Goal: Information Seeking & Learning: Learn about a topic

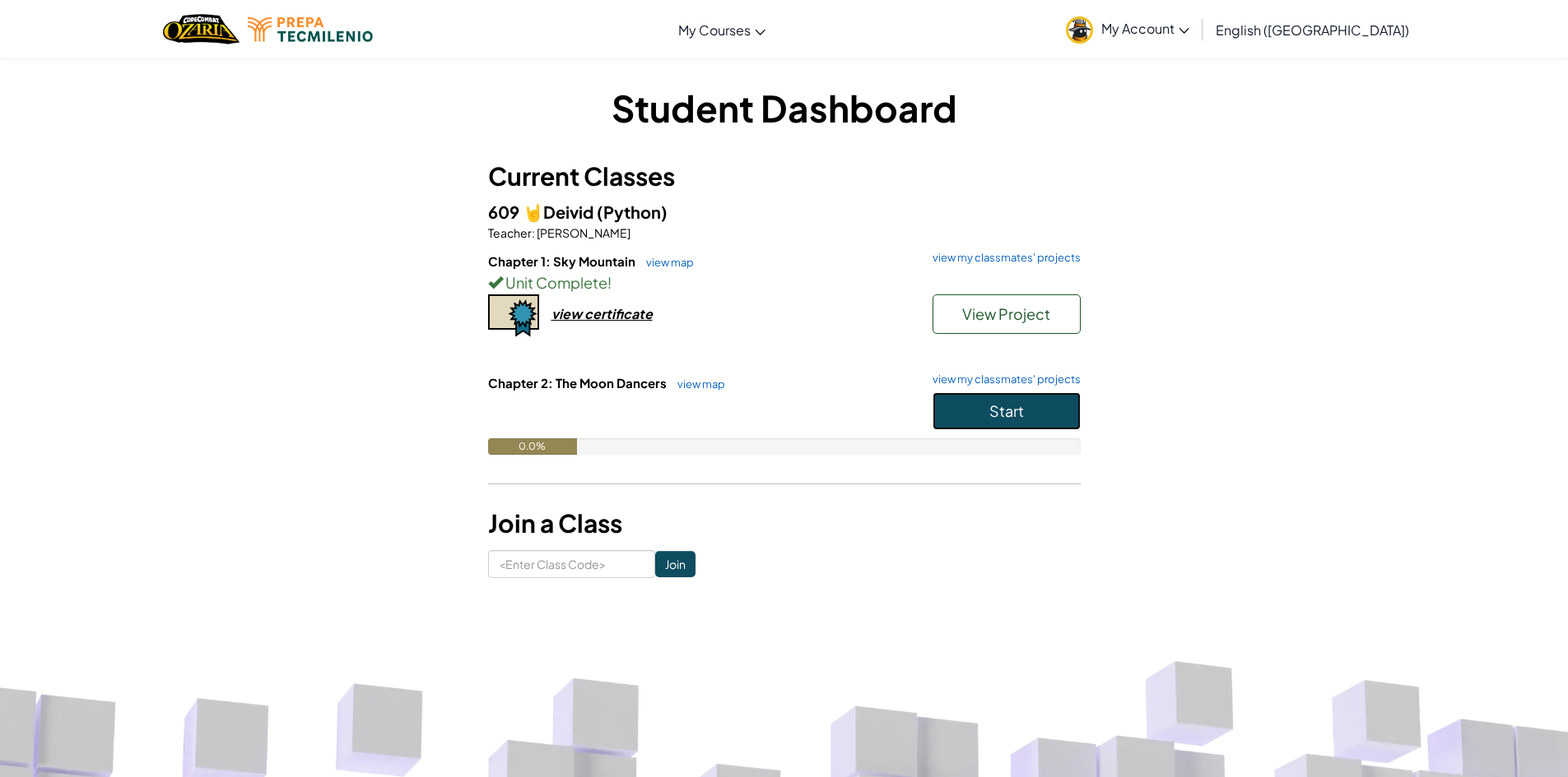
click at [1062, 408] on button "Start" at bounding box center [1007, 411] width 148 height 37
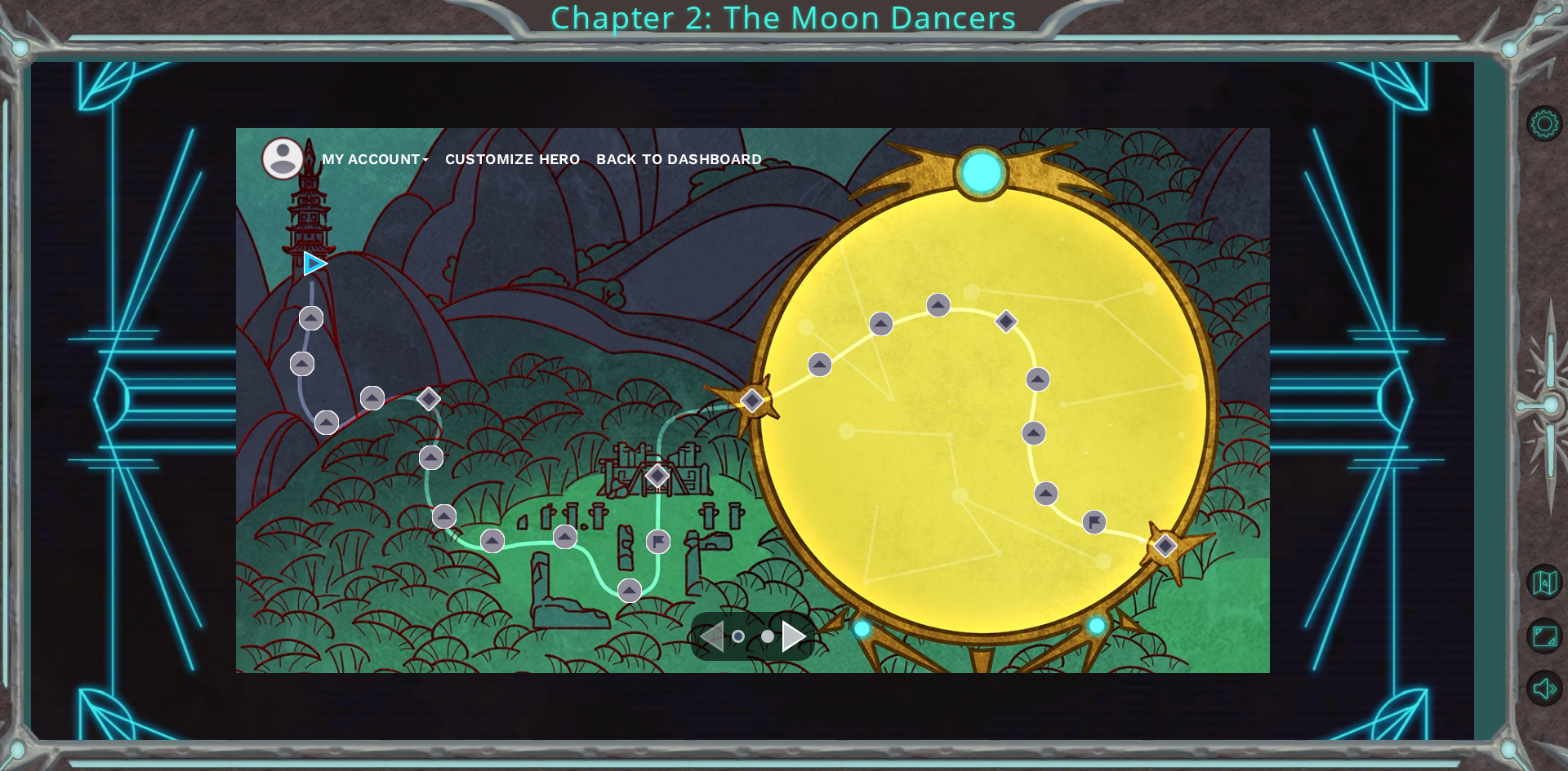
click at [791, 628] on div "Navigate to the next page" at bounding box center [795, 636] width 24 height 33
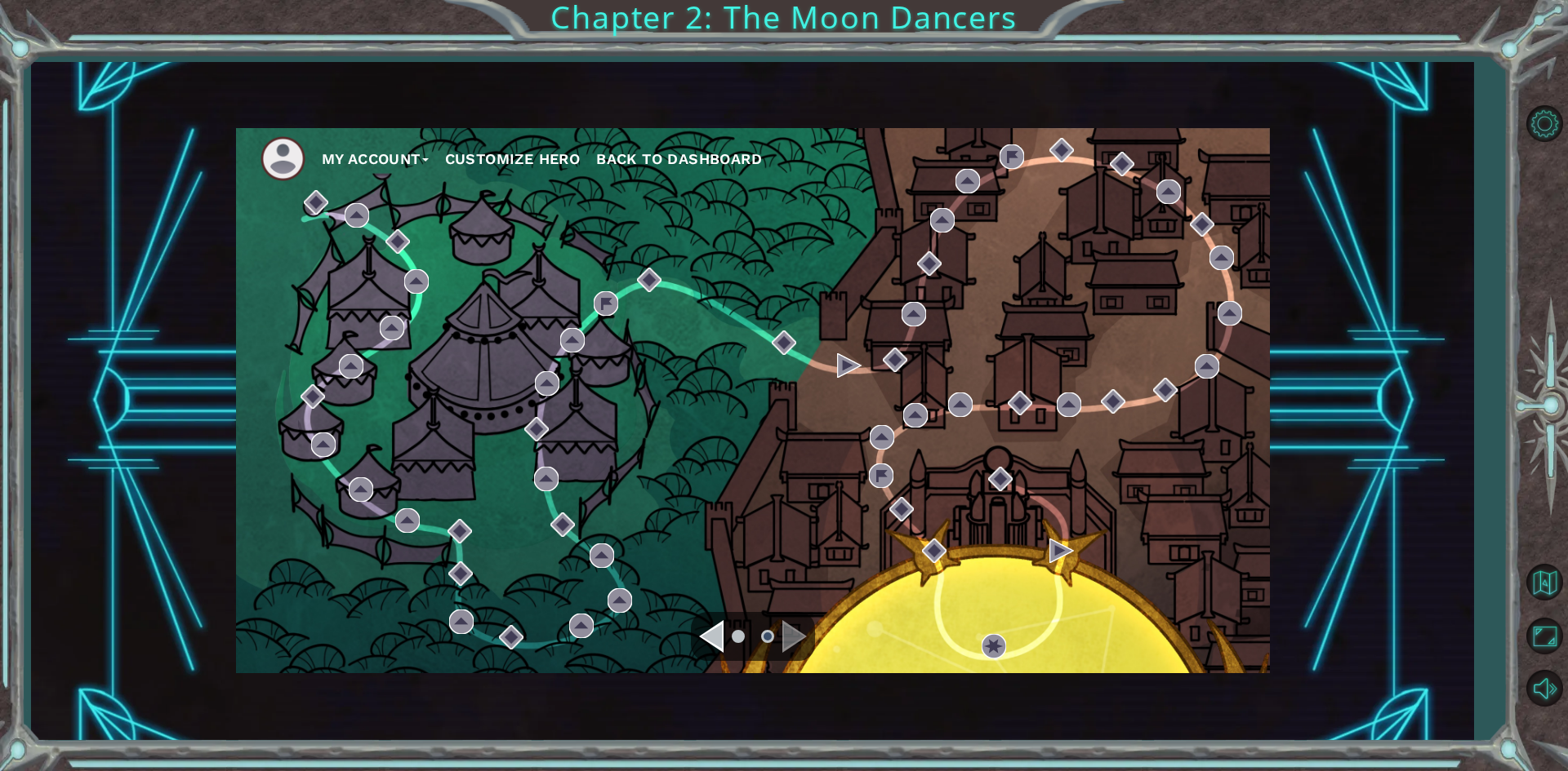
click at [715, 632] on div "Navigate to the previous page" at bounding box center [711, 636] width 24 height 33
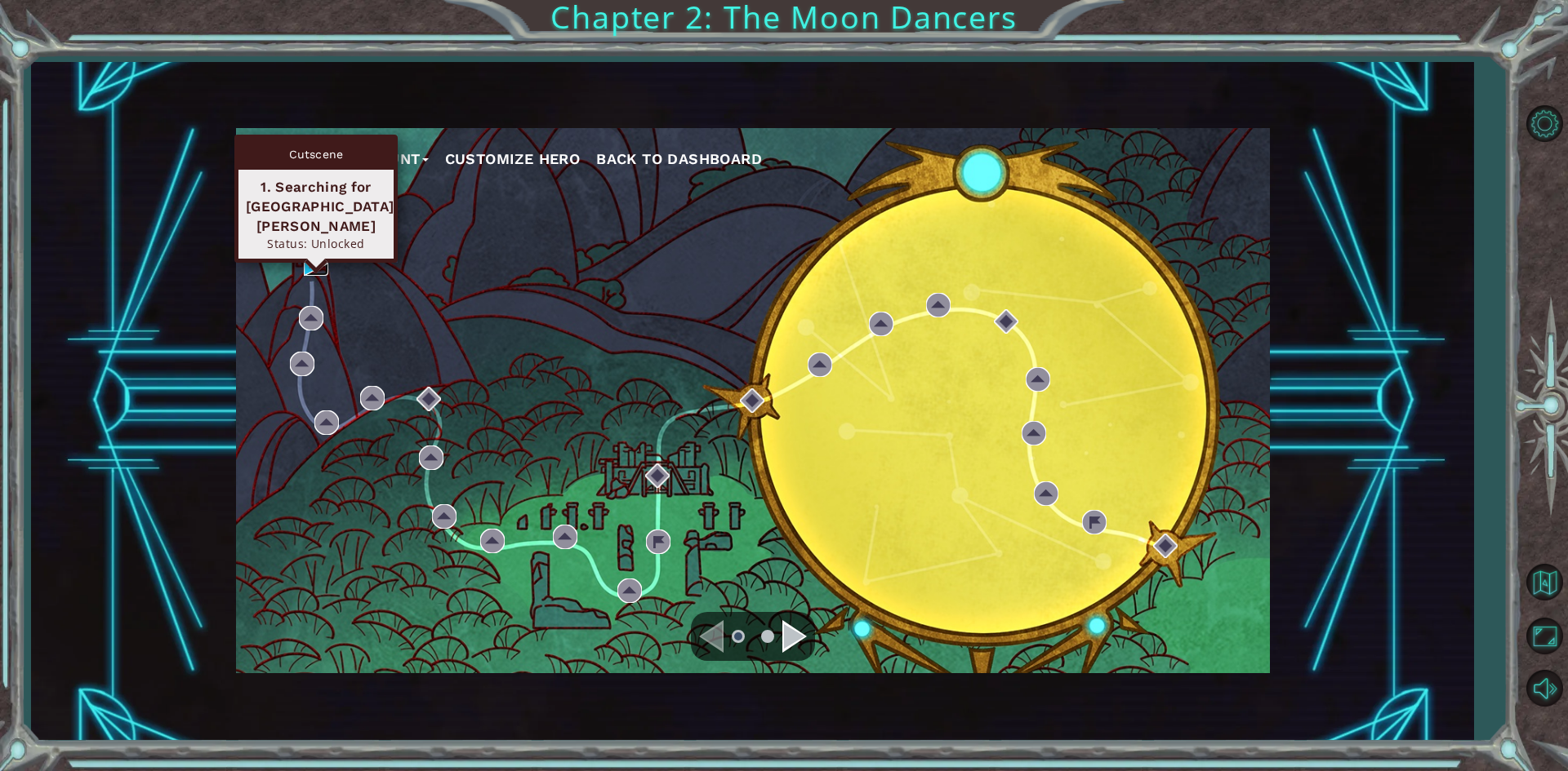
click at [310, 262] on img at bounding box center [316, 264] width 24 height 24
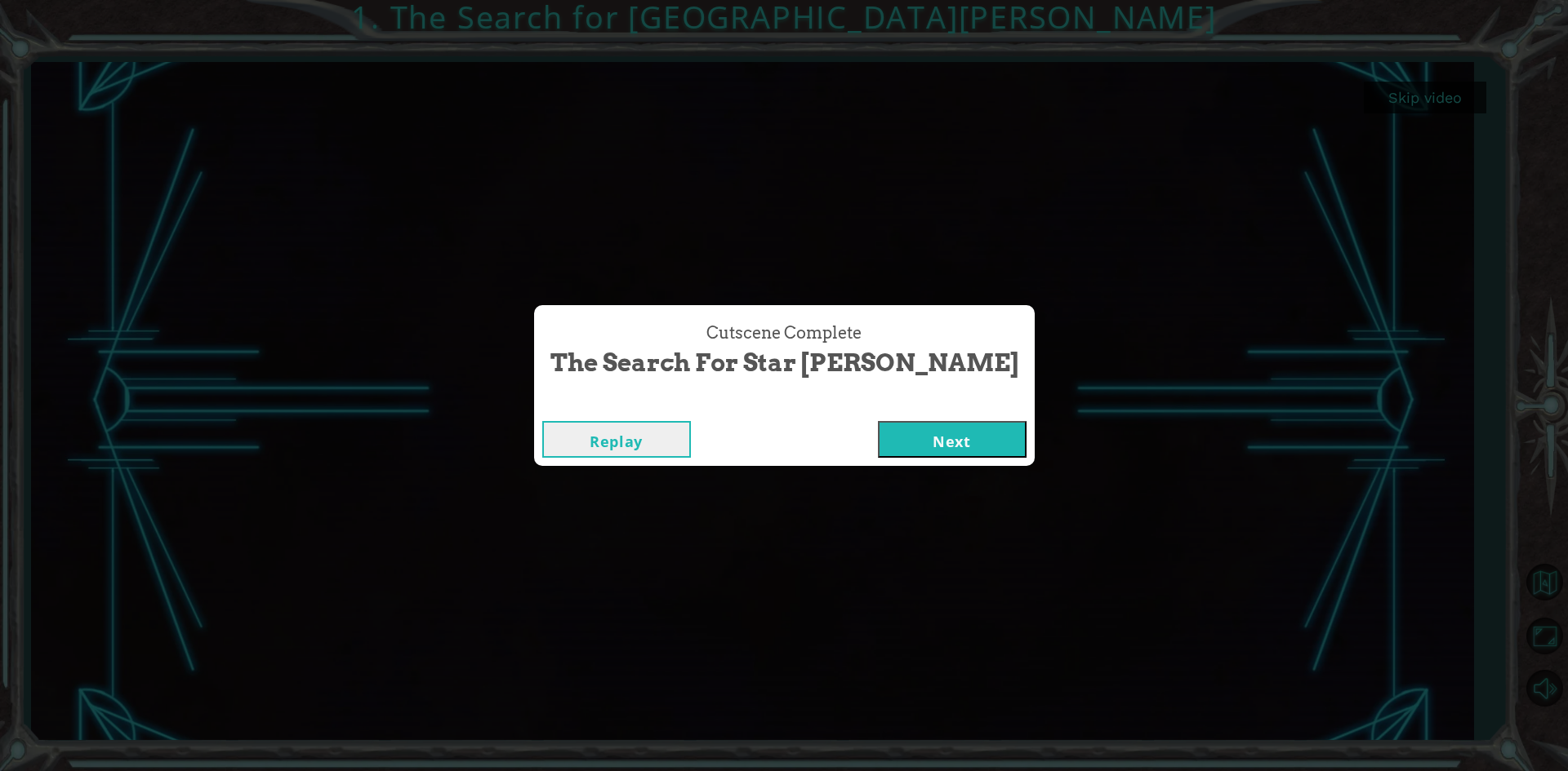
click at [913, 434] on button "Next" at bounding box center [953, 439] width 149 height 37
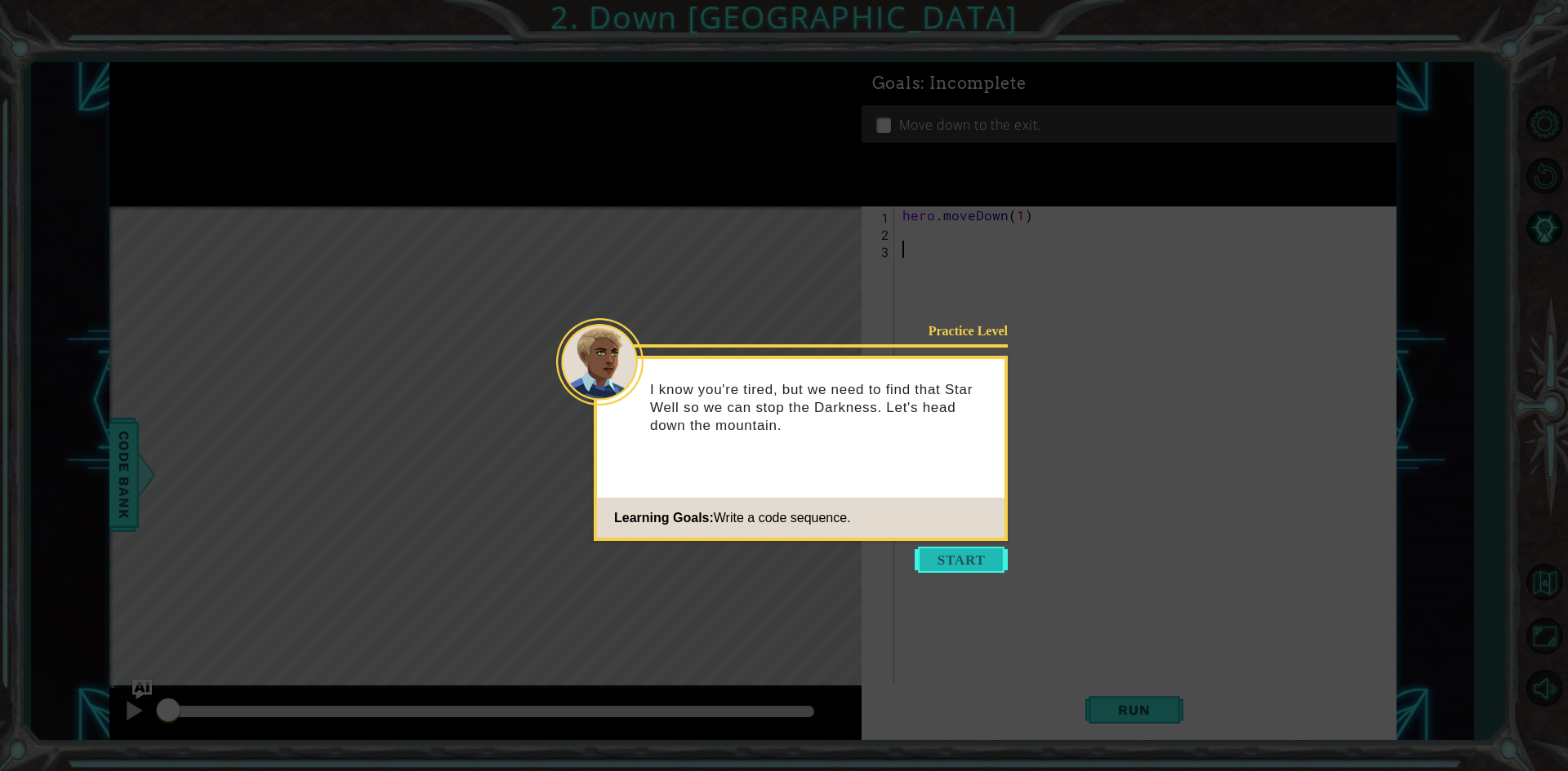
click at [944, 556] on button "Start" at bounding box center [961, 560] width 93 height 26
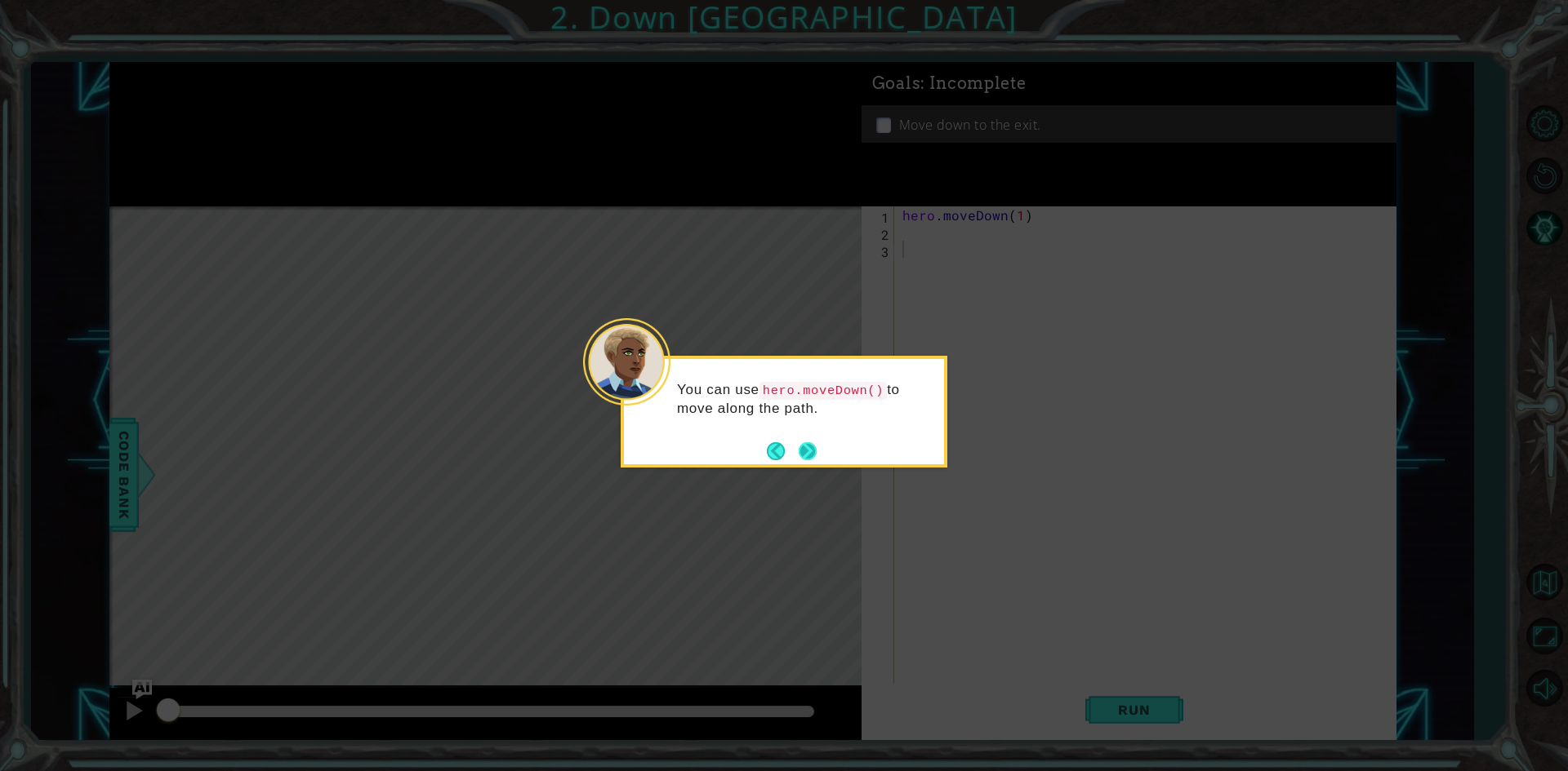
click at [814, 454] on button "Next" at bounding box center [807, 451] width 18 height 18
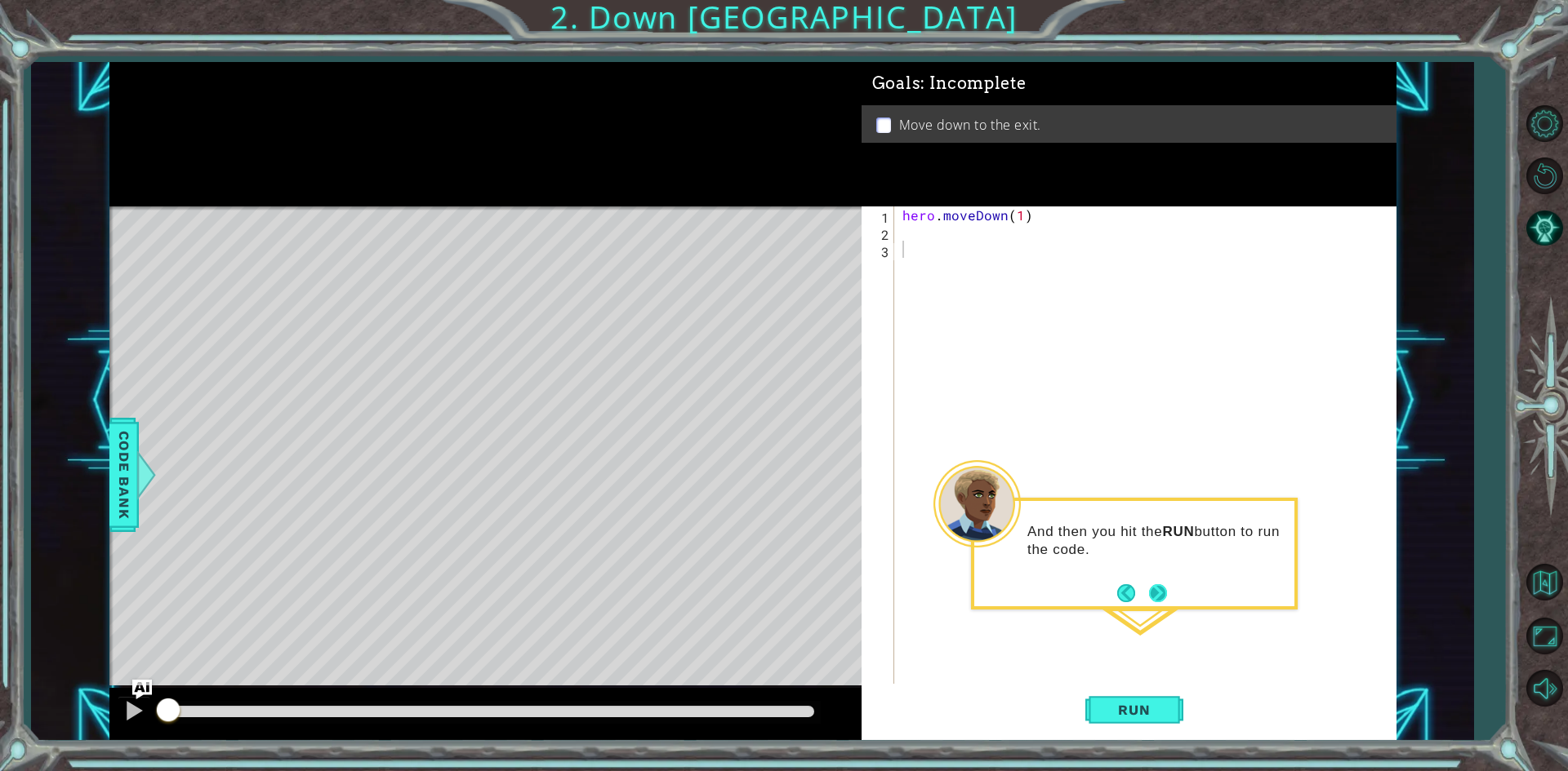
click at [1156, 587] on button "Next" at bounding box center [1157, 593] width 18 height 18
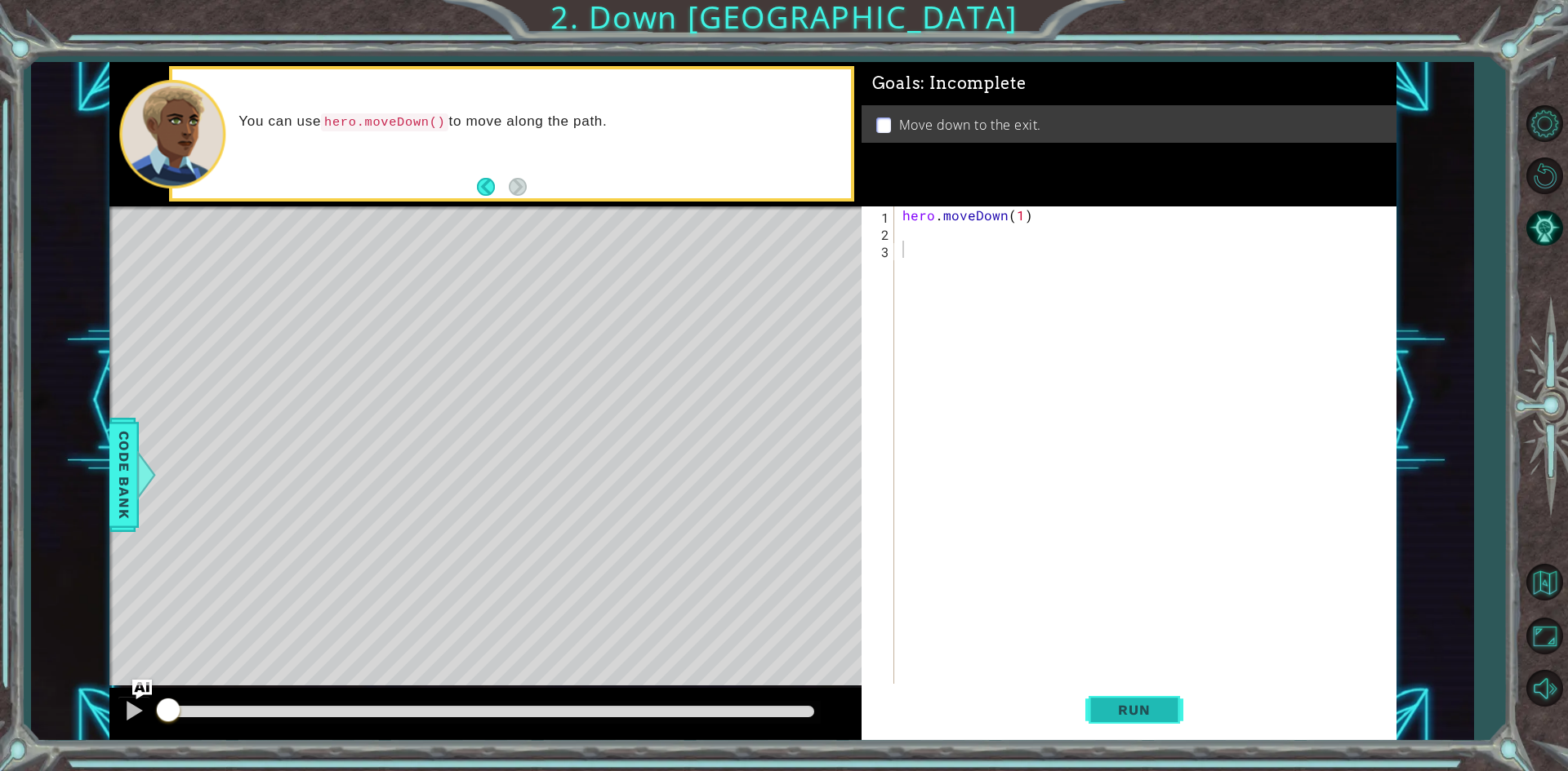
click at [1140, 718] on span "Run" at bounding box center [1133, 711] width 64 height 17
click at [1022, 217] on div "hero . moveDown ( 1 )" at bounding box center [1149, 464] width 500 height 515
type textarea "hero.moveDown(2)"
click at [1135, 700] on button "Run" at bounding box center [1134, 710] width 98 height 53
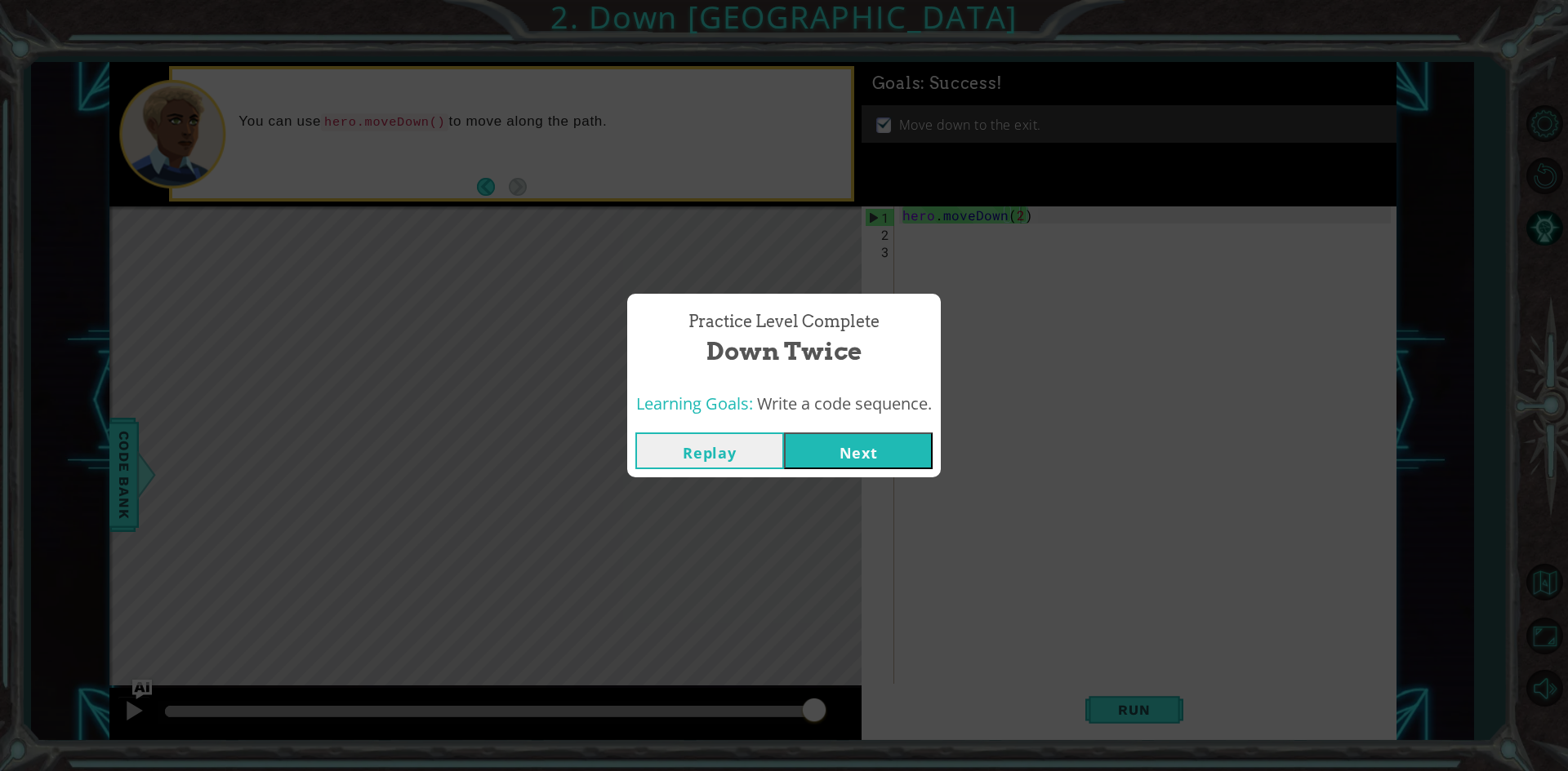
click at [876, 444] on button "Next" at bounding box center [859, 451] width 149 height 37
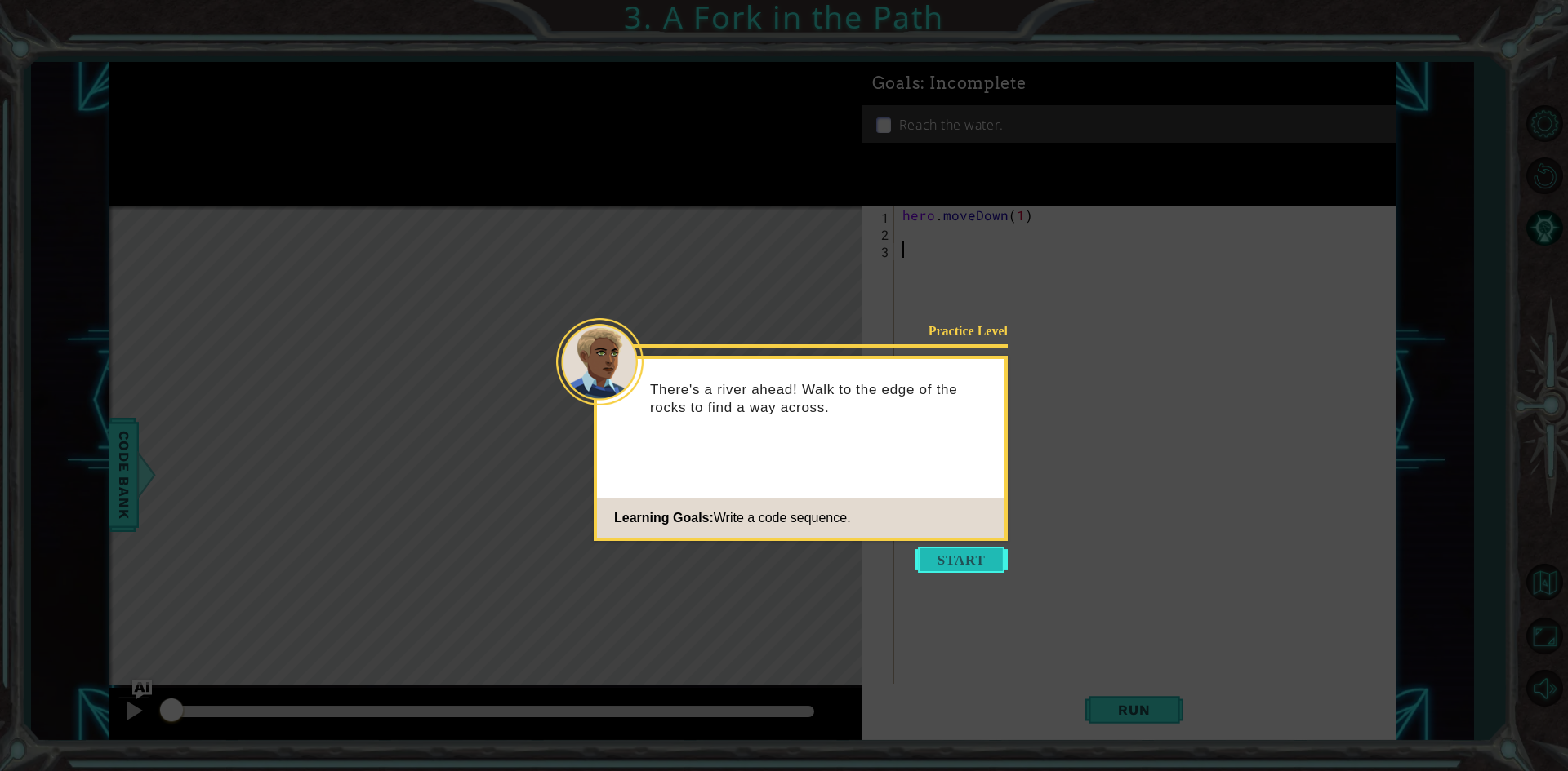
click at [994, 562] on button "Start" at bounding box center [961, 560] width 93 height 26
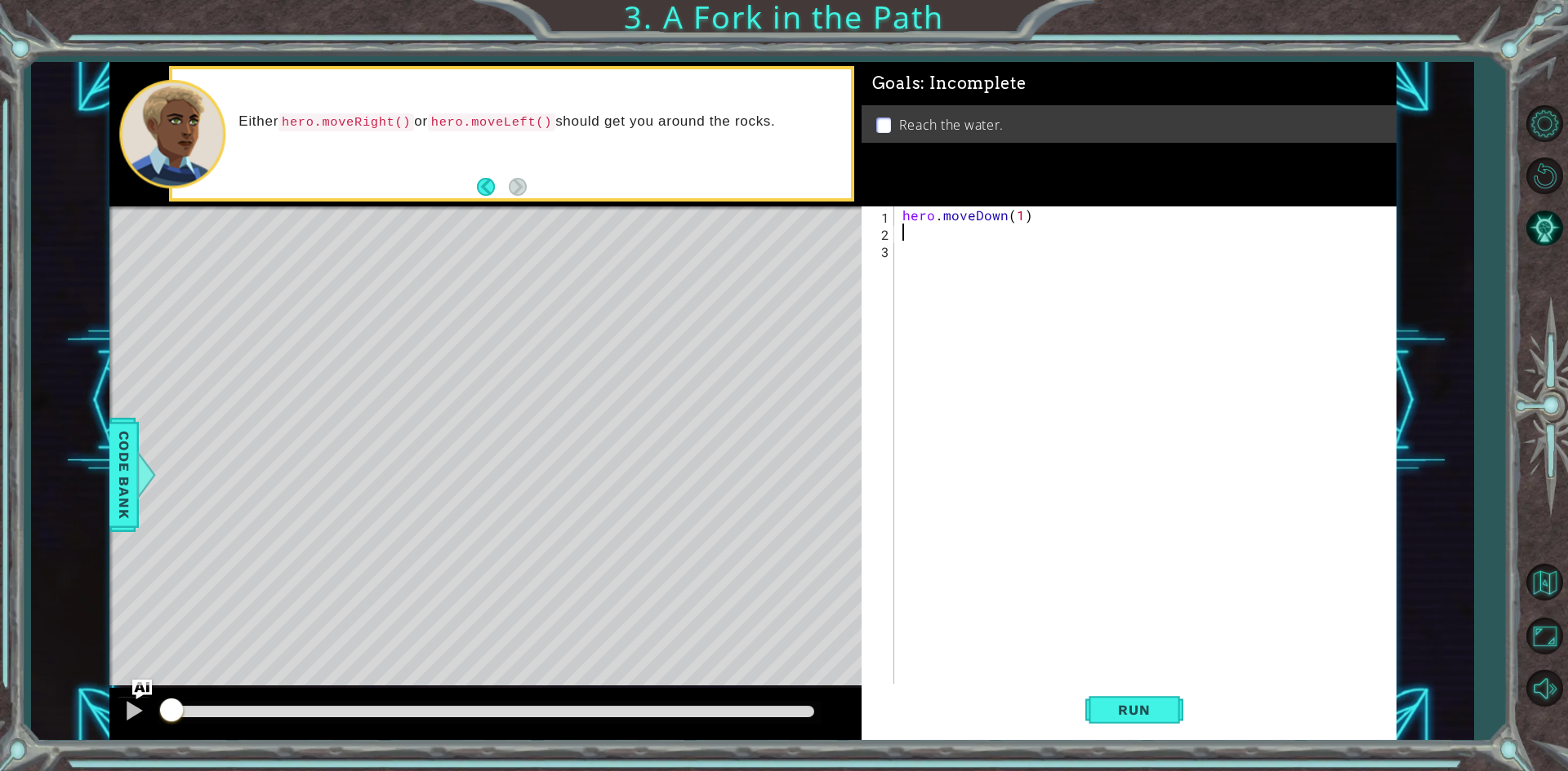
click at [992, 234] on div "hero . moveDown ( 1 )" at bounding box center [1149, 464] width 500 height 515
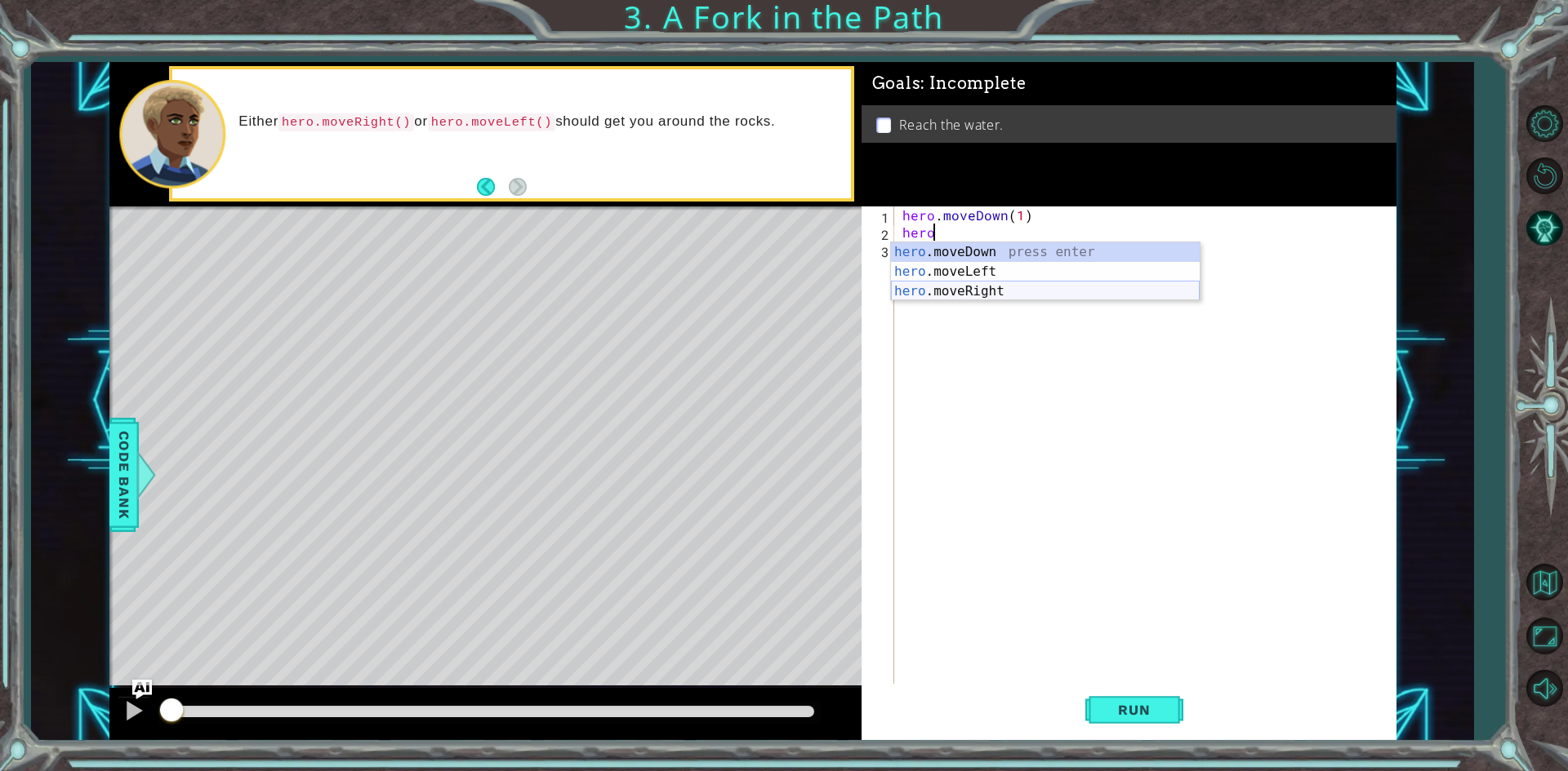
click at [978, 297] on div "hero .moveDown press enter hero .moveLeft press enter hero .moveRight press ent…" at bounding box center [1046, 291] width 309 height 98
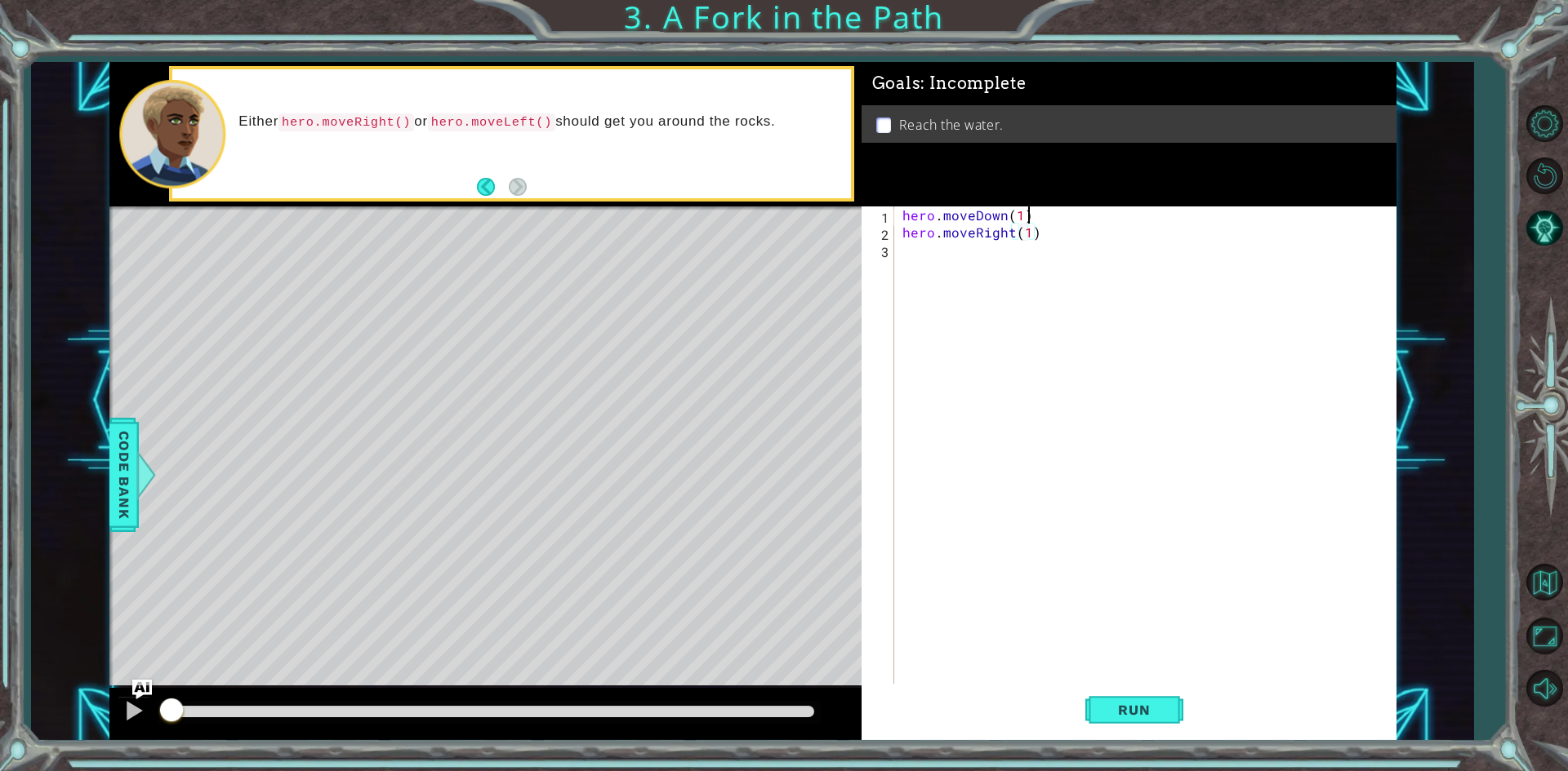
click at [1026, 218] on div "hero . moveDown ( 1 ) hero . moveRight ( 1 )" at bounding box center [1149, 464] width 500 height 515
type textarea "hero.moveDown(1)"
drag, startPoint x: 1027, startPoint y: 216, endPoint x: 882, endPoint y: 218, distance: 145.0
click at [882, 218] on div "hero.moveDown(1) 1 2 3 hero . moveDown ( 1 ) hero . moveRight ( 1 ) ההההההההההה…" at bounding box center [1126, 446] width 529 height 480
click at [924, 263] on div "hero . moveDown ( 1 ) hero . moveRight ( 1 )" at bounding box center [1149, 464] width 500 height 515
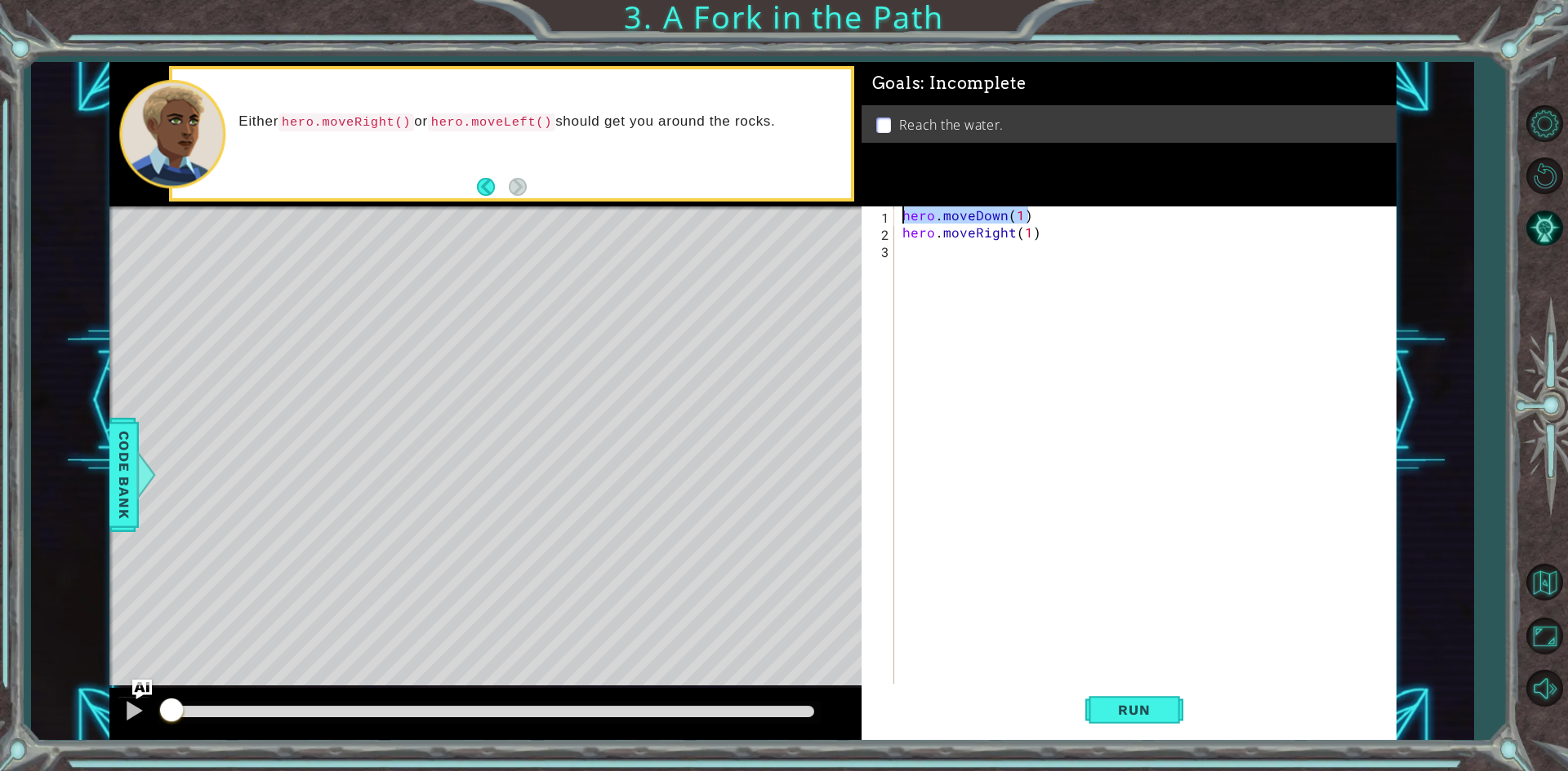
scroll to position [0, 0]
paste textarea "hero.moveDown(1)"
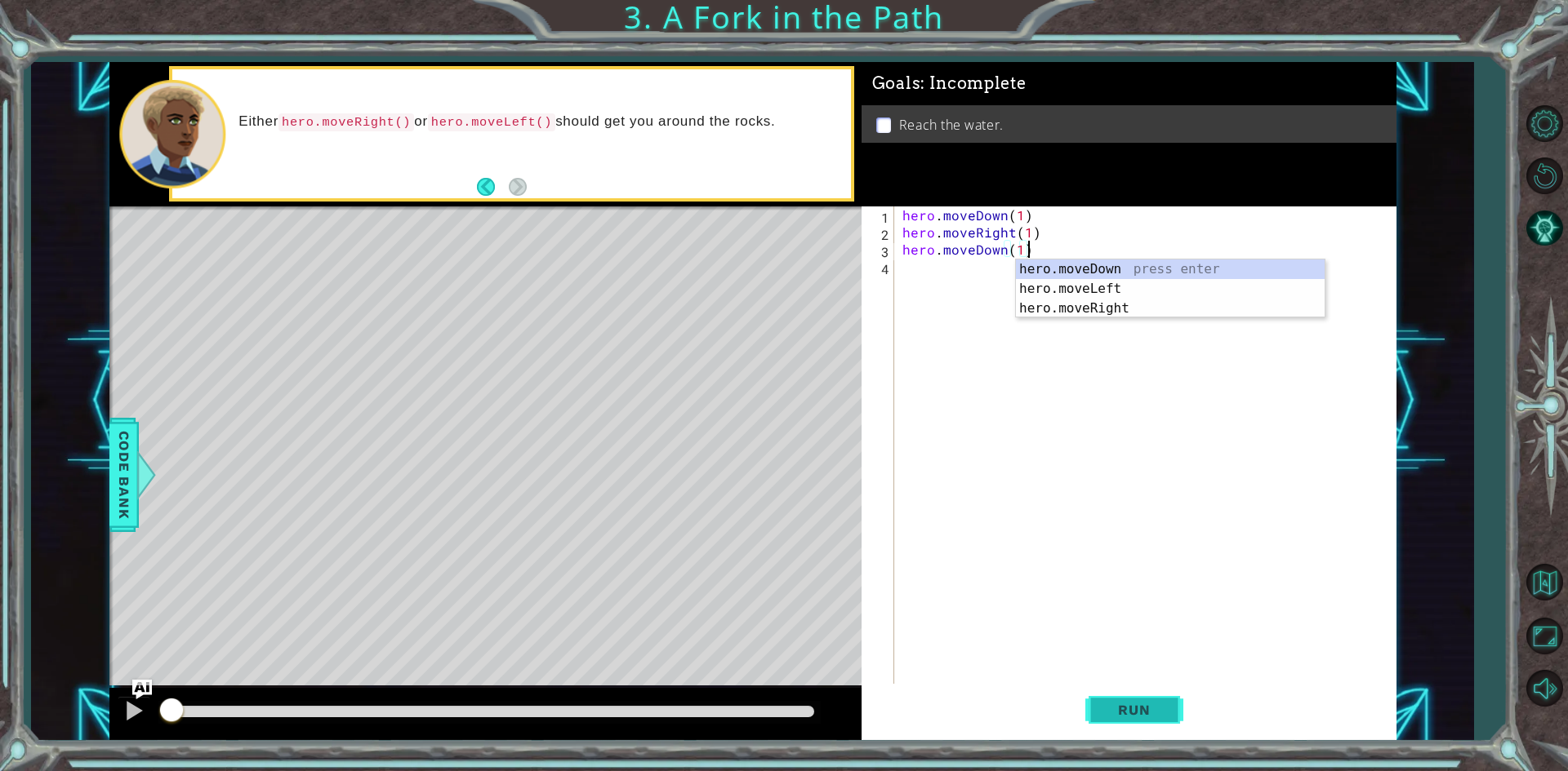
type textarea "hero.moveDown(1)"
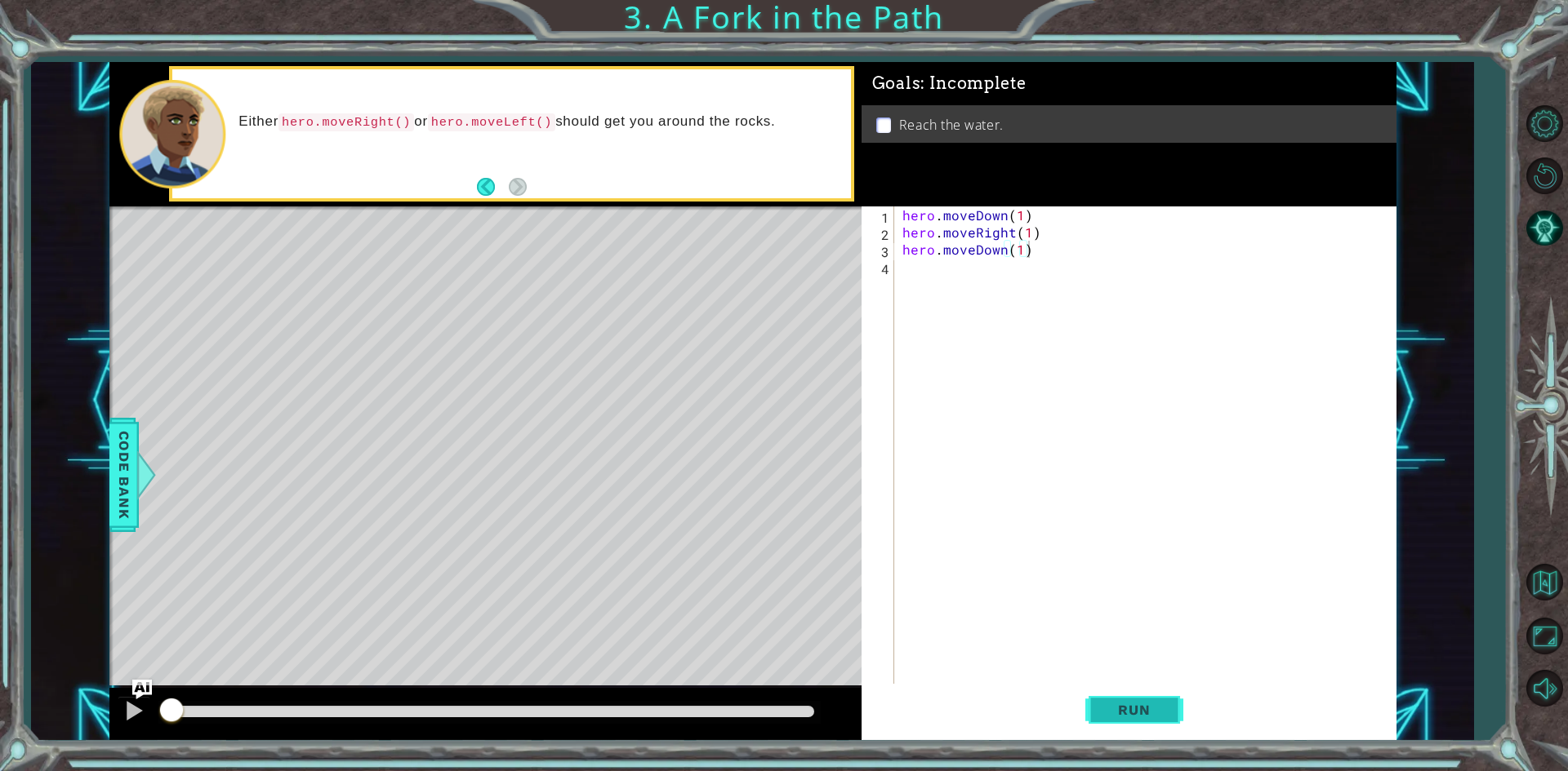
click at [1166, 707] on span "Run" at bounding box center [1133, 711] width 64 height 17
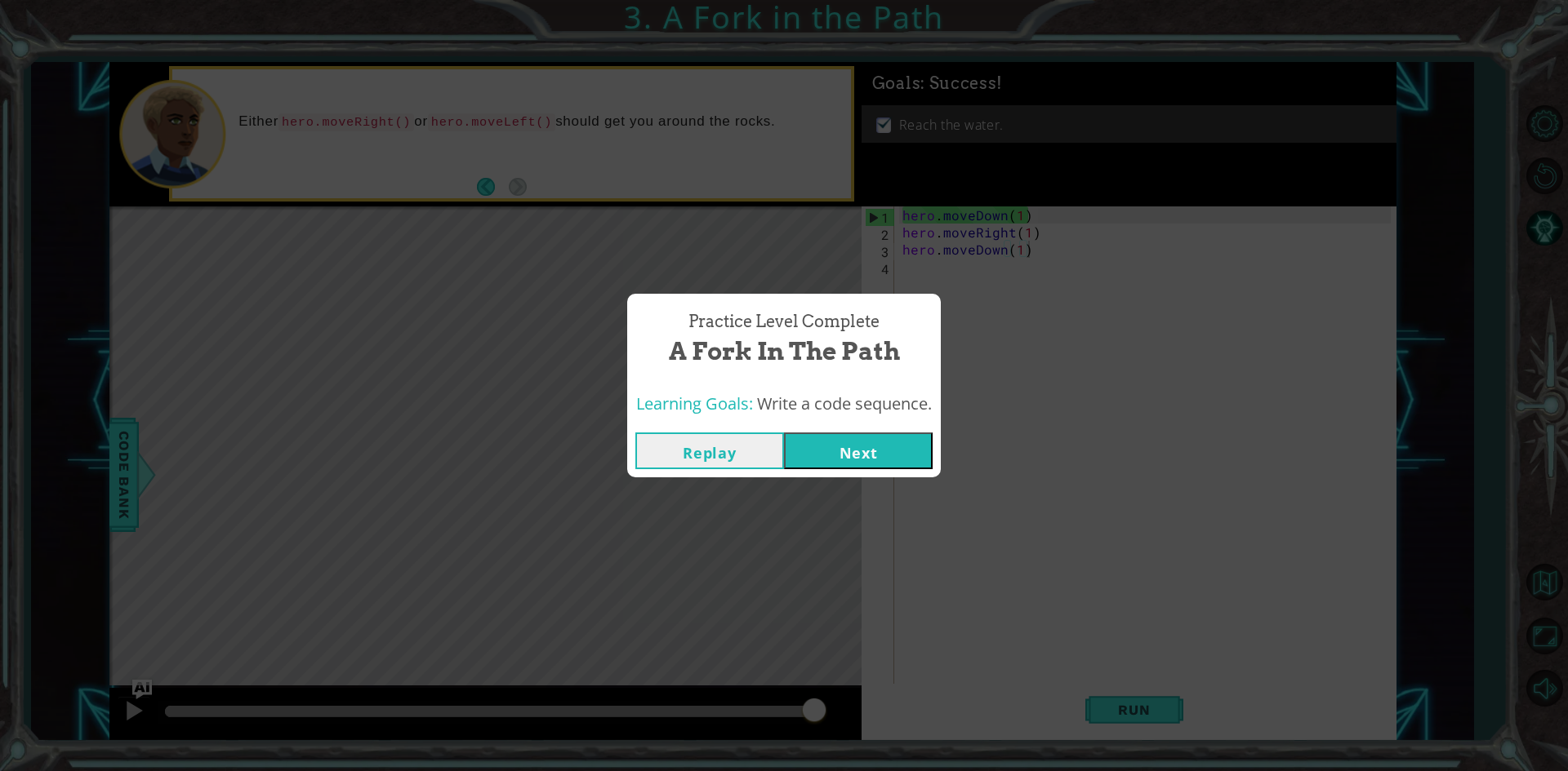
click at [858, 444] on button "Next" at bounding box center [859, 451] width 149 height 37
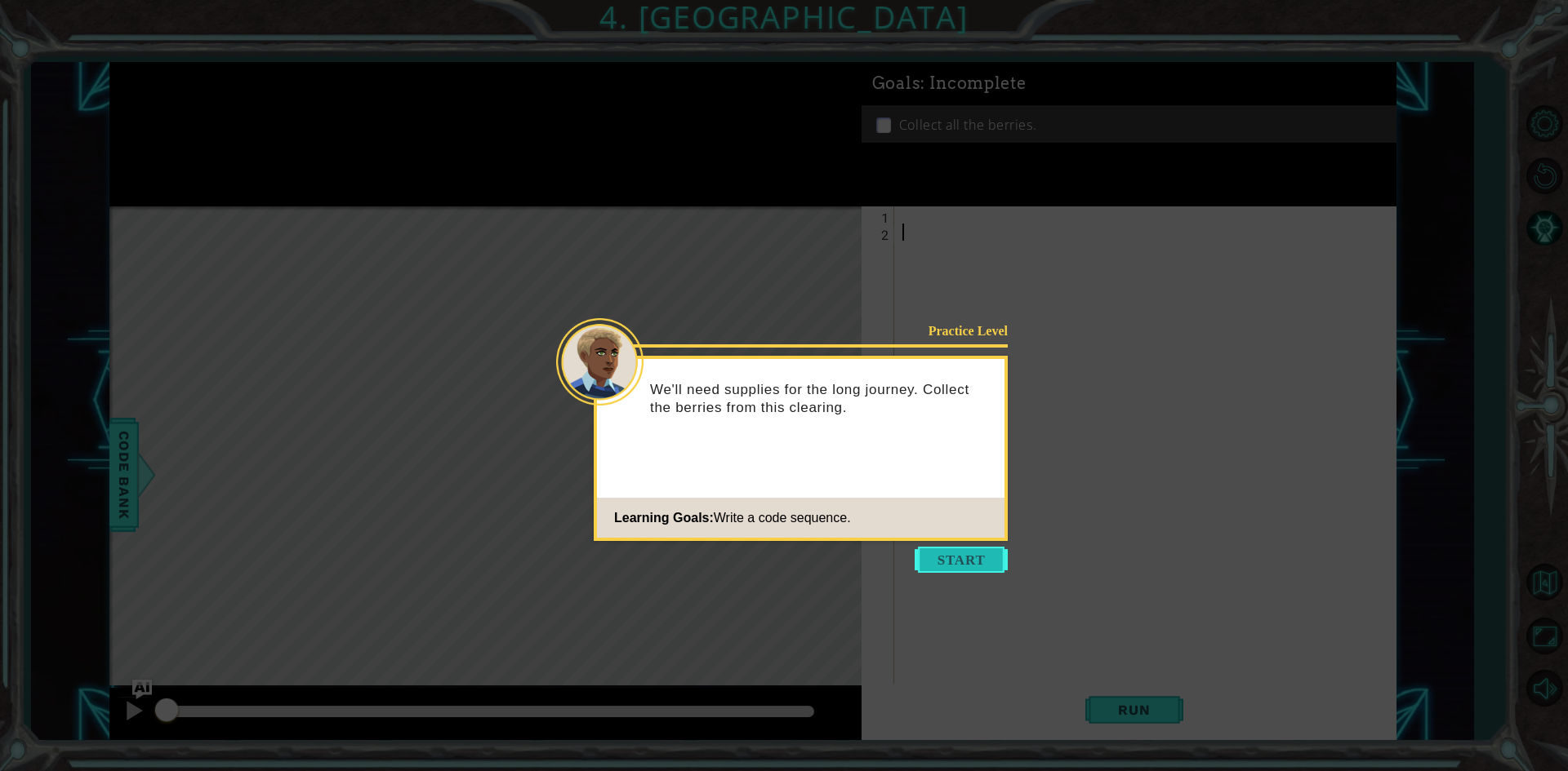
click at [962, 548] on button "Start" at bounding box center [961, 560] width 93 height 26
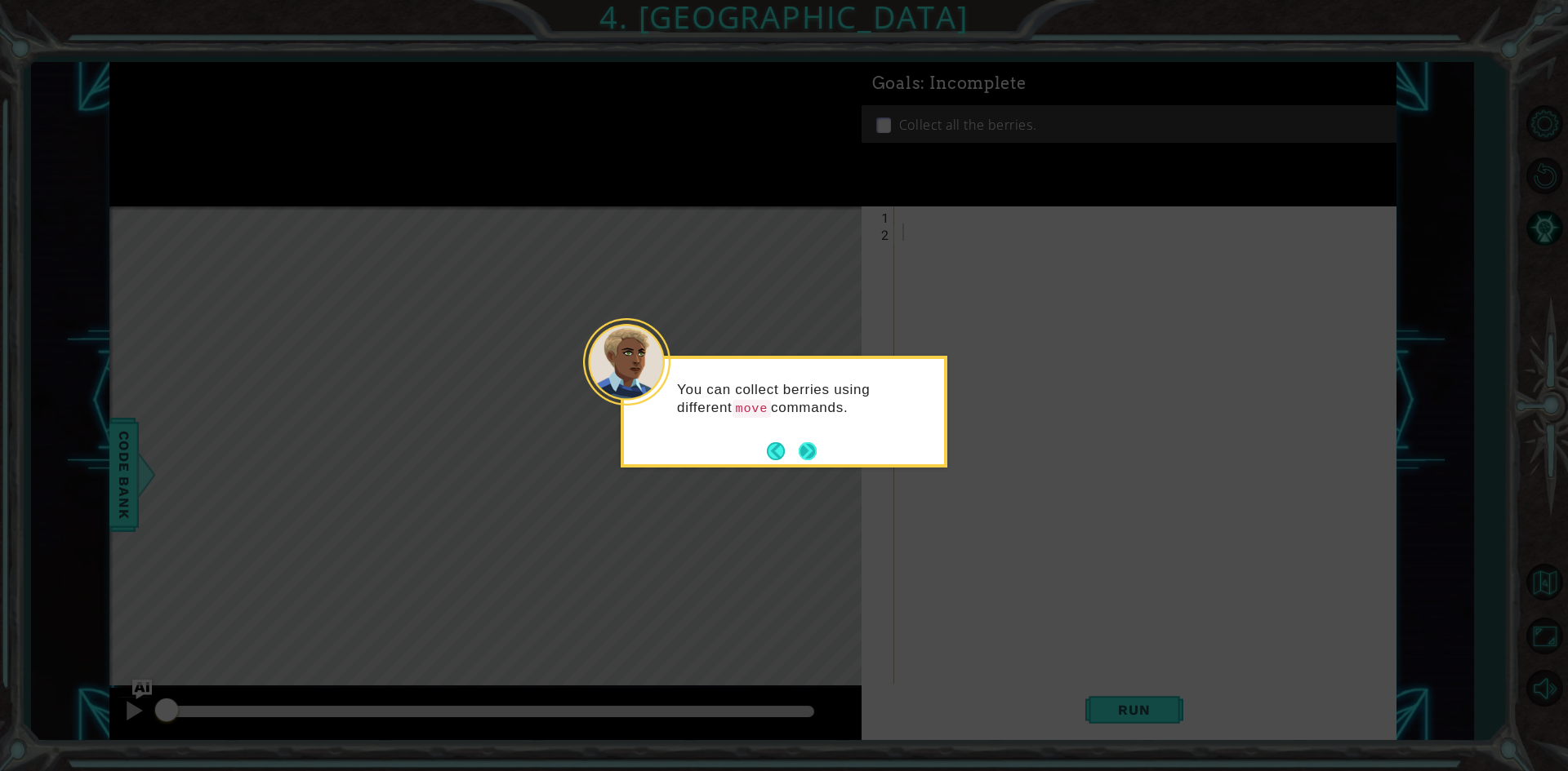
click at [802, 444] on button "Next" at bounding box center [807, 451] width 18 height 18
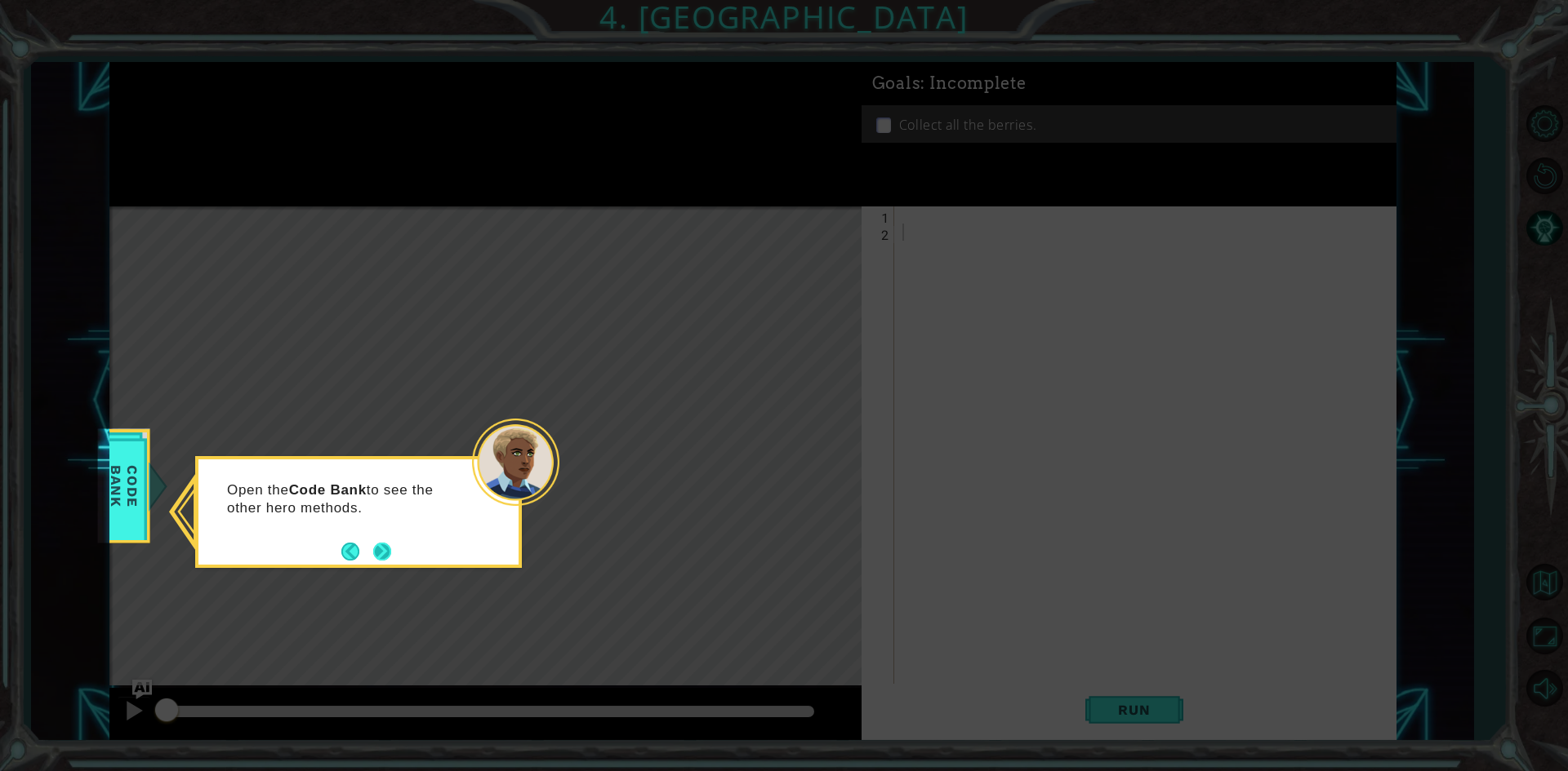
click at [387, 547] on button "Next" at bounding box center [382, 551] width 18 height 18
click at [384, 547] on button "Next" at bounding box center [382, 551] width 18 height 18
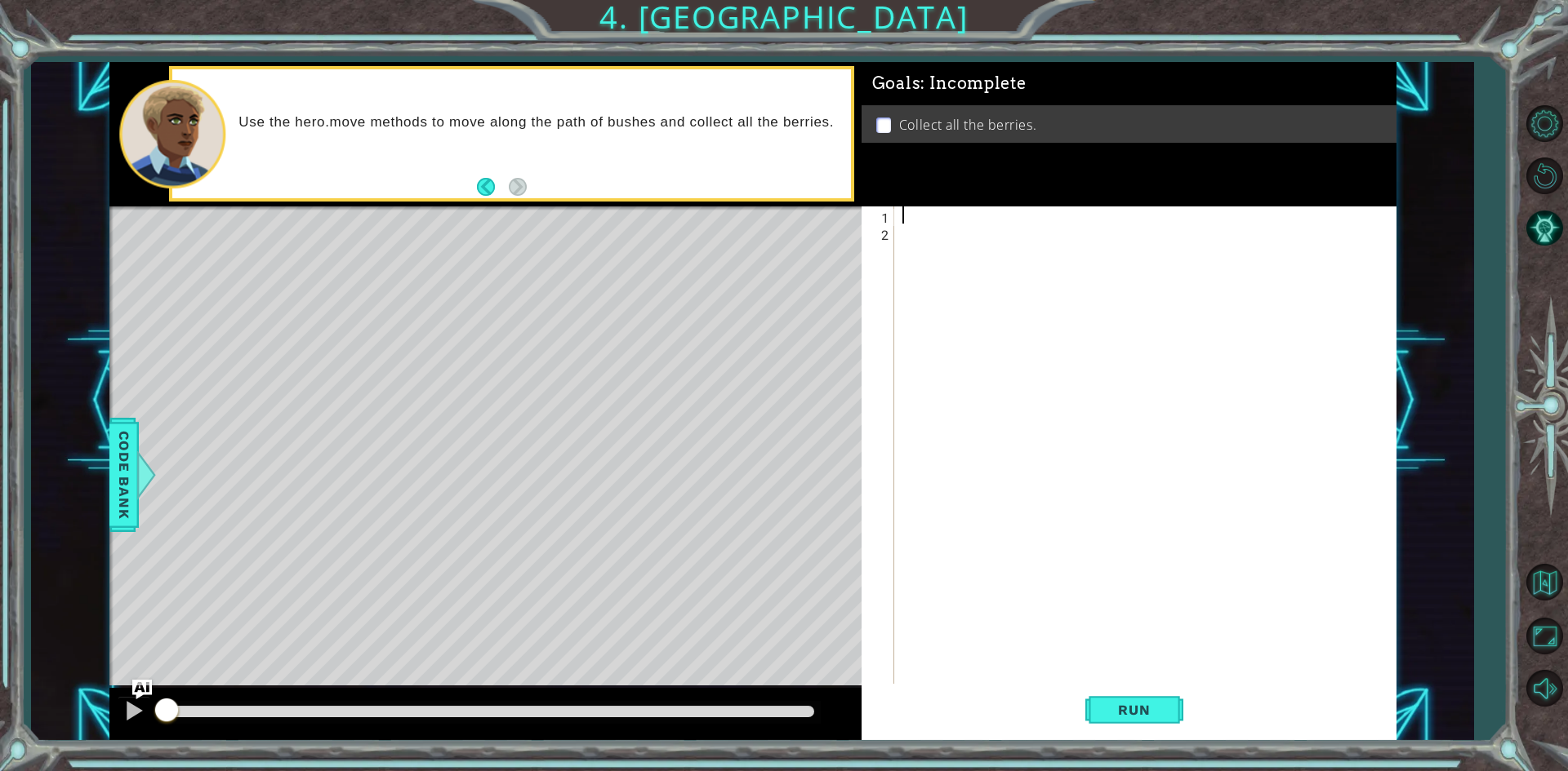
click at [951, 220] on div at bounding box center [1149, 464] width 500 height 515
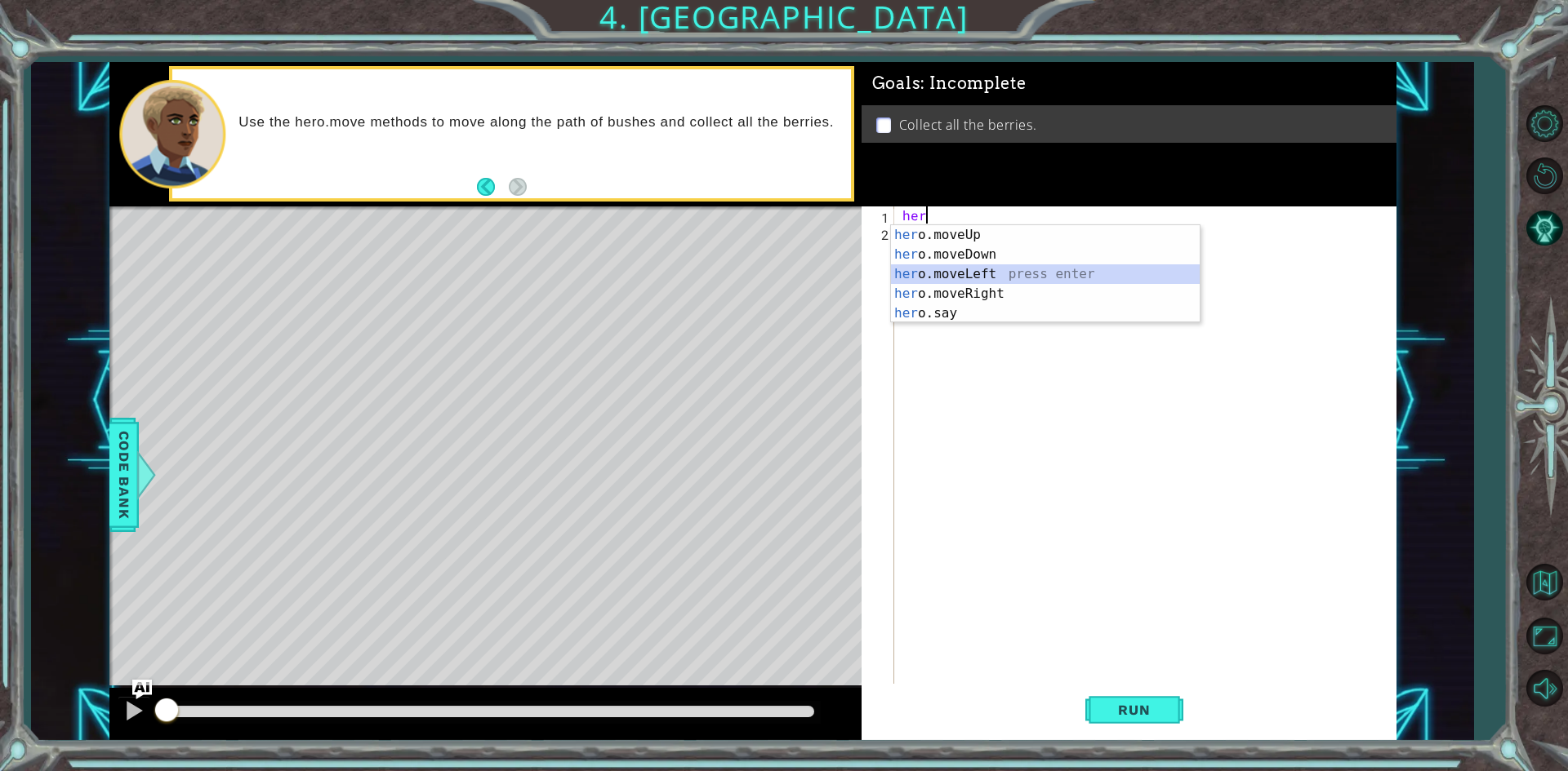
click at [961, 272] on div "her o.moveUp press enter her o.moveDown press enter her o.moveLeft press enter …" at bounding box center [1046, 294] width 309 height 137
type textarea "hero.moveLeft(1)"
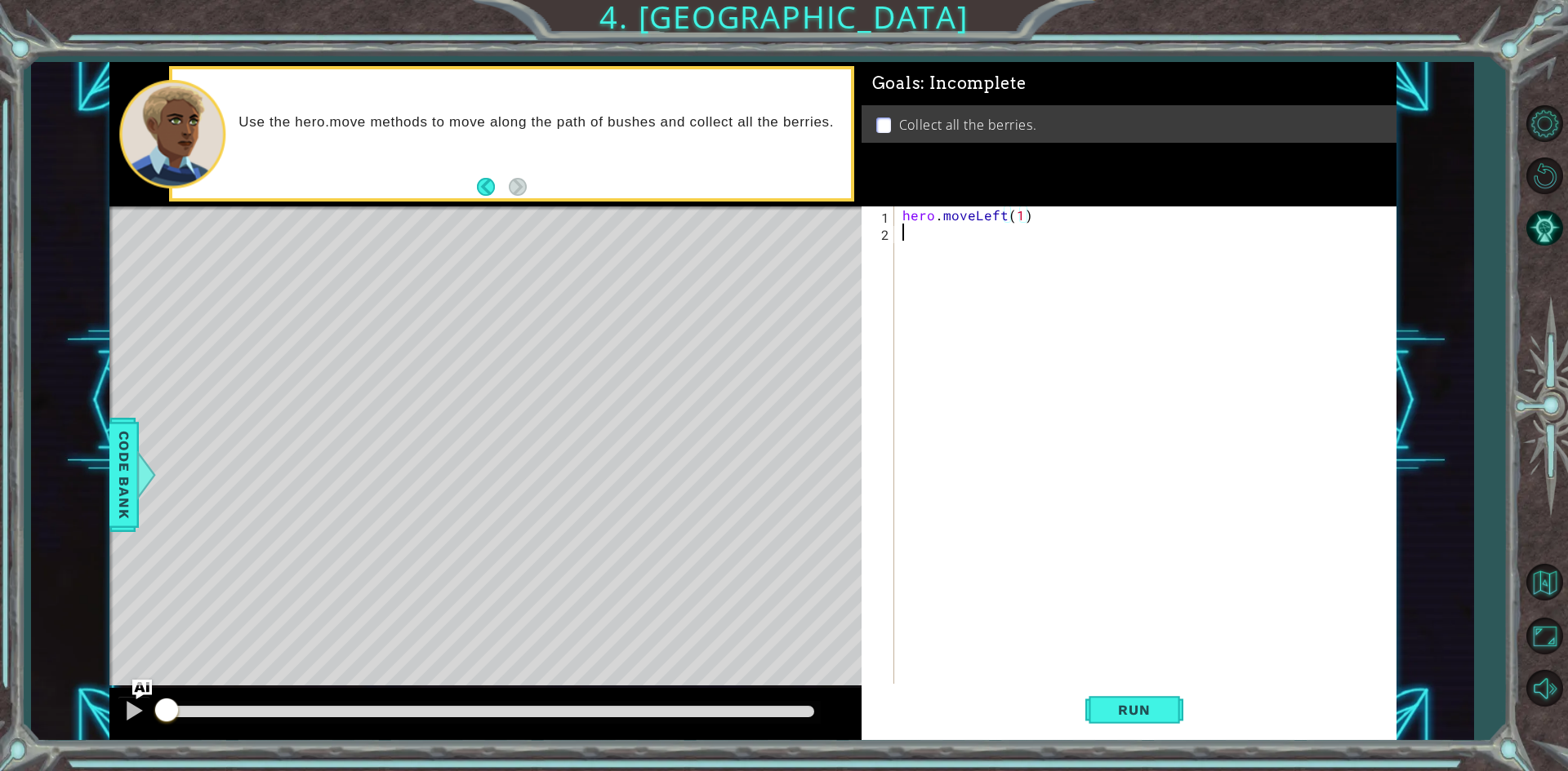
click at [1011, 253] on div "hero . moveLeft ( 1 )" at bounding box center [1149, 464] width 500 height 515
click at [136, 490] on div at bounding box center [146, 475] width 20 height 49
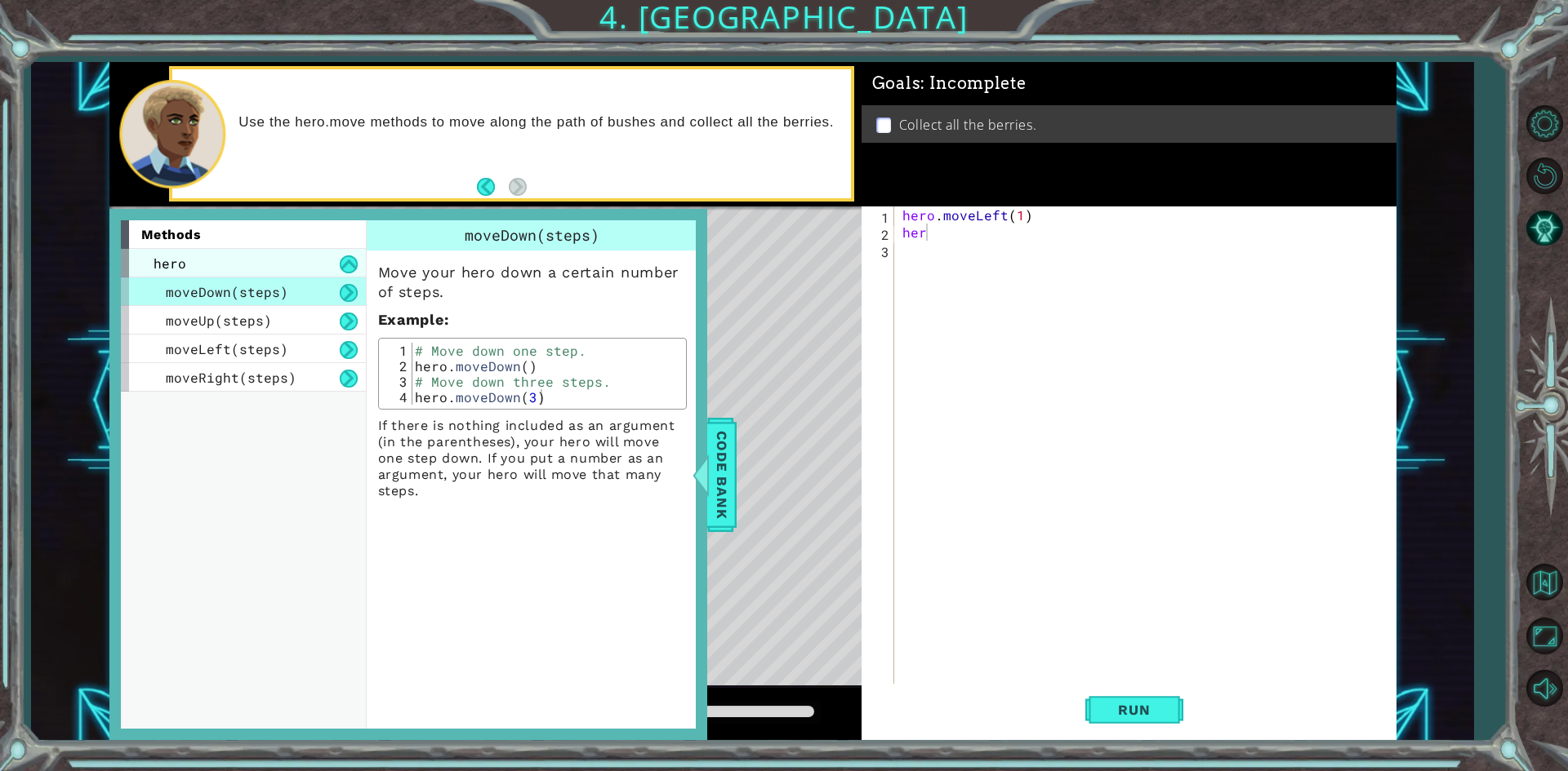
click at [280, 261] on div "hero" at bounding box center [244, 263] width 245 height 29
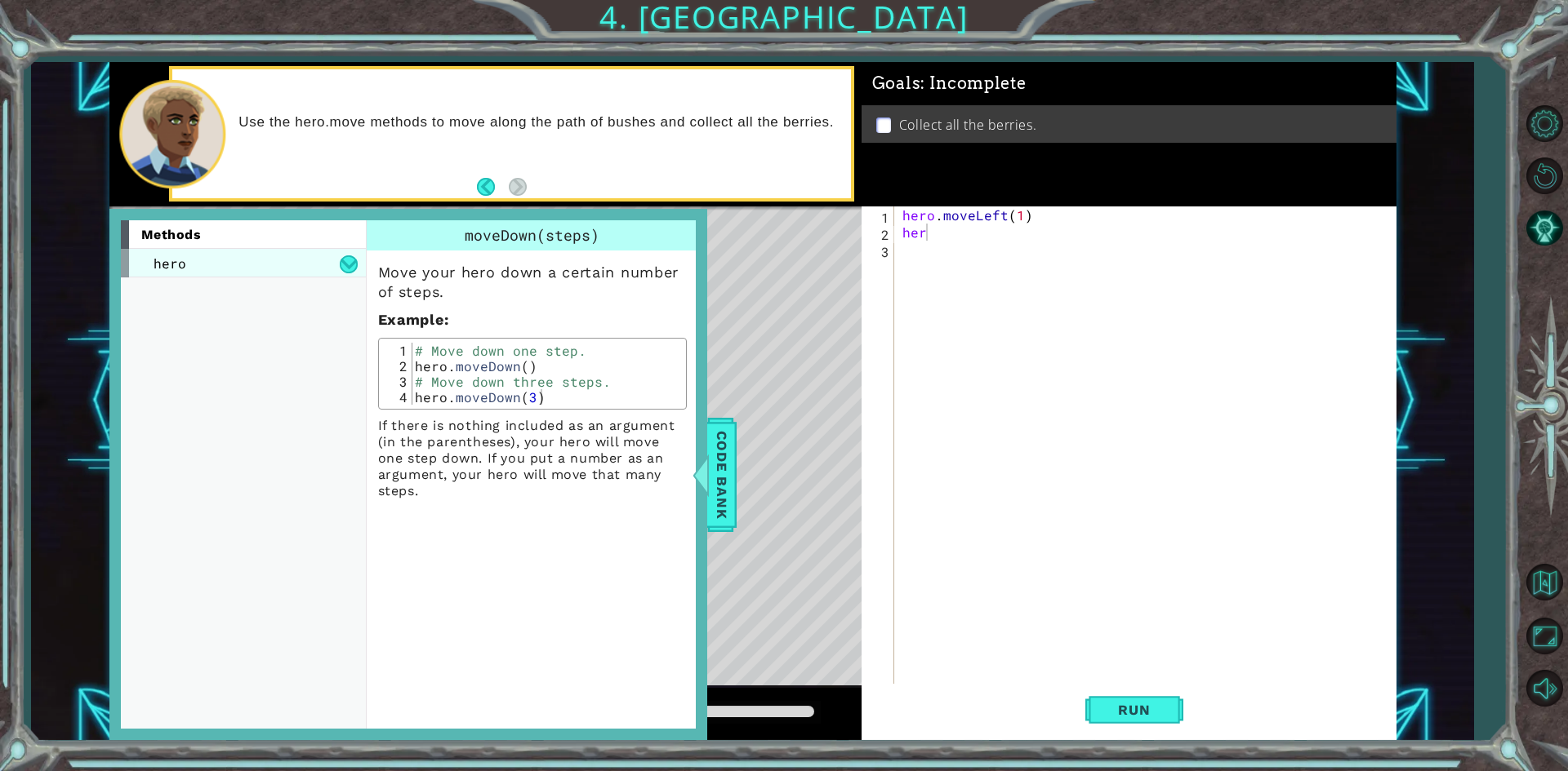
click at [280, 261] on div "hero" at bounding box center [244, 263] width 245 height 29
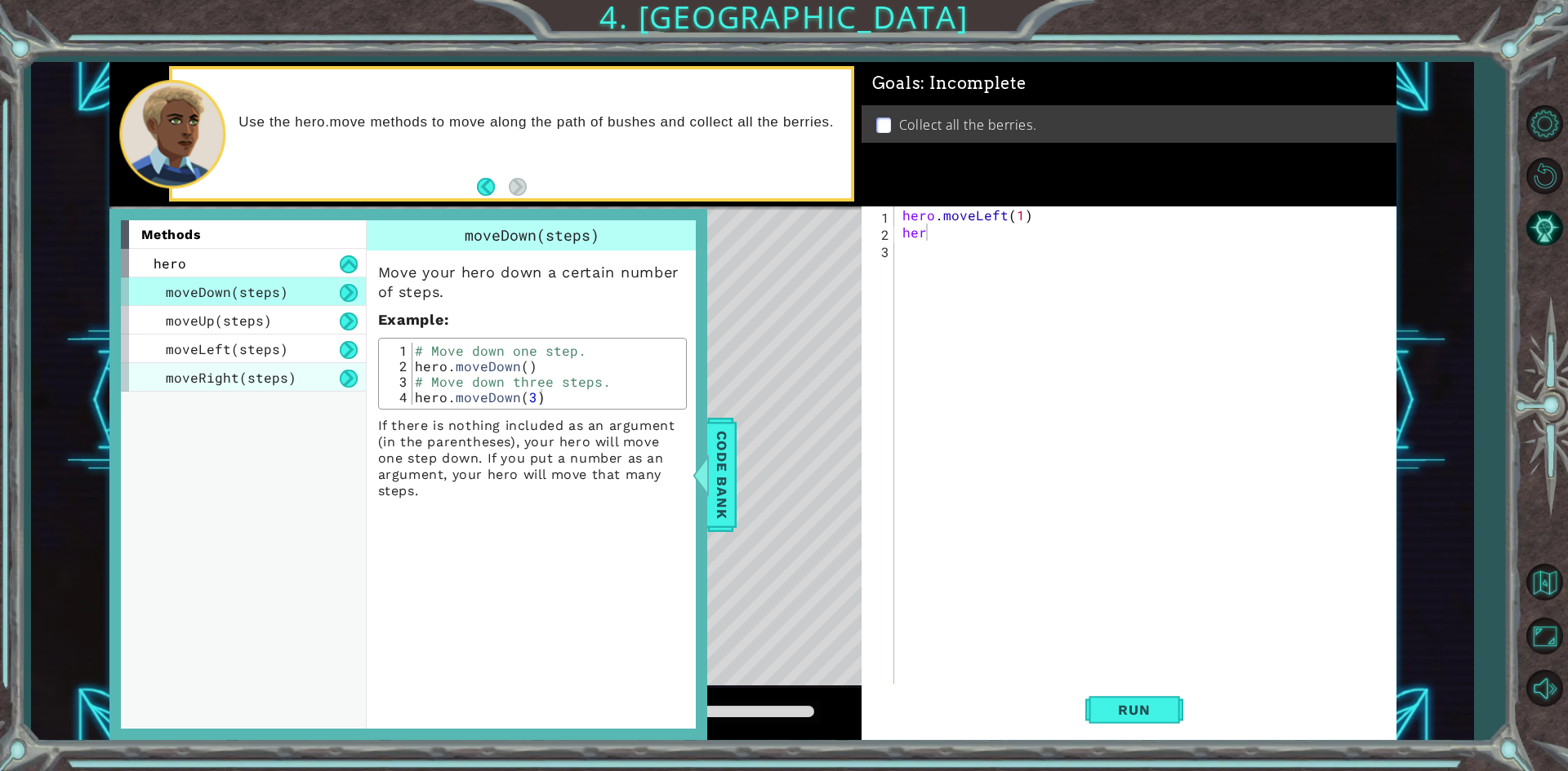
click at [271, 388] on div "moveRight(steps)" at bounding box center [244, 377] width 245 height 29
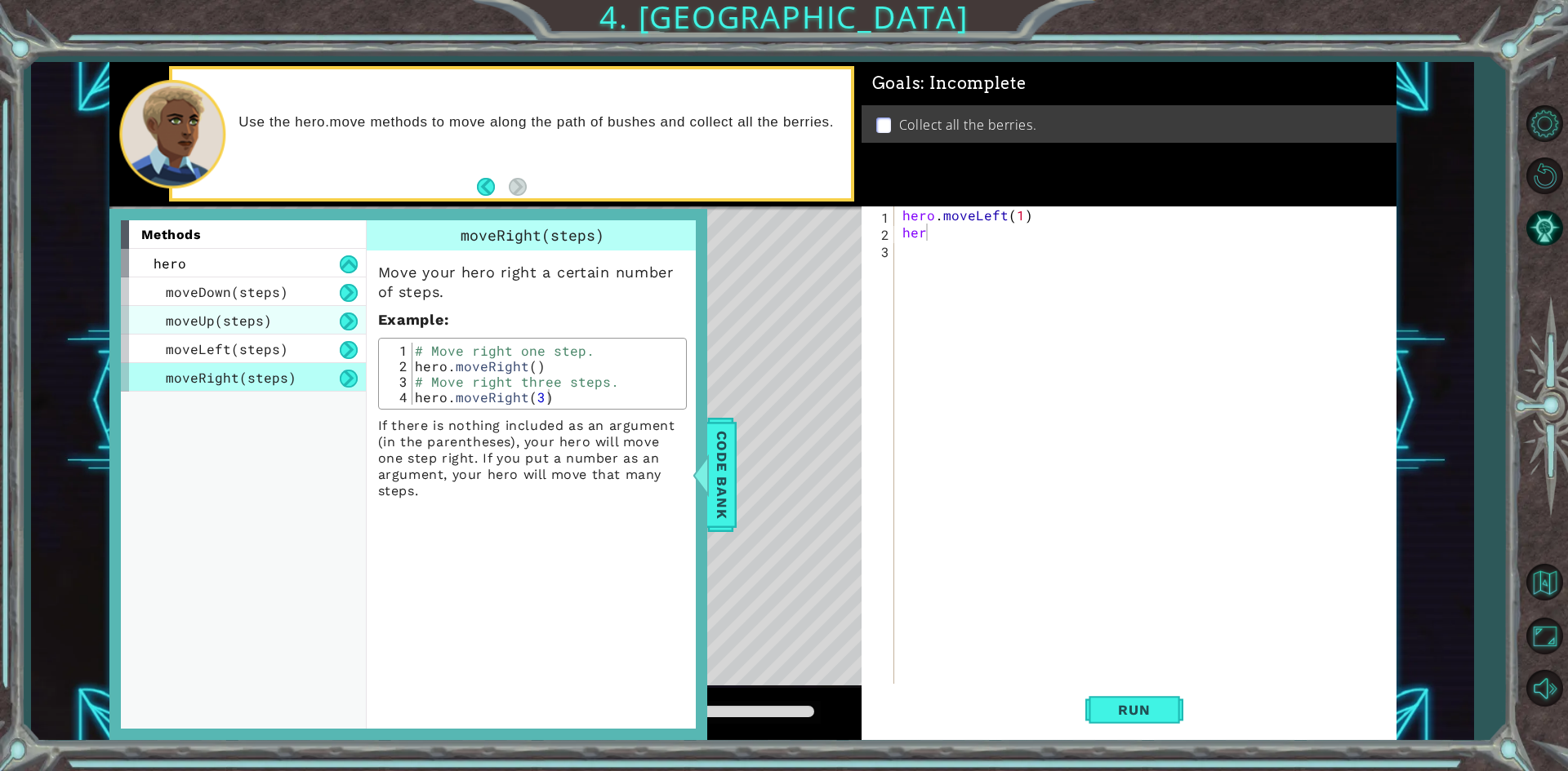
click at [289, 309] on div "moveUp(steps)" at bounding box center [244, 320] width 245 height 29
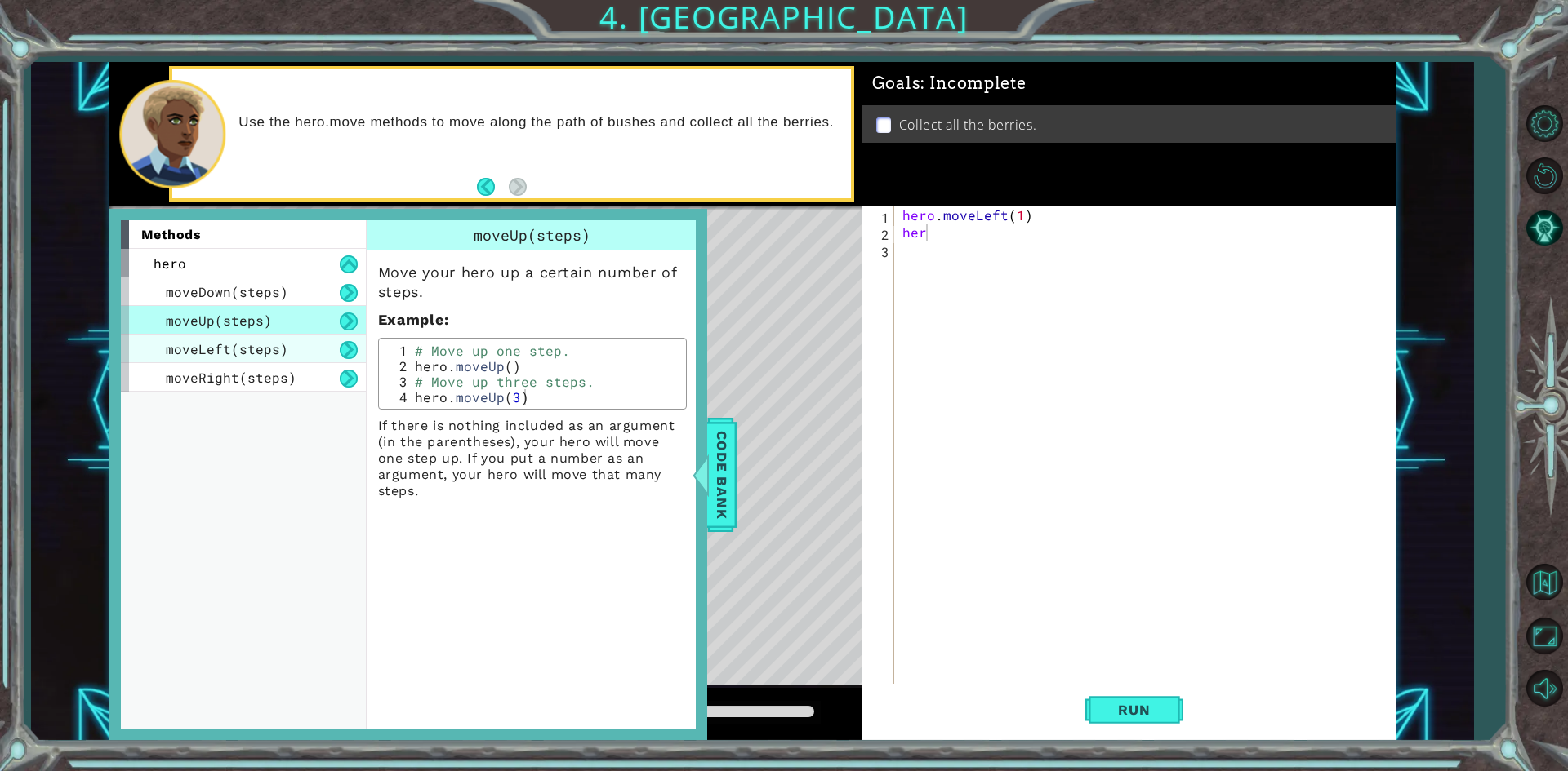
click at [289, 346] on div "moveLeft(steps)" at bounding box center [244, 348] width 245 height 29
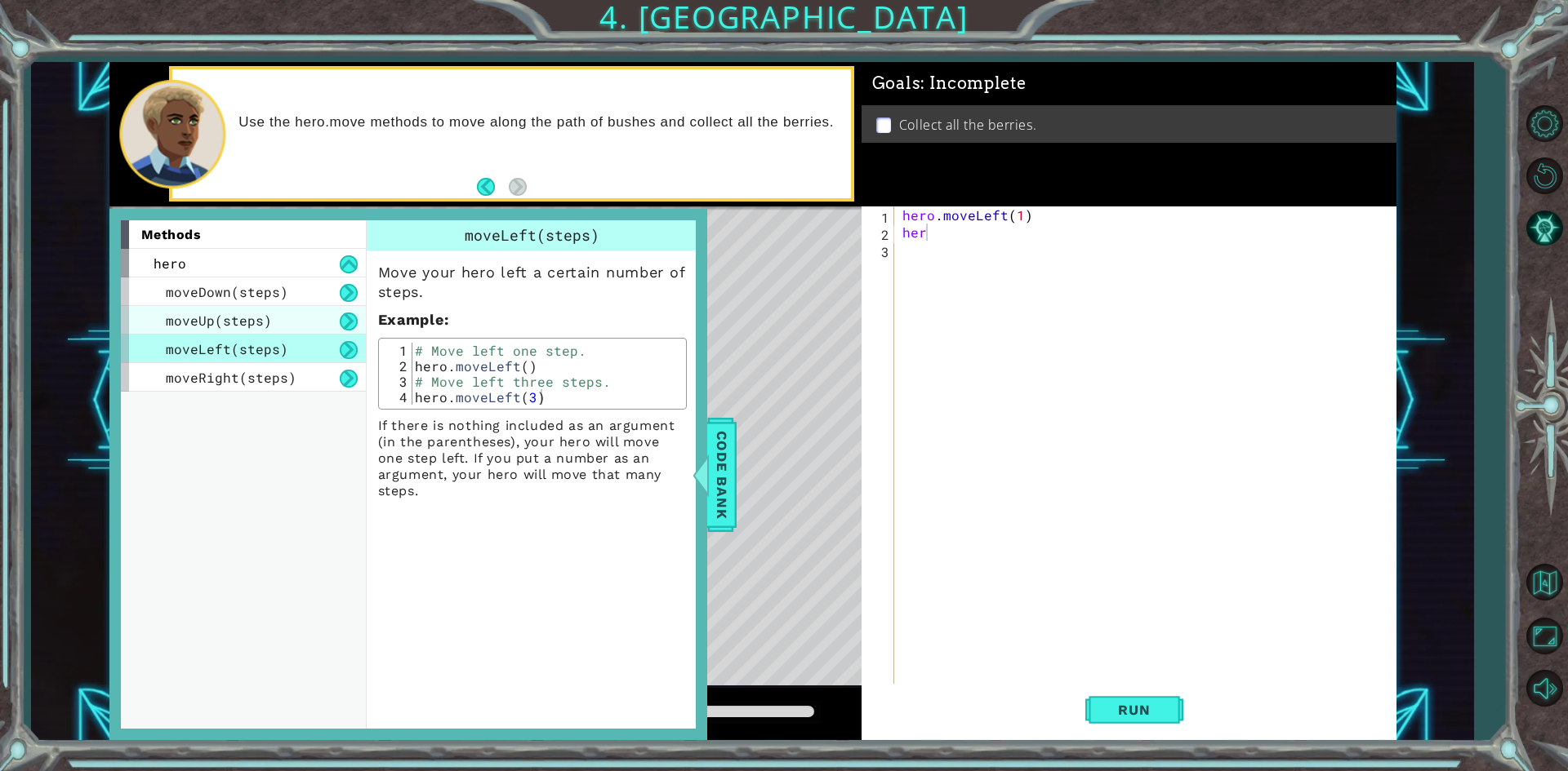
click at [296, 310] on div "moveUp(steps)" at bounding box center [244, 320] width 245 height 29
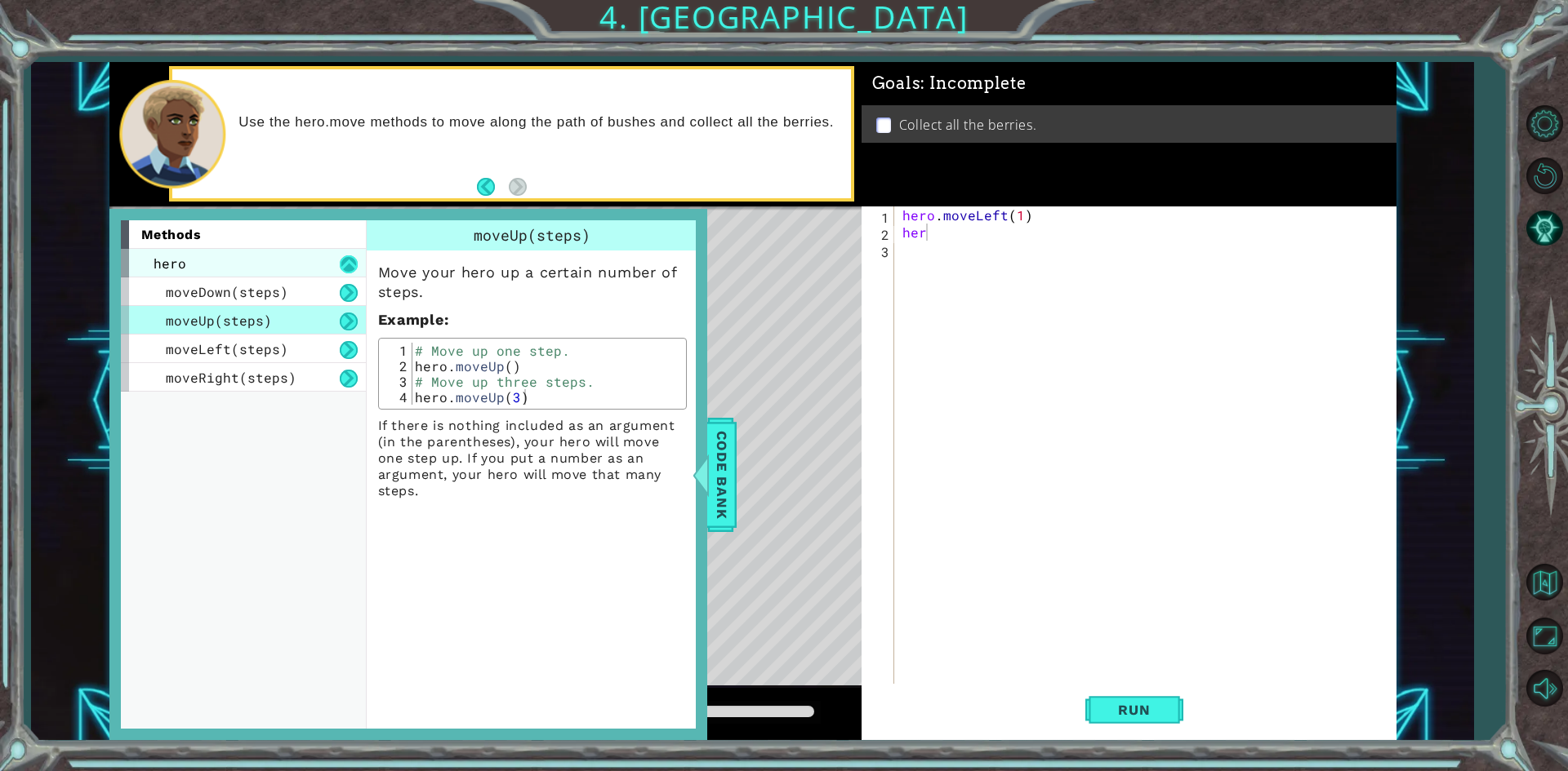
click at [340, 263] on button at bounding box center [349, 264] width 18 height 18
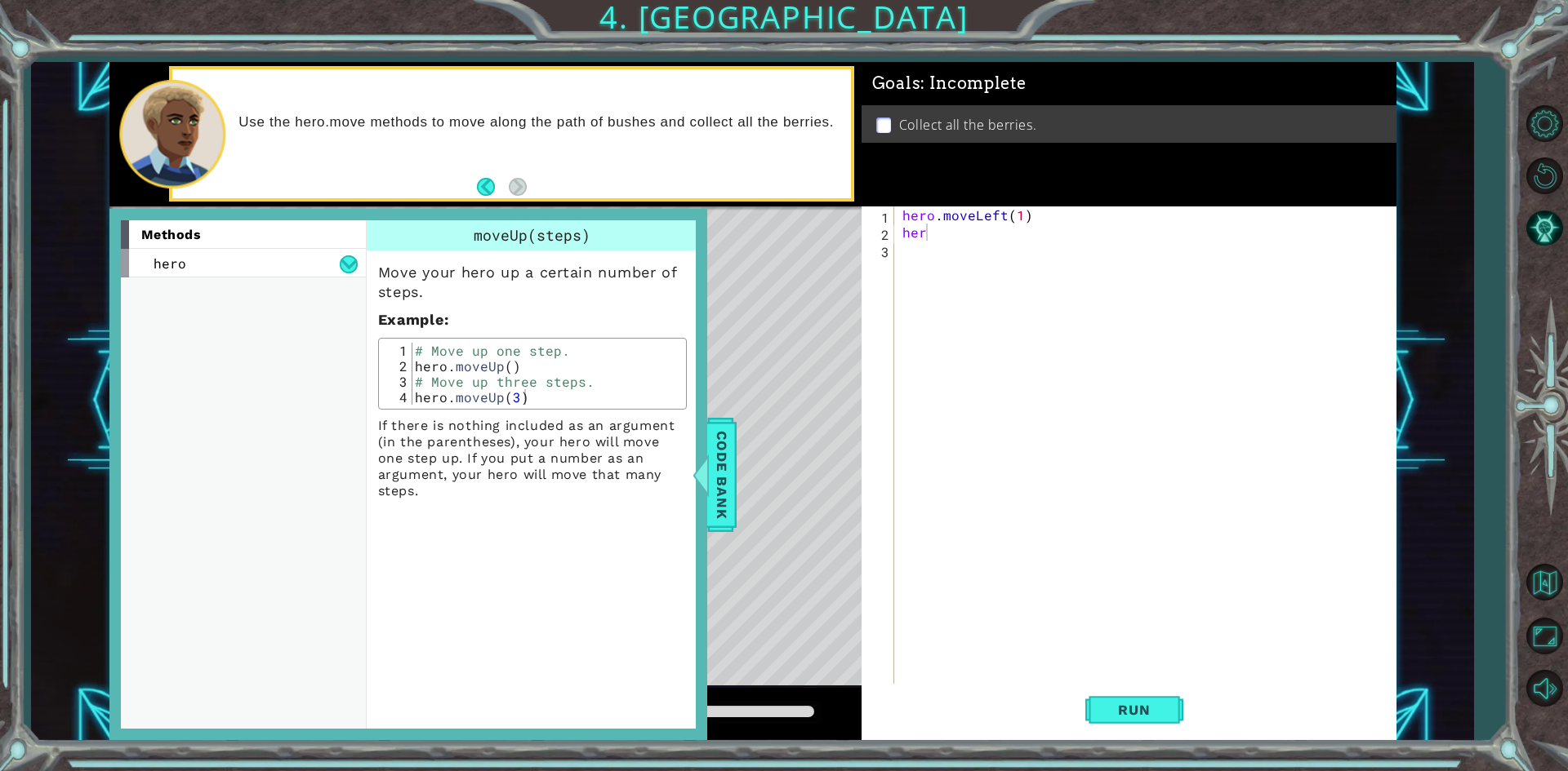
click at [494, 176] on footer at bounding box center [502, 187] width 50 height 24
click at [482, 181] on button "Back" at bounding box center [493, 187] width 32 height 18
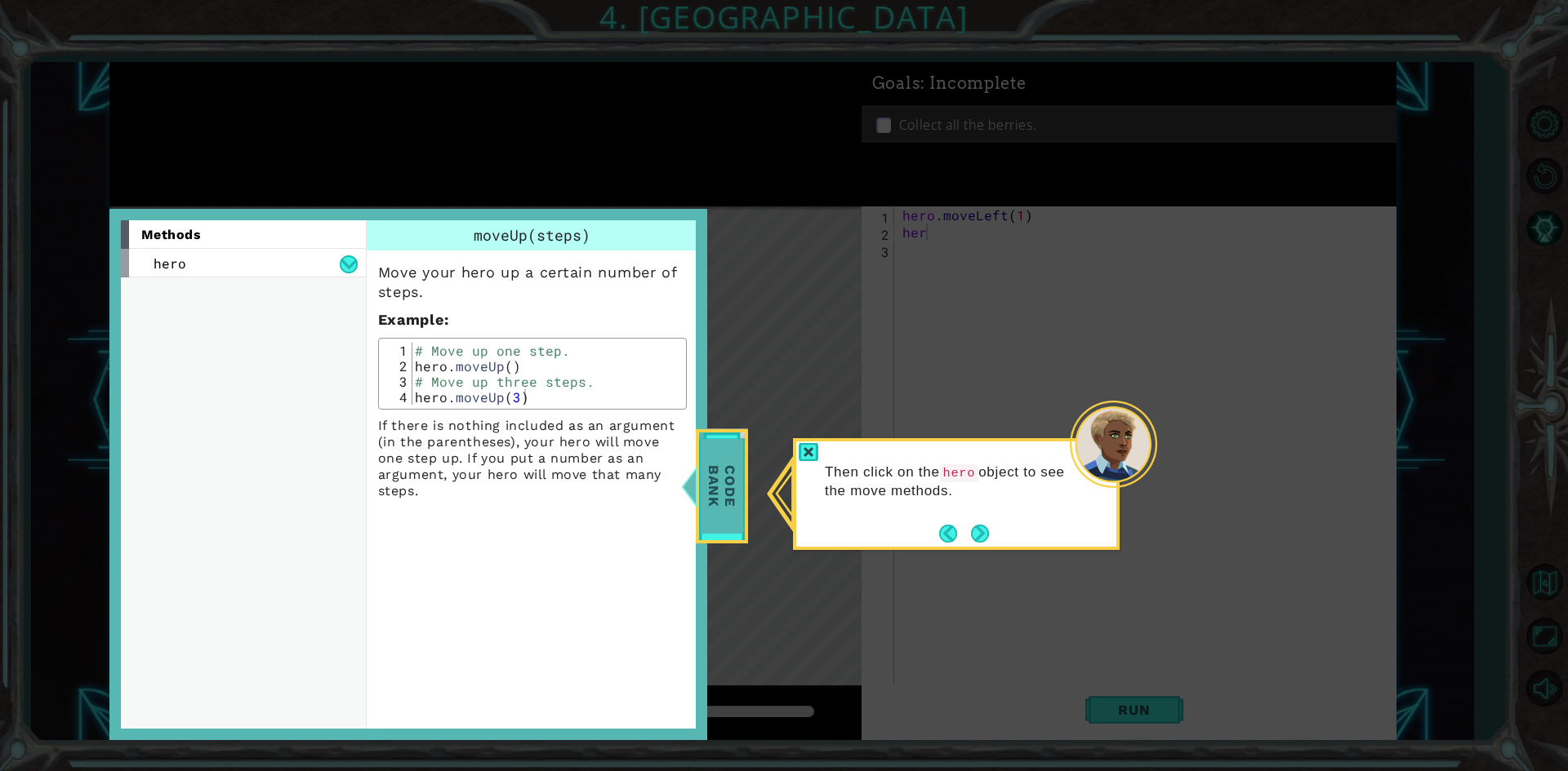
click at [731, 475] on span "Code Bank" at bounding box center [722, 486] width 43 height 94
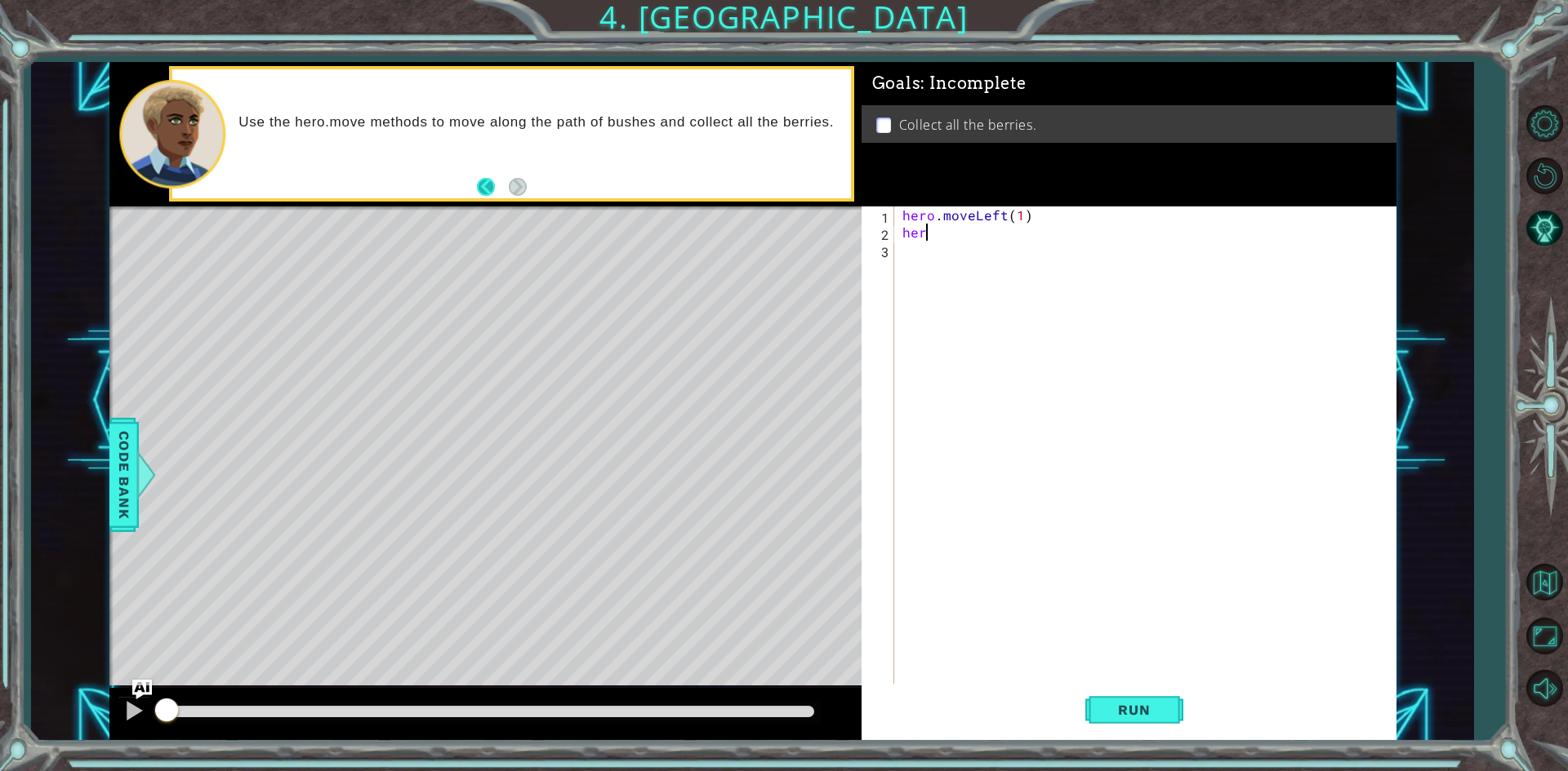
click at [484, 187] on button "Back" at bounding box center [493, 187] width 32 height 18
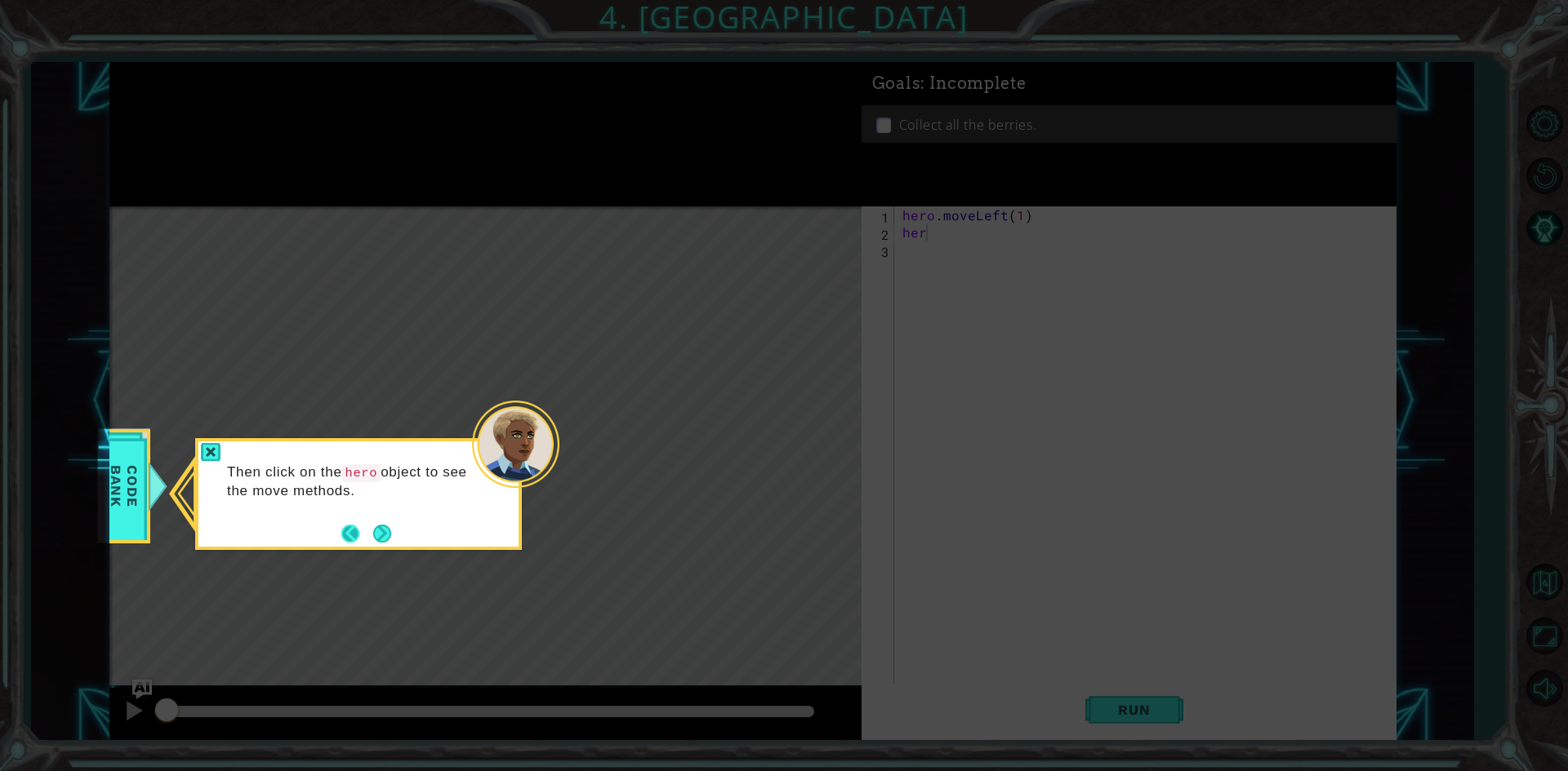
click at [355, 535] on button "Back" at bounding box center [357, 533] width 32 height 18
click at [354, 532] on button "Back" at bounding box center [357, 533] width 32 height 18
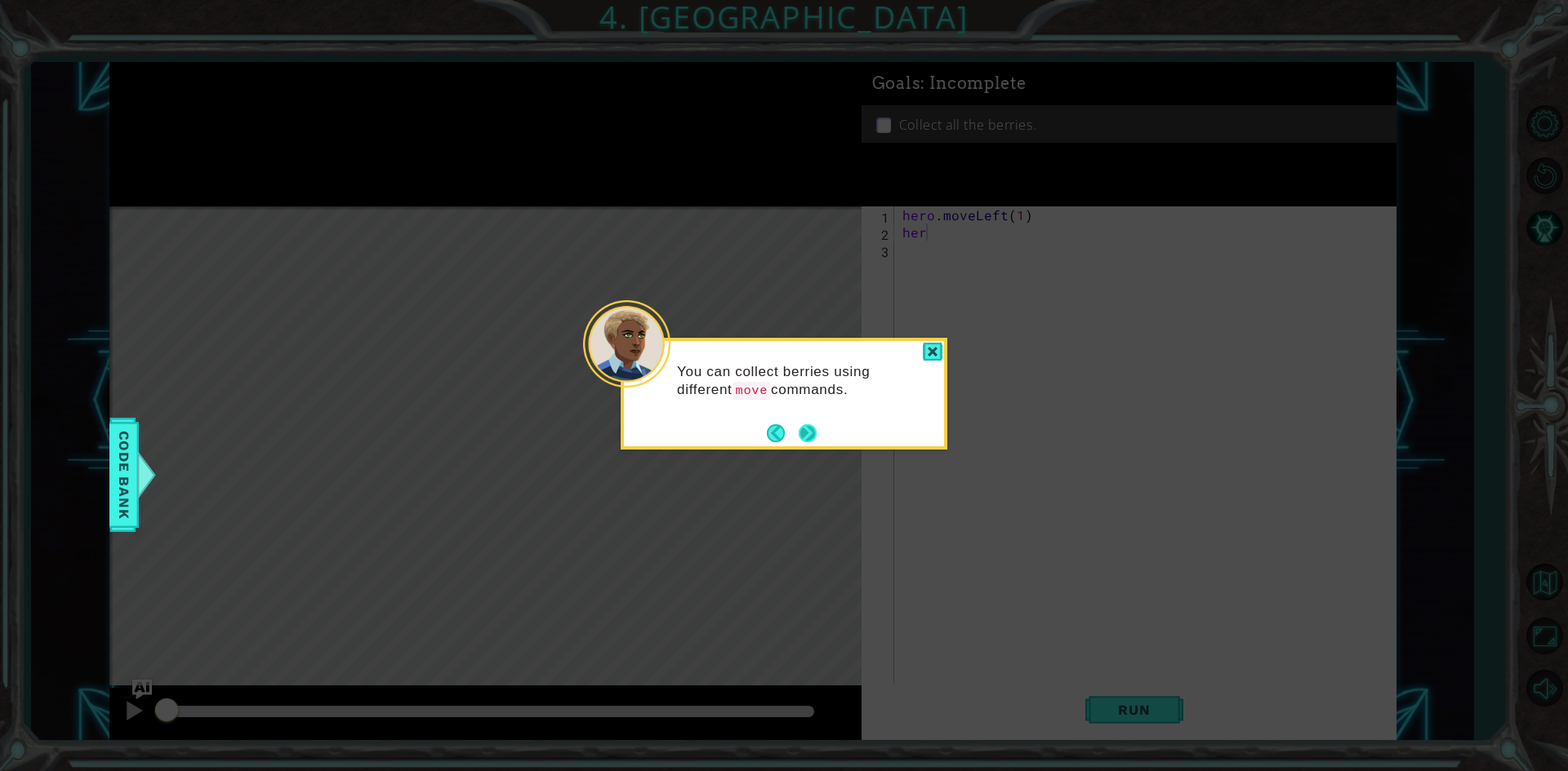
click at [798, 433] on button "Next" at bounding box center [807, 433] width 18 height 18
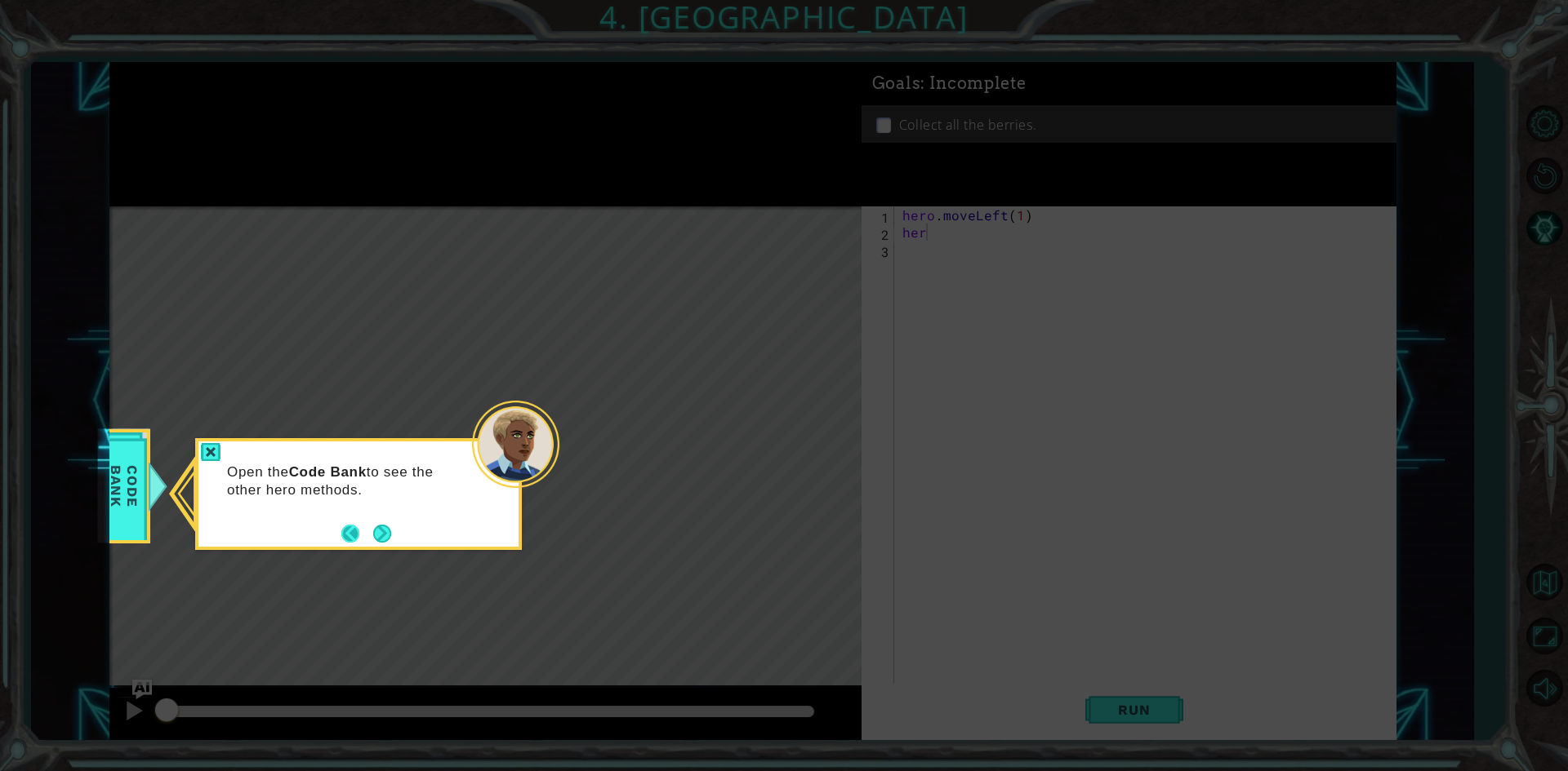
click at [362, 535] on button "Back" at bounding box center [357, 533] width 32 height 18
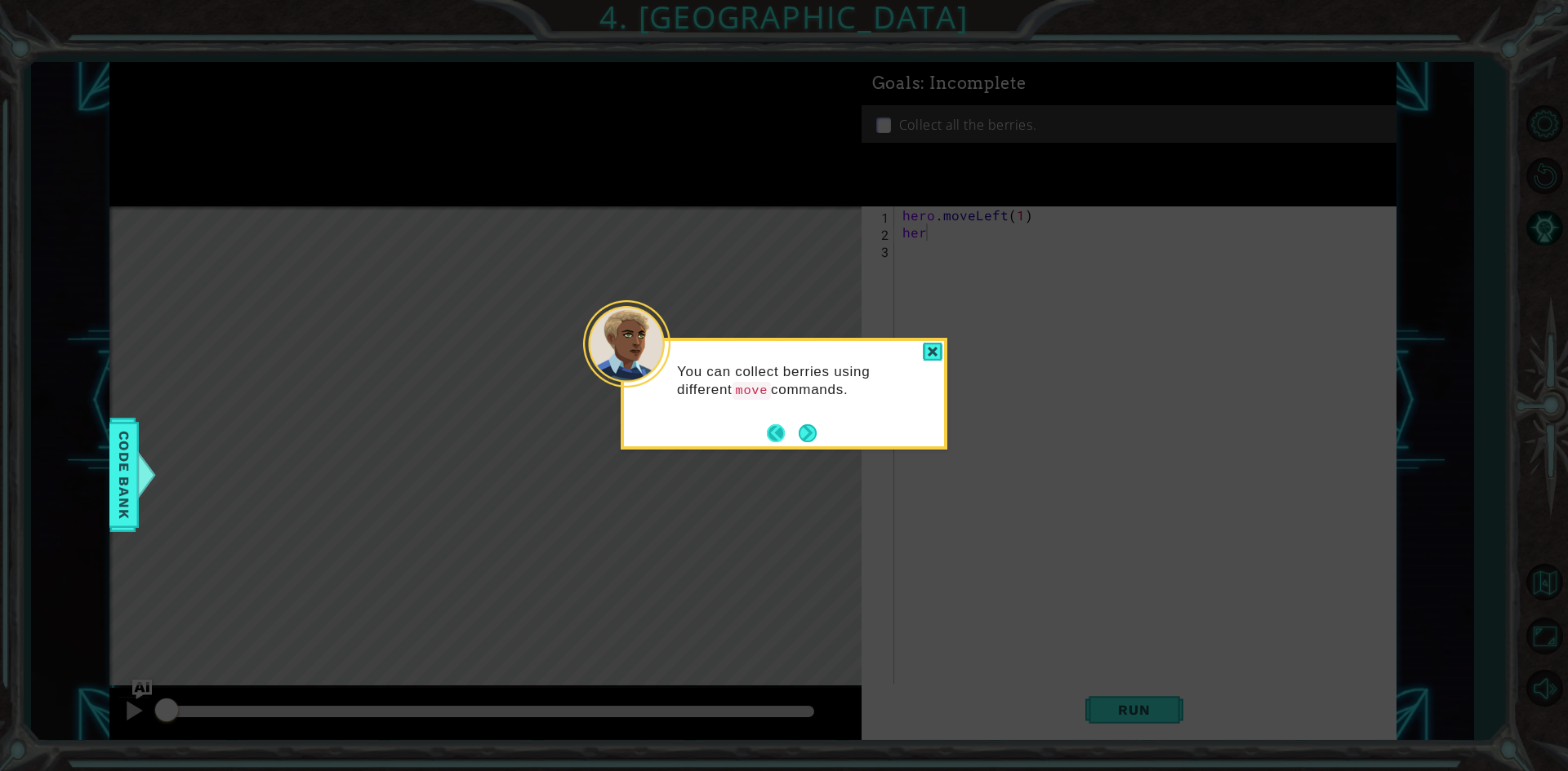
click at [780, 438] on button "Back" at bounding box center [783, 433] width 32 height 18
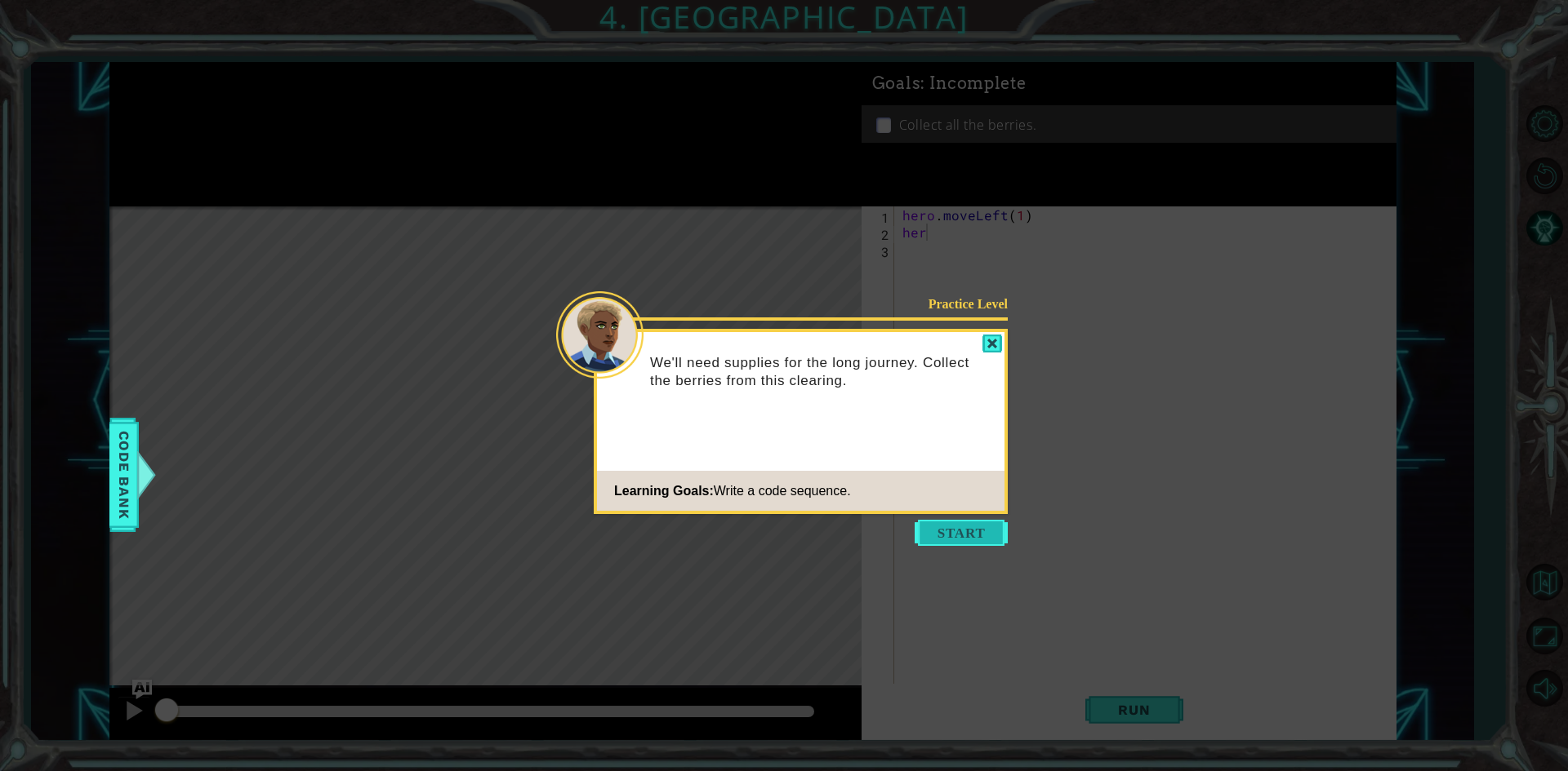
click at [966, 535] on button "Start" at bounding box center [961, 533] width 93 height 26
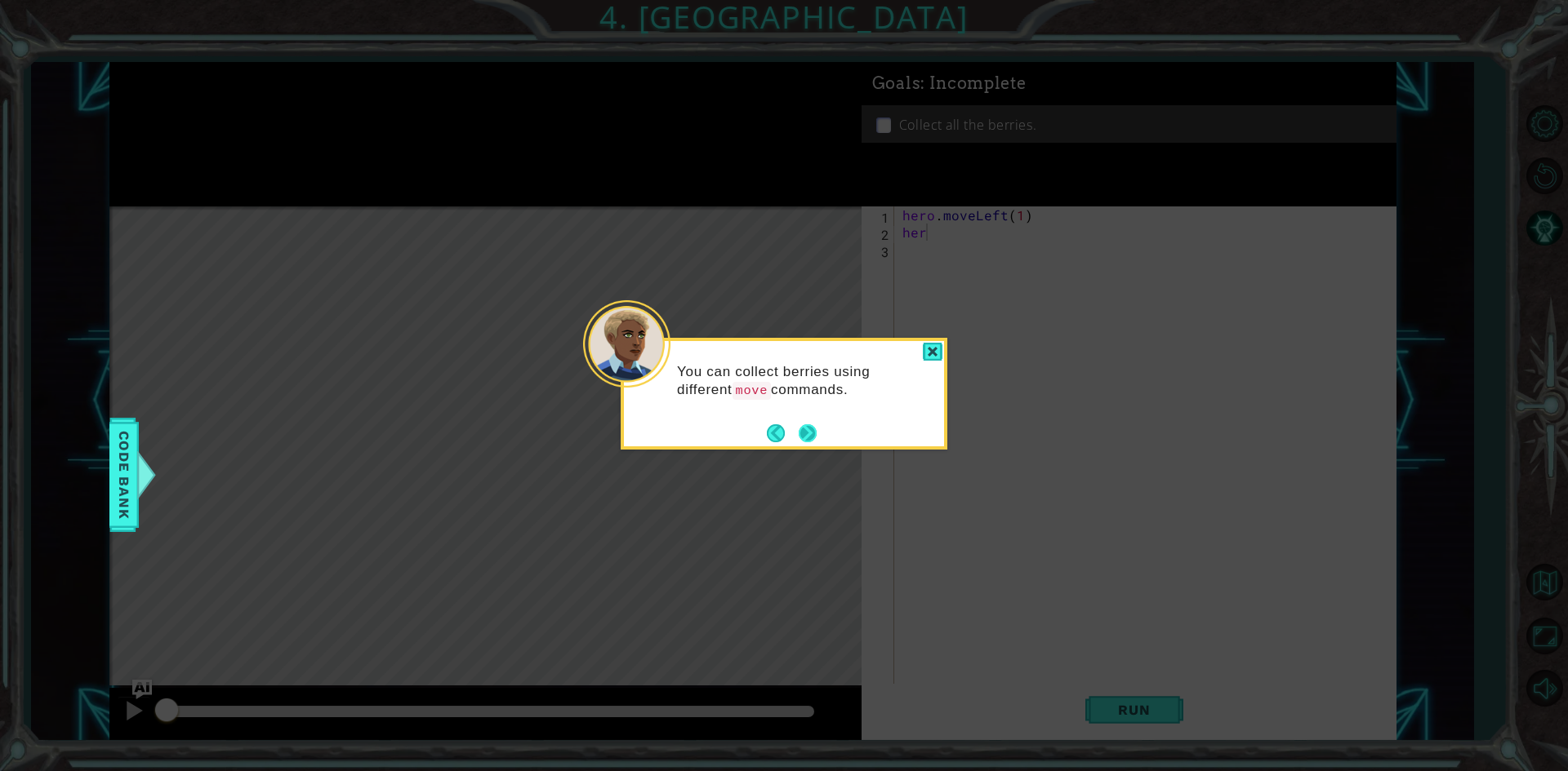
click at [817, 425] on button "Next" at bounding box center [807, 433] width 18 height 18
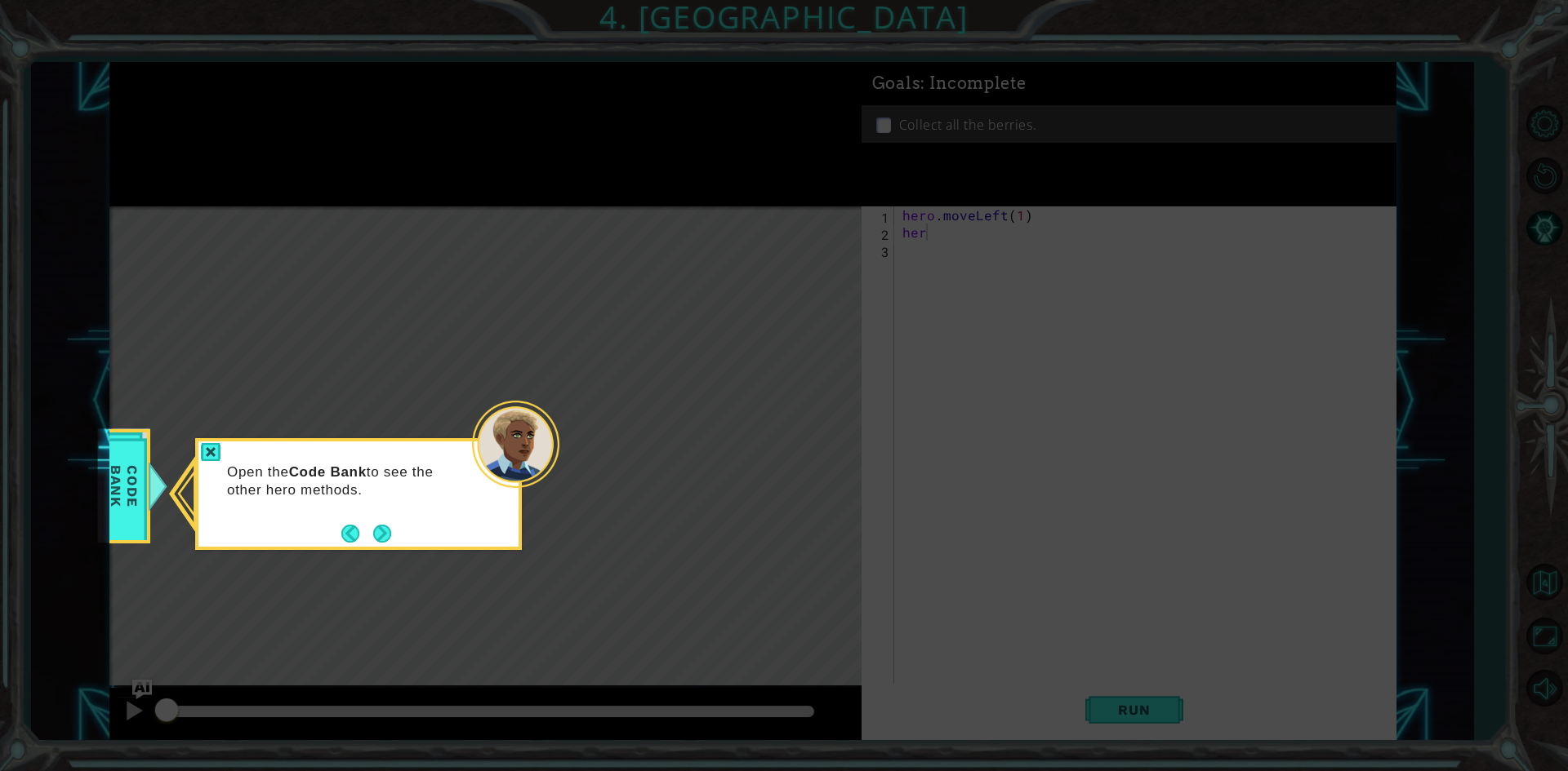
click at [818, 425] on icon at bounding box center [784, 386] width 1568 height 771
click at [385, 536] on button "Next" at bounding box center [382, 533] width 18 height 18
click at [391, 529] on button "Next" at bounding box center [382, 533] width 18 height 18
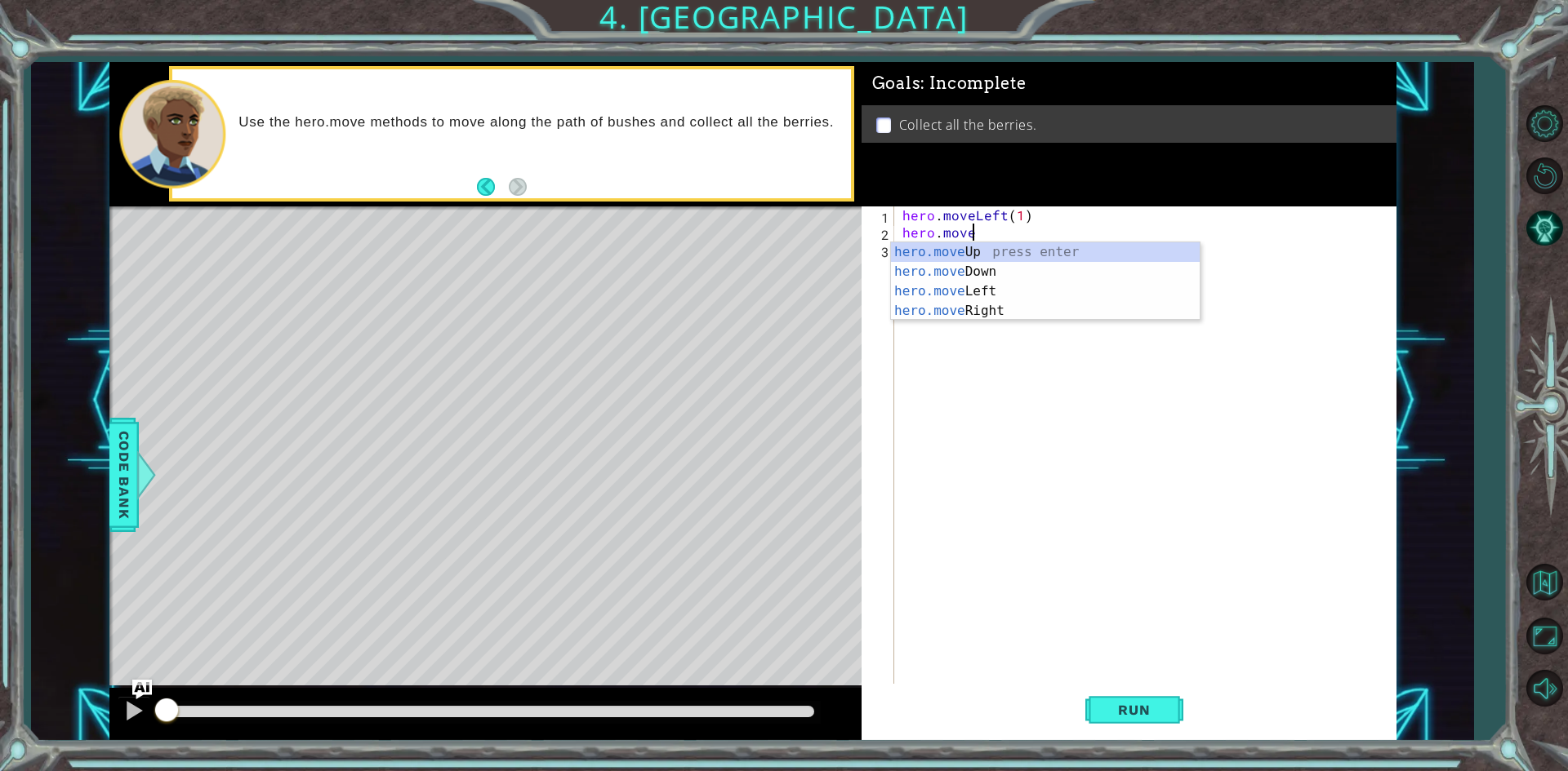
scroll to position [0, 4]
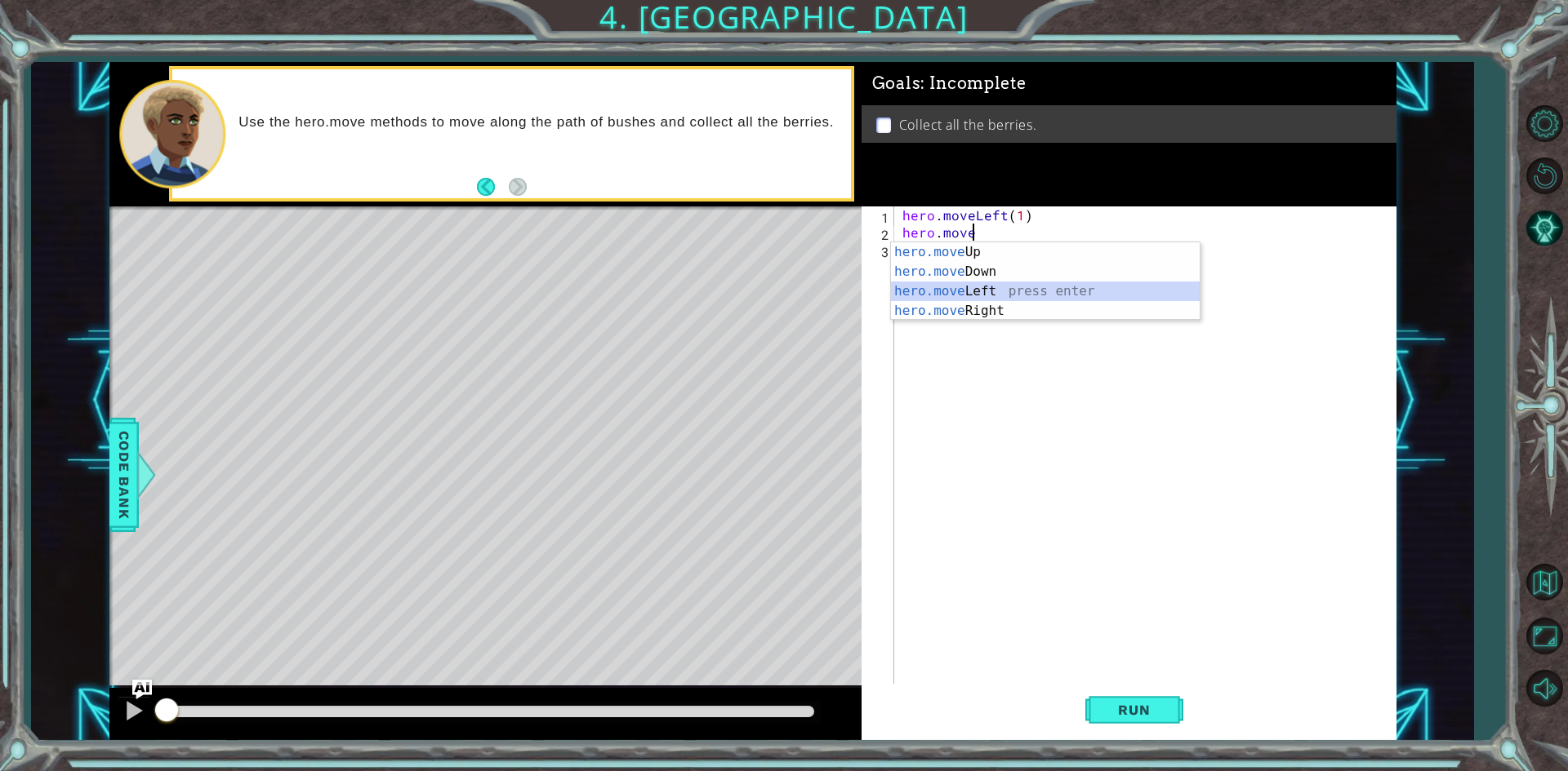
click at [990, 285] on div "hero.move Up press enter hero.move Down press enter hero.move Left press enter …" at bounding box center [1046, 301] width 309 height 118
type textarea "hero.moveLeft(1)"
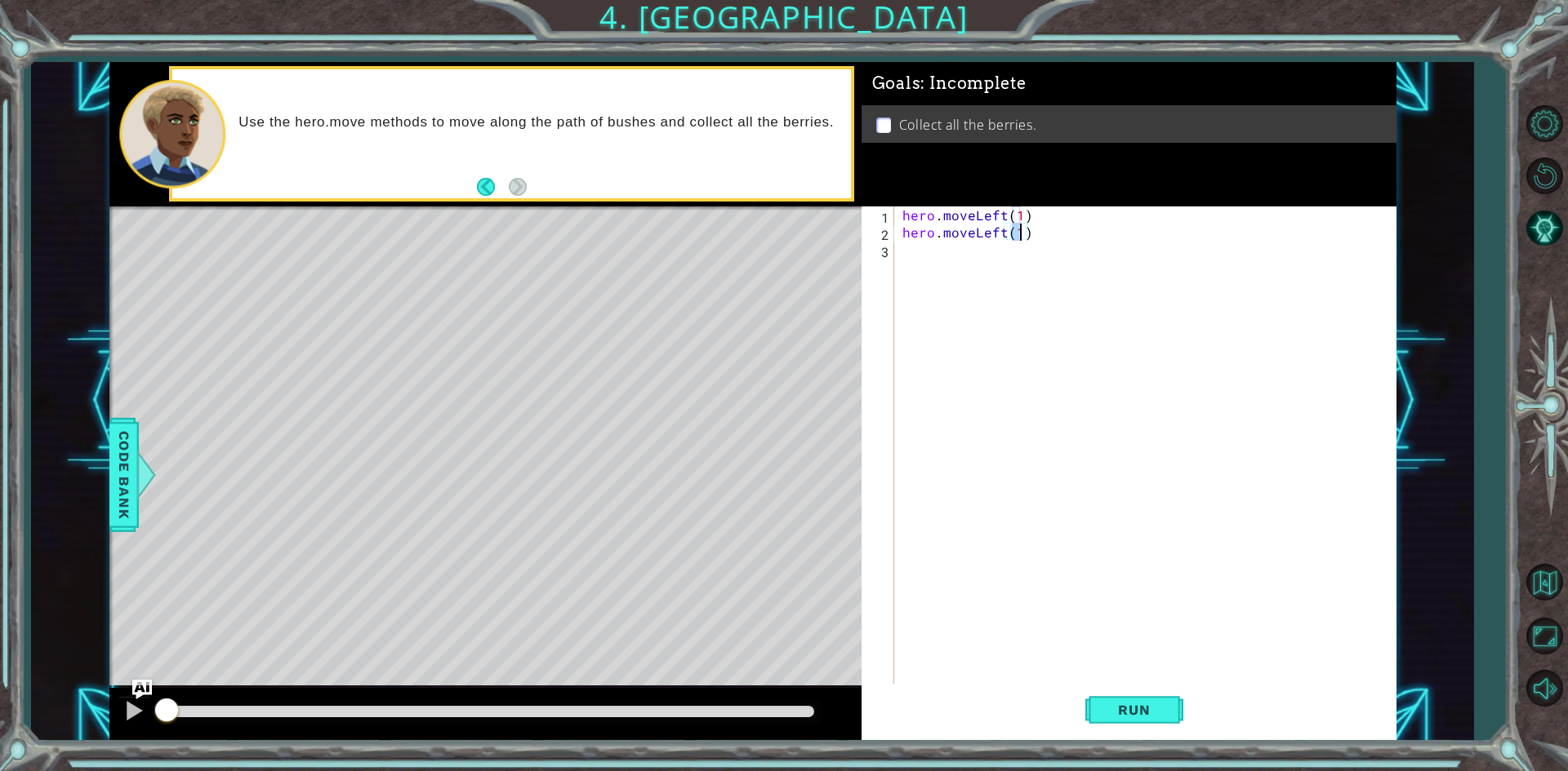
click at [1045, 233] on div "hero . moveLeft ( 1 ) hero . moveLeft ( 1 )" at bounding box center [1149, 464] width 500 height 515
click at [1008, 252] on div "hero . moveLeft ( 1 ) hero . moveLeft ( 1 )" at bounding box center [1149, 464] width 500 height 515
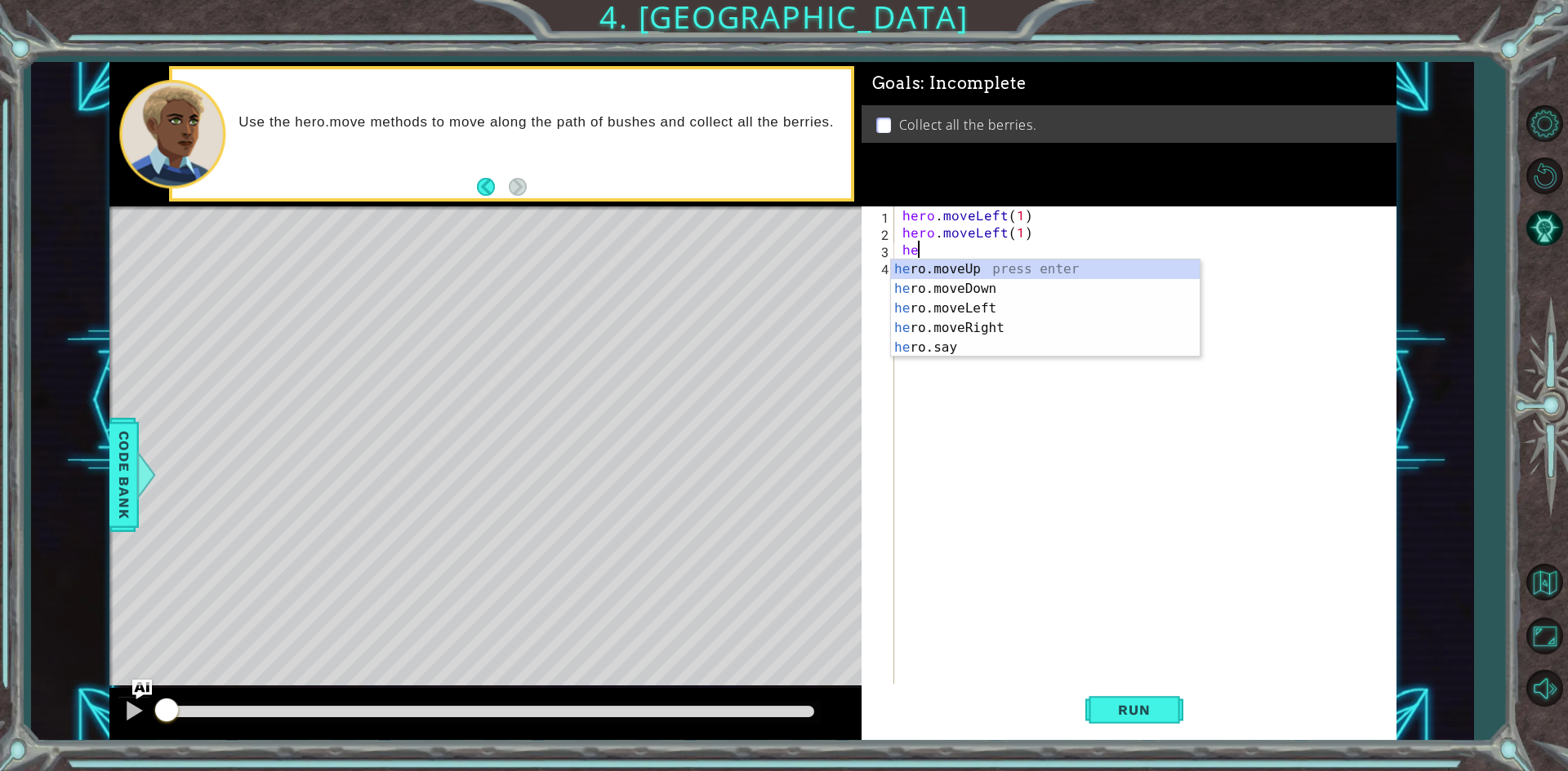
scroll to position [0, 1]
click at [964, 281] on div "hero .moveUp press enter hero .moveDown press enter hero .moveLeft press enter …" at bounding box center [1046, 328] width 309 height 137
type textarea "hero.moveDown(1)"
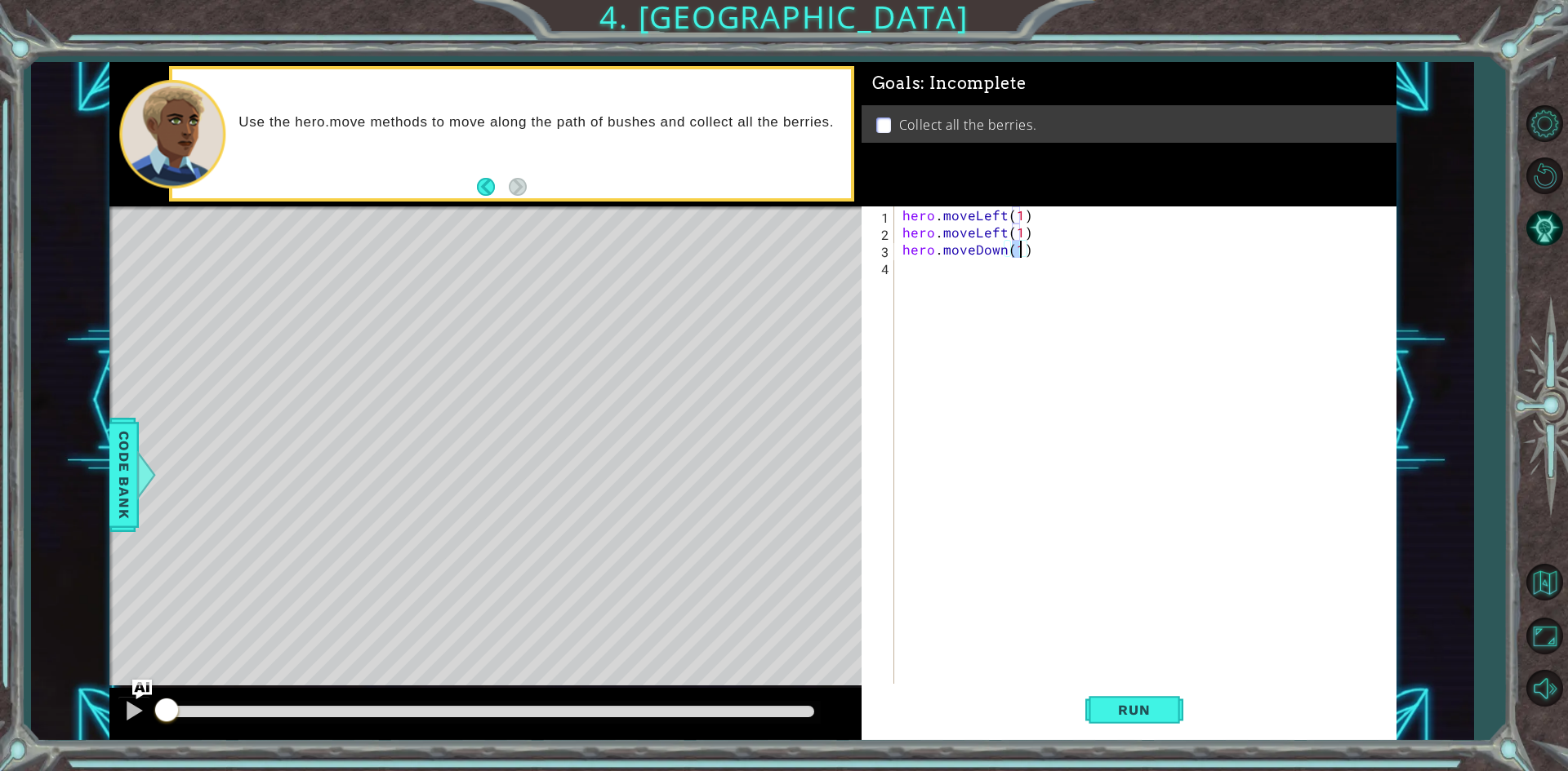
click at [976, 268] on div "hero . moveLeft ( 1 ) hero . moveLeft ( 1 ) hero . moveDown ( 1 )" at bounding box center [1149, 464] width 500 height 515
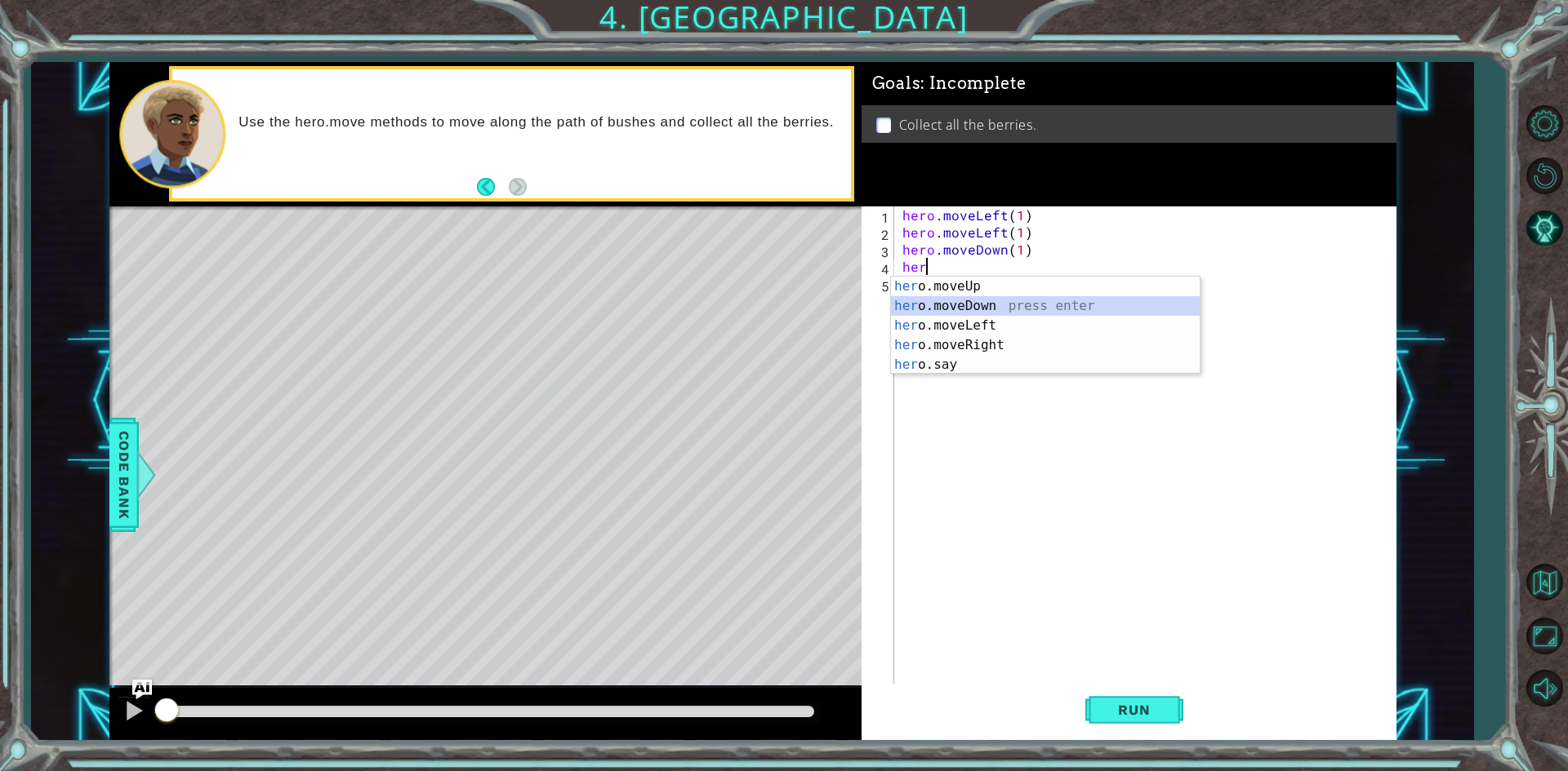
click at [1005, 307] on div "her o.moveUp press enter her o.moveDown press enter her o.moveLeft press enter …" at bounding box center [1046, 346] width 309 height 137
type textarea "hero.moveDown(1)"
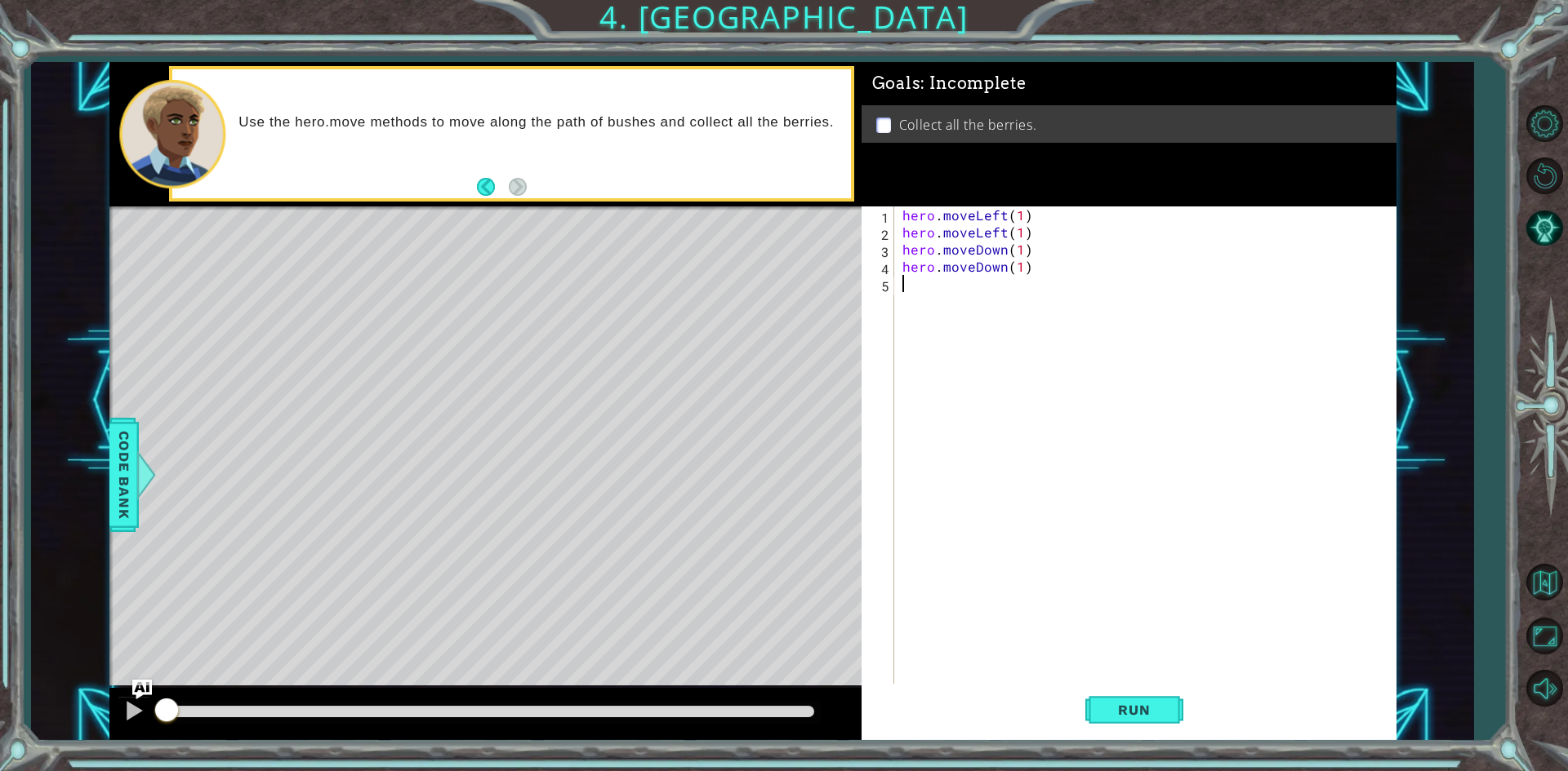
click at [958, 281] on div "hero . moveLeft ( 1 ) hero . moveLeft ( 1 ) hero . moveDown ( 1 ) hero . moveDo…" at bounding box center [1149, 464] width 500 height 515
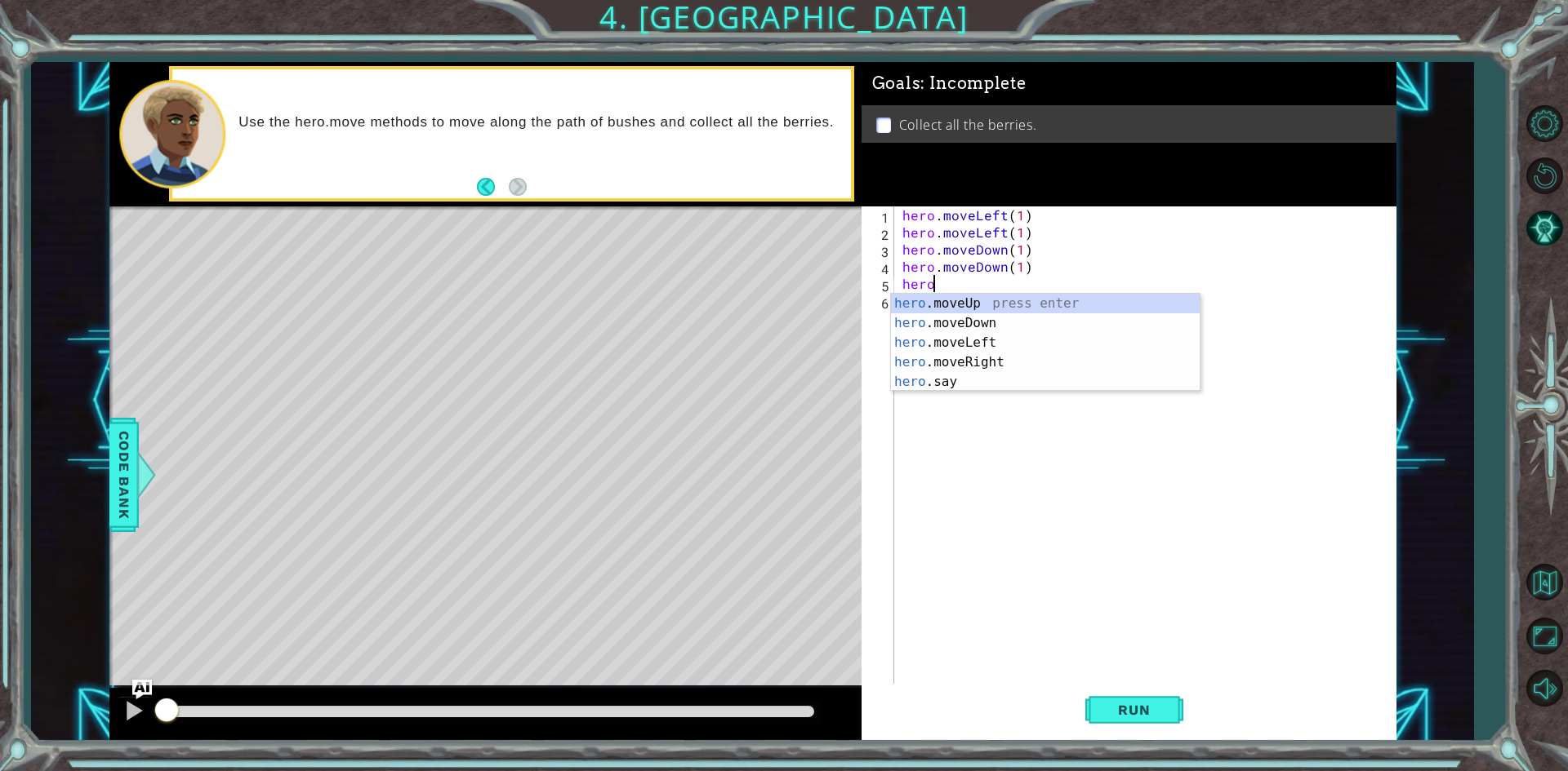
scroll to position [0, 1]
click at [942, 355] on div "hero .moveUp press enter hero .moveDown press enter hero .moveLeft press enter …" at bounding box center [1046, 362] width 309 height 137
type textarea "hero.moveRight(1)"
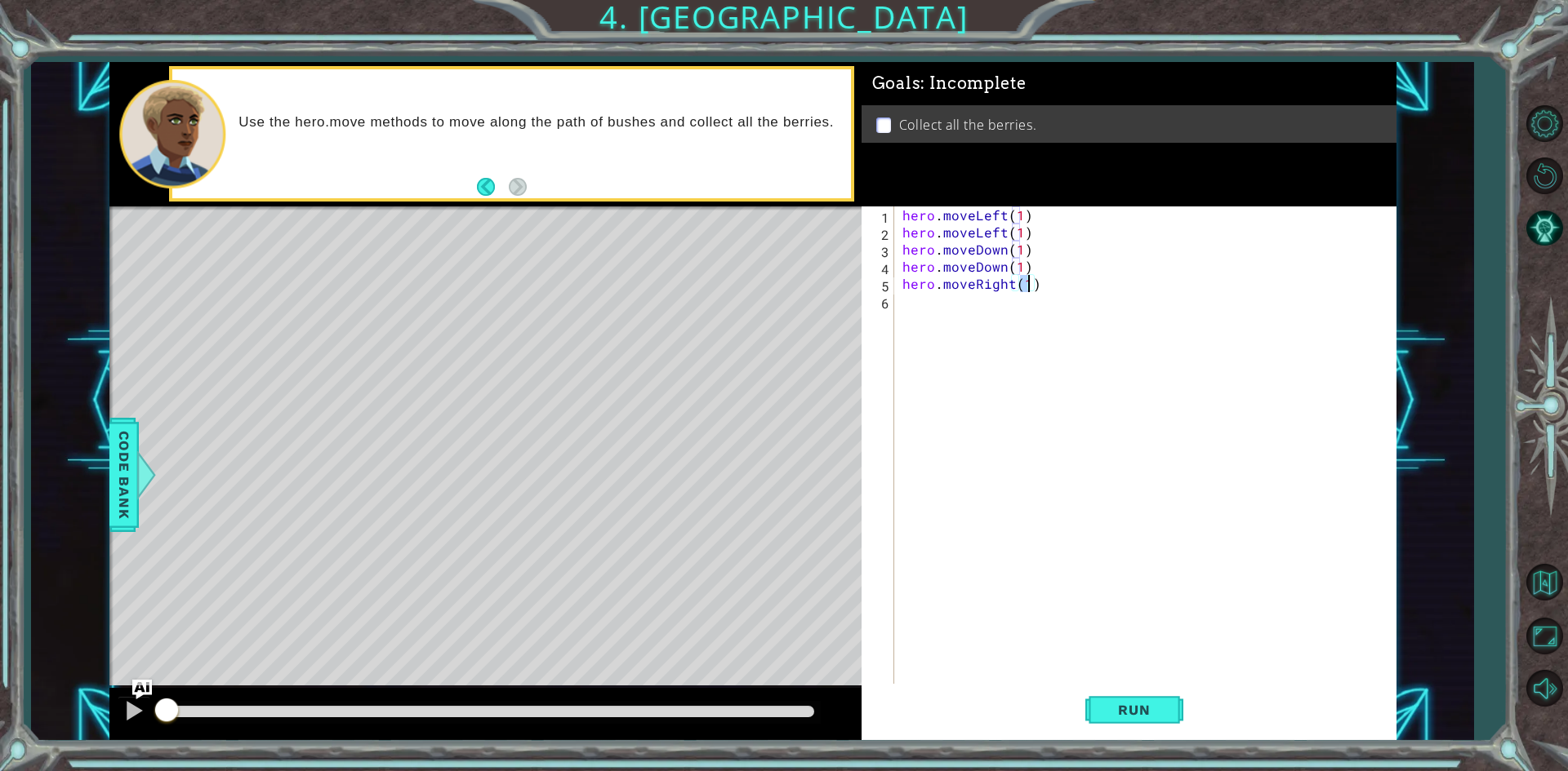
click at [952, 319] on div "hero . moveLeft ( 1 ) hero . moveLeft ( 1 ) hero . moveDown ( 1 ) hero . moveDo…" at bounding box center [1149, 464] width 500 height 515
click at [1128, 692] on button "Run" at bounding box center [1134, 710] width 98 height 53
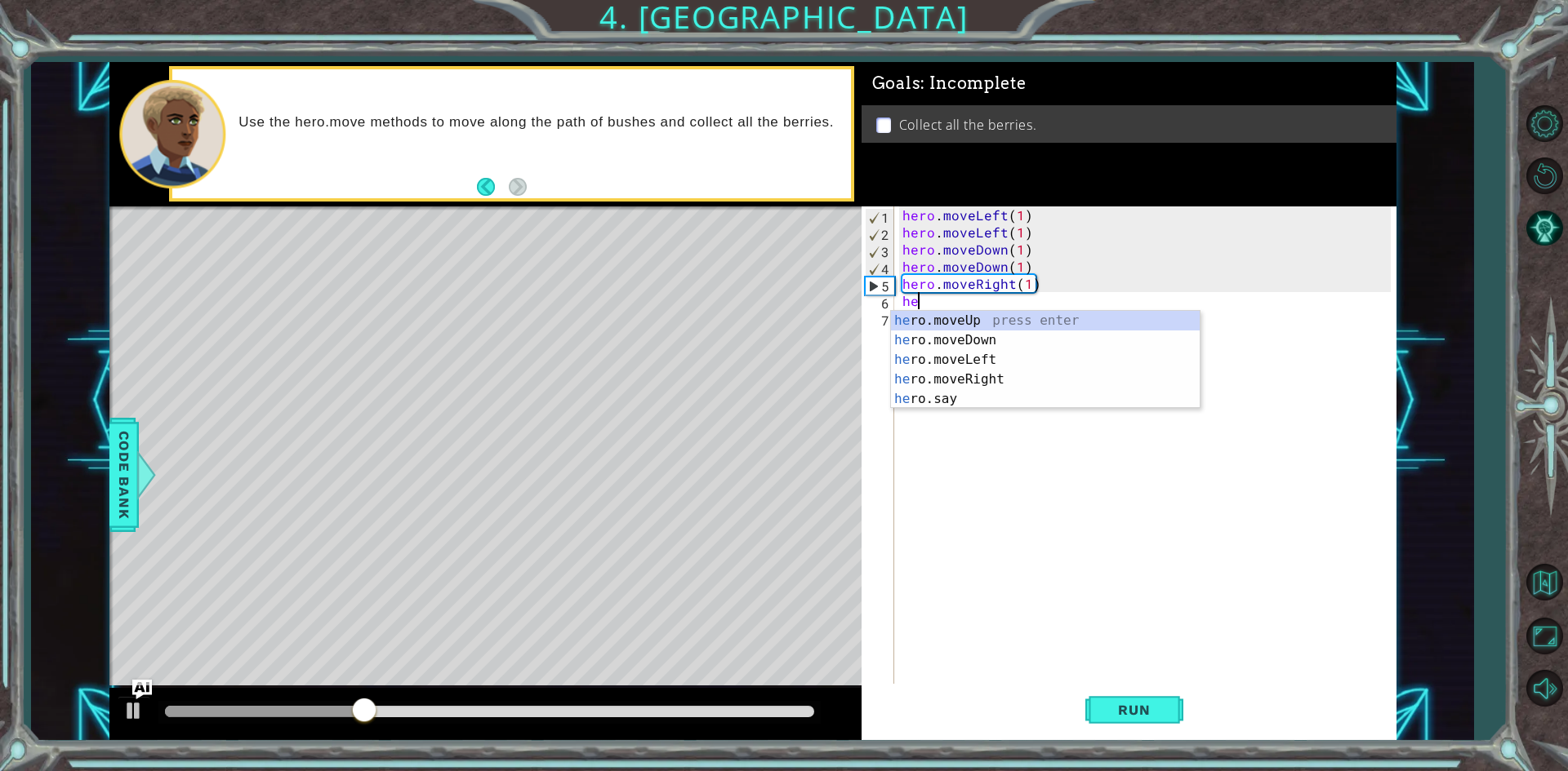
scroll to position [0, 1]
click at [975, 386] on div "hero .moveUp press enter hero .moveDown press enter hero .moveLeft press enter …" at bounding box center [1046, 380] width 309 height 137
type textarea "hero.moveRight(1)"
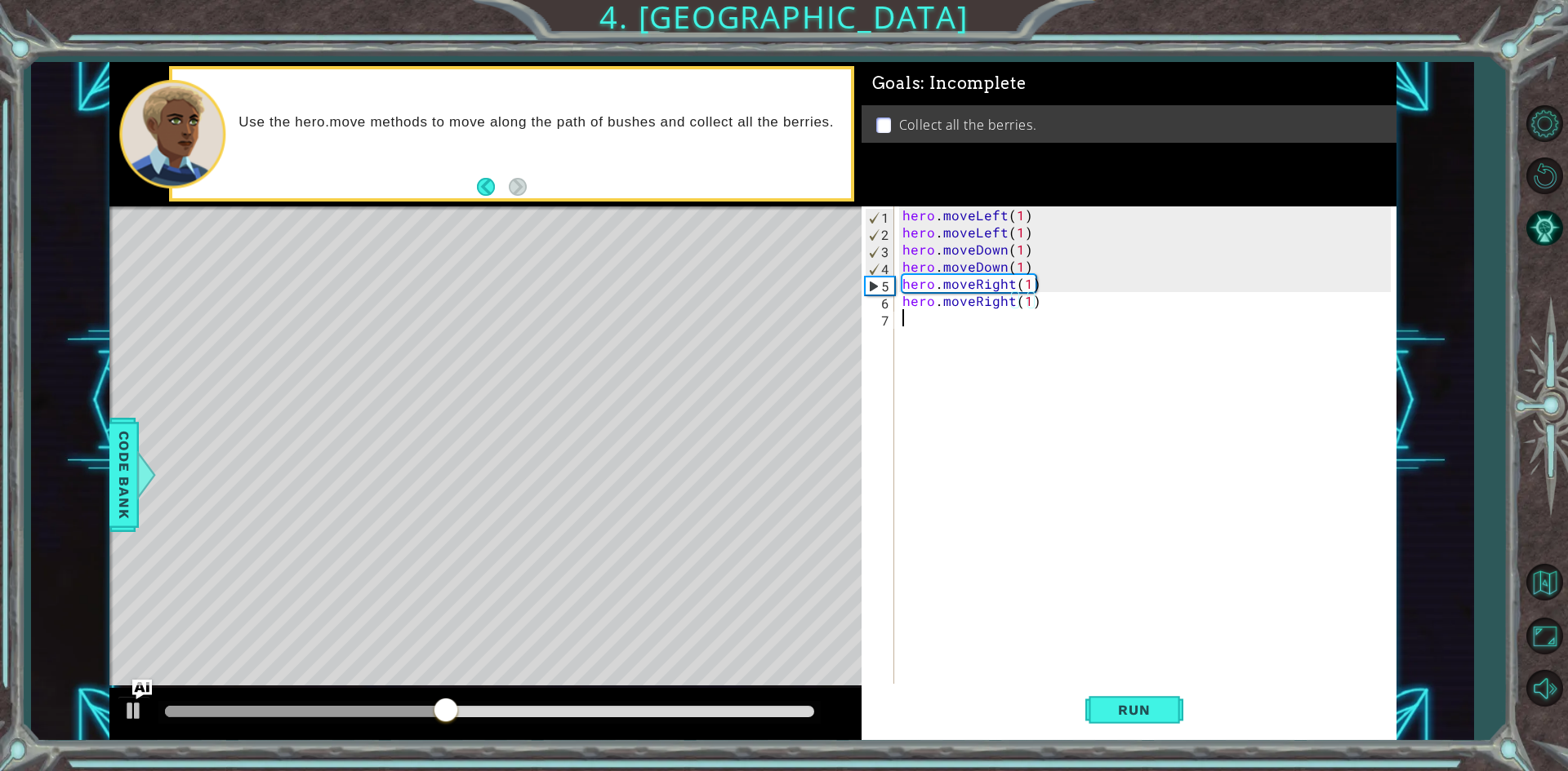
click at [989, 321] on div "hero . moveLeft ( 1 ) hero . moveLeft ( 1 ) hero . moveDown ( 1 ) hero . moveDo…" at bounding box center [1149, 464] width 500 height 515
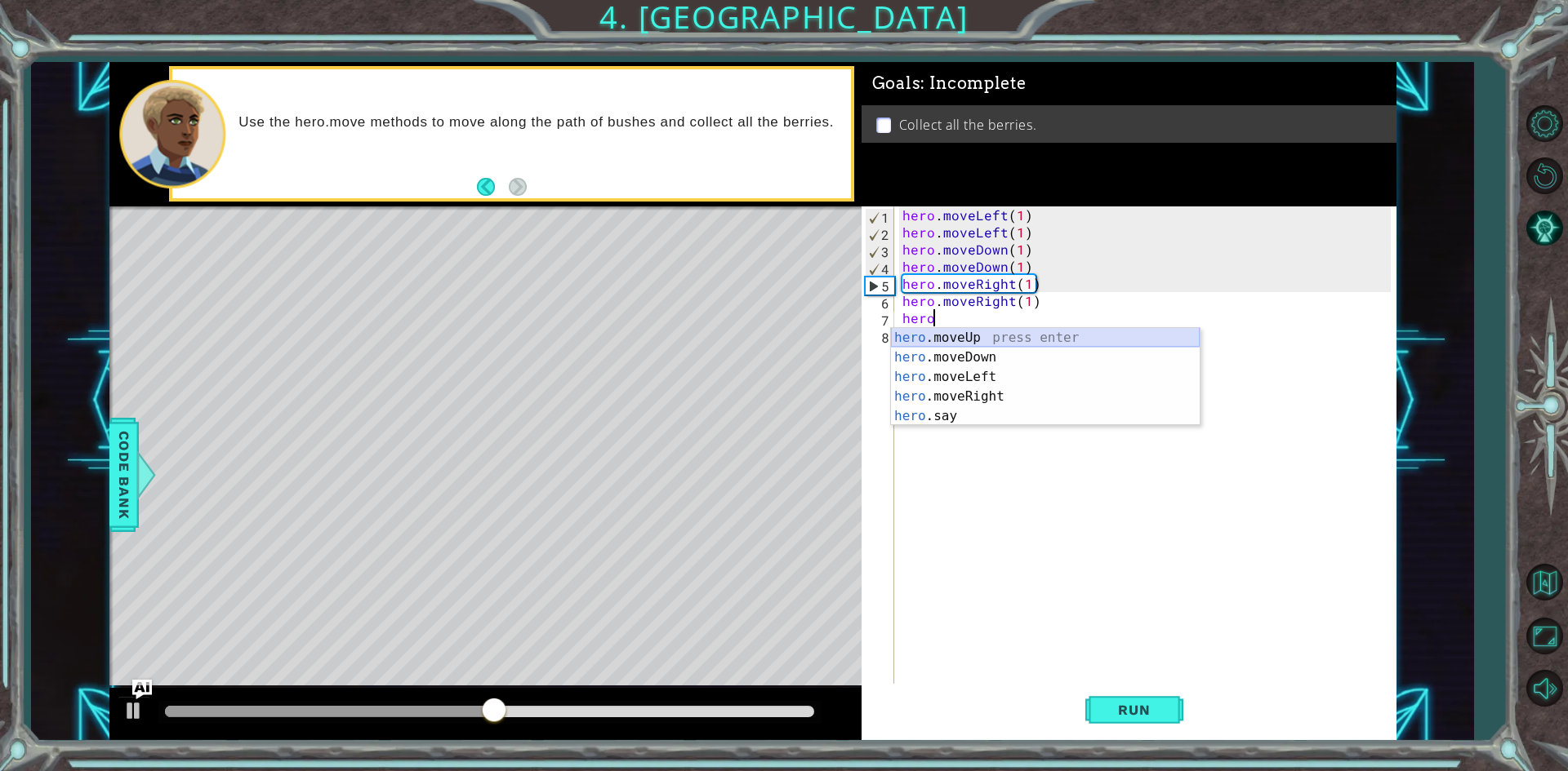
click at [996, 344] on div "hero .moveUp press enter hero .moveDown press enter hero .moveLeft press enter …" at bounding box center [1046, 397] width 309 height 137
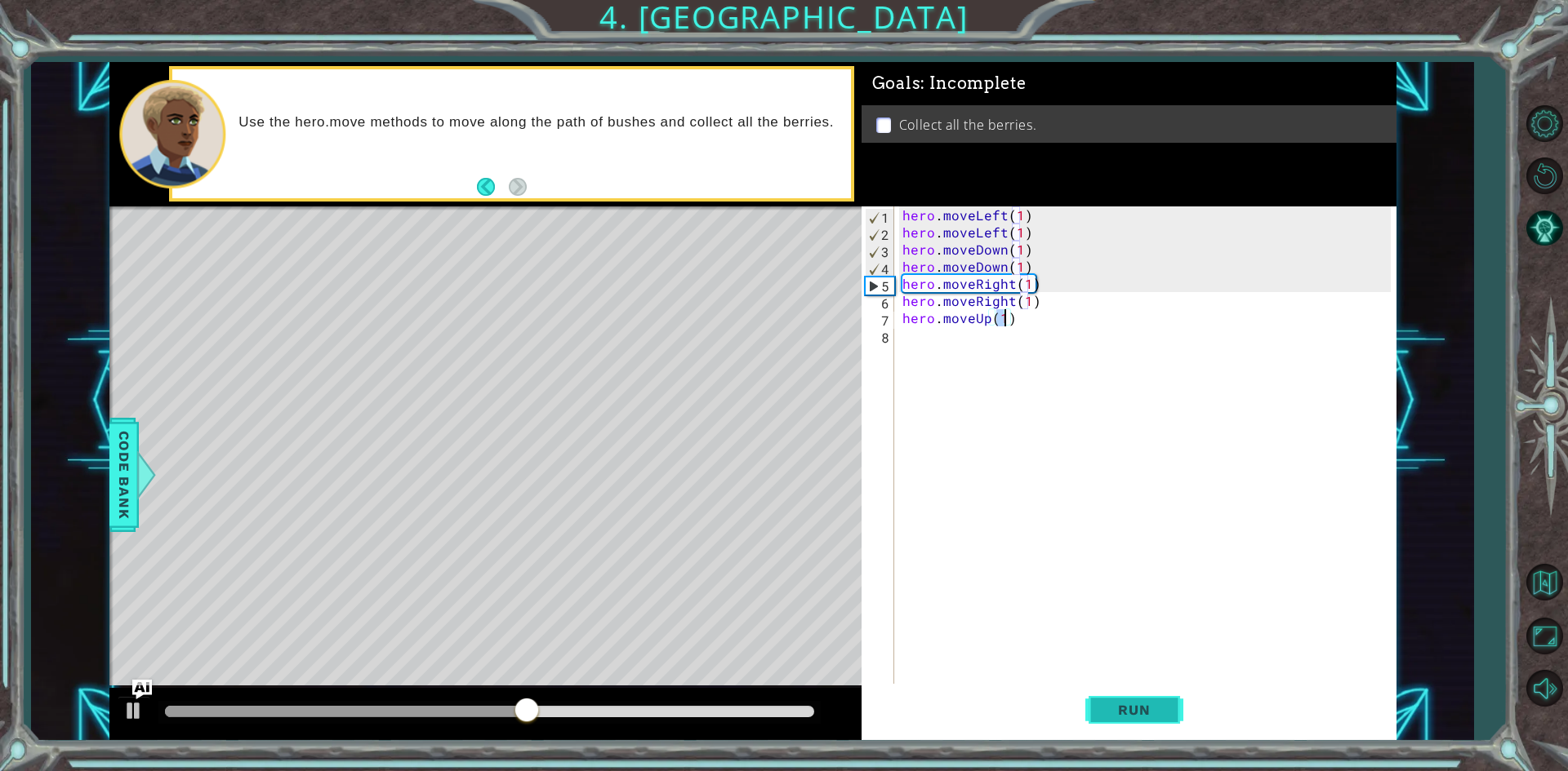
type textarea "hero.moveUp(1)"
click at [1141, 709] on span "Run" at bounding box center [1133, 711] width 64 height 17
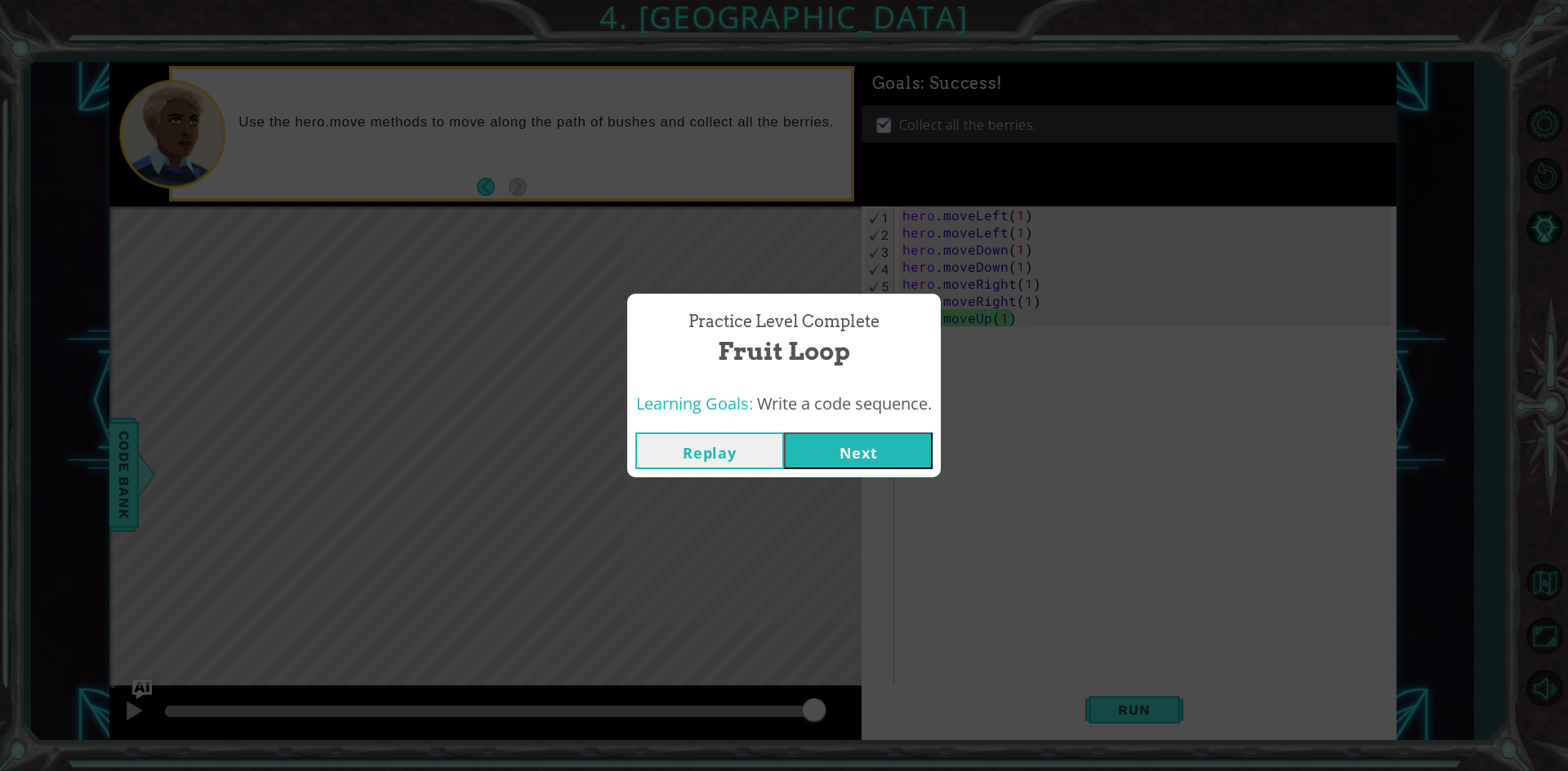
click at [866, 442] on button "Next" at bounding box center [859, 451] width 149 height 37
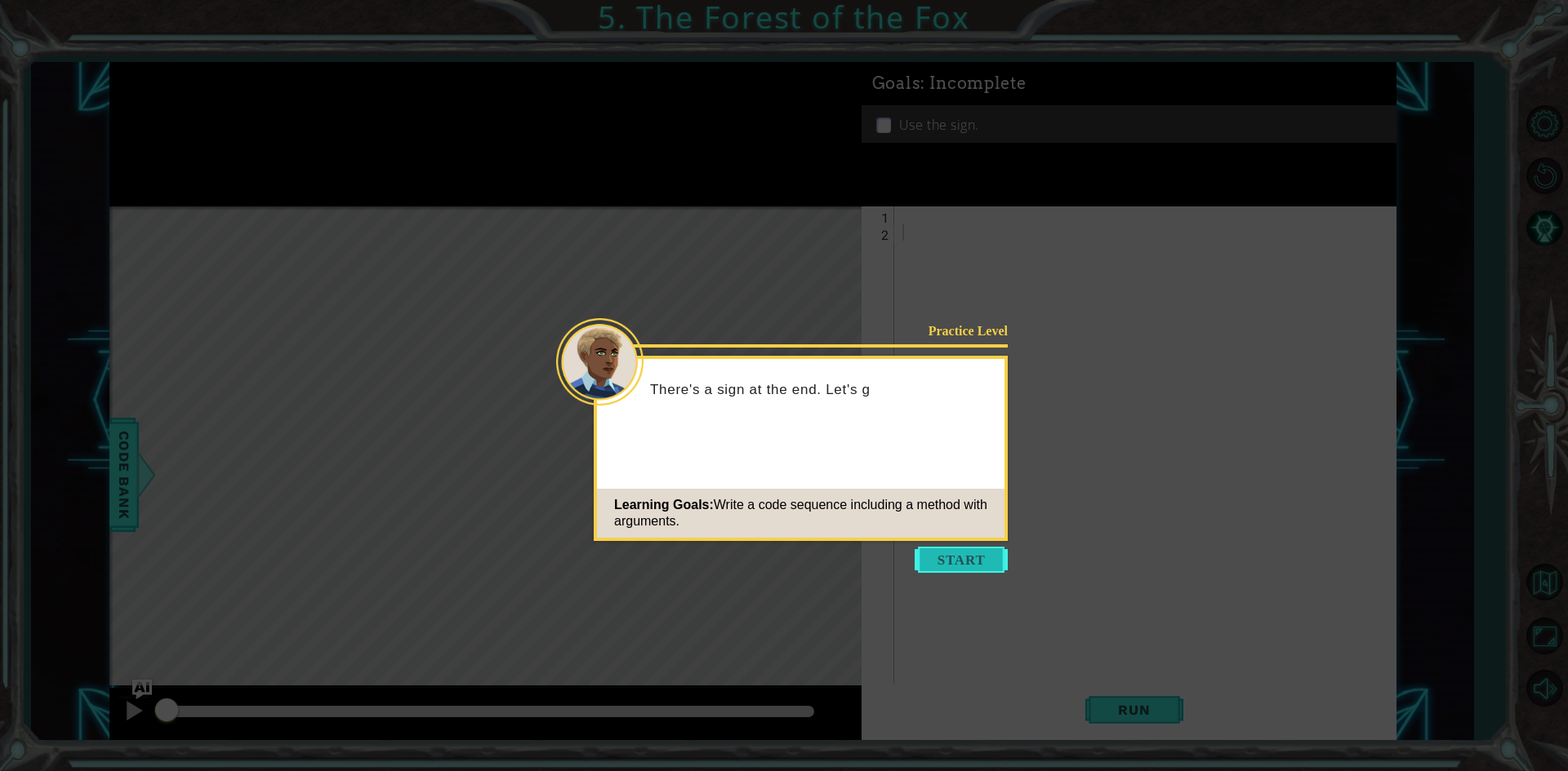
click at [945, 557] on button "Start" at bounding box center [961, 560] width 93 height 26
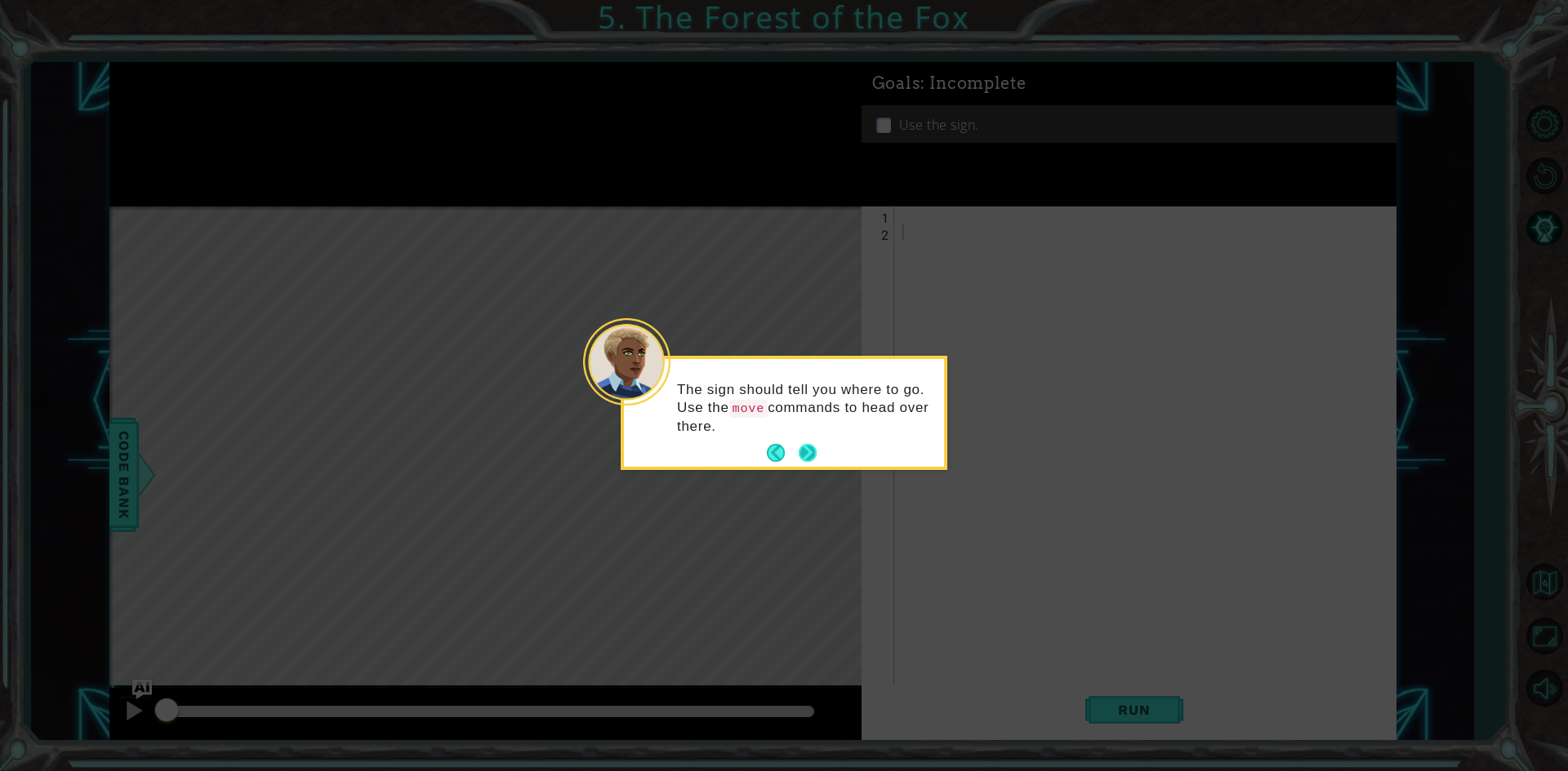
click at [817, 449] on button "Next" at bounding box center [807, 452] width 18 height 18
click at [810, 454] on button "Next" at bounding box center [807, 451] width 23 height 23
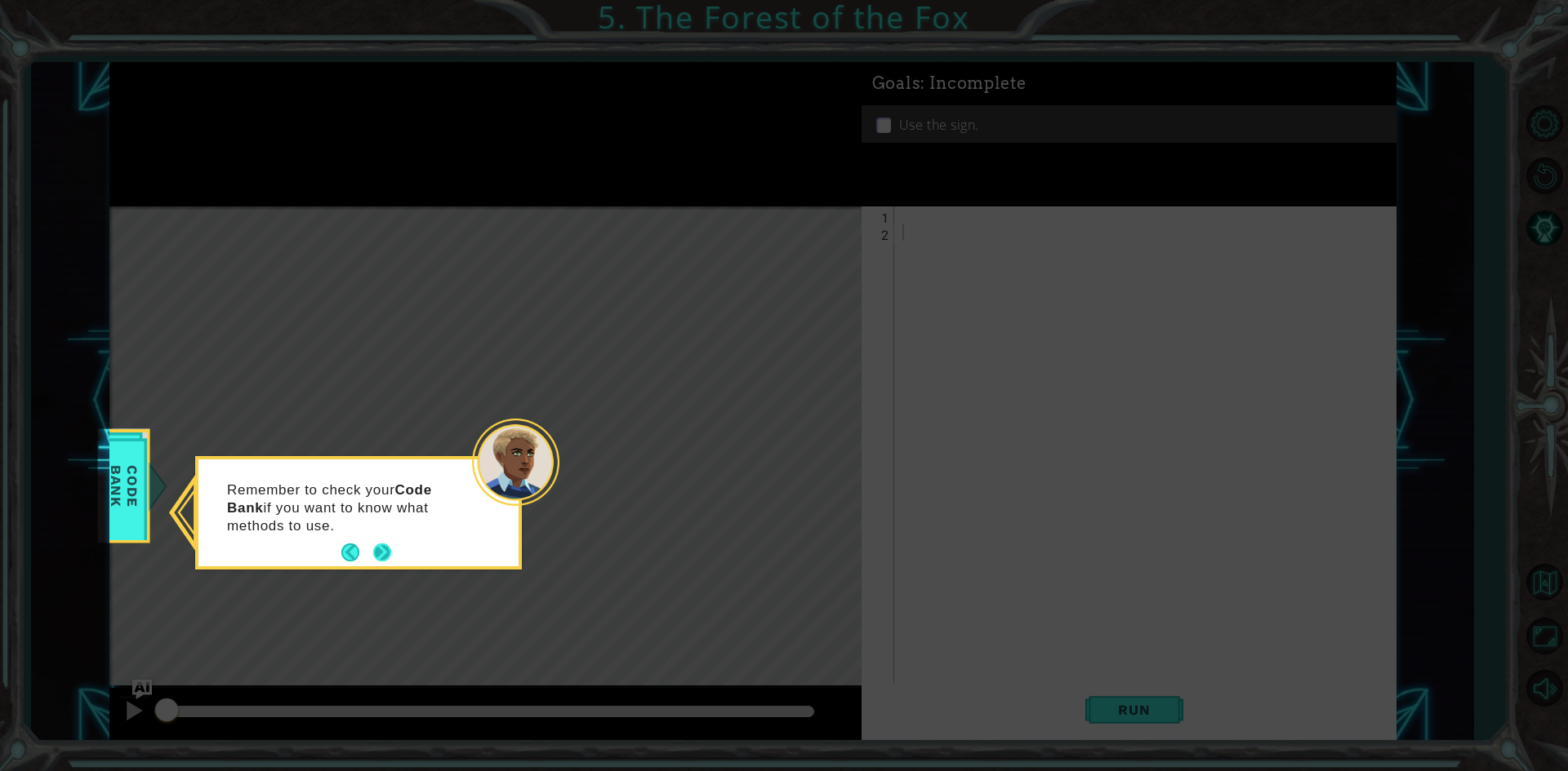
click at [383, 555] on button "Next" at bounding box center [382, 552] width 18 height 18
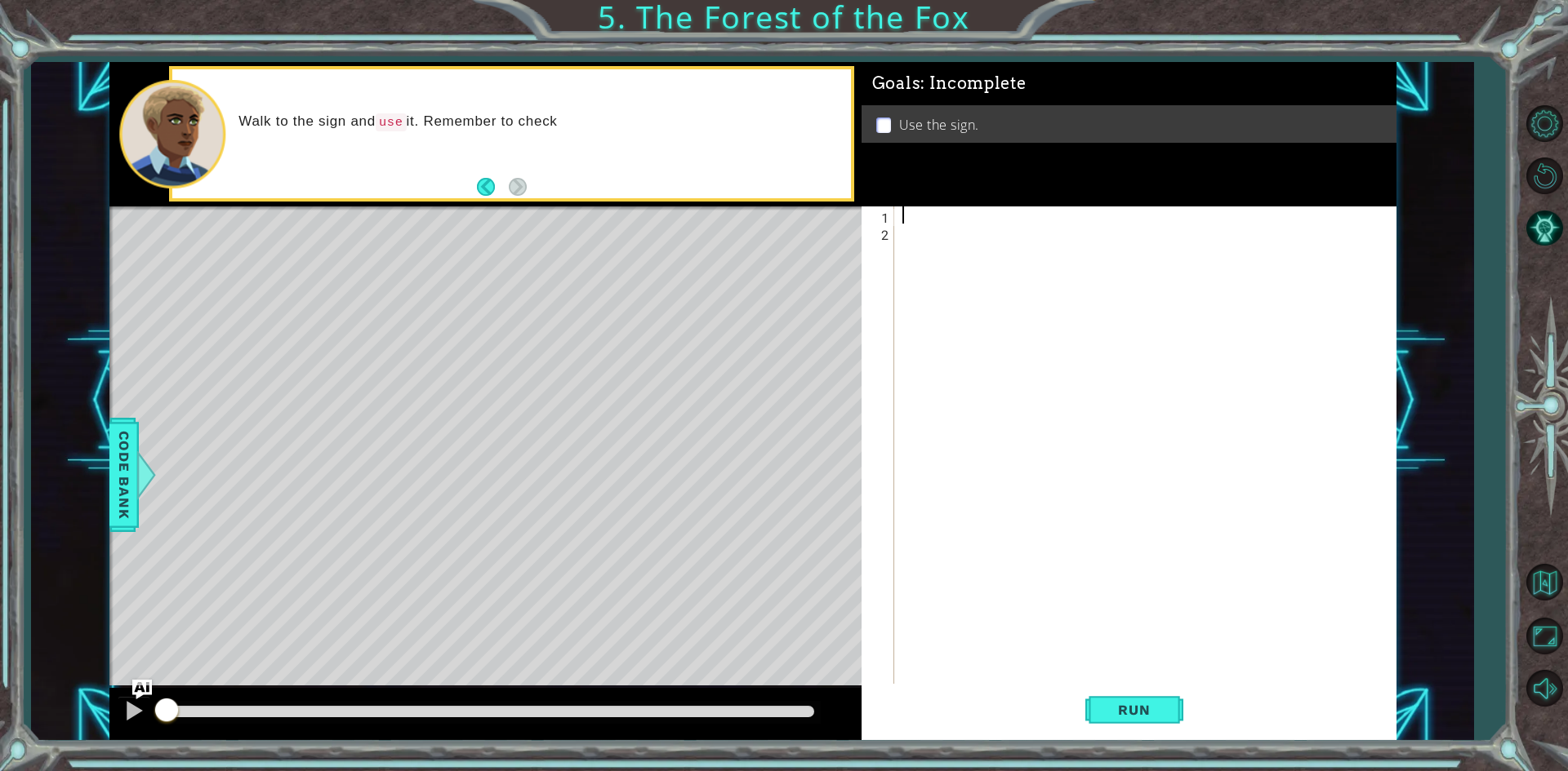
click at [967, 209] on div at bounding box center [1149, 464] width 500 height 515
click at [112, 475] on span "Code Bank" at bounding box center [125, 474] width 26 height 99
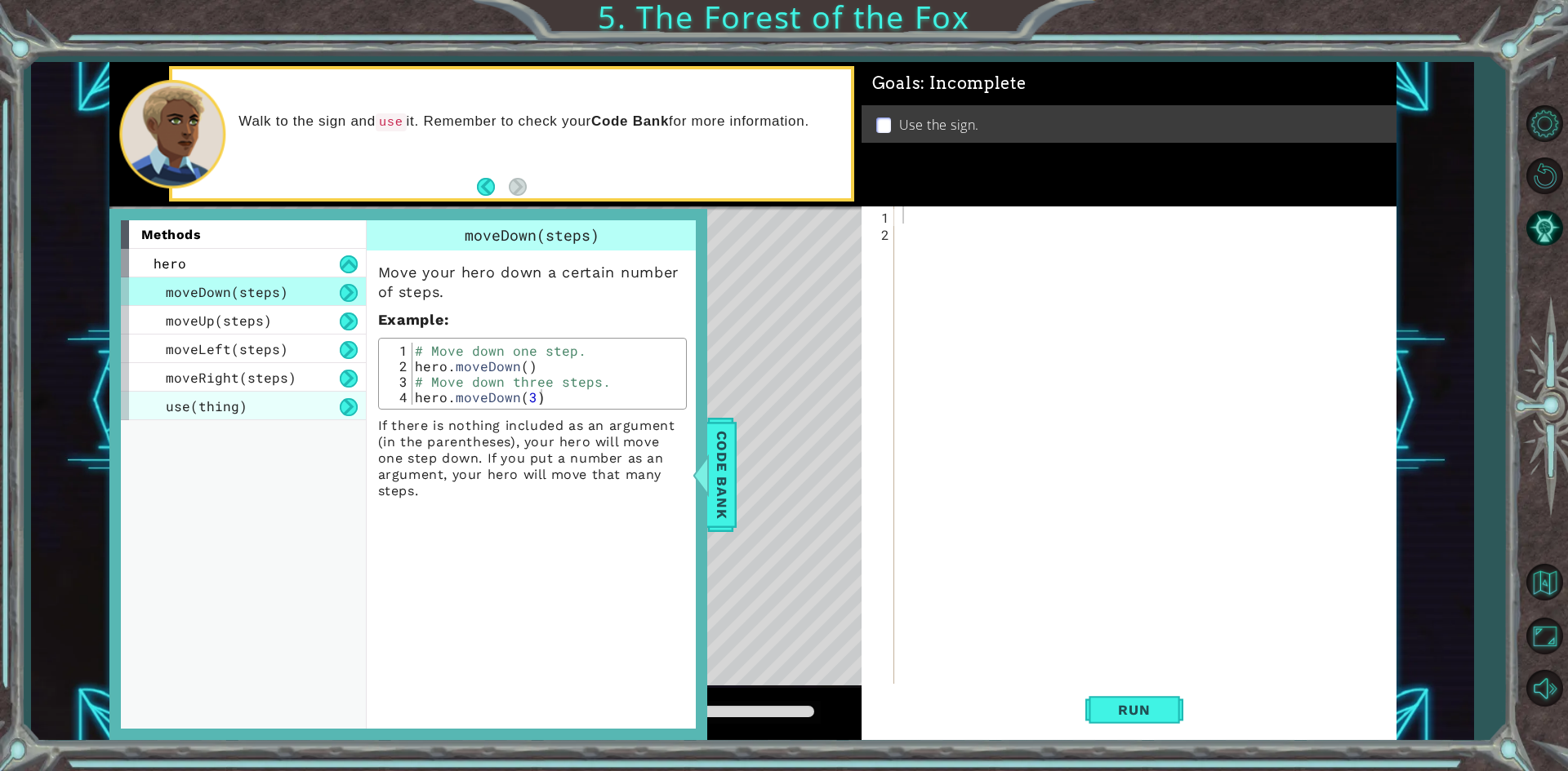
click at [201, 416] on div "use(thing)" at bounding box center [244, 406] width 245 height 29
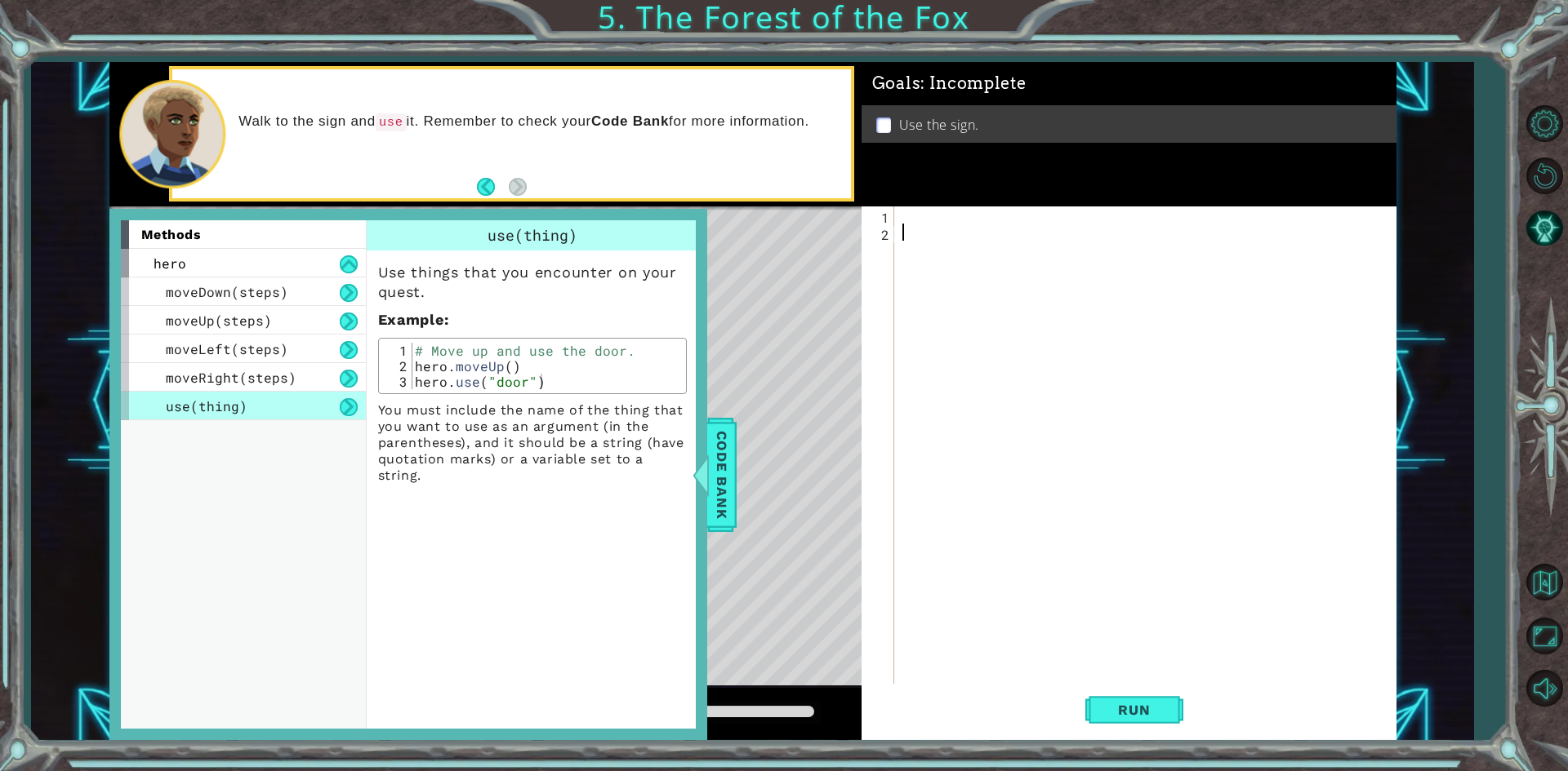
click at [1115, 244] on div at bounding box center [1149, 464] width 500 height 515
click at [1023, 220] on div at bounding box center [1149, 464] width 500 height 515
click at [732, 503] on span "Code Bank" at bounding box center [722, 474] width 26 height 99
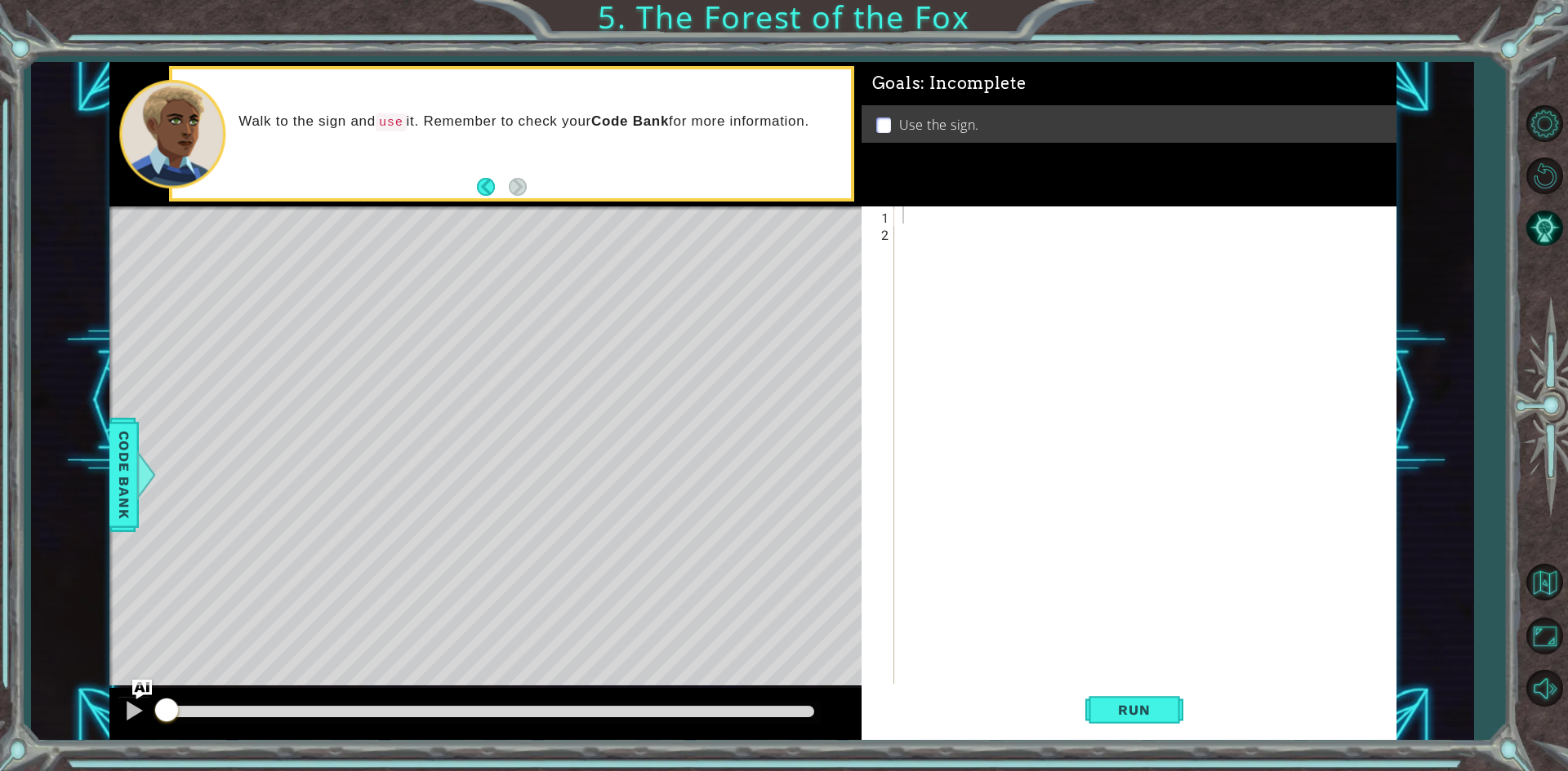
click at [1001, 221] on div at bounding box center [1149, 464] width 500 height 515
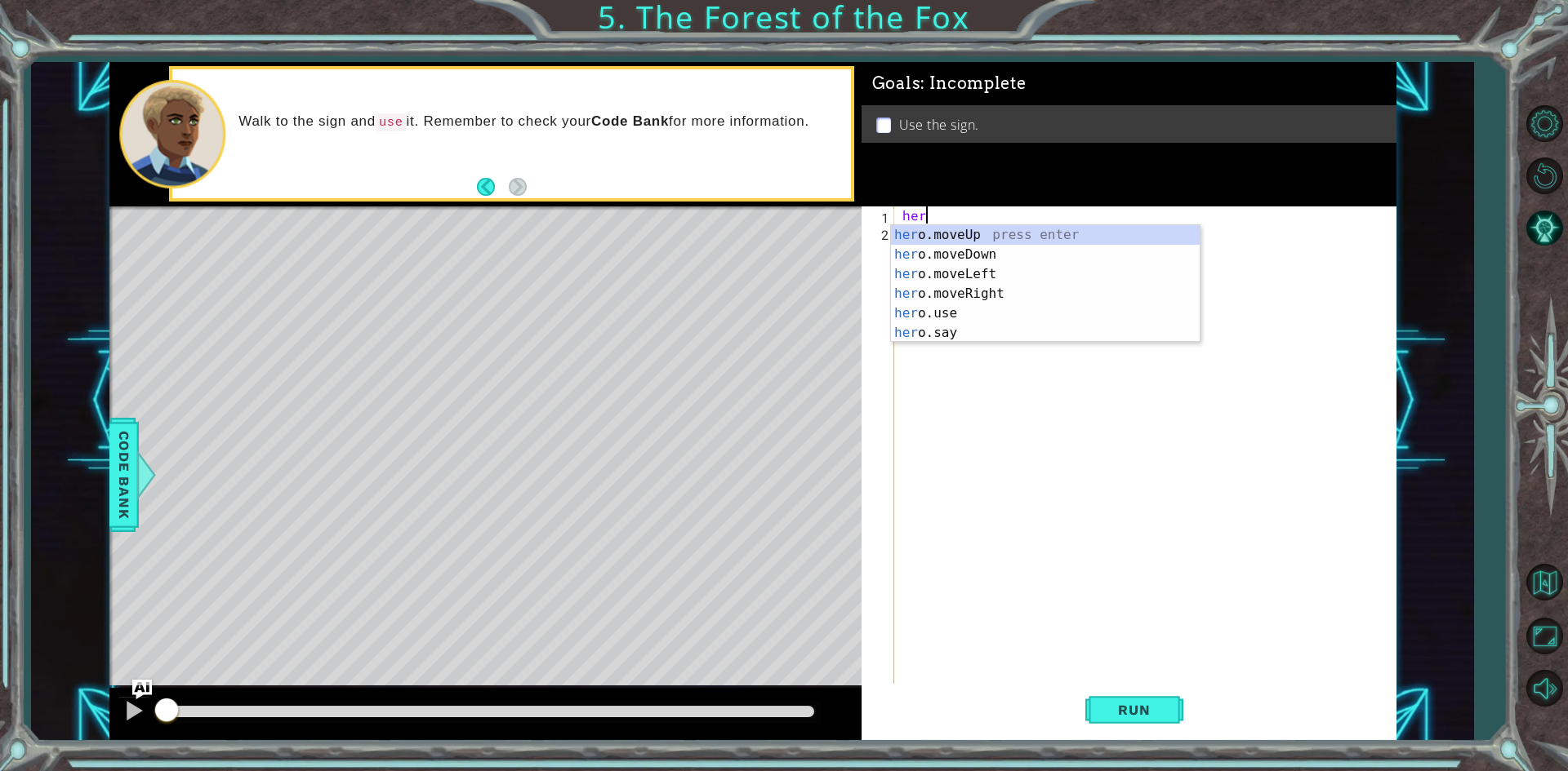
scroll to position [0, 1]
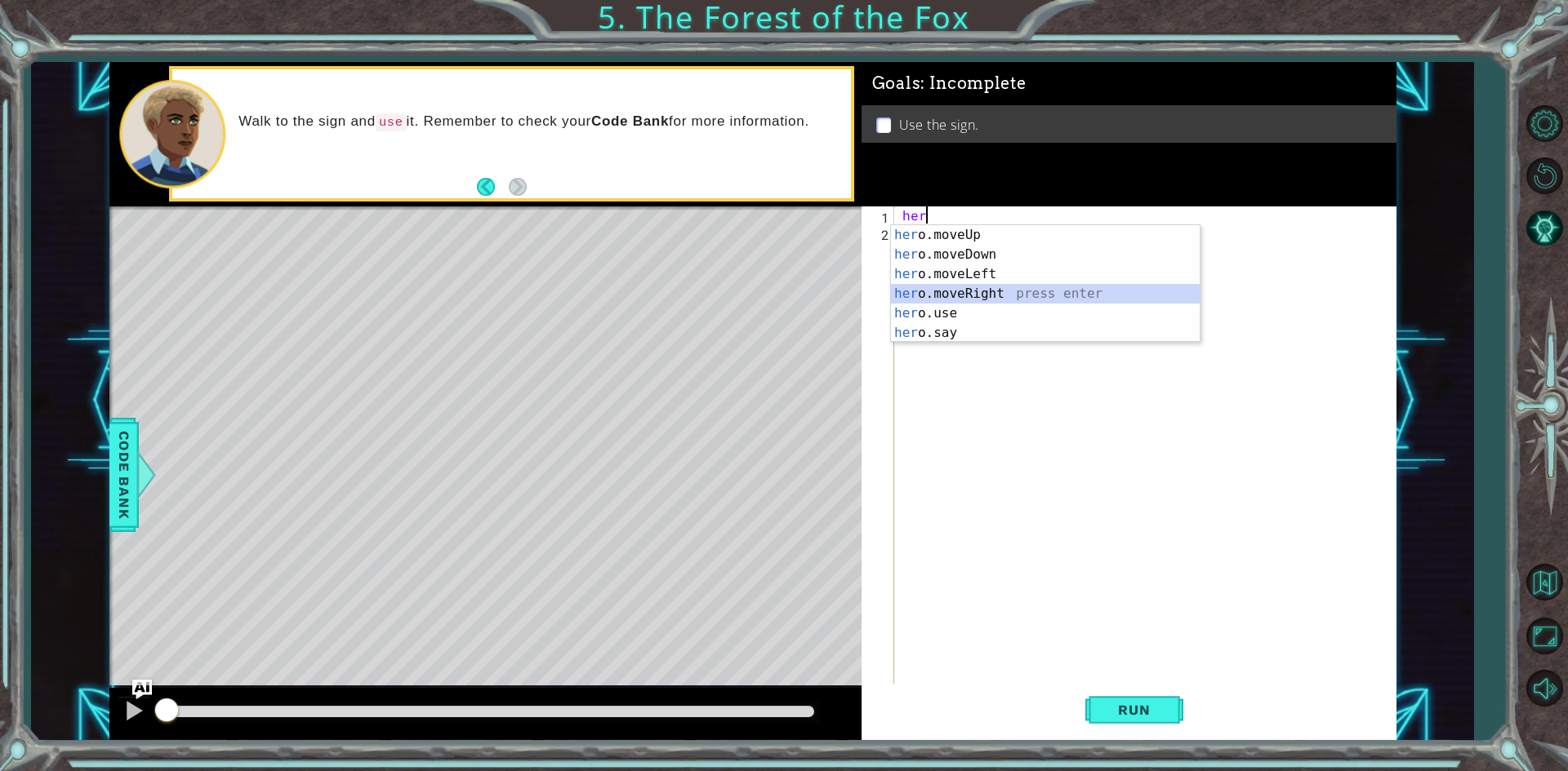
click at [998, 298] on div "her o.moveUp press enter her o.moveDown press enter her o.moveLeft press enter …" at bounding box center [1046, 304] width 309 height 157
type textarea "hero.moveRight(1)"
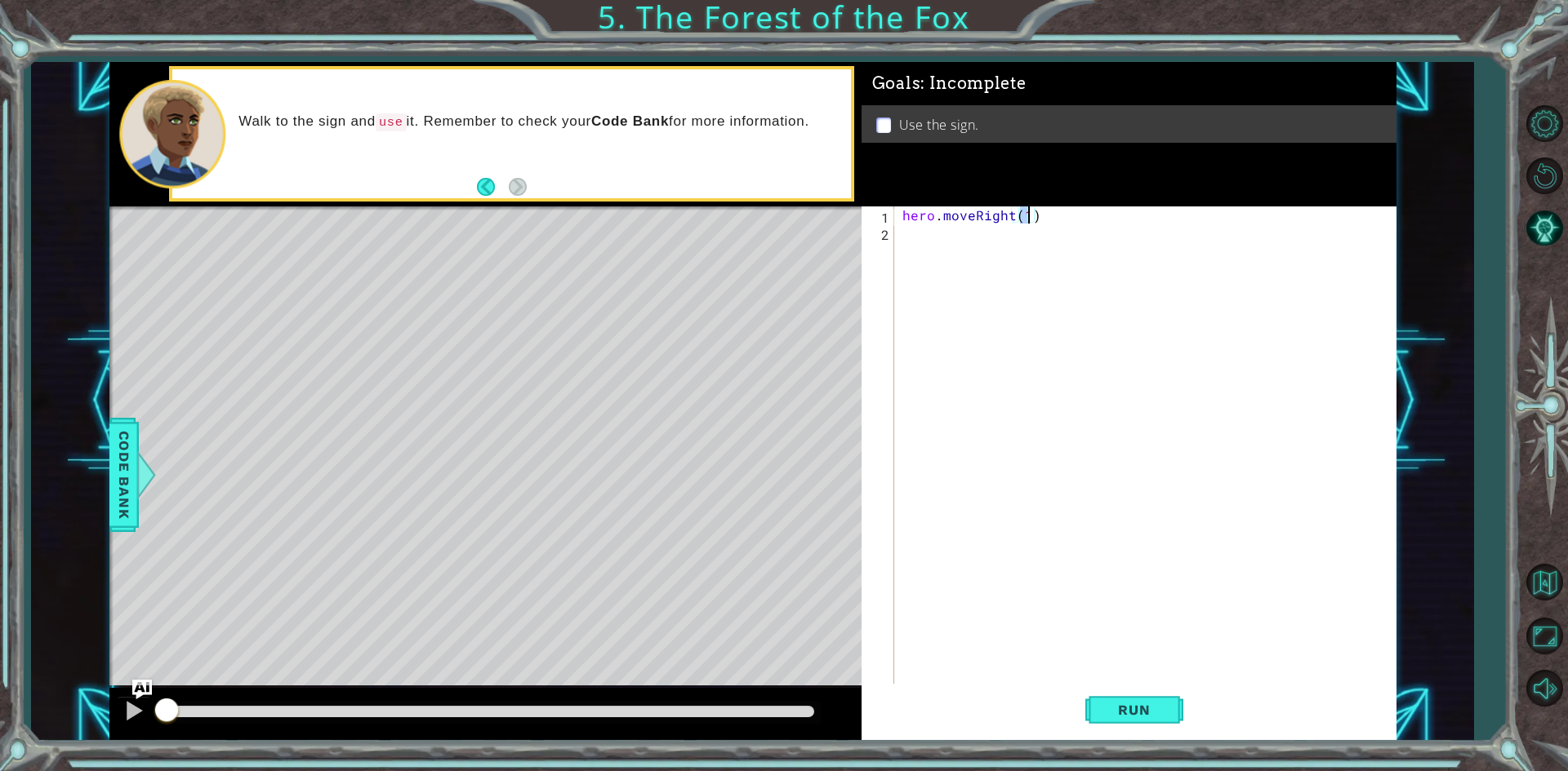
click at [943, 240] on div "hero . moveRight ( 1 )" at bounding box center [1149, 464] width 500 height 515
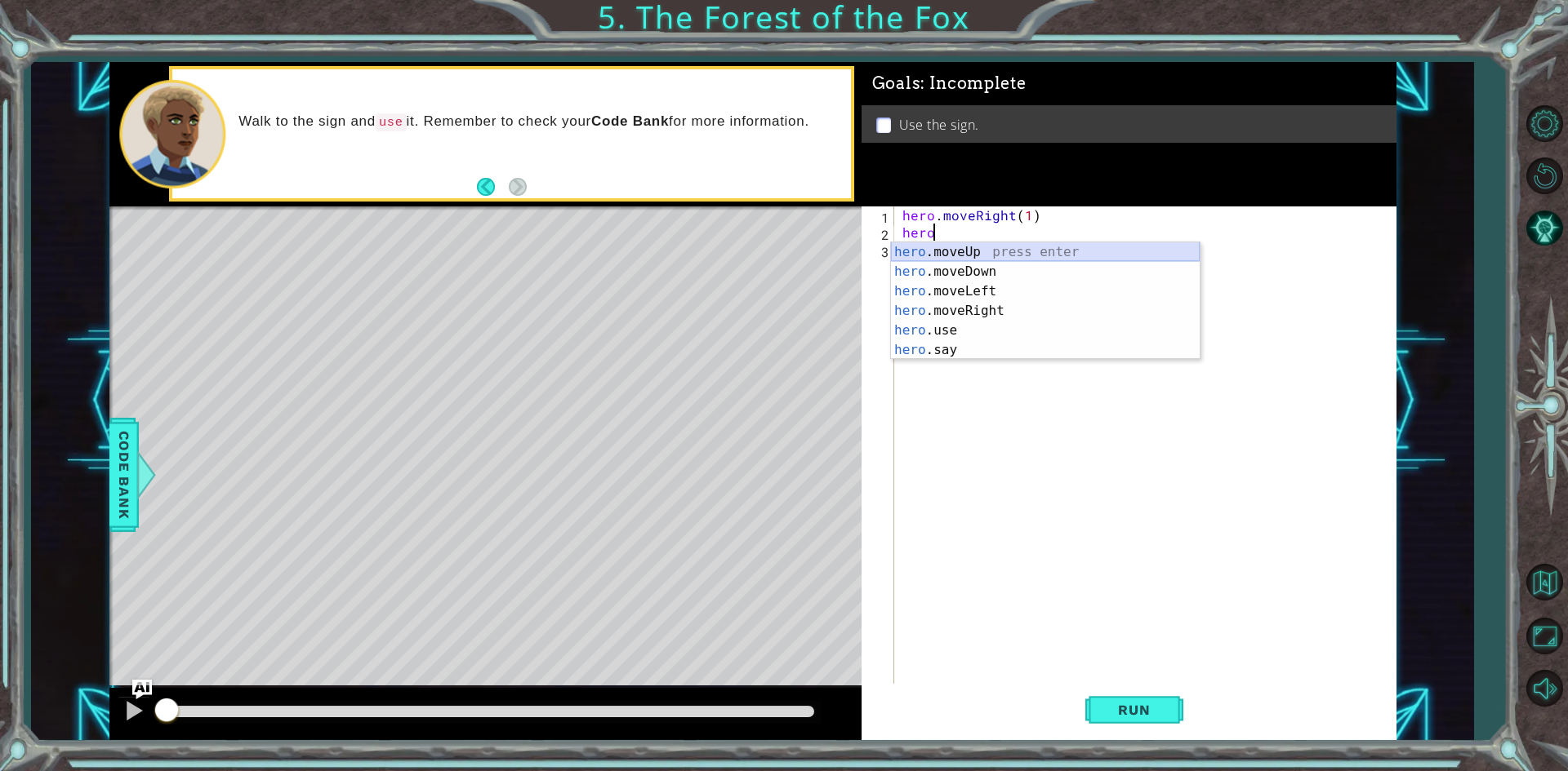
click at [958, 254] on div "hero .moveUp press enter hero .moveDown press enter hero .moveLeft press enter …" at bounding box center [1046, 320] width 309 height 157
type textarea "hero.moveUp(1)"
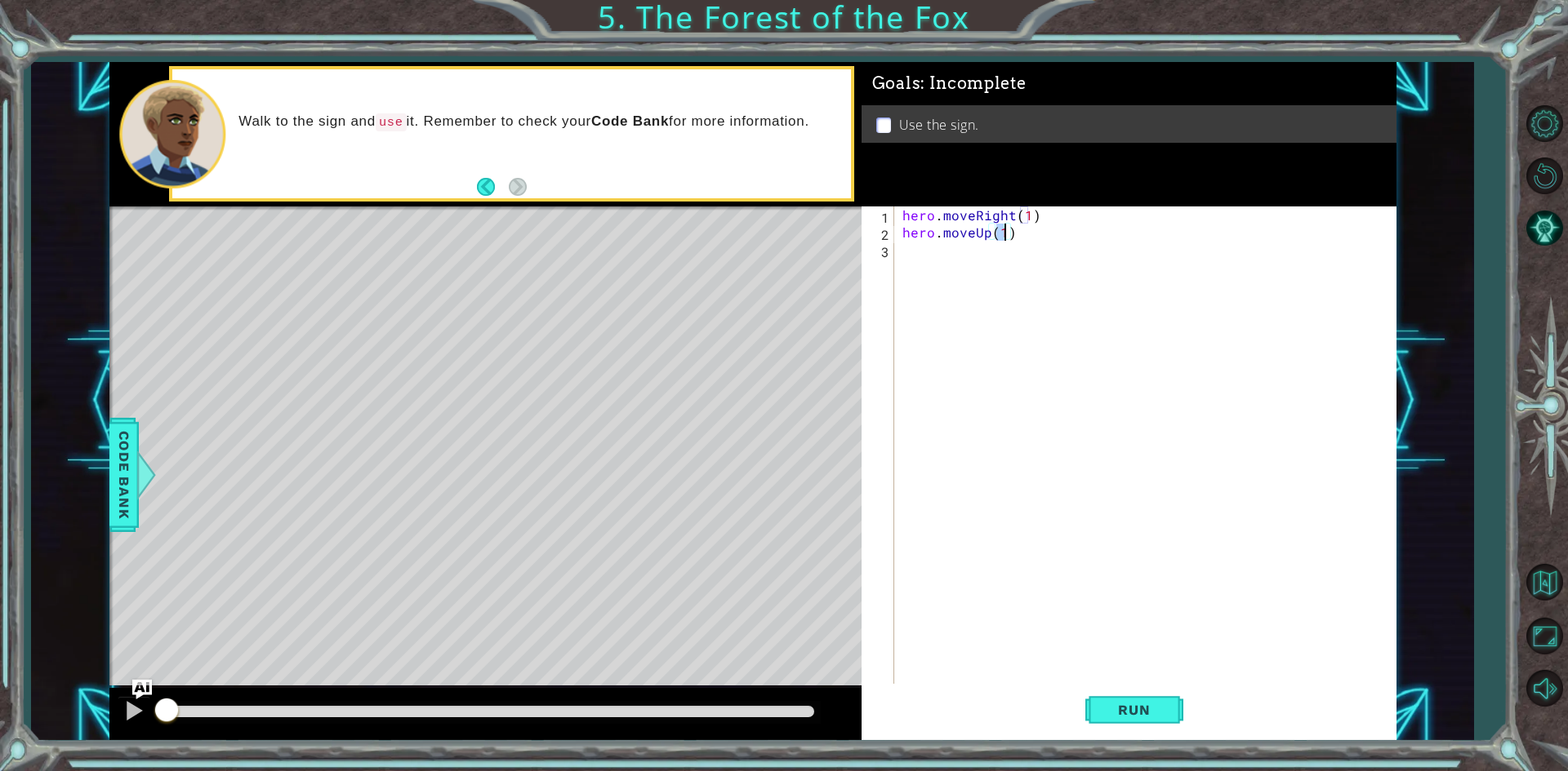
click at [958, 254] on div "hero . moveRight ( 1 ) hero . moveUp ( 1 )" at bounding box center [1149, 464] width 500 height 515
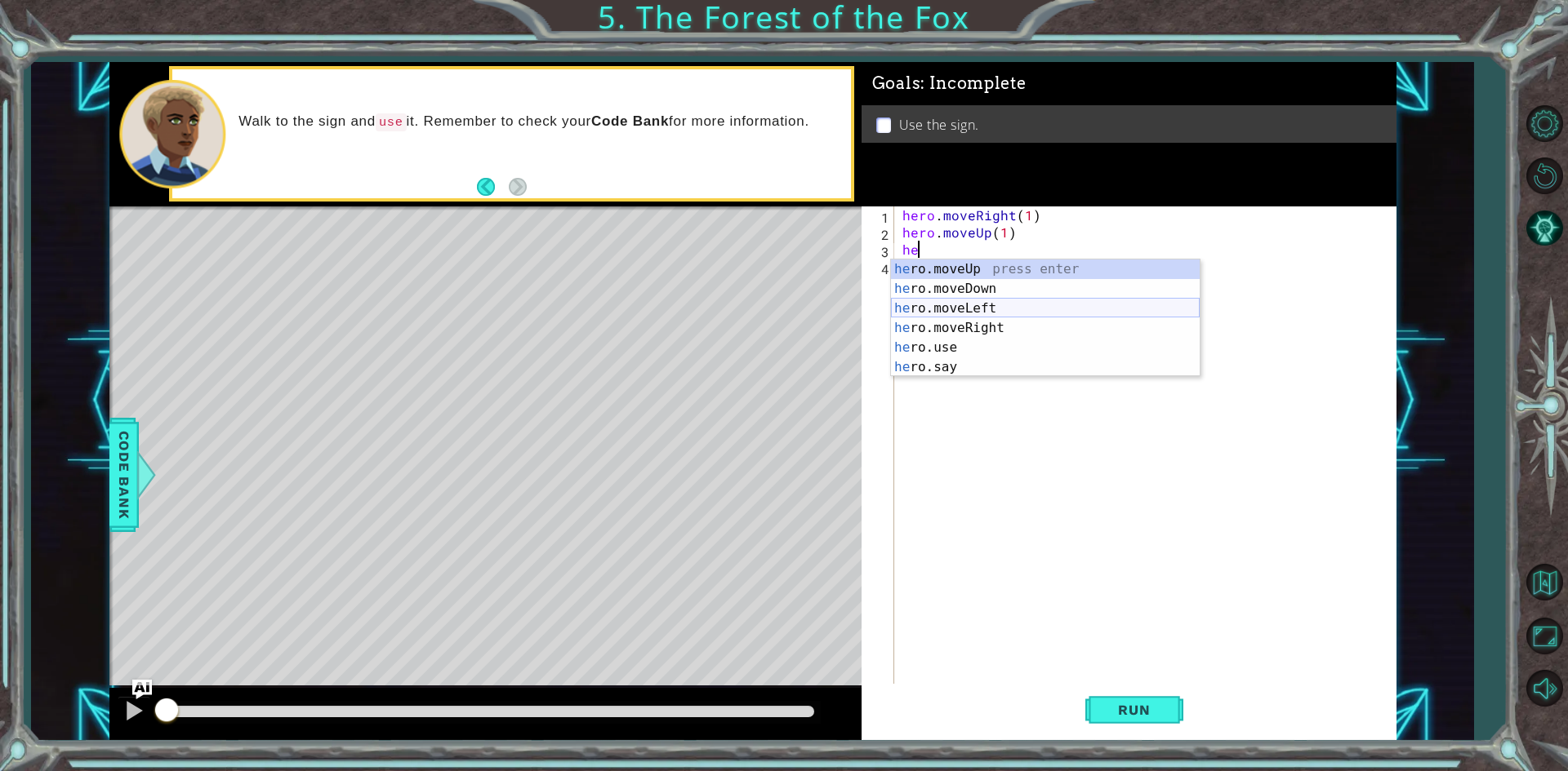
click at [978, 310] on div "he ro.moveUp press enter he ro.moveDown press enter he ro.moveLeft press enter …" at bounding box center [1046, 337] width 309 height 157
type textarea "hero.moveLeft(1)"
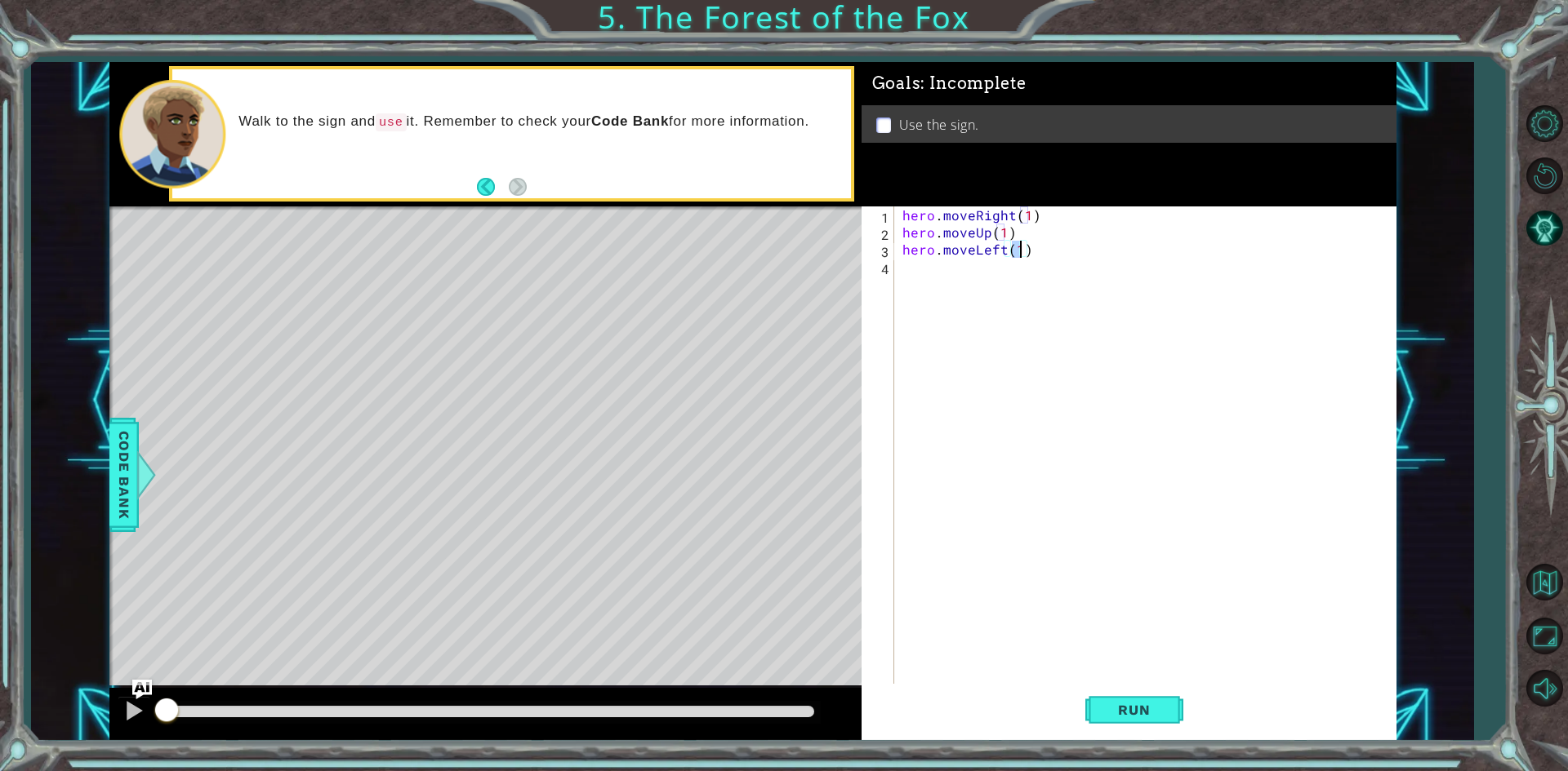
click at [967, 292] on div "hero . moveRight ( 1 ) hero . moveUp ( 1 ) hero . moveLeft ( 1 )" at bounding box center [1149, 464] width 500 height 515
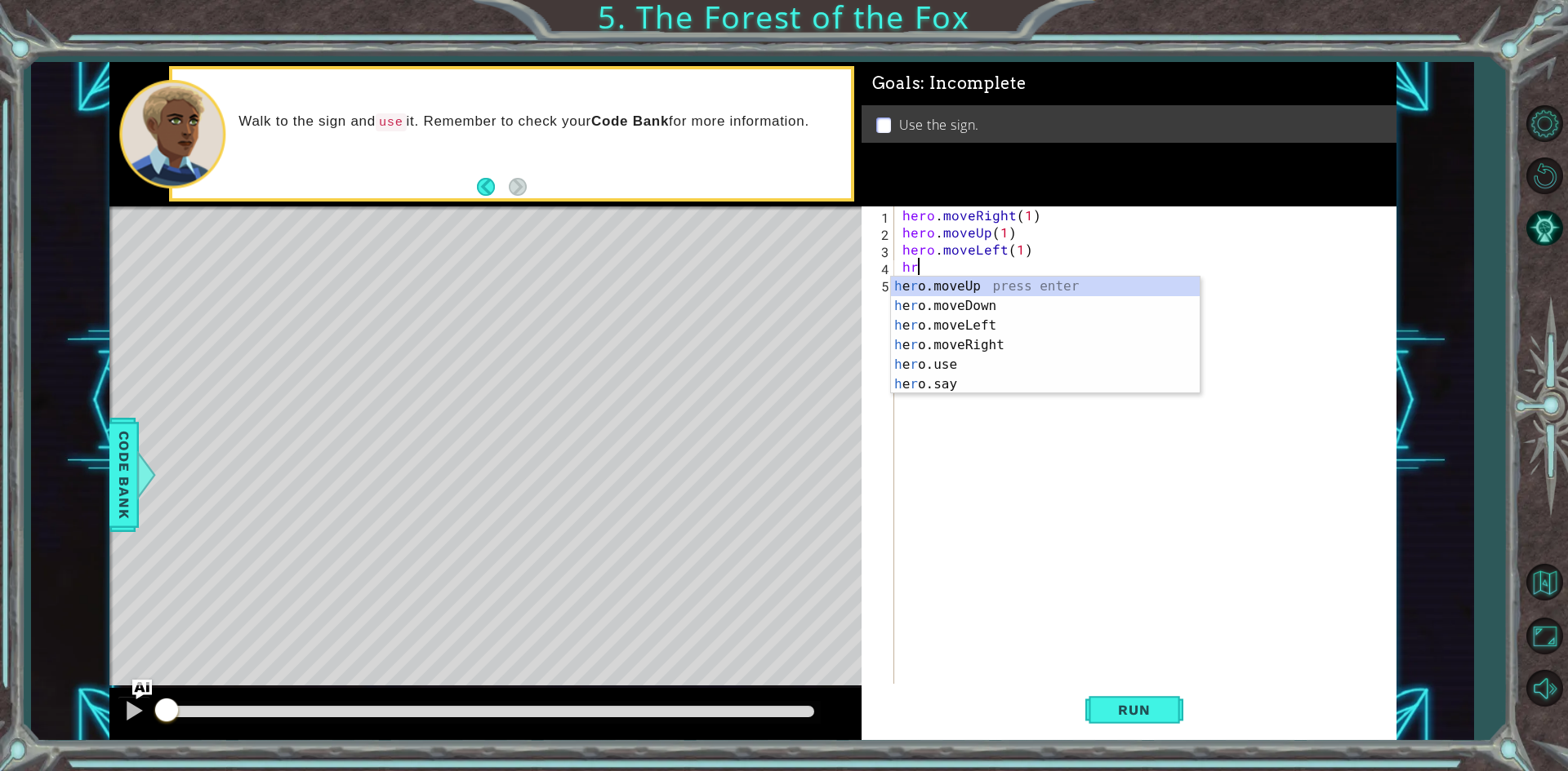
click at [967, 292] on div "h e r o.moveUp press enter h e r o.moveDown press enter h e r o.moveLeft press …" at bounding box center [1046, 355] width 309 height 157
type textarea "hero.moveUp(1)"
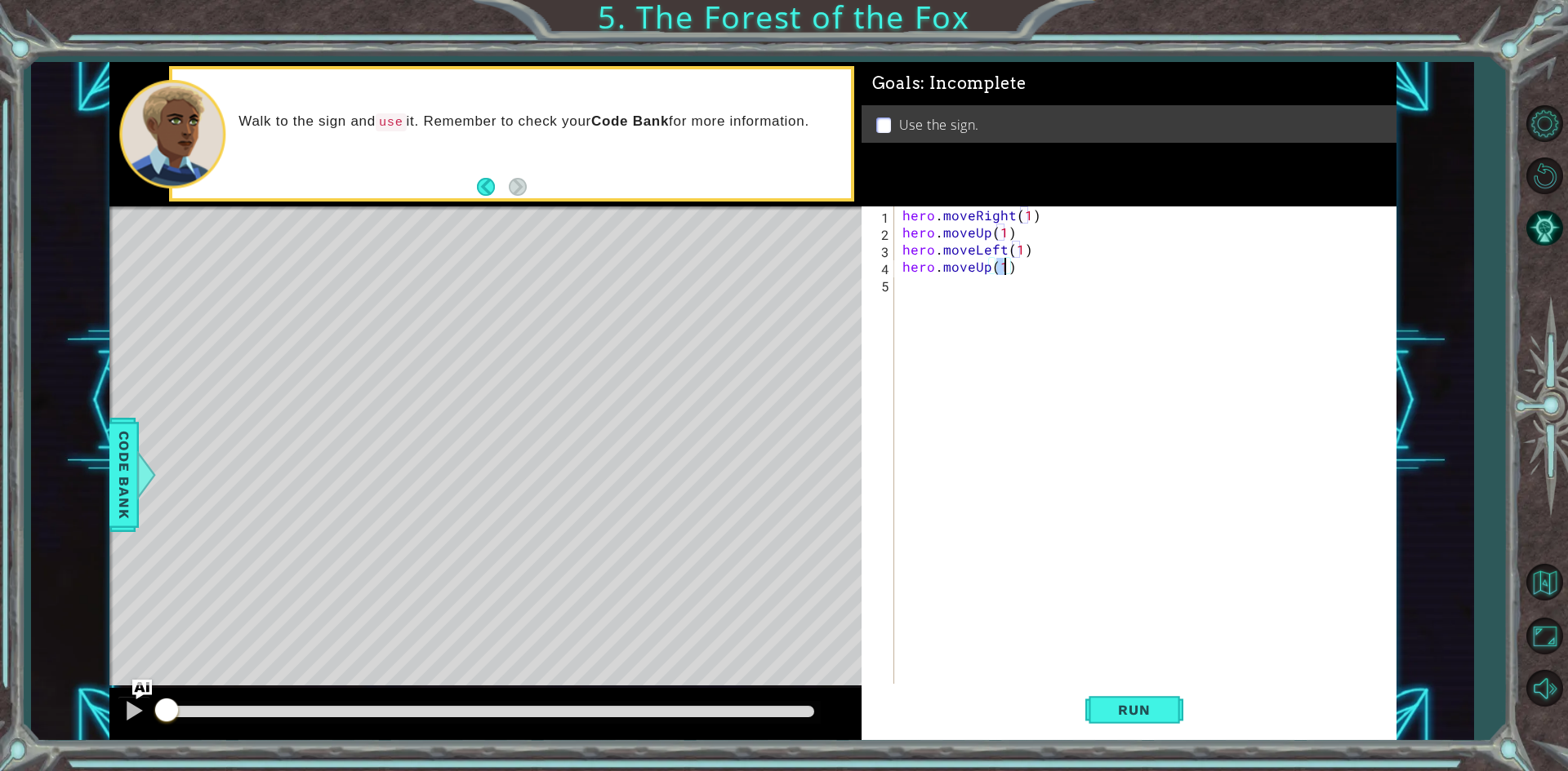
click at [979, 298] on div "hero . moveRight ( 1 ) hero . moveUp ( 1 ) hero . moveLeft ( 1 ) hero . moveUp …" at bounding box center [1149, 464] width 500 height 515
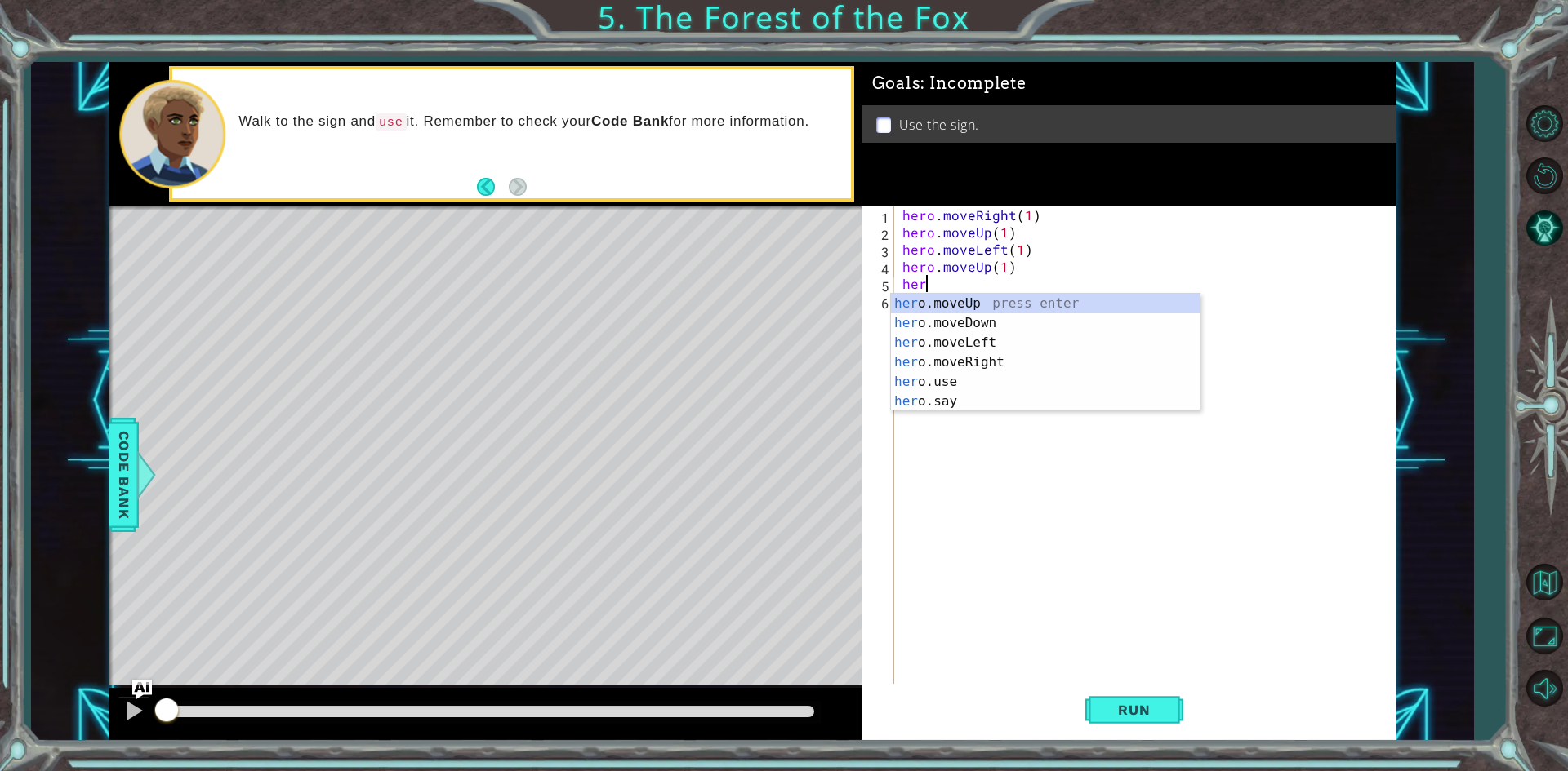
scroll to position [0, 1]
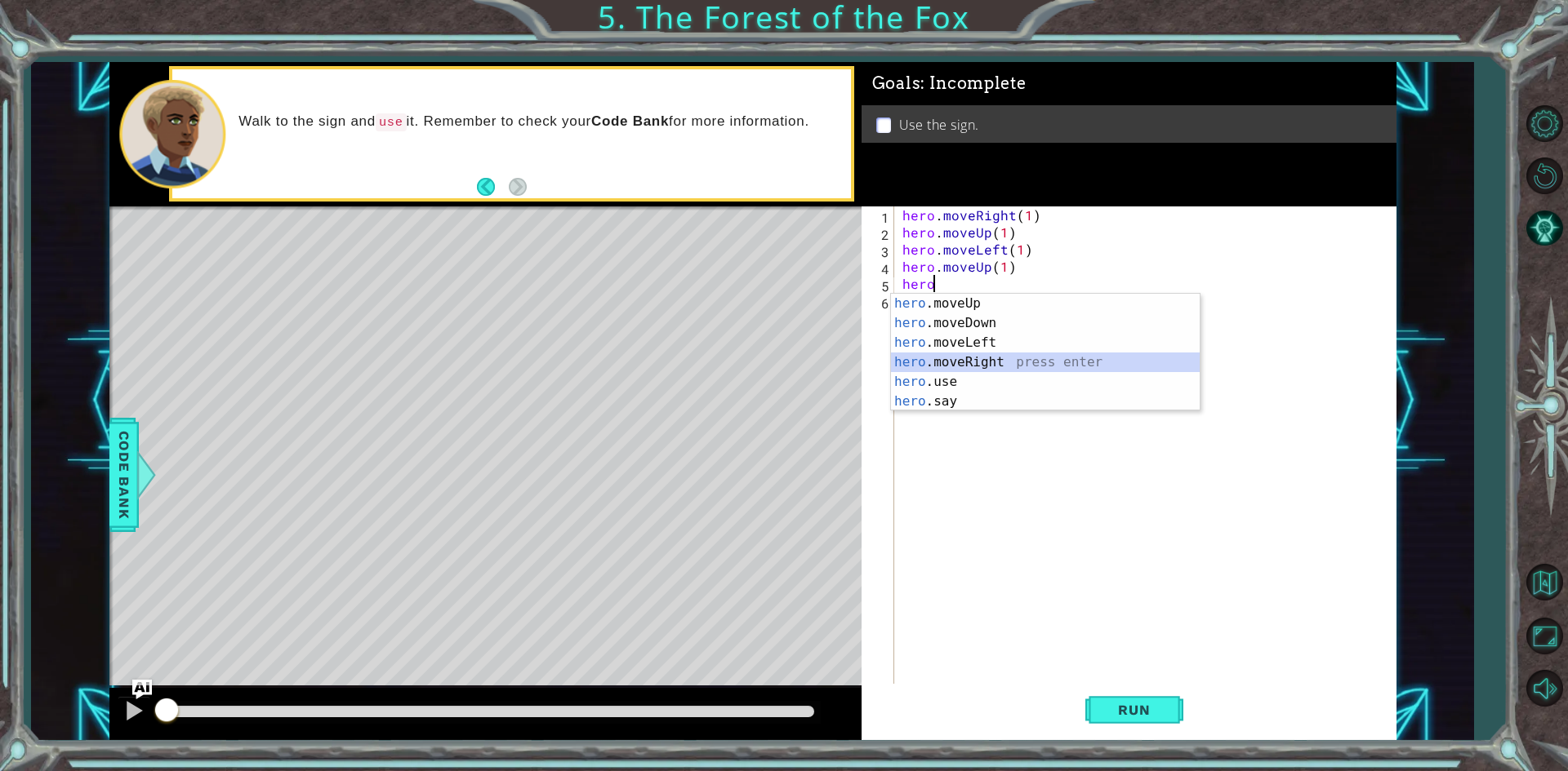
click at [995, 358] on div "hero .moveUp press enter hero .moveDown press enter hero .moveLeft press enter …" at bounding box center [1046, 372] width 309 height 157
type textarea "hero.moveRight(1)"
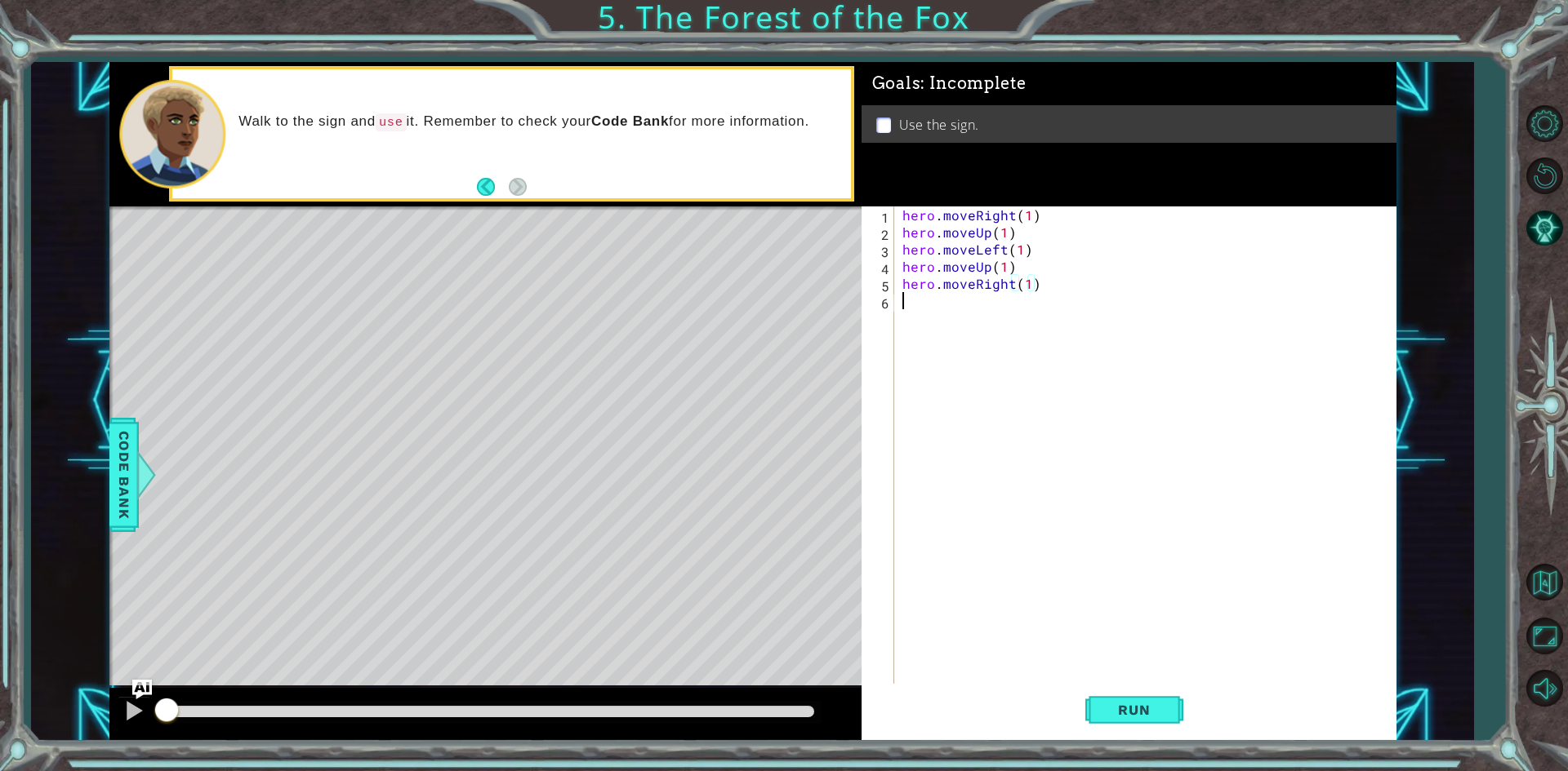
click at [953, 313] on div "hero . moveRight ( 1 ) hero . moveUp ( 1 ) hero . moveLeft ( 1 ) hero . moveUp …" at bounding box center [1149, 464] width 500 height 515
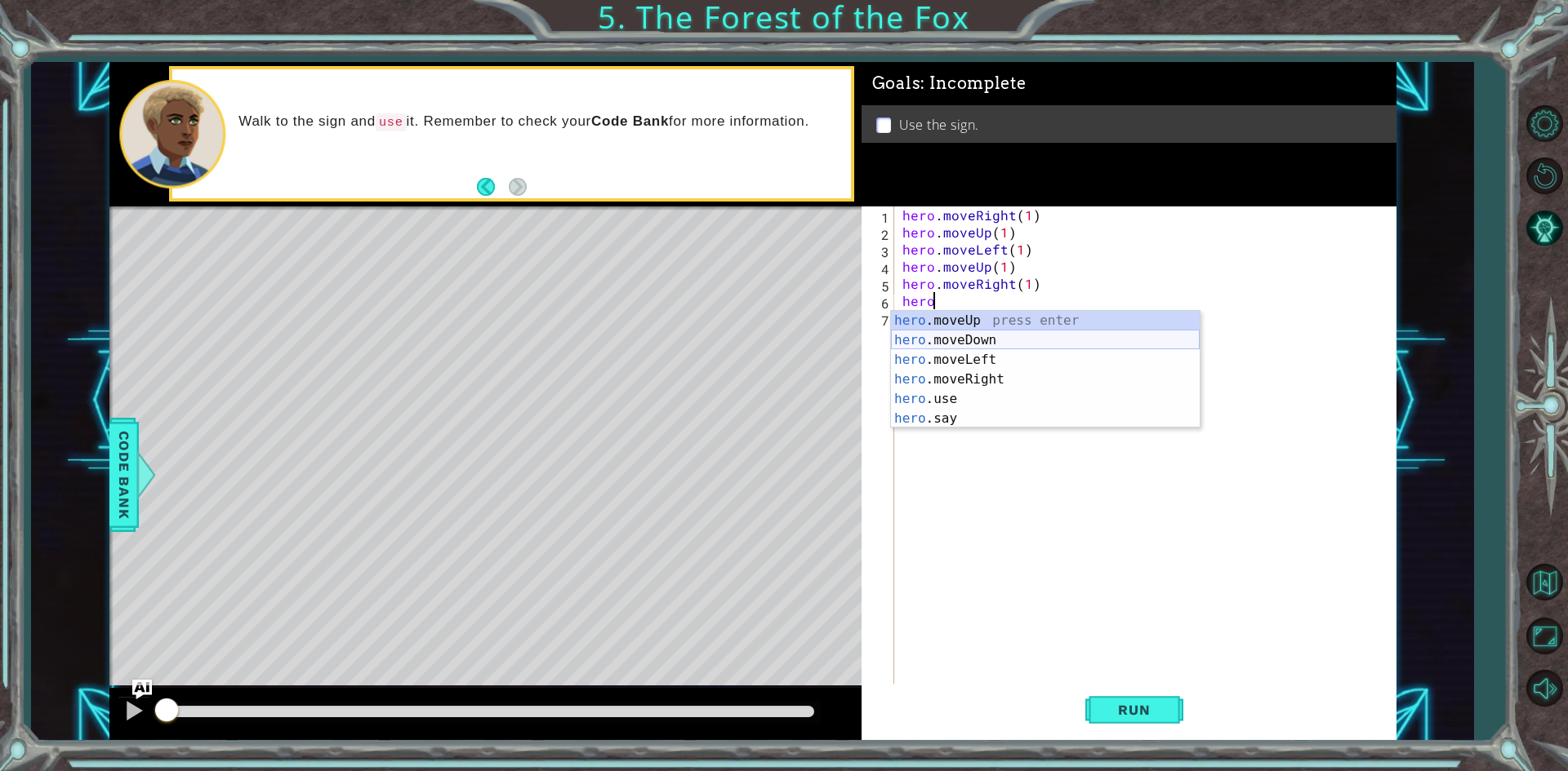
click at [991, 341] on div "hero .moveUp press enter hero .moveDown press enter hero .moveLeft press enter …" at bounding box center [1046, 389] width 309 height 157
type textarea "hero.moveDown(1)"
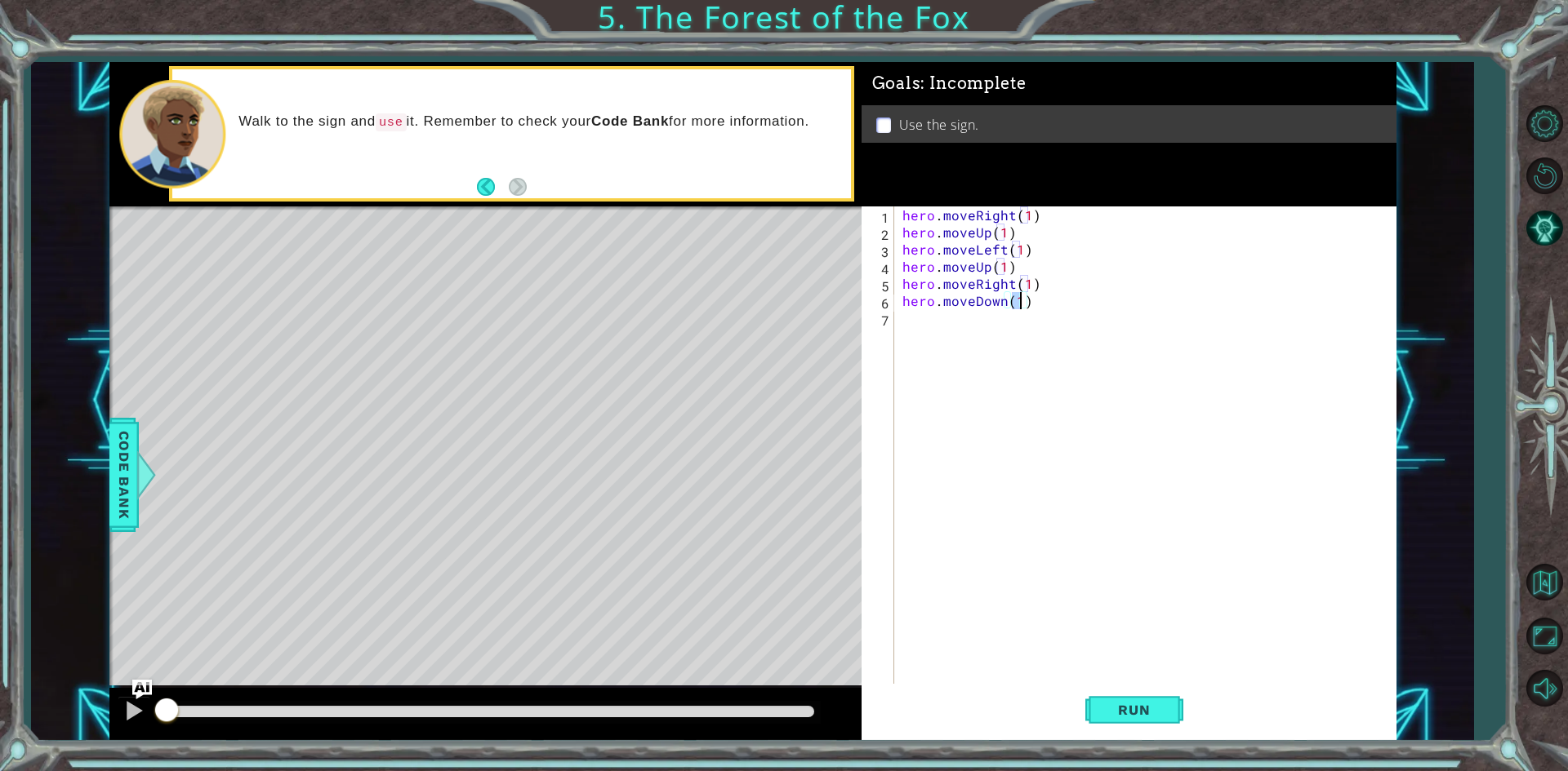
click at [991, 341] on div "hero . moveRight ( 1 ) hero . moveUp ( 1 ) hero . moveLeft ( 1 ) hero . moveUp …" at bounding box center [1149, 464] width 500 height 515
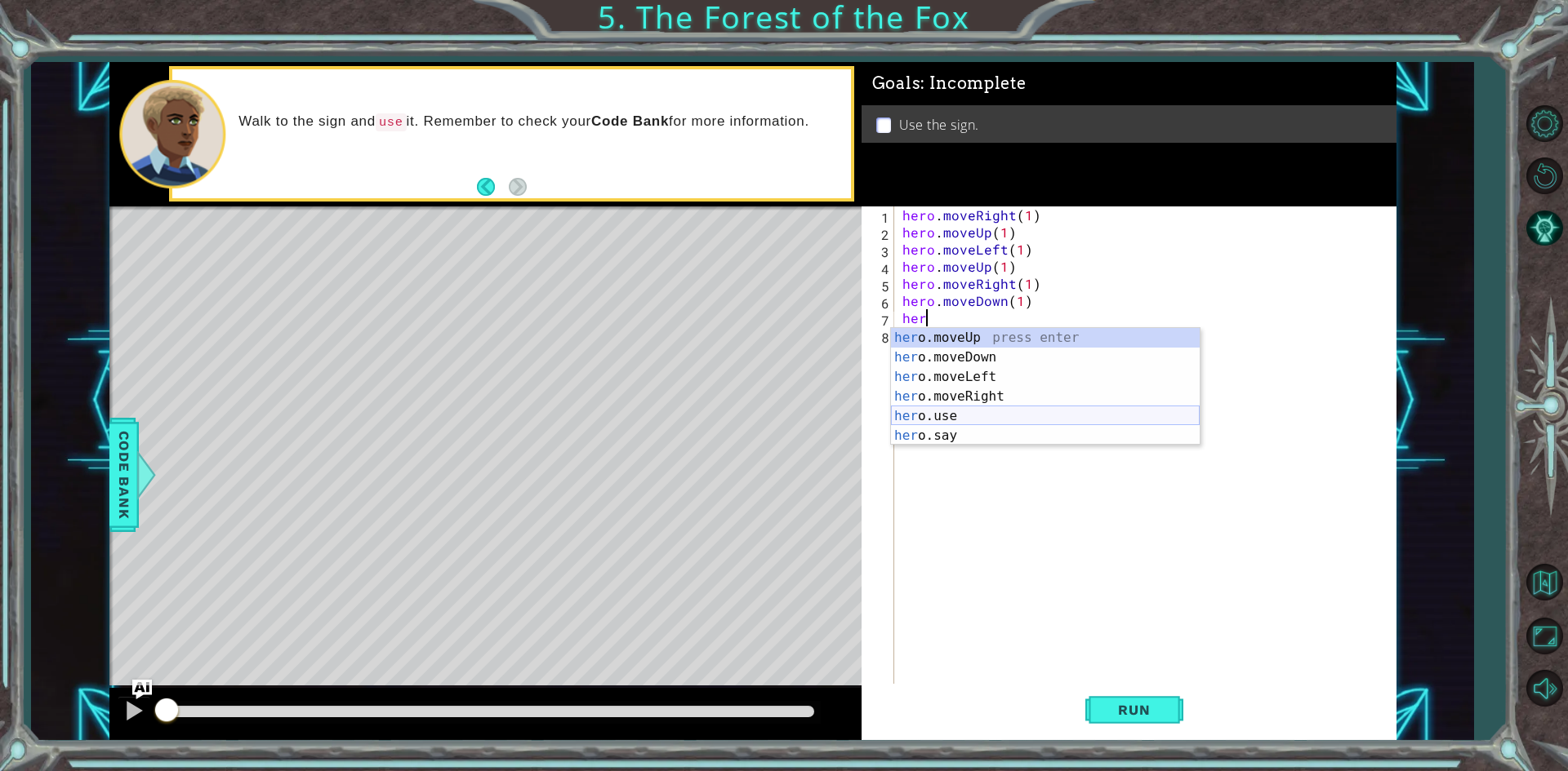
click at [962, 416] on div "her o.moveUp press enter her o.moveDown press enter her o.moveLeft press enter …" at bounding box center [1046, 406] width 309 height 157
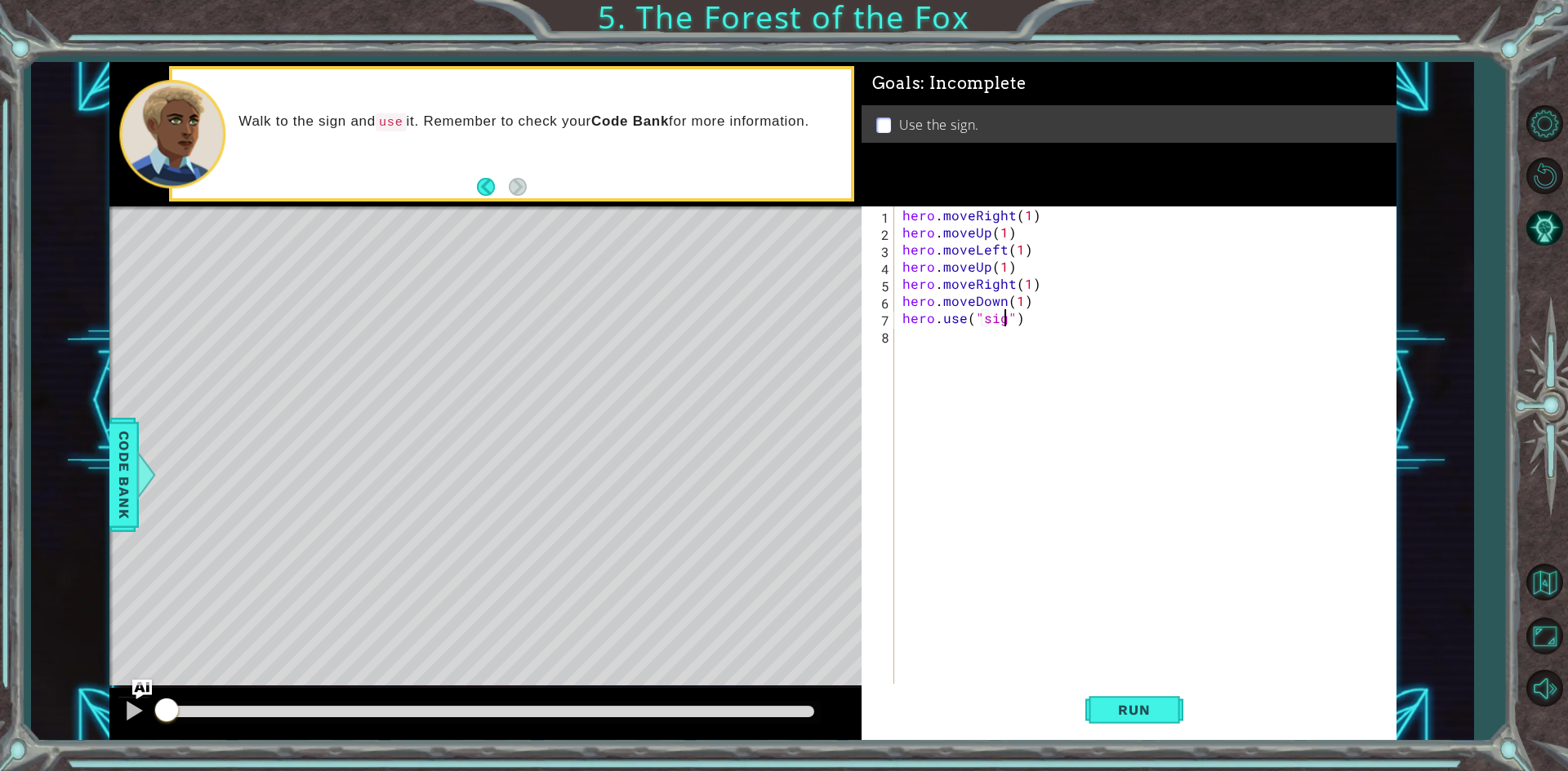
type textarea "hero.use("sign")"
click at [945, 350] on div "hero . moveRight ( 1 ) hero . moveUp ( 1 ) hero . moveLeft ( 1 ) hero . moveUp …" at bounding box center [1149, 464] width 500 height 515
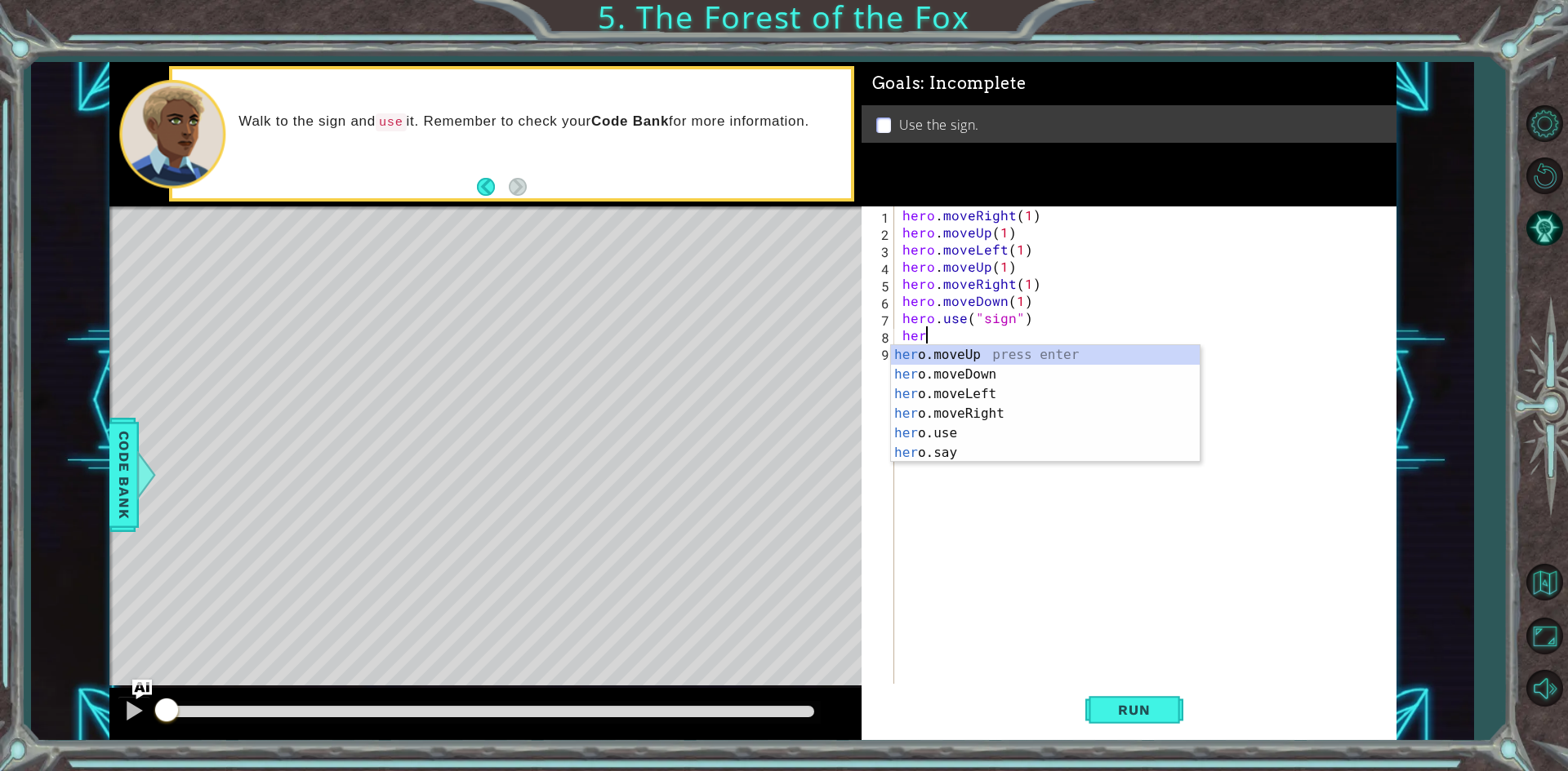
scroll to position [0, 1]
click at [982, 418] on div "hero .moveUp press enter hero .moveDown press enter hero .moveLeft press enter …" at bounding box center [1046, 424] width 309 height 157
type textarea "hero.moveRight(1)"
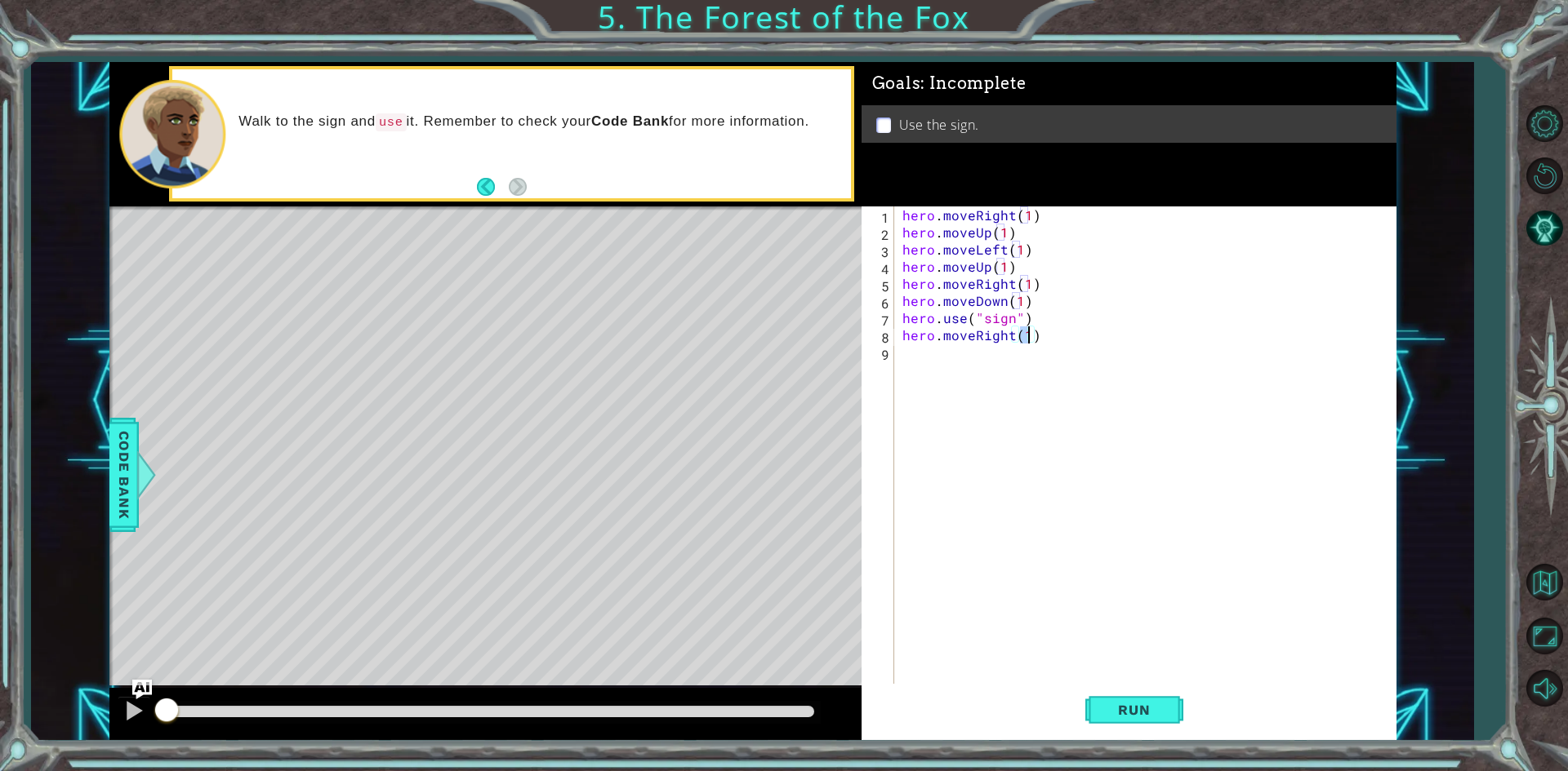
click at [990, 395] on div "hero . moveRight ( 1 ) hero . moveUp ( 1 ) hero . moveLeft ( 1 ) hero . moveUp …" at bounding box center [1149, 464] width 500 height 515
click at [1153, 698] on button "Run" at bounding box center [1134, 710] width 98 height 53
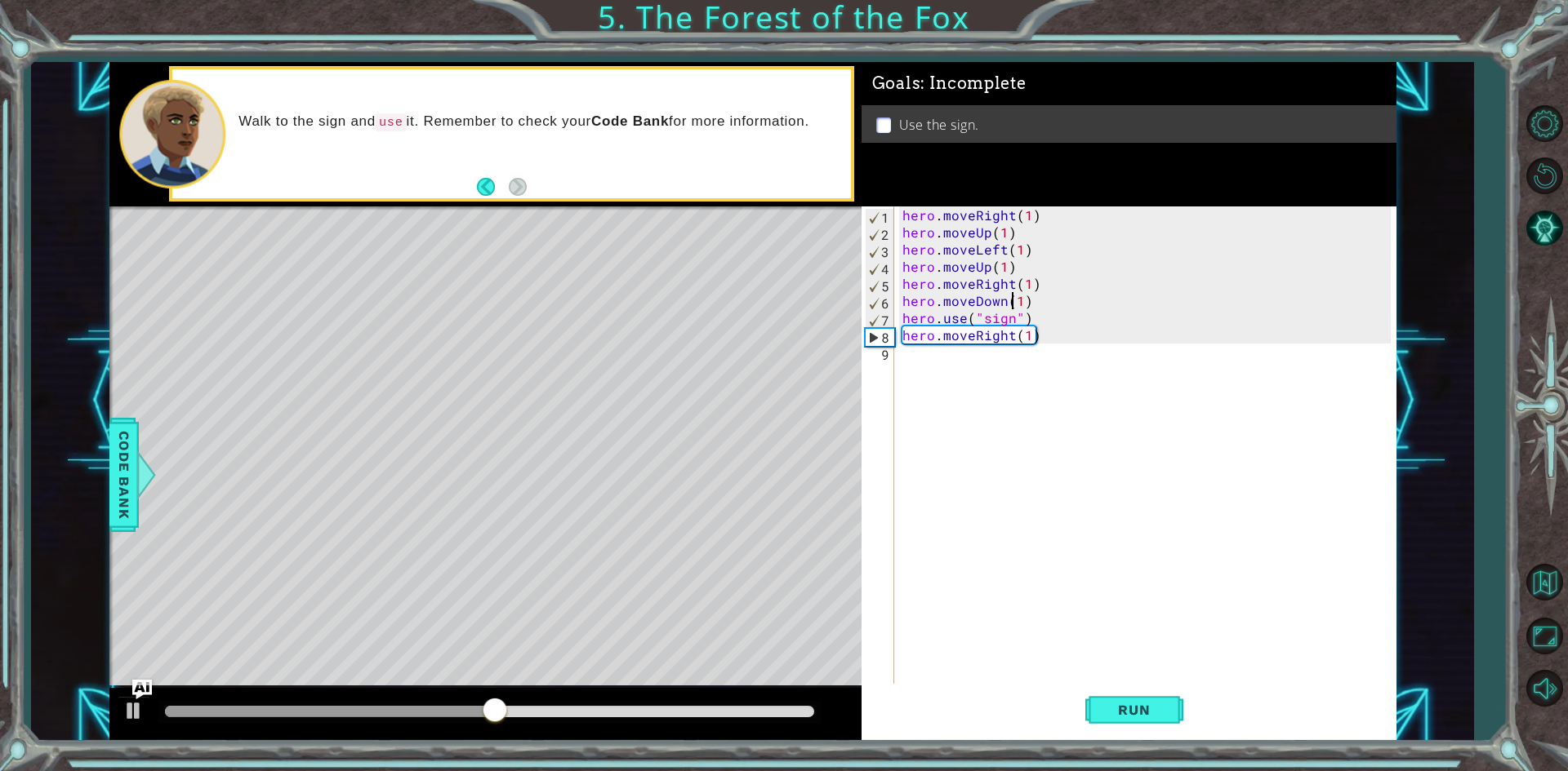
click at [1016, 300] on div "hero . moveRight ( 1 ) hero . moveUp ( 1 ) hero . moveLeft ( 1 ) hero . moveUp …" at bounding box center [1149, 464] width 500 height 515
click at [1019, 301] on div "hero . moveRight ( 1 ) hero . moveUp ( 1 ) hero . moveLeft ( 1 ) hero . moveUp …" at bounding box center [1149, 464] width 500 height 515
drag, startPoint x: 1059, startPoint y: 319, endPoint x: 1030, endPoint y: 300, distance: 34.7
click at [1040, 307] on div "hero . moveRight ( 1 ) hero . moveUp ( 1 ) hero . moveLeft ( 1 ) hero . moveUp …" at bounding box center [1149, 464] width 500 height 515
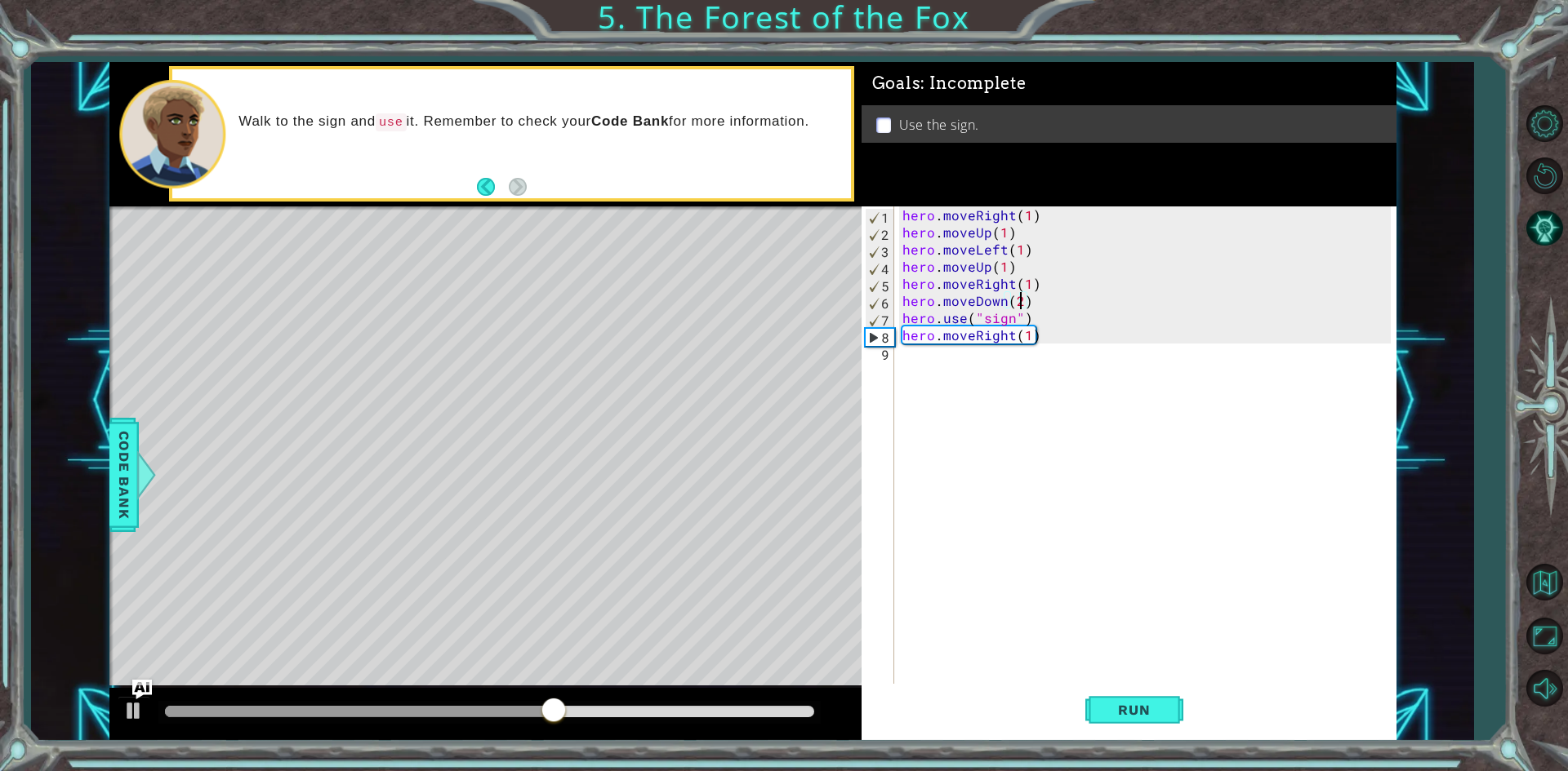
type textarea "hero.moveDown(2) hero.use("sign")"
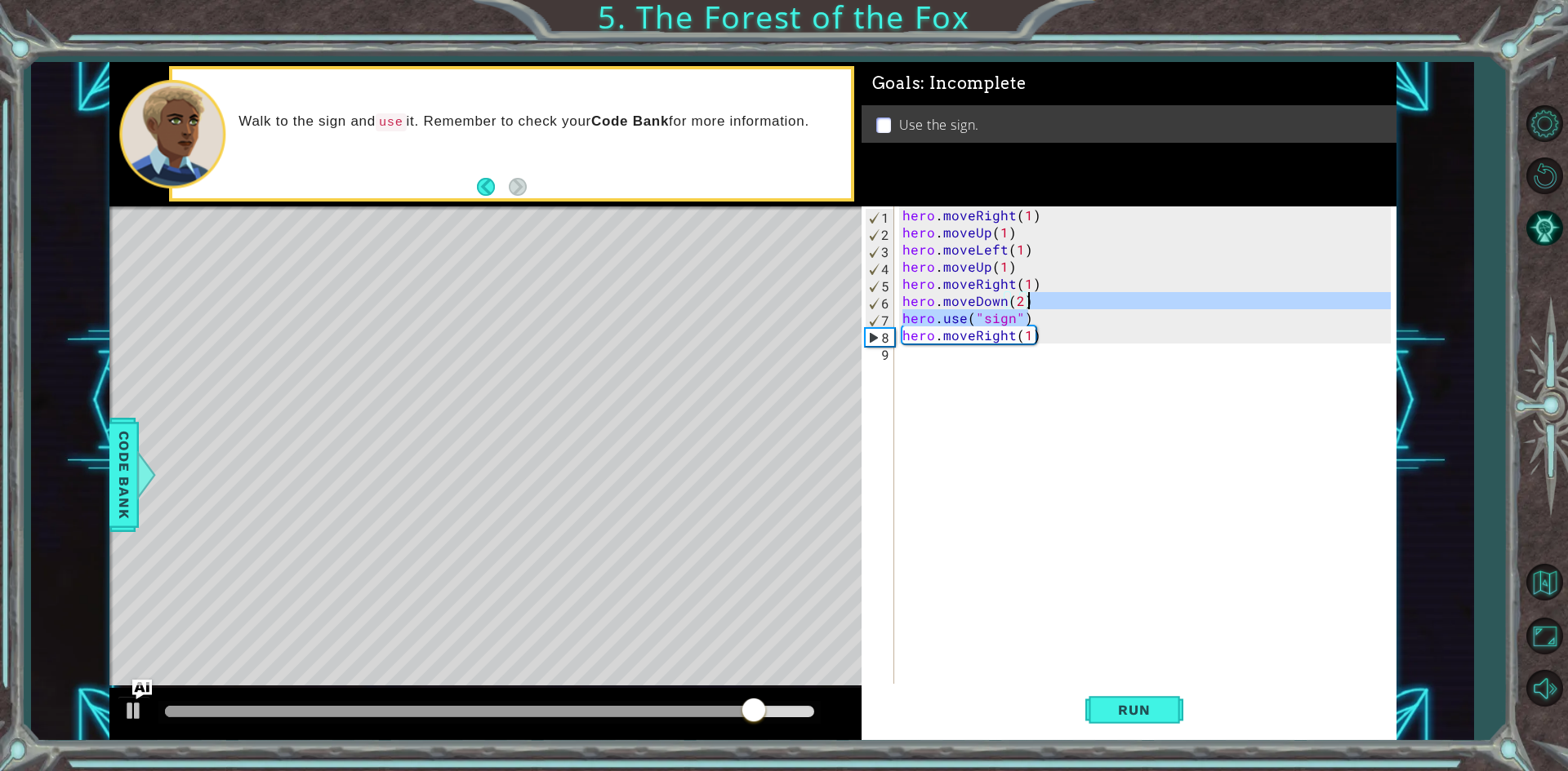
click at [956, 500] on div "hero . moveRight ( 1 ) hero . moveUp ( 1 ) hero . moveLeft ( 1 ) hero . moveUp …" at bounding box center [1149, 464] width 500 height 515
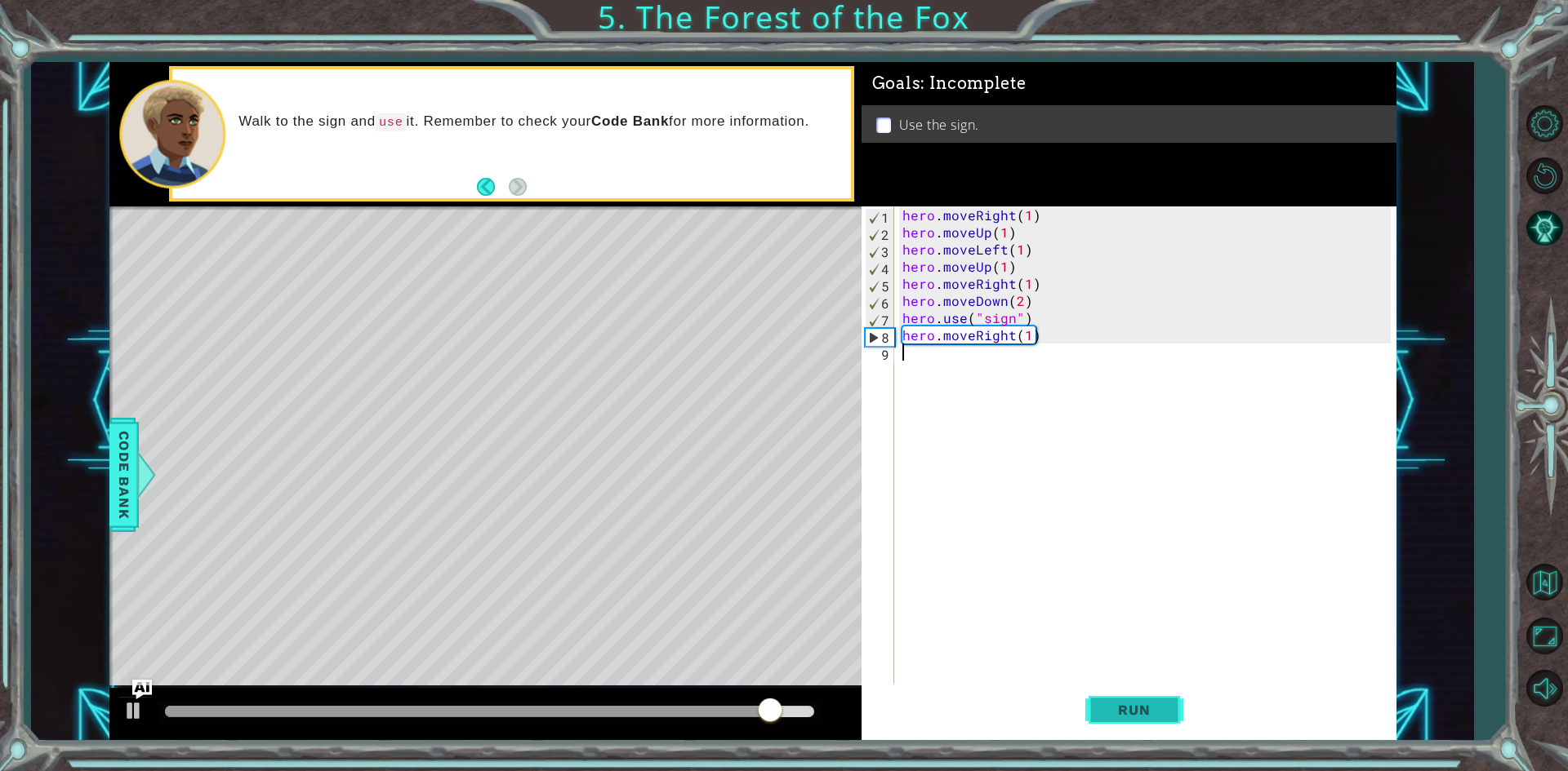
click at [1143, 711] on span "Run" at bounding box center [1133, 711] width 64 height 17
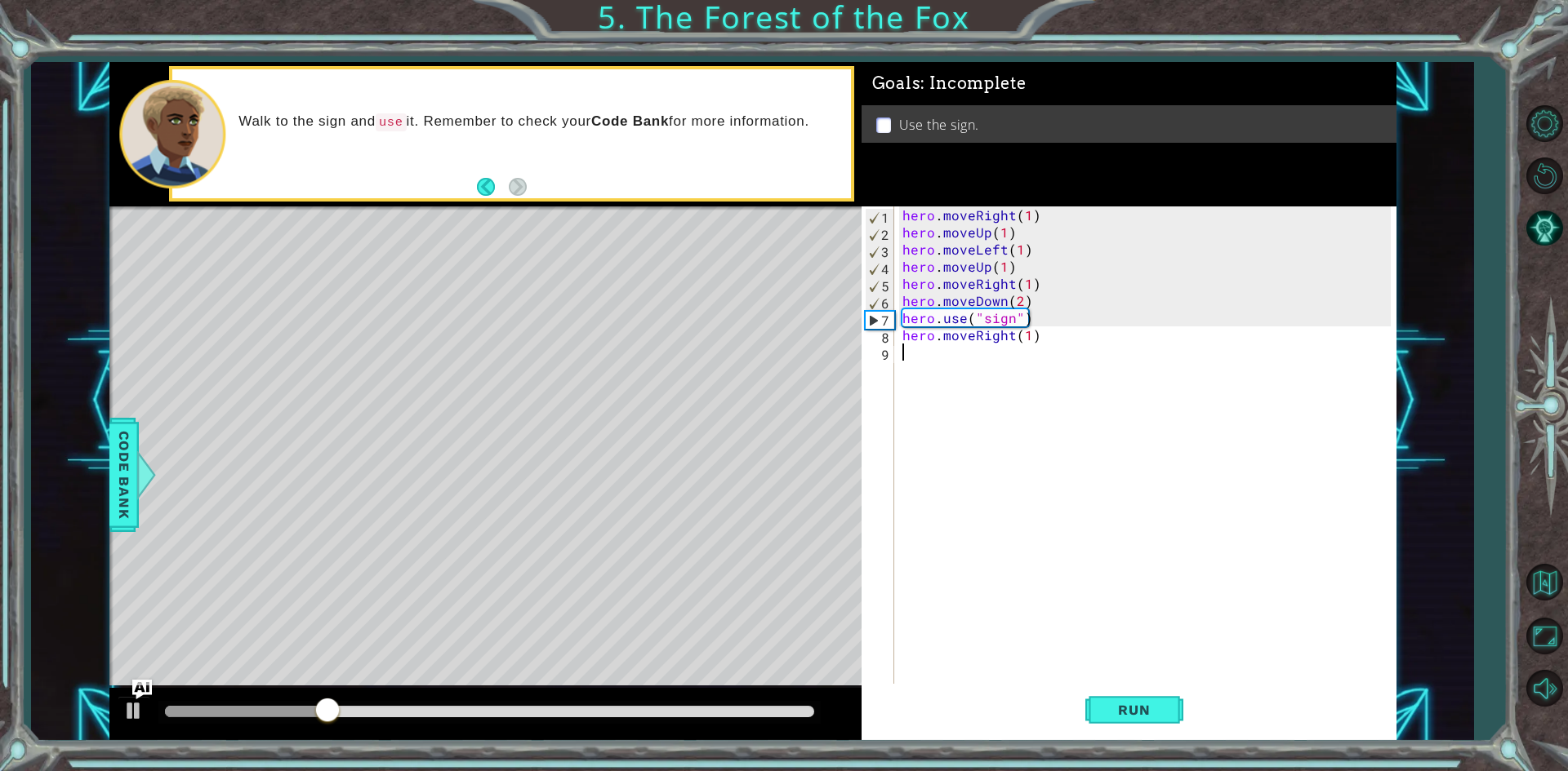
click at [1014, 296] on div "hero . moveRight ( 1 ) hero . moveUp ( 1 ) hero . moveLeft ( 1 ) hero . moveUp …" at bounding box center [1149, 464] width 500 height 515
click at [1021, 300] on div "hero . moveRight ( 1 ) hero . moveUp ( 1 ) hero . moveLeft ( 1 ) hero . moveUp …" at bounding box center [1149, 464] width 500 height 515
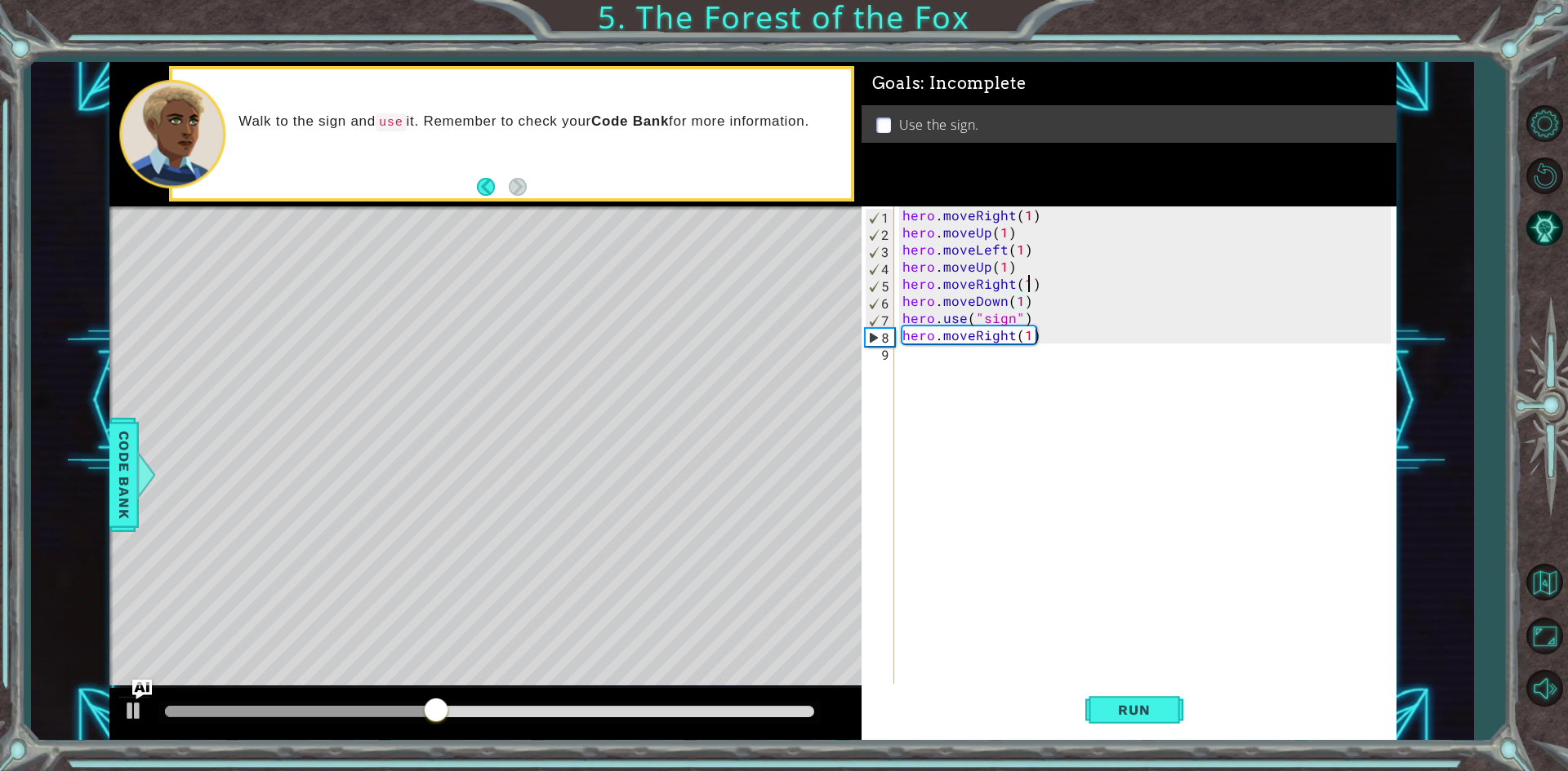
click at [1027, 281] on div "hero . moveRight ( 1 ) hero . moveUp ( 1 ) hero . moveLeft ( 1 ) hero . moveUp …" at bounding box center [1149, 464] width 500 height 515
type textarea "hero.moveRight(2)"
click at [1121, 710] on span "Run" at bounding box center [1133, 711] width 64 height 17
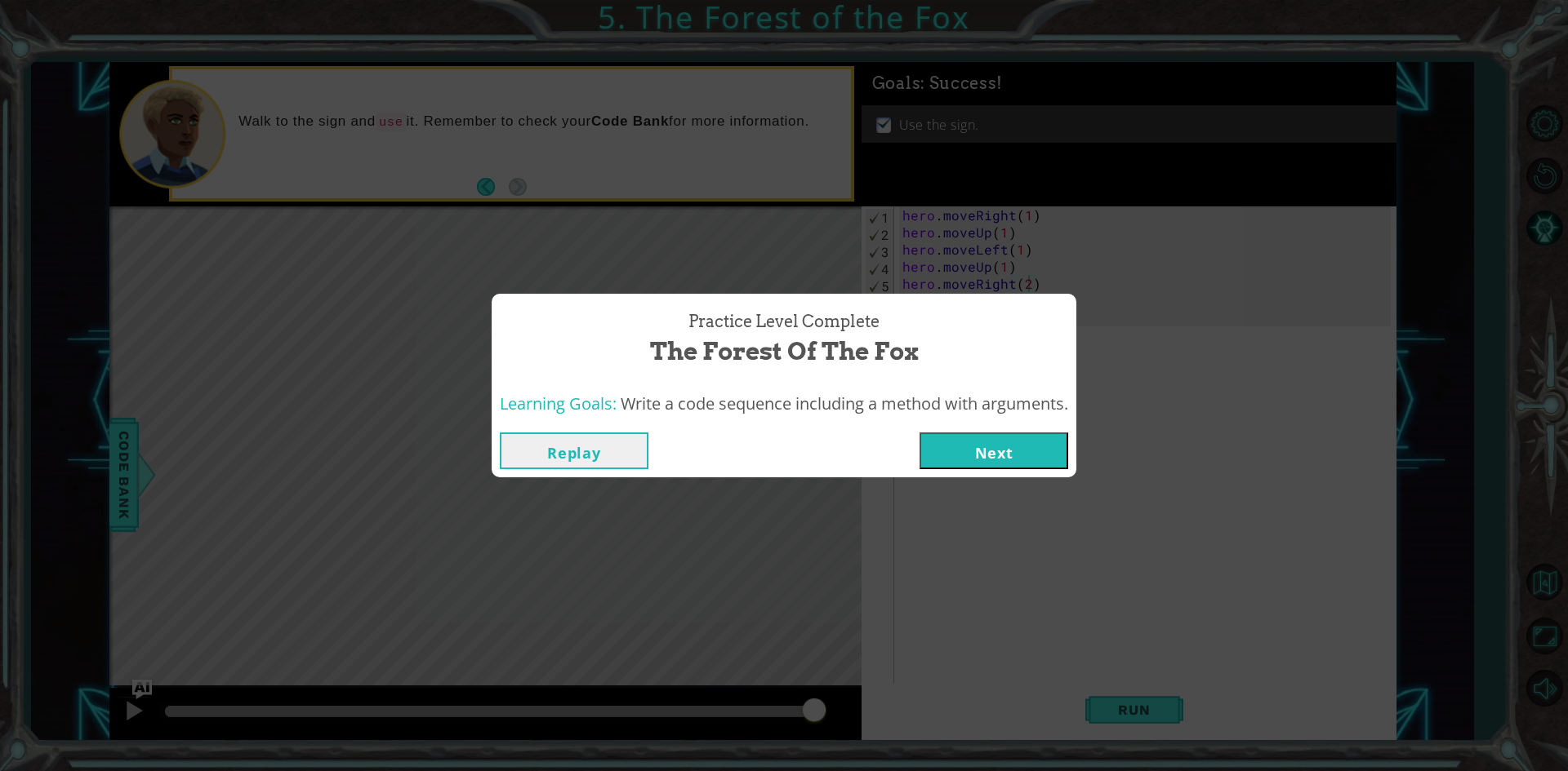
click at [998, 455] on button "Next" at bounding box center [994, 451] width 149 height 37
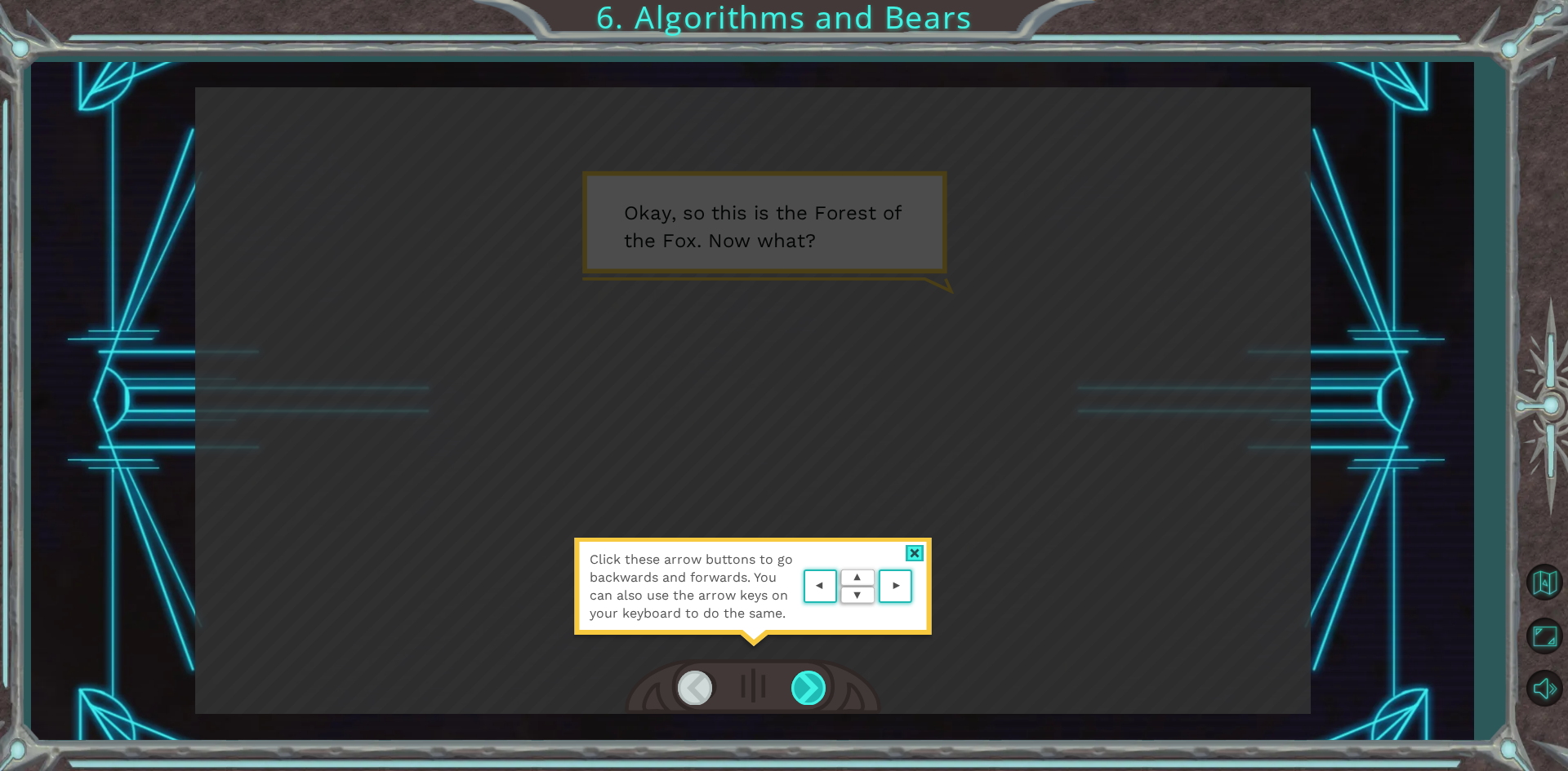
click at [809, 701] on div at bounding box center [810, 687] width 37 height 33
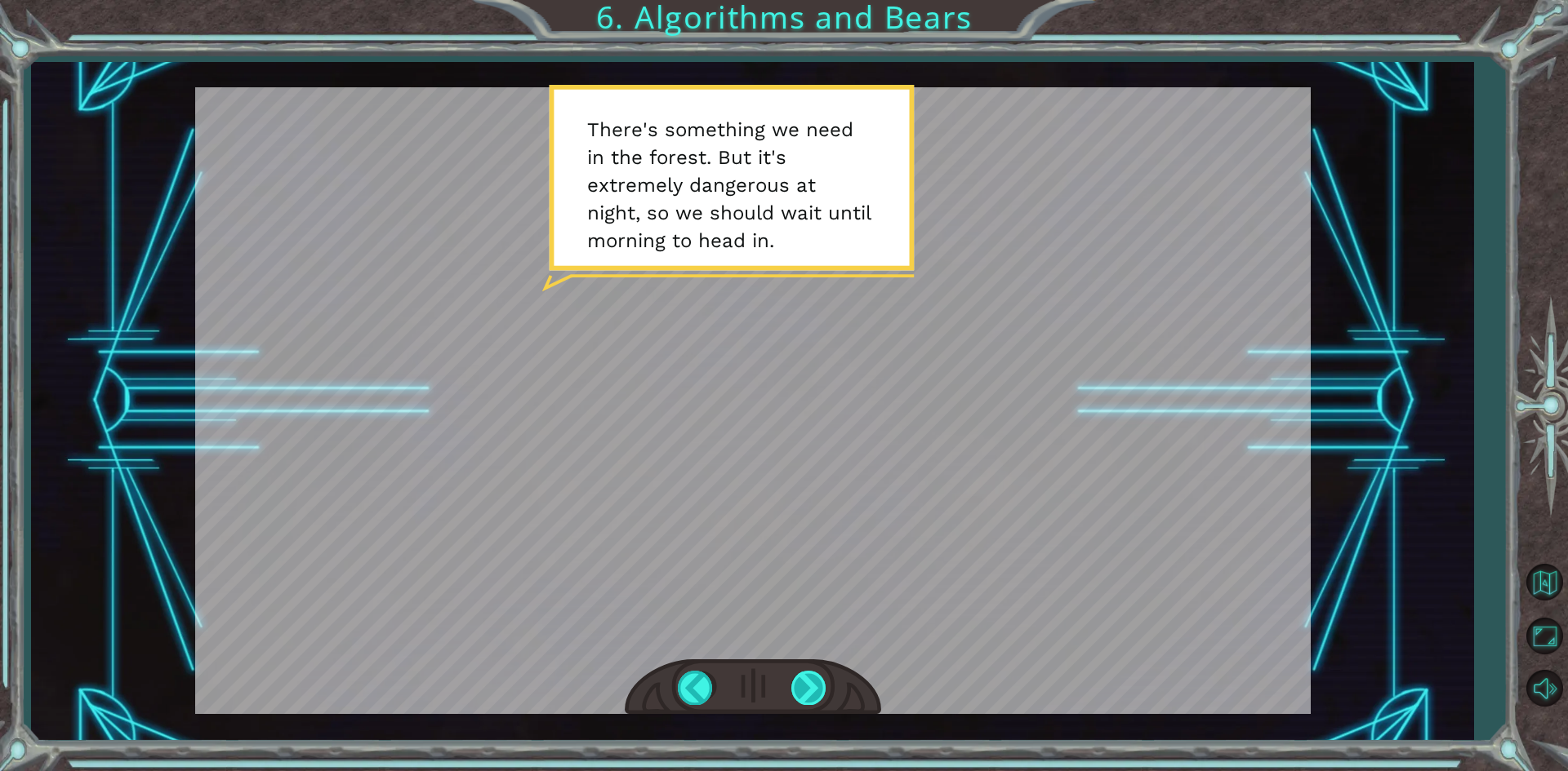
click at [814, 684] on div at bounding box center [810, 687] width 37 height 33
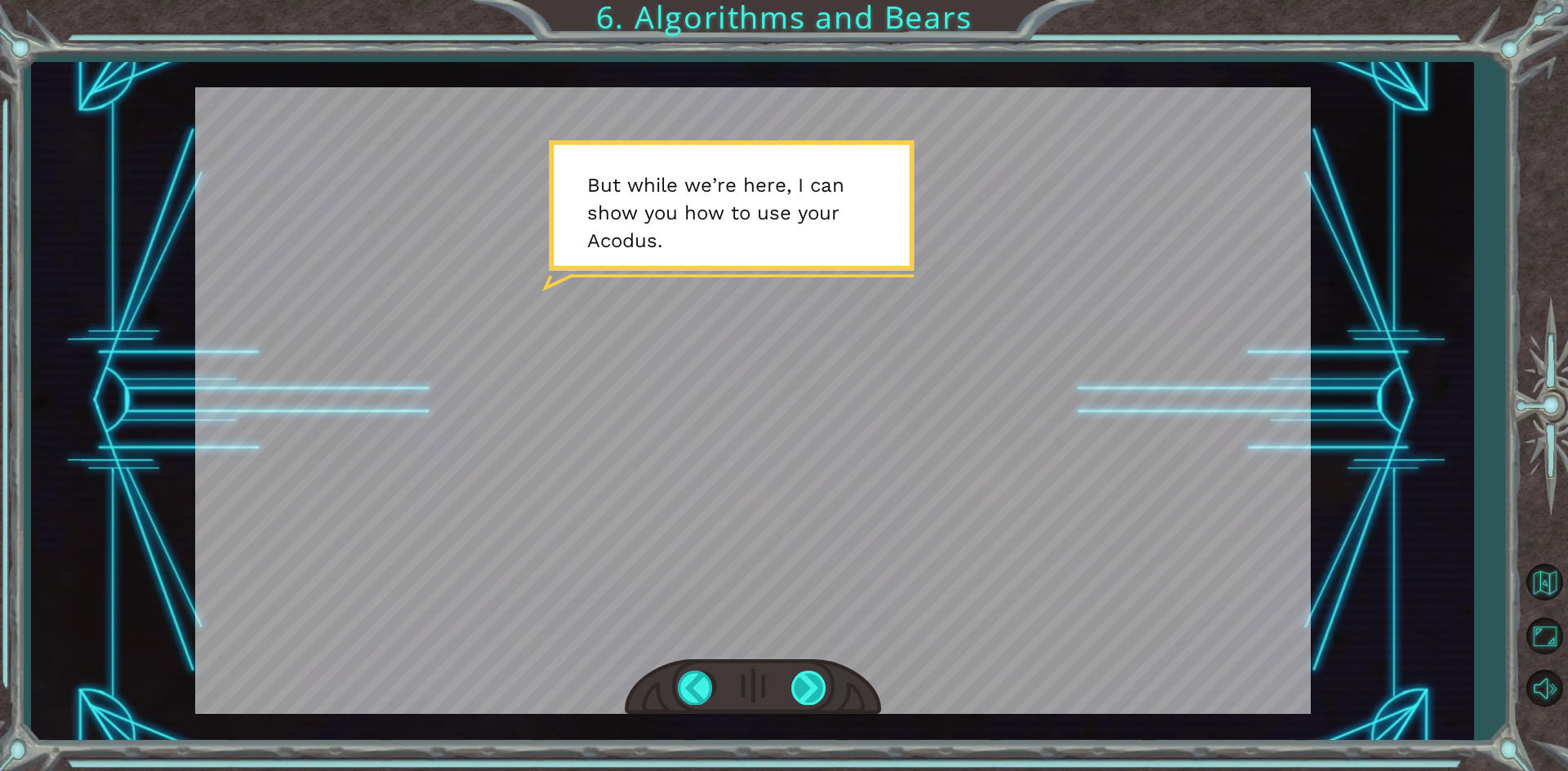
click at [823, 686] on div at bounding box center [810, 687] width 37 height 33
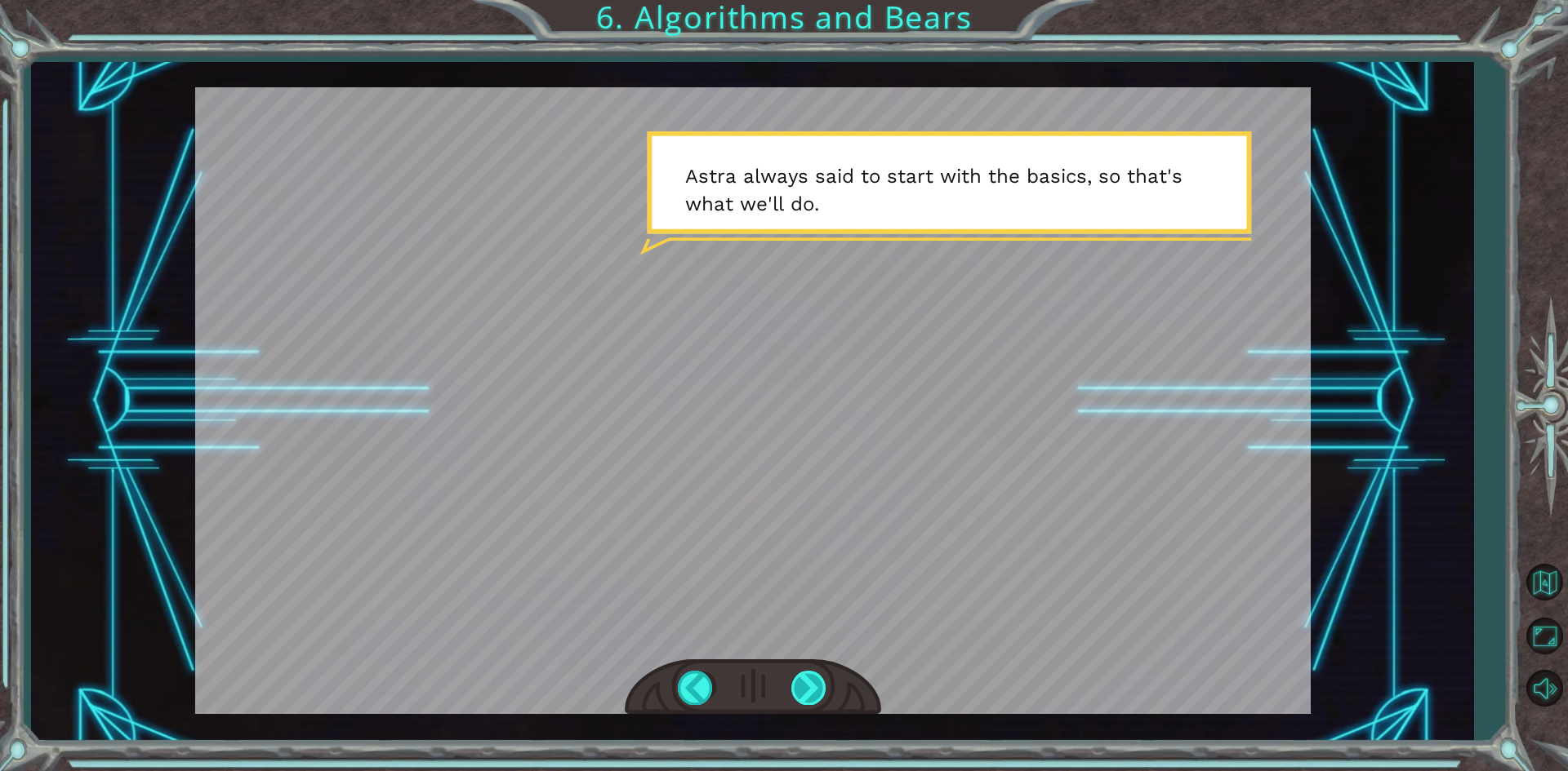
click at [820, 685] on div at bounding box center [810, 687] width 37 height 33
click at [820, 680] on div at bounding box center [810, 687] width 37 height 33
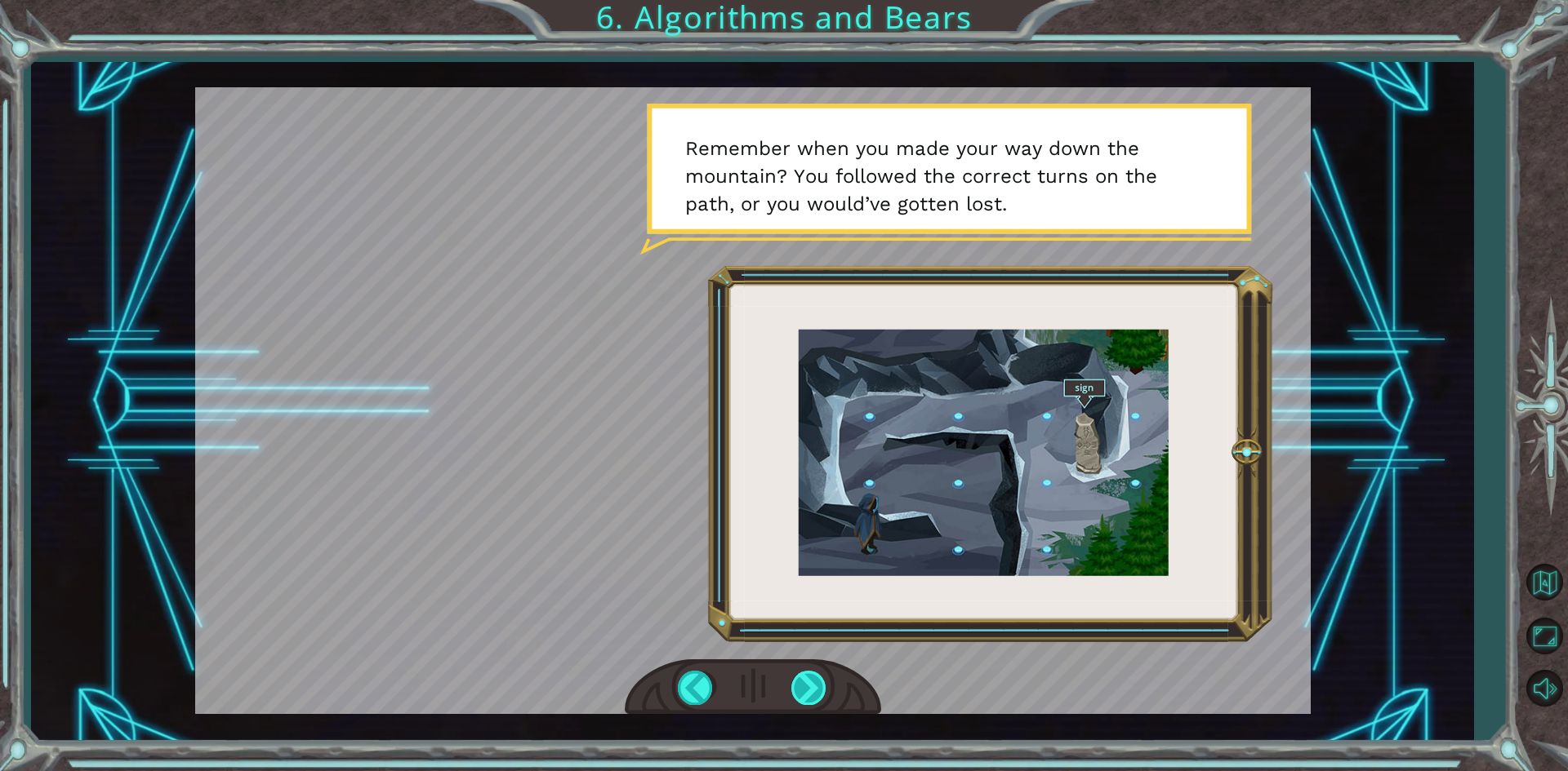
click at [808, 678] on div at bounding box center [810, 687] width 37 height 33
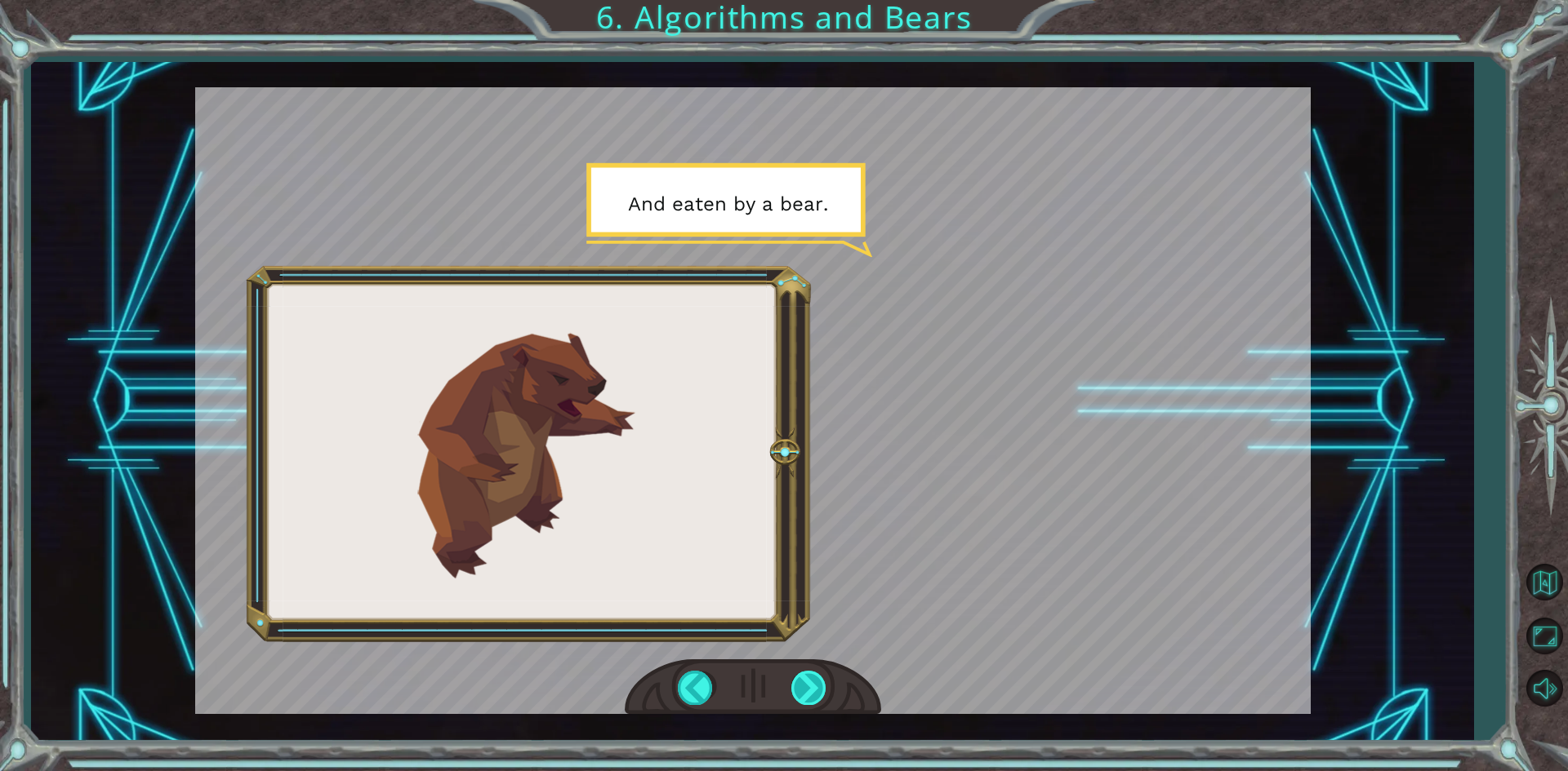
click at [808, 678] on div at bounding box center [810, 687] width 37 height 33
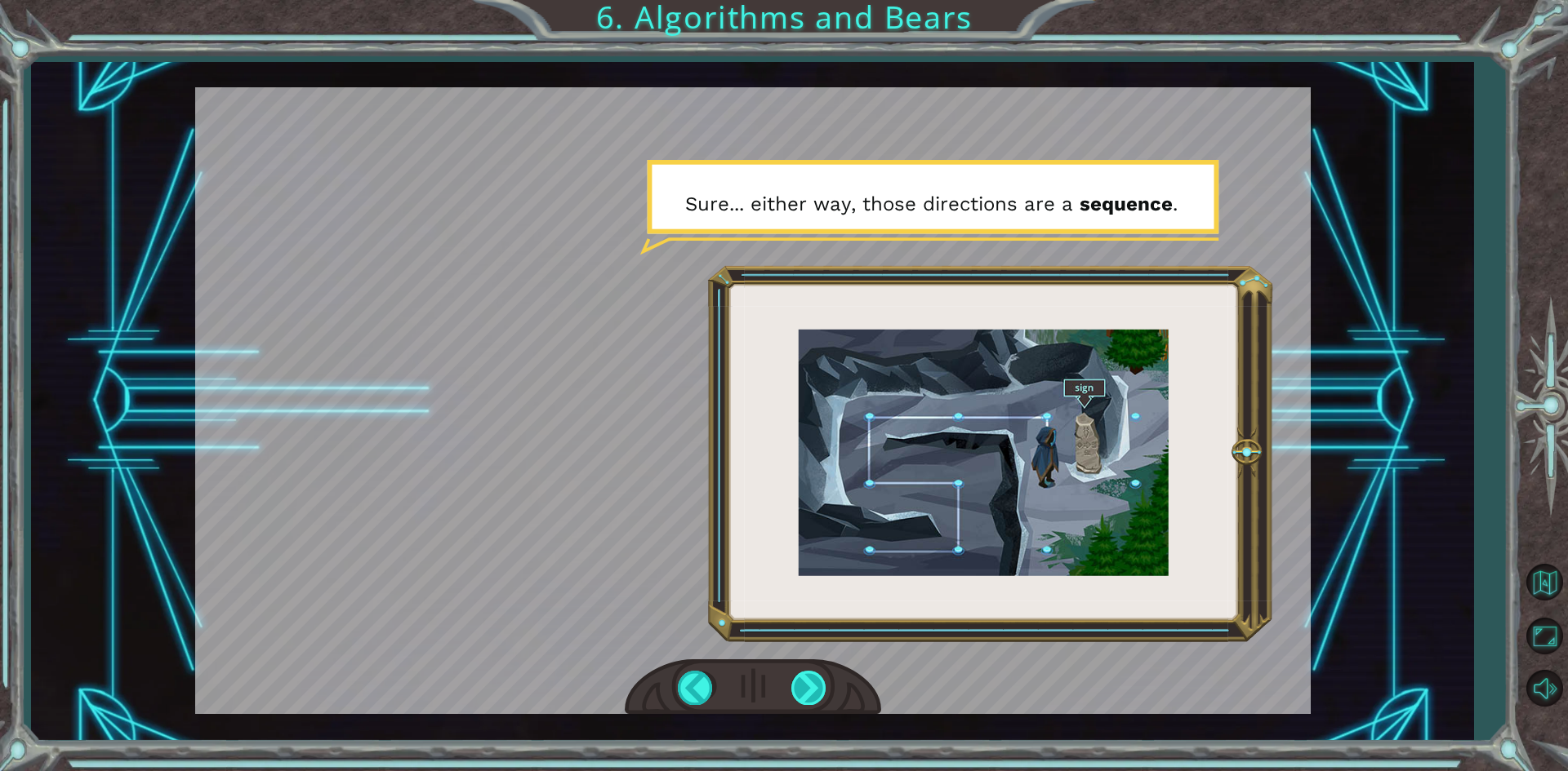
click at [795, 685] on div at bounding box center [810, 687] width 37 height 33
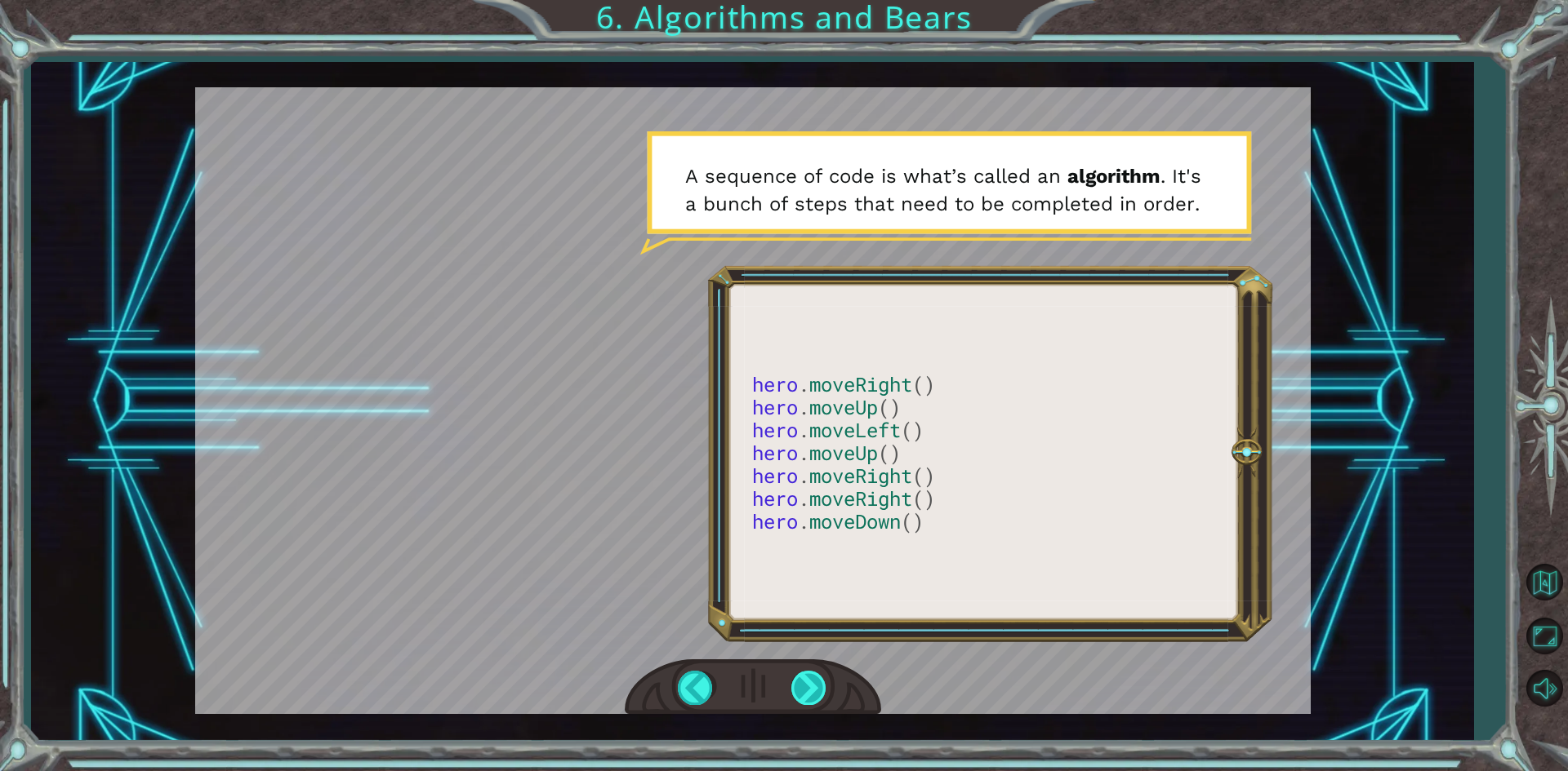
click at [822, 681] on div at bounding box center [810, 687] width 37 height 33
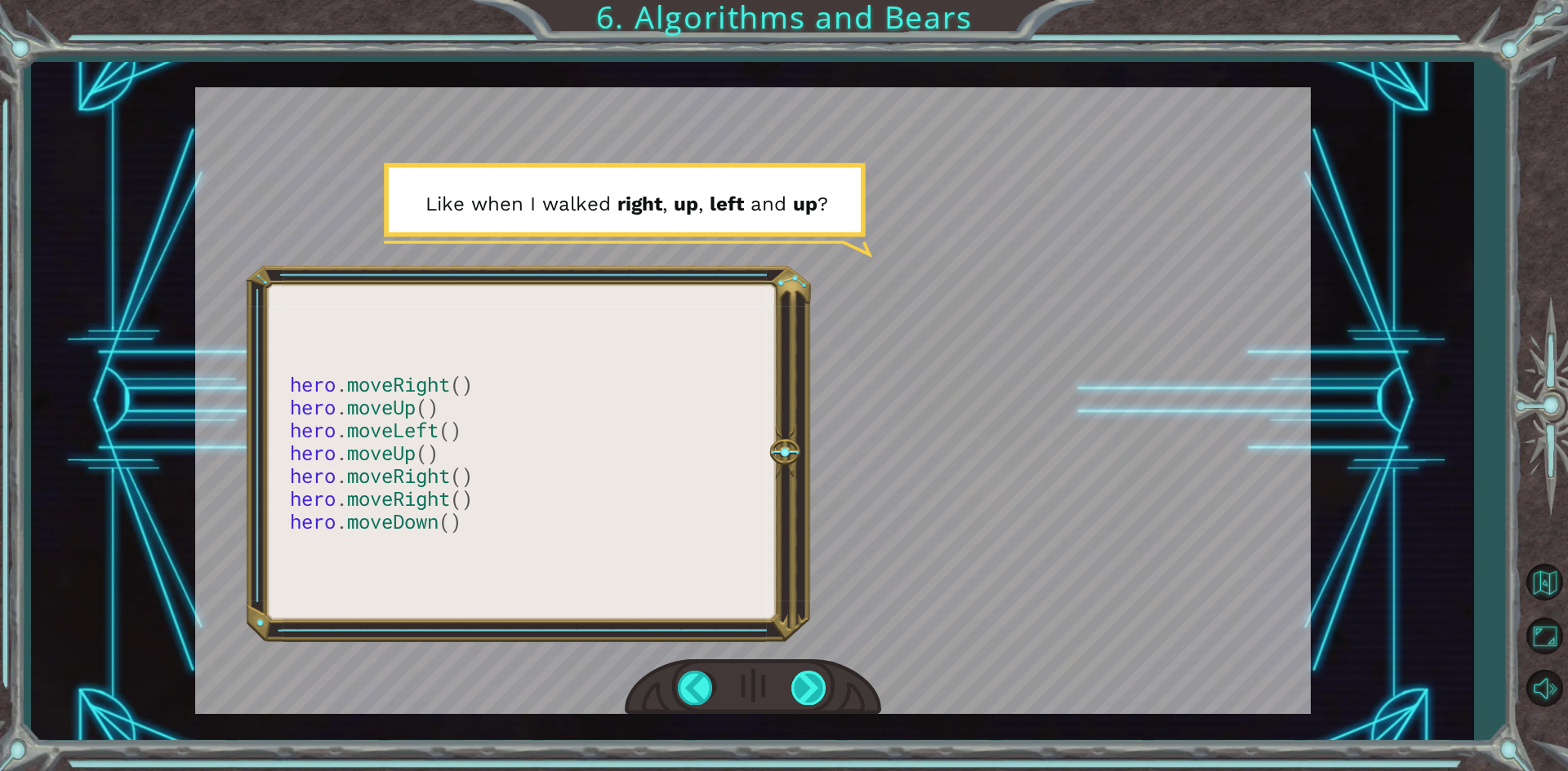
click at [821, 679] on div at bounding box center [810, 687] width 37 height 33
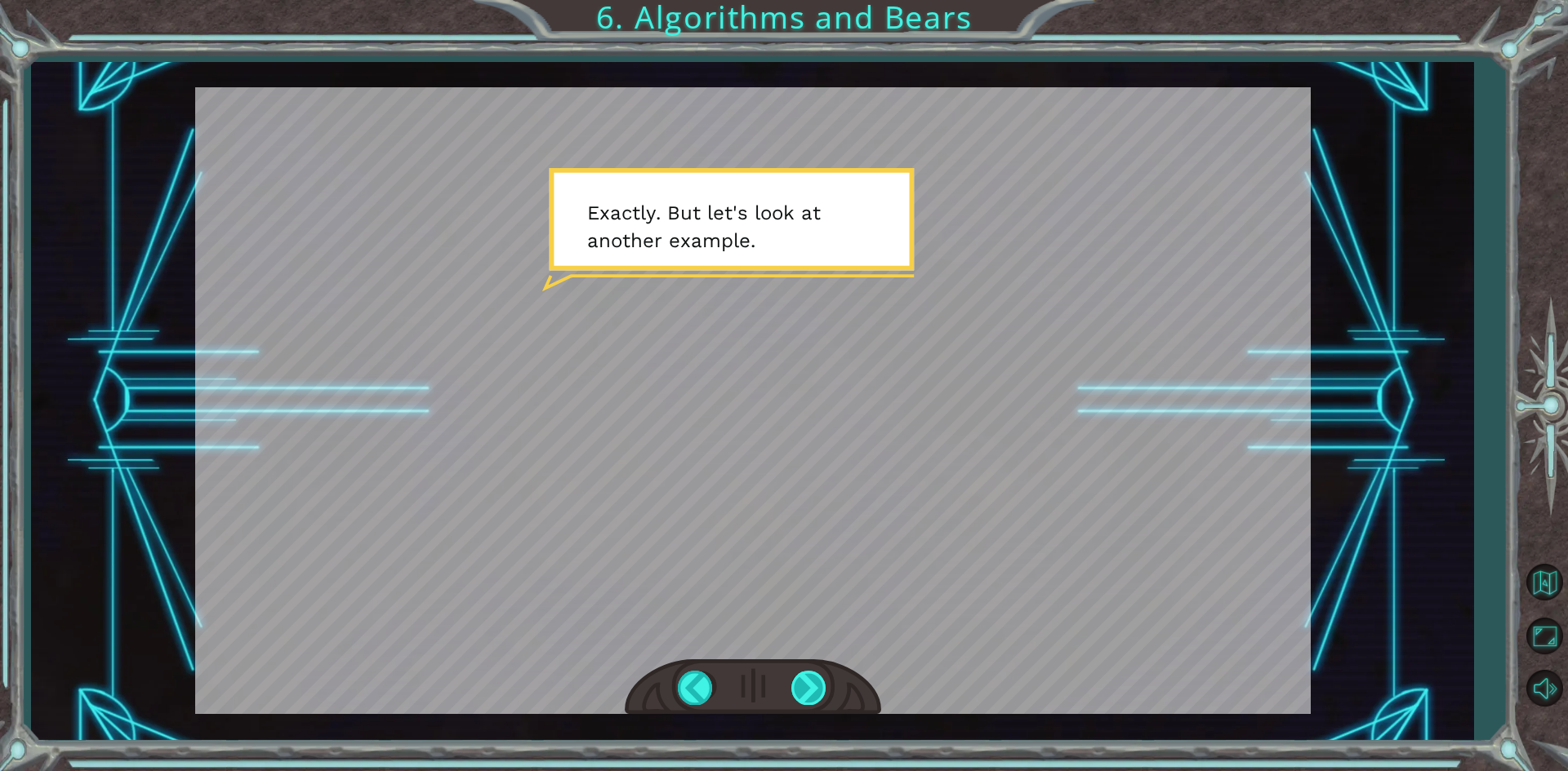
click at [799, 682] on div at bounding box center [810, 687] width 37 height 33
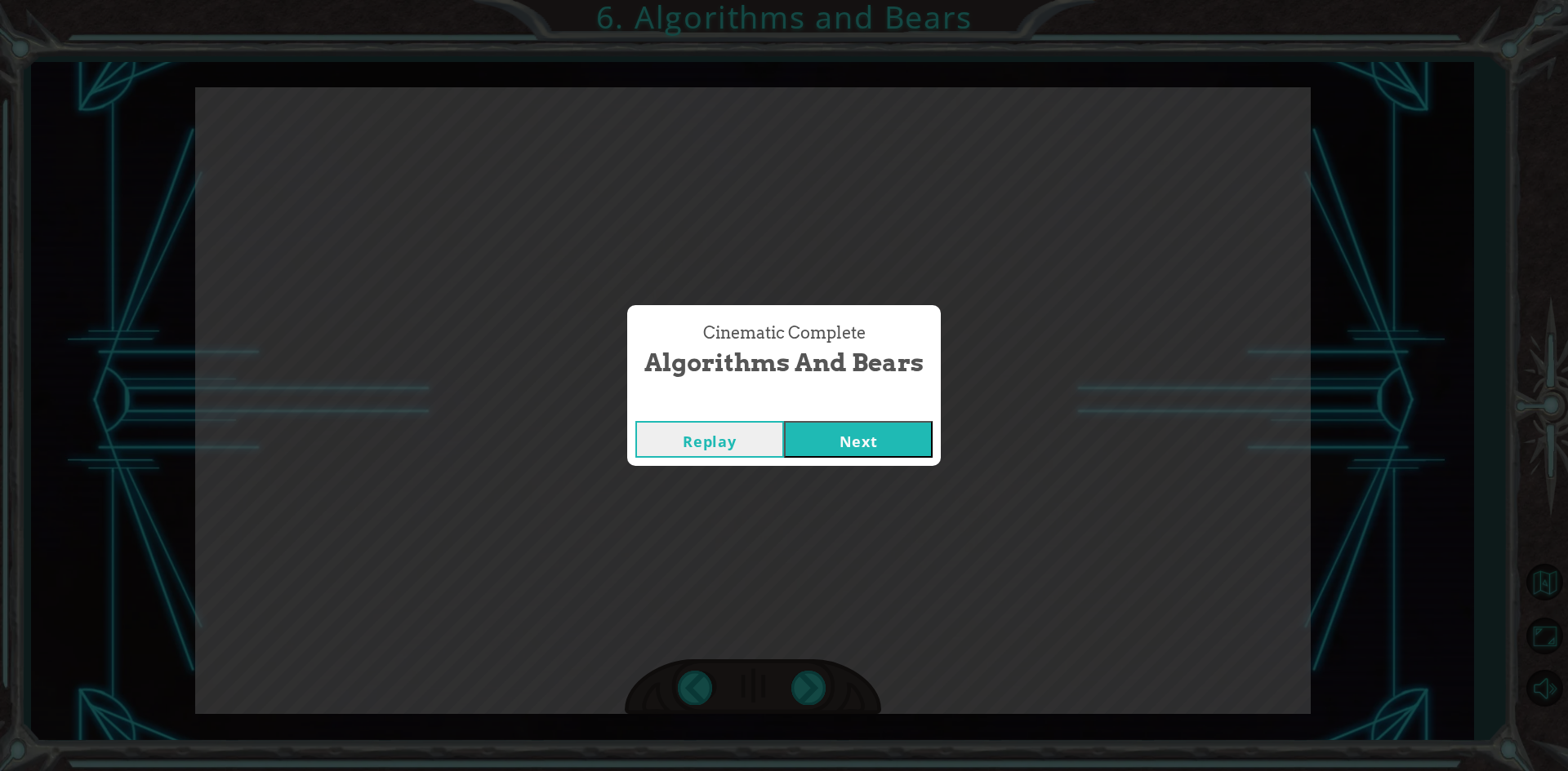
click at [896, 430] on button "Next" at bounding box center [859, 439] width 149 height 37
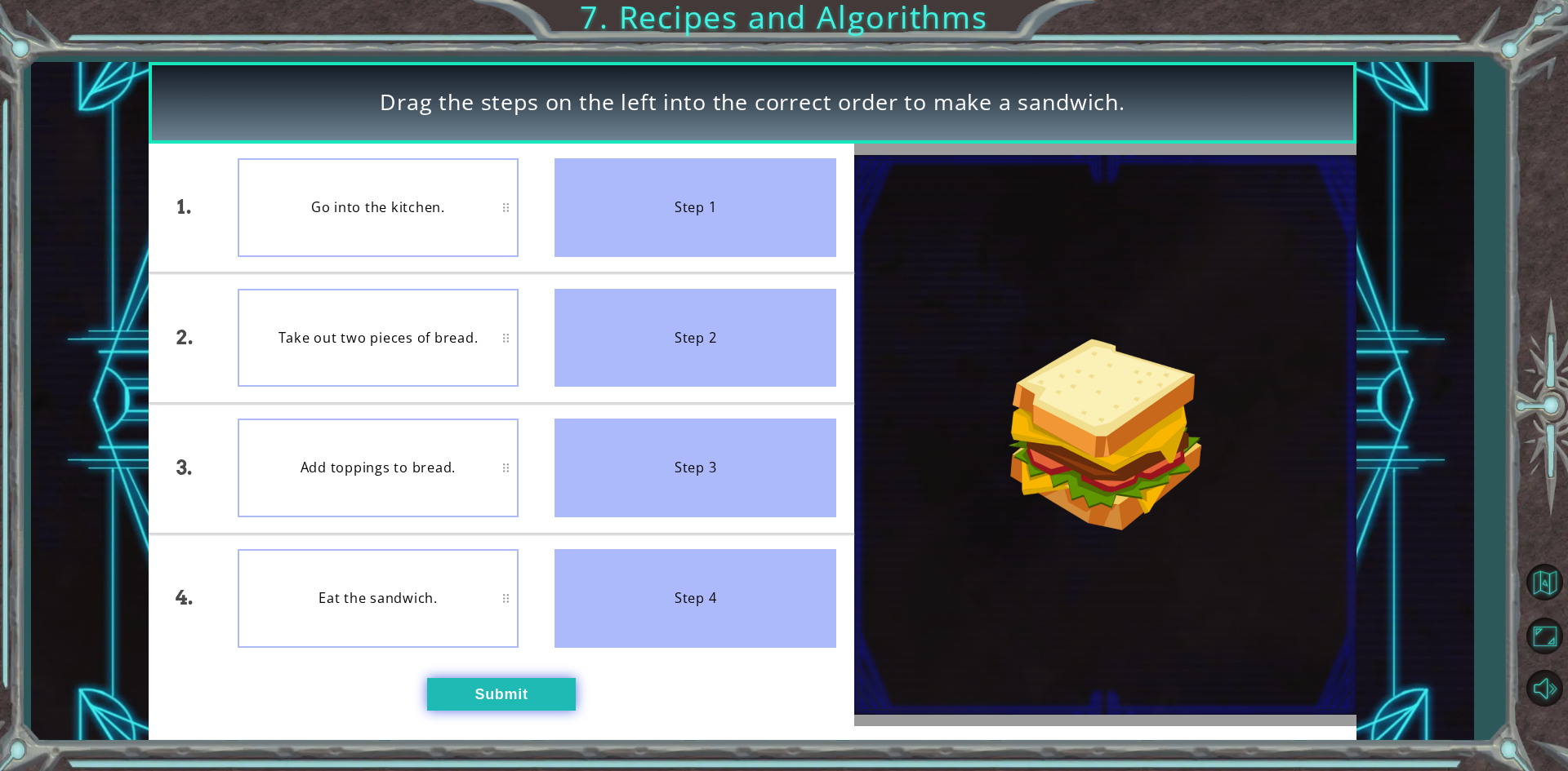
click at [487, 707] on button "Submit" at bounding box center [502, 694] width 149 height 33
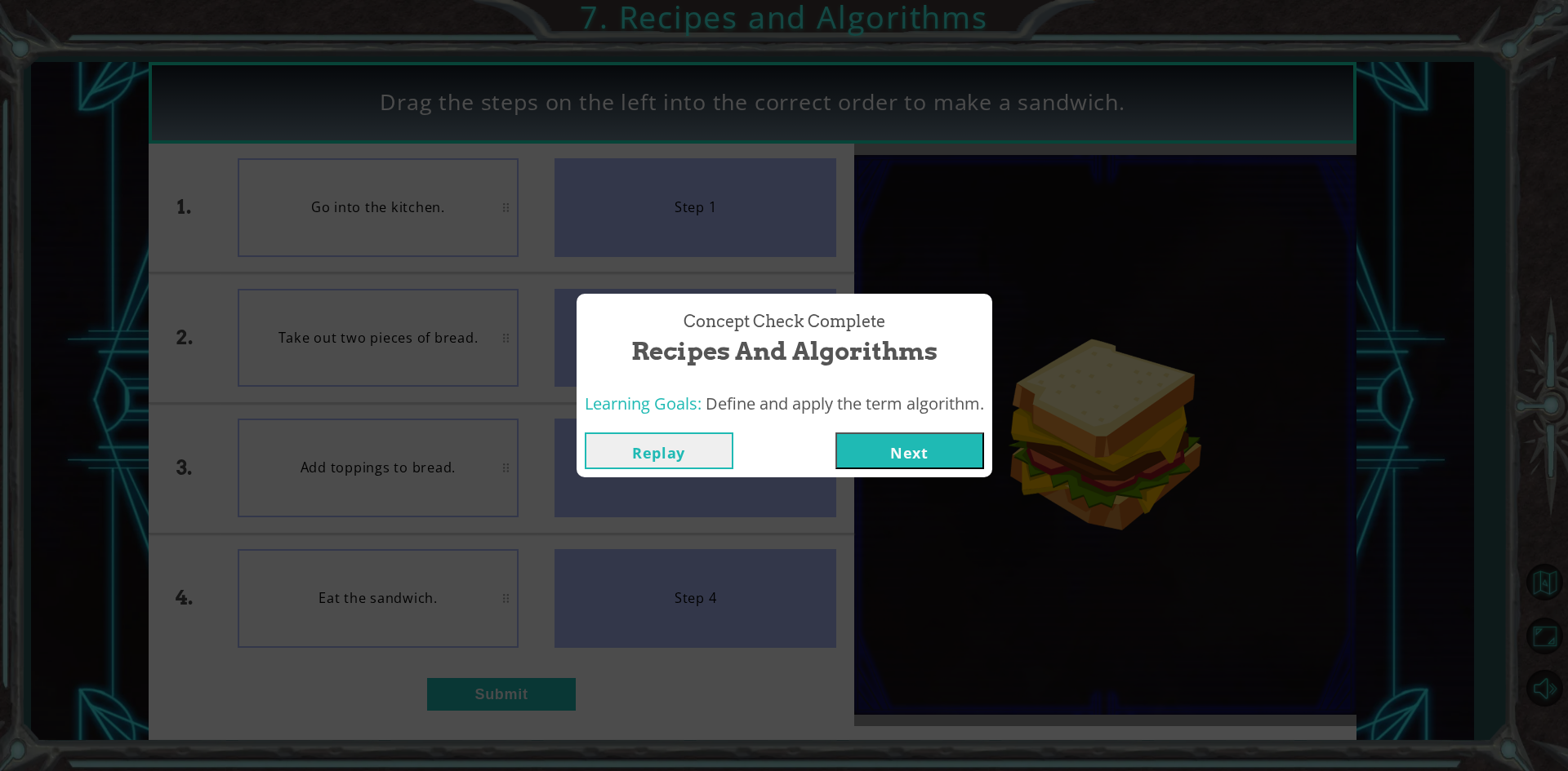
click at [870, 457] on button "Next" at bounding box center [910, 451] width 149 height 37
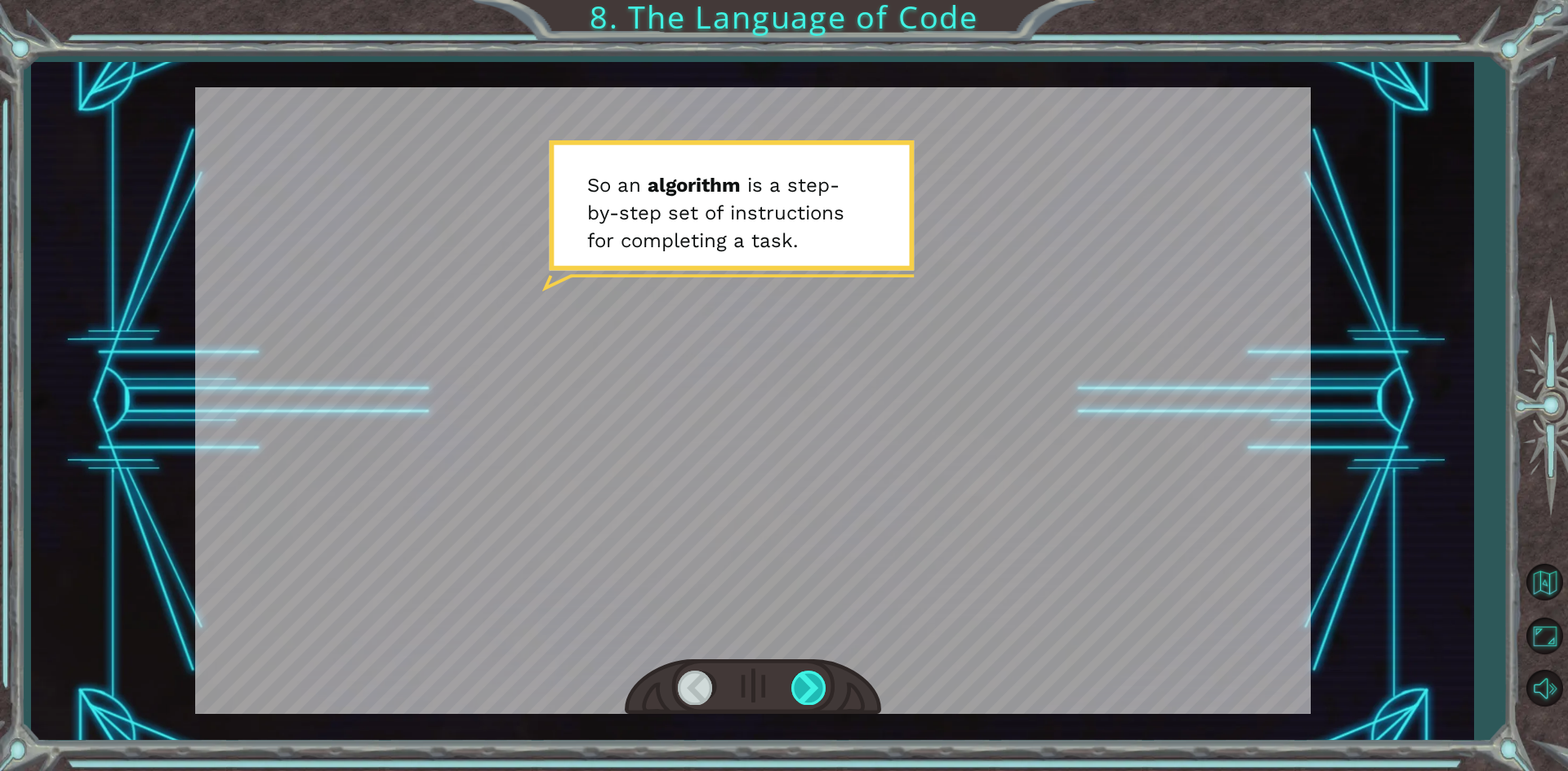
click at [800, 685] on div at bounding box center [810, 687] width 37 height 33
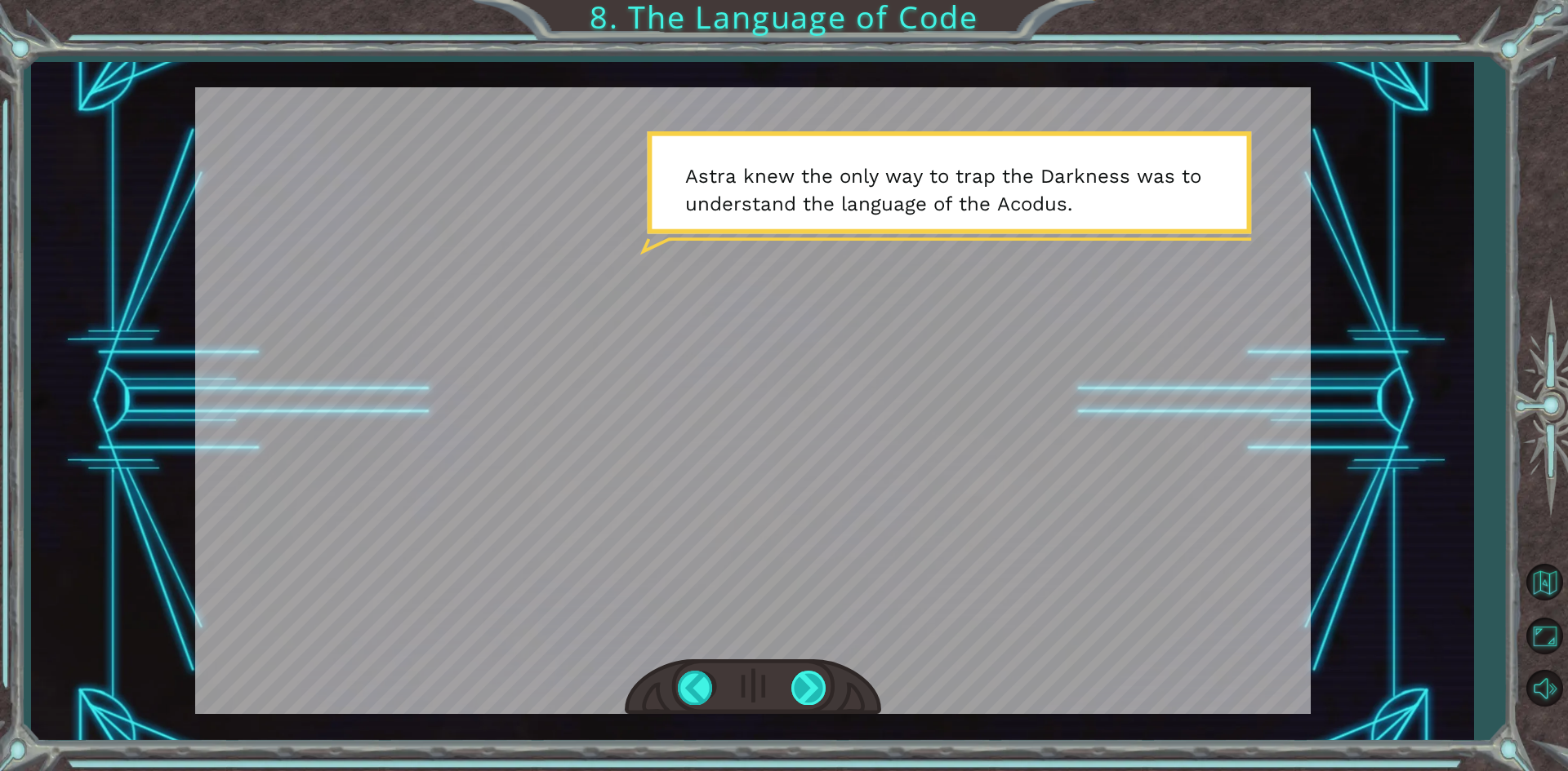
click at [808, 686] on div at bounding box center [810, 687] width 37 height 33
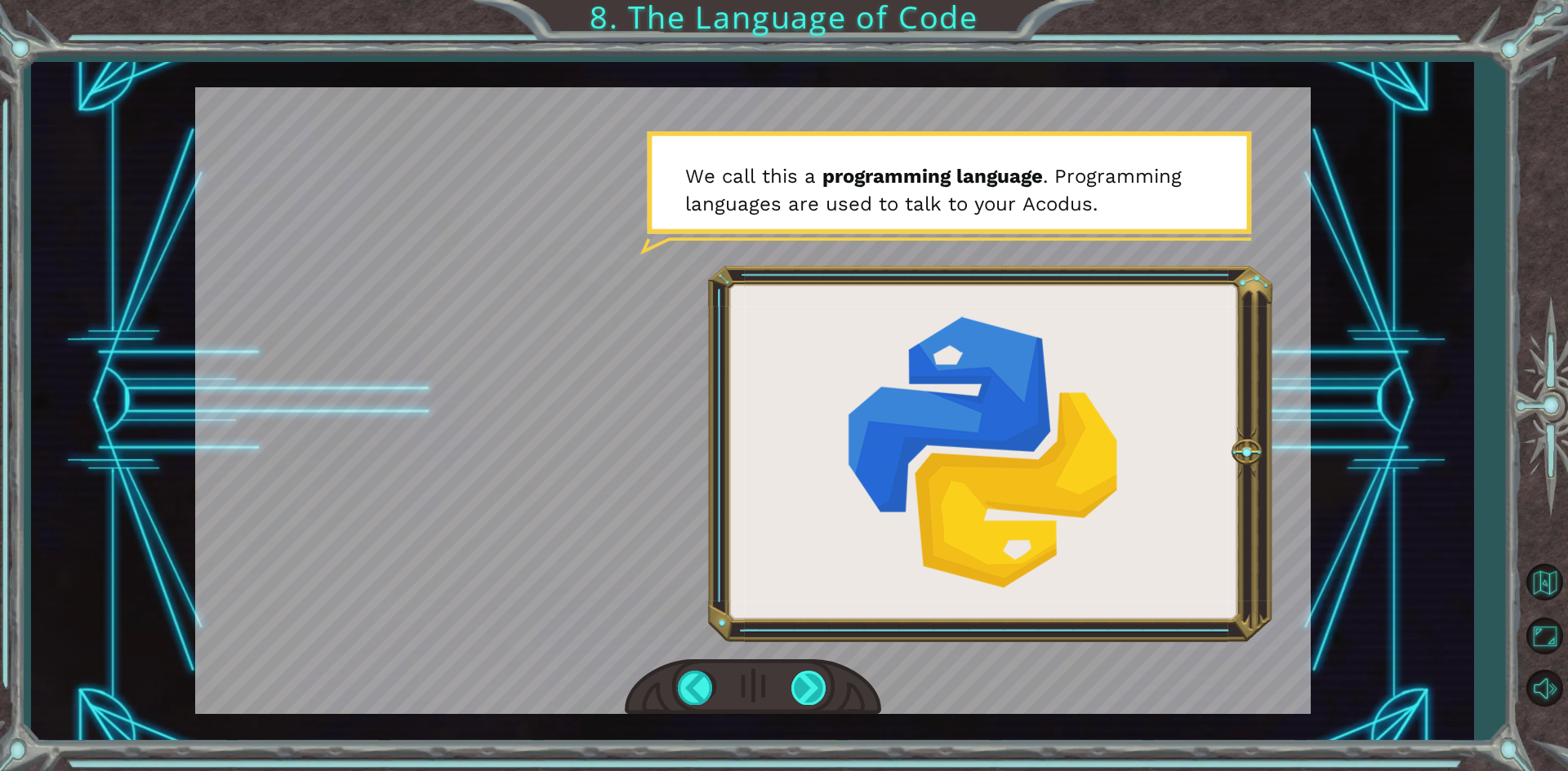
click at [814, 683] on div at bounding box center [810, 687] width 37 height 33
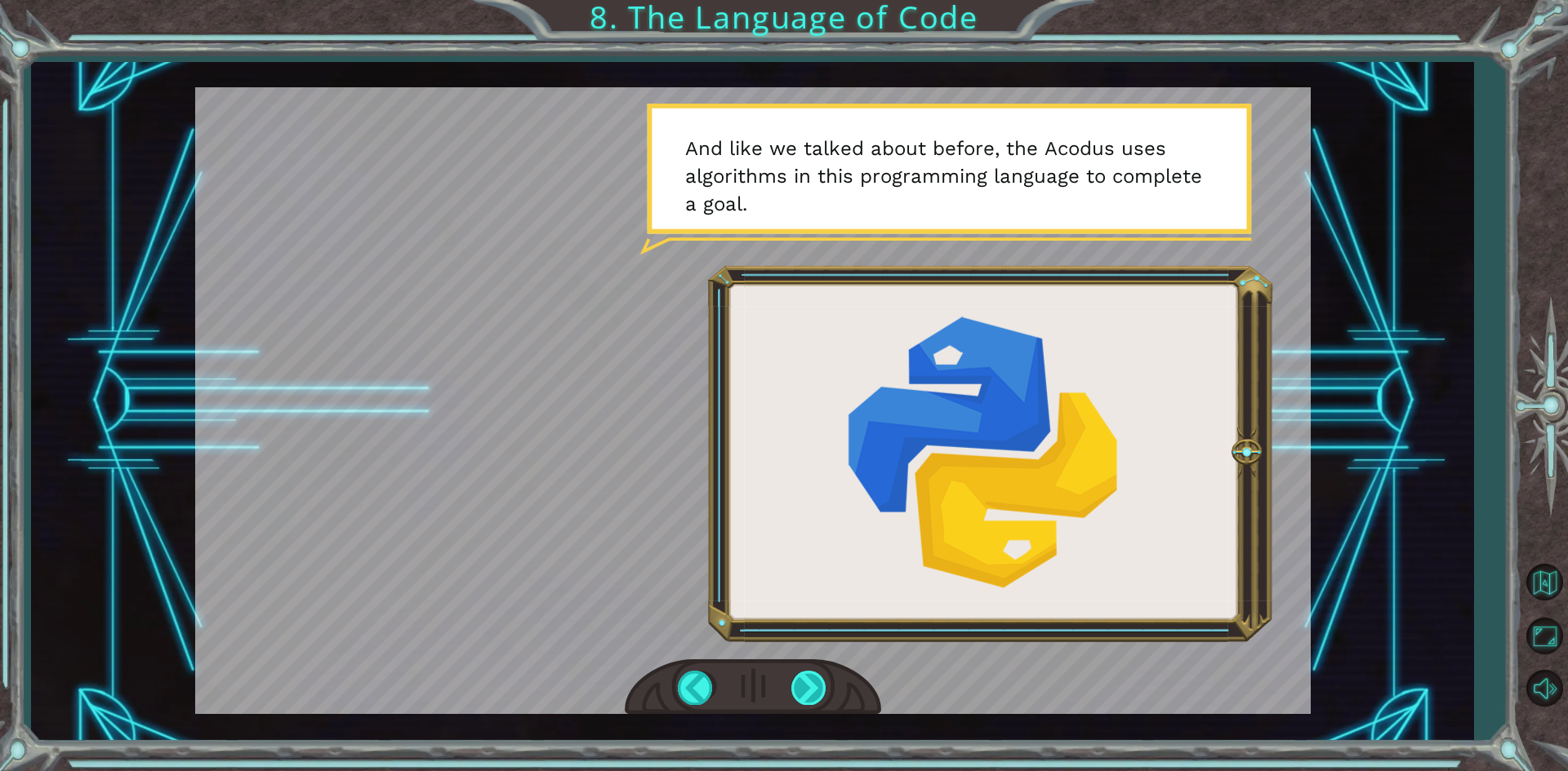
click at [811, 683] on div at bounding box center [810, 687] width 37 height 33
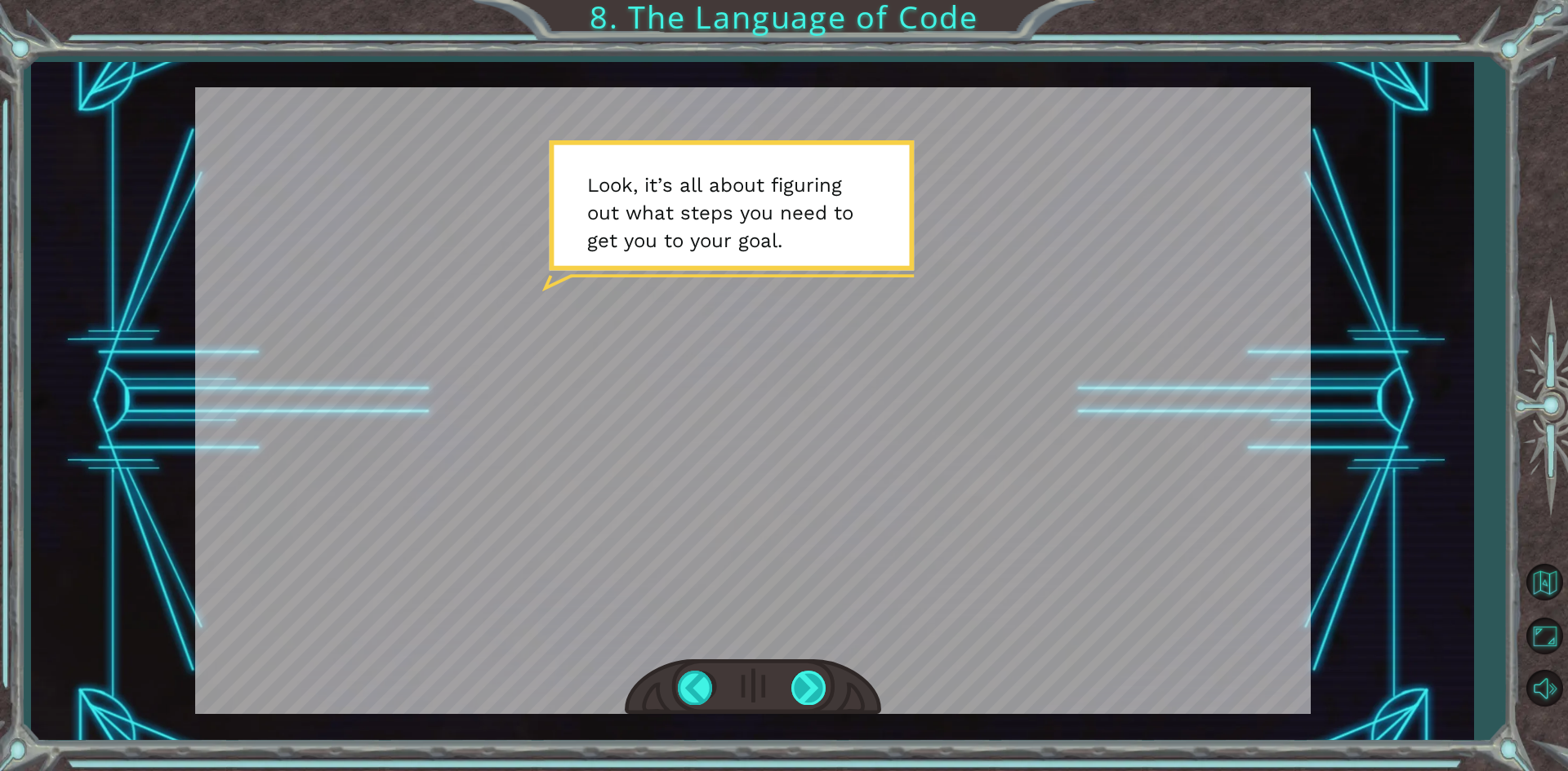
click at [811, 683] on div at bounding box center [810, 687] width 37 height 33
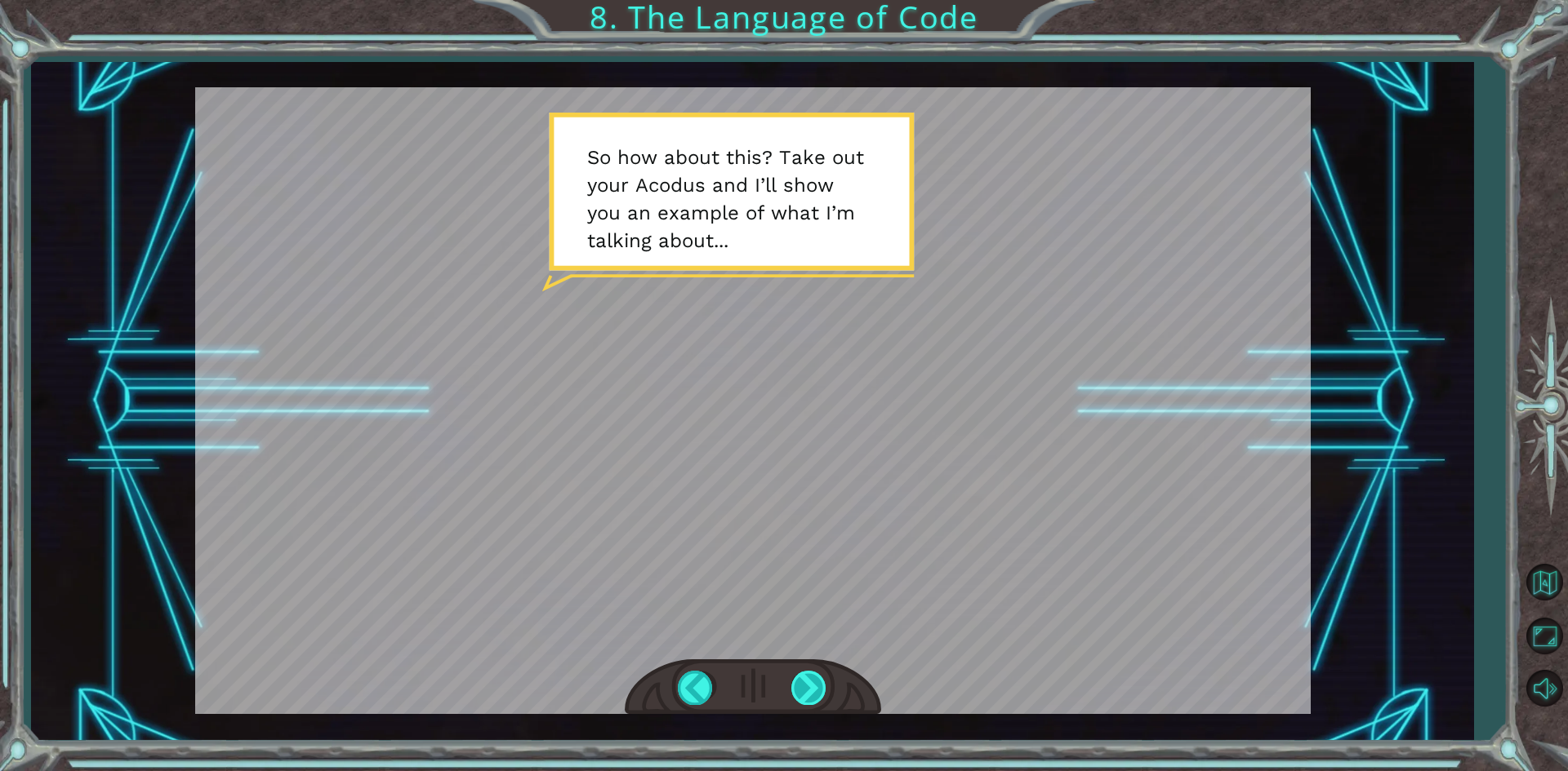
click at [812, 685] on div at bounding box center [810, 687] width 37 height 33
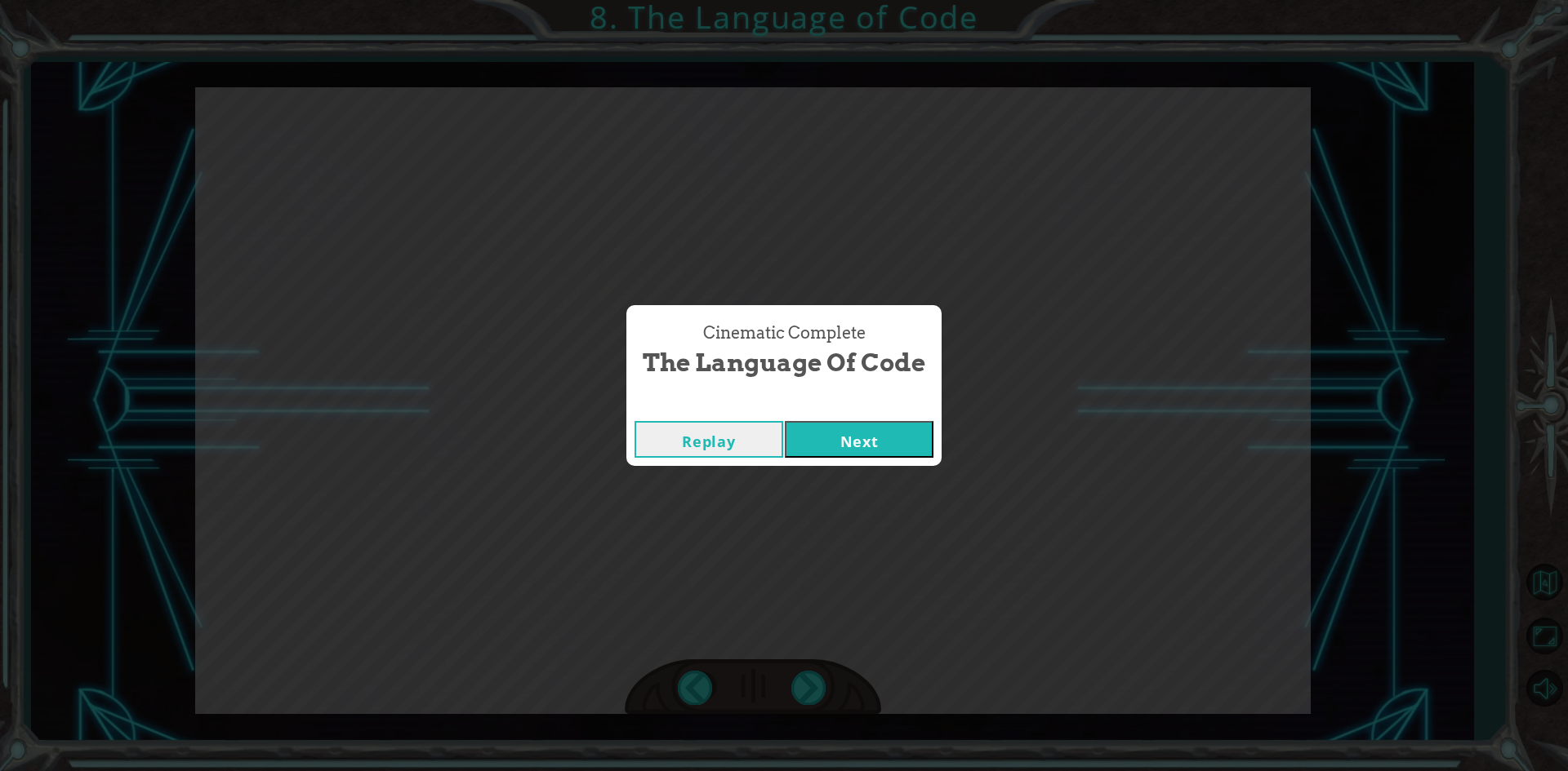
click at [869, 441] on button "Next" at bounding box center [859, 439] width 149 height 37
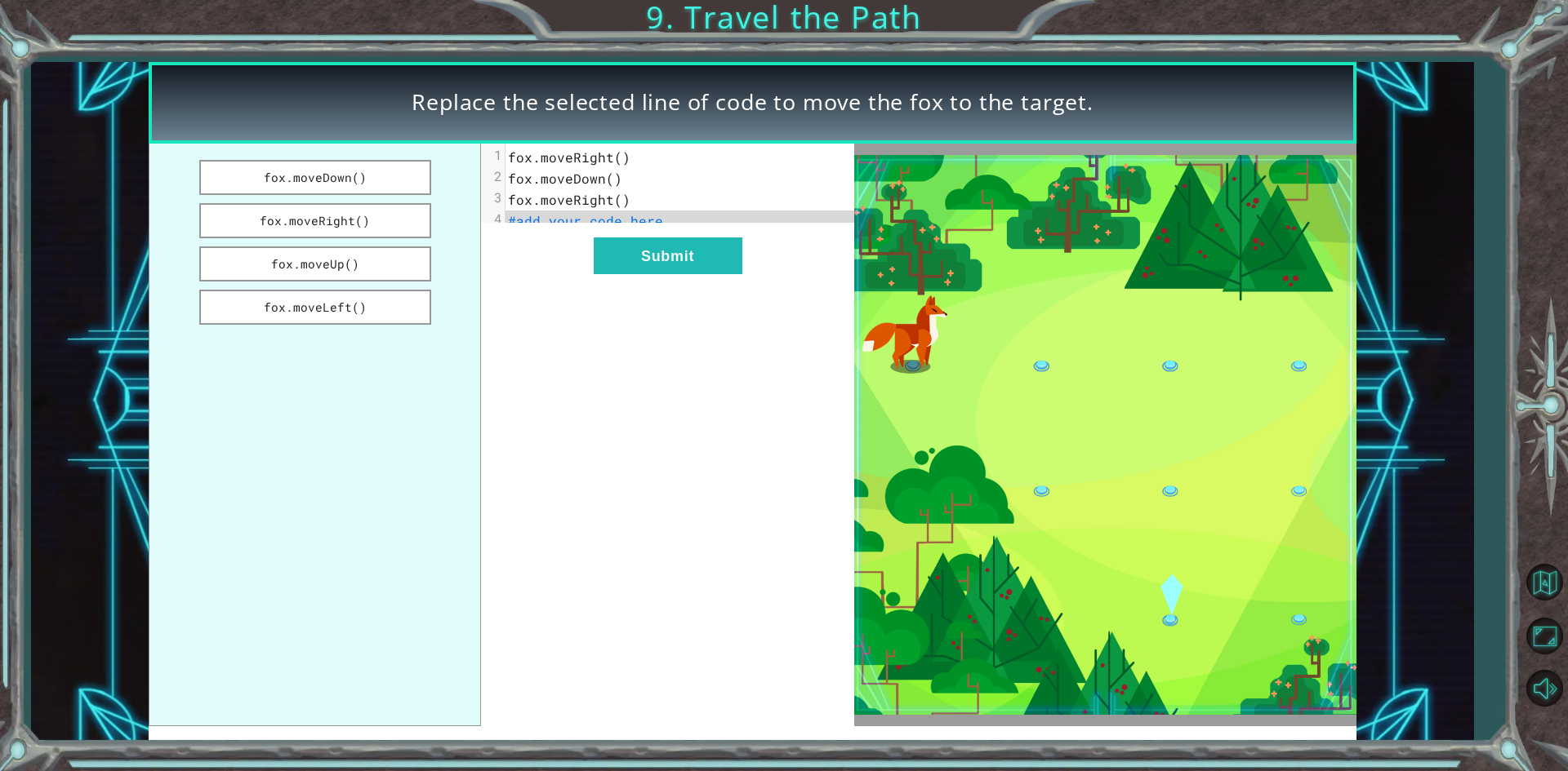
click at [561, 232] on div "xxxxxxxxxx 4 1 fox.moveRight() 2 fox.moveDown() 3 fox.moveRight() 4 #add your c…" at bounding box center [686, 189] width 361 height 91
click at [615, 159] on span "fox.moveRight()" at bounding box center [570, 157] width 123 height 17
drag, startPoint x: 362, startPoint y: 183, endPoint x: 623, endPoint y: 211, distance: 262.5
click at [623, 211] on div "fox.moveDown() fox.moveRight() fox.moveUp() fox.moveLeft() xxxxxxxxxx 4 1 fox.m…" at bounding box center [501, 435] width 705 height 582
click at [377, 173] on button "fox.moveDown()" at bounding box center [315, 177] width 232 height 35
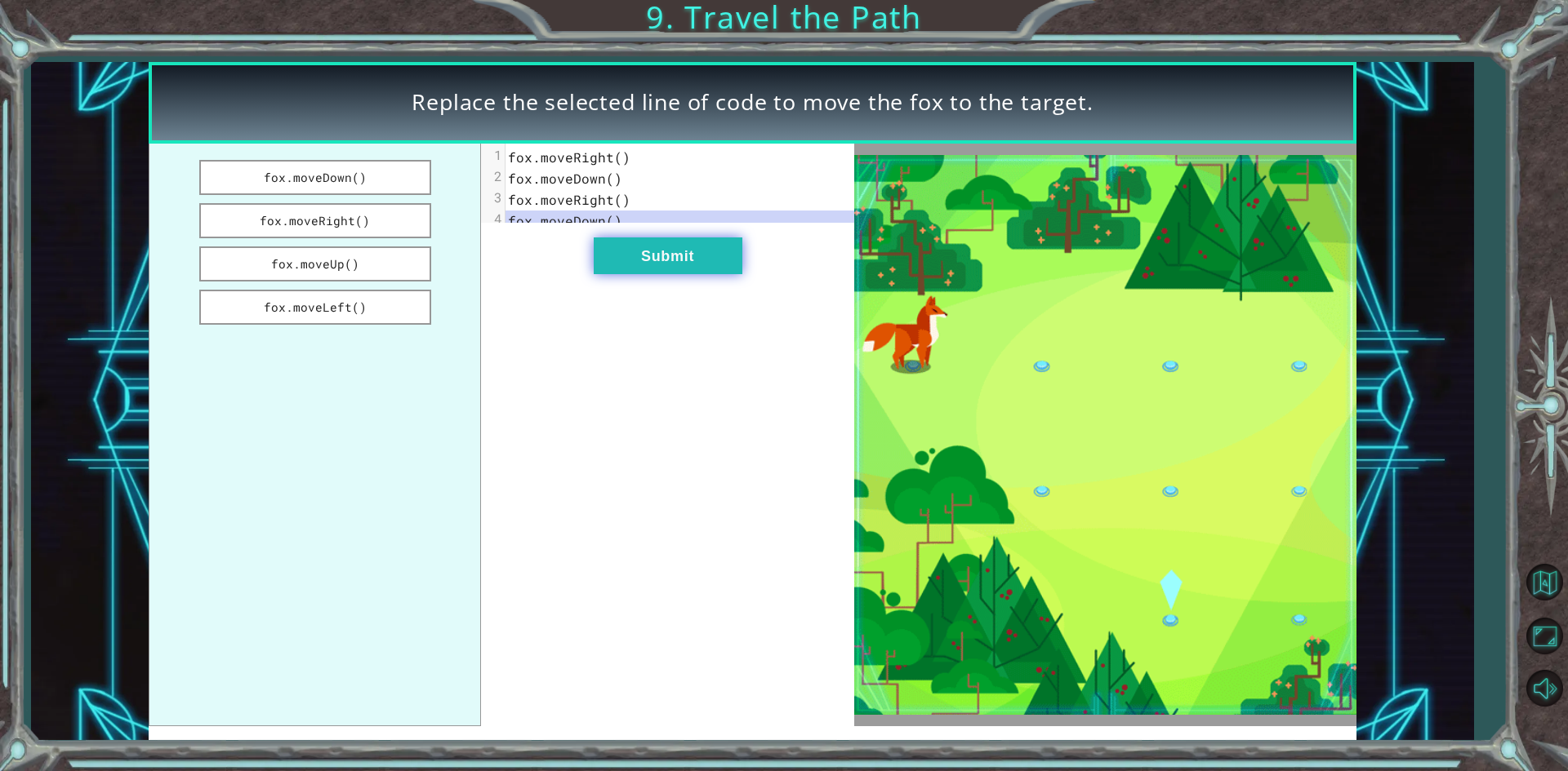
click at [641, 268] on button "Submit" at bounding box center [668, 256] width 149 height 37
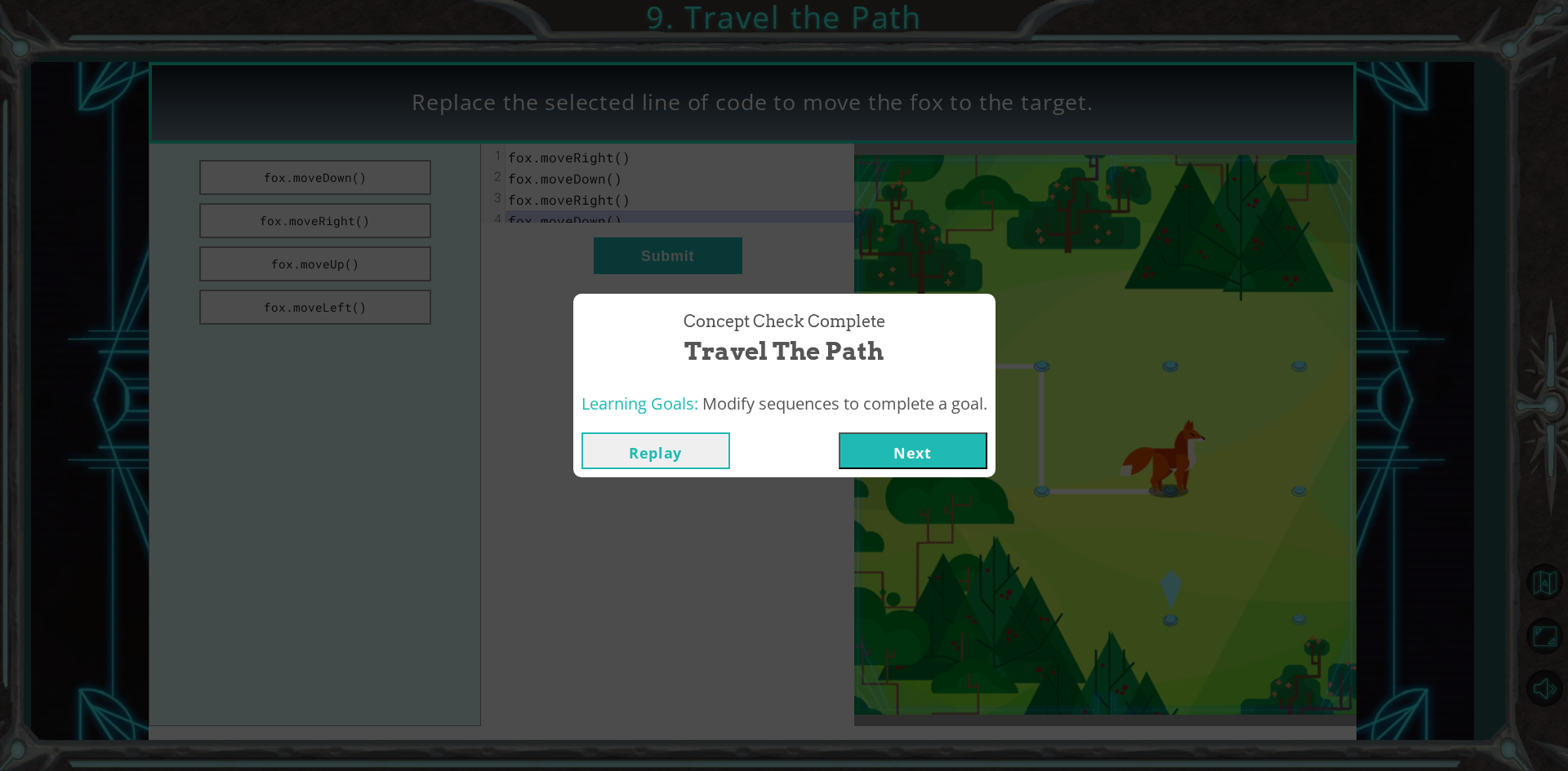
click at [946, 441] on button "Next" at bounding box center [913, 451] width 149 height 37
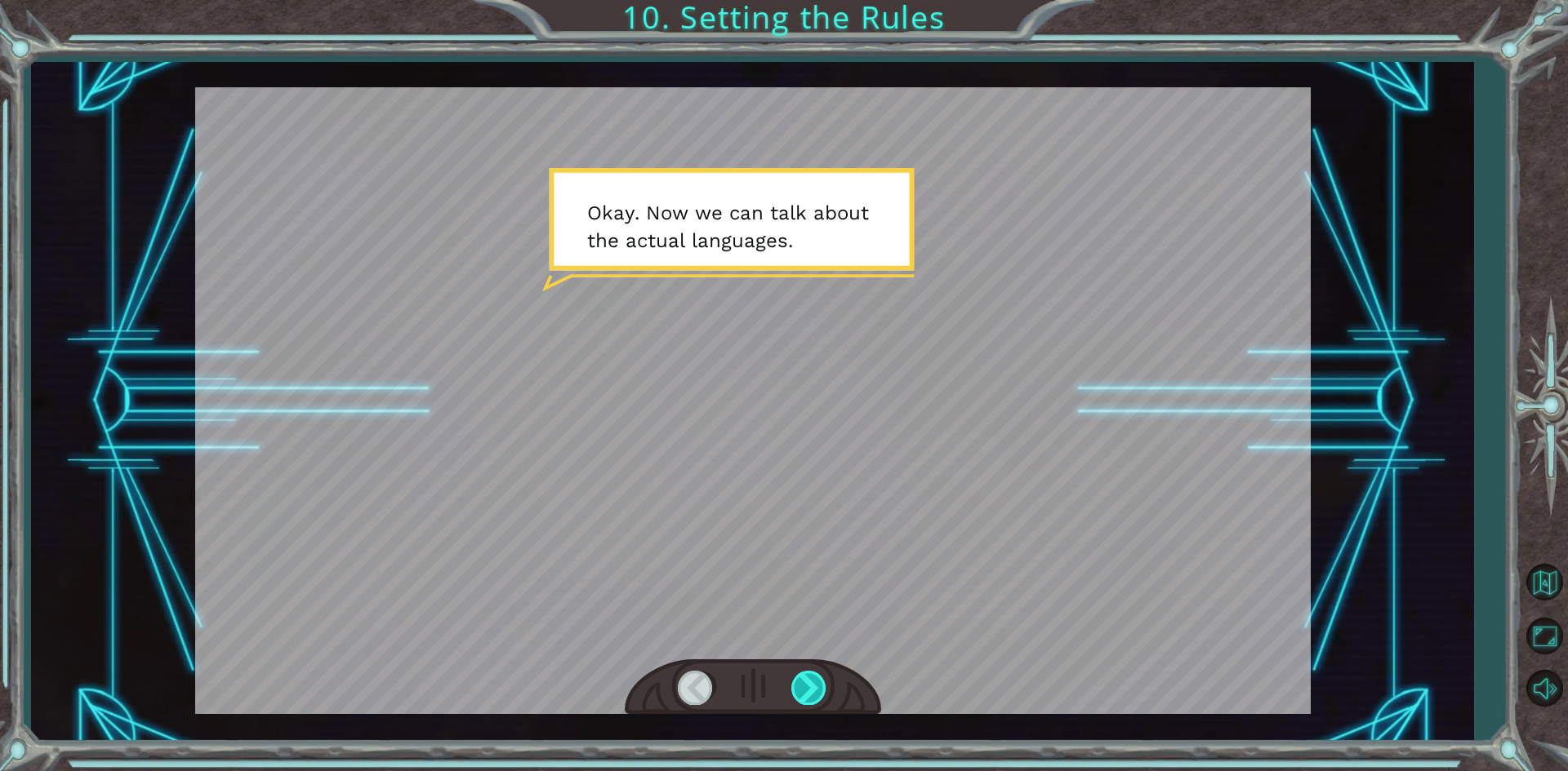
click at [813, 689] on div at bounding box center [810, 687] width 37 height 33
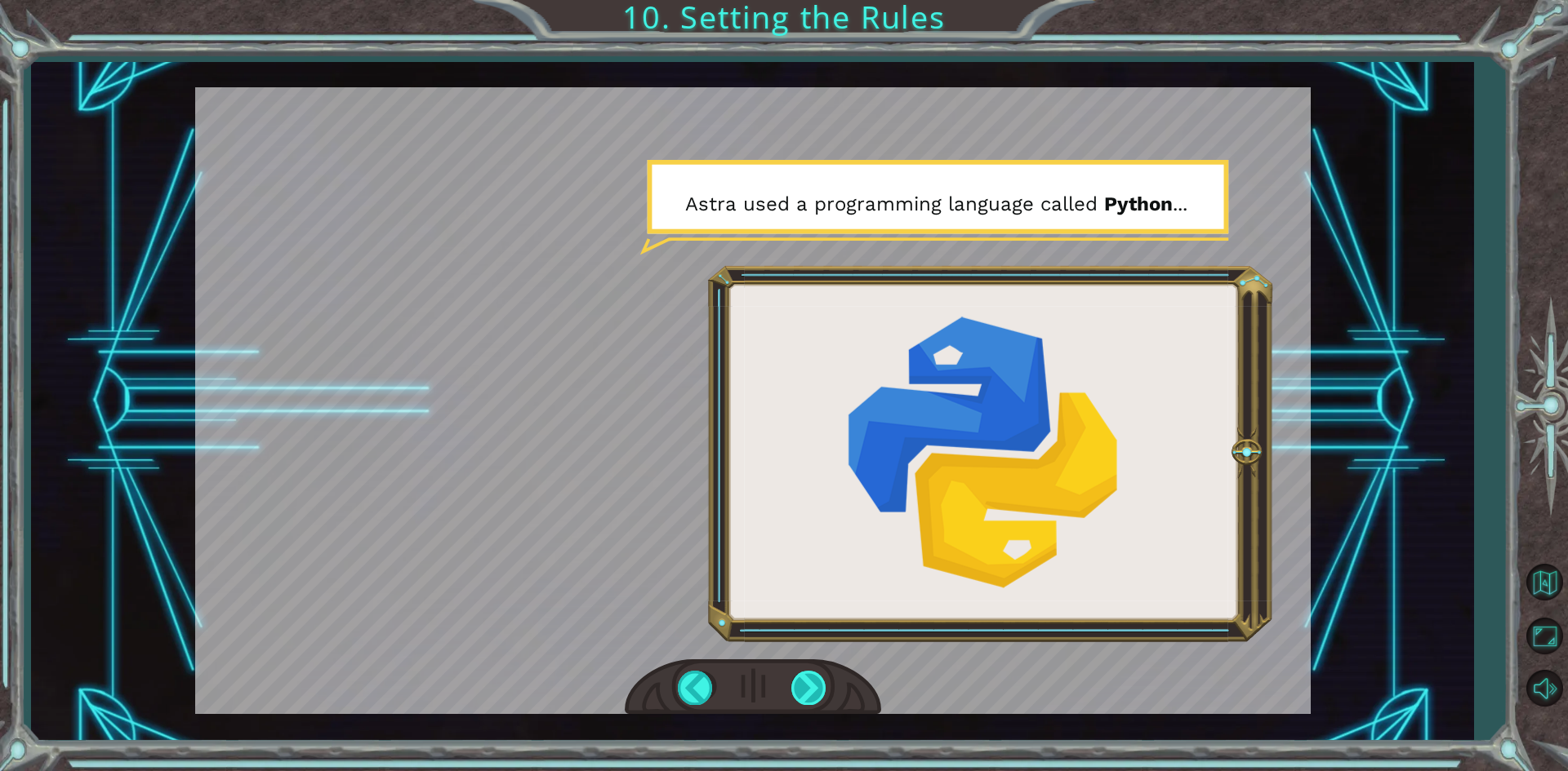
click at [811, 676] on div at bounding box center [810, 687] width 37 height 33
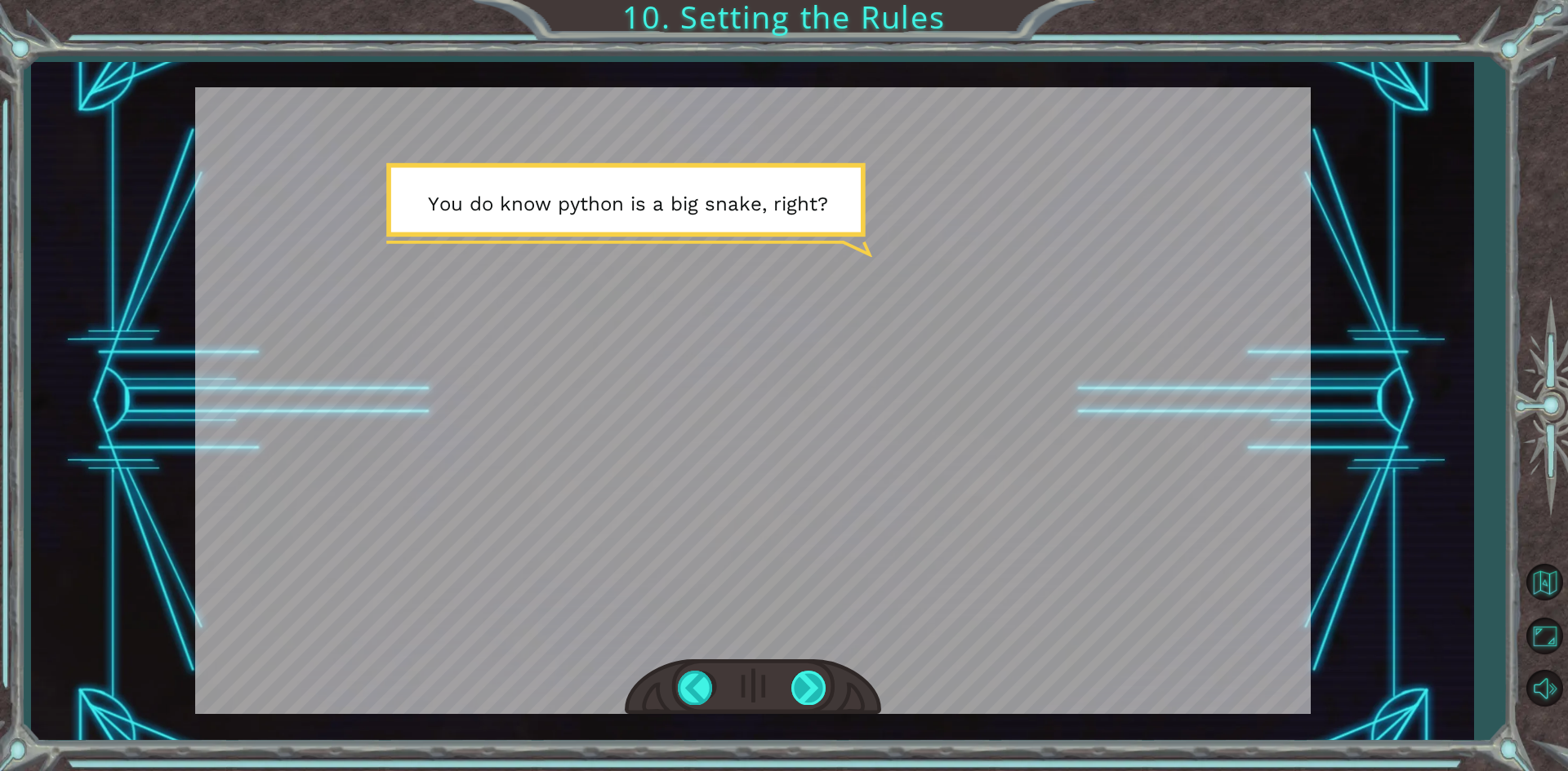
click at [806, 695] on div at bounding box center [810, 687] width 37 height 33
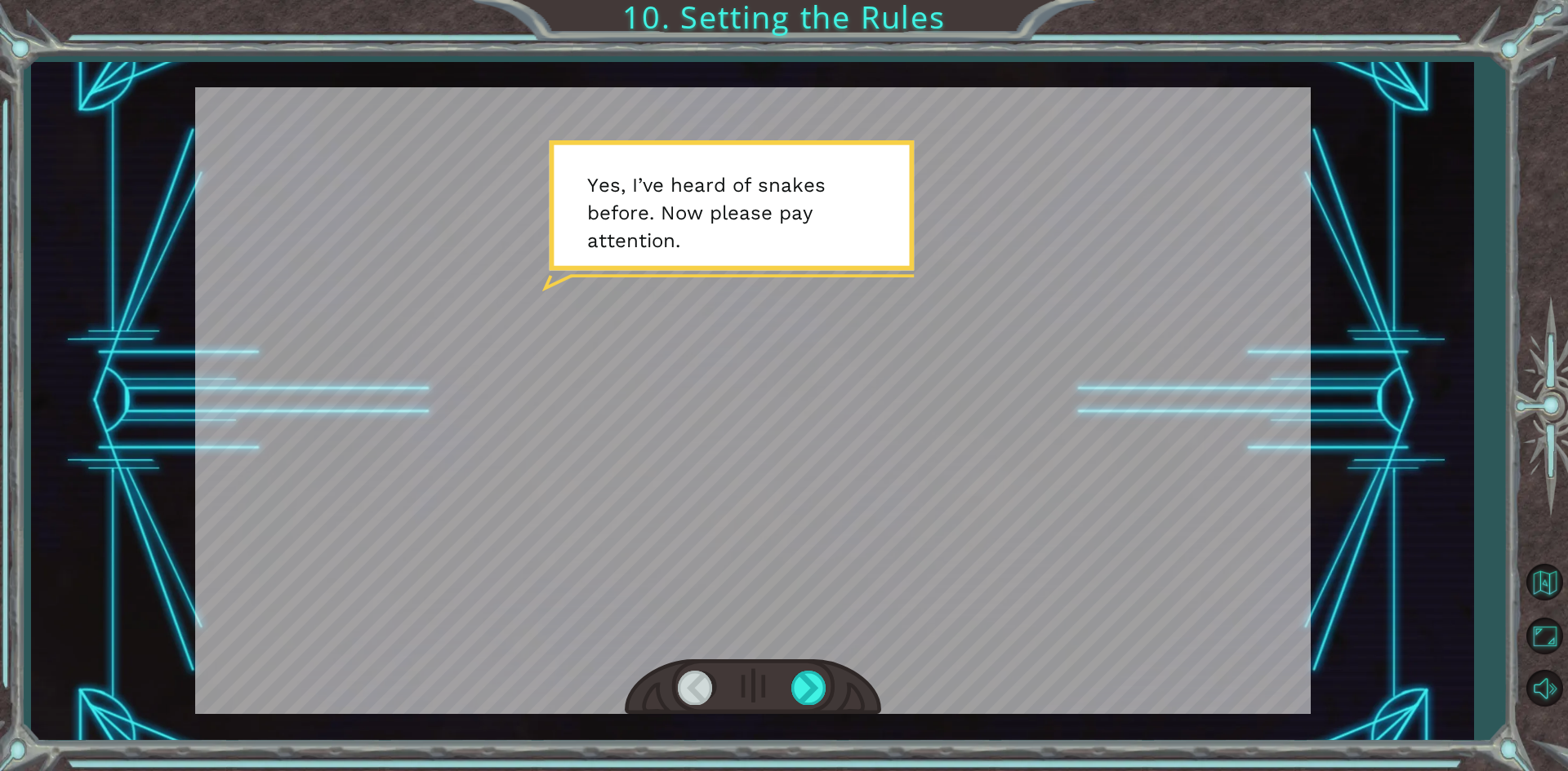
click at [790, 676] on div at bounding box center [753, 687] width 257 height 57
click at [796, 679] on div at bounding box center [810, 687] width 37 height 33
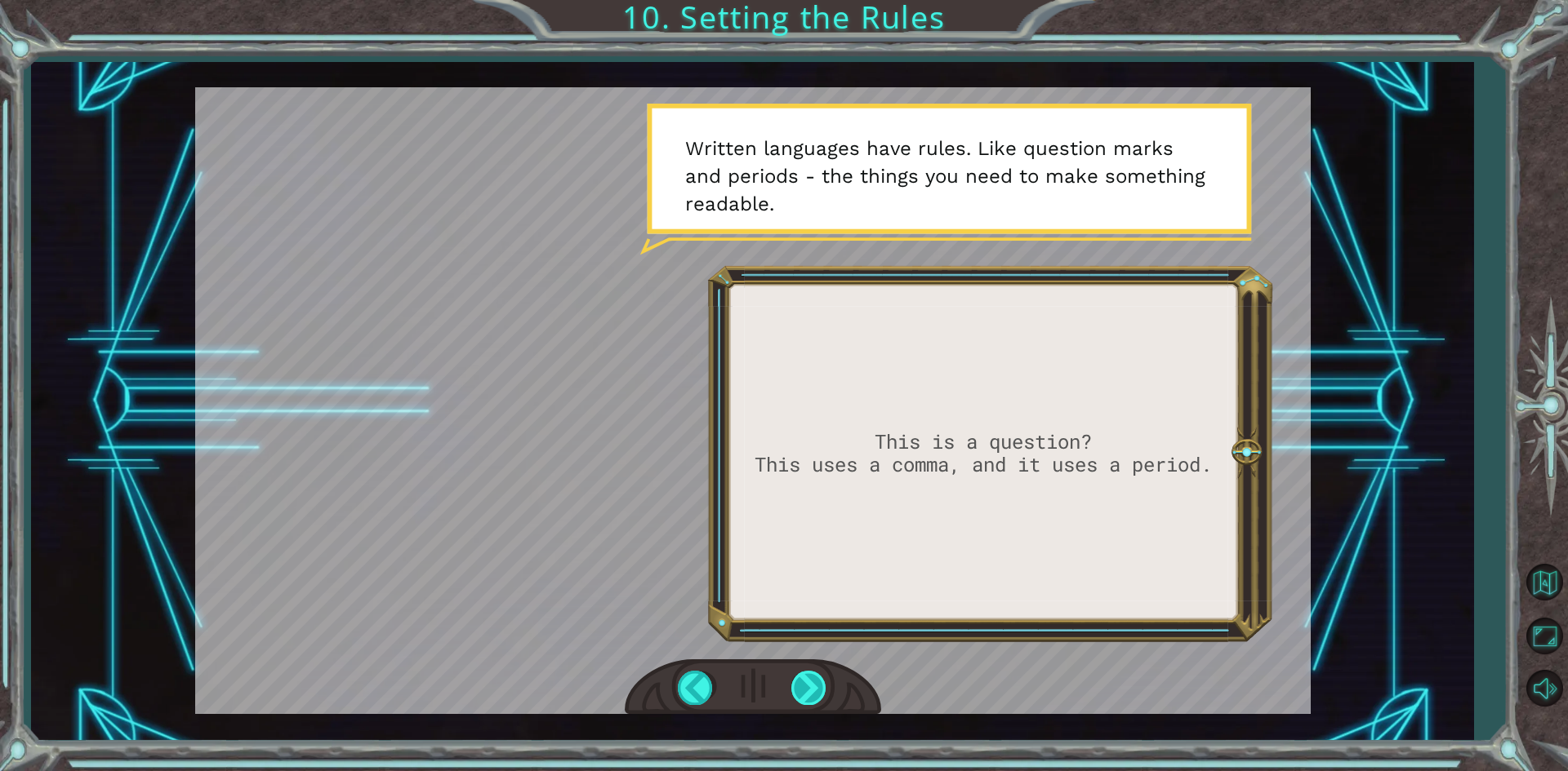
click at [796, 679] on div at bounding box center [810, 687] width 37 height 33
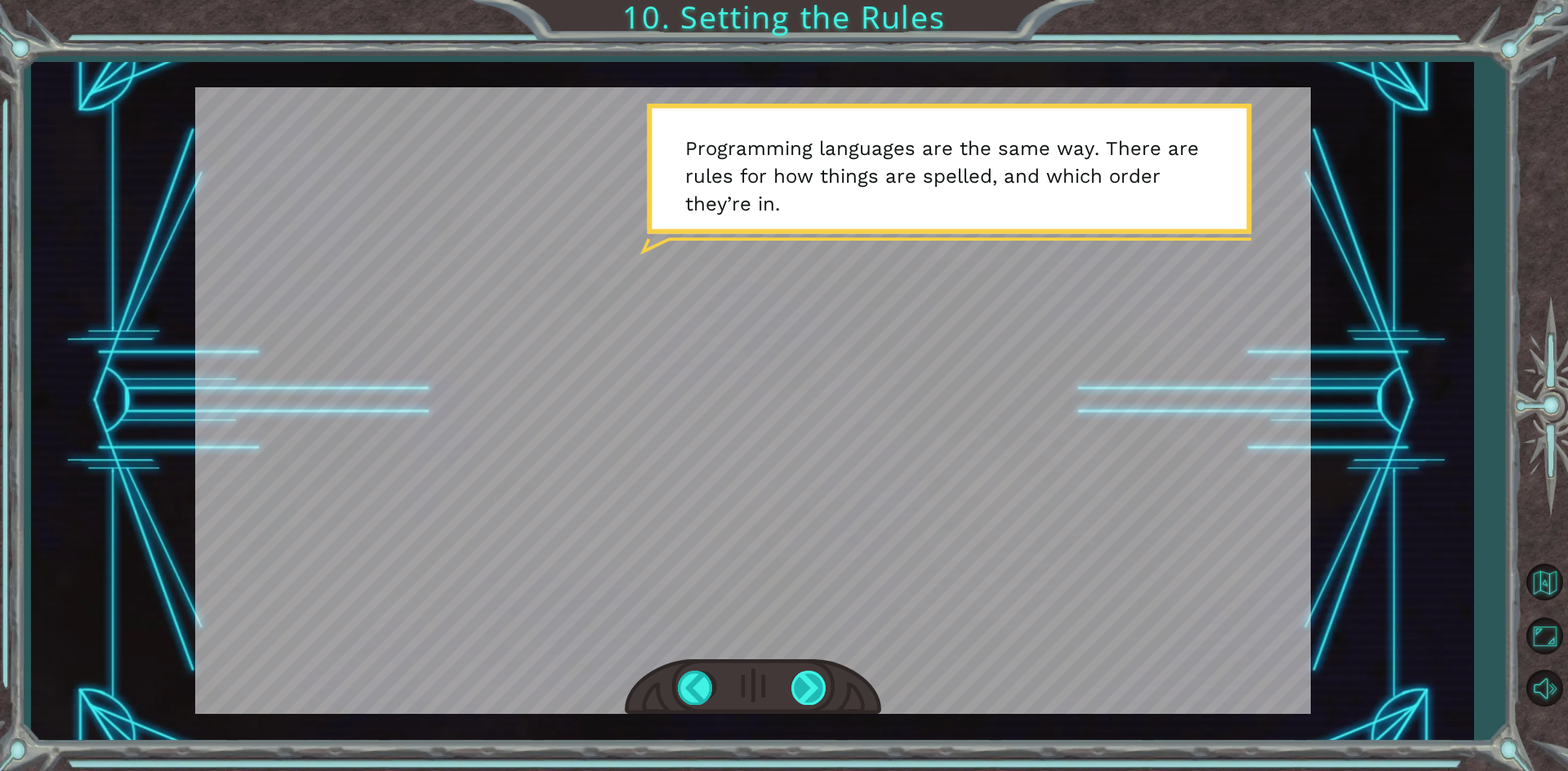
click at [796, 679] on div at bounding box center [810, 687] width 37 height 33
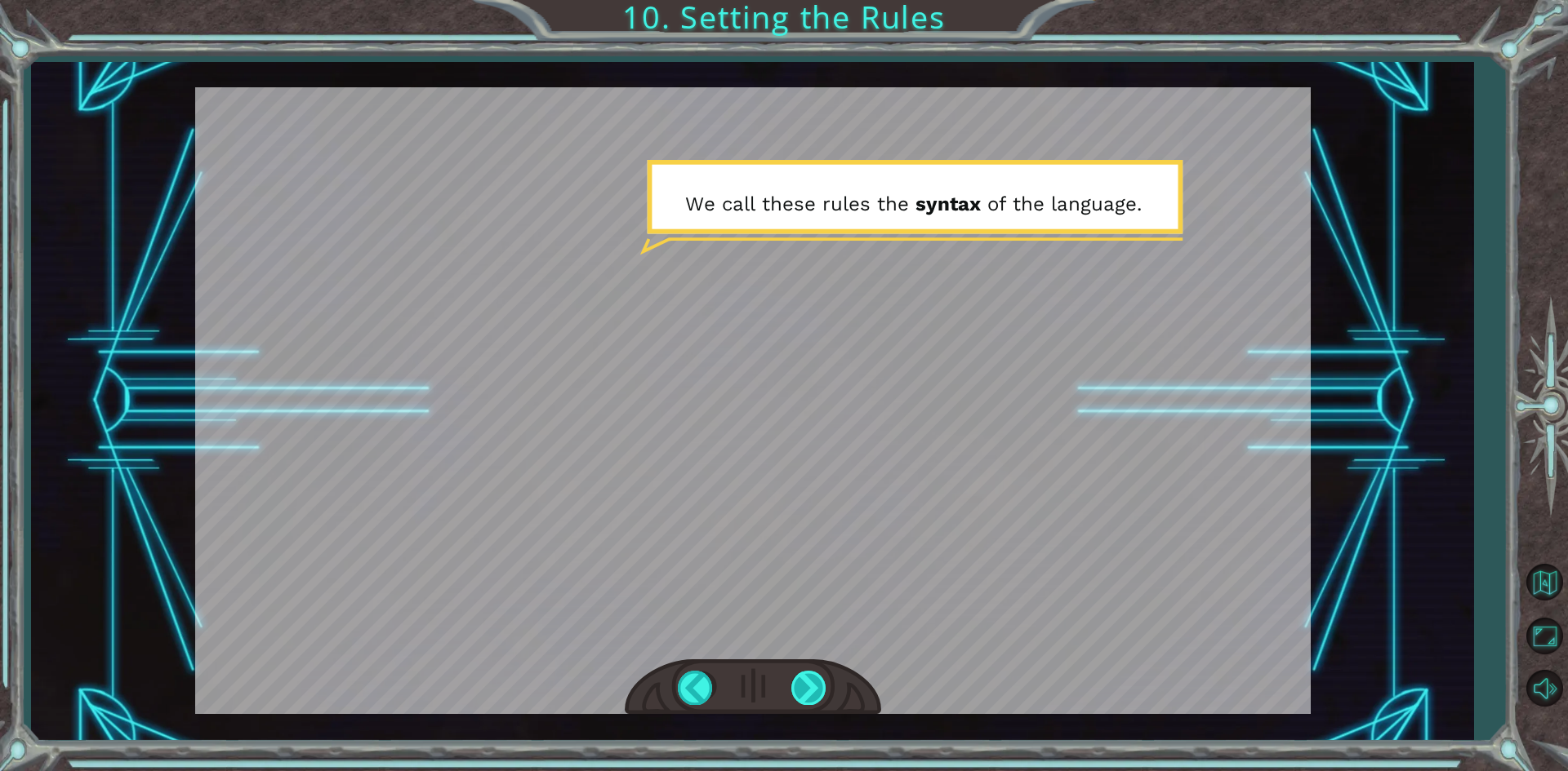
click at [796, 679] on div at bounding box center [810, 687] width 37 height 33
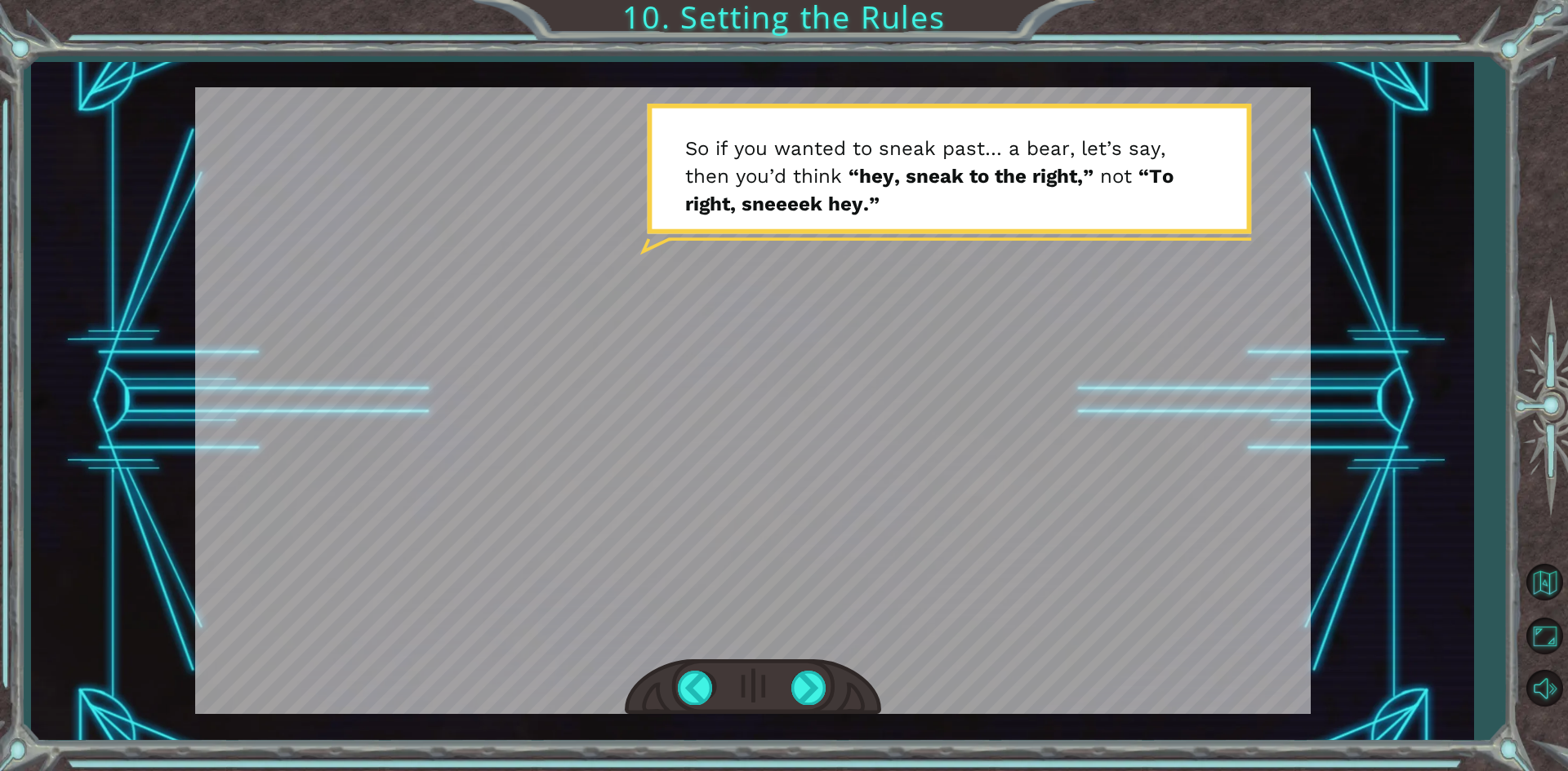
click at [803, 709] on div at bounding box center [753, 687] width 257 height 57
click at [805, 698] on div at bounding box center [810, 687] width 37 height 33
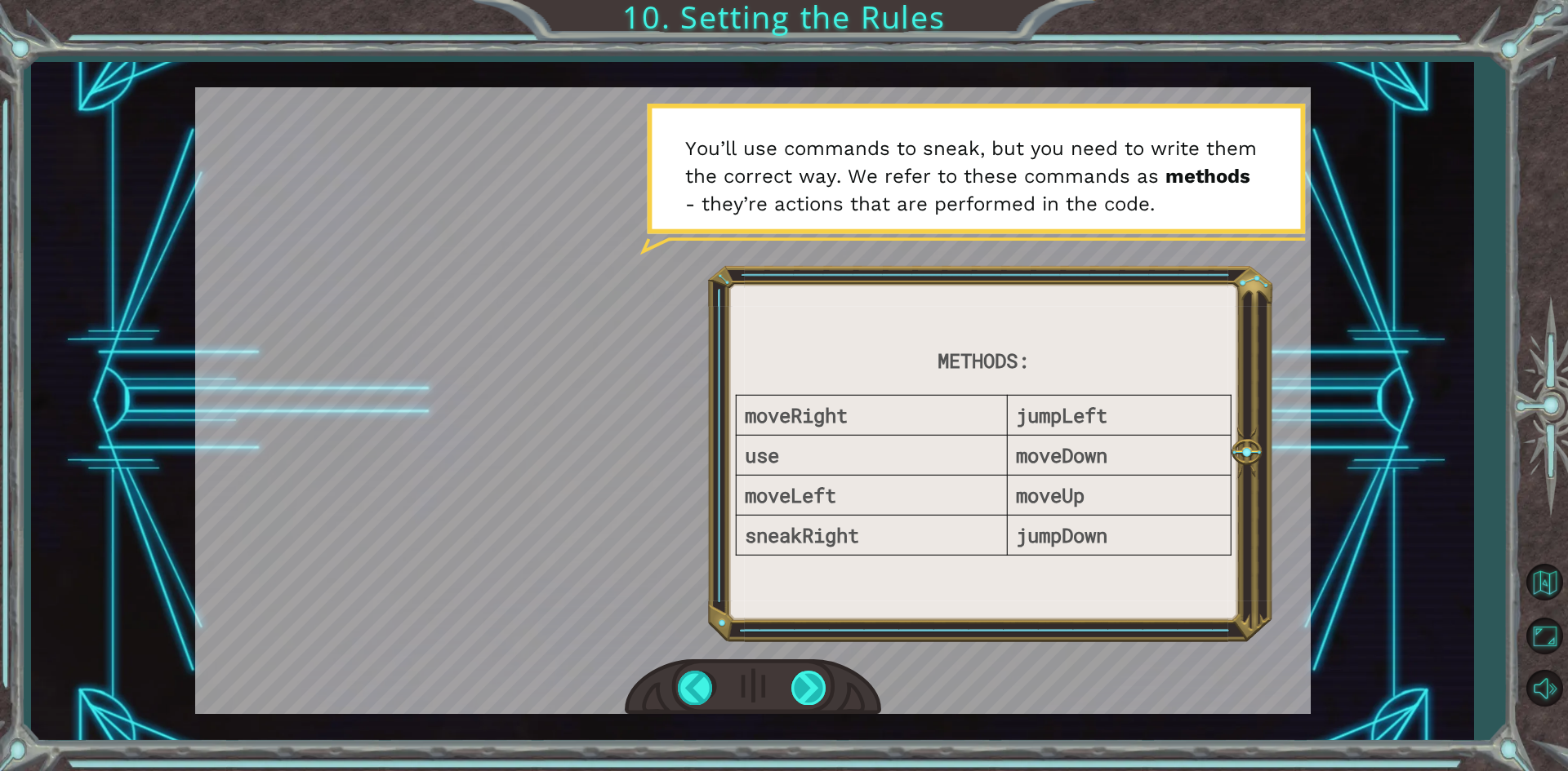
click at [817, 689] on div at bounding box center [810, 687] width 37 height 33
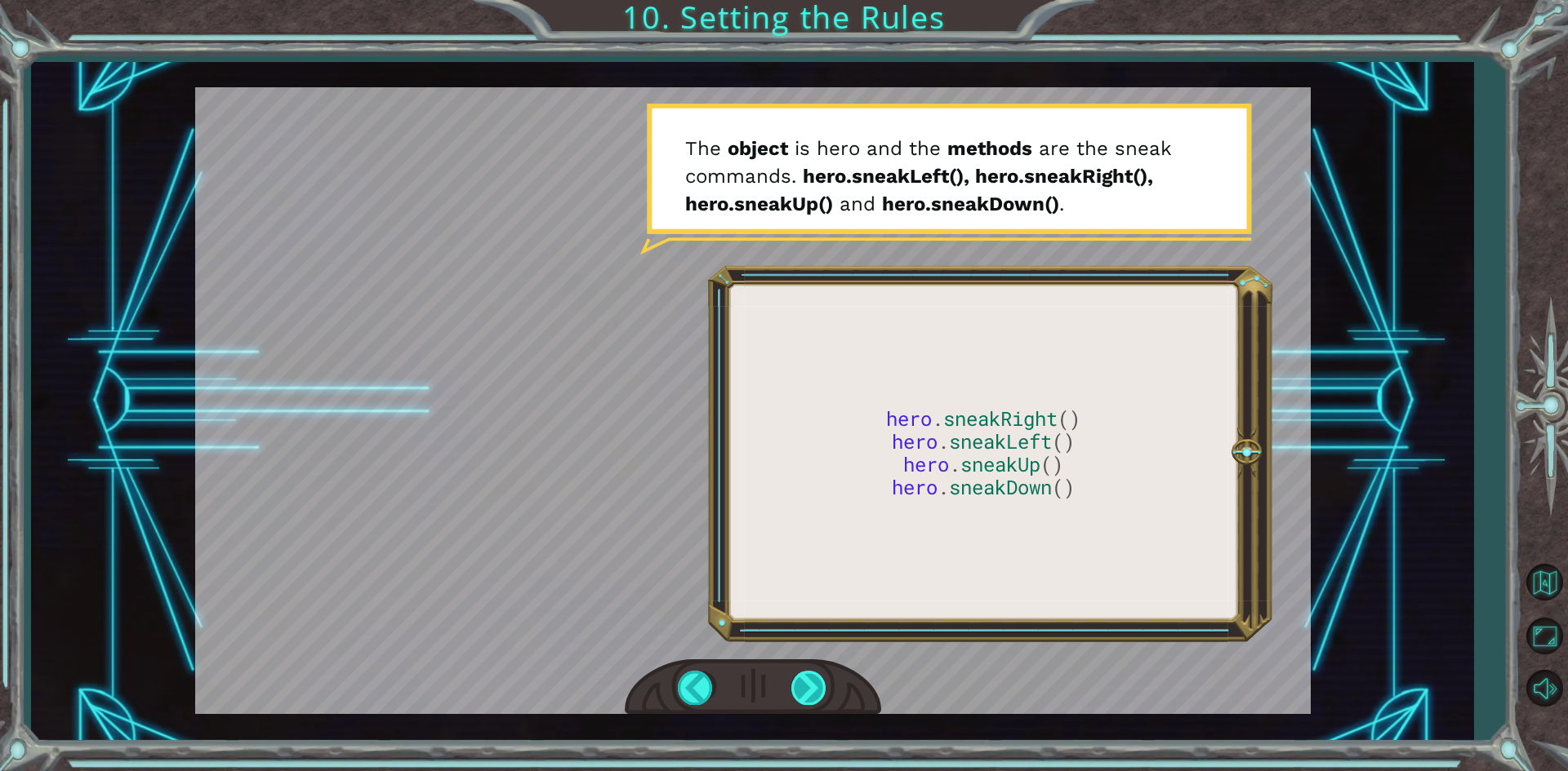
click at [811, 686] on div at bounding box center [810, 687] width 37 height 33
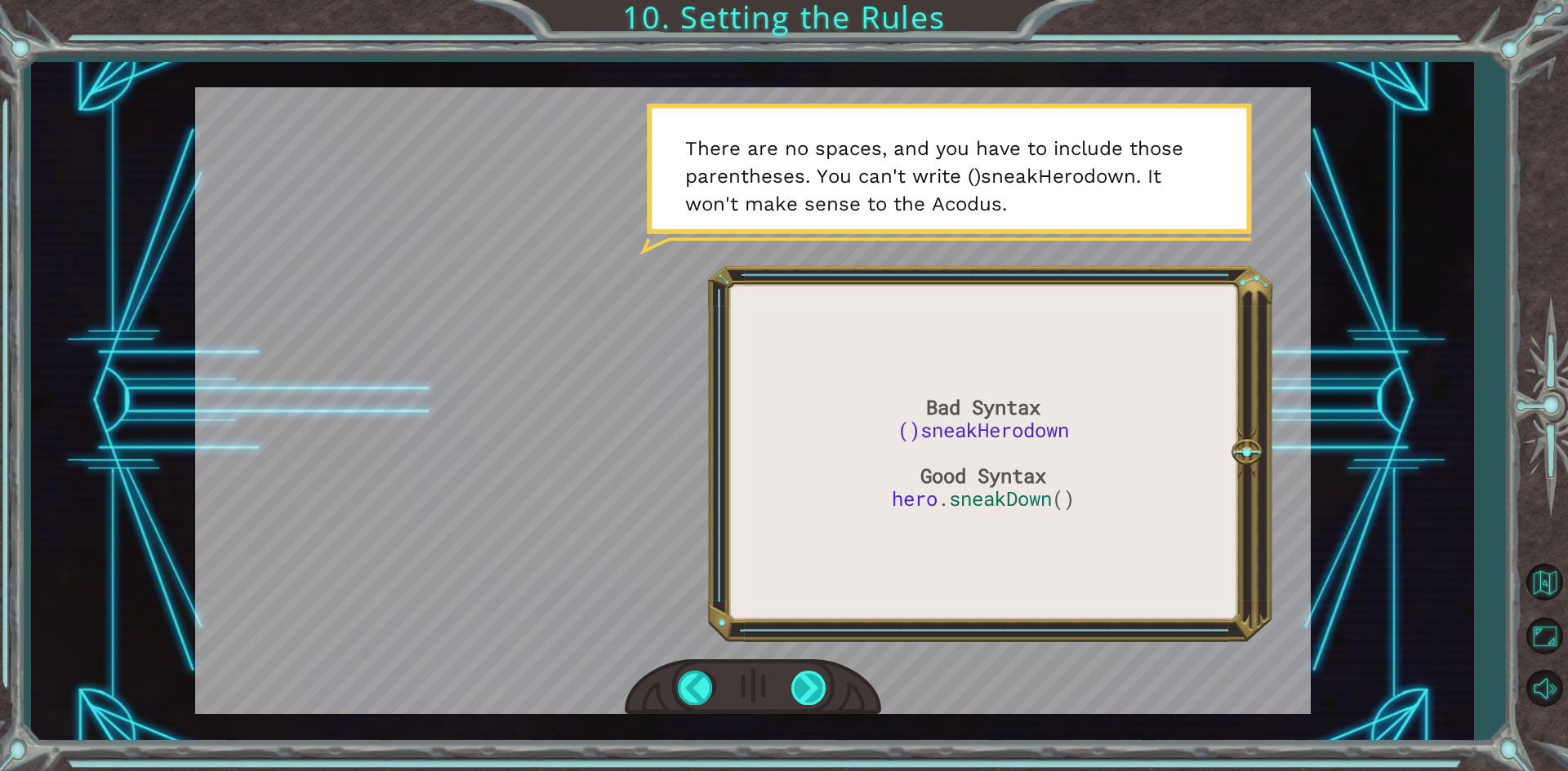
click at [801, 684] on div at bounding box center [810, 687] width 37 height 33
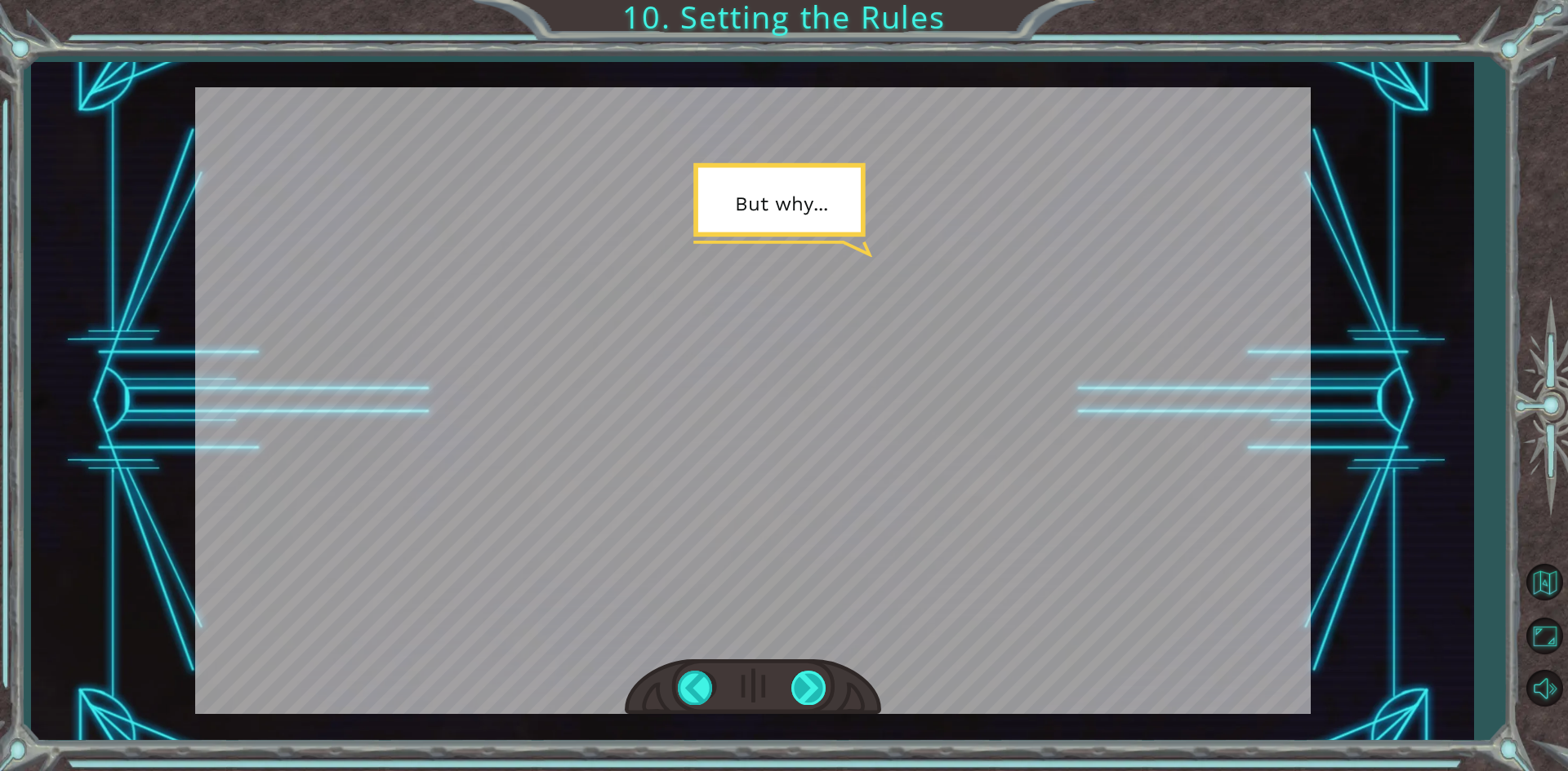
click at [814, 703] on div at bounding box center [810, 687] width 37 height 33
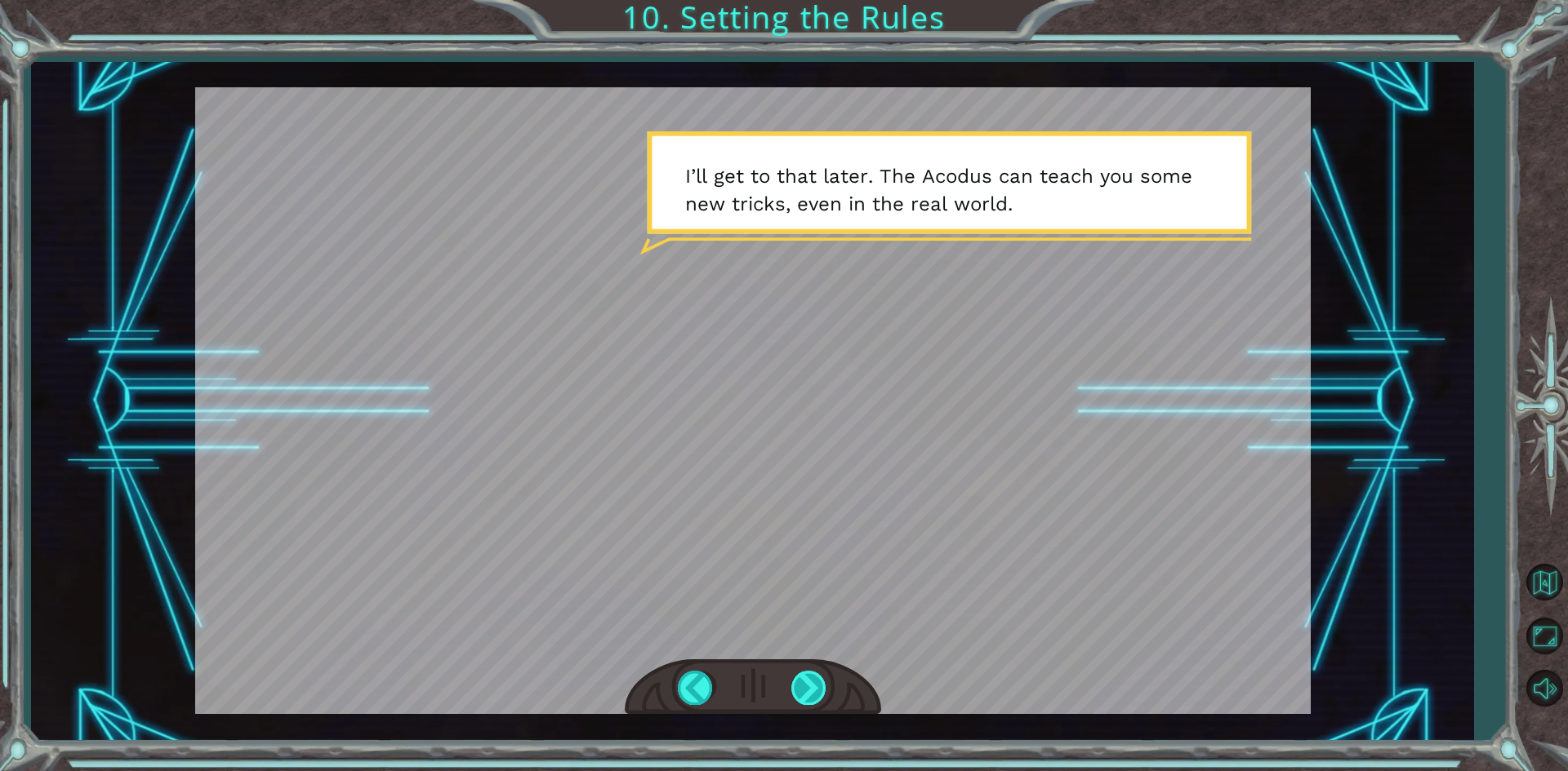
click at [814, 703] on div at bounding box center [810, 687] width 37 height 33
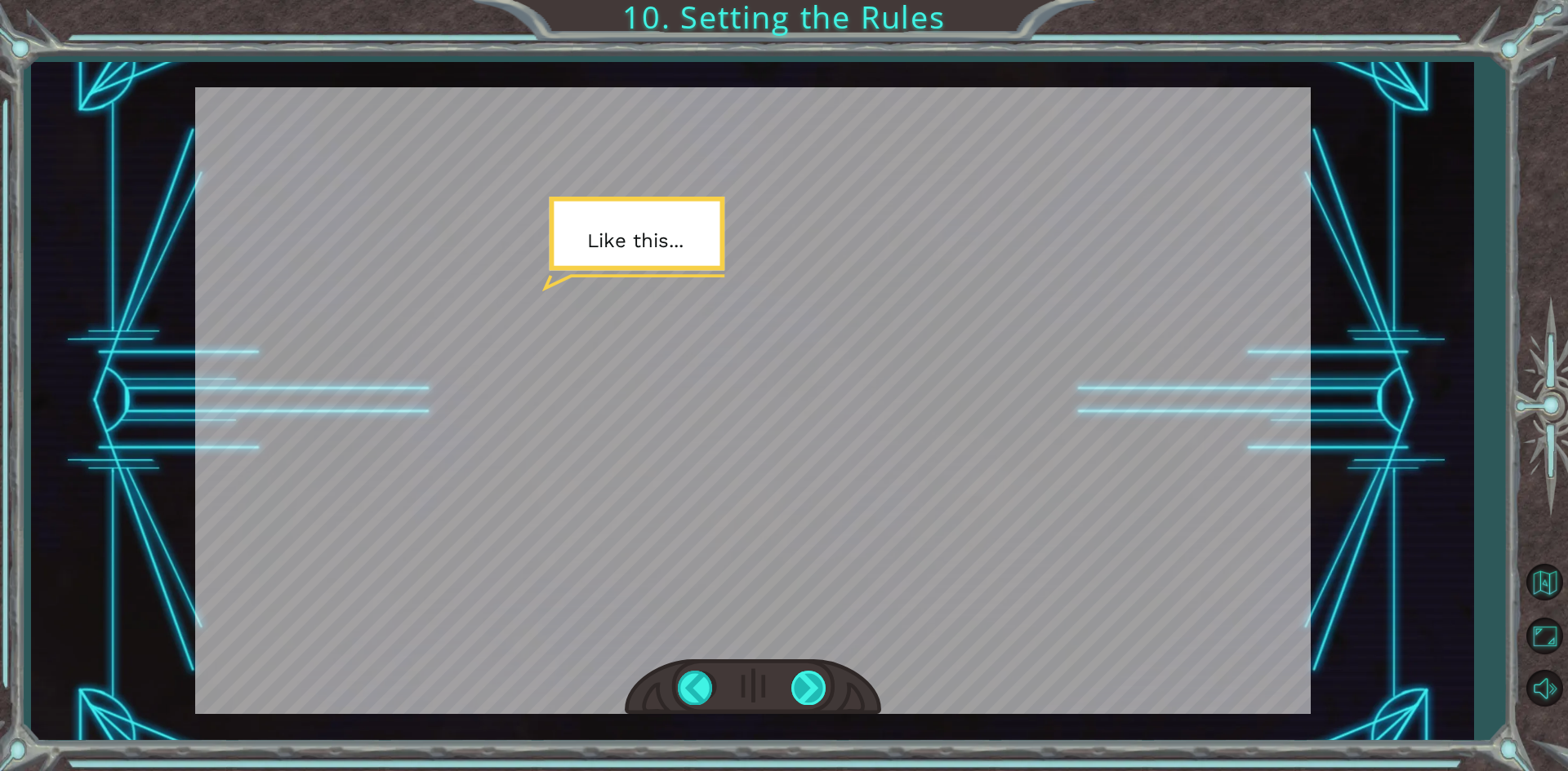
click at [814, 703] on div at bounding box center [810, 687] width 37 height 33
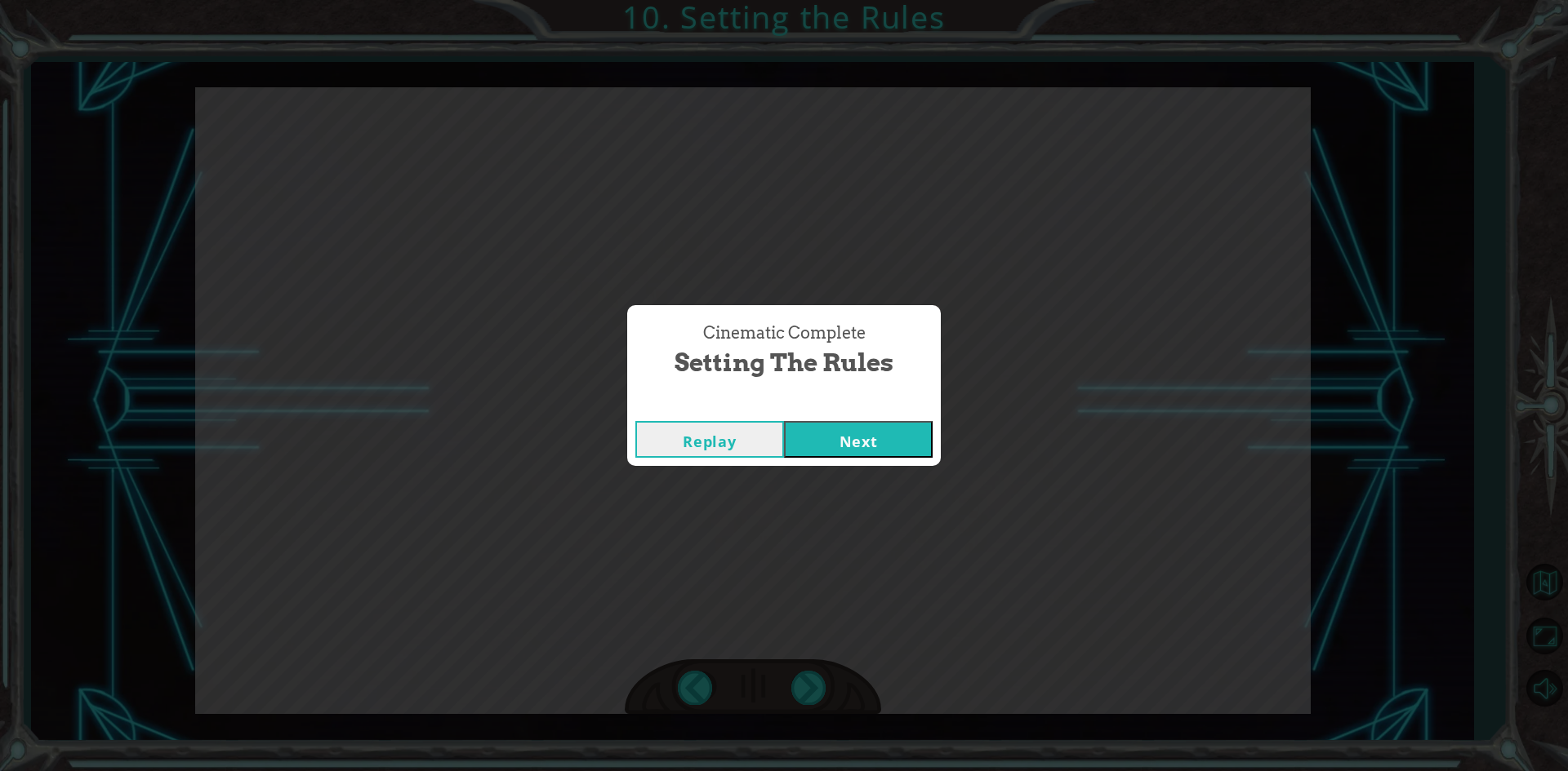
click at [825, 434] on button "Next" at bounding box center [859, 439] width 149 height 37
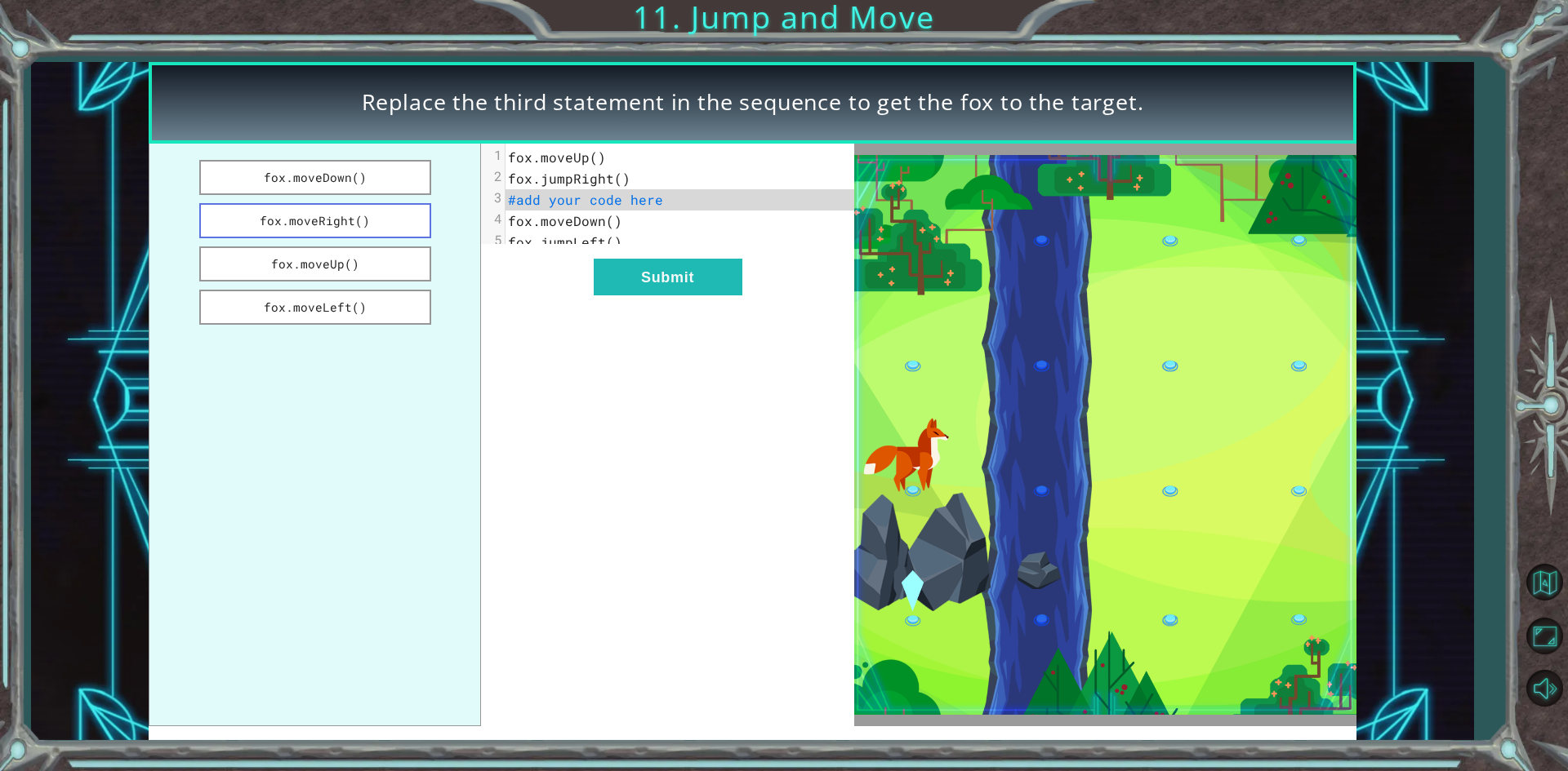
click at [382, 210] on button "fox.moveRight()" at bounding box center [315, 221] width 232 height 35
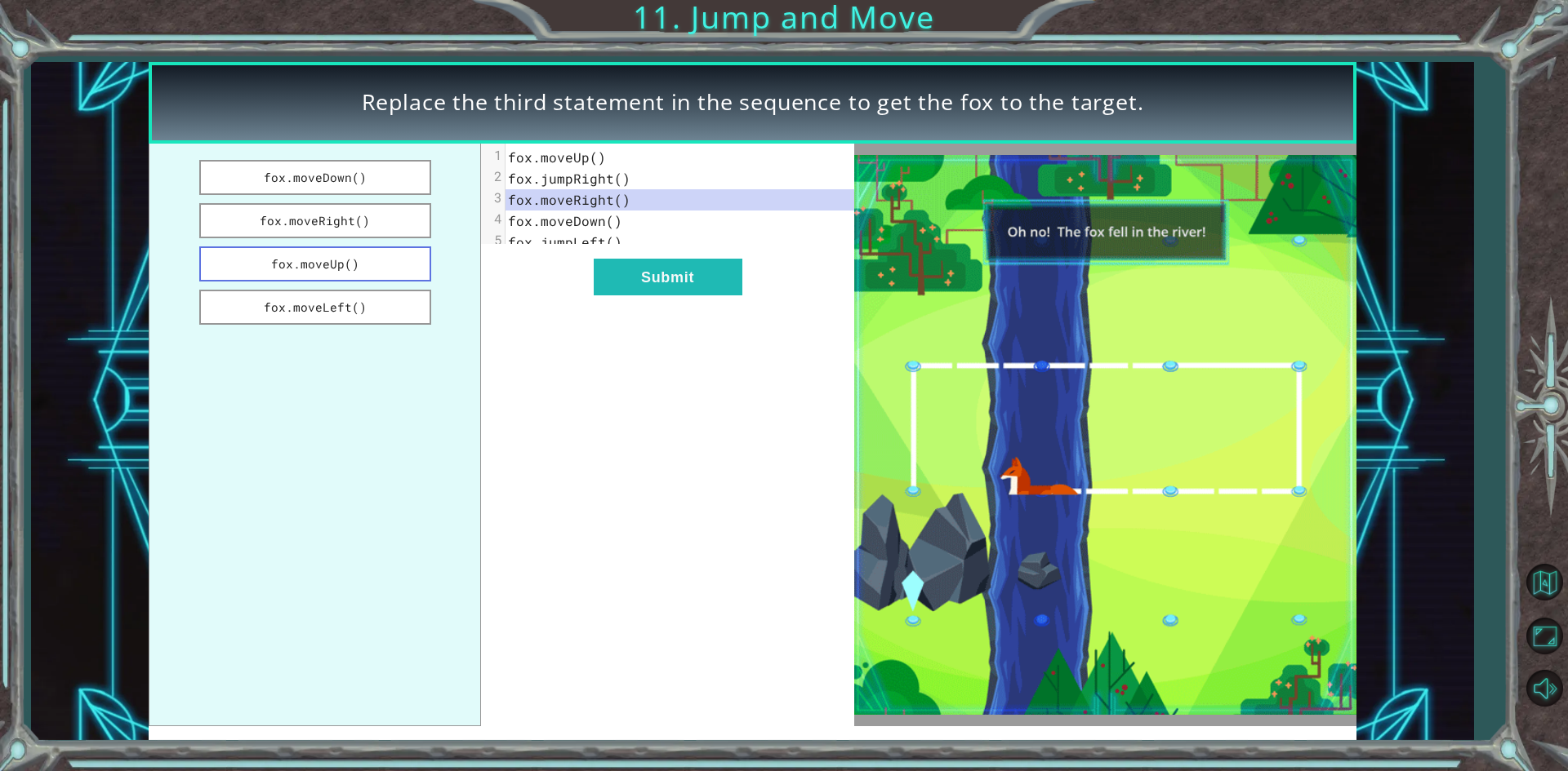
click at [330, 253] on button "fox.moveUp()" at bounding box center [315, 264] width 232 height 35
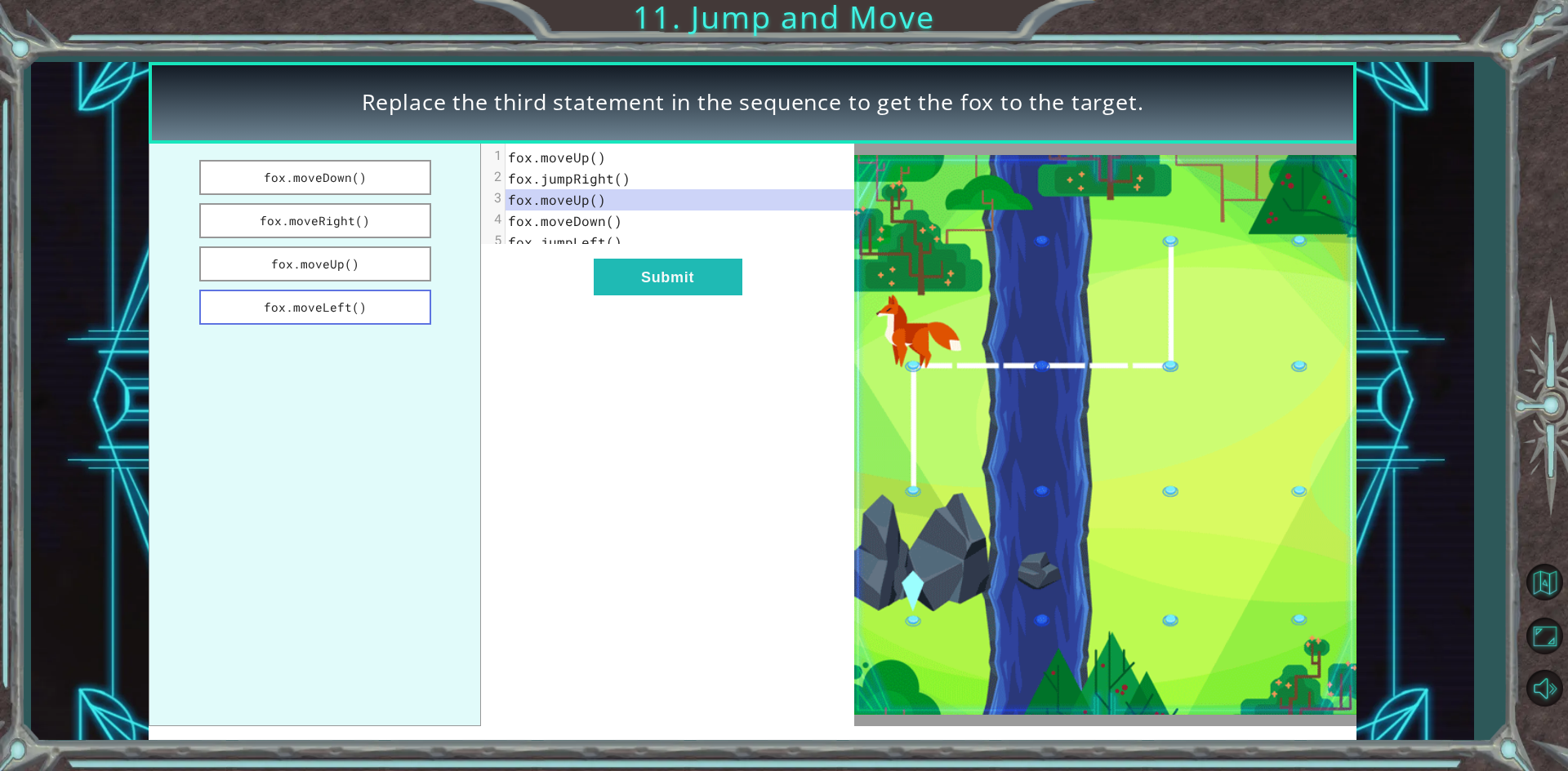
click at [334, 301] on button "fox.moveLeft()" at bounding box center [315, 307] width 232 height 35
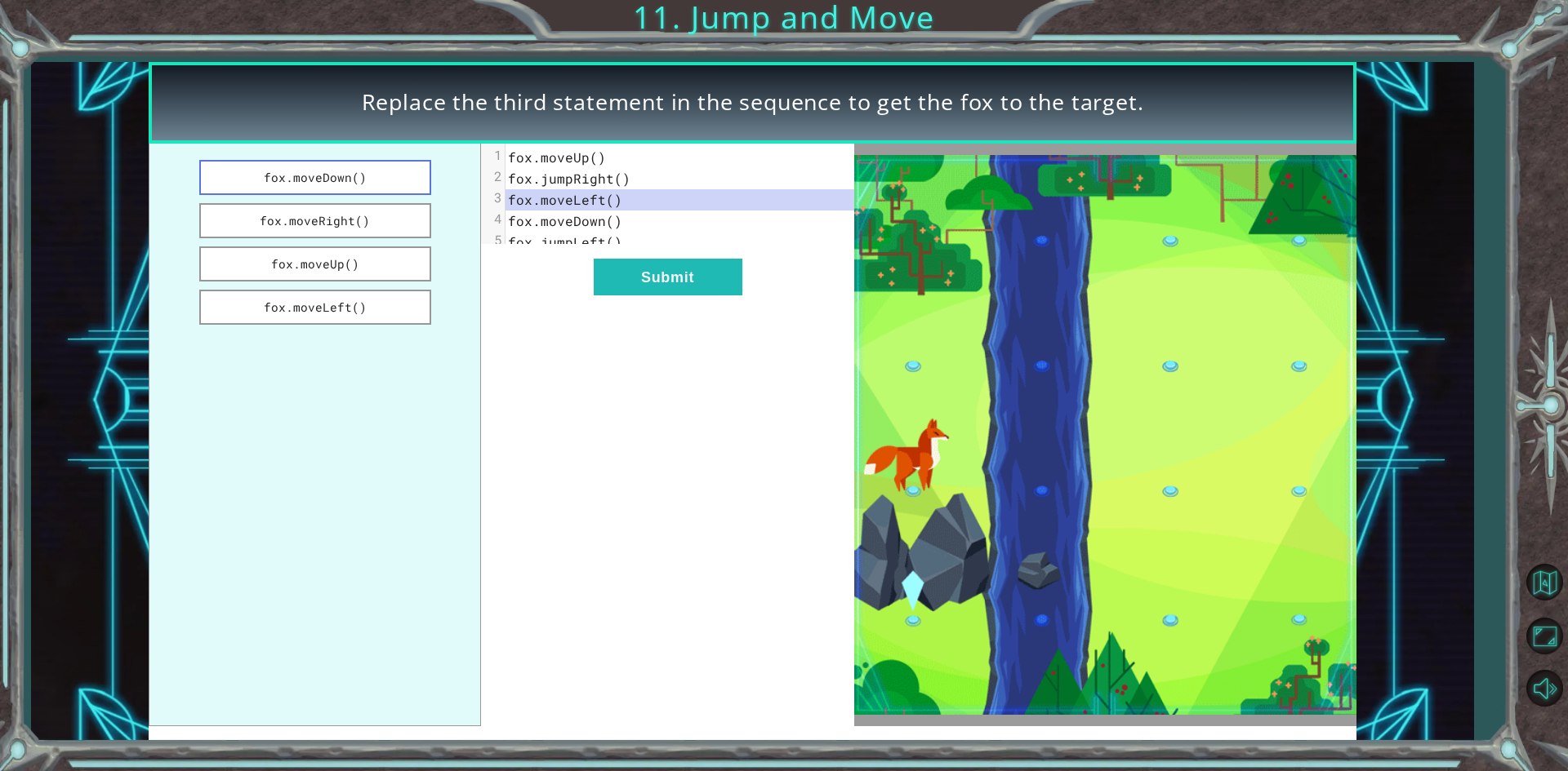
click at [353, 166] on button "fox.moveDown()" at bounding box center [315, 177] width 232 height 35
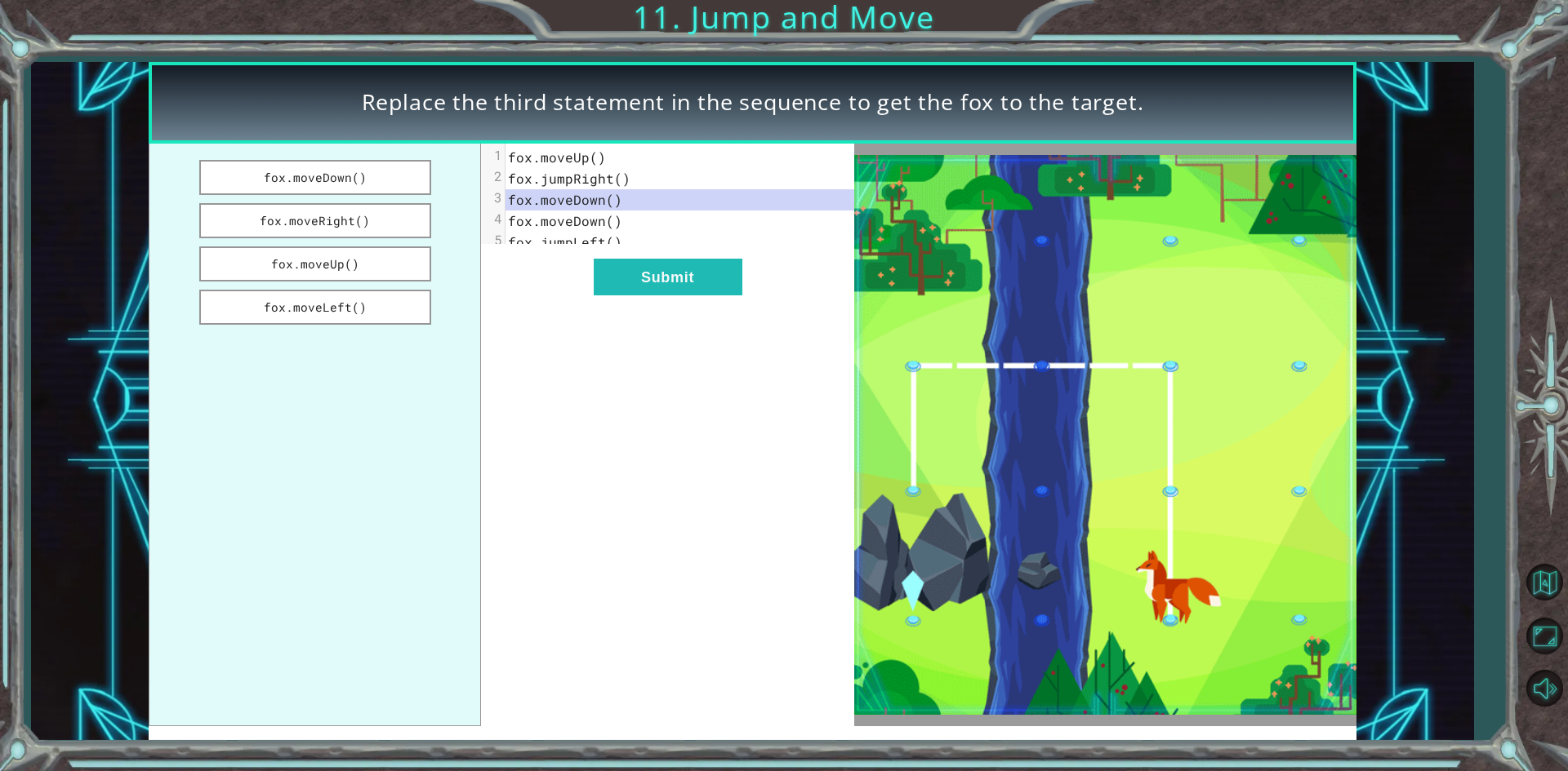
click at [664, 266] on div "xxxxxxxxxx 5 1 fox.moveUp() 2 fox.jumpRight() 3 fox.moveDown() 4 fox.moveDown()…" at bounding box center [667, 435] width 373 height 582
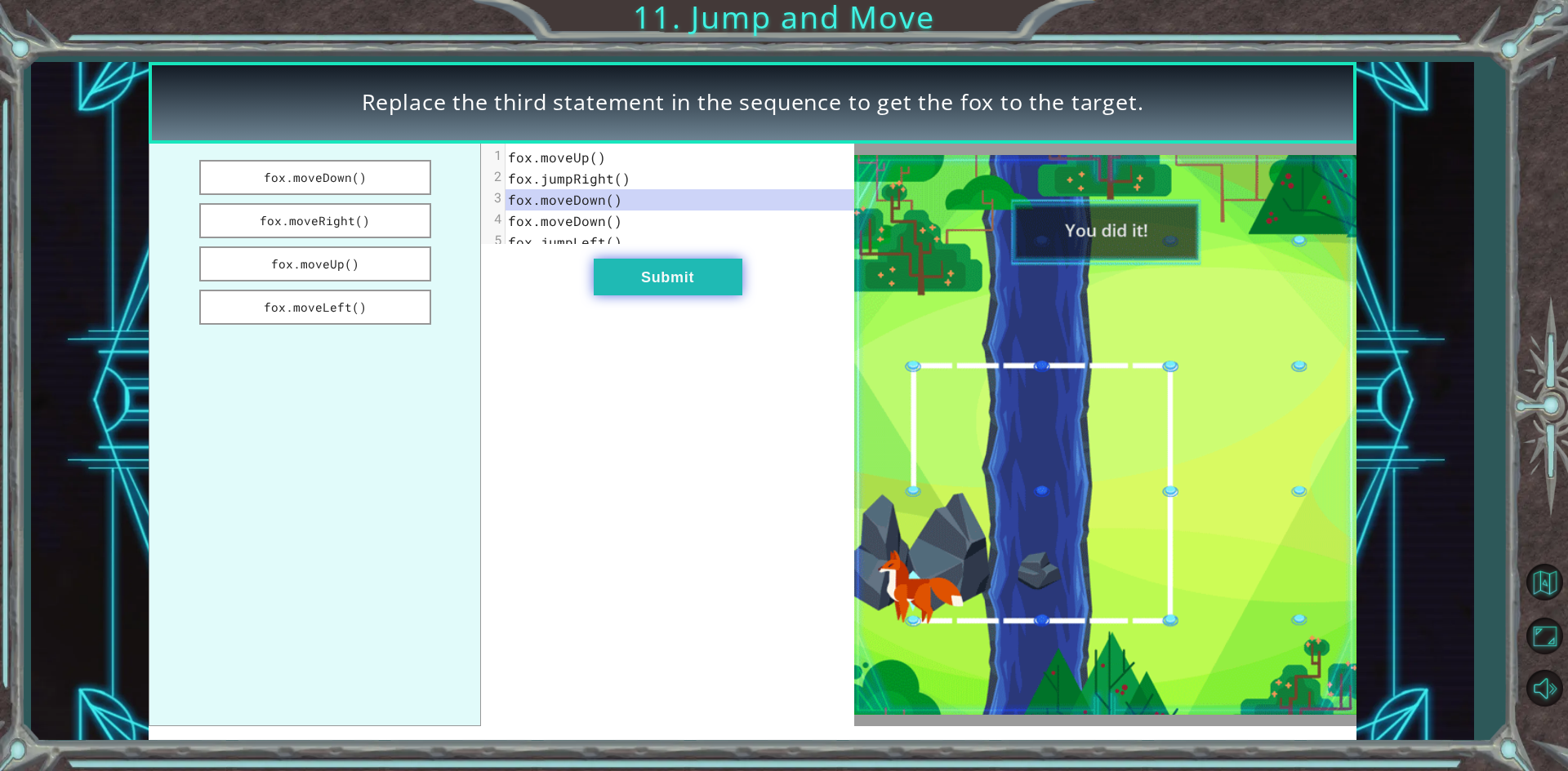
click at [664, 282] on button "Submit" at bounding box center [668, 278] width 149 height 37
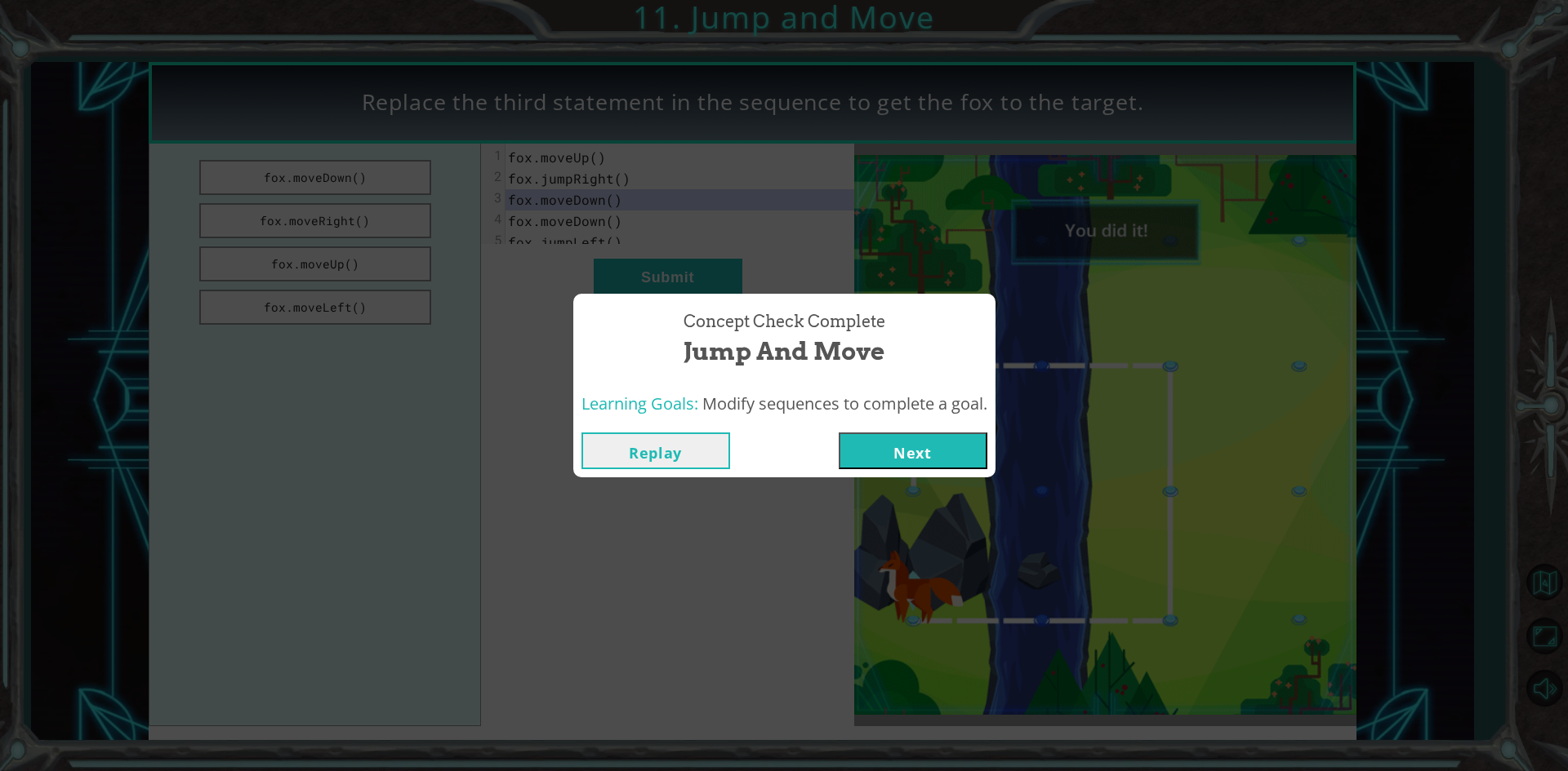
click at [955, 451] on button "Next" at bounding box center [913, 451] width 149 height 37
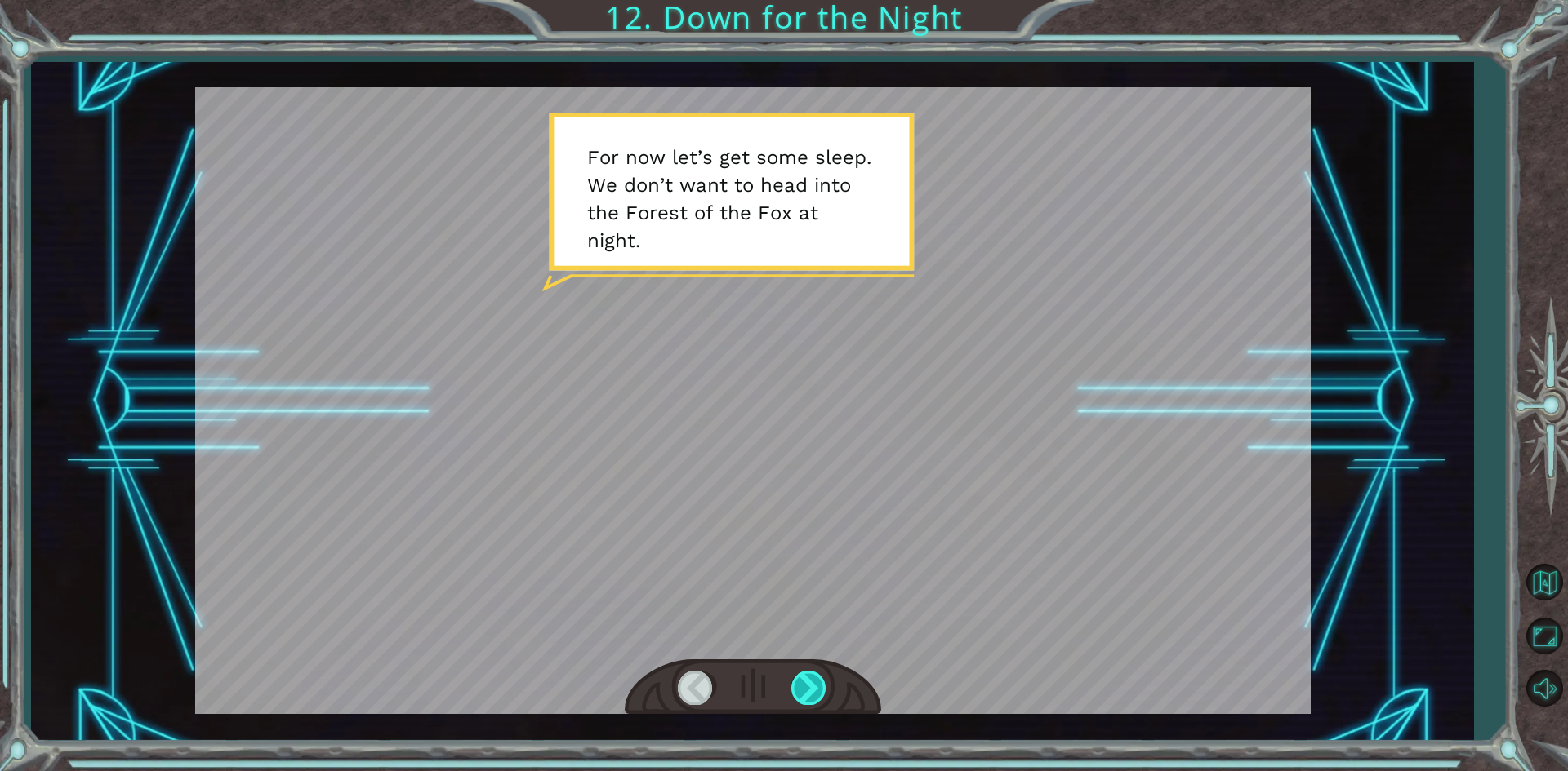
click at [794, 677] on div at bounding box center [810, 687] width 37 height 33
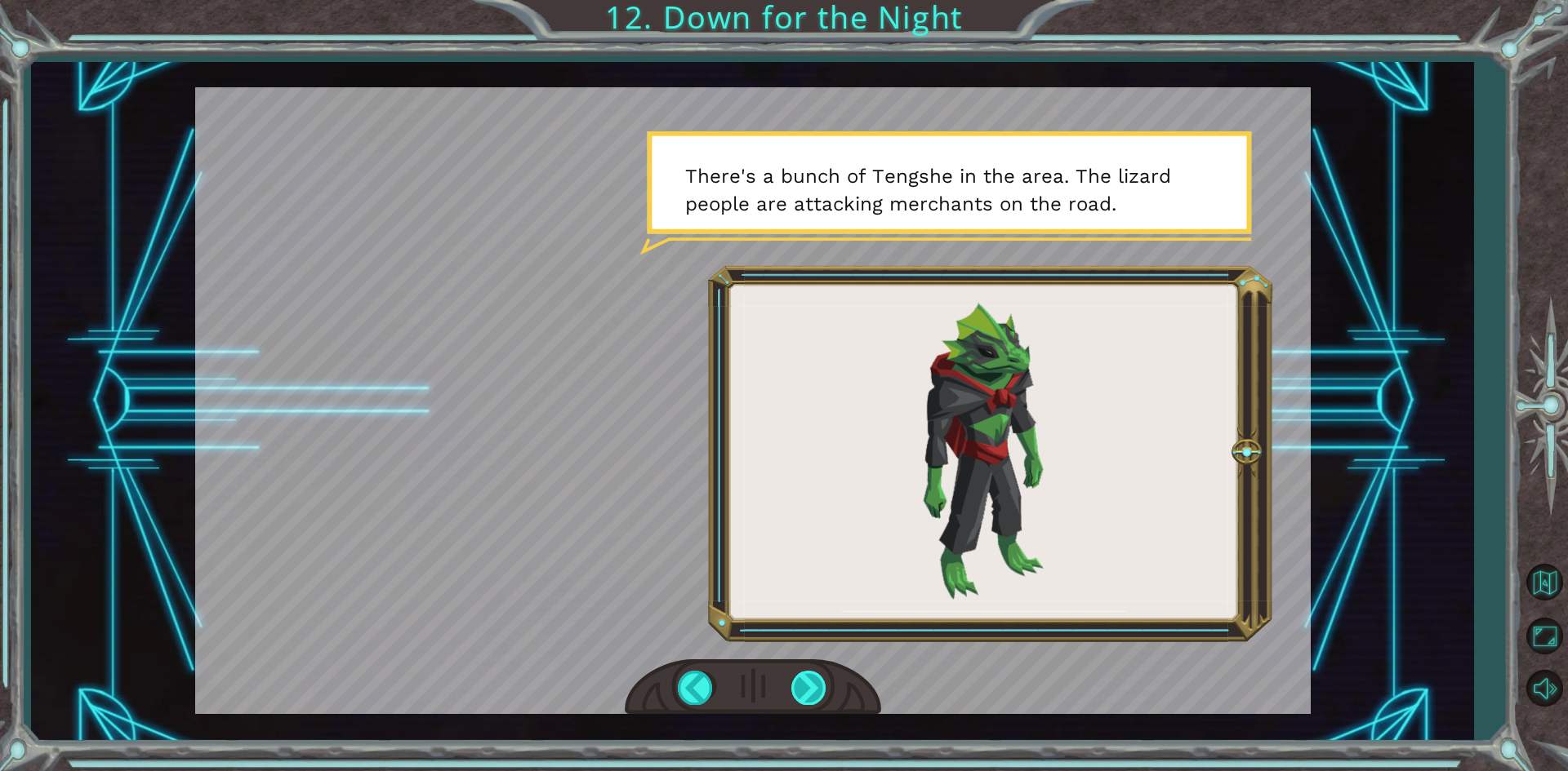
click at [821, 698] on div at bounding box center [810, 687] width 37 height 33
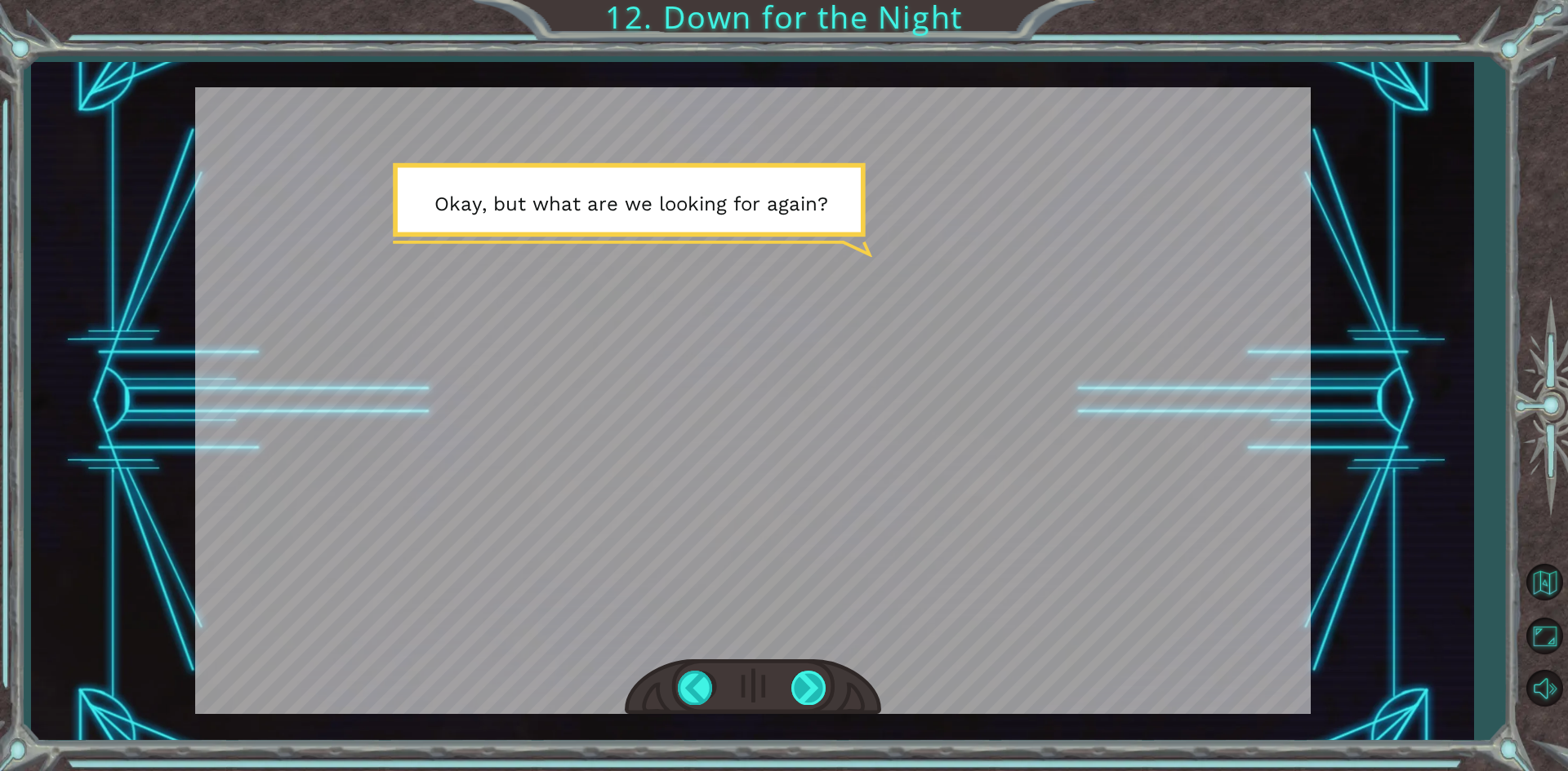
click at [821, 698] on div at bounding box center [810, 687] width 37 height 33
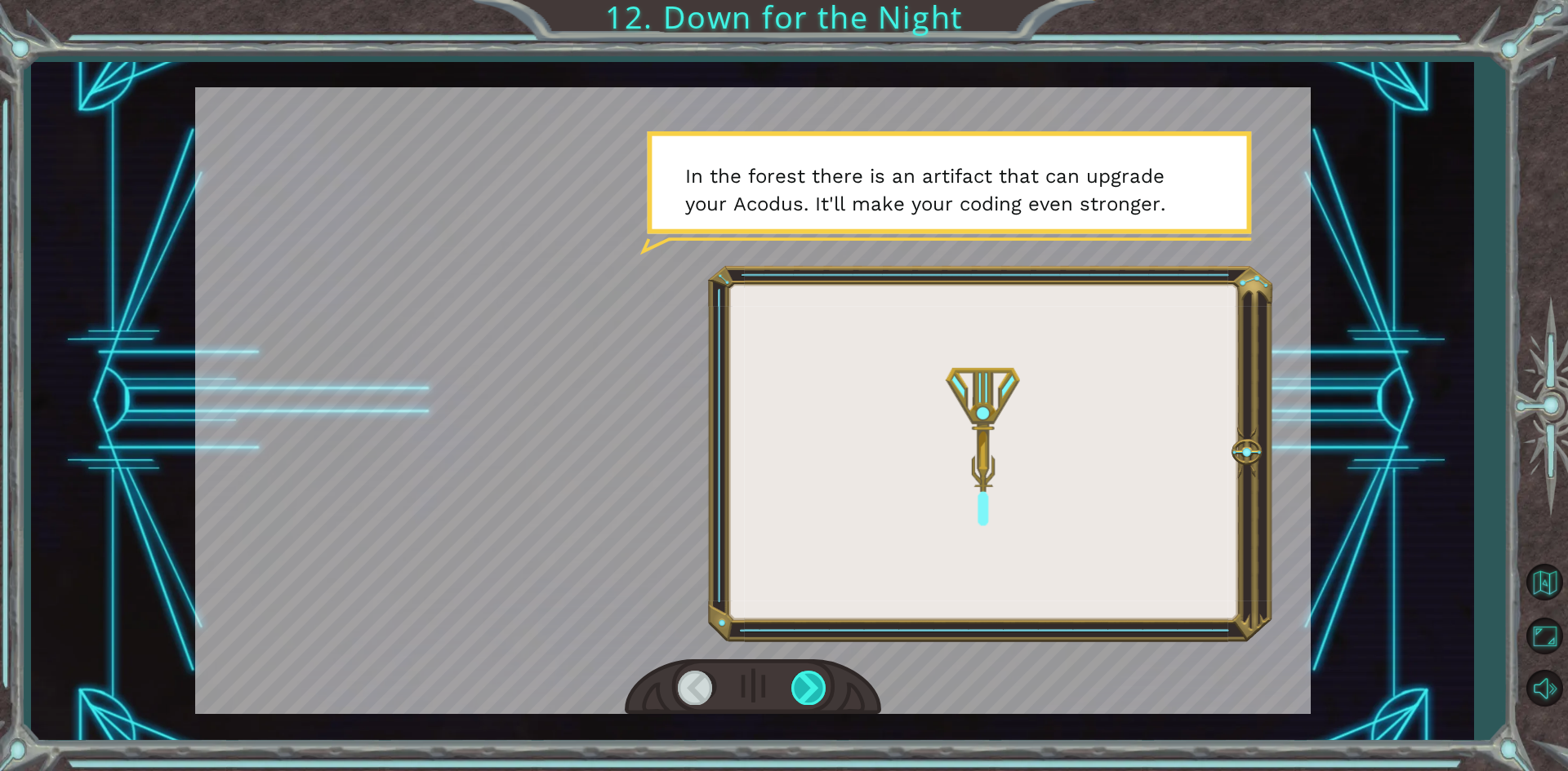
click at [821, 698] on div at bounding box center [810, 687] width 37 height 33
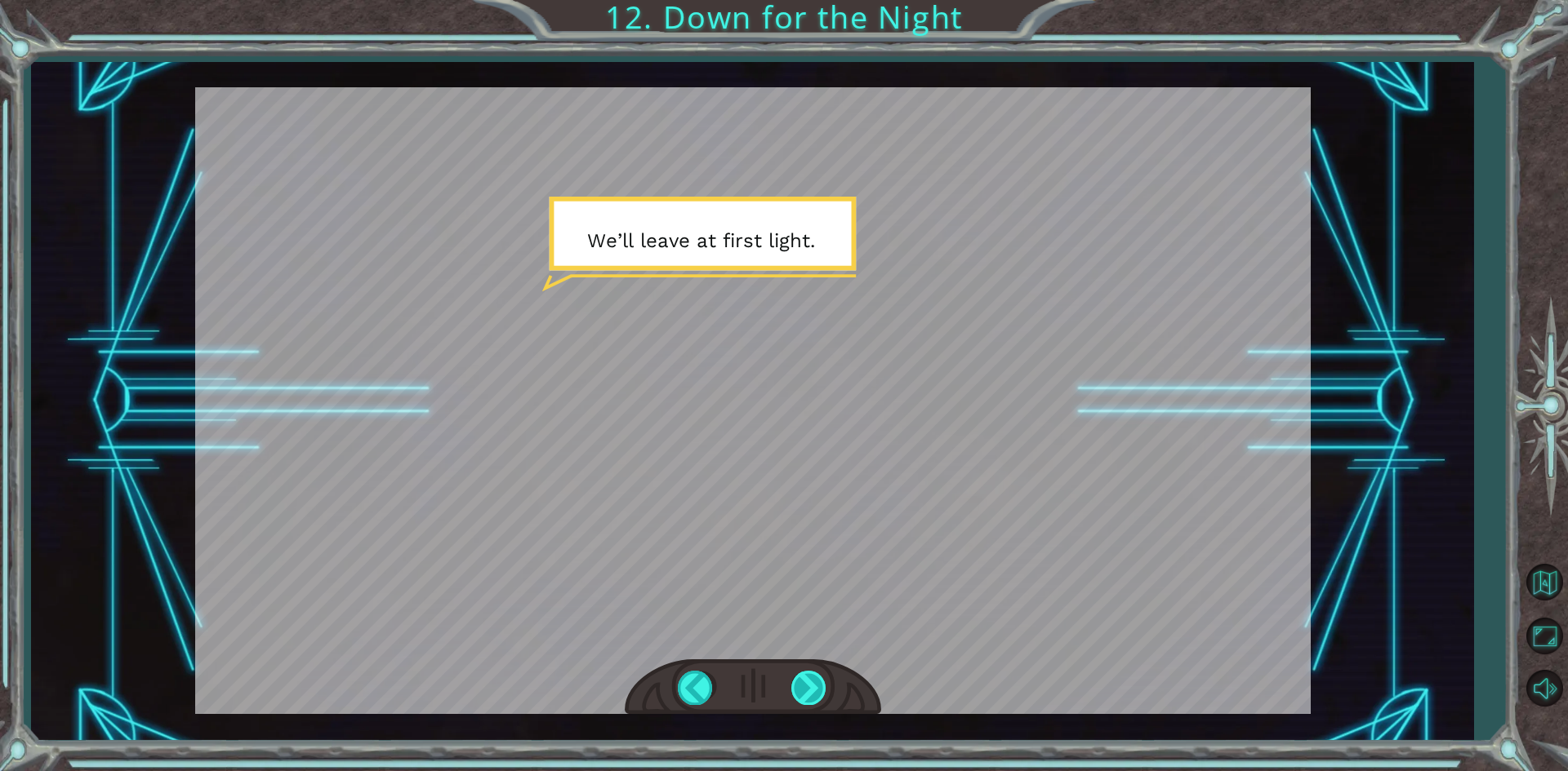
click at [823, 699] on div at bounding box center [810, 687] width 37 height 33
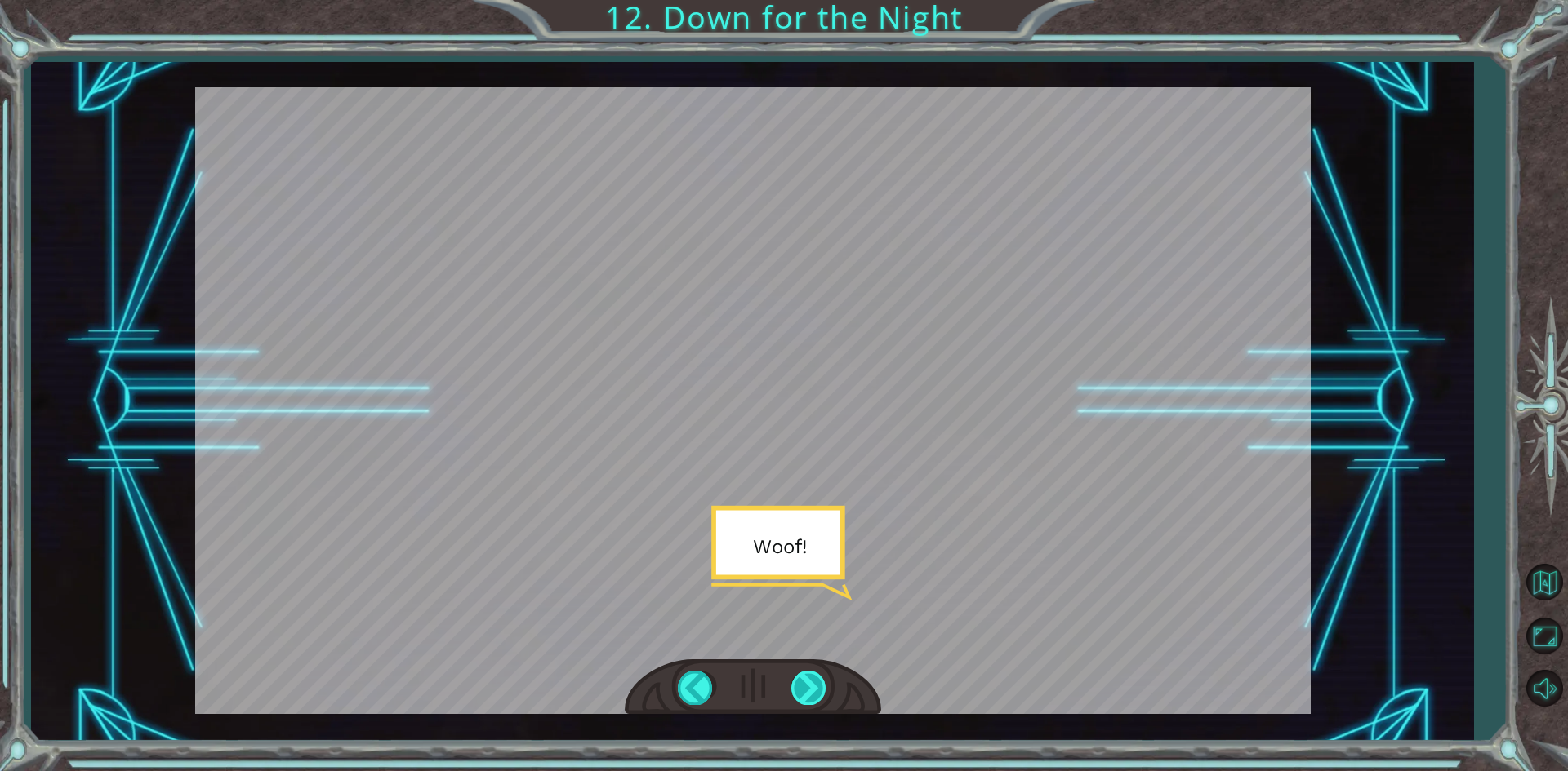
click at [818, 696] on div at bounding box center [810, 687] width 37 height 33
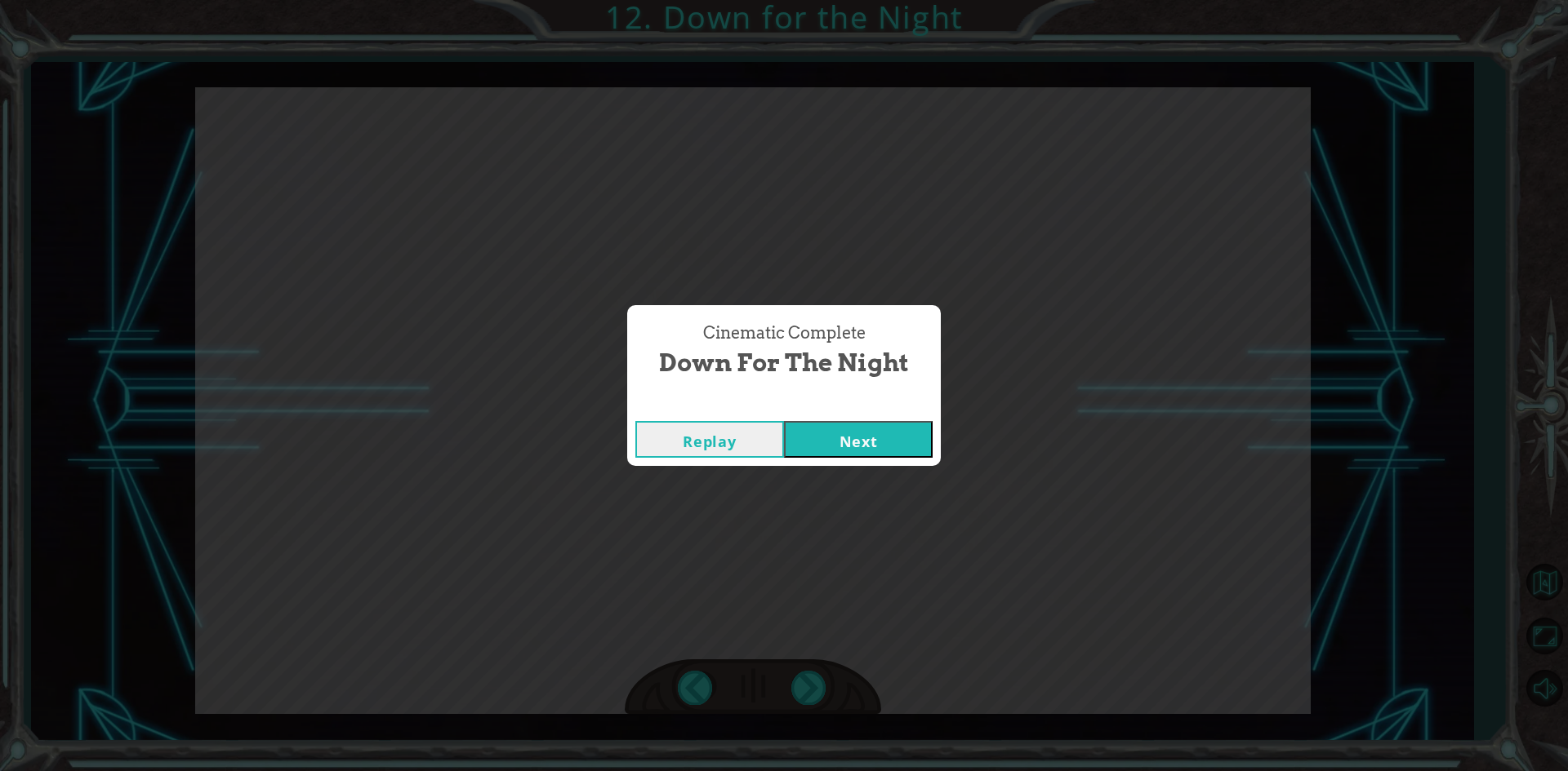
click at [877, 433] on button "Next" at bounding box center [859, 439] width 149 height 37
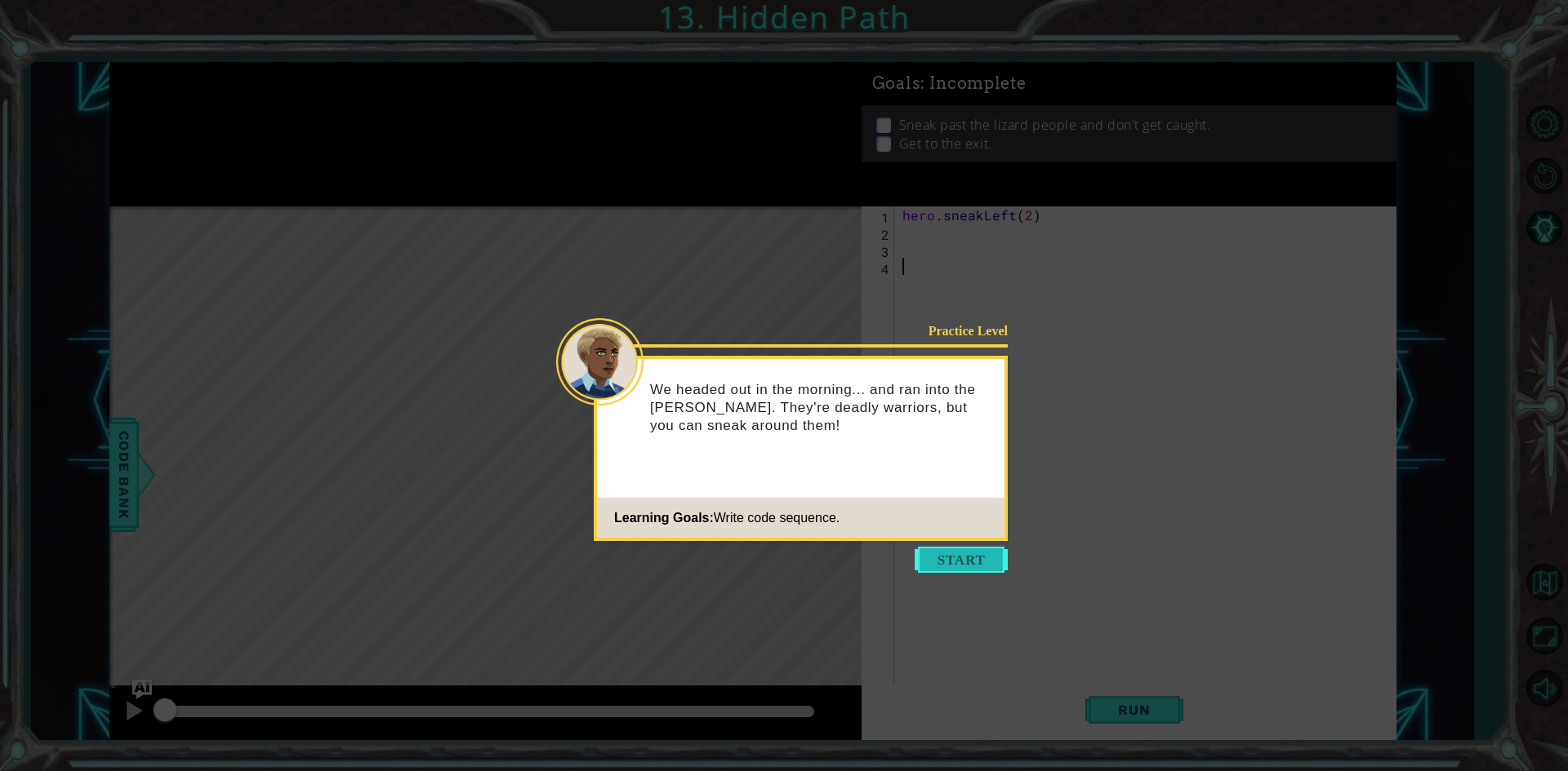
click at [987, 569] on button "Start" at bounding box center [961, 560] width 93 height 26
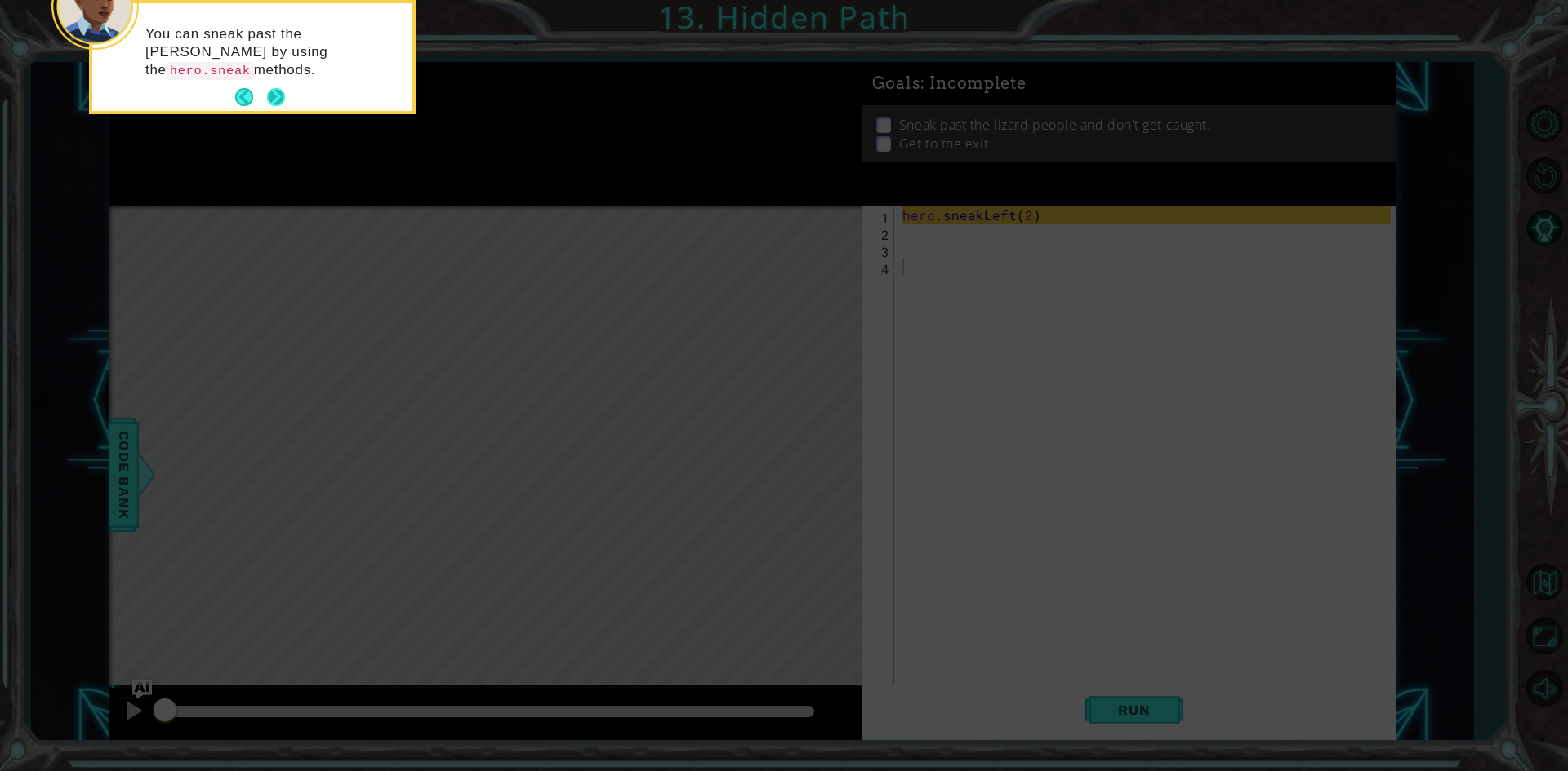
click at [284, 88] on button "Next" at bounding box center [275, 97] width 18 height 18
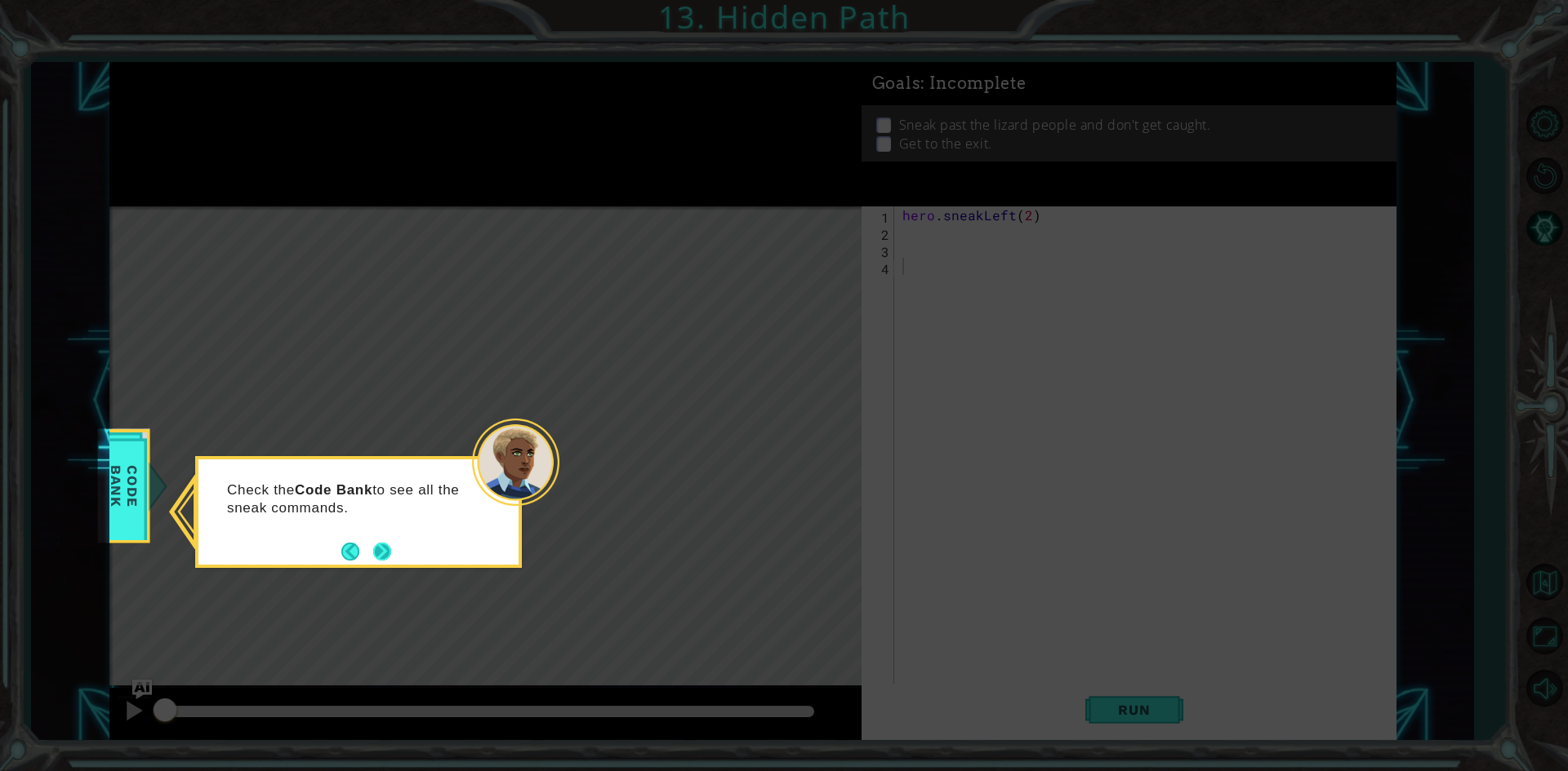
click at [386, 557] on button "Next" at bounding box center [382, 551] width 18 height 18
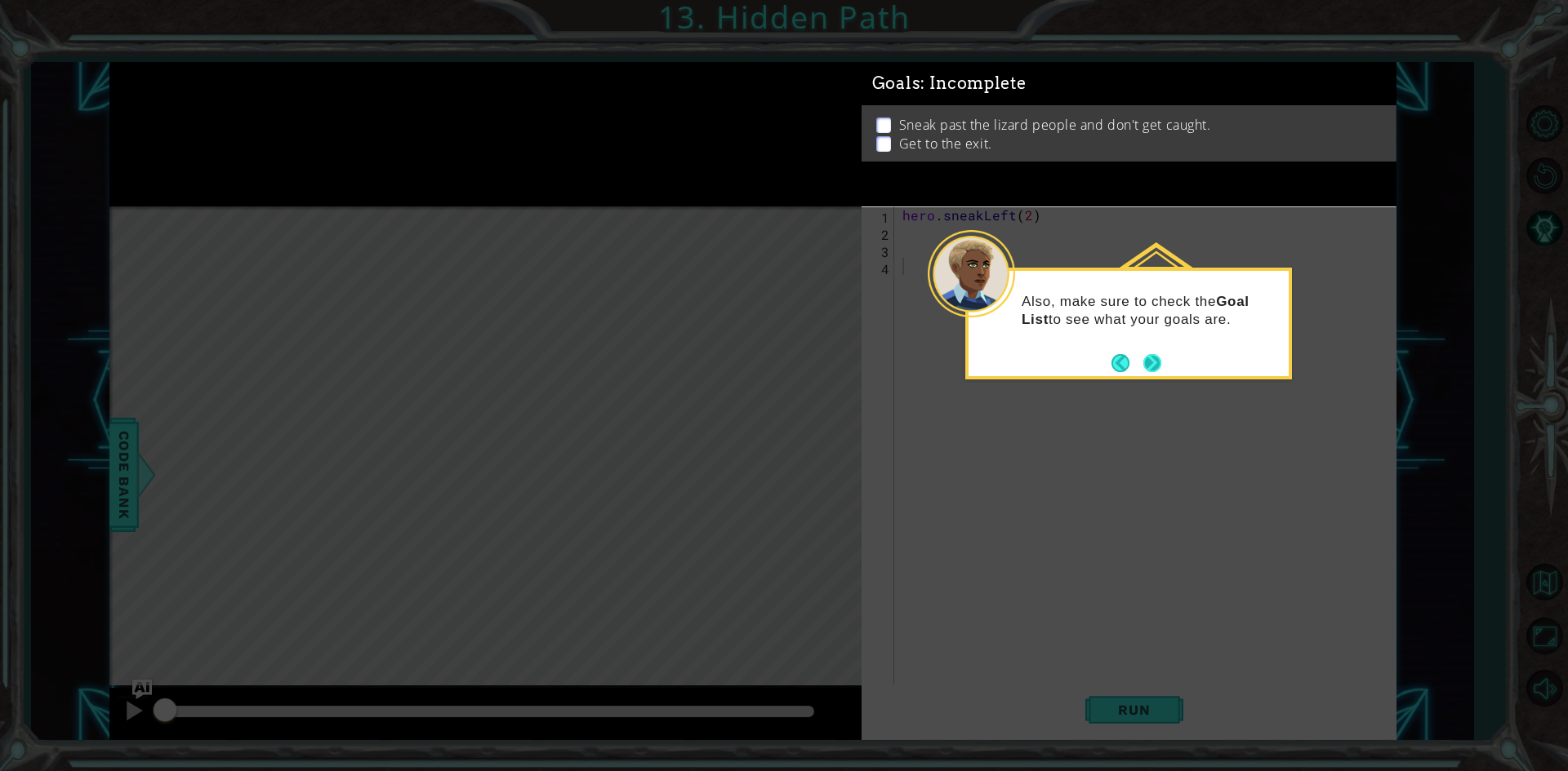
click at [1160, 369] on button "Next" at bounding box center [1152, 362] width 18 height 18
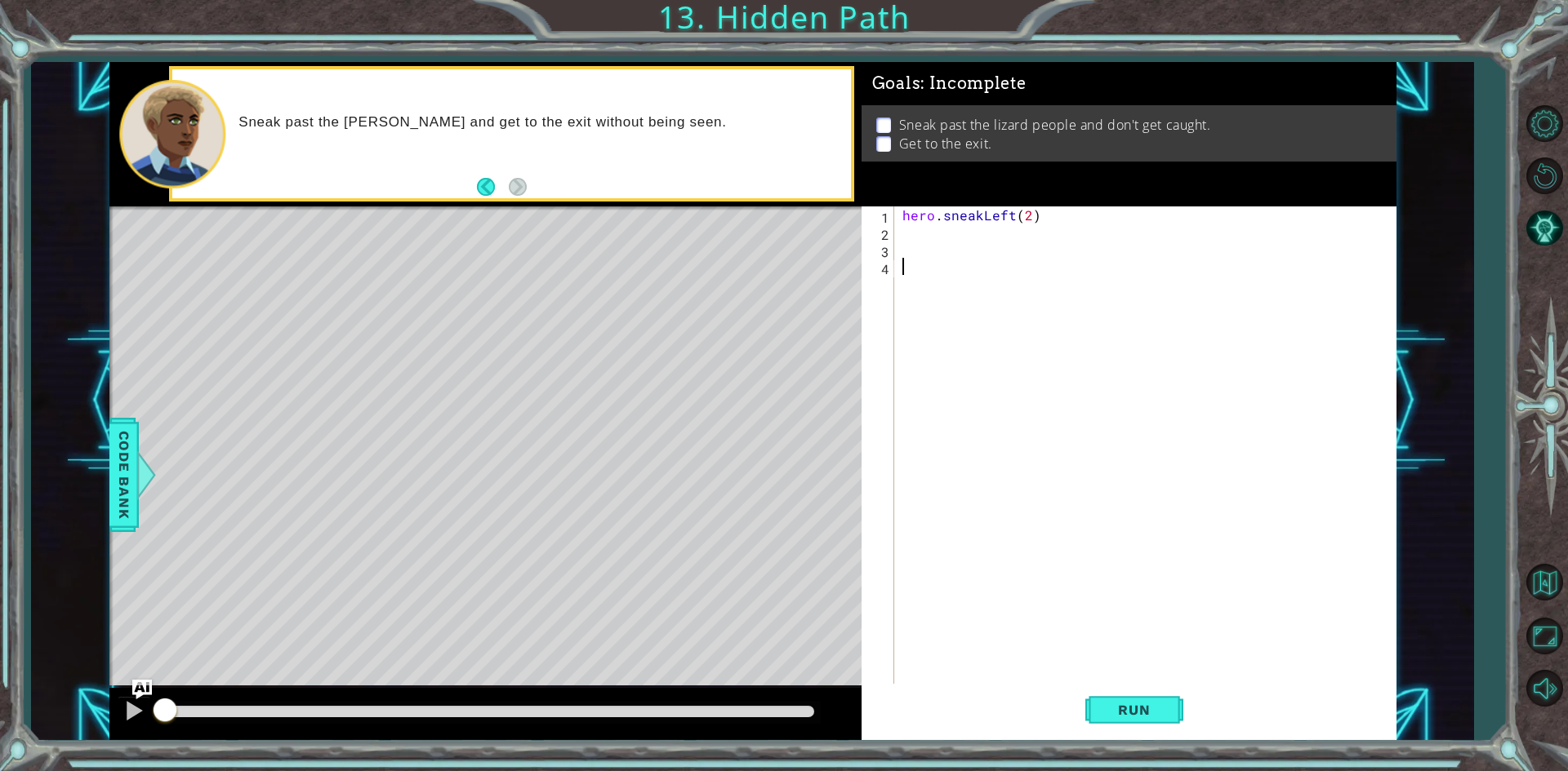
click at [924, 244] on div "hero . sneakLeft ( 2 )" at bounding box center [1149, 464] width 500 height 515
click at [926, 264] on div "hero . sneakLeft ( 2 )" at bounding box center [1149, 464] width 500 height 515
click at [930, 239] on div "hero . sneakLeft ( 2 )" at bounding box center [1149, 464] width 500 height 515
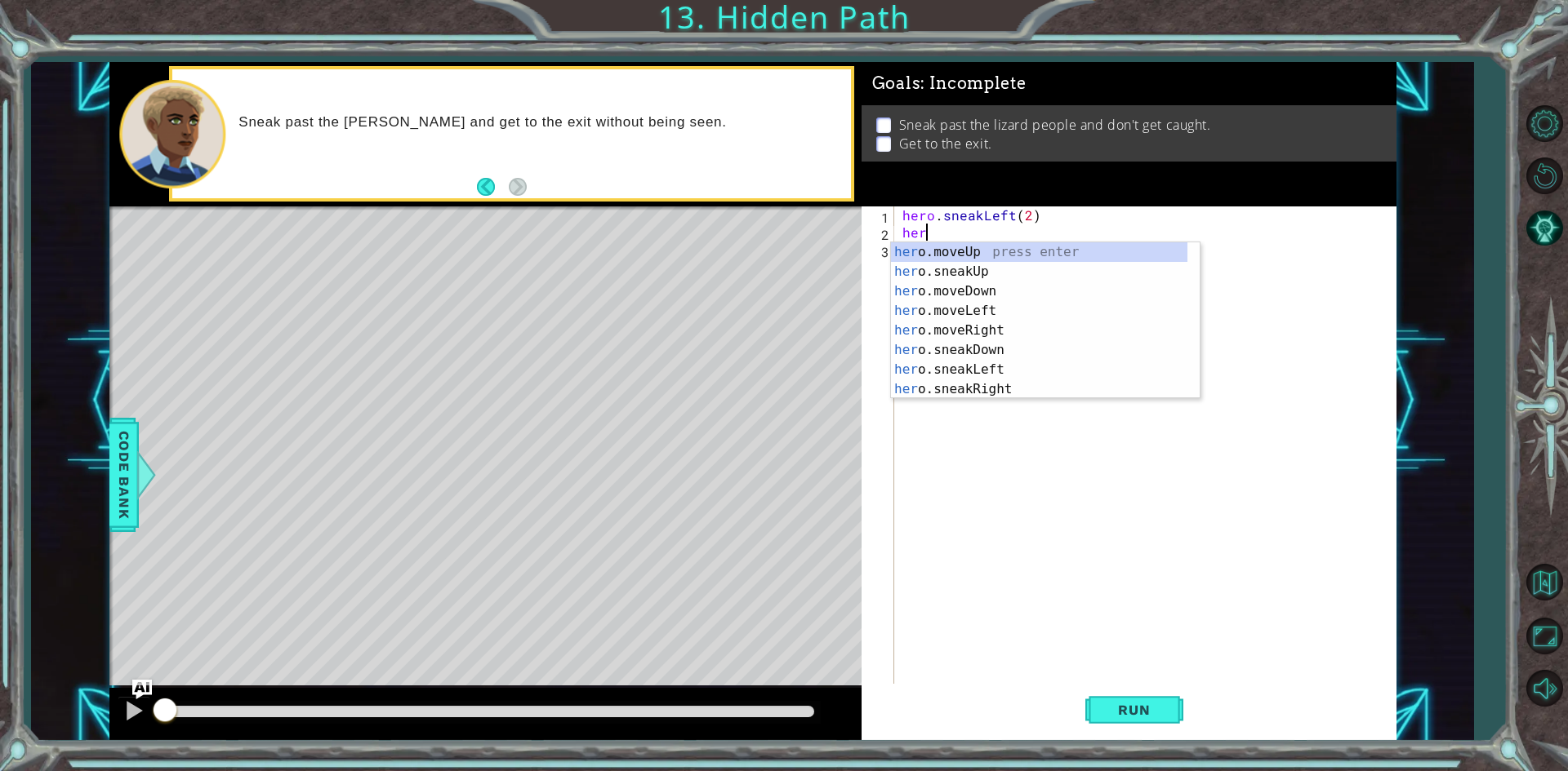
scroll to position [0, 1]
click at [920, 279] on div "hero .moveUp press enter hero .sneakUp press enter hero .moveDown press enter h…" at bounding box center [1039, 340] width 296 height 196
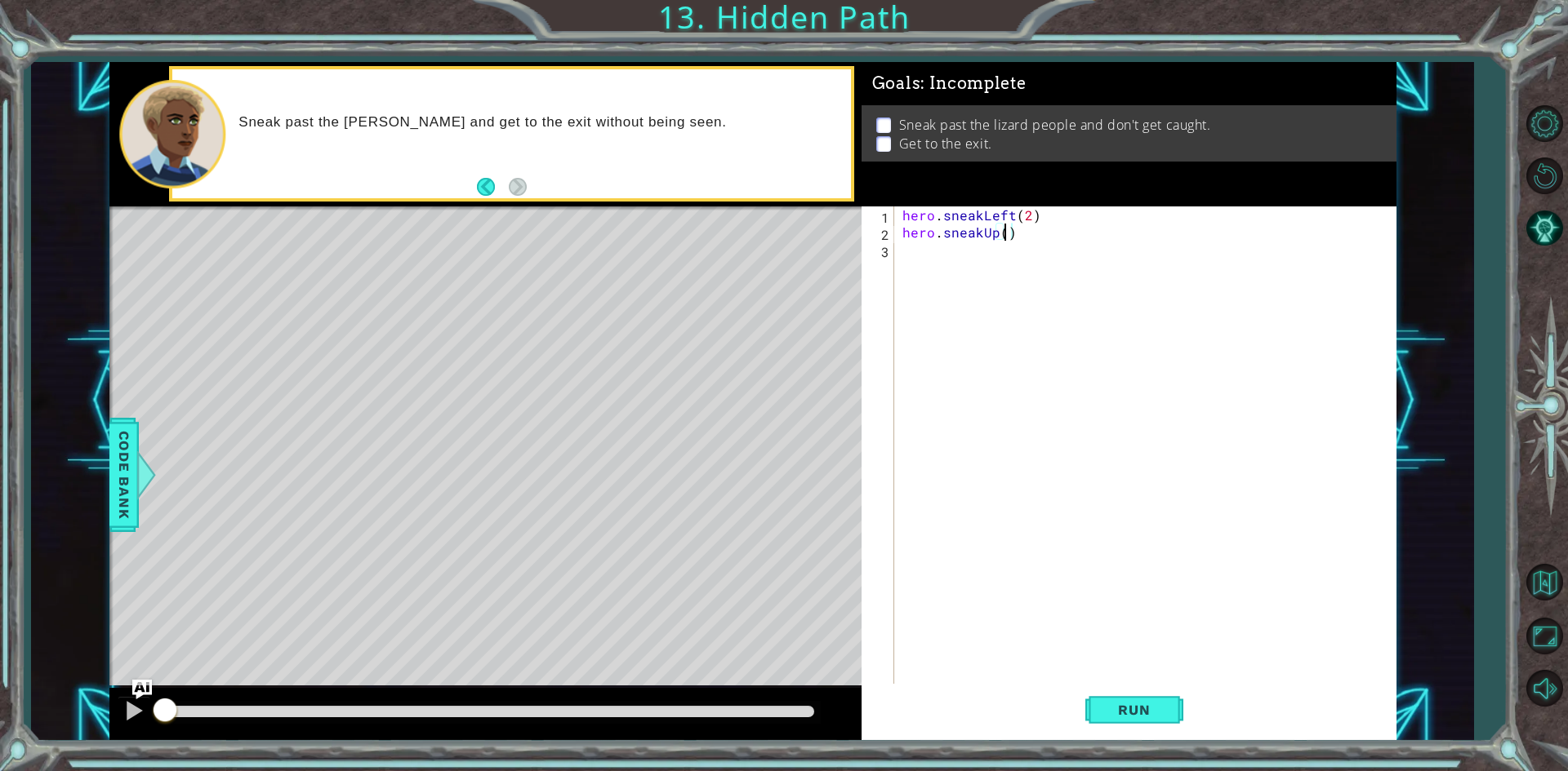
type textarea "hero.sneakUp(3)"
click at [1034, 279] on div "hero . sneakLeft ( 2 ) hero . sneakUp ( 3 )" at bounding box center [1149, 464] width 500 height 515
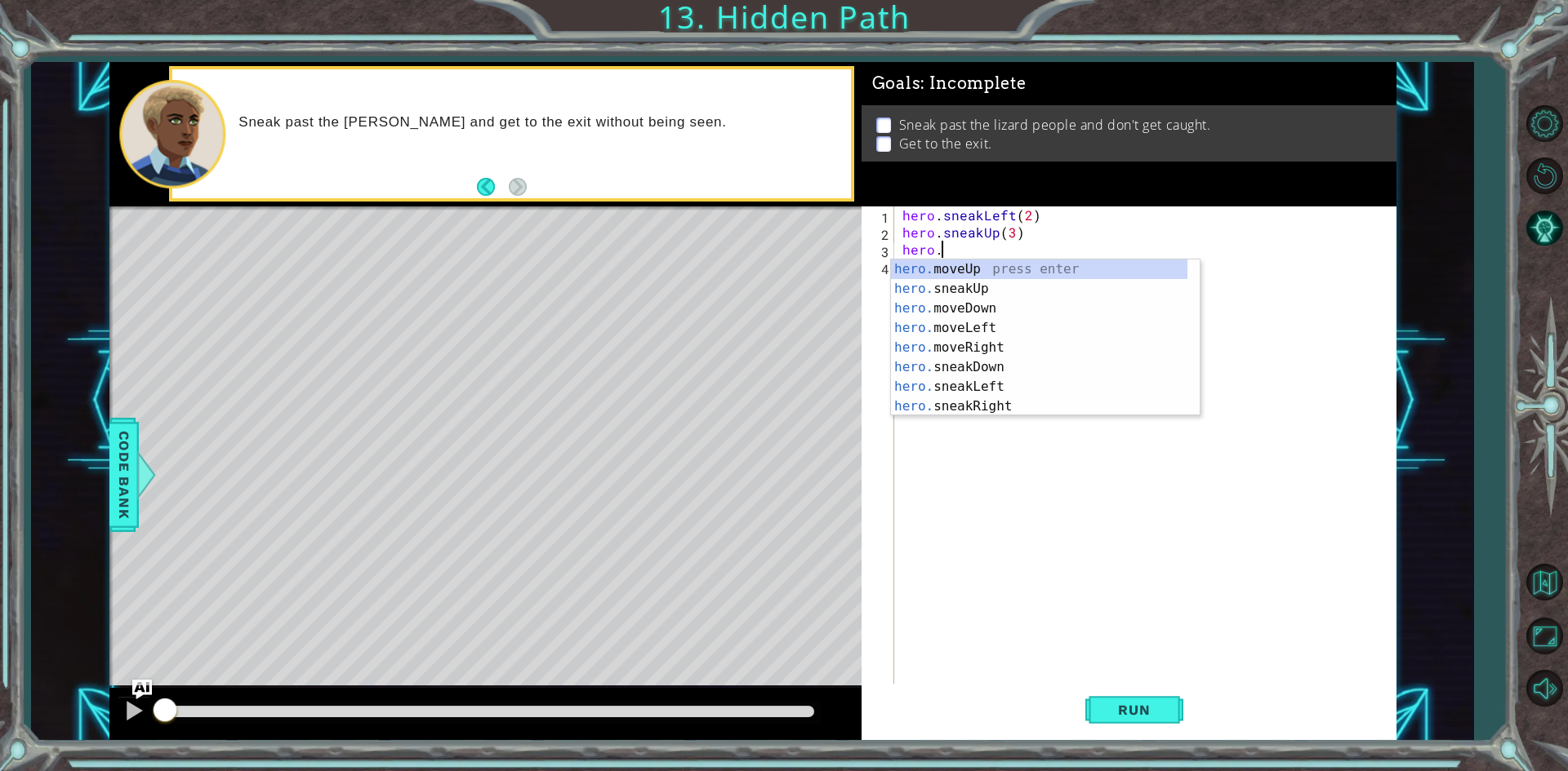
scroll to position [0, 2]
click at [1008, 399] on div "hero. moveUp press enter hero. sneakUp press enter hero. moveDown press enter h…" at bounding box center [1039, 357] width 296 height 196
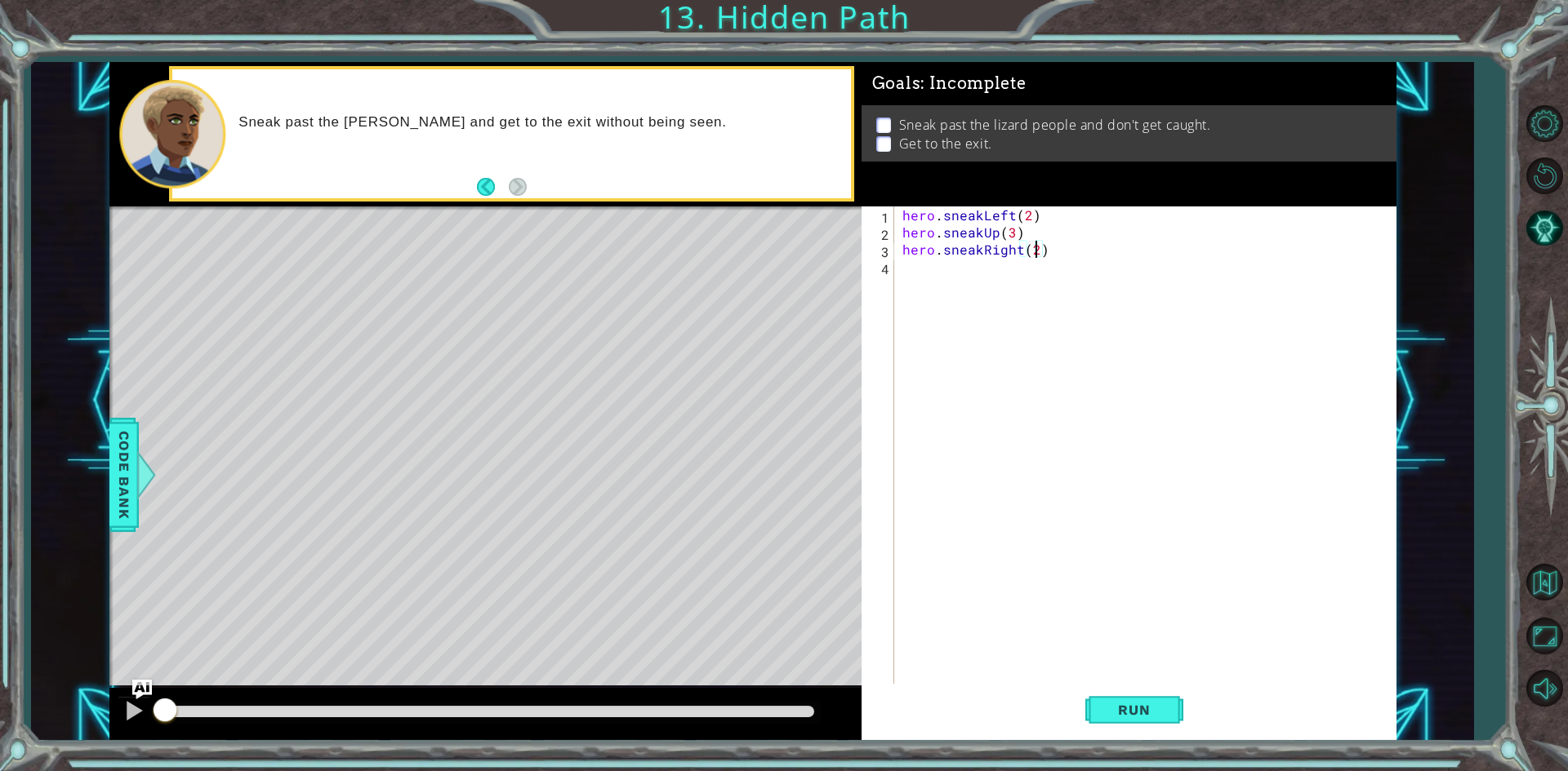
scroll to position [0, 7]
type textarea "hero.sneakRight(2)"
click at [1134, 699] on button "Run" at bounding box center [1134, 710] width 98 height 53
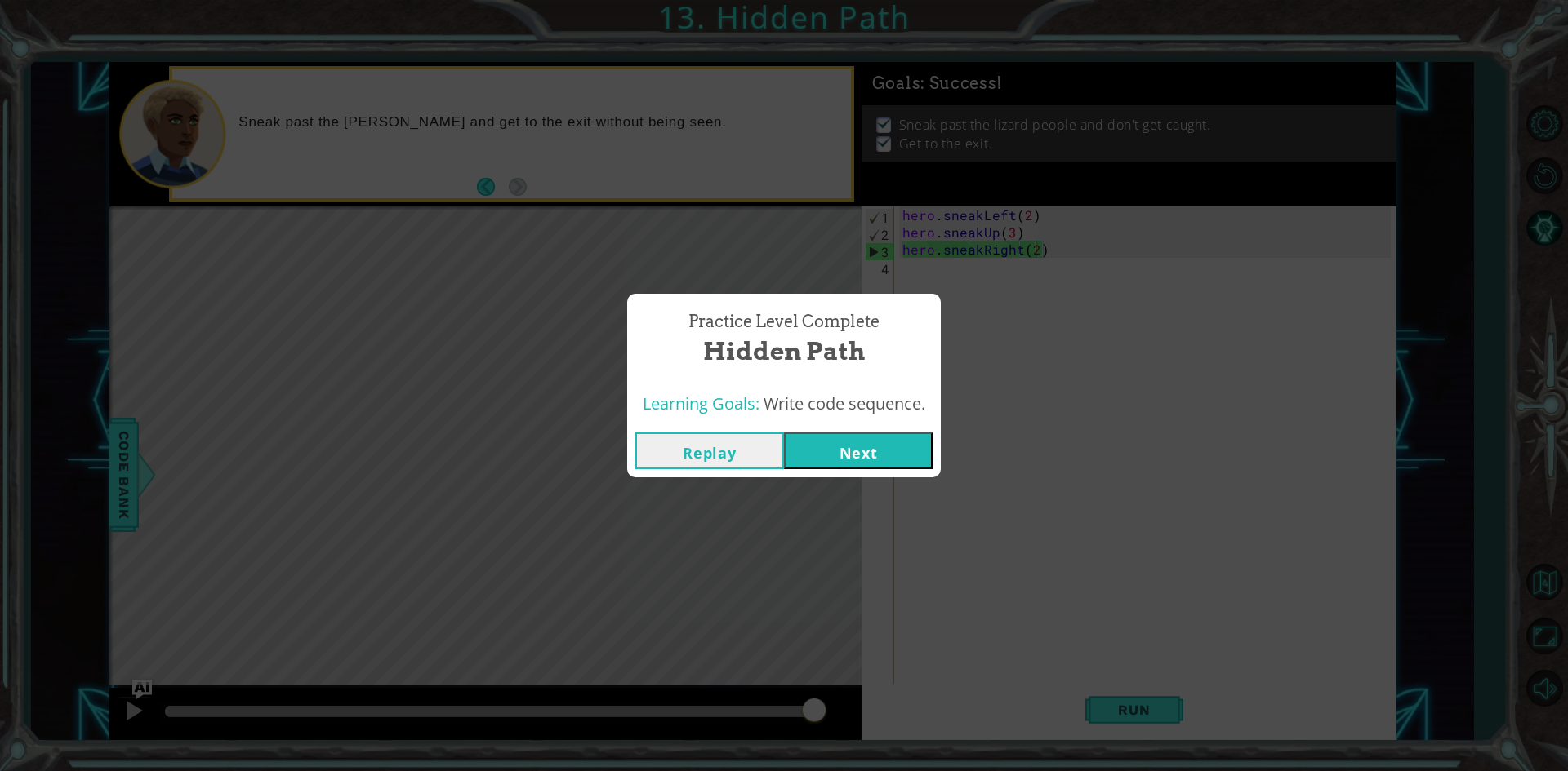
click at [912, 449] on button "Next" at bounding box center [859, 451] width 149 height 37
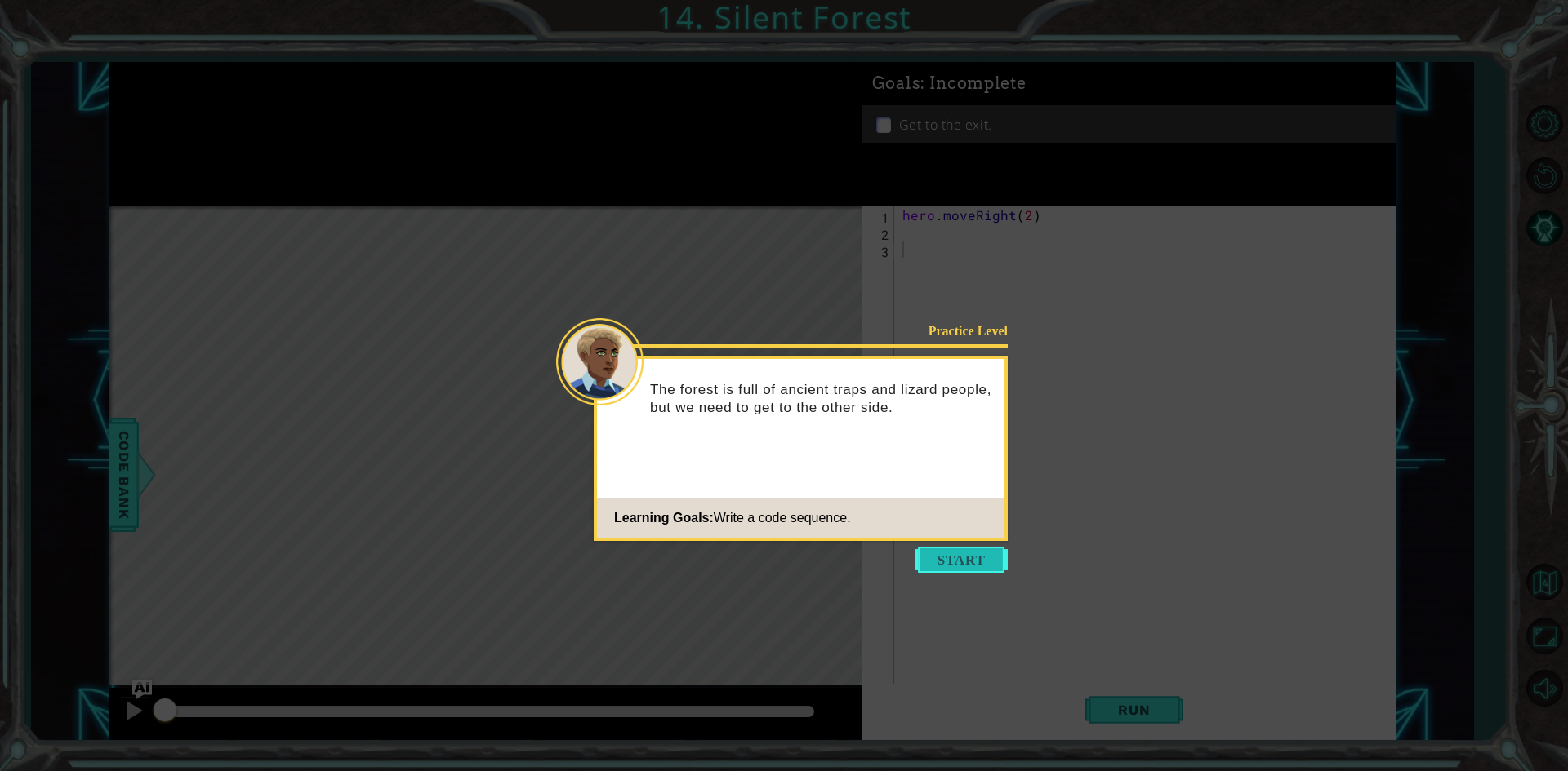
click at [952, 554] on button "Start" at bounding box center [961, 560] width 93 height 26
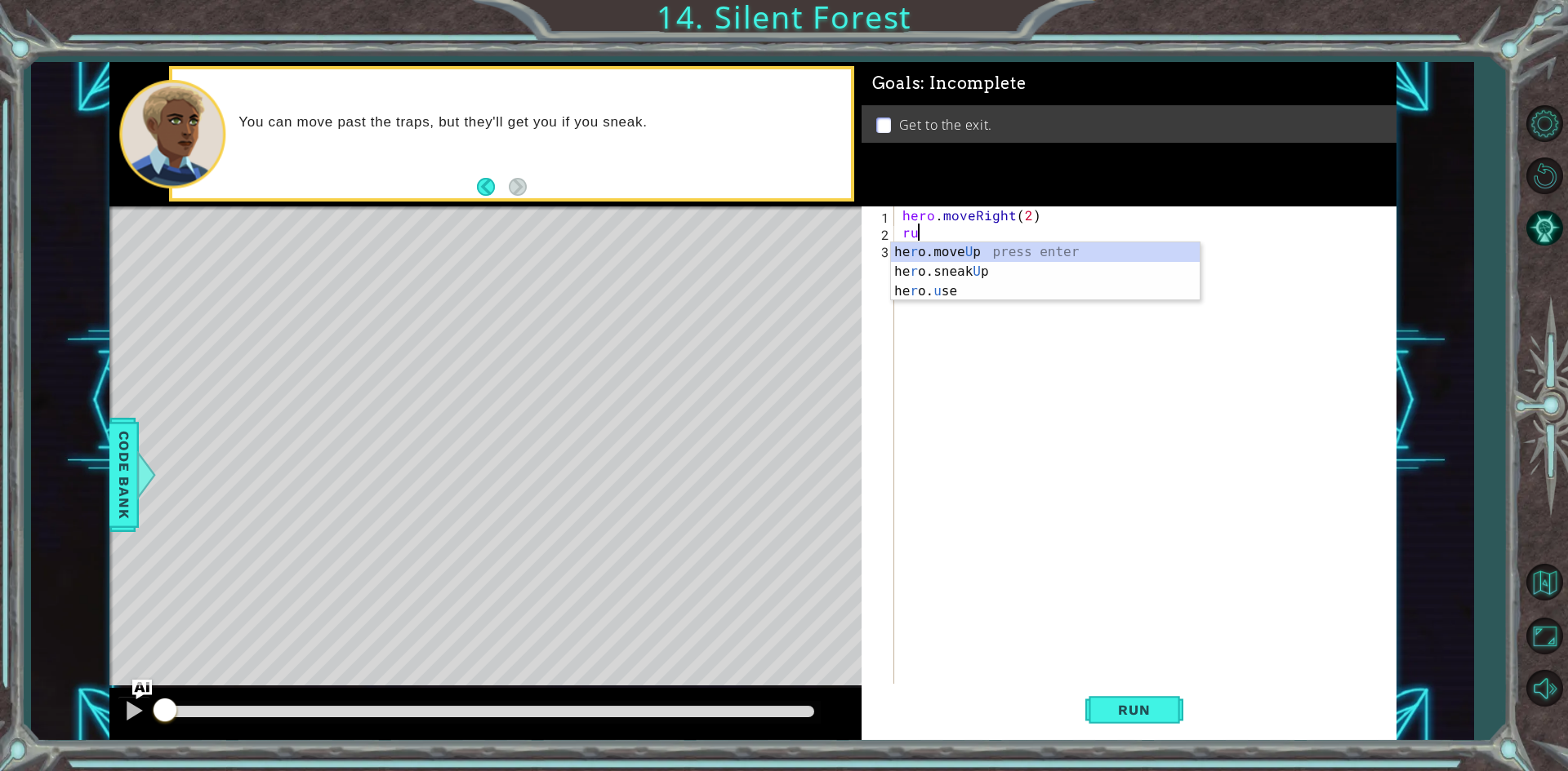
type textarea "r"
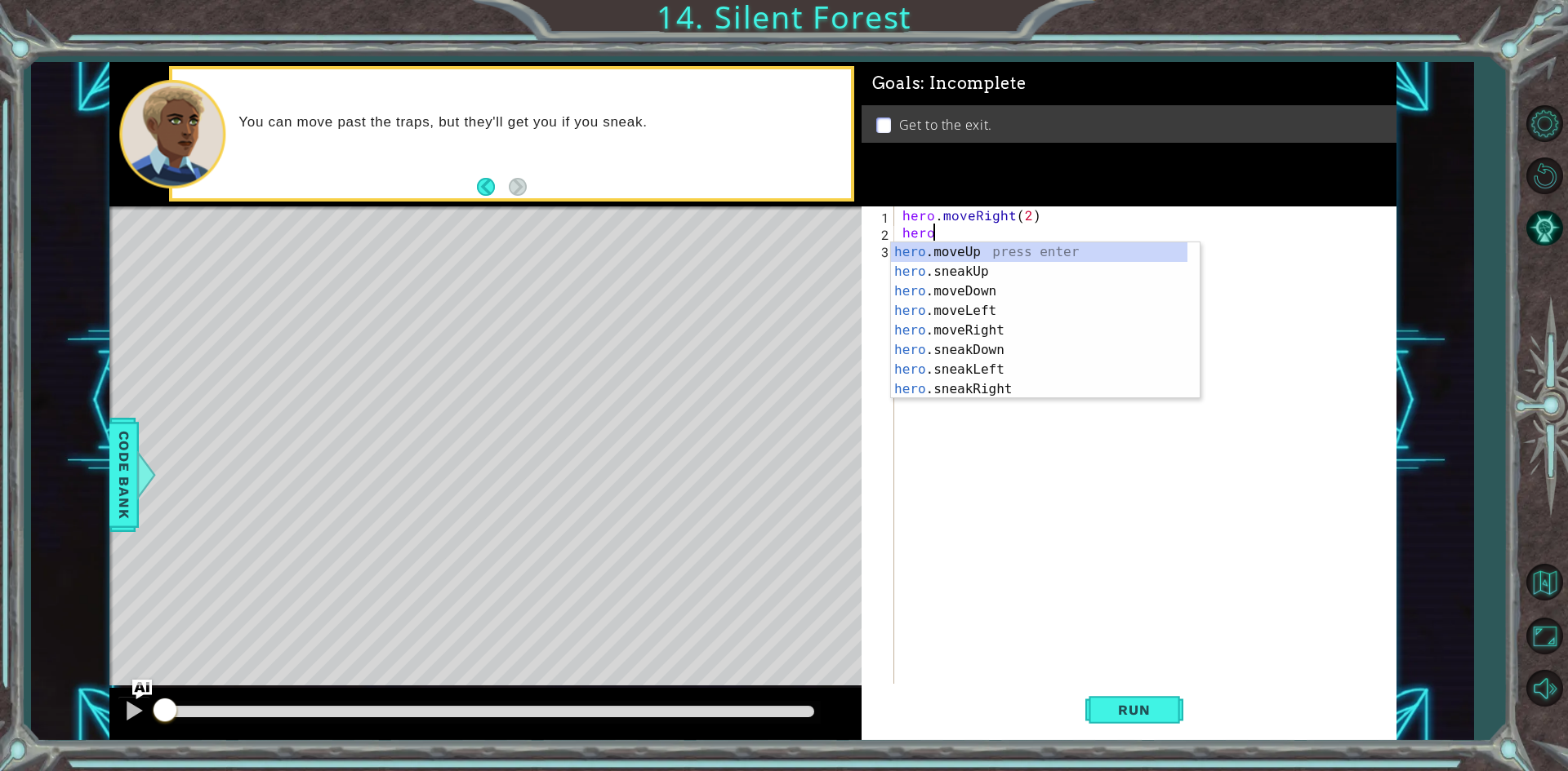
scroll to position [0, 1]
type textarea "h"
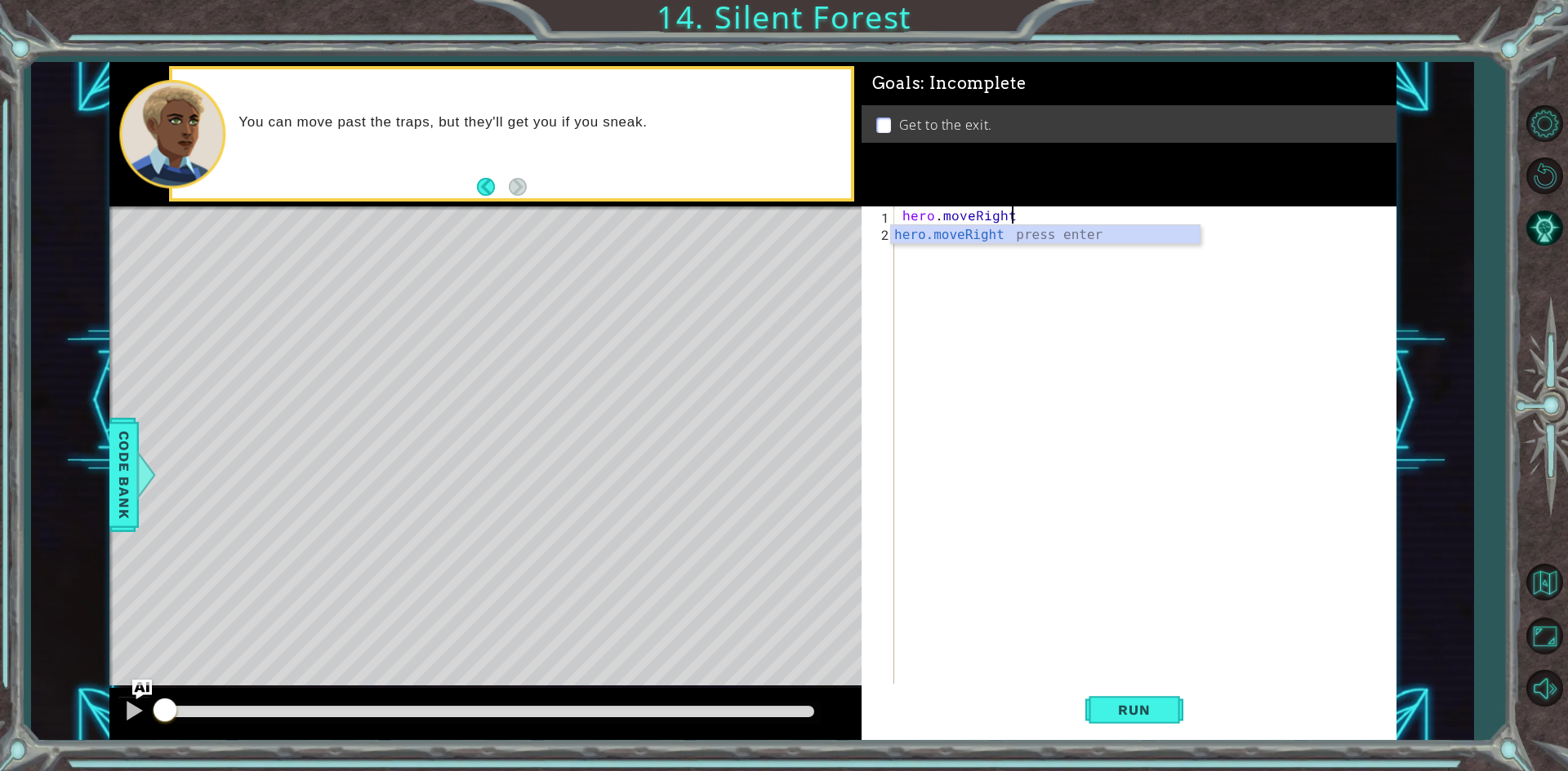
type textarea "hero.moveRight(2) hero."
click at [987, 275] on div "hero . moveRight ( 2 ) hero ." at bounding box center [1149, 464] width 500 height 515
drag, startPoint x: 965, startPoint y: 235, endPoint x: 900, endPoint y: 228, distance: 65.4
click at [900, 228] on div "hero . moveRight ( 2 ) hero ." at bounding box center [1149, 464] width 500 height 515
type textarea "hero."
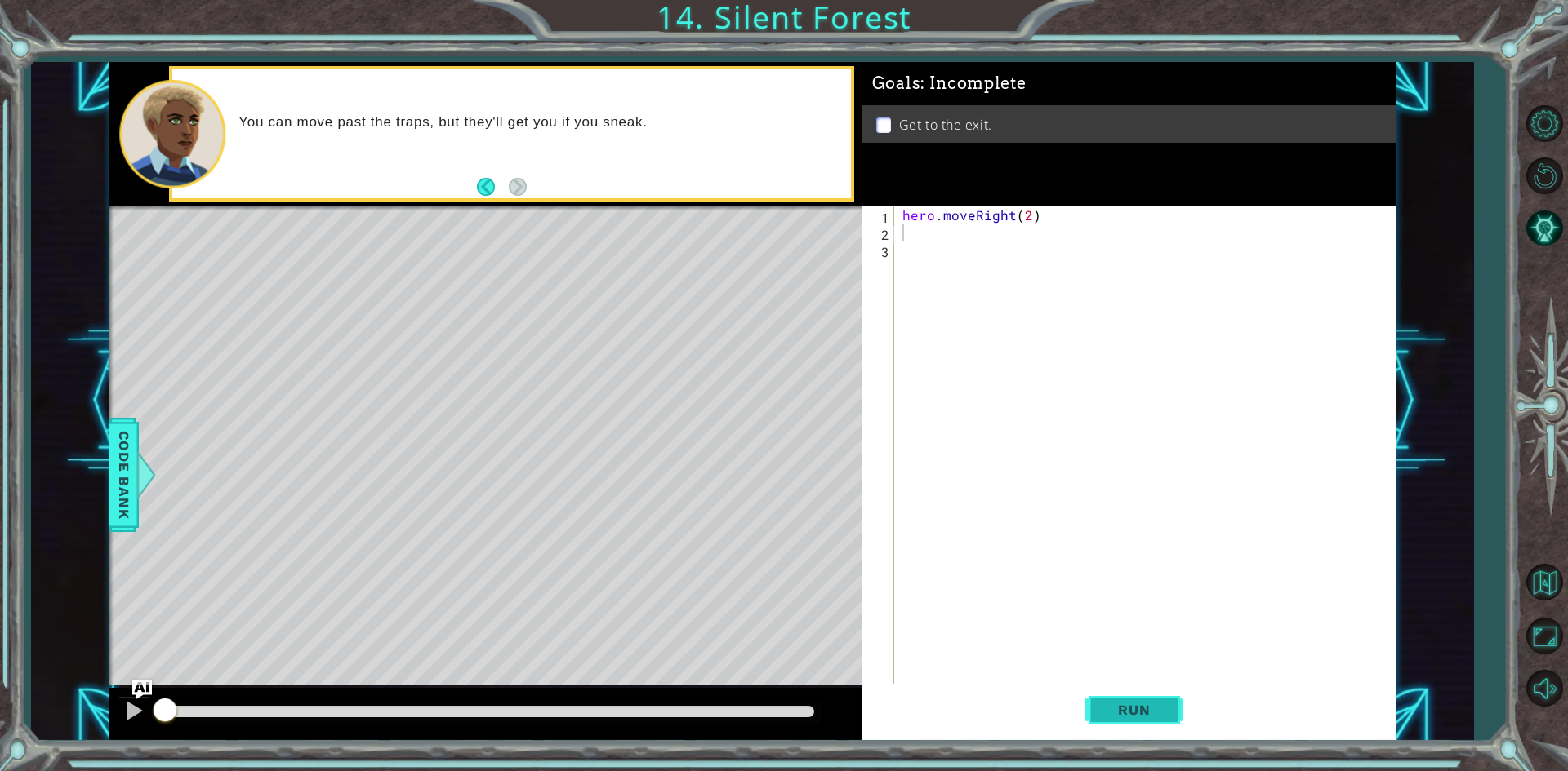
click at [1136, 709] on span "Run" at bounding box center [1133, 711] width 64 height 17
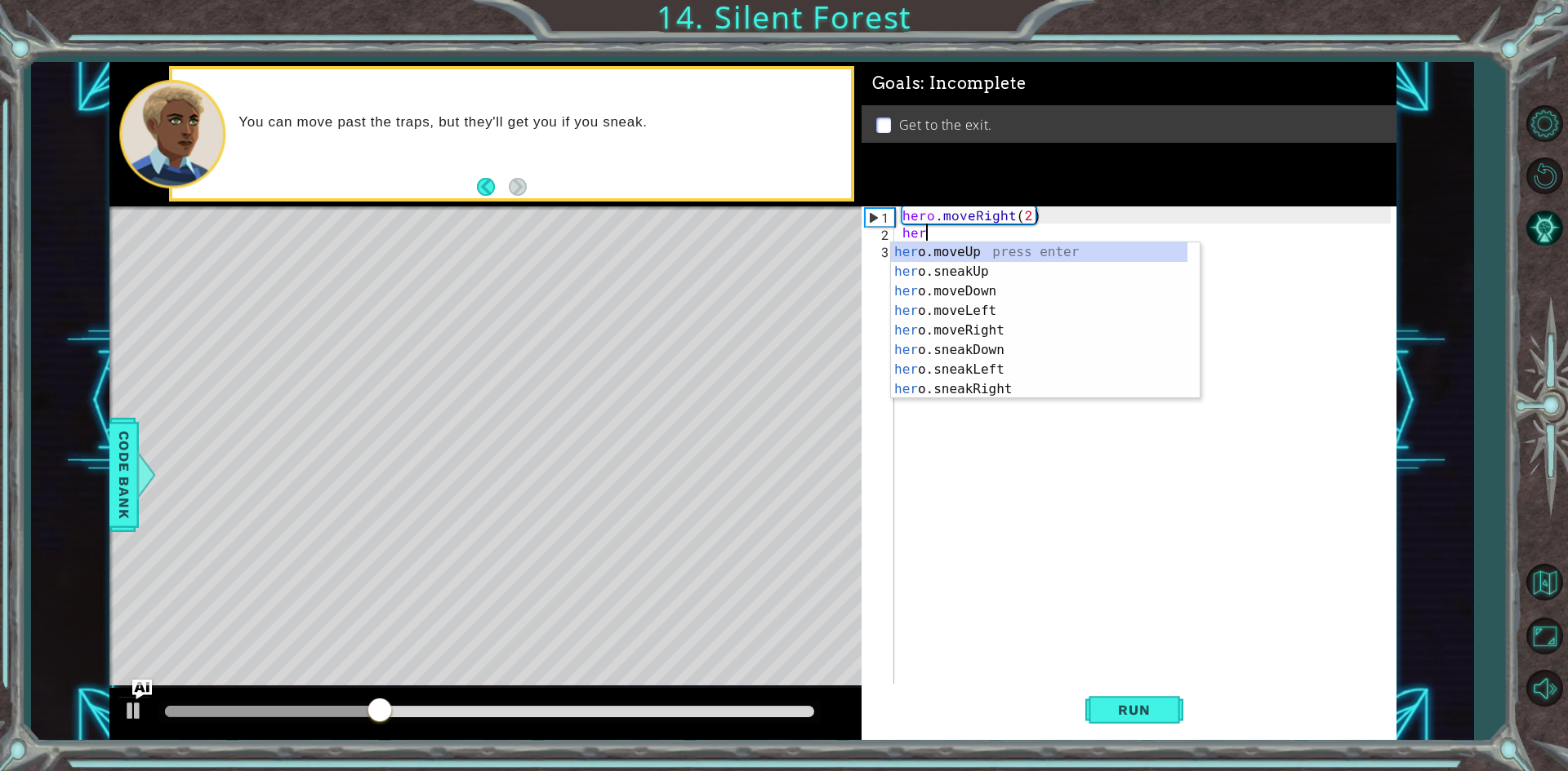
scroll to position [0, 1]
click at [1009, 351] on div "hero .moveUp press enter hero .sneakUp press enter hero .moveDown press enter h…" at bounding box center [1039, 340] width 296 height 196
type textarea "hero.sneakDown(1)"
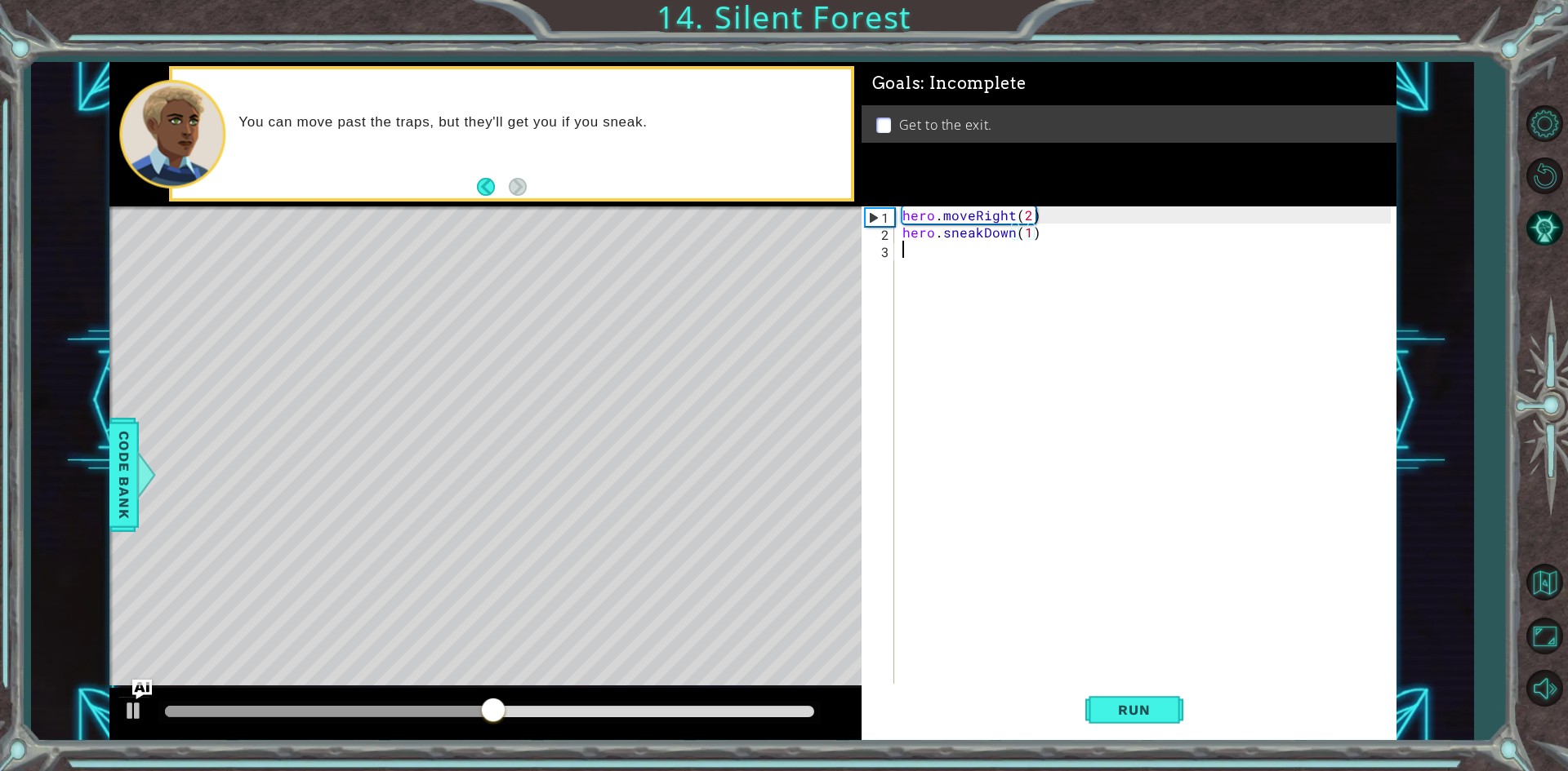
click at [907, 266] on div "hero . moveRight ( 2 ) hero . sneakDown ( 1 )" at bounding box center [1149, 464] width 500 height 515
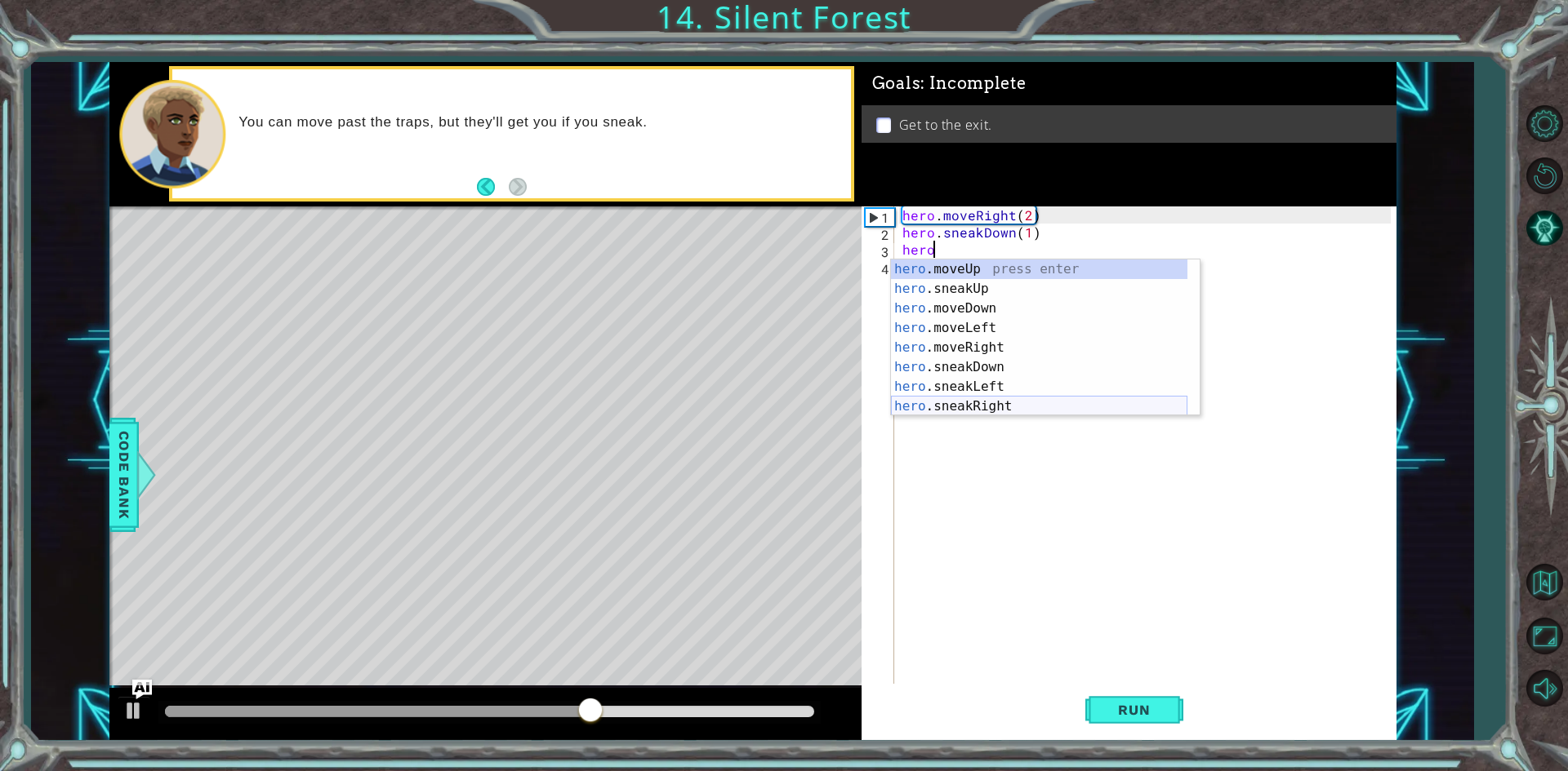
click at [1068, 401] on div "hero .moveUp press enter hero .sneakUp press enter hero .moveDown press enter h…" at bounding box center [1039, 357] width 296 height 196
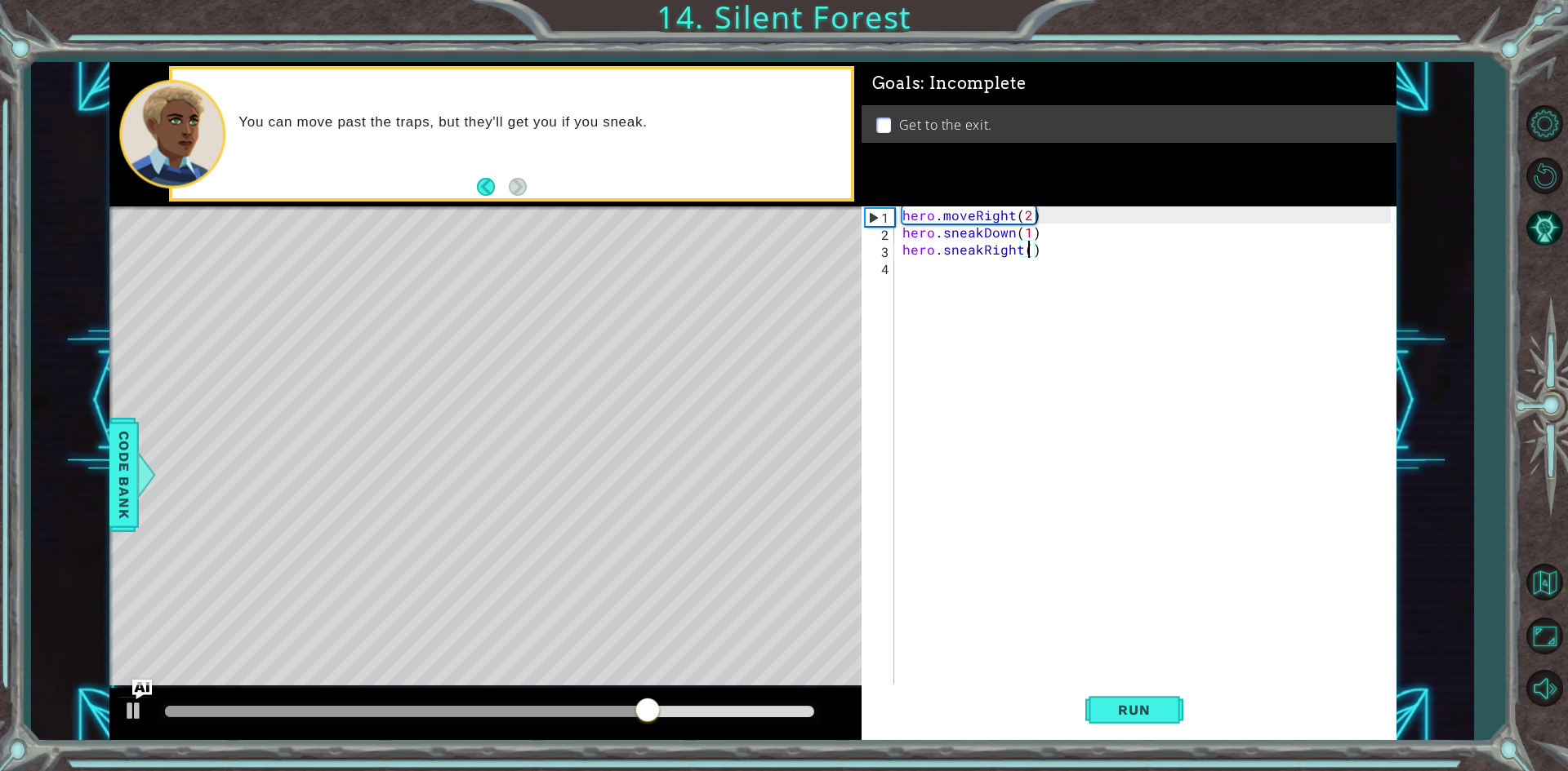
type textarea "hero.sneakRight(2)"
click at [1008, 280] on div "hero . moveRight ( 2 ) hero . sneakDown ( 1 ) hero . sneakRight ( 2 )" at bounding box center [1149, 464] width 500 height 515
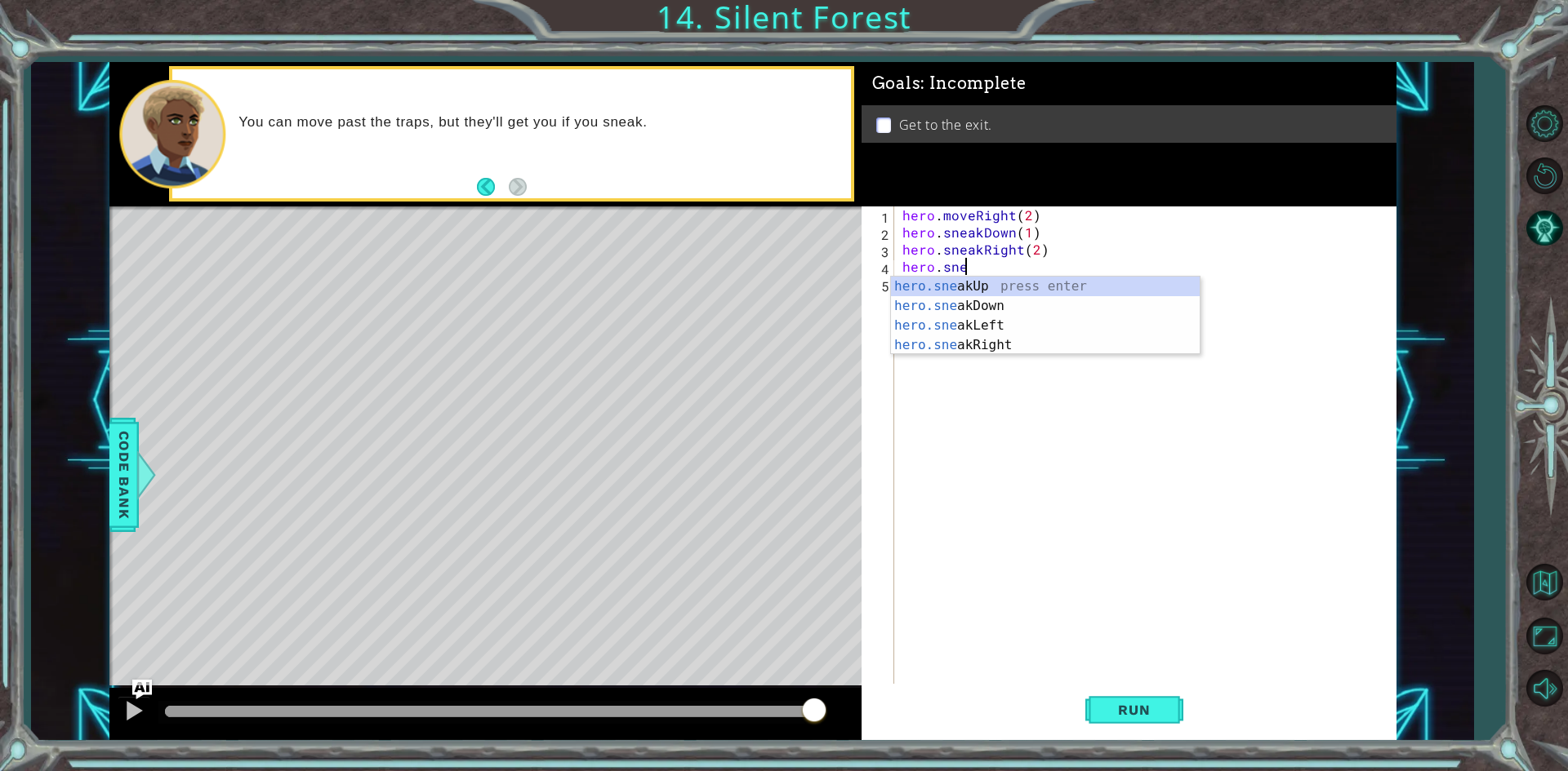
scroll to position [0, 4]
click at [1021, 281] on div "hero.sne akUp press enter hero.sne akDown press enter hero.sne akLeft press ent…" at bounding box center [1046, 335] width 309 height 118
type textarea "hero.sneakUp(1)"
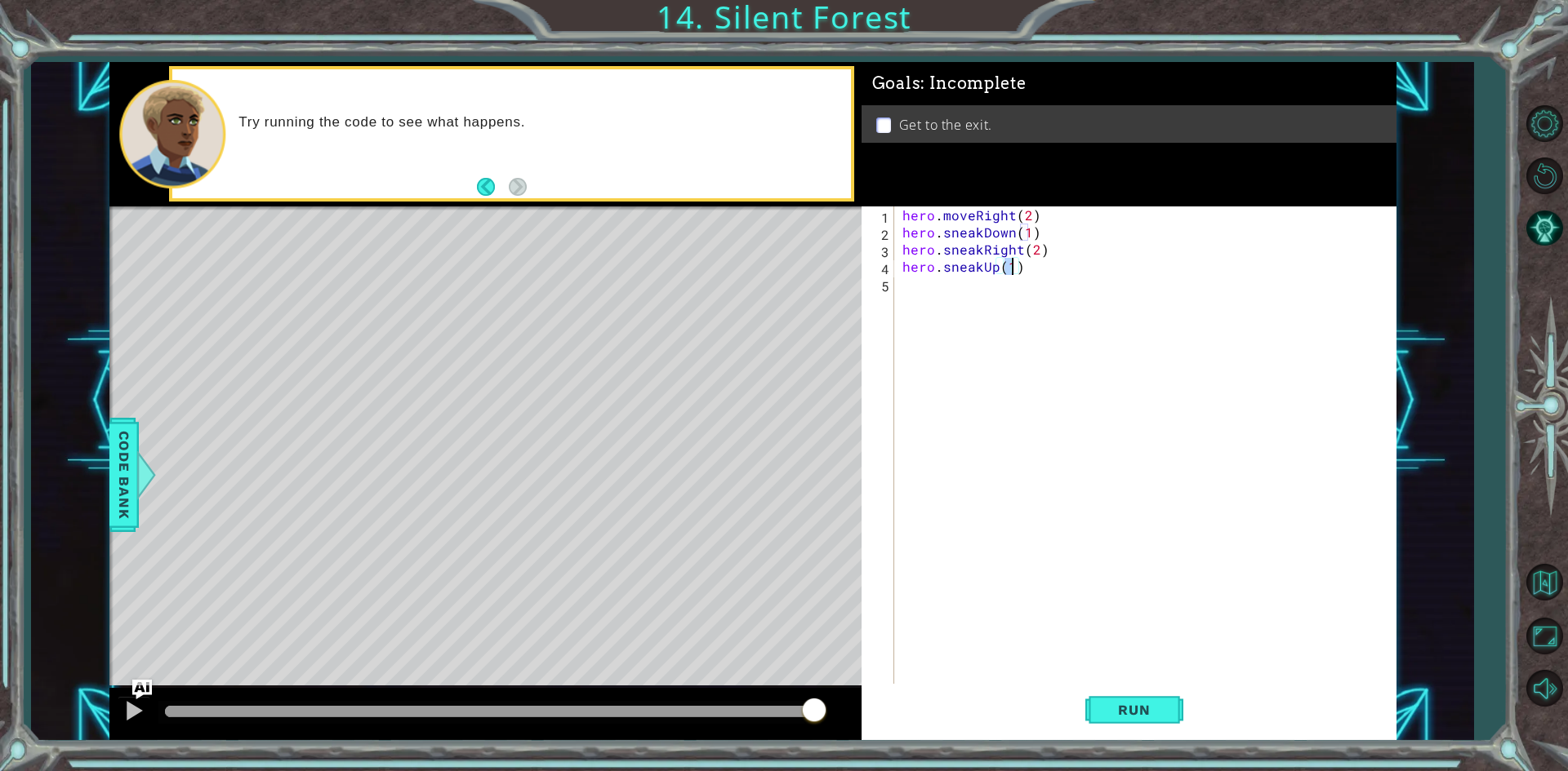
click at [967, 290] on div "hero . moveRight ( 2 ) hero . sneakDown ( 1 ) hero . sneakRight ( 2 ) hero . sn…" at bounding box center [1149, 464] width 500 height 515
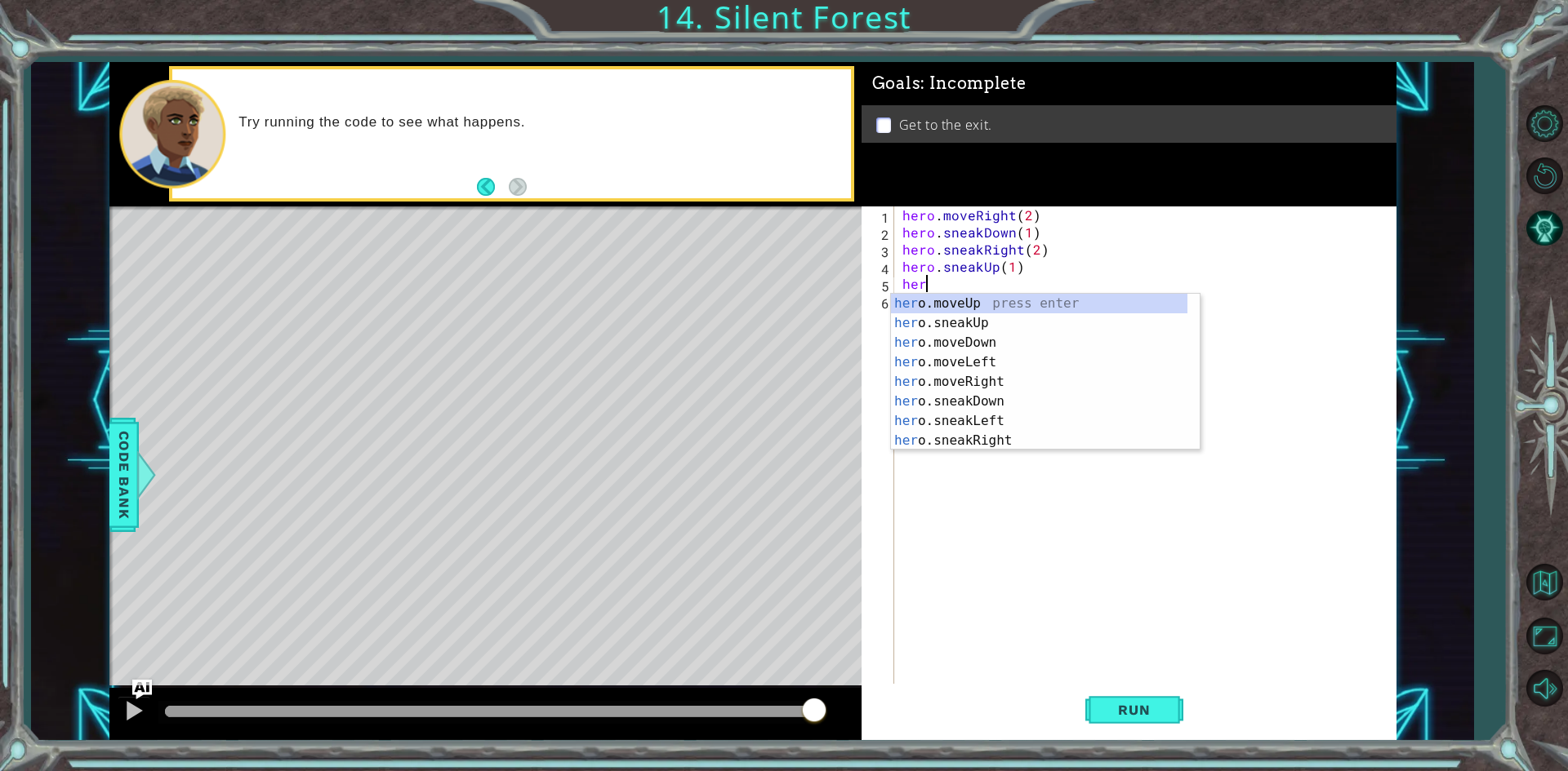
scroll to position [0, 1]
click at [985, 386] on div "hero .moveUp press enter hero .sneakUp press enter hero .moveDown press enter h…" at bounding box center [1039, 391] width 296 height 196
type textarea "hero.moveRight(1)"
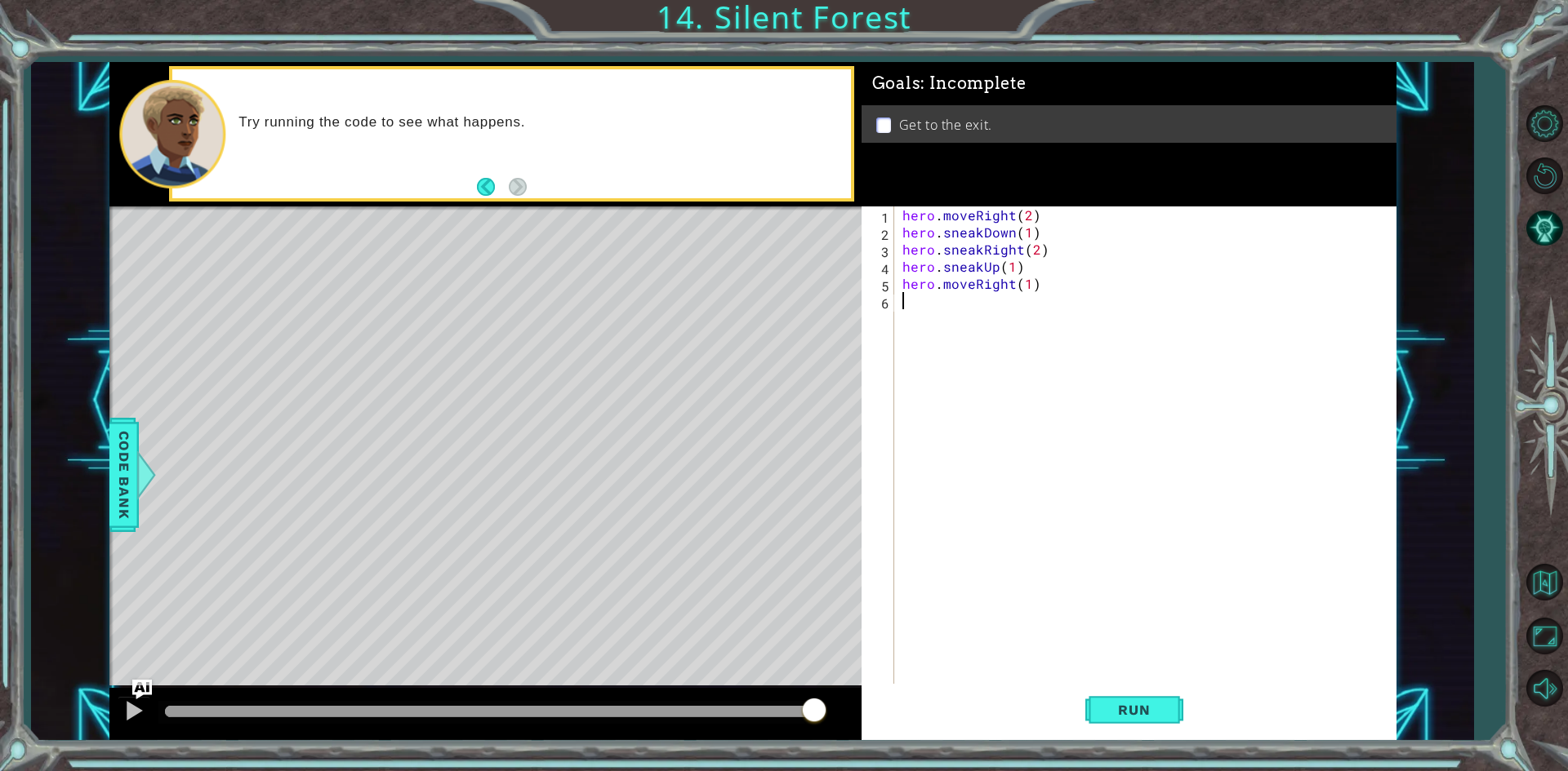
click at [1074, 429] on div "hero . moveRight ( 2 ) hero . sneakDown ( 1 ) hero . sneakRight ( 2 ) hero . sn…" at bounding box center [1149, 464] width 500 height 515
click at [1112, 701] on button "Run" at bounding box center [1134, 710] width 98 height 53
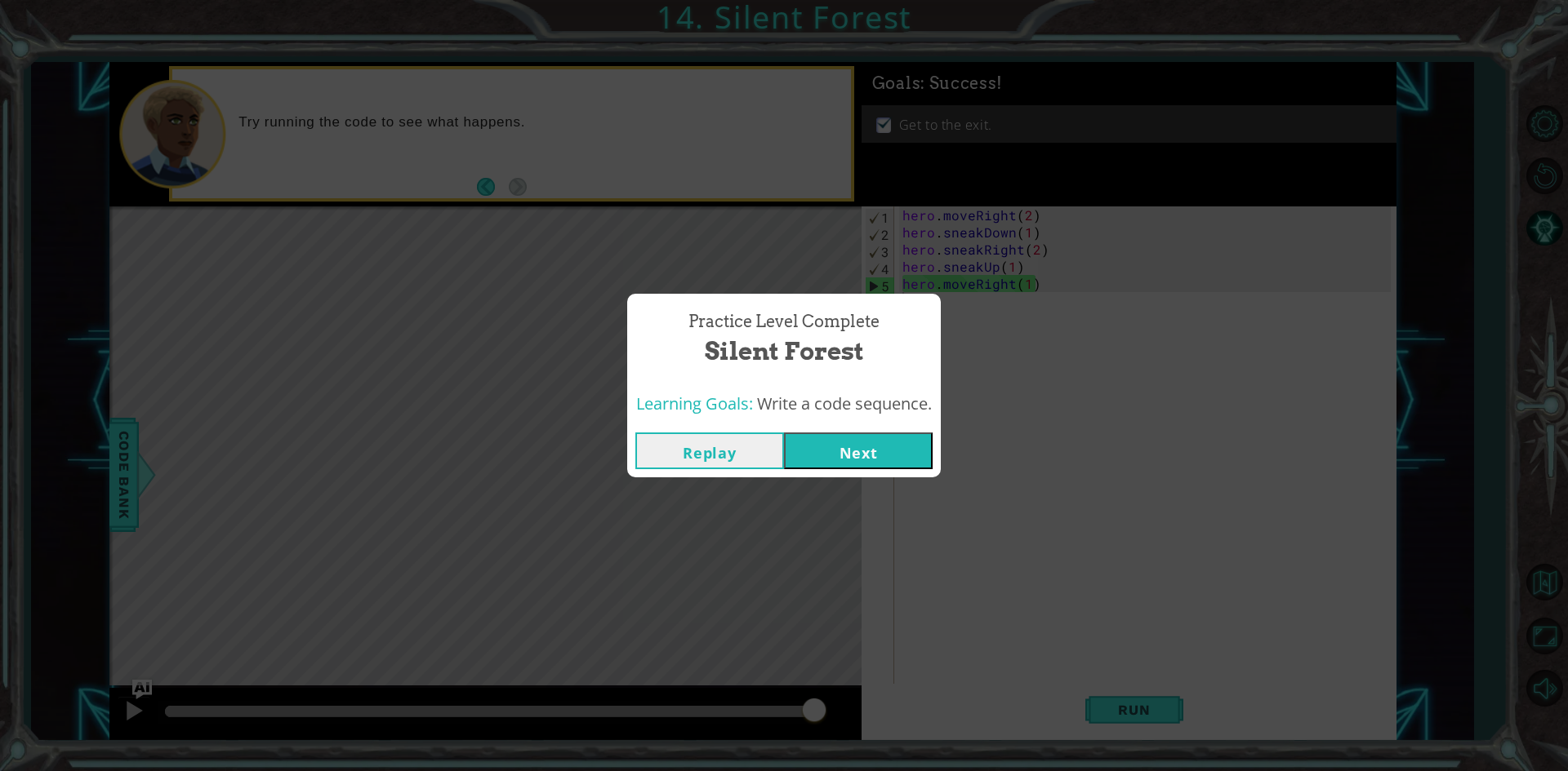
click at [889, 454] on button "Next" at bounding box center [859, 451] width 149 height 37
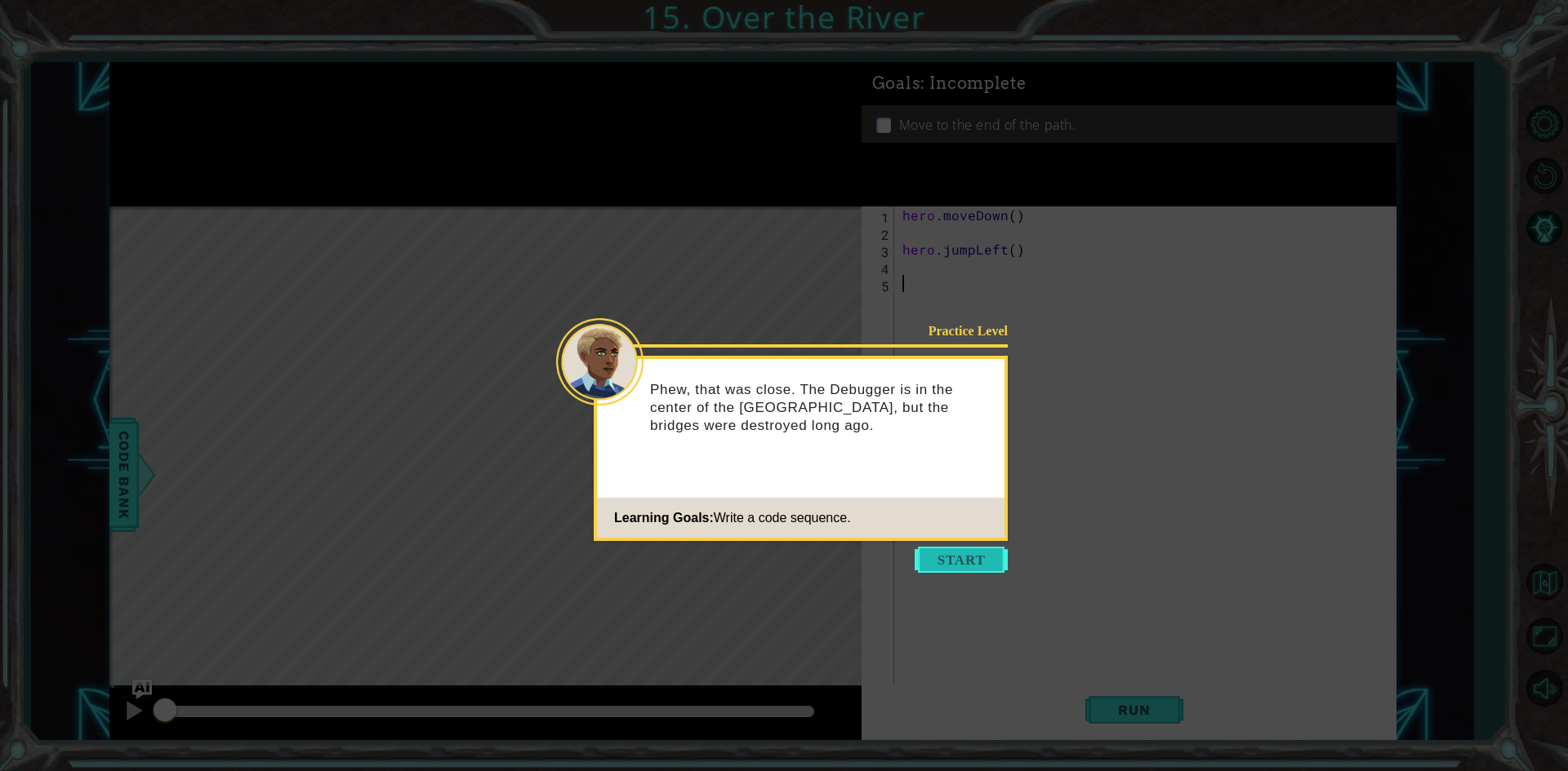
click at [969, 559] on button "Start" at bounding box center [961, 560] width 93 height 26
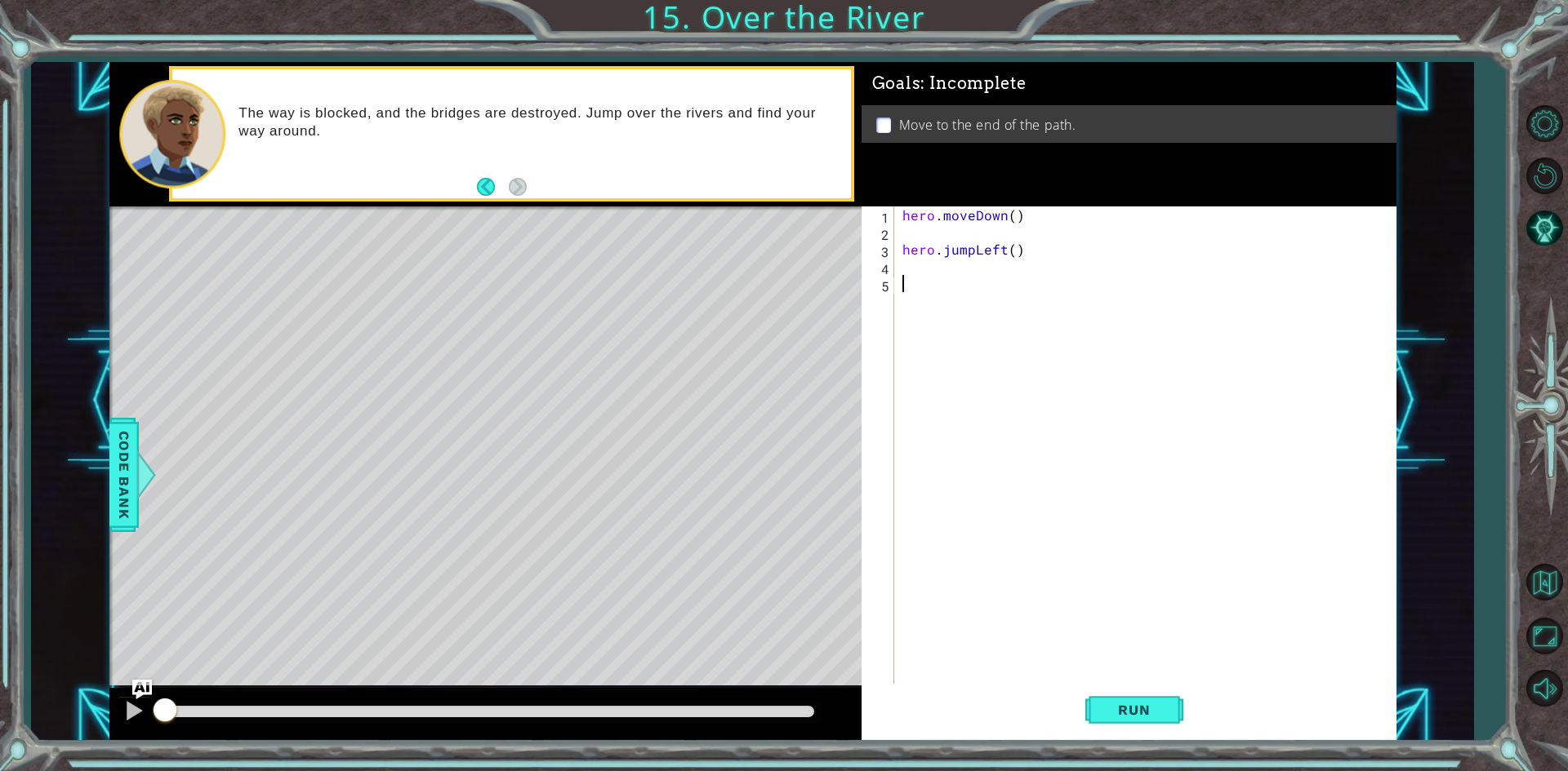
click at [938, 240] on div "hero . moveDown ( ) hero . jumpLeft ( )" at bounding box center [1149, 464] width 500 height 515
type textarea "hero.moveDown()"
click at [967, 258] on div "hero . moveDown ( ) hero . jumpLeft ( )" at bounding box center [1149, 464] width 500 height 515
click at [958, 252] on div "hero . moveDown ( ) hero . jumpLeft ( )" at bounding box center [1149, 464] width 500 height 515
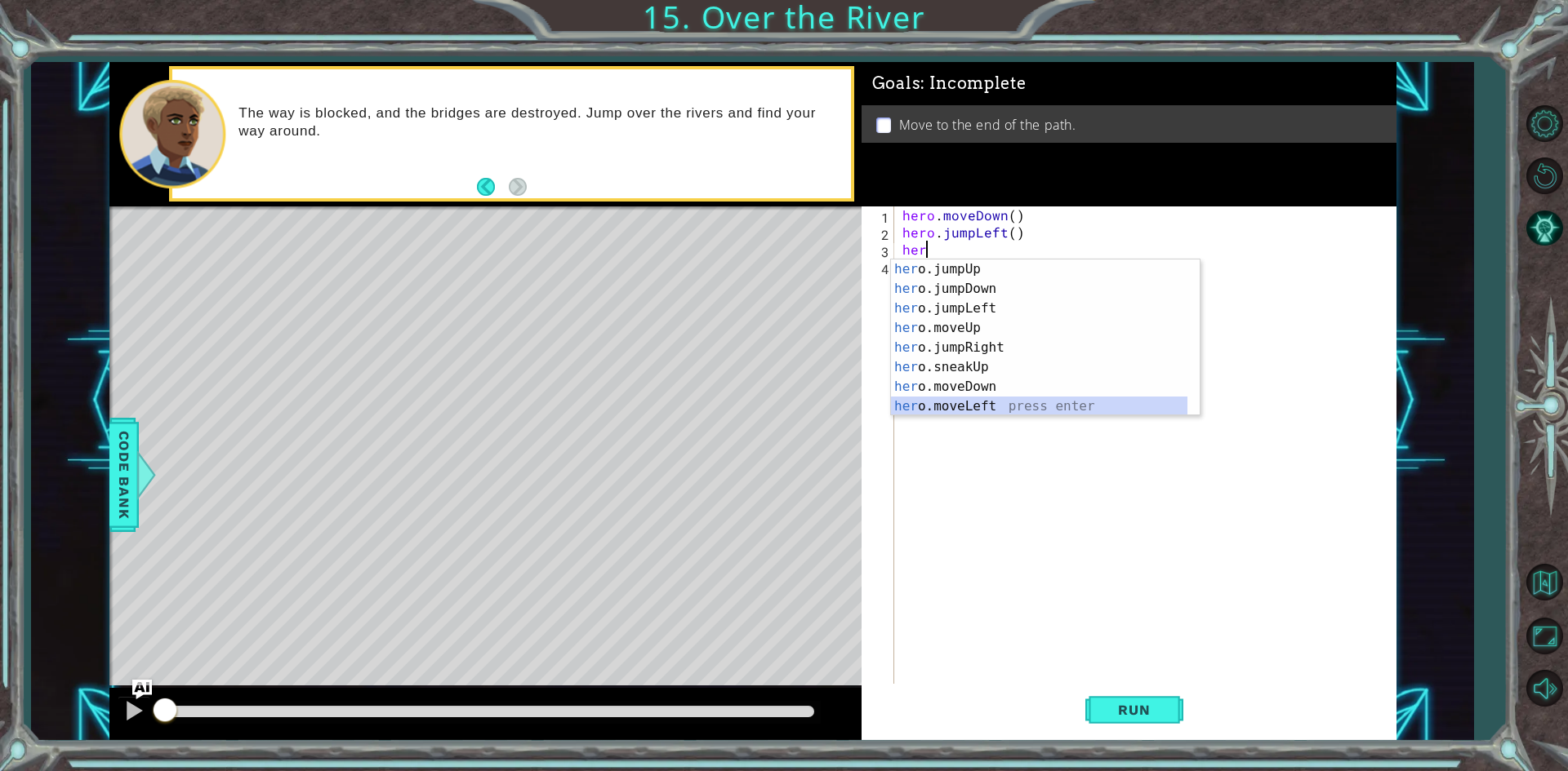
click at [1011, 398] on div "her o.jumpUp press enter her o.jumpDown press enter her o.jumpLeft press enter …" at bounding box center [1039, 357] width 296 height 196
type textarea "hero.moveLeft(1)"
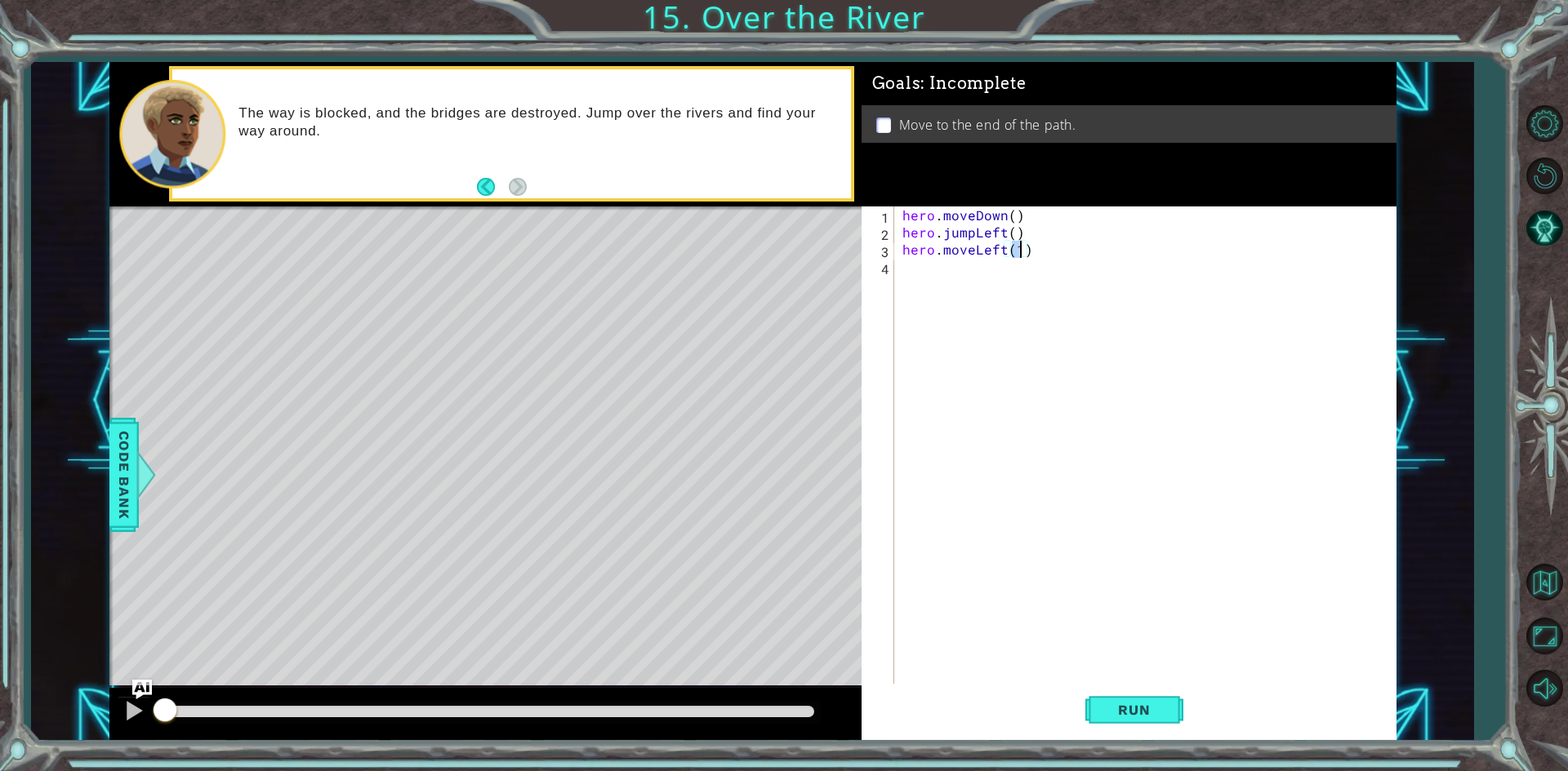
click at [965, 264] on div "hero . moveDown ( ) hero . jumpLeft ( ) hero . moveLeft ( 1 )" at bounding box center [1149, 464] width 500 height 515
click at [1011, 232] on div "hero . moveDown ( ) hero . jumpLeft ( ) hero . moveLeft ( 1 )" at bounding box center [1149, 464] width 500 height 515
click at [1014, 209] on div "hero . moveDown ( ) hero . jumpLeft ( 1 ) hero . moveLeft ( 1 )" at bounding box center [1149, 464] width 500 height 515
type textarea "hero.moveDown(1)"
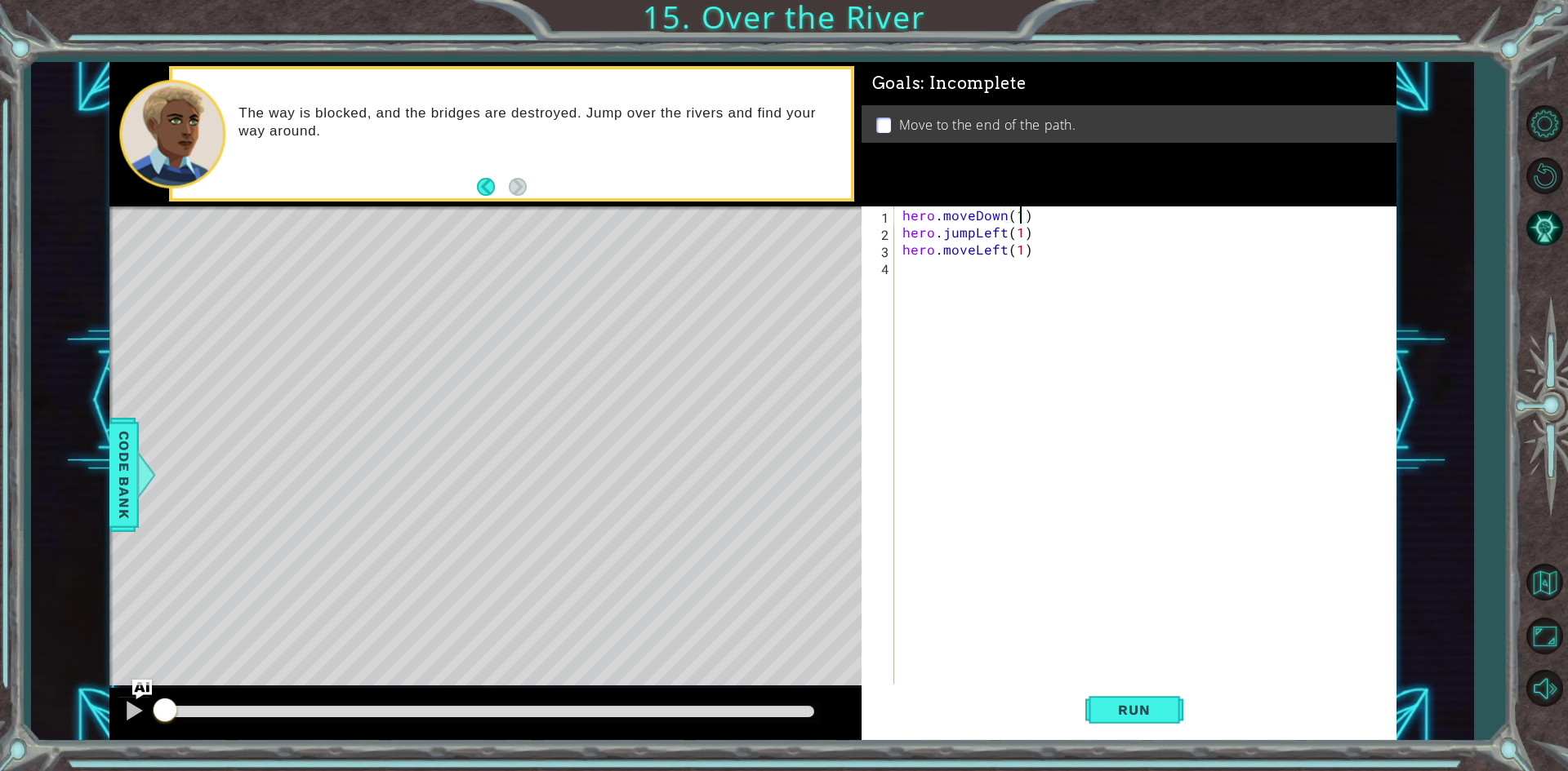
click at [1014, 286] on div "hero . moveDown ( 1 ) hero . jumpLeft ( 1 ) hero . moveLeft ( 1 )" at bounding box center [1149, 464] width 500 height 515
type textarea "he"
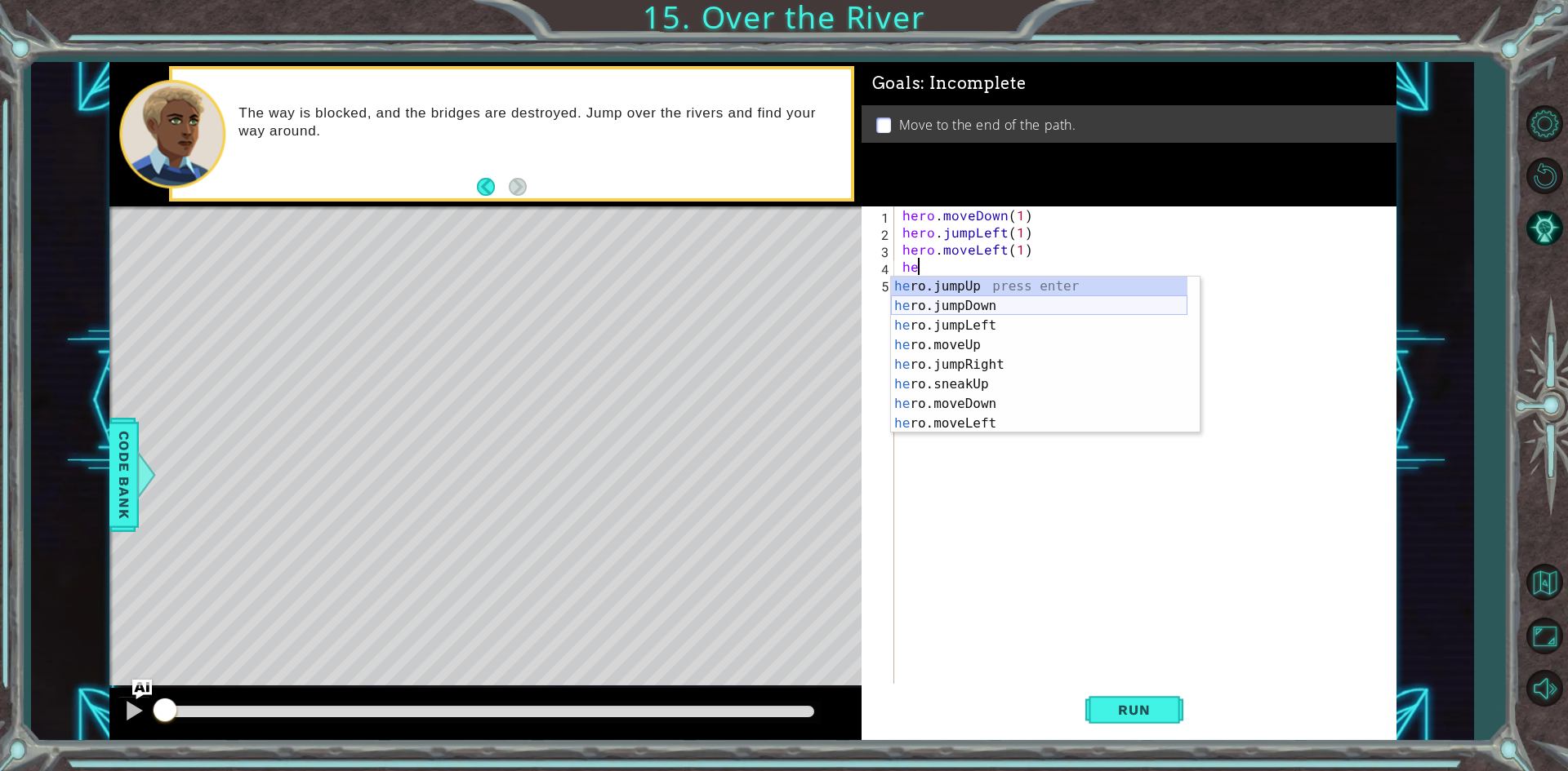
click at [919, 302] on div "he ro.jumpUp press enter he ro.jumpDown press enter he ro.jumpLeft press enter …" at bounding box center [1039, 374] width 296 height 196
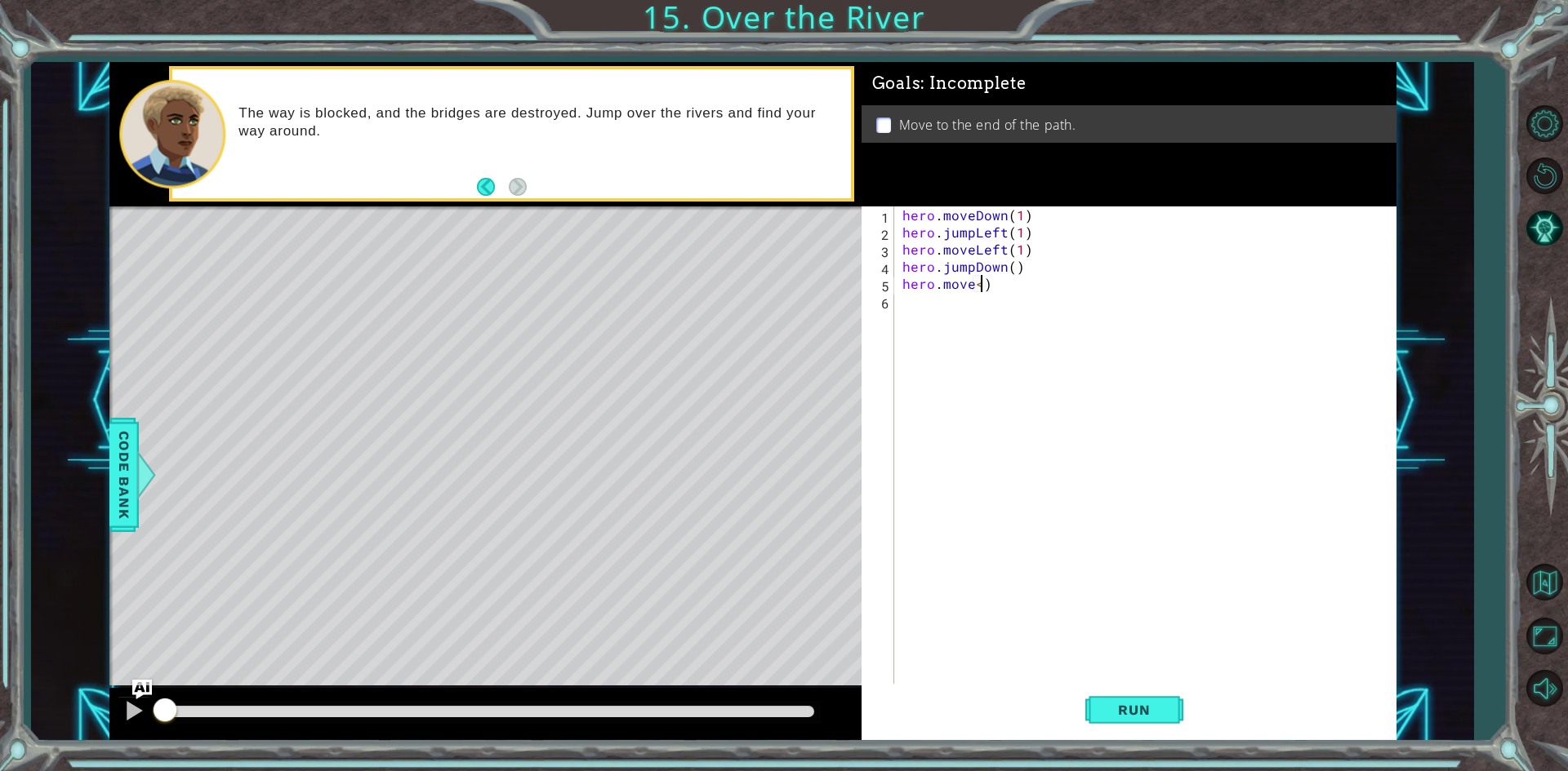
scroll to position [0, 4]
click at [1027, 299] on div "hero.moveR ight press enter" at bounding box center [1046, 322] width 309 height 59
type textarea "hero.moveRight(1)"
click at [1014, 304] on div "hero . moveDown ( 1 ) hero . jumpLeft ( 1 ) hero . moveLeft ( 1 ) hero . jumpDo…" at bounding box center [1149, 464] width 500 height 515
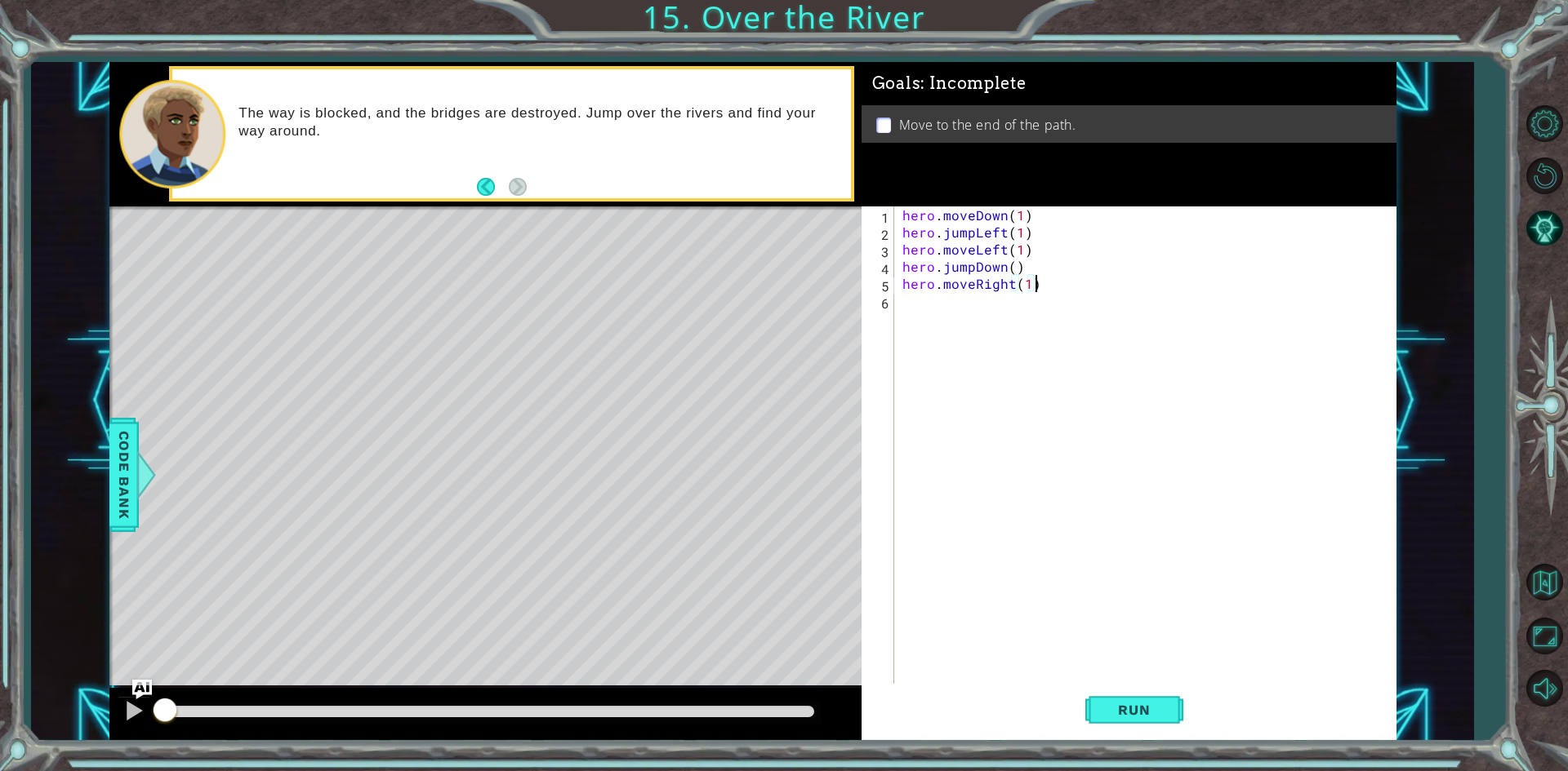
click at [1054, 287] on div "hero . moveDown ( 1 ) hero . jumpLeft ( 1 ) hero . moveLeft ( 1 ) hero . jumpDo…" at bounding box center [1149, 464] width 500 height 515
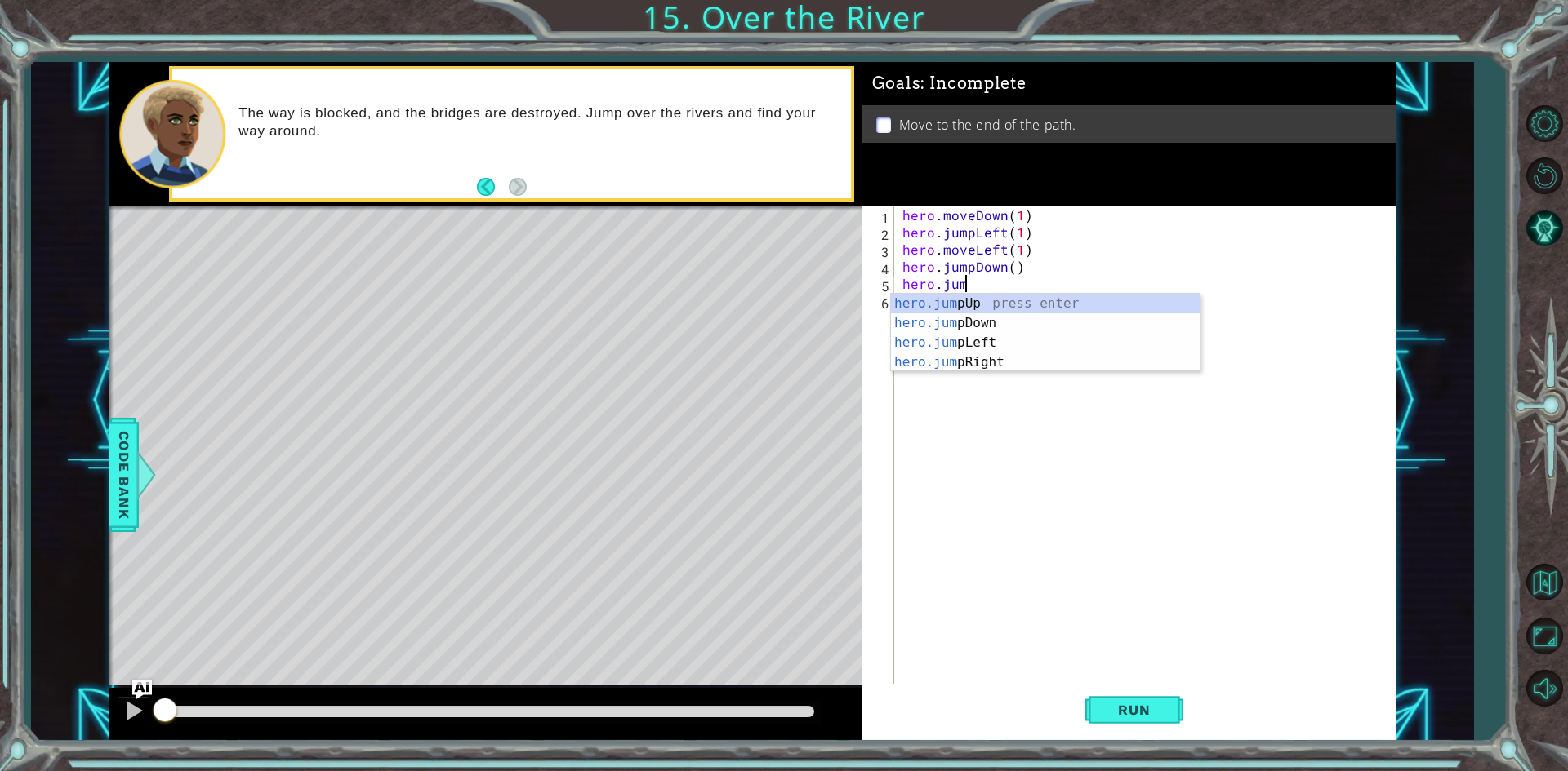
type textarea "hero.jump"
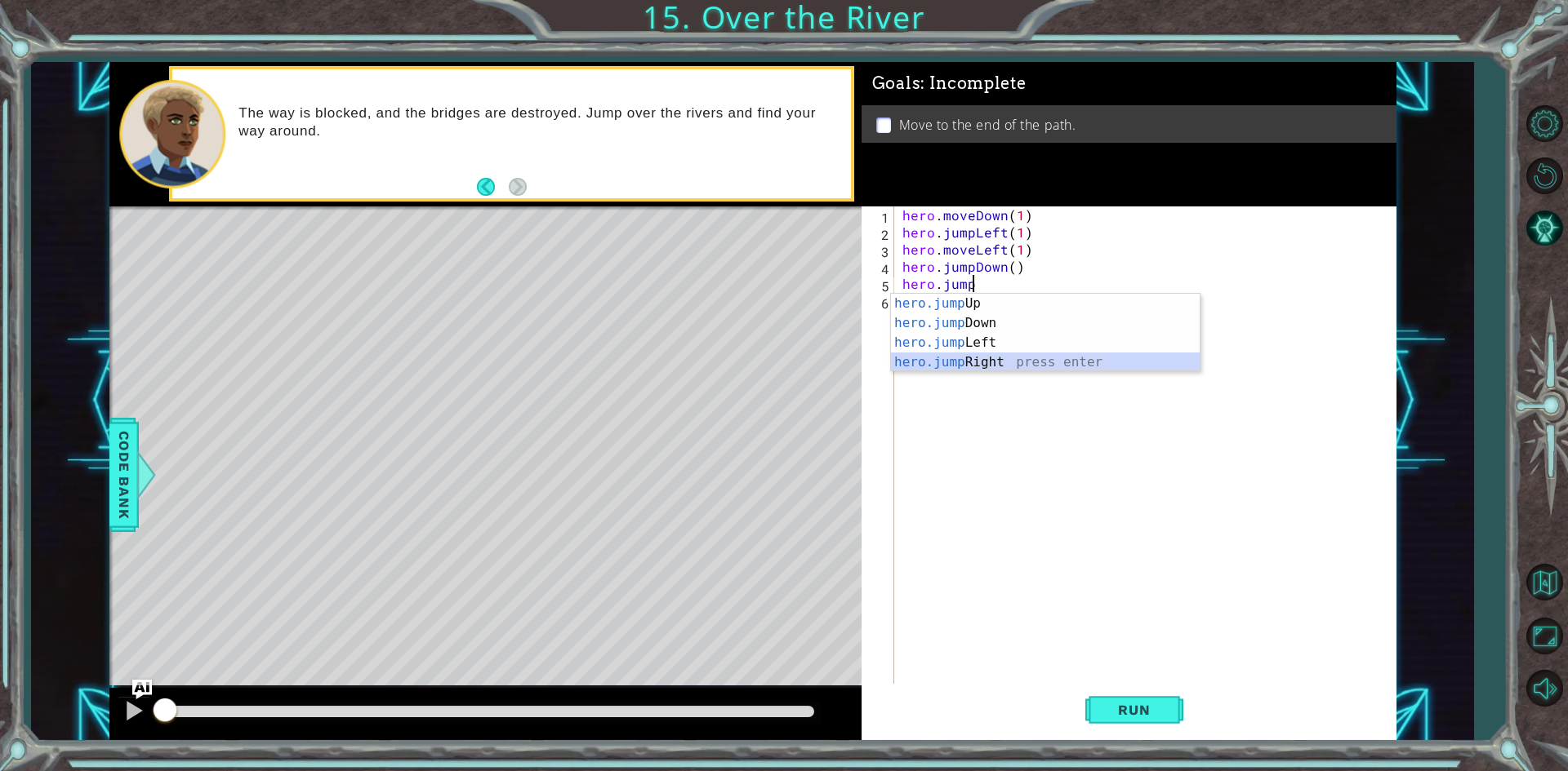
click at [1108, 356] on div "hero.jump Up press enter hero.jump Down press enter hero.jump Left press enter …" at bounding box center [1046, 352] width 309 height 118
type textarea "hero.jumpRight()"
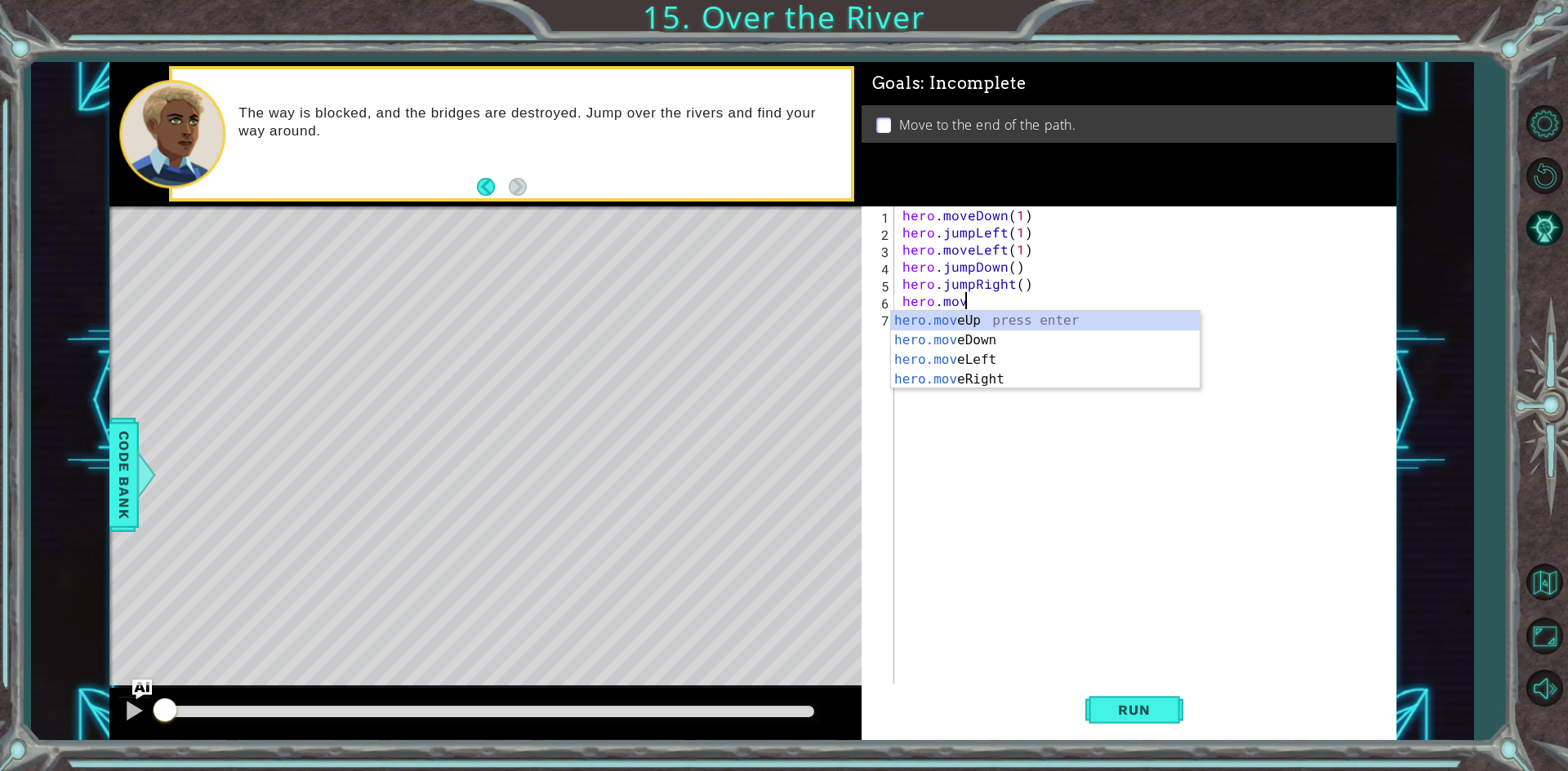
scroll to position [0, 4]
click at [991, 379] on div "hero.move Up press enter hero.move Down press enter hero.move Left press enter …" at bounding box center [1046, 370] width 309 height 118
type textarea "hero.moveRight(1)"
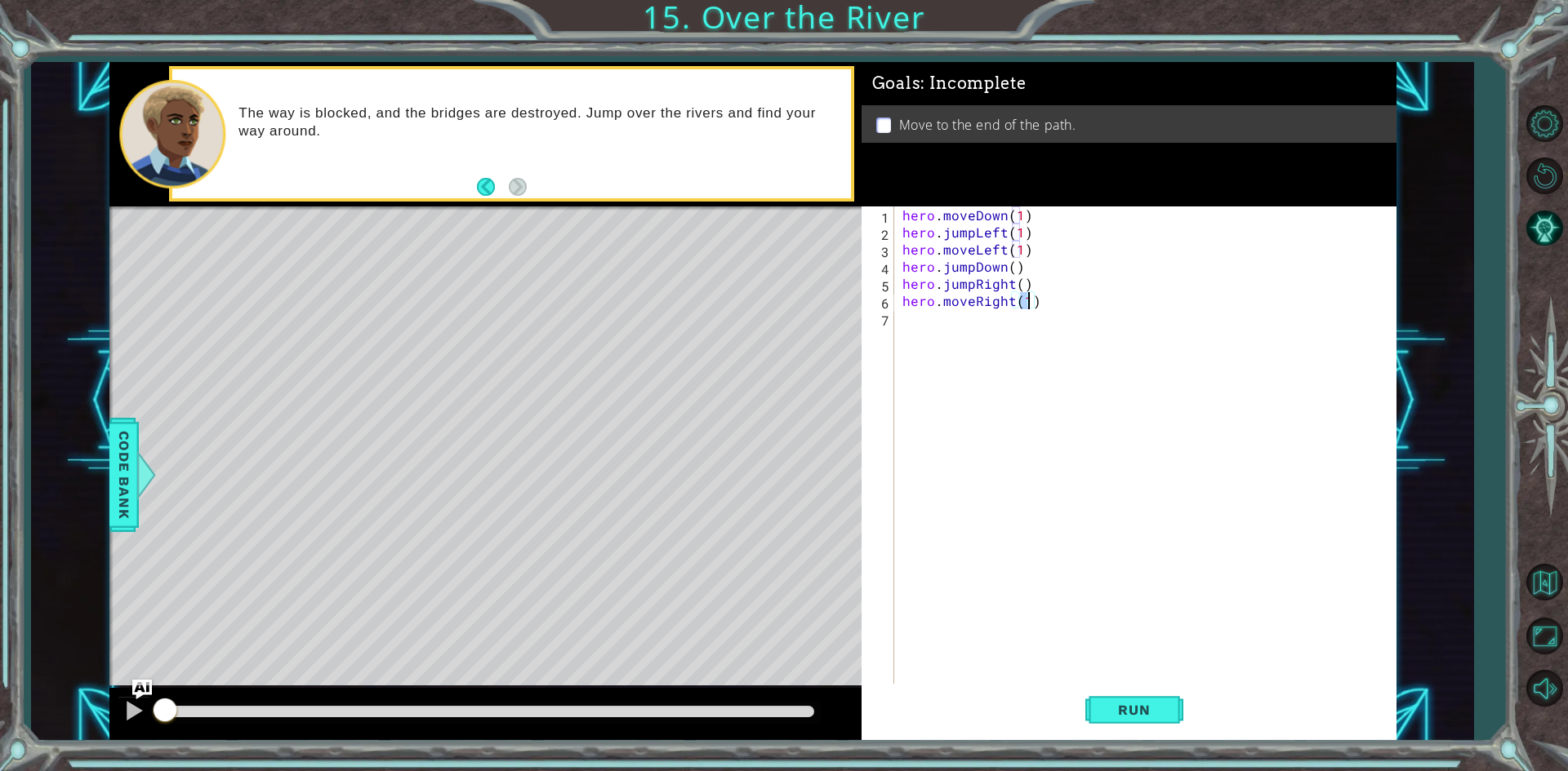
click at [1034, 324] on div "hero . moveDown ( 1 ) hero . jumpLeft ( 1 ) hero . moveLeft ( 1 ) hero . jumpDo…" at bounding box center [1149, 464] width 500 height 515
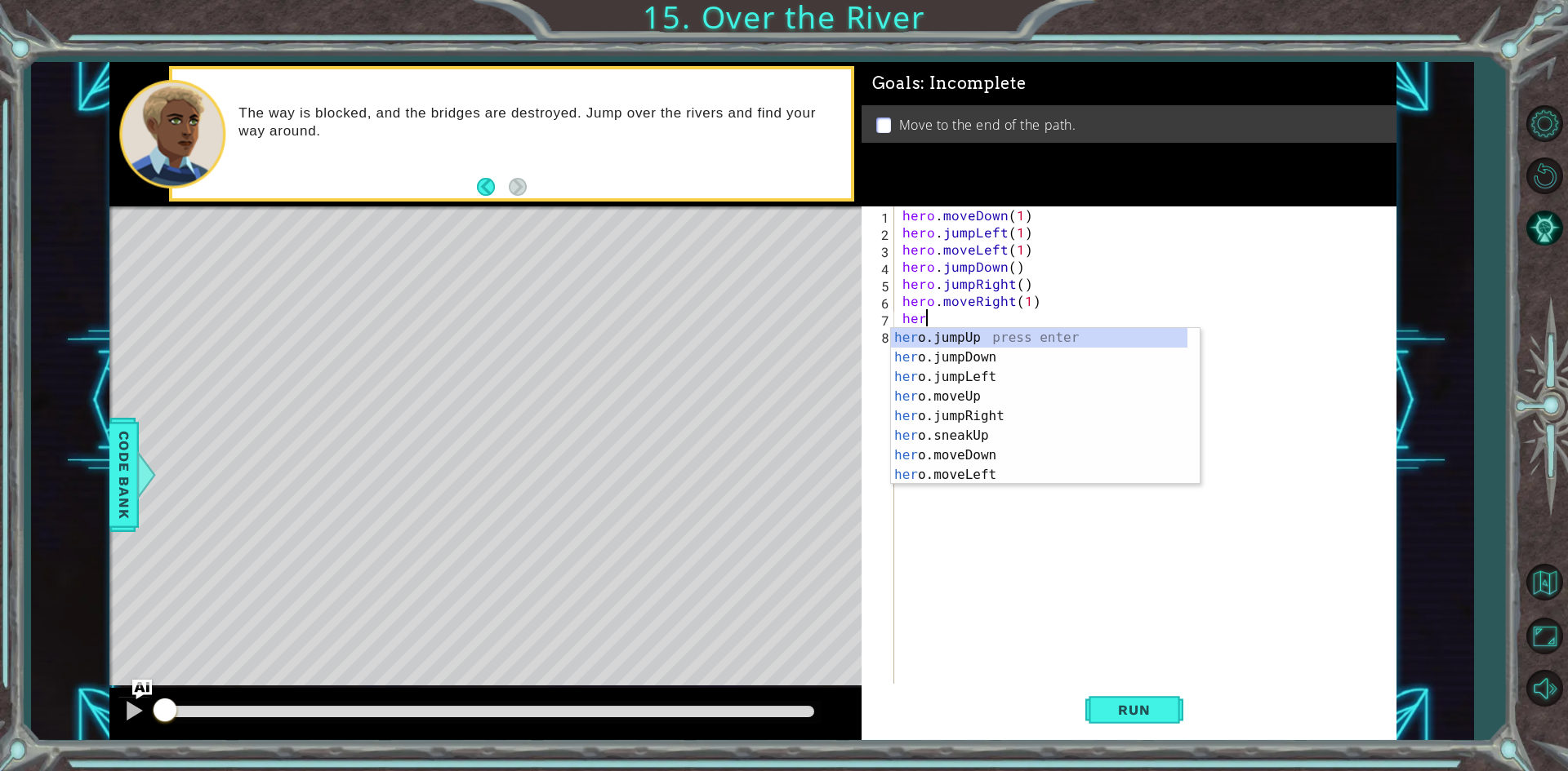
scroll to position [0, 1]
click at [1000, 461] on div "hero .jumpUp press enter hero .jumpDown press enter hero .jumpLeft press enter …" at bounding box center [1039, 425] width 296 height 196
type textarea "hero.moveDown(1)"
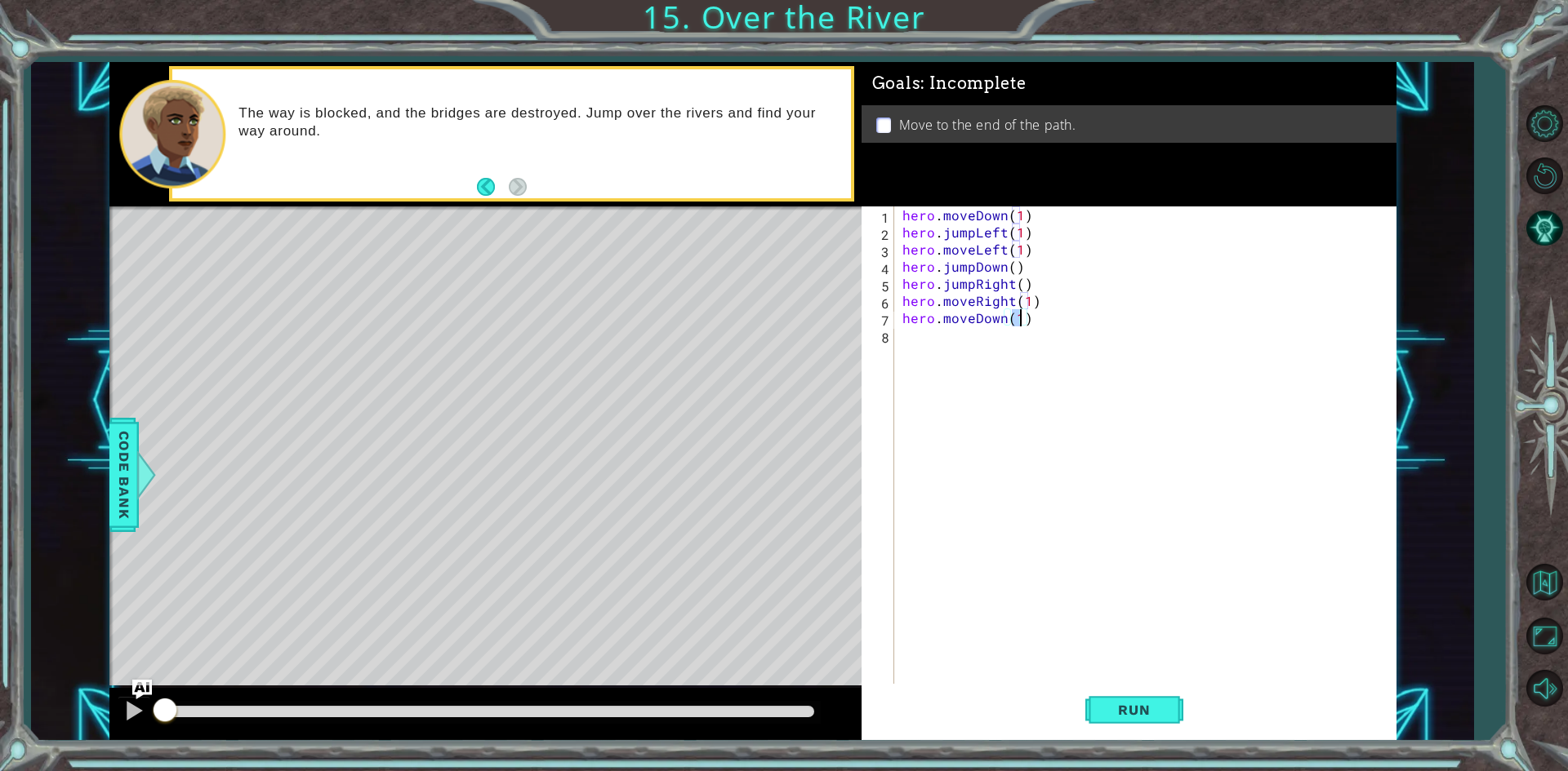
click at [1081, 499] on div "hero . moveDown ( 1 ) hero . jumpLeft ( 1 ) hero . moveLeft ( 1 ) hero . jumpDo…" at bounding box center [1149, 464] width 500 height 515
click at [1129, 692] on button "Run" at bounding box center [1134, 710] width 98 height 53
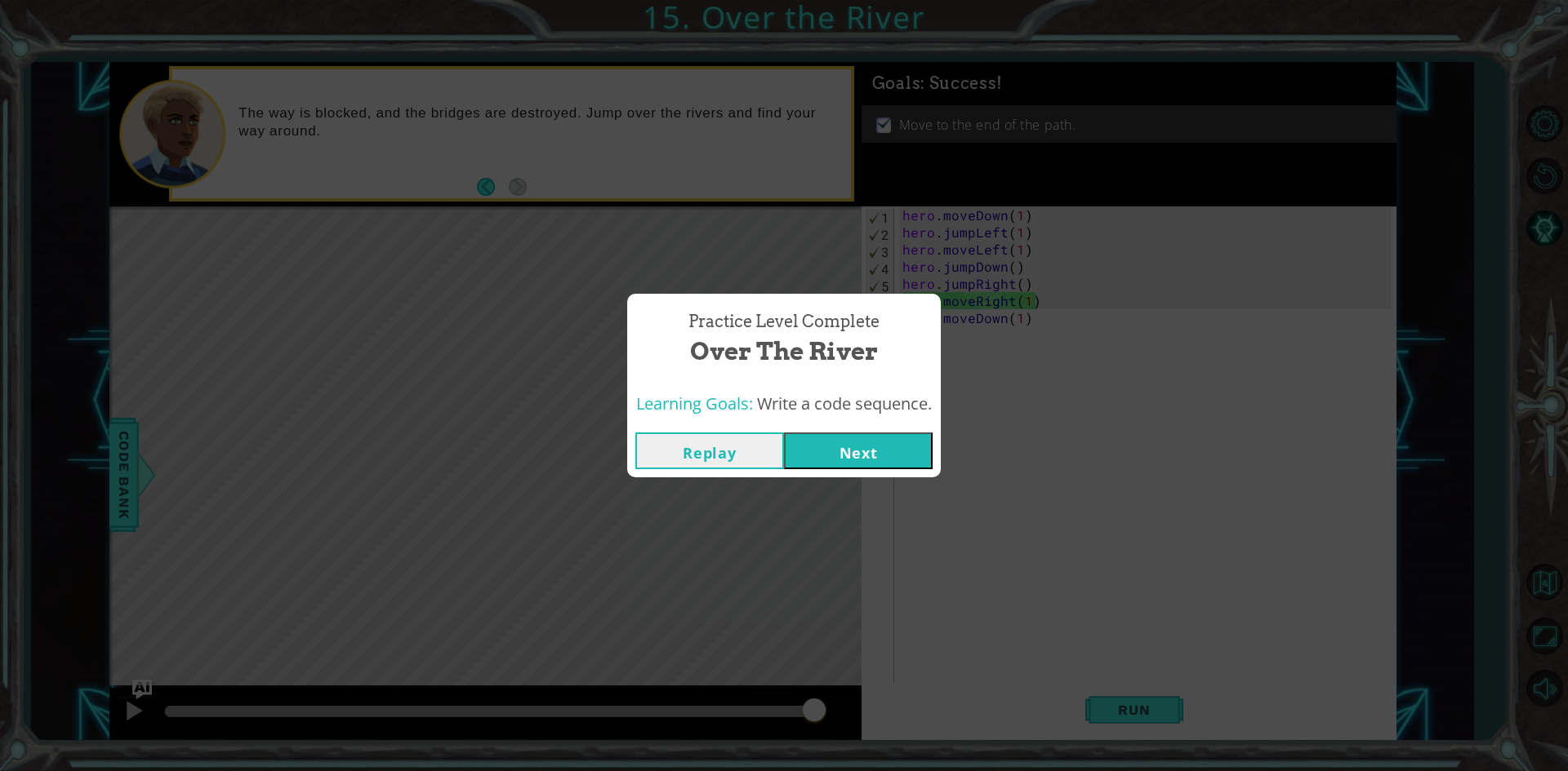
click at [825, 402] on span "Write a code sequence." at bounding box center [845, 404] width 175 height 22
click at [916, 470] on div "Replay Next" at bounding box center [784, 451] width 313 height 53
click at [911, 461] on button "Next" at bounding box center [859, 451] width 149 height 37
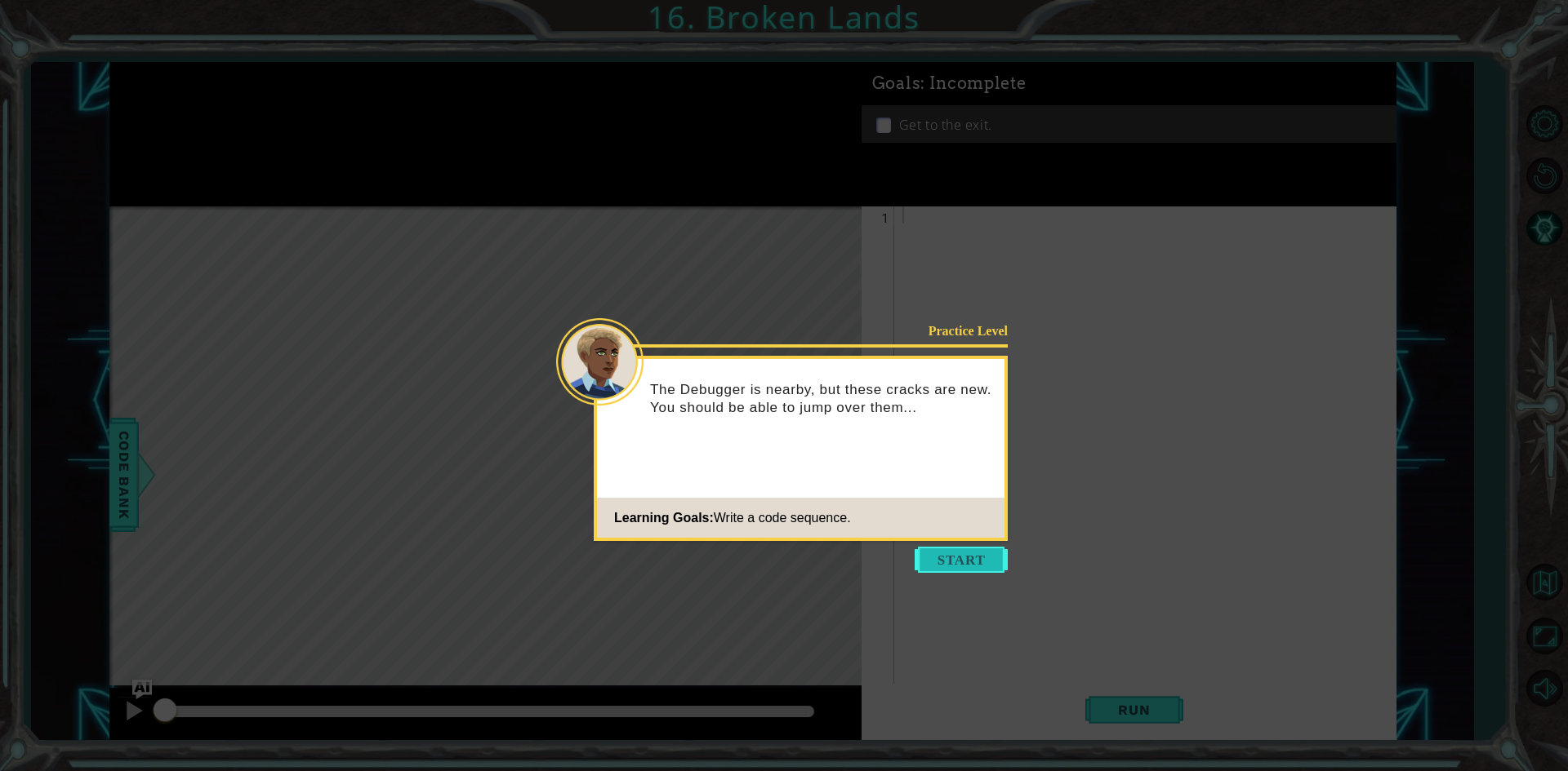
click at [963, 562] on button "Start" at bounding box center [961, 560] width 93 height 26
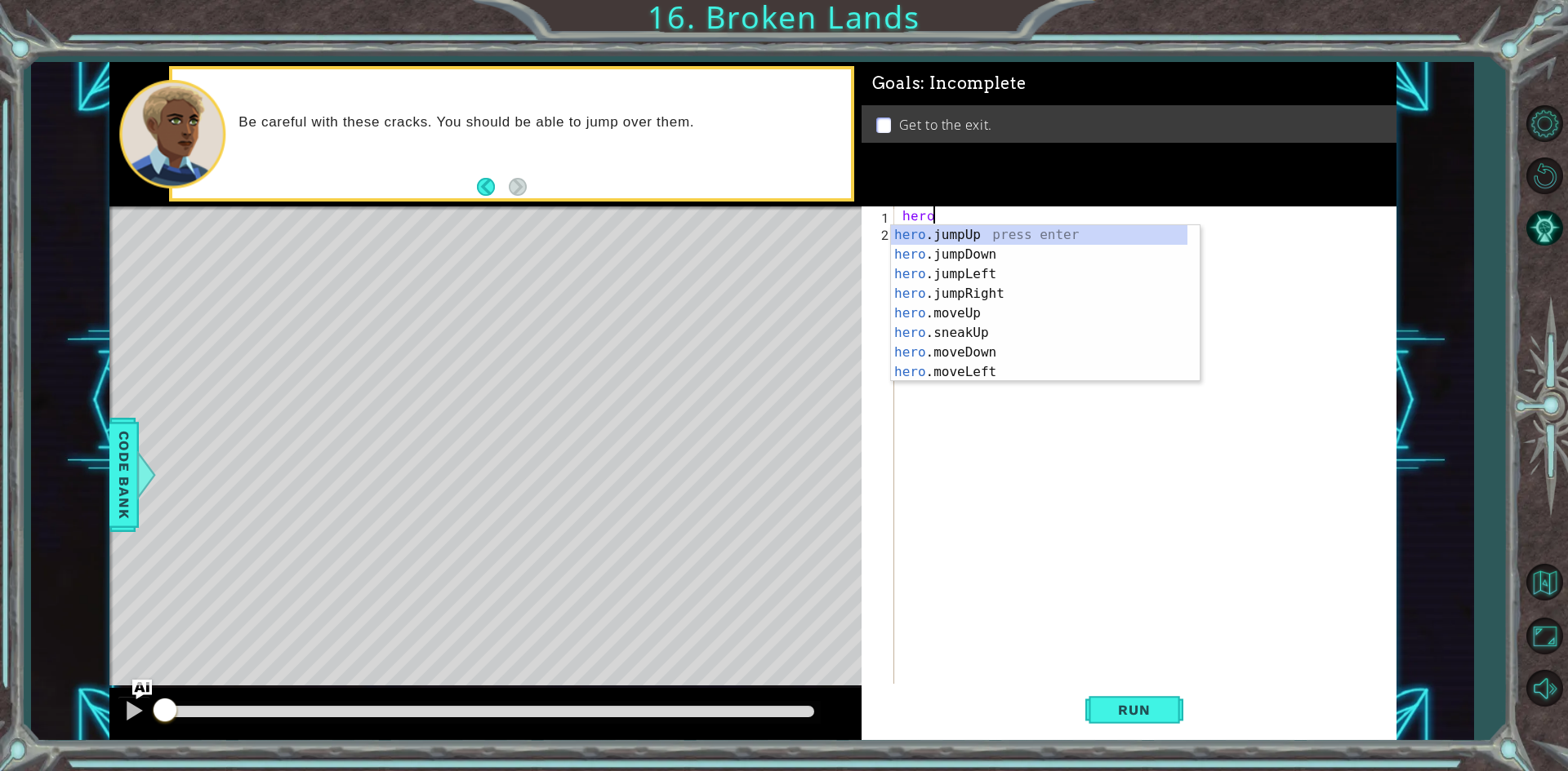
scroll to position [0, 1]
click at [1013, 372] on div "hero .jumpUp press enter hero .jumpDown press enter hero .jumpLeft press enter …" at bounding box center [1039, 323] width 296 height 196
type textarea "hero.moveLeft(1)"
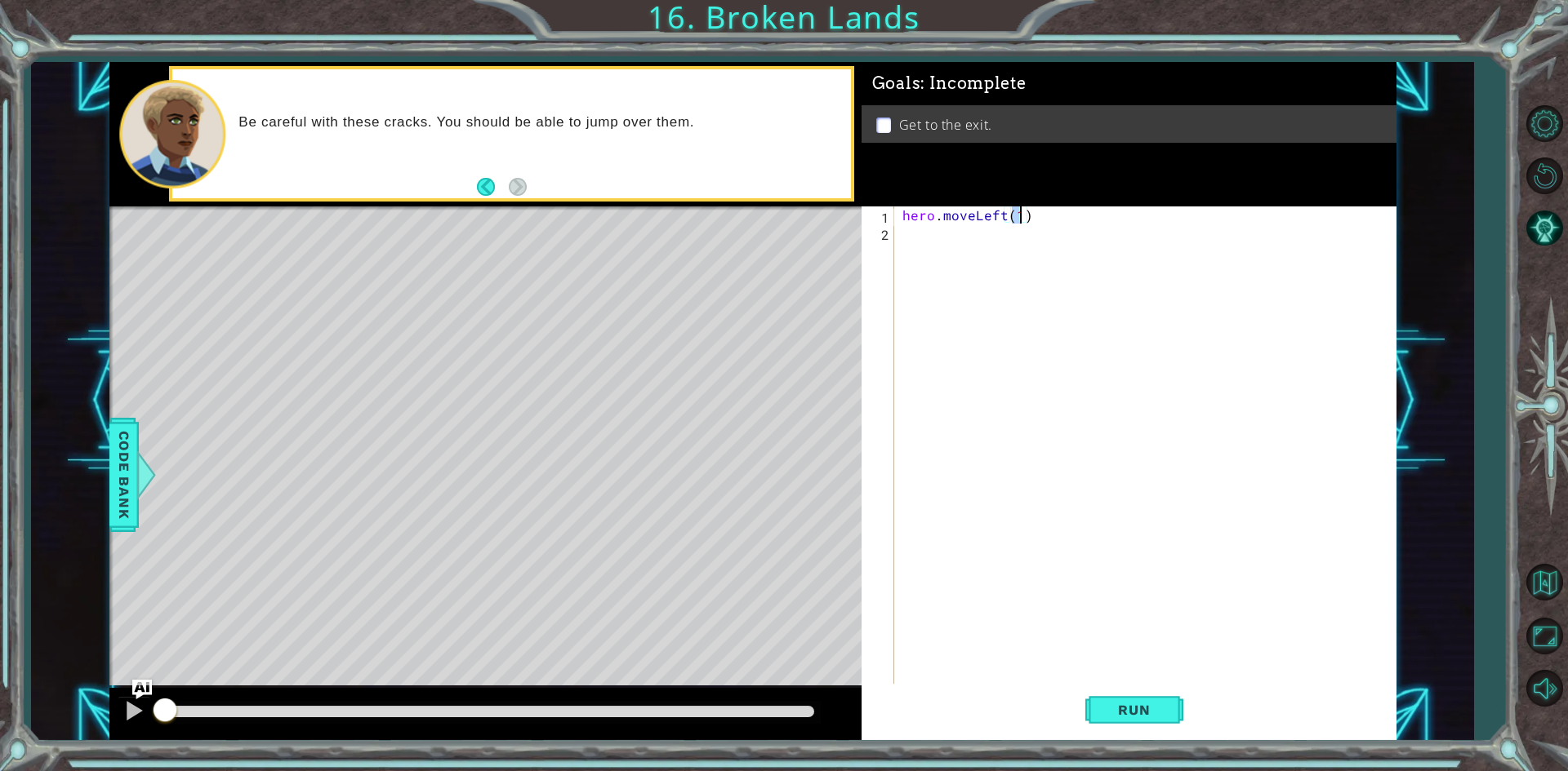
click at [1021, 268] on div "hero . moveLeft ( 1 )" at bounding box center [1149, 464] width 500 height 515
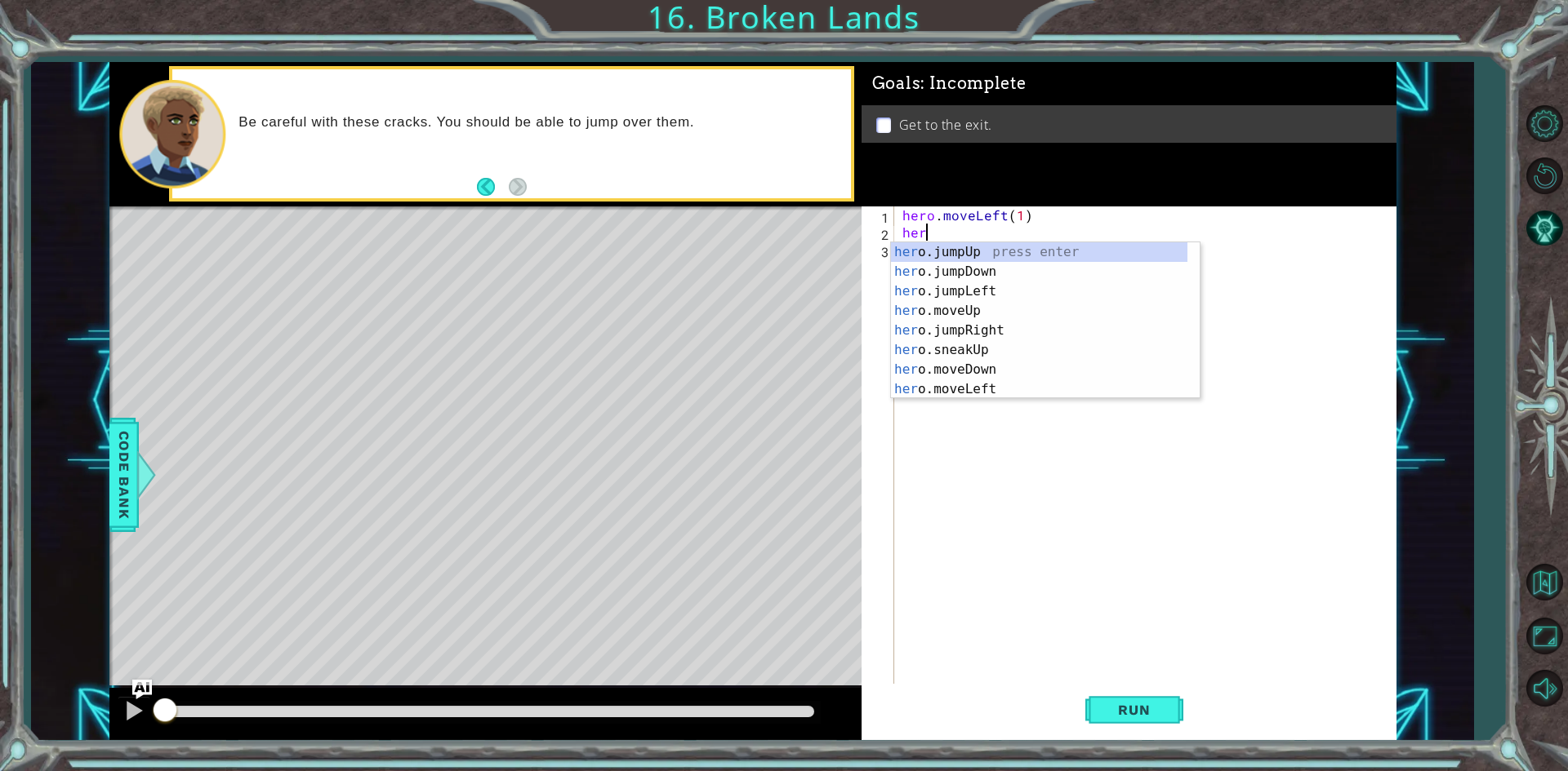
type textarea "hero"
click at [999, 299] on div "hero .jumpUp press enter hero .jumpDown press enter hero .jumpLeft press enter …" at bounding box center [1039, 340] width 296 height 196
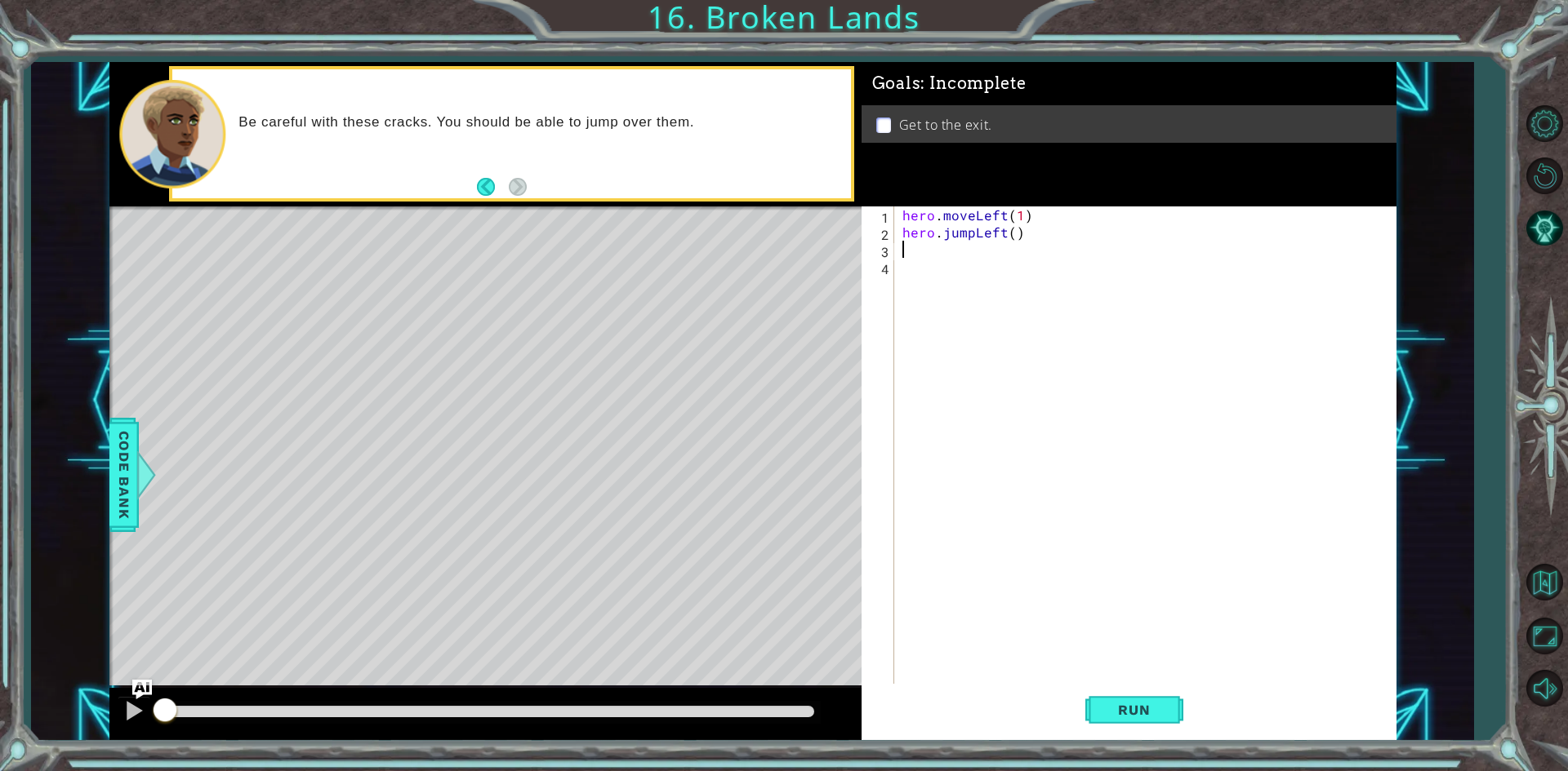
scroll to position [0, 0]
type textarea "hero.jumpLeft()"
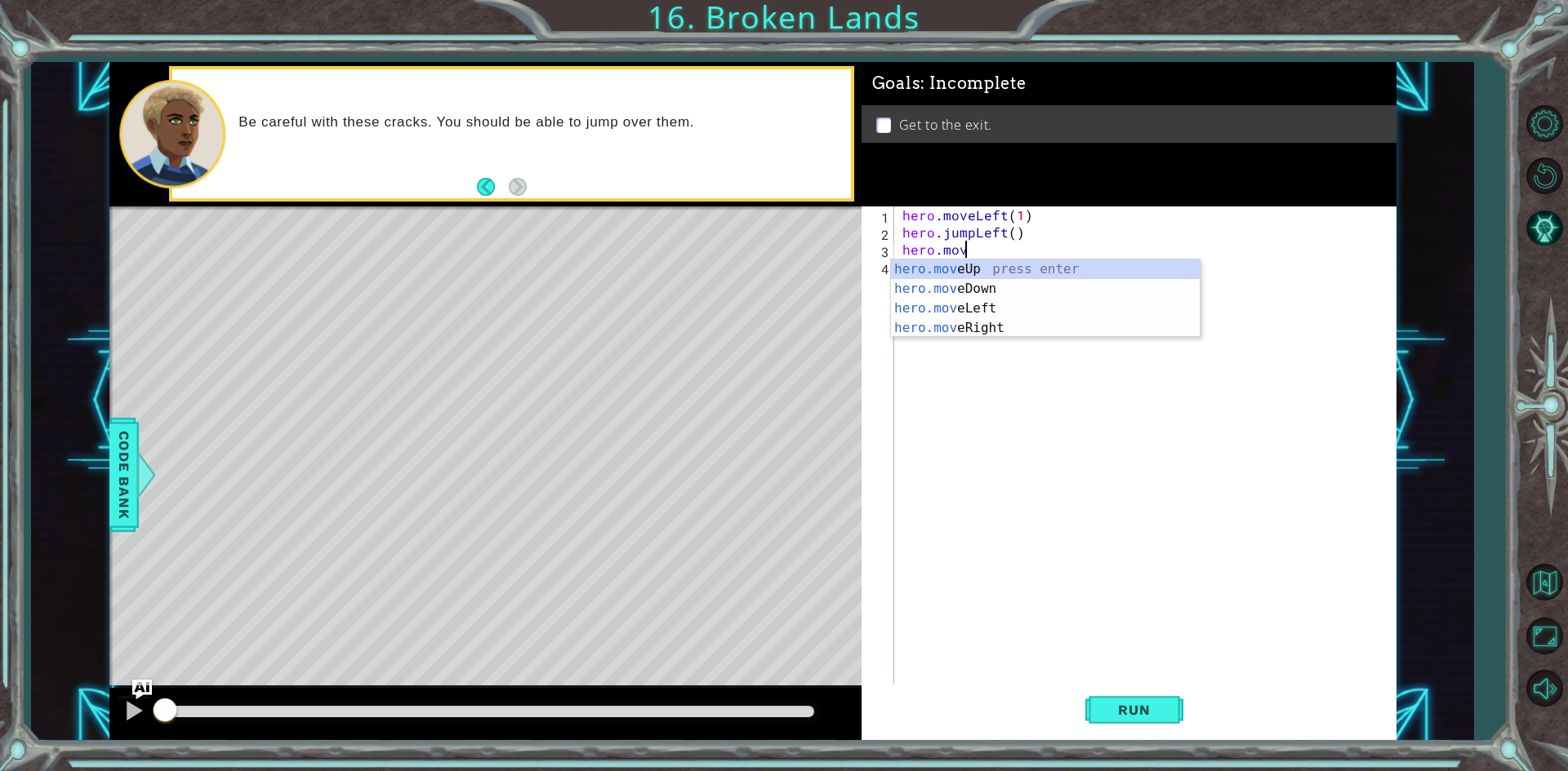
scroll to position [0, 4]
click at [1004, 321] on div "hero.move Up press enter hero.move Down press enter hero.move Left press enter …" at bounding box center [1046, 318] width 309 height 118
type textarea "hero.moveRight(1)"
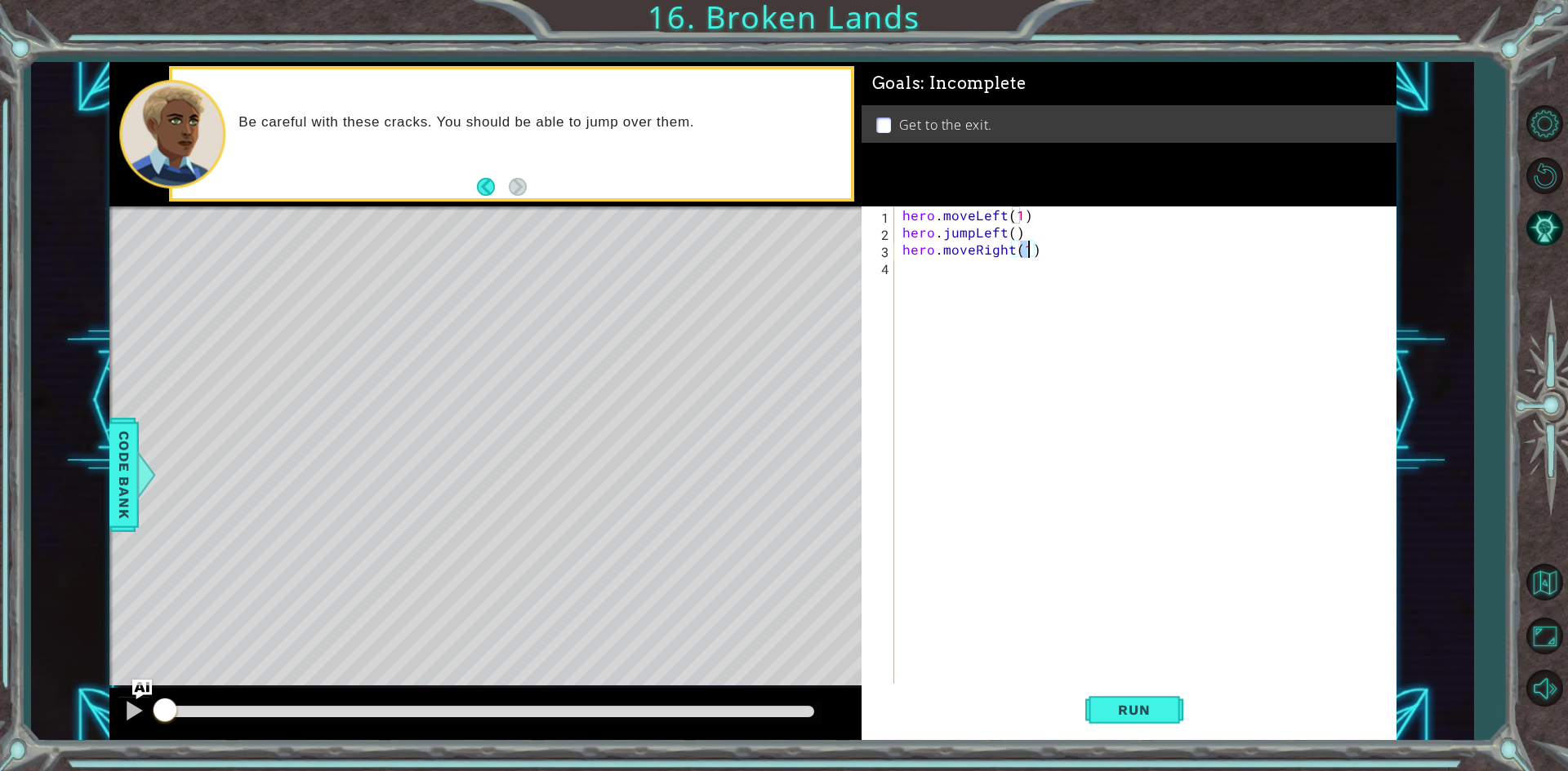
click at [971, 286] on div "hero . moveLeft ( 1 ) hero . jumpLeft ( ) hero . moveRight ( 1 )" at bounding box center [1149, 464] width 500 height 515
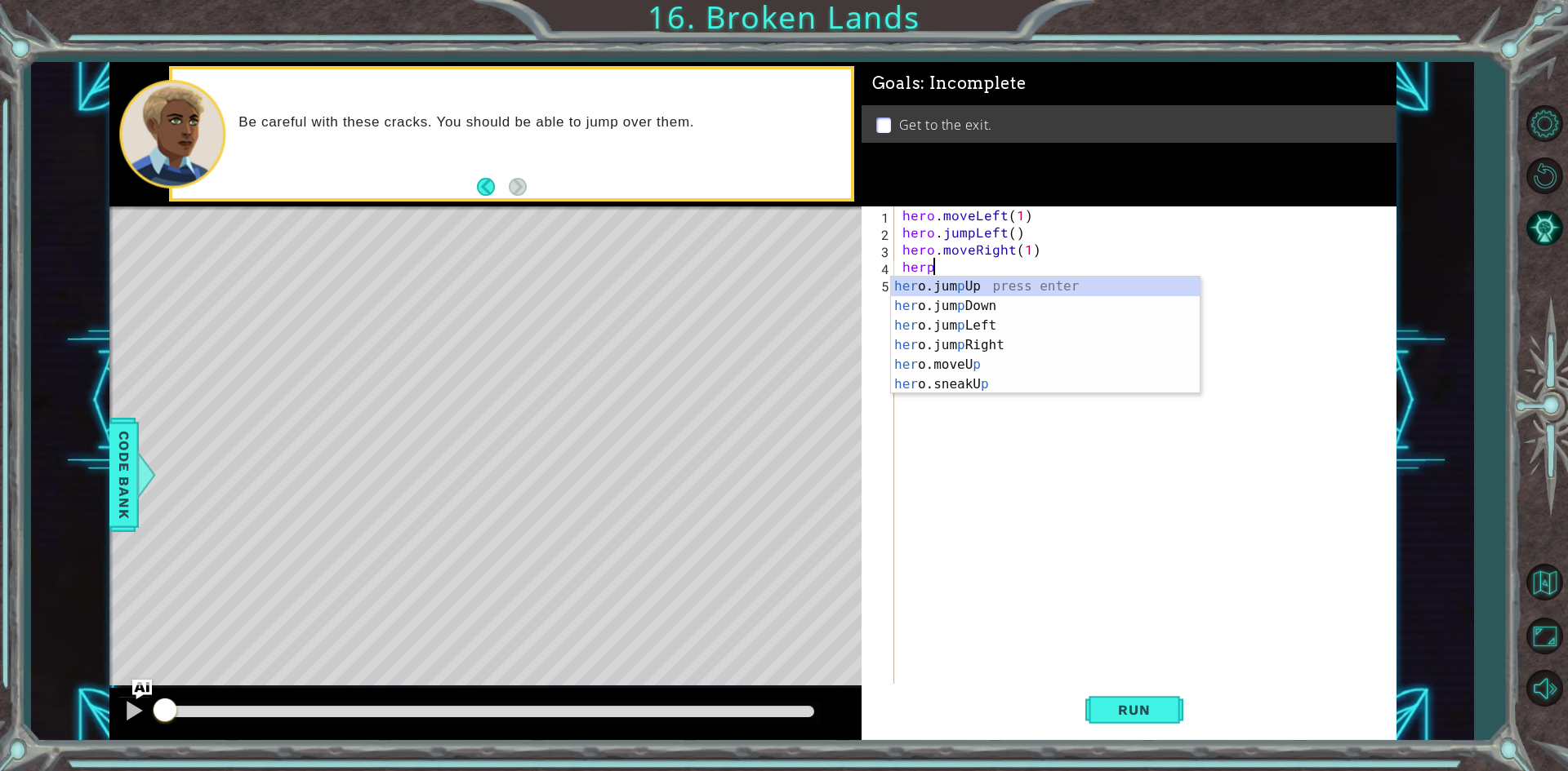
scroll to position [0, 1]
type textarea "hero"
click at [1014, 278] on div "hero .jumpUp press enter hero .jumpDown press enter hero .jumpLeft press enter …" at bounding box center [1039, 374] width 296 height 196
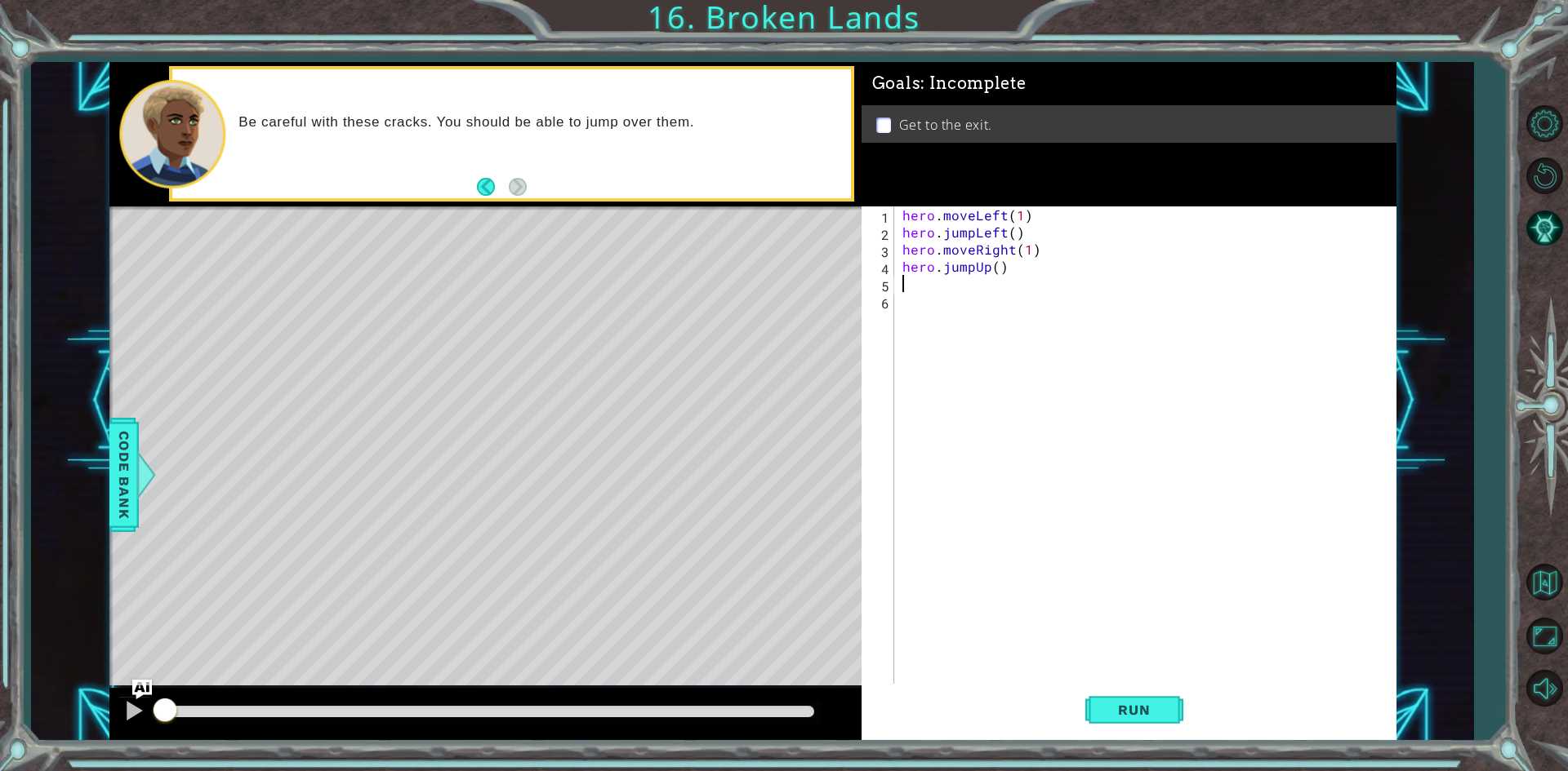
type textarea "hero.jumpUp()"
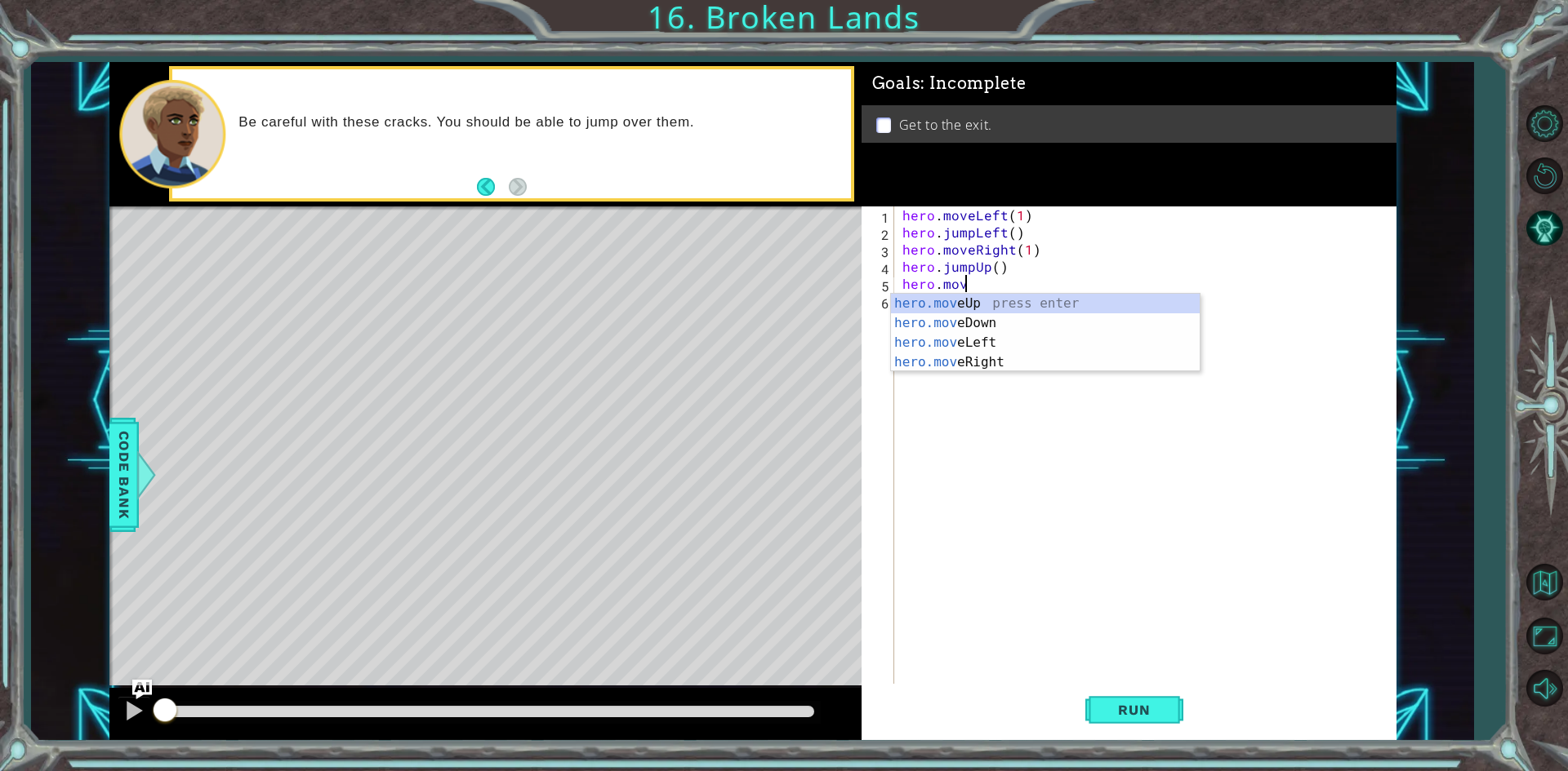
scroll to position [0, 4]
click at [1005, 307] on div "hero.move Up press enter hero.move Down press enter hero.move Left press enter …" at bounding box center [1046, 352] width 309 height 118
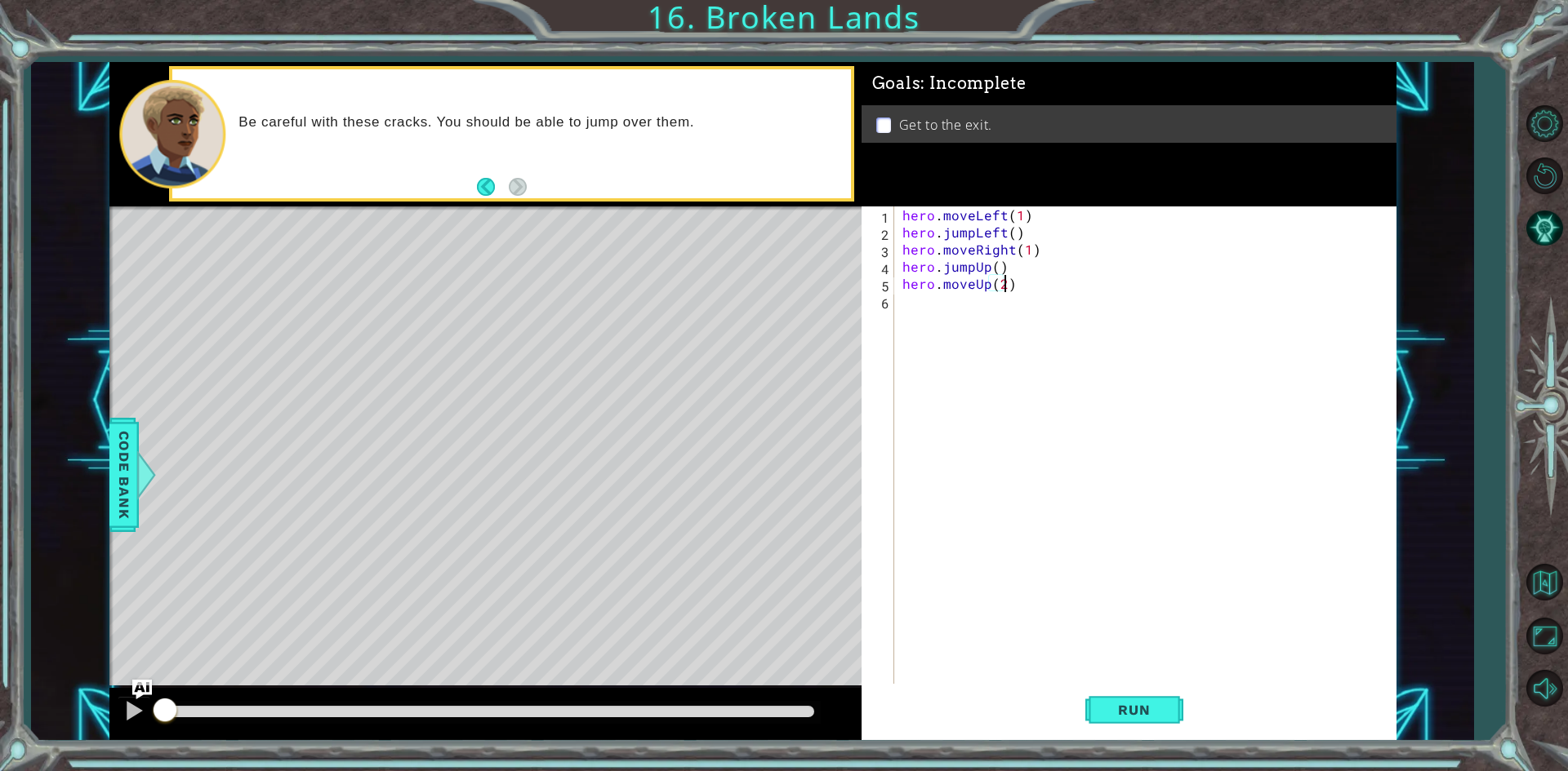
scroll to position [0, 6]
click at [1140, 700] on button "Run" at bounding box center [1134, 710] width 98 height 53
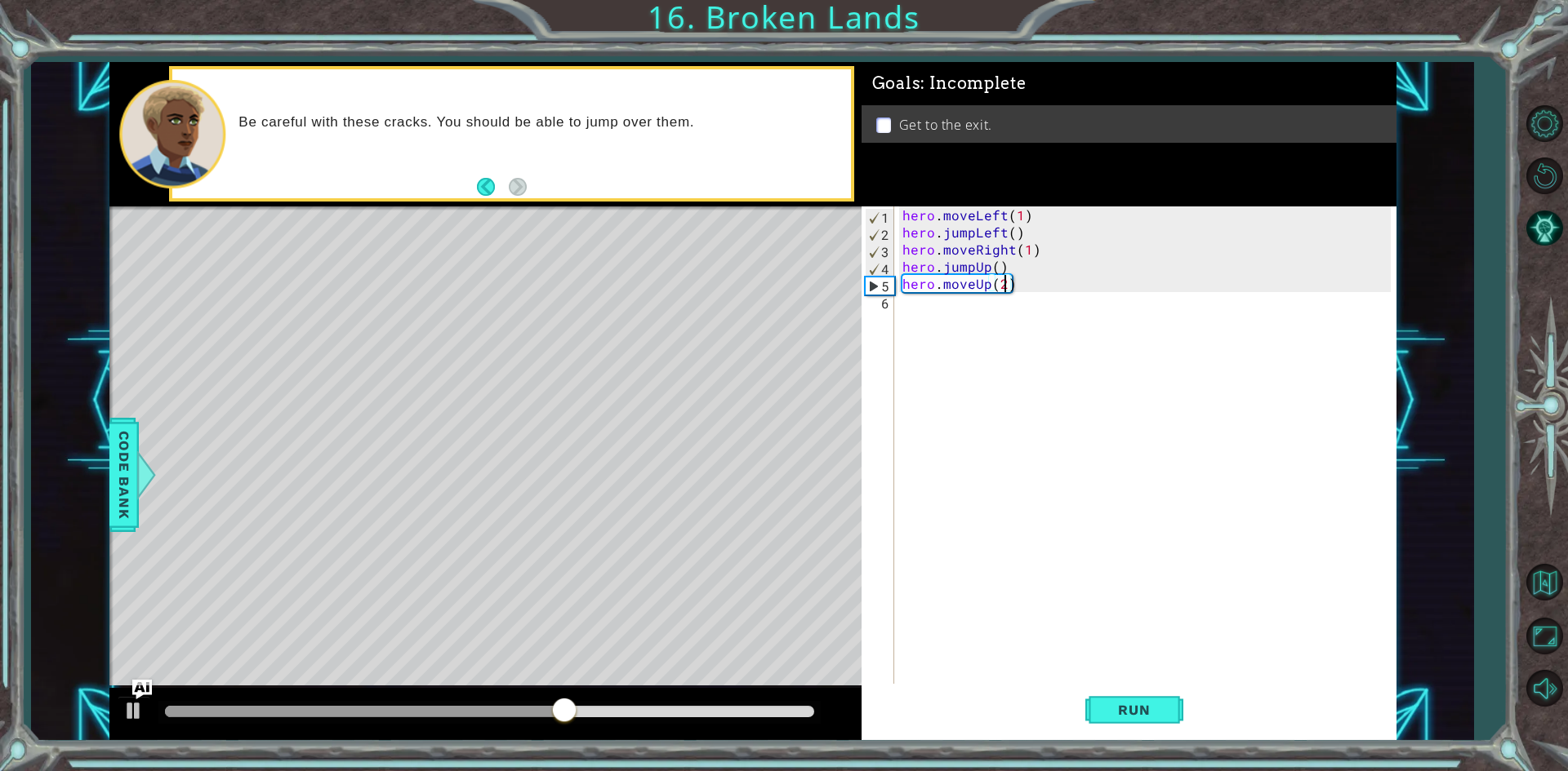
click at [1015, 230] on div "hero . moveLeft ( 1 ) hero . jumpLeft ( ) hero . moveRight ( 1 ) hero . jumpUp …" at bounding box center [1149, 464] width 500 height 515
click at [1004, 223] on div "hero . moveLeft ( 1 ) hero . jumpLeft ( ) hero . moveRight ( 1 ) hero . jumpUp …" at bounding box center [1149, 464] width 500 height 515
click at [1004, 232] on div "hero . moveLeft ( 1 ) hero . jumpLeft ( ) hero . moveRight ( 1 ) hero . jumpUp …" at bounding box center [1149, 464] width 500 height 515
type textarea "hero.jumpRight()"
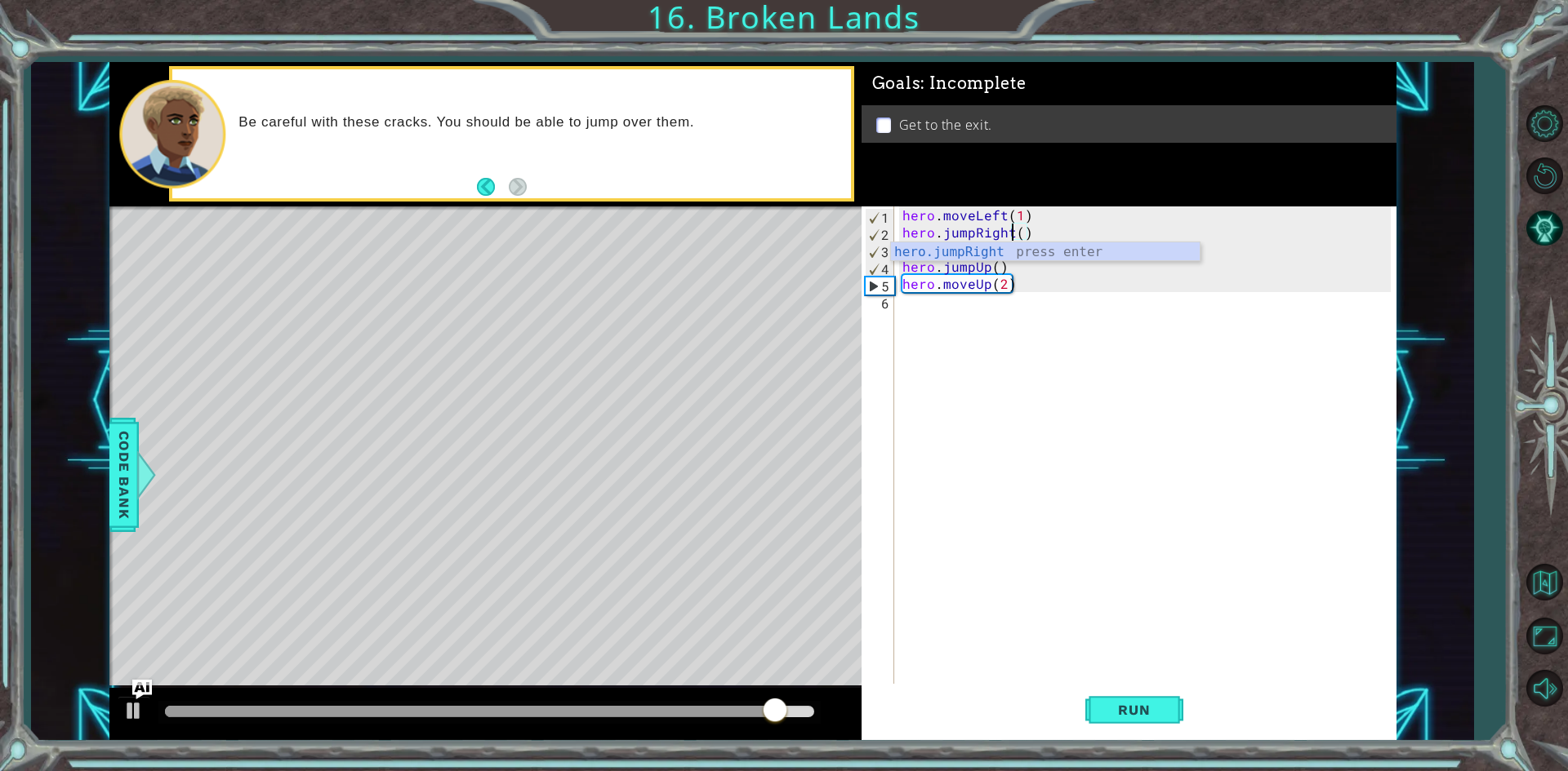
scroll to position [0, 7]
click at [1026, 312] on div "hero . moveLeft ( 1 ) hero . jumpRight ( ) hero . moveRight ( 1 ) hero . jumpUp…" at bounding box center [1149, 464] width 500 height 515
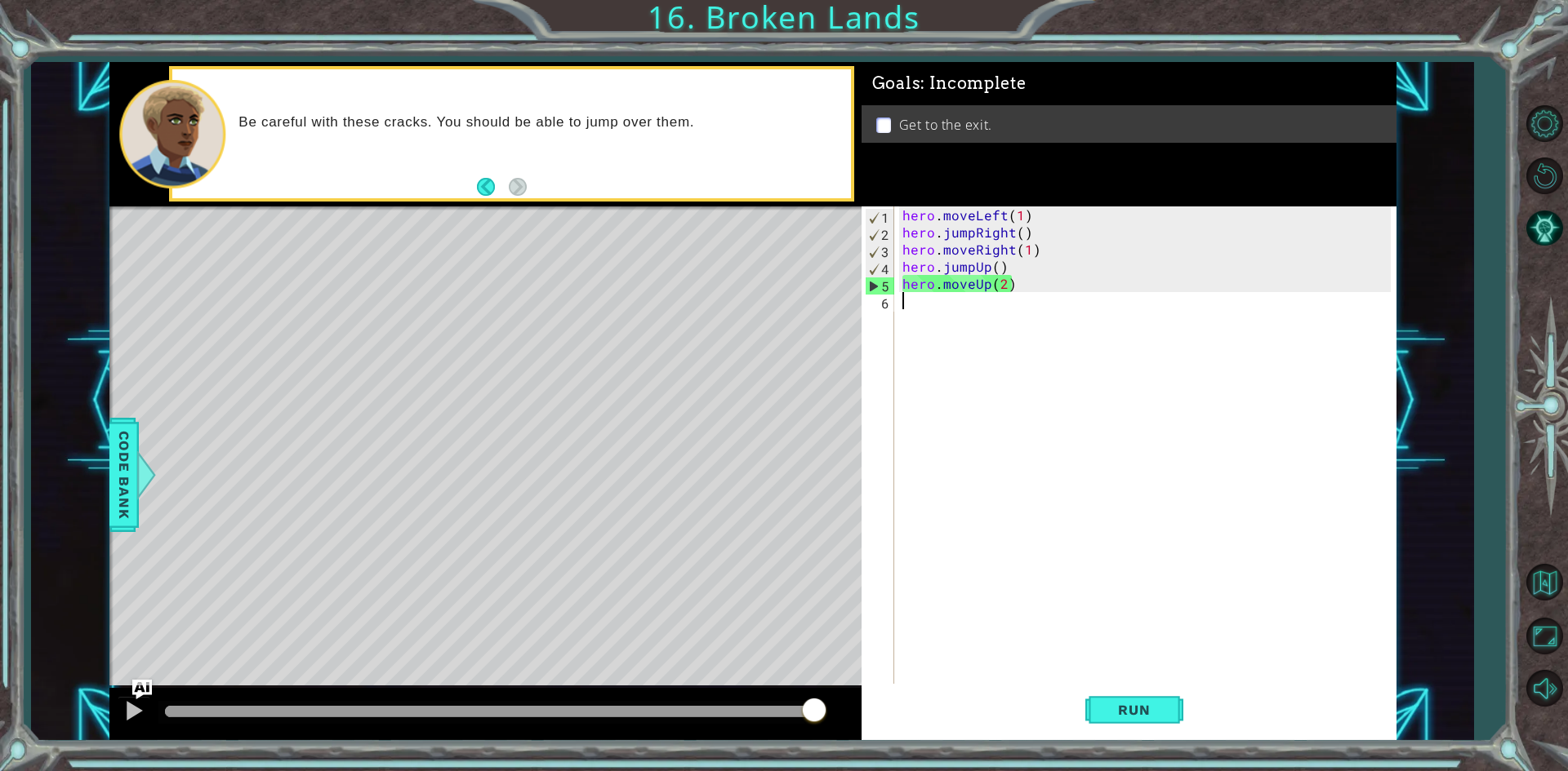
scroll to position [0, 0]
click at [1018, 234] on div "hero . moveLeft ( 1 ) hero . jumpRight ( ) hero . moveRight ( 1 ) hero . jumpUp…" at bounding box center [1149, 464] width 500 height 515
type textarea "hero.jumpRight(1)"
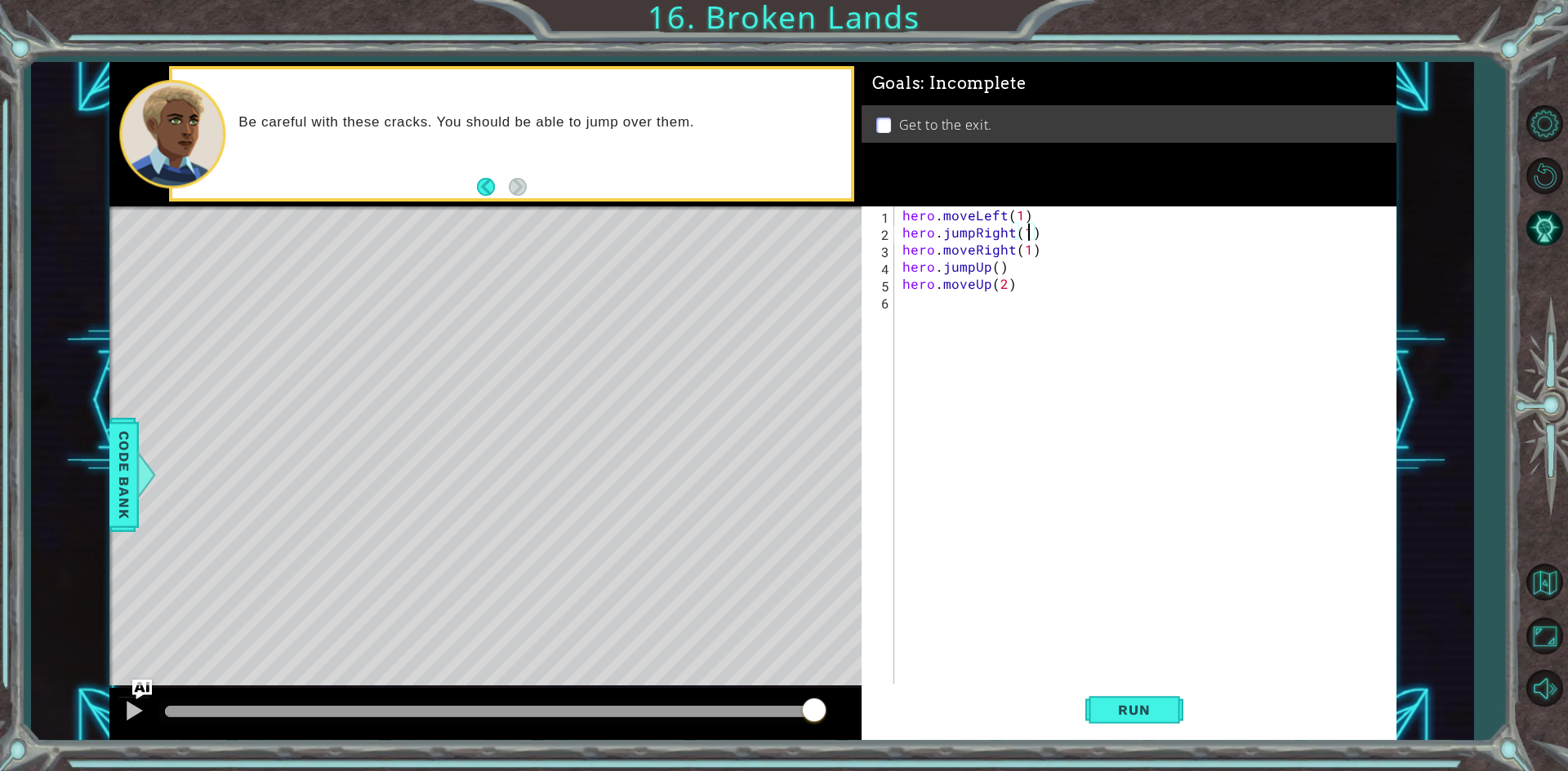
scroll to position [0, 7]
click at [1043, 494] on div "hero . moveLeft ( 1 ) hero . jumpRight ( 1 ) hero . moveRight ( 1 ) hero . jump…" at bounding box center [1149, 464] width 500 height 515
type textarea "hero.moveUp(2)"
click at [956, 317] on div "hero . moveLeft ( 1 ) hero . jumpRight ( 1 ) hero . moveRight ( 1 ) hero . jump…" at bounding box center [1149, 464] width 500 height 515
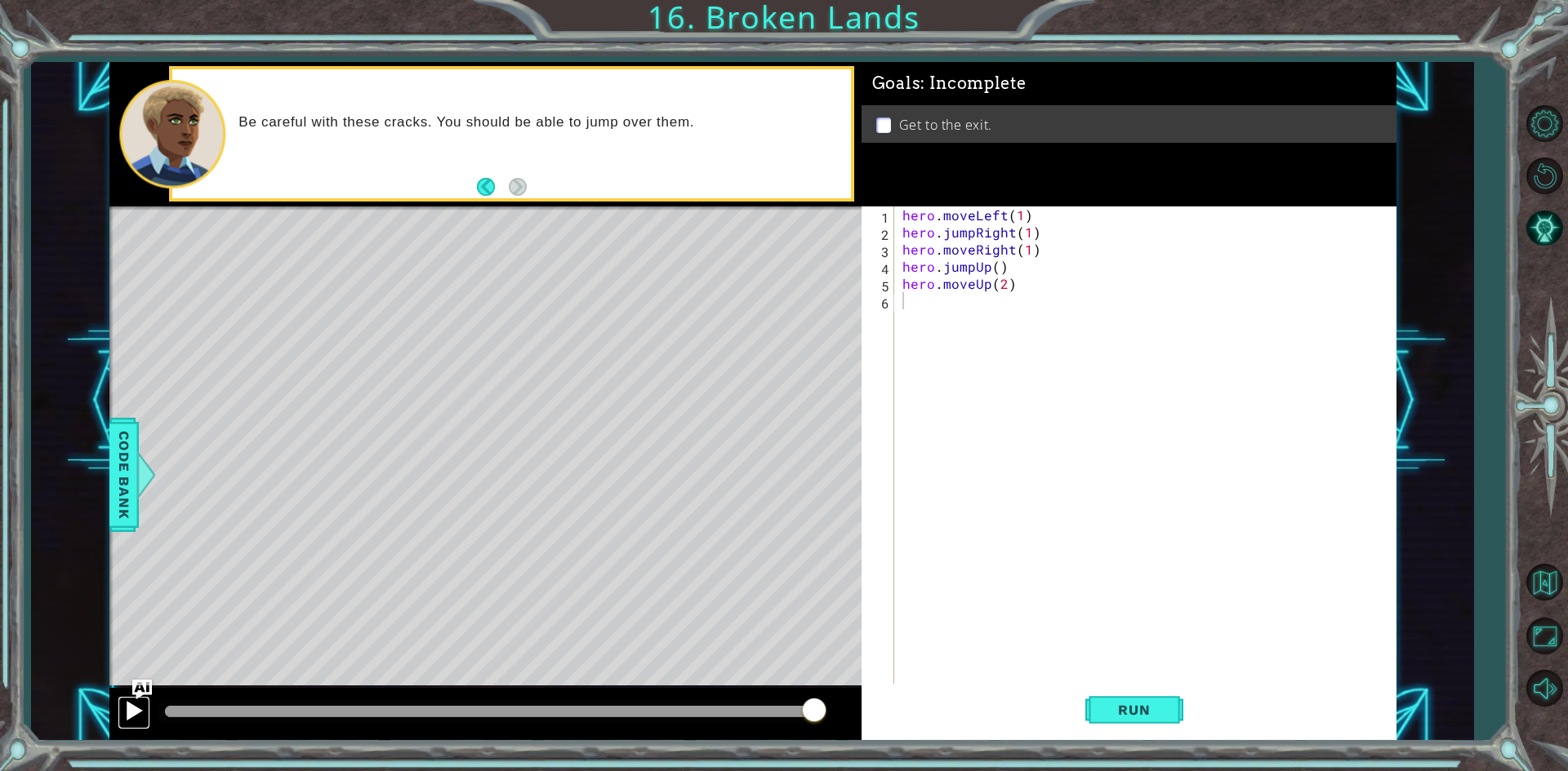
click at [133, 724] on button at bounding box center [134, 713] width 33 height 33
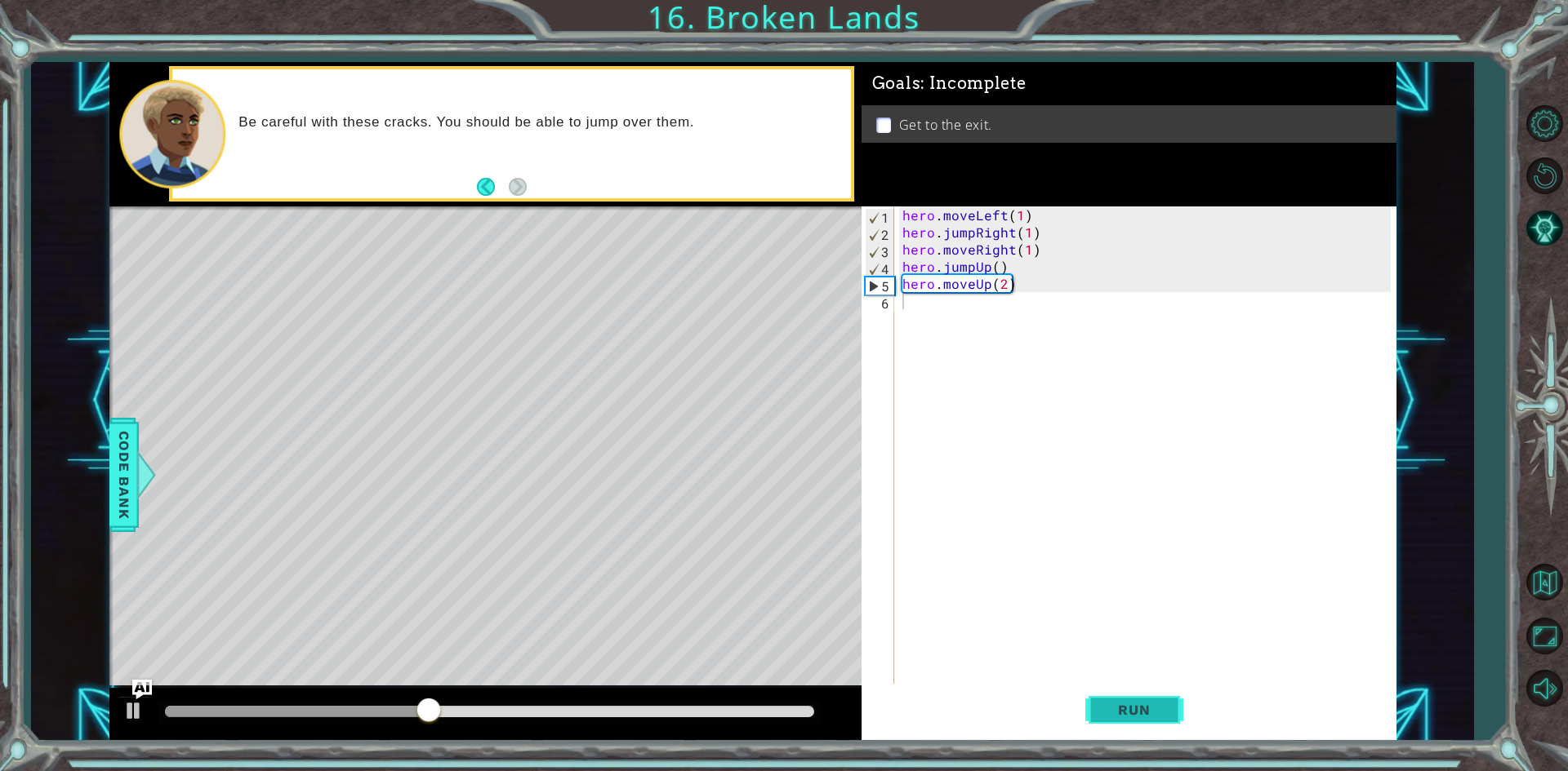
click at [1136, 696] on button "Run" at bounding box center [1134, 710] width 98 height 53
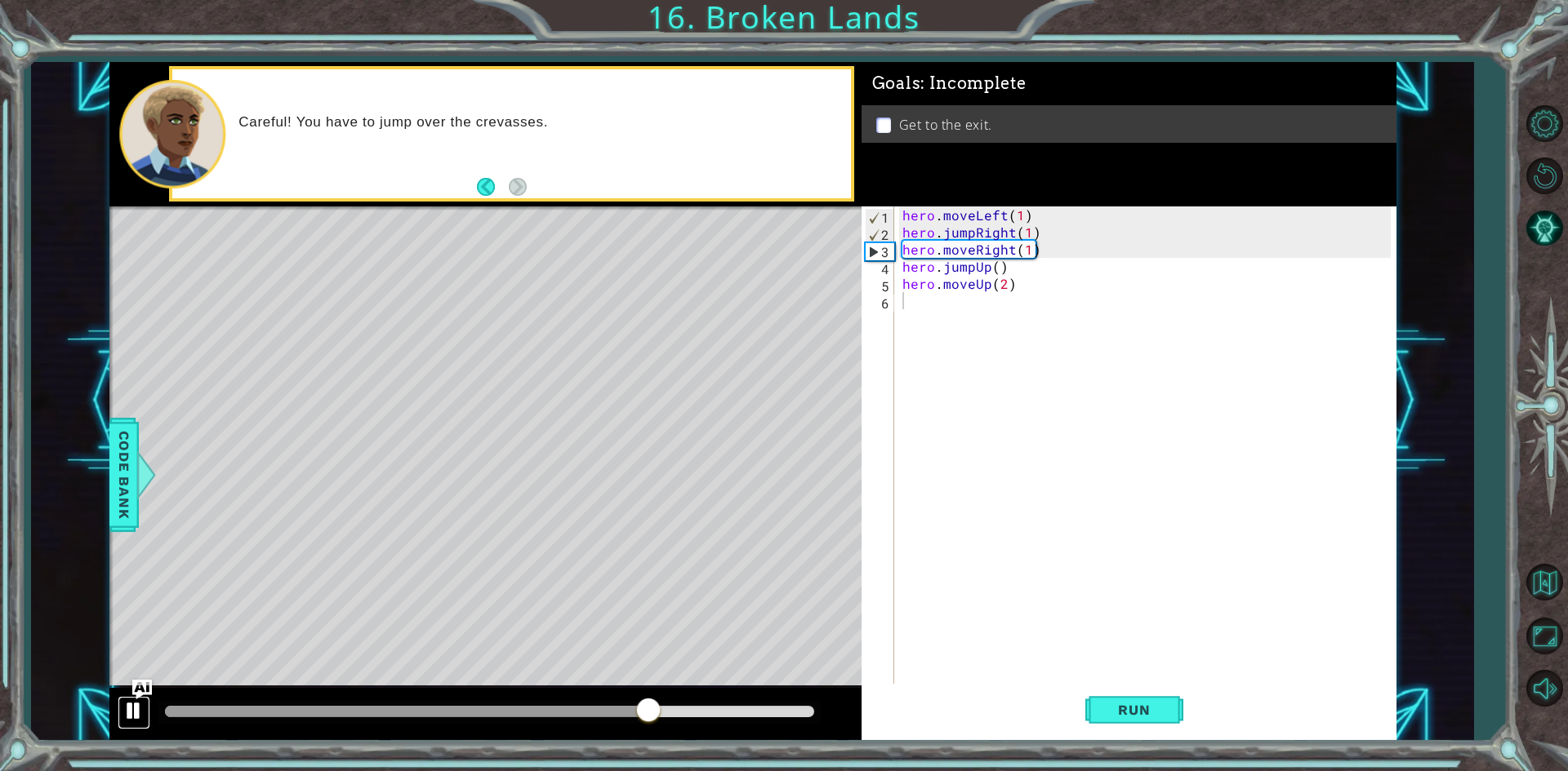
click at [121, 706] on button at bounding box center [134, 713] width 33 height 33
click at [616, 707] on div at bounding box center [390, 712] width 451 height 11
click at [562, 709] on div at bounding box center [364, 712] width 398 height 11
click at [138, 722] on div at bounding box center [134, 711] width 21 height 21
click at [138, 717] on div at bounding box center [134, 711] width 21 height 21
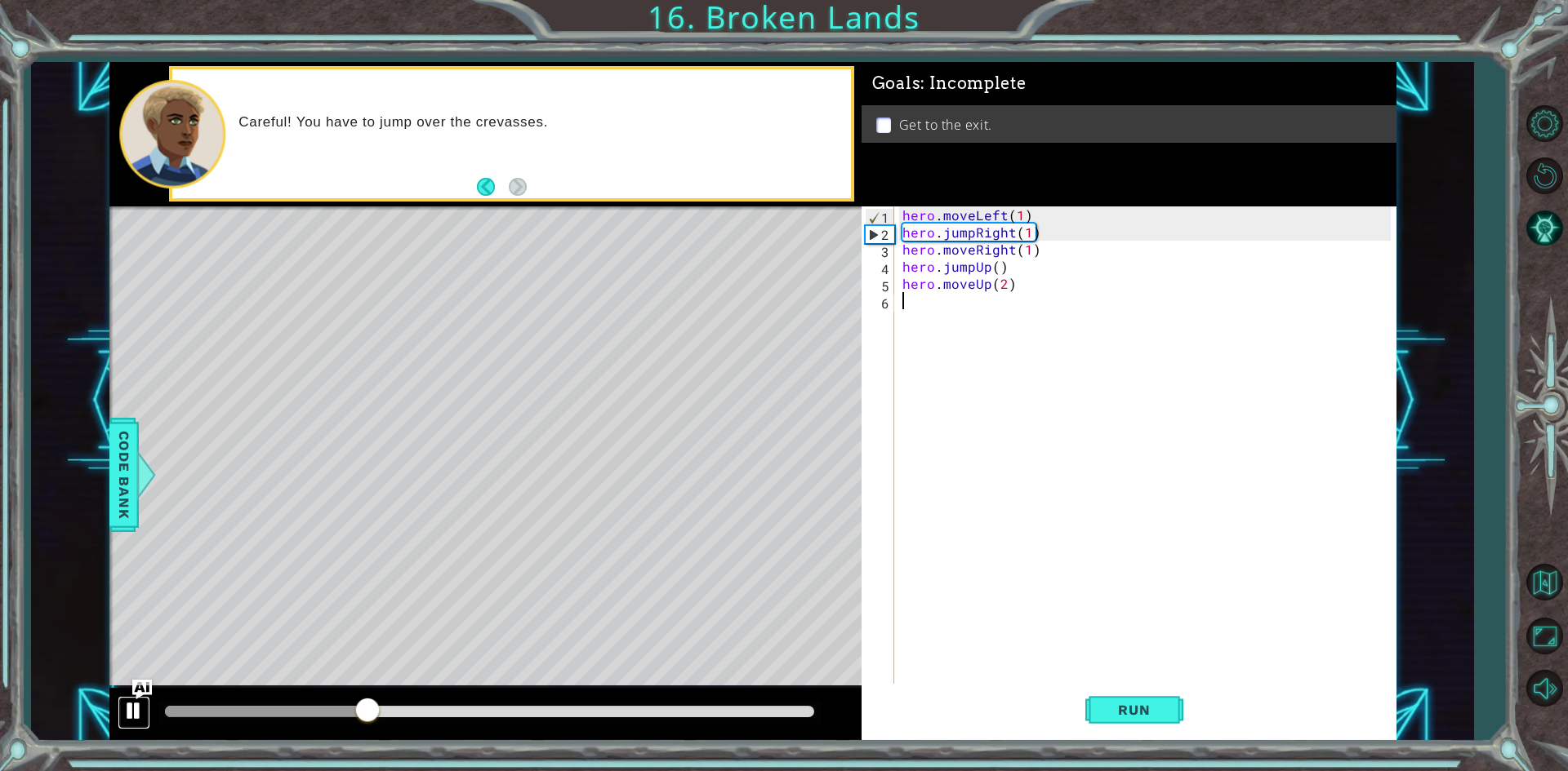
click at [134, 703] on div at bounding box center [134, 711] width 21 height 21
click at [1000, 210] on div "hero . moveLeft ( 1 ) hero . jumpRight ( 1 ) hero . moveRight ( 1 ) hero . jump…" at bounding box center [1149, 464] width 500 height 515
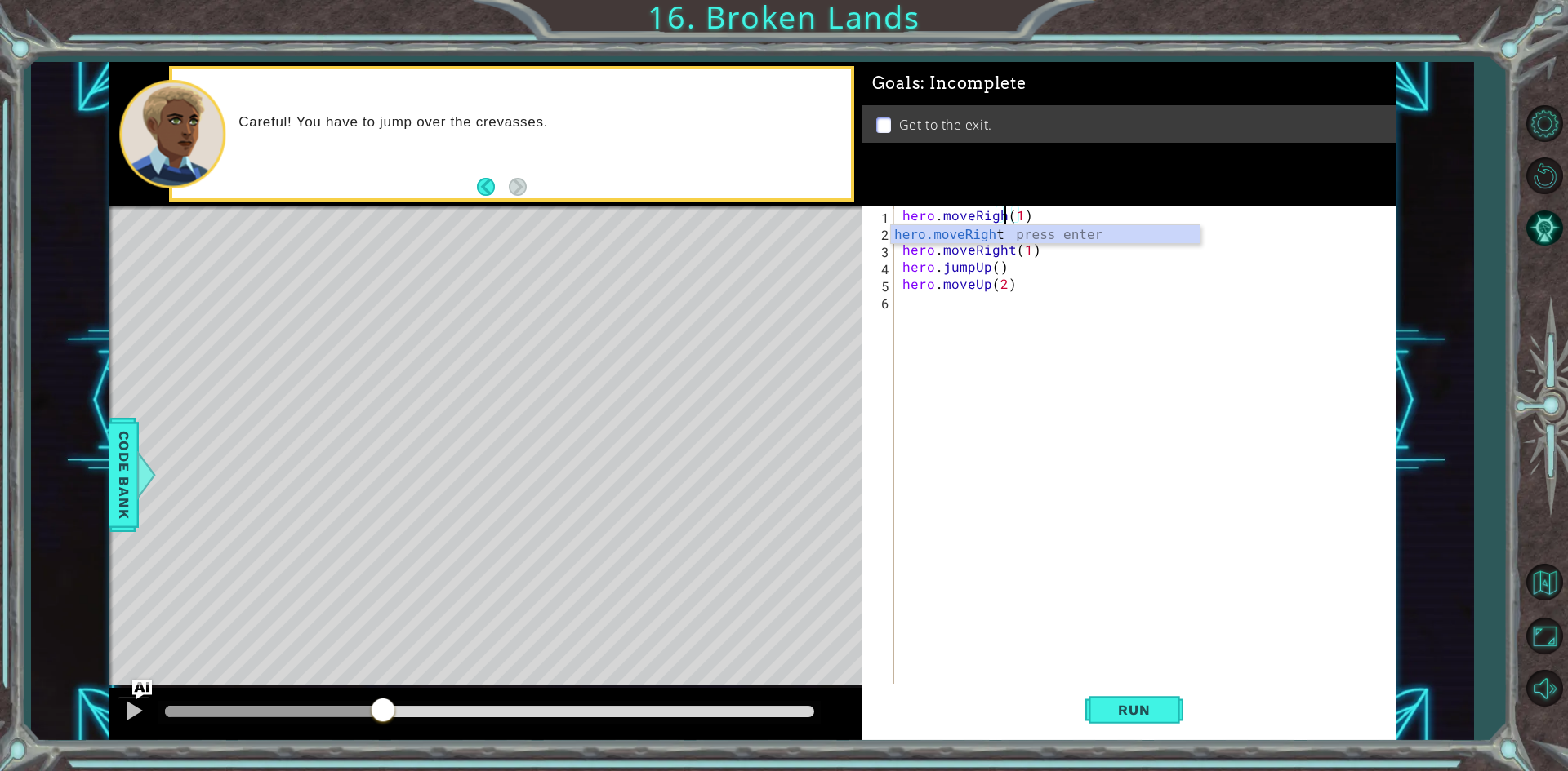
scroll to position [0, 7]
type textarea "hero.moveRight(1)"
click at [1112, 697] on button "Run" at bounding box center [1134, 710] width 98 height 53
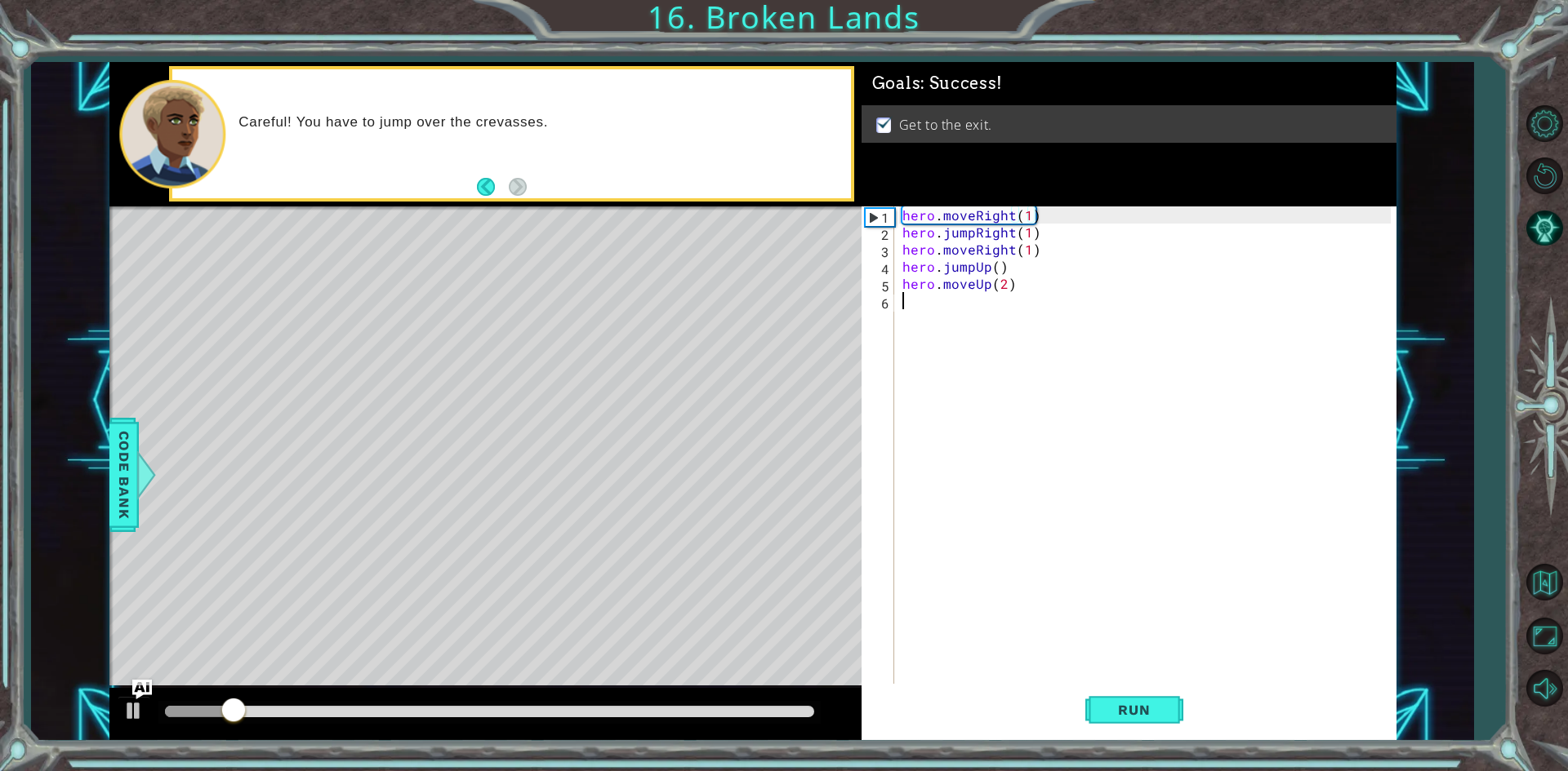
click at [1168, 462] on div "hero . moveRight ( 1 ) hero . jumpRight ( 1 ) hero . moveRight ( 1 ) hero . jum…" at bounding box center [1149, 464] width 500 height 515
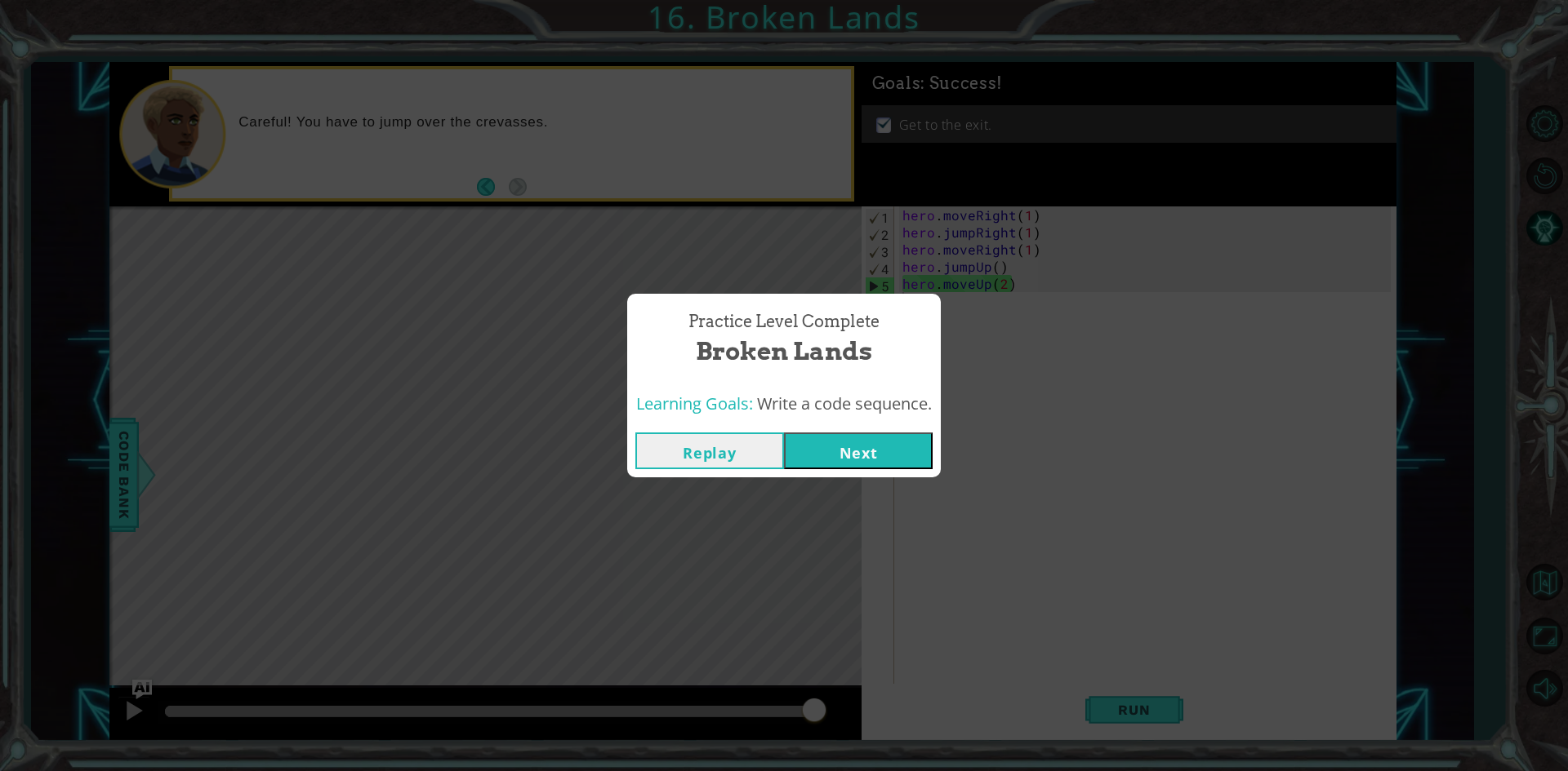
click at [913, 444] on button "Next" at bounding box center [859, 451] width 149 height 37
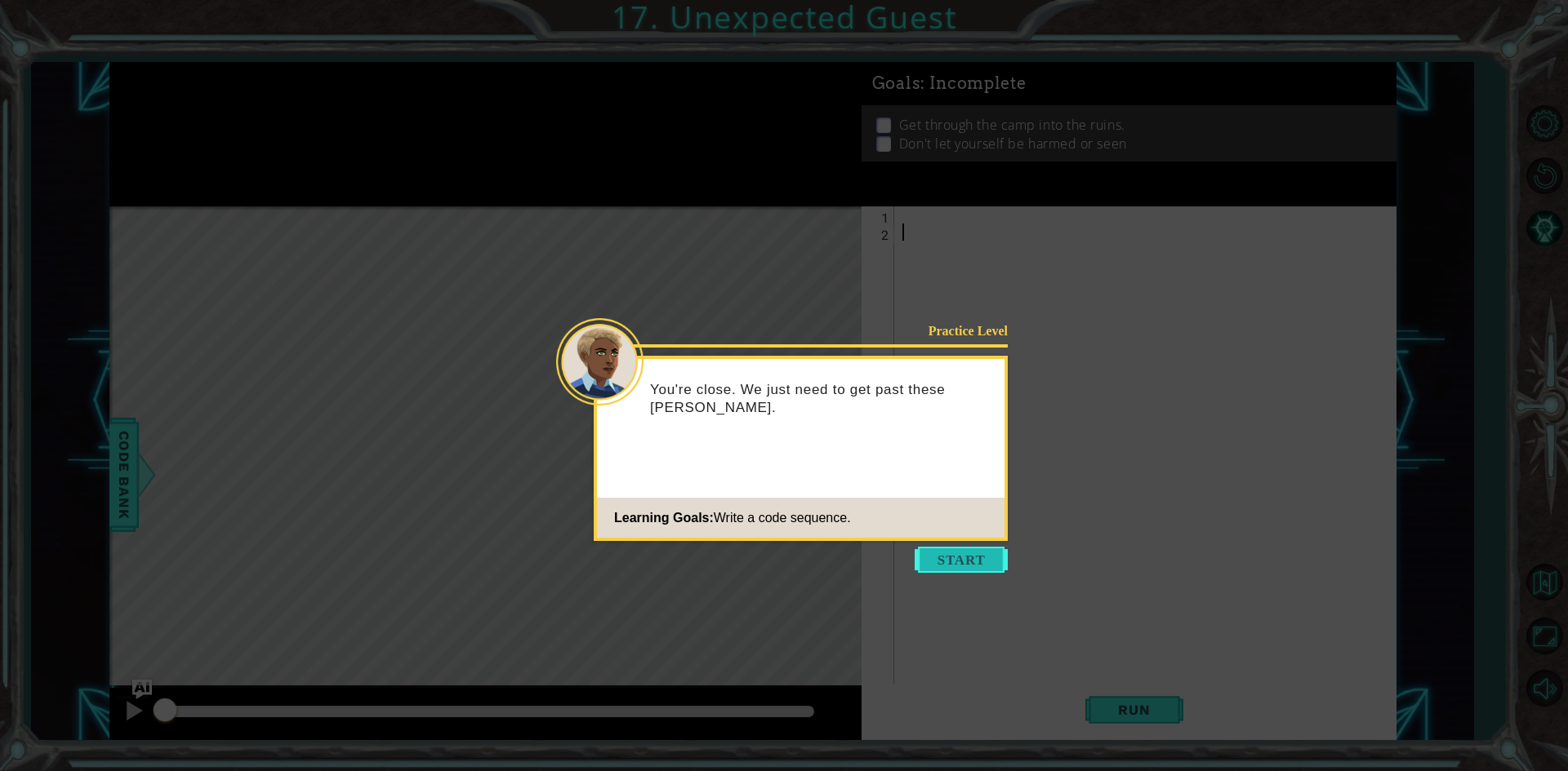
click at [946, 571] on button "Start" at bounding box center [961, 560] width 93 height 26
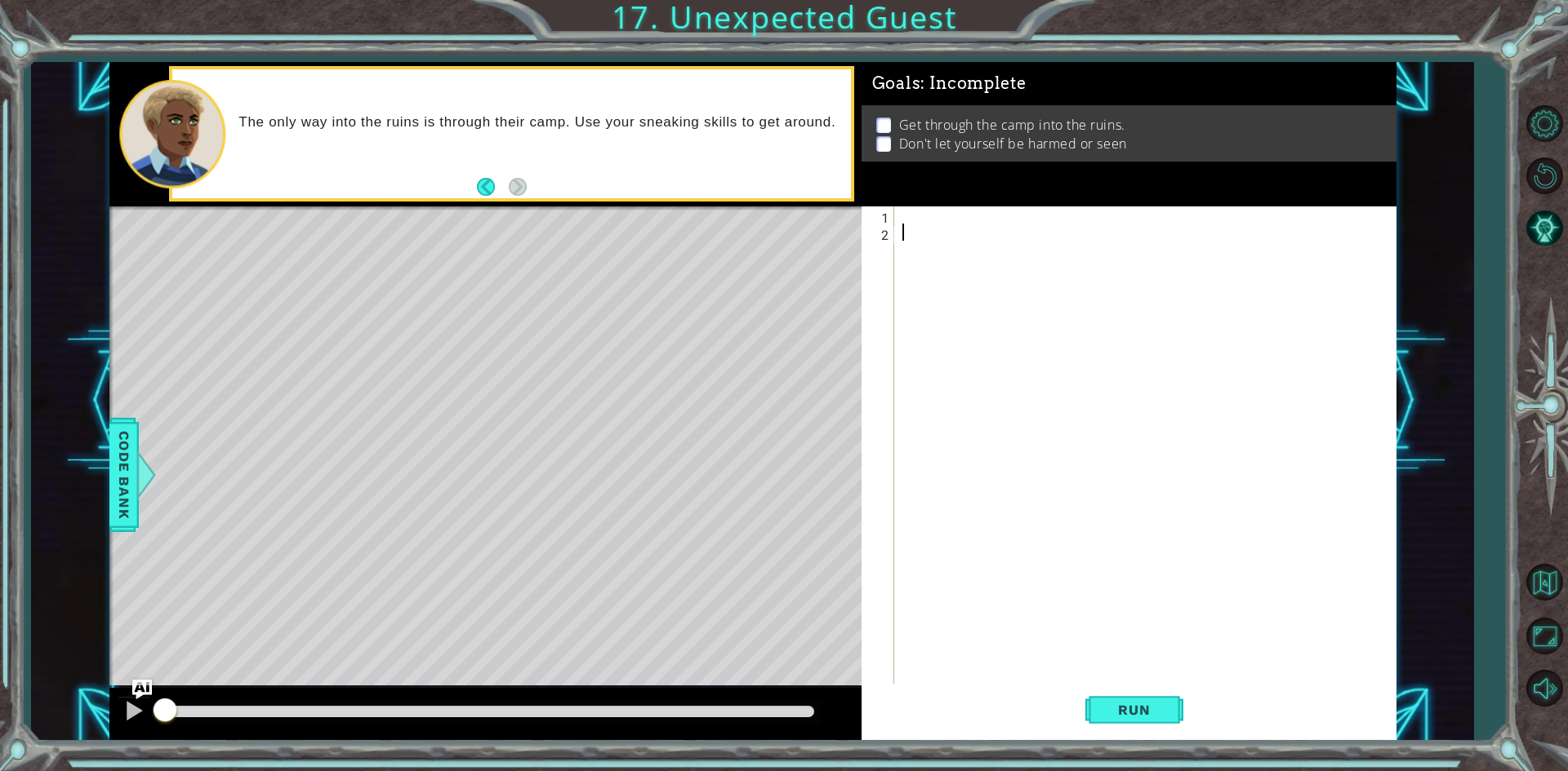
type textarea "g"
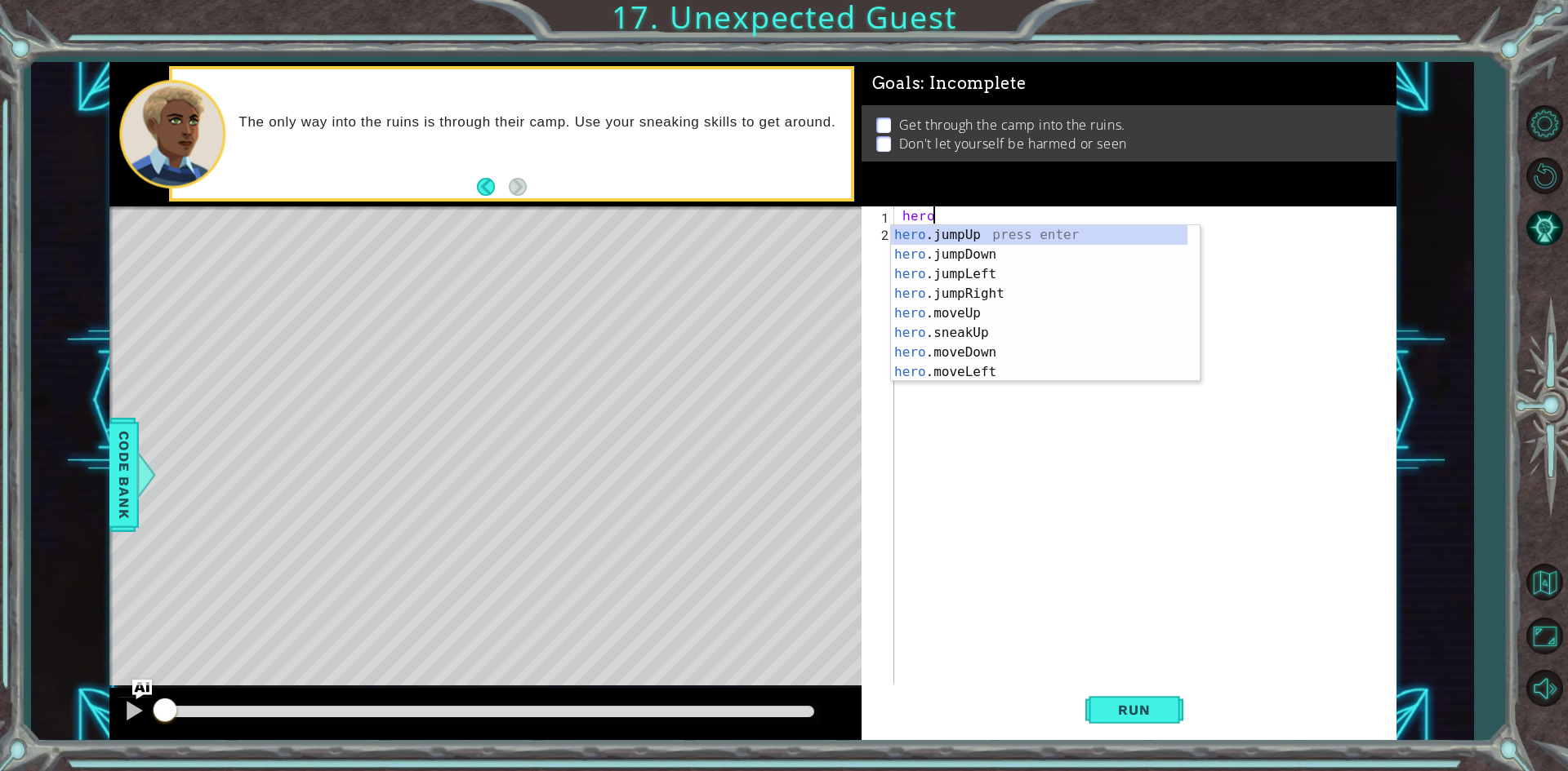
scroll to position [0, 1]
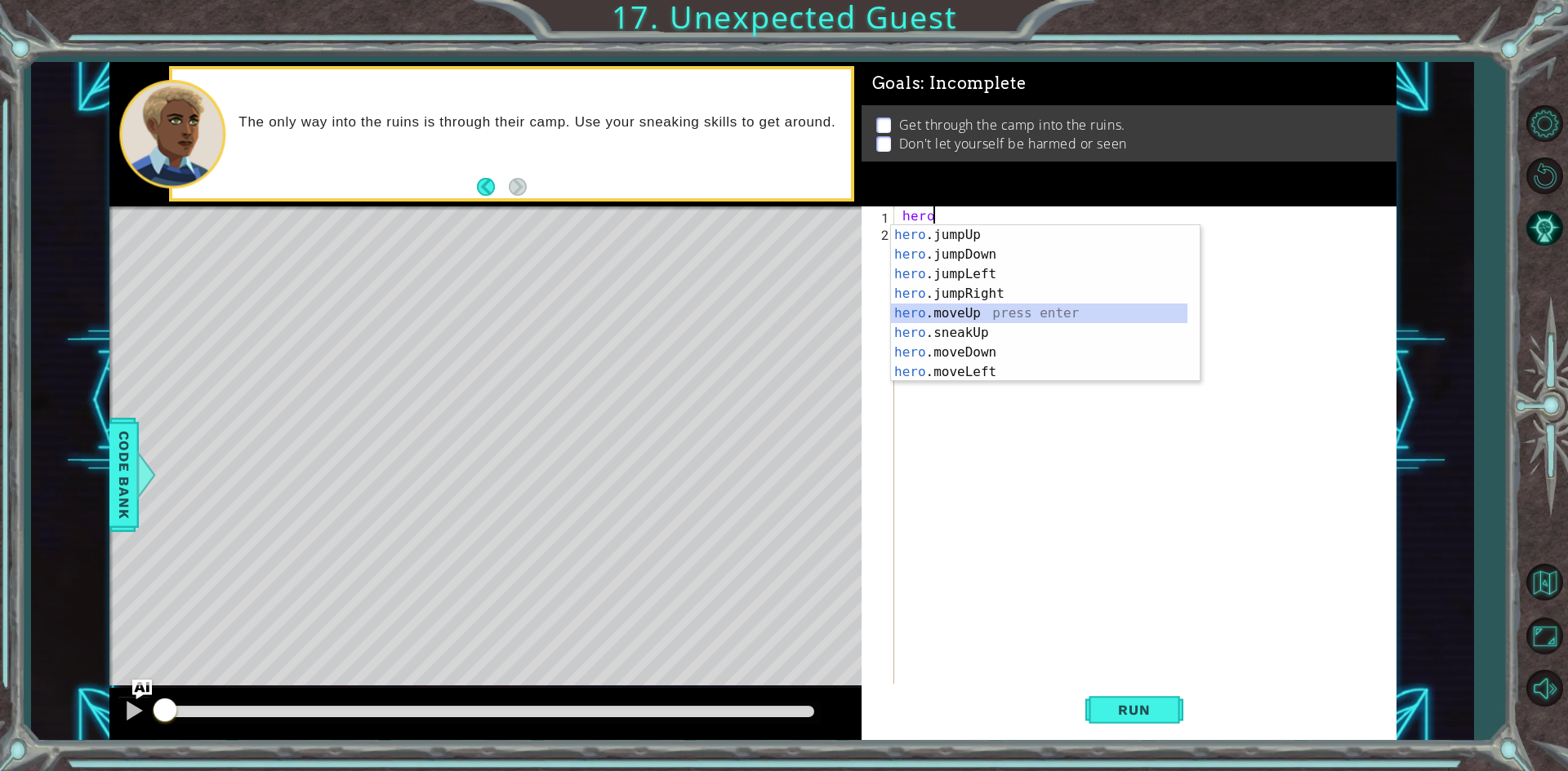
click at [982, 320] on div "hero .jumpUp press enter hero .jumpDown press enter hero .jumpLeft press enter …" at bounding box center [1039, 323] width 296 height 196
type textarea "hero.moveUp(1)"
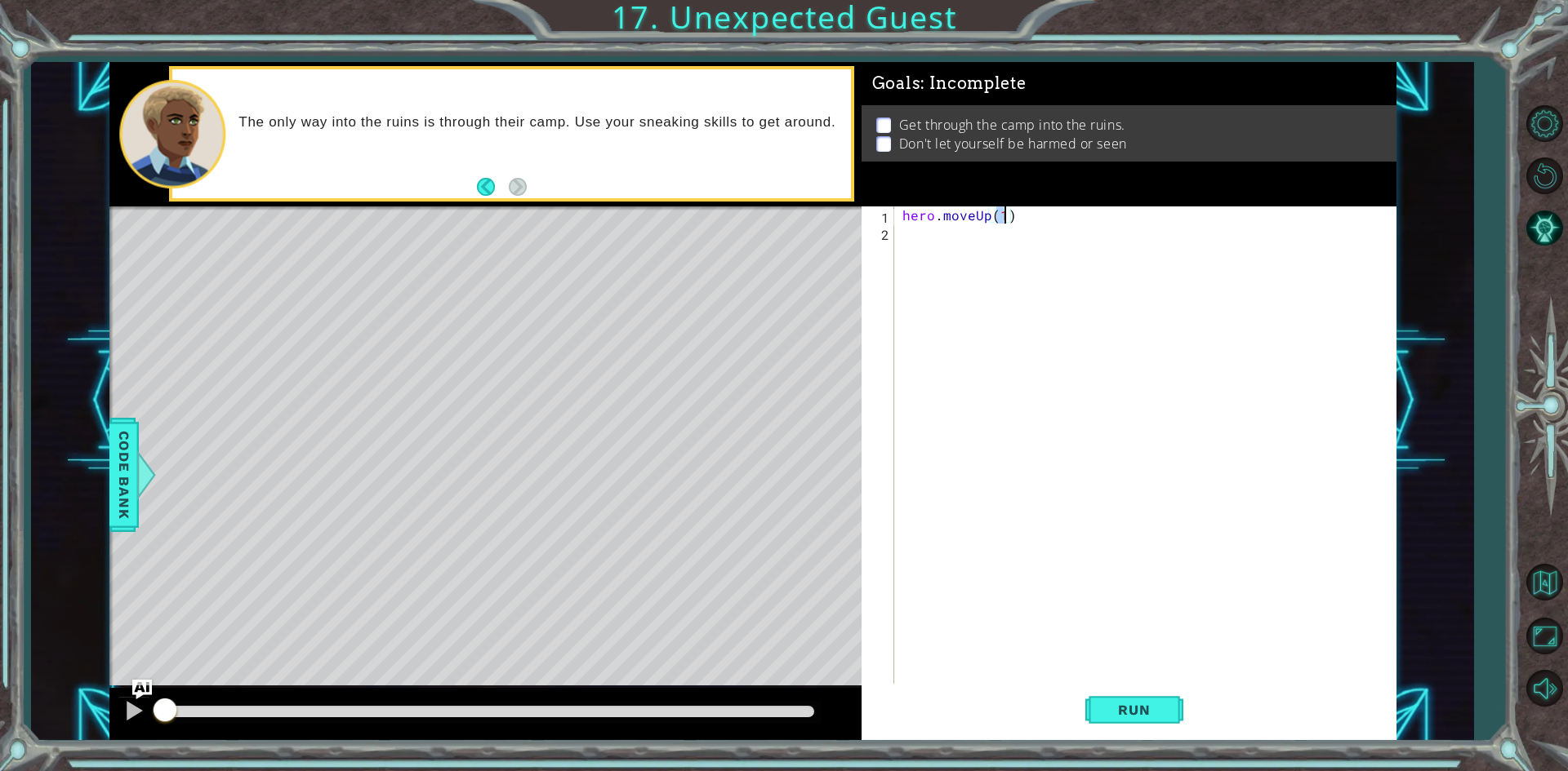
click at [984, 229] on div "hero . moveUp ( 1 )" at bounding box center [1149, 464] width 500 height 515
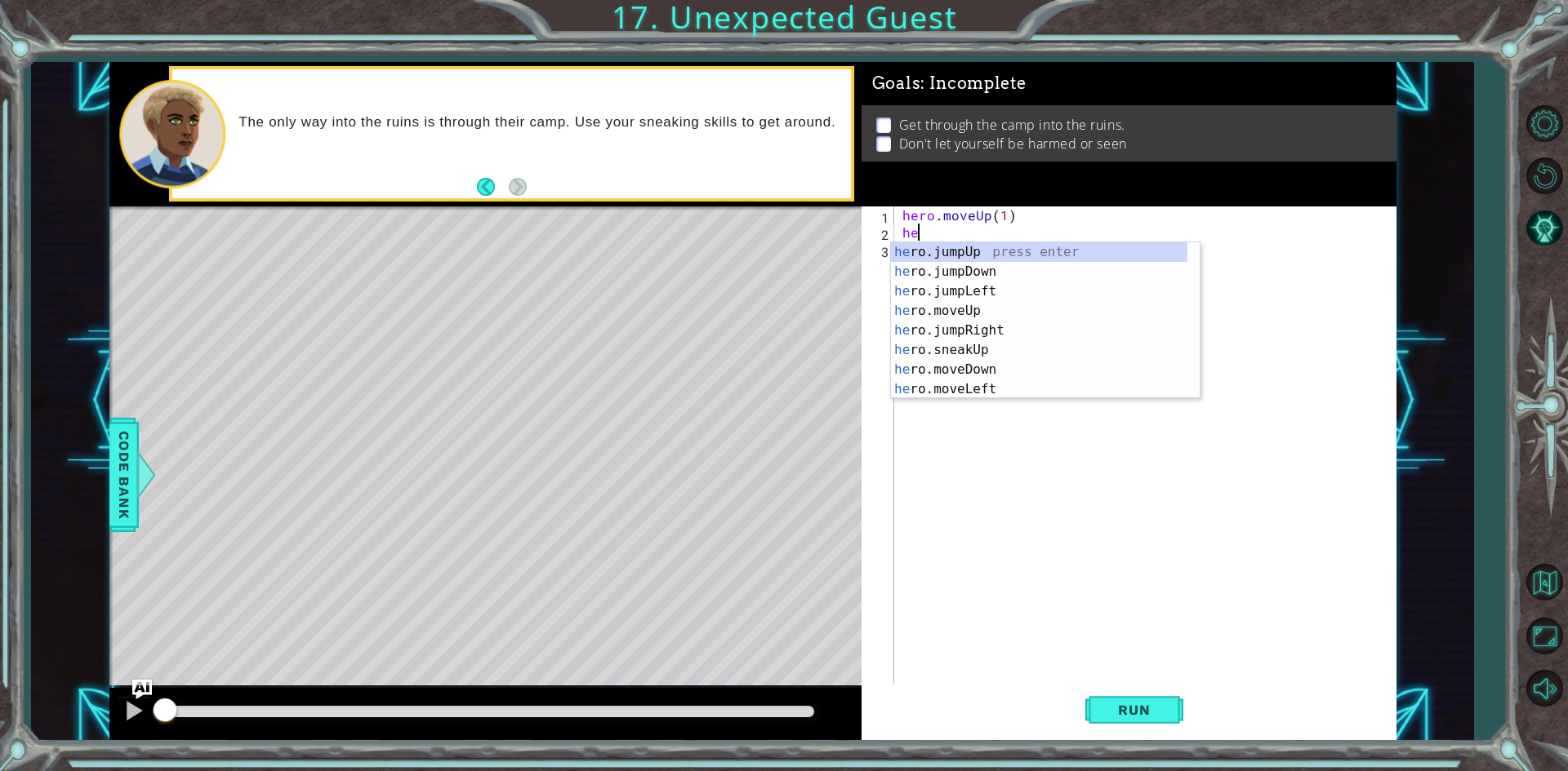
type textarea "hero"
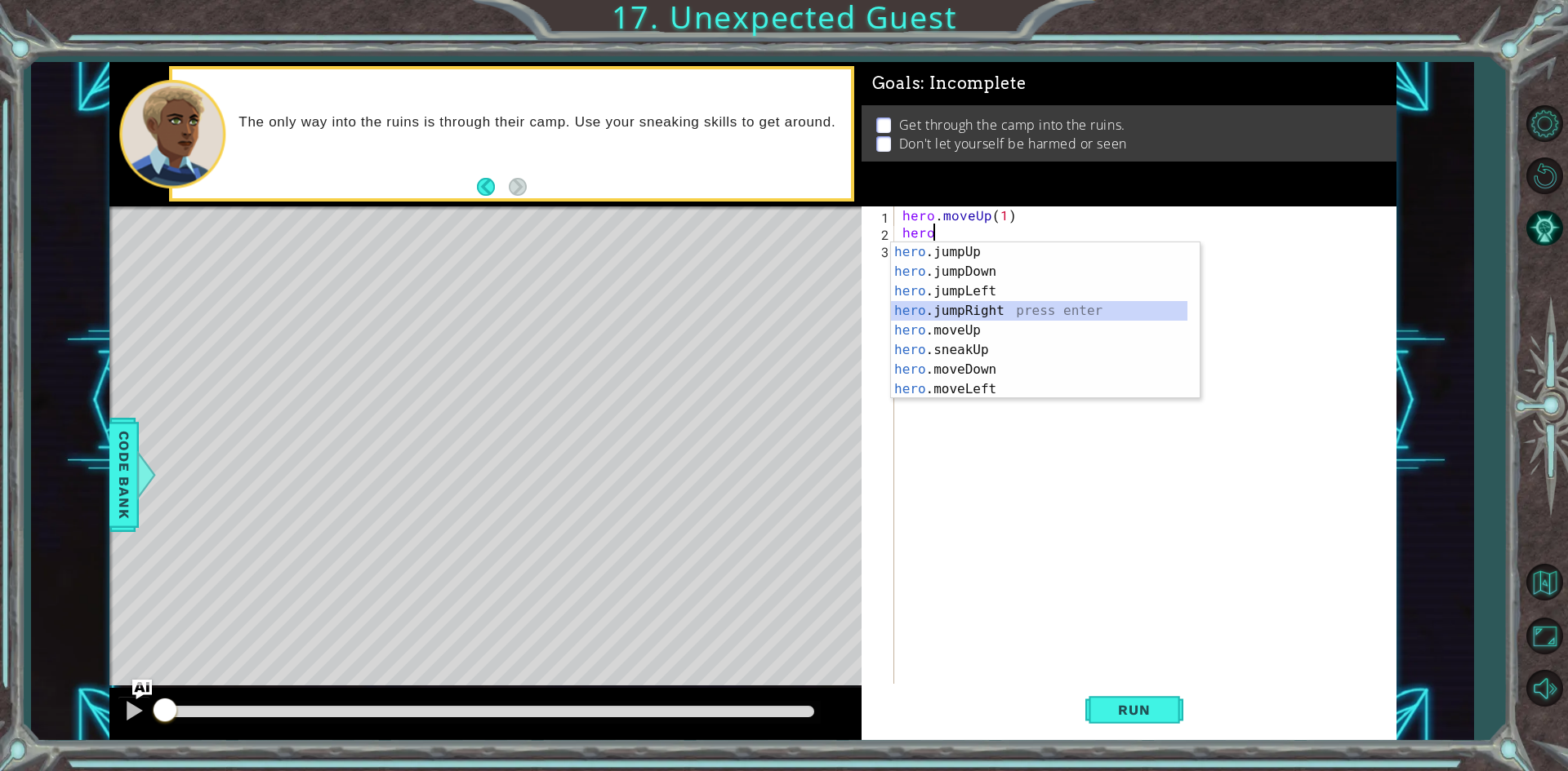
click at [1016, 305] on div "hero .jumpUp press enter hero .jumpDown press enter hero .jumpLeft press enter …" at bounding box center [1039, 340] width 296 height 196
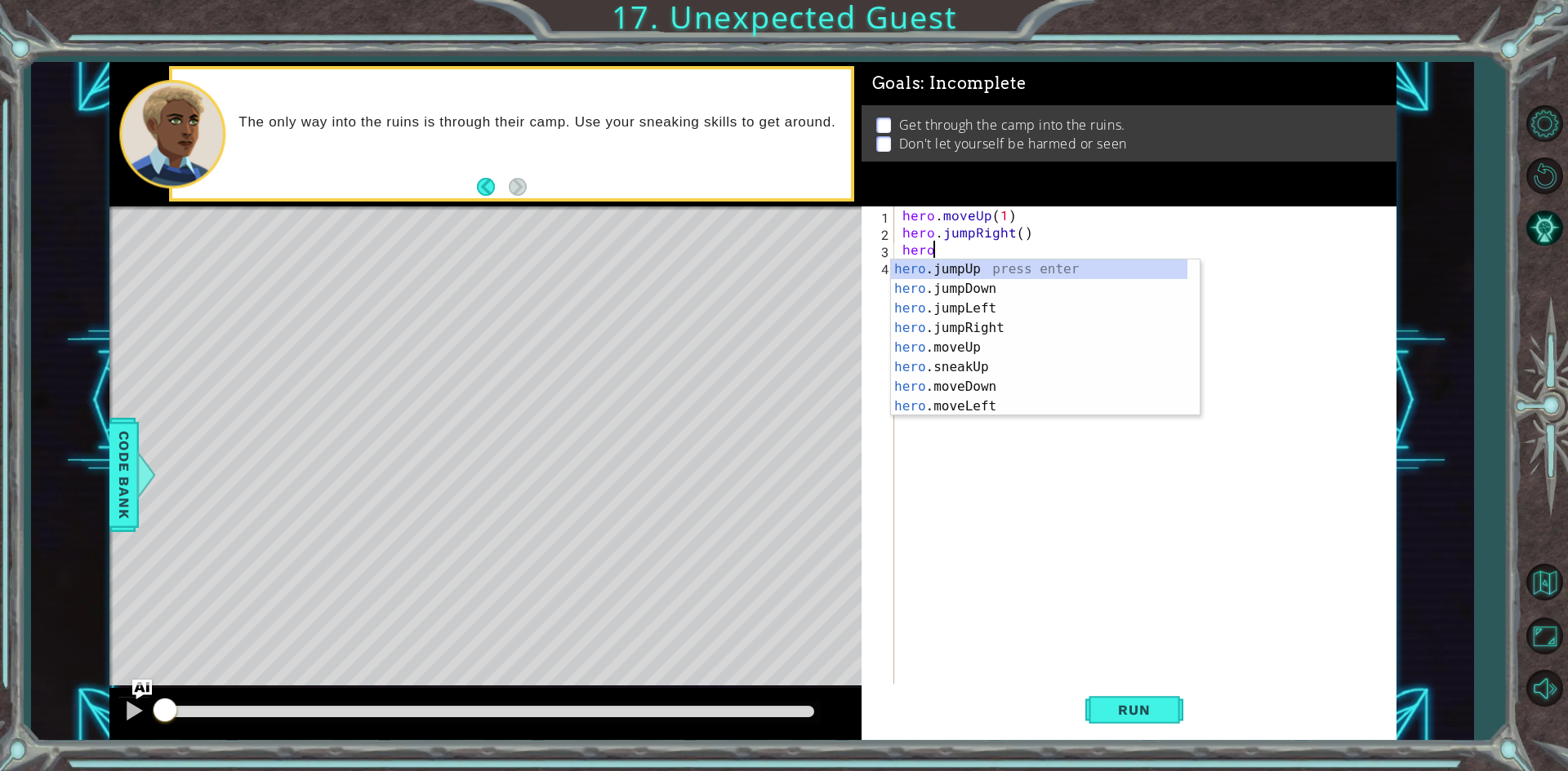
type textarea "hero."
click at [956, 293] on div "hero. jumpUp press enter hero. jumpDown press enter hero. jumpLeft press enter …" at bounding box center [1039, 357] width 296 height 196
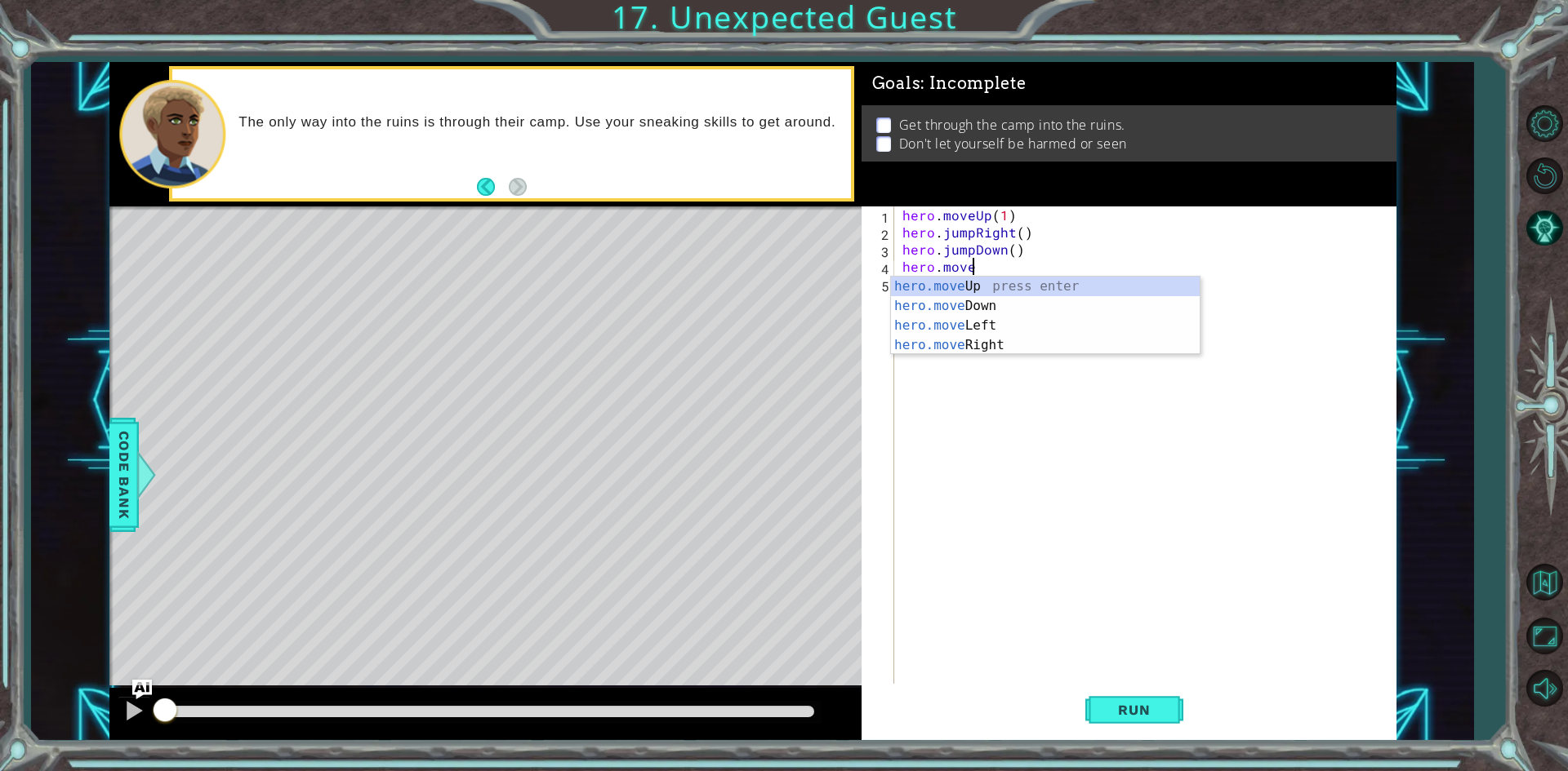
scroll to position [0, 4]
click at [1011, 289] on div "hero.moveR ight press enter" at bounding box center [1046, 306] width 309 height 59
type textarea "hero.moveRight(1)"
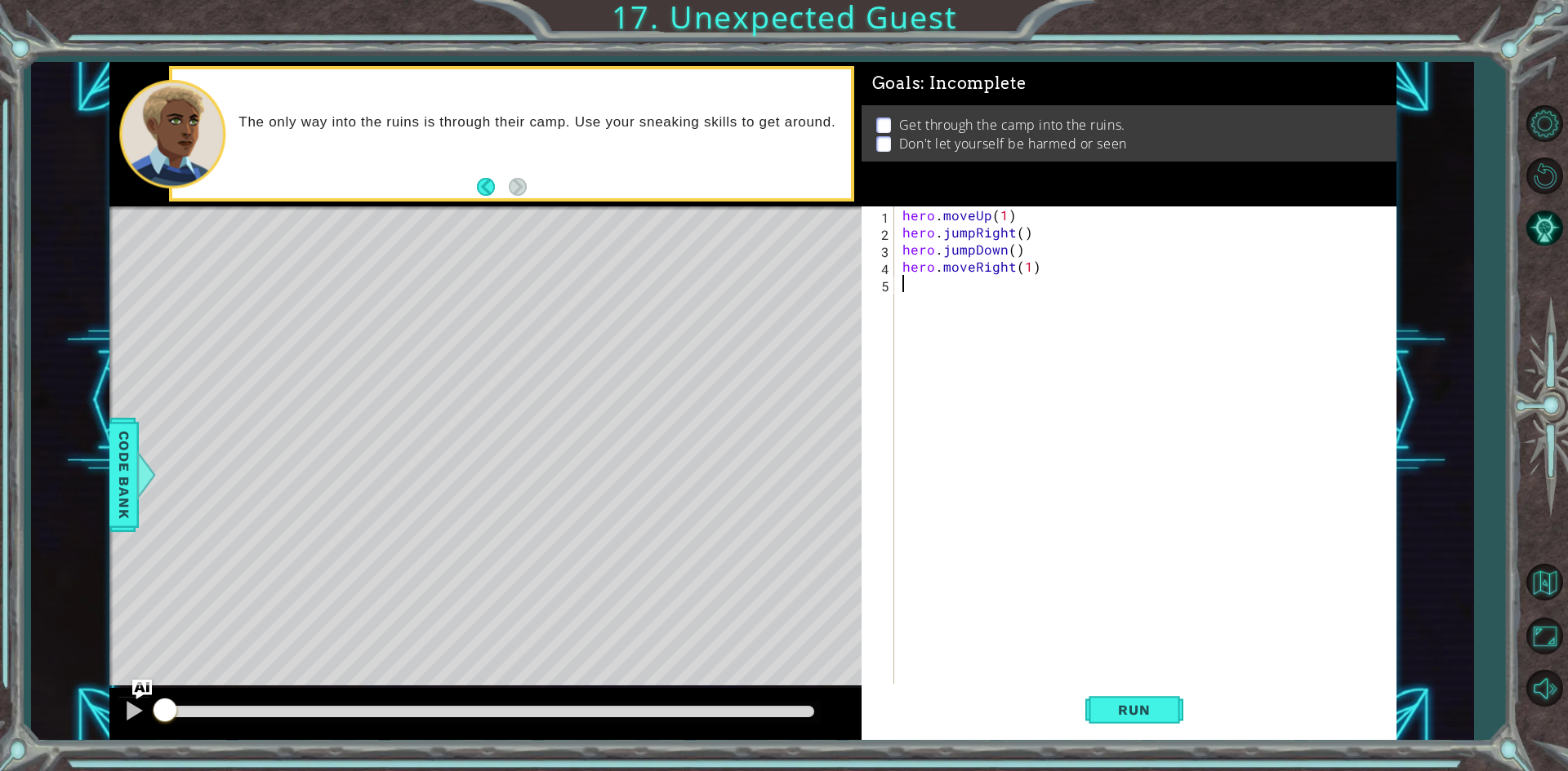
click at [1025, 289] on div "hero . moveUp ( 1 ) hero . jumpRight ( ) hero . jumpDown ( ) hero . moveRight (…" at bounding box center [1149, 464] width 500 height 515
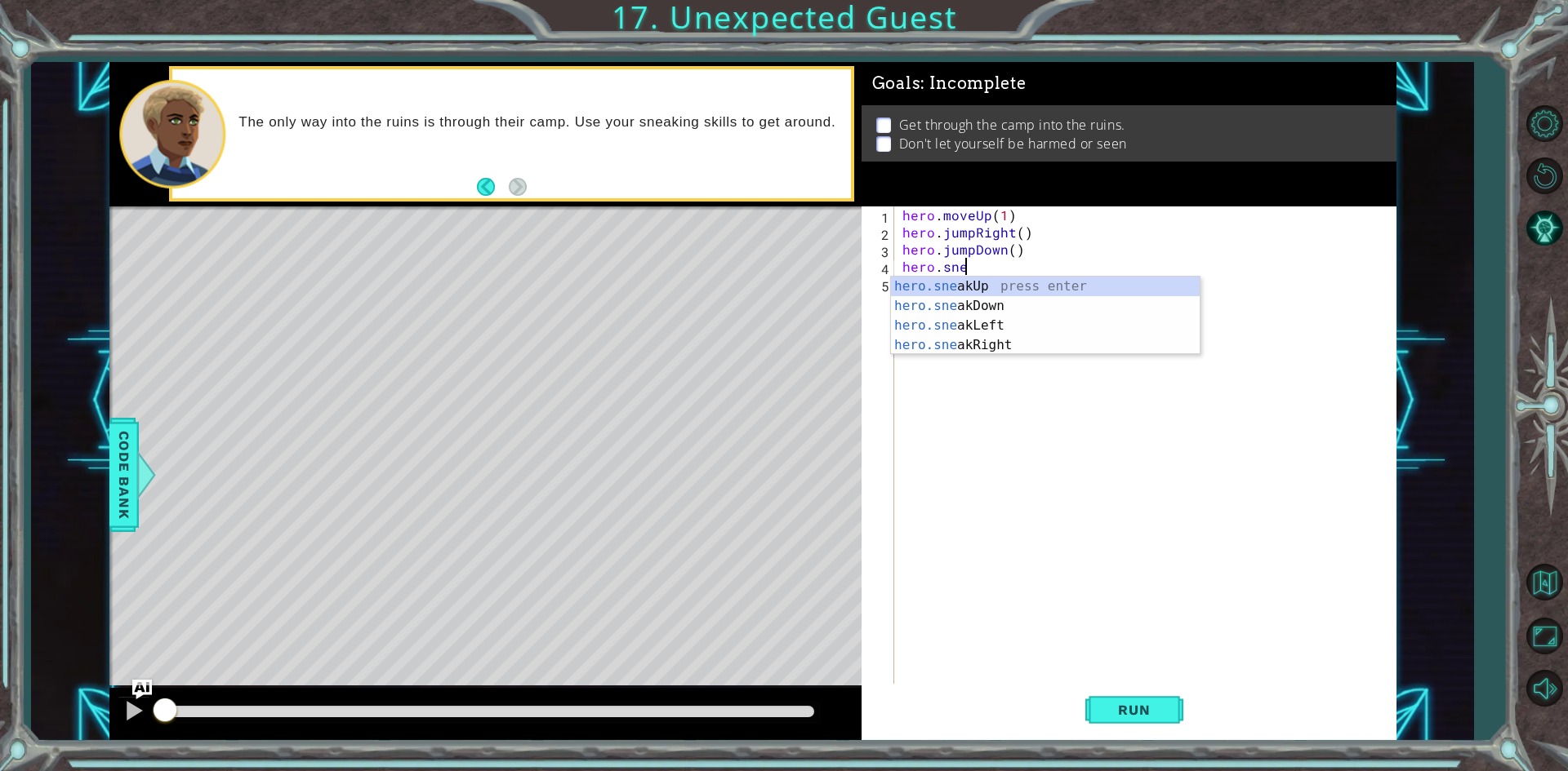
scroll to position [0, 4]
click at [1016, 347] on div "hero.snea kUp press enter hero.snea kDown press enter hero.snea kLeft press ent…" at bounding box center [1046, 335] width 309 height 118
type textarea "hero.sneakRight(1)"
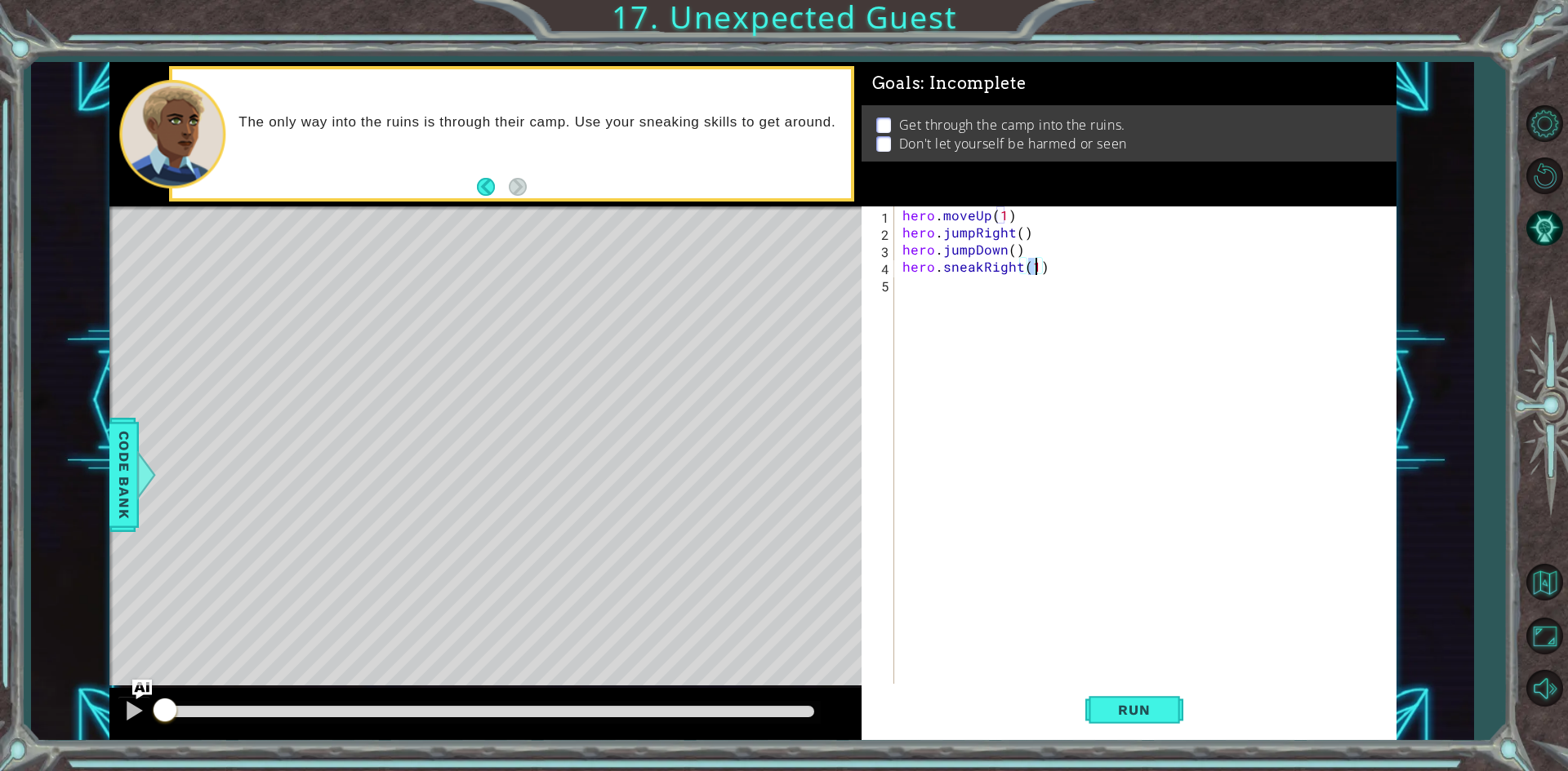
click at [918, 296] on div "hero . moveUp ( 1 ) hero . jumpRight ( ) hero . jumpDown ( ) hero . sneakRight …" at bounding box center [1149, 464] width 500 height 515
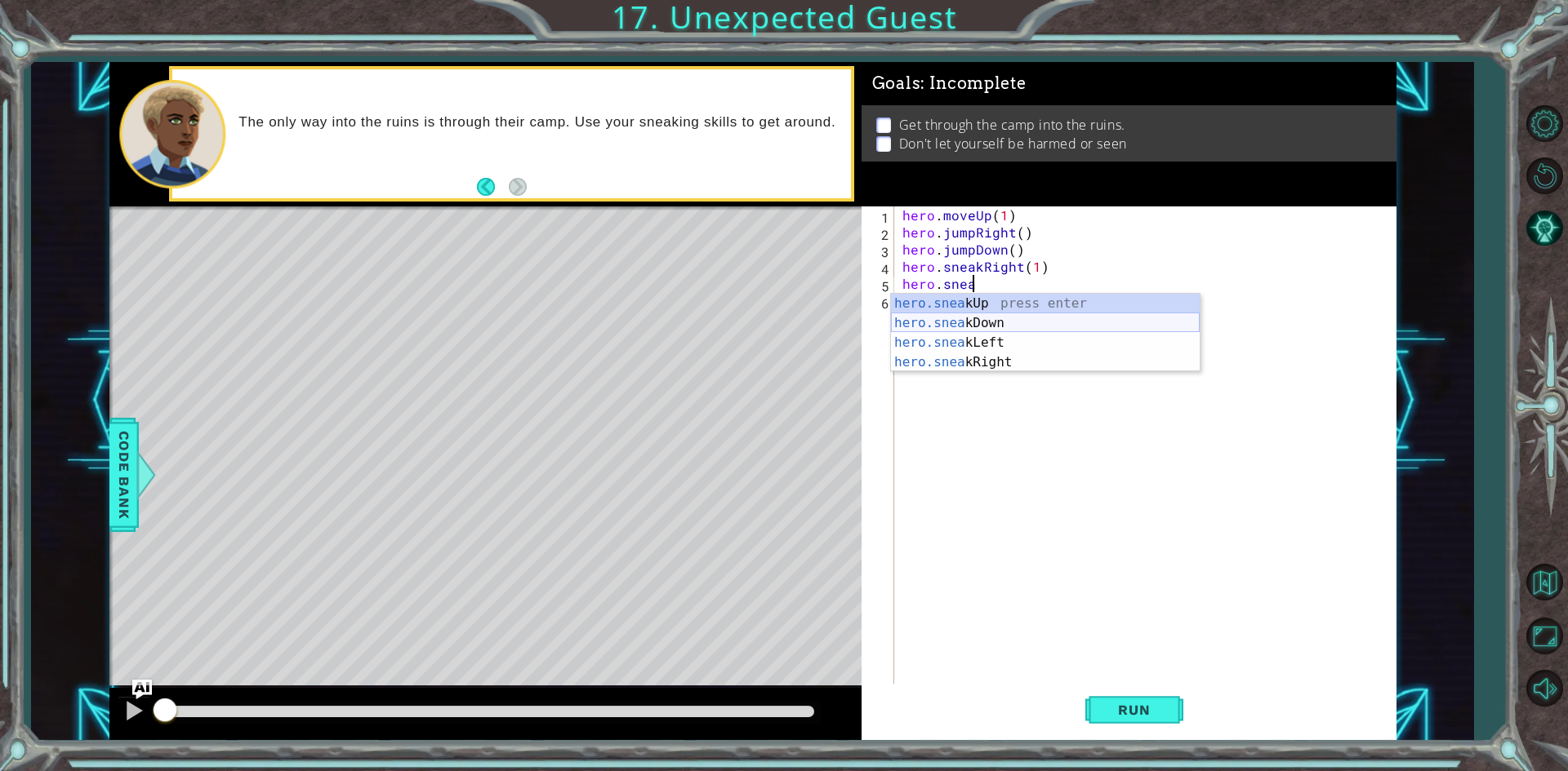
click at [983, 326] on div "hero.snea kUp press enter hero.snea kDown press enter hero.snea kLeft press ent…" at bounding box center [1046, 352] width 309 height 118
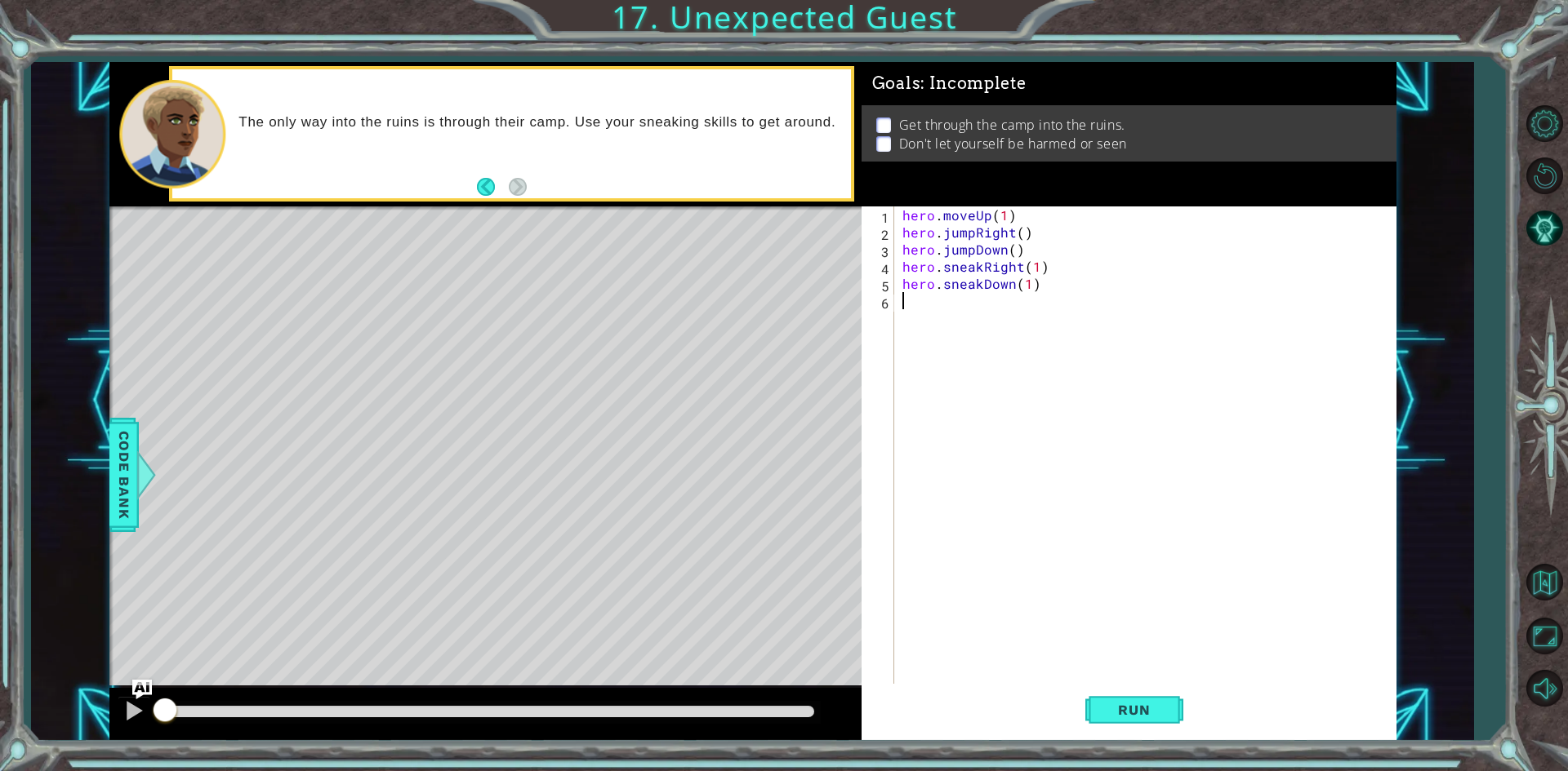
click at [983, 326] on div "hero . moveUp ( 1 ) hero . jumpRight ( ) hero . jumpDown ( ) hero . sneakRight …" at bounding box center [1149, 464] width 500 height 515
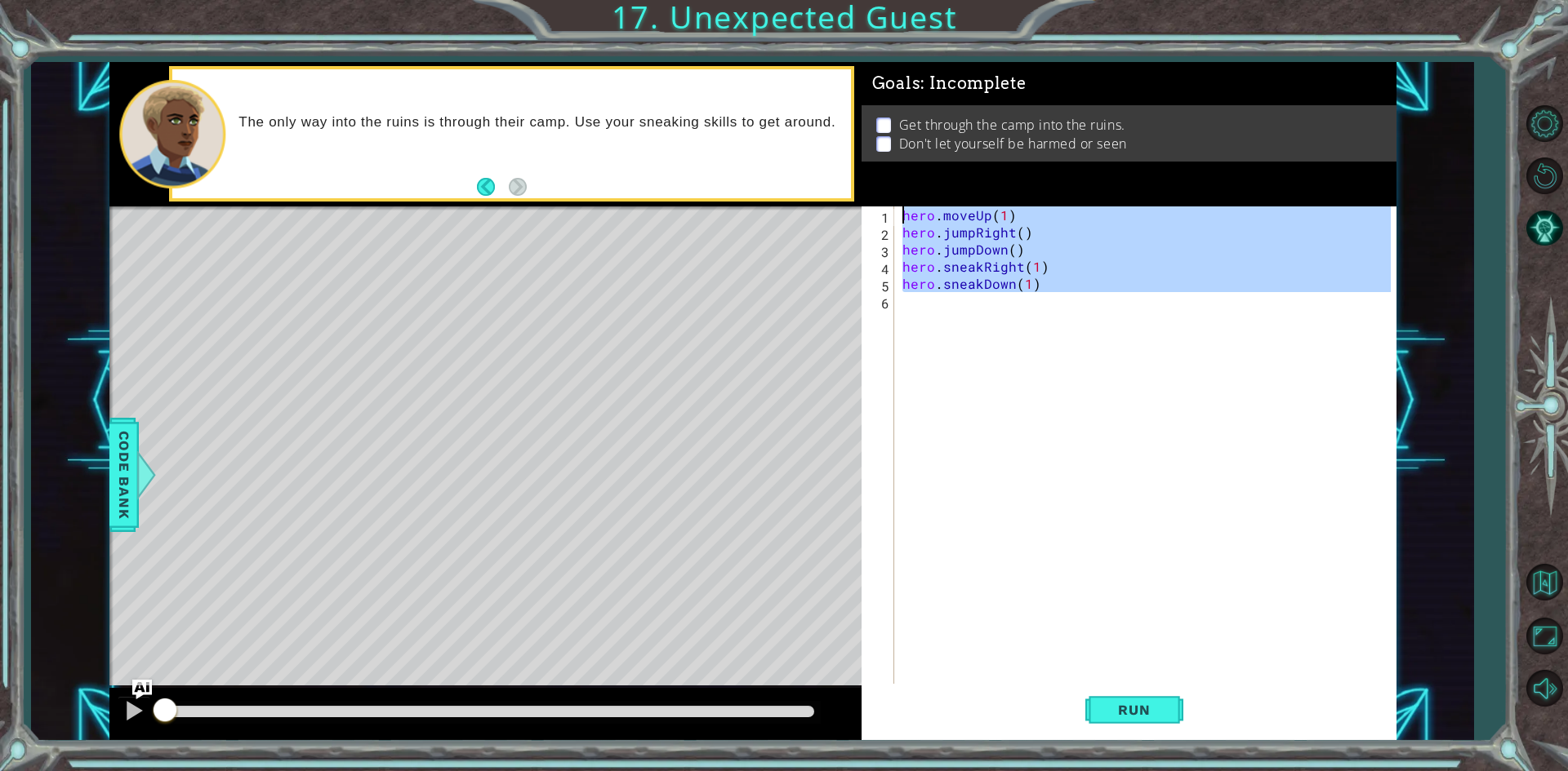
type textarea "hero.moveUp(1) hero.jumpRight()"
click at [983, 326] on div "hero . moveUp ( 1 ) hero . jumpRight ( ) hero . jumpDown ( ) hero . sneakRight …" at bounding box center [1144, 446] width 492 height 480
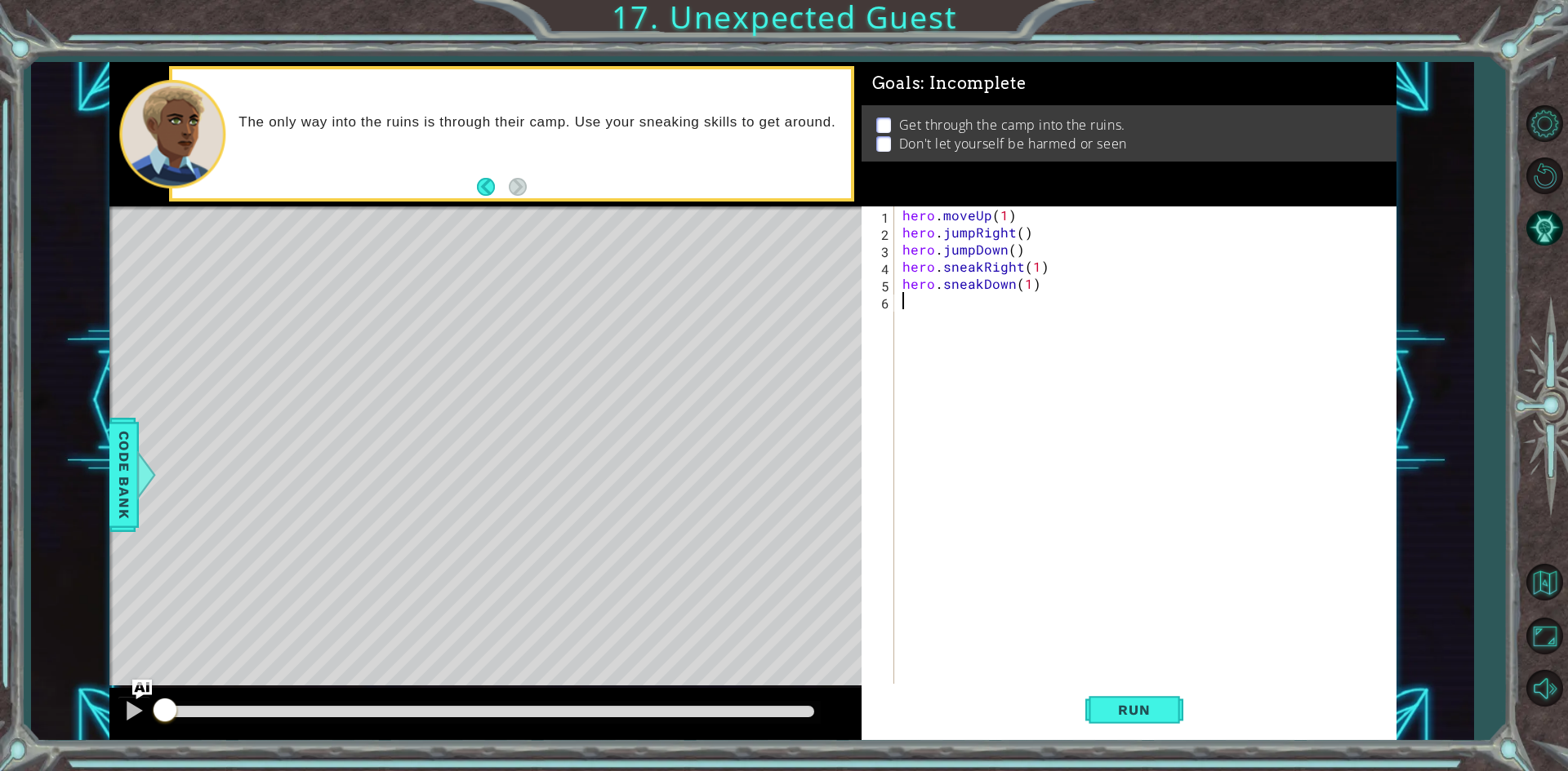
type textarea "j"
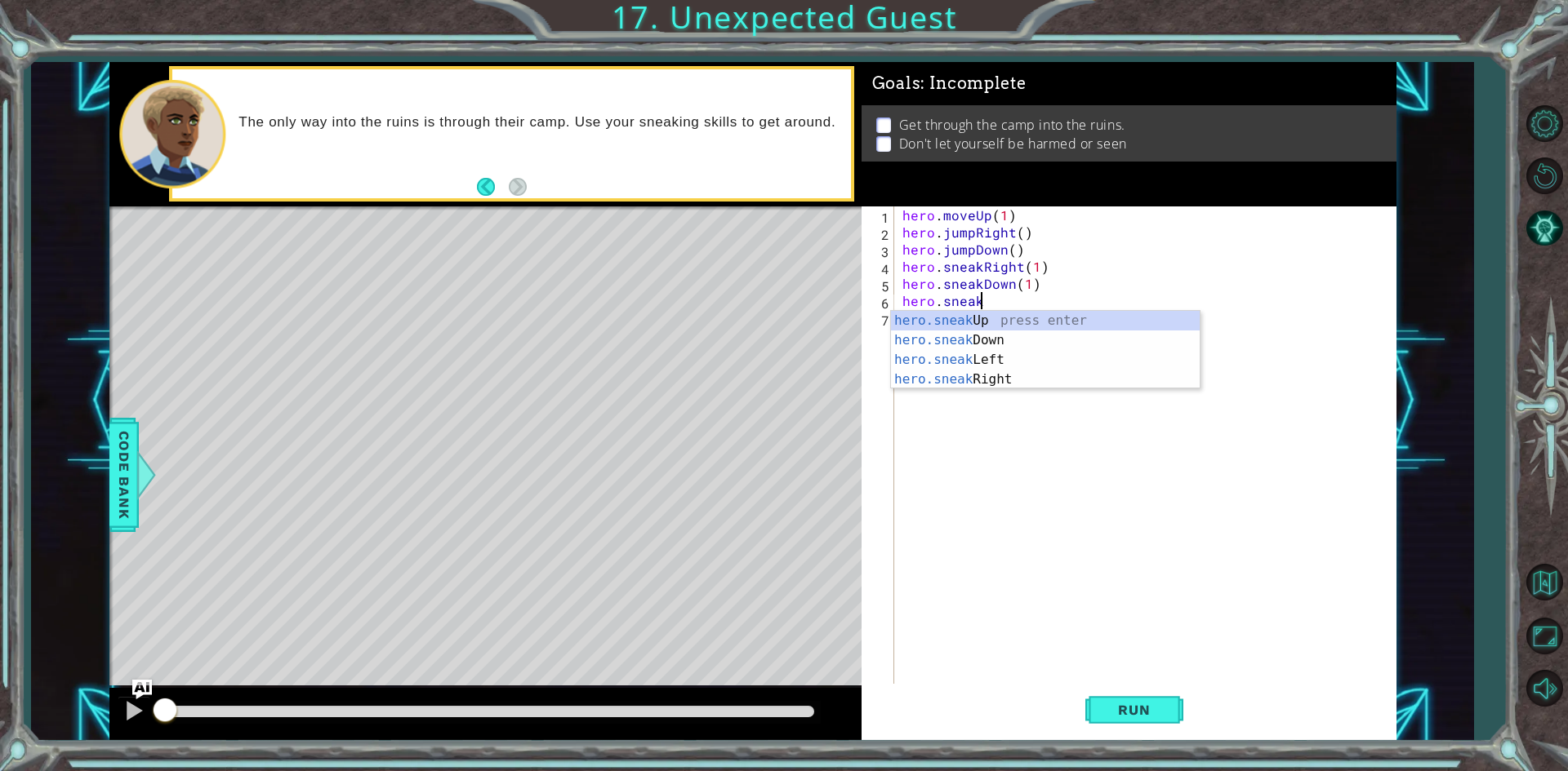
scroll to position [0, 4]
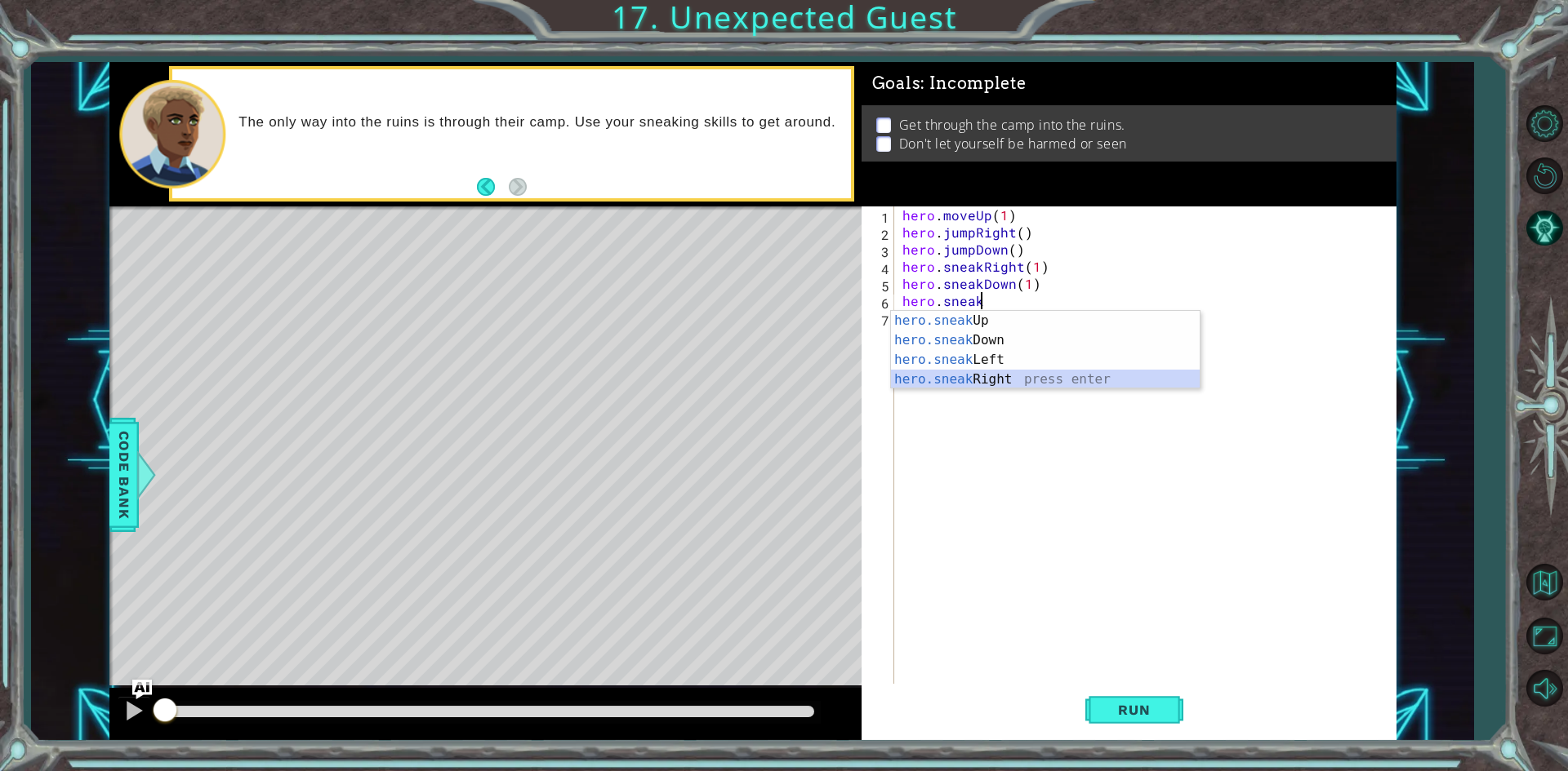
click at [993, 375] on div "hero.sneak Up press enter hero.sneak Down press enter hero.sneak Left press ent…" at bounding box center [1046, 370] width 309 height 118
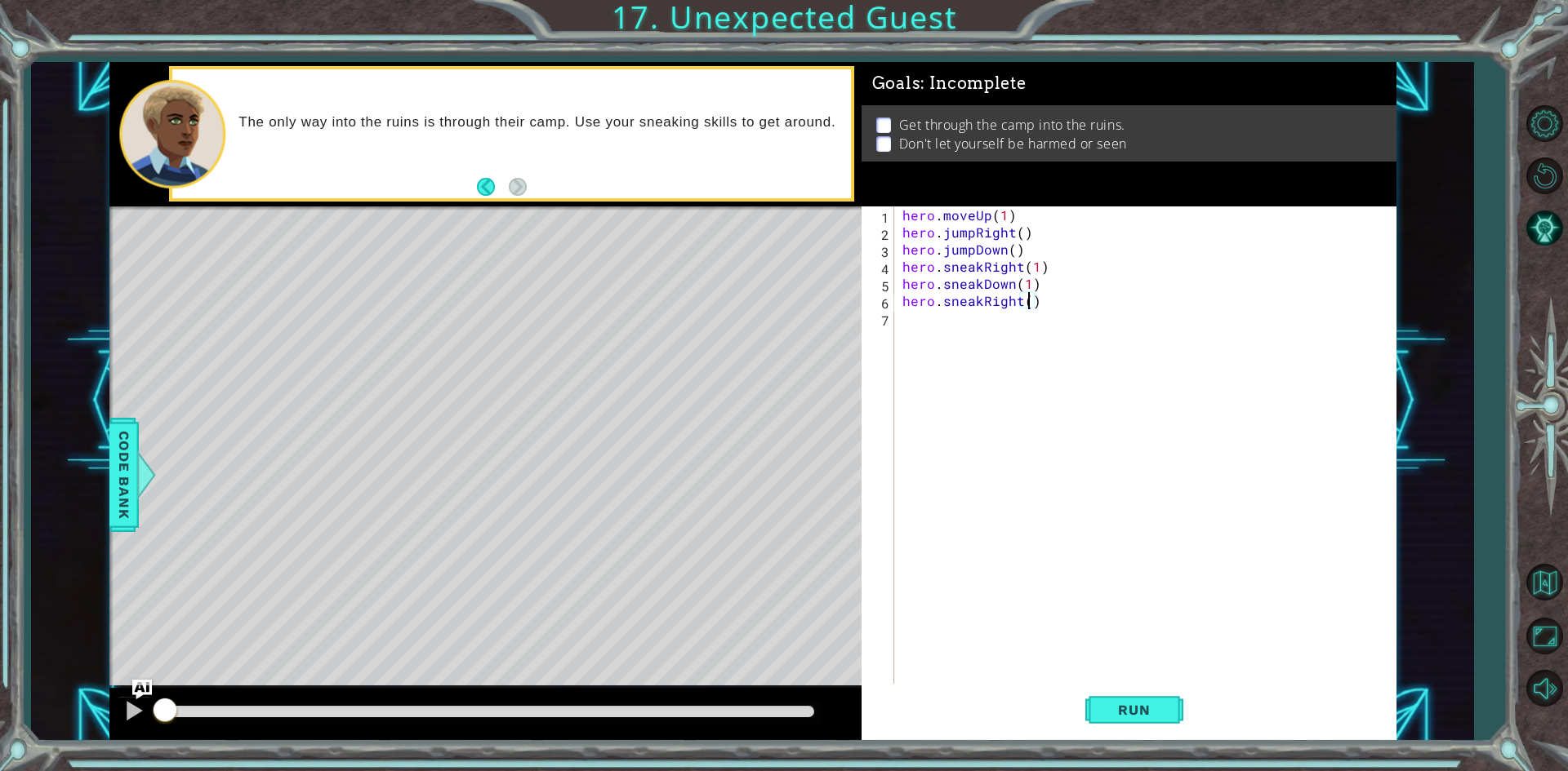
type textarea "hero.sneakRight(2)"
click at [1016, 327] on div "hero . moveUp ( 1 ) hero . jumpRight ( ) hero . jumpDown ( ) hero . sneakRight …" at bounding box center [1149, 464] width 500 height 515
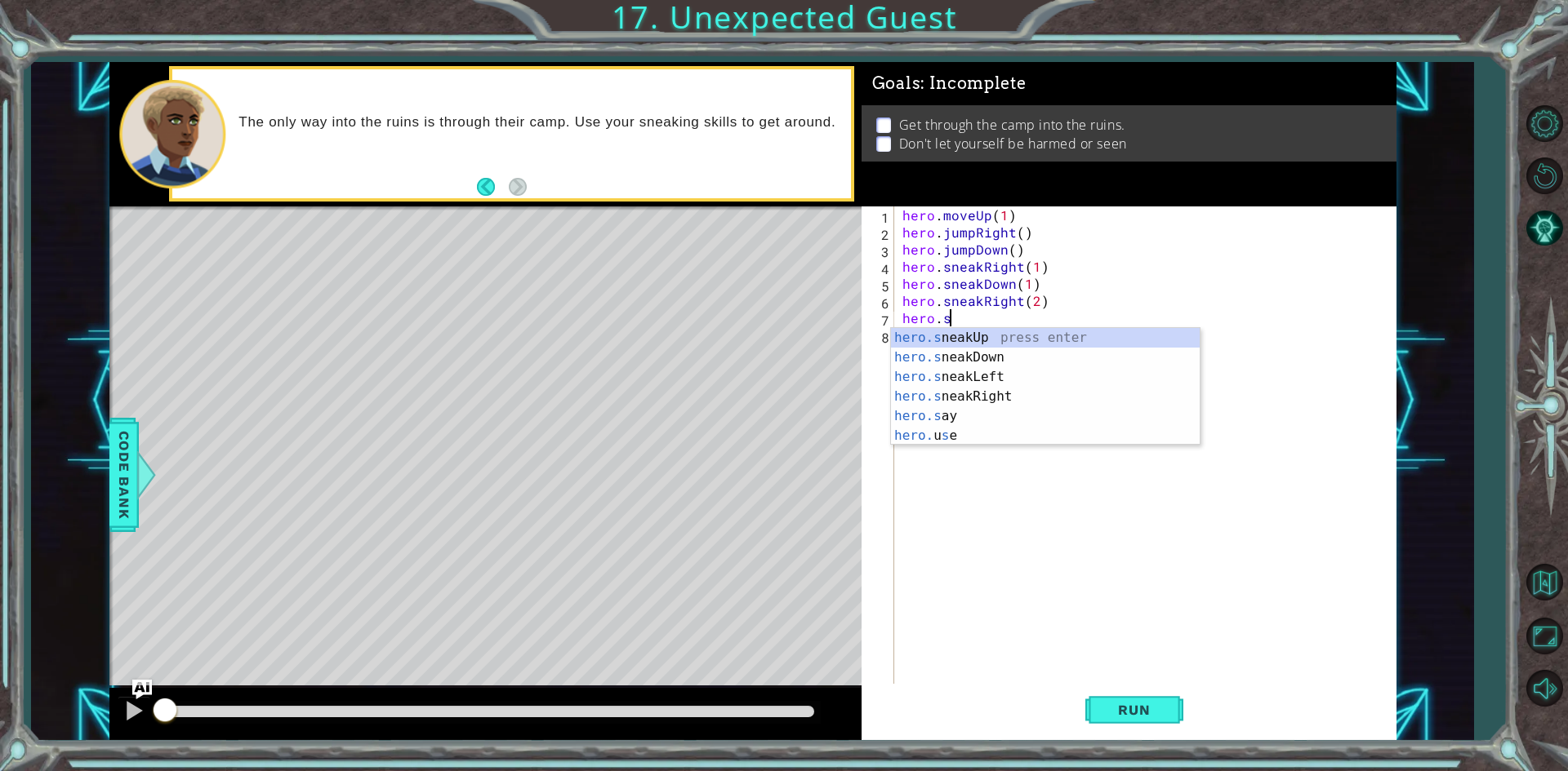
scroll to position [0, 3]
click at [1038, 340] on div "hero.sne akUp press enter hero.sne akDown press enter hero.sne akLeft press ent…" at bounding box center [1046, 386] width 309 height 118
type textarea "hero.sneakUp(1)"
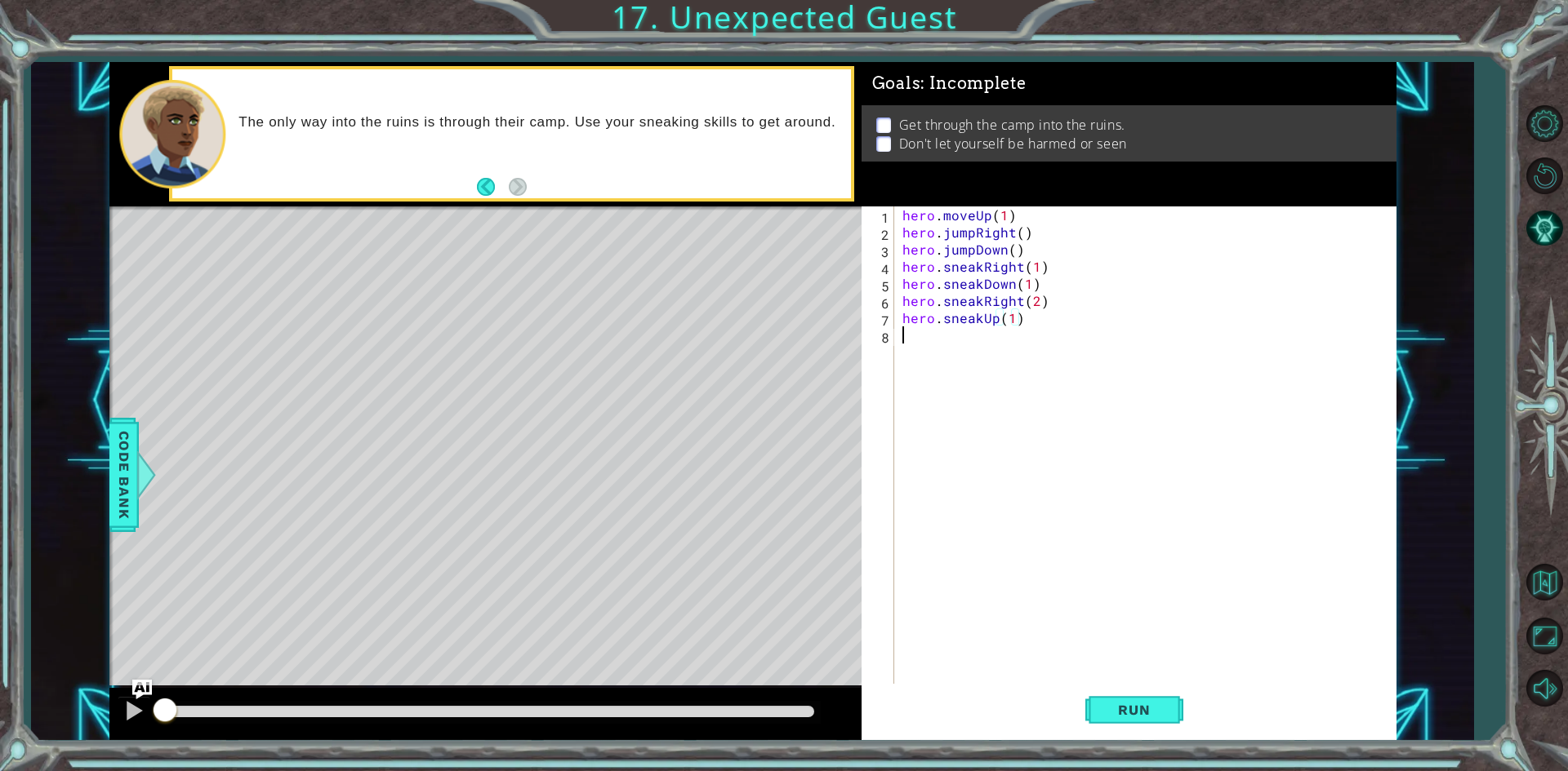
click at [1100, 508] on div "hero . moveUp ( 1 ) hero . jumpRight ( ) hero . jumpDown ( ) hero . sneakRight …" at bounding box center [1149, 464] width 500 height 515
click at [1128, 703] on span "Run" at bounding box center [1133, 711] width 64 height 17
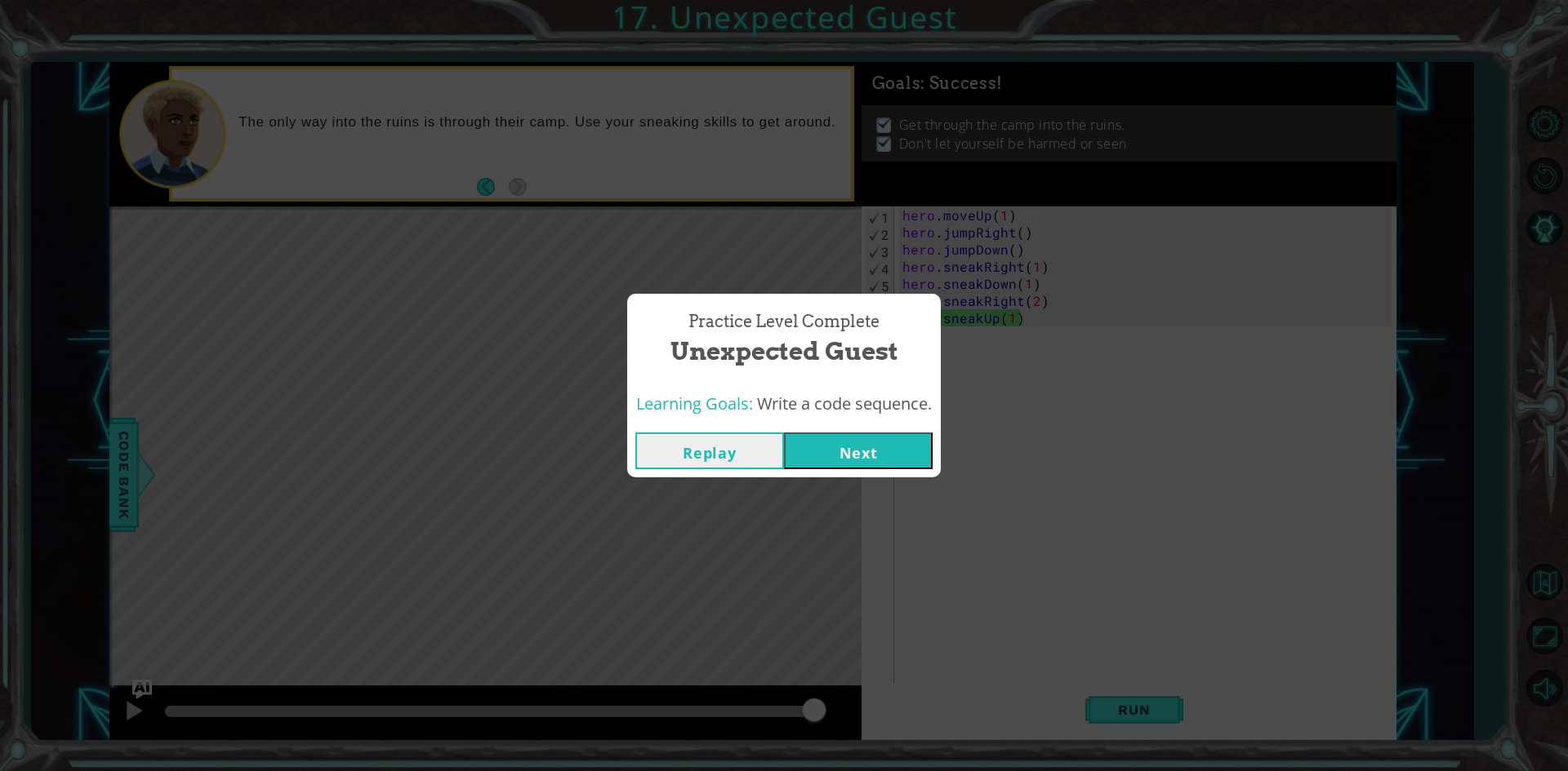
click at [874, 435] on button "Next" at bounding box center [859, 451] width 149 height 37
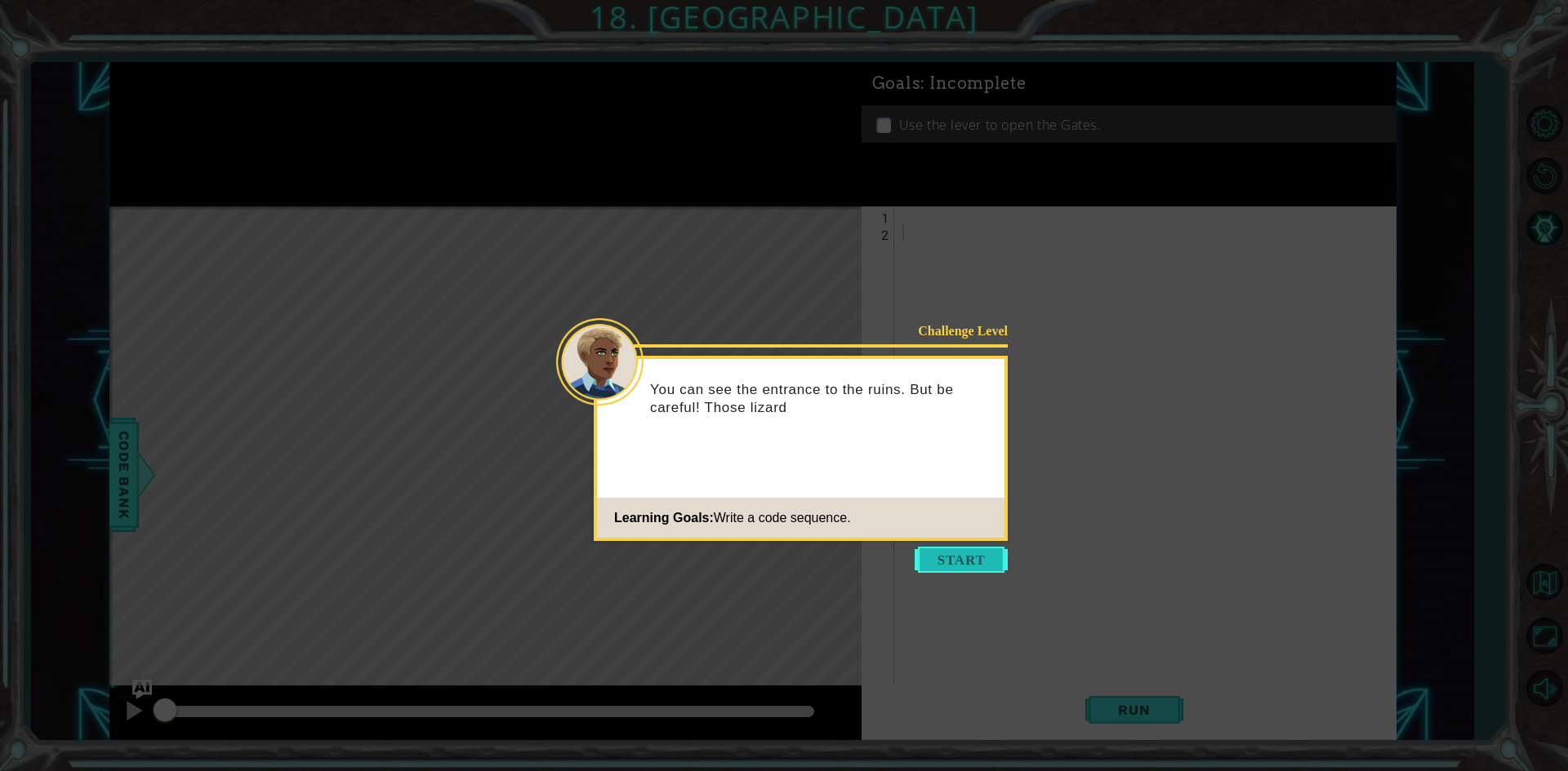
click at [962, 565] on button "Start" at bounding box center [961, 560] width 93 height 26
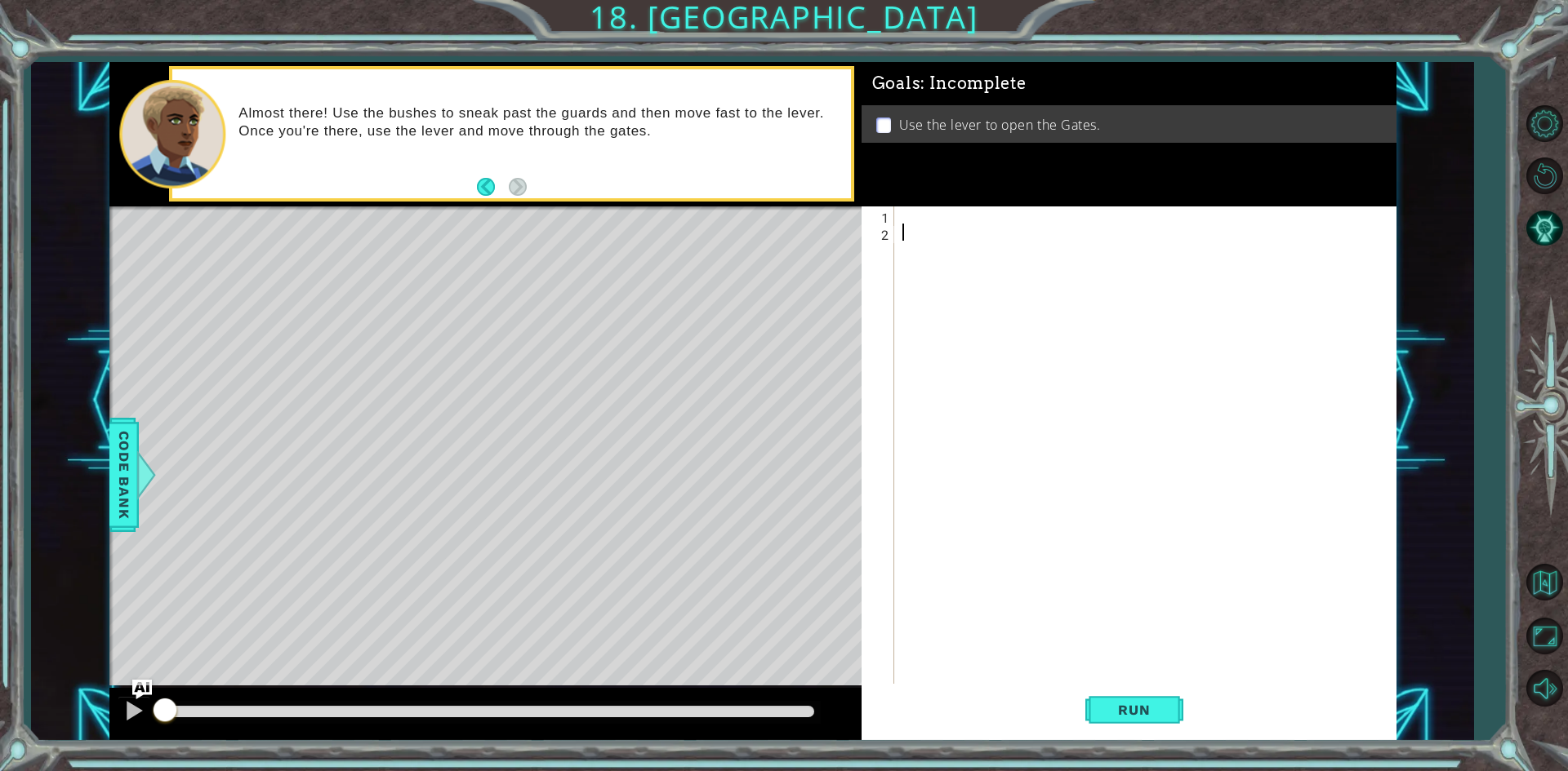
click at [1013, 212] on div at bounding box center [1149, 464] width 500 height 515
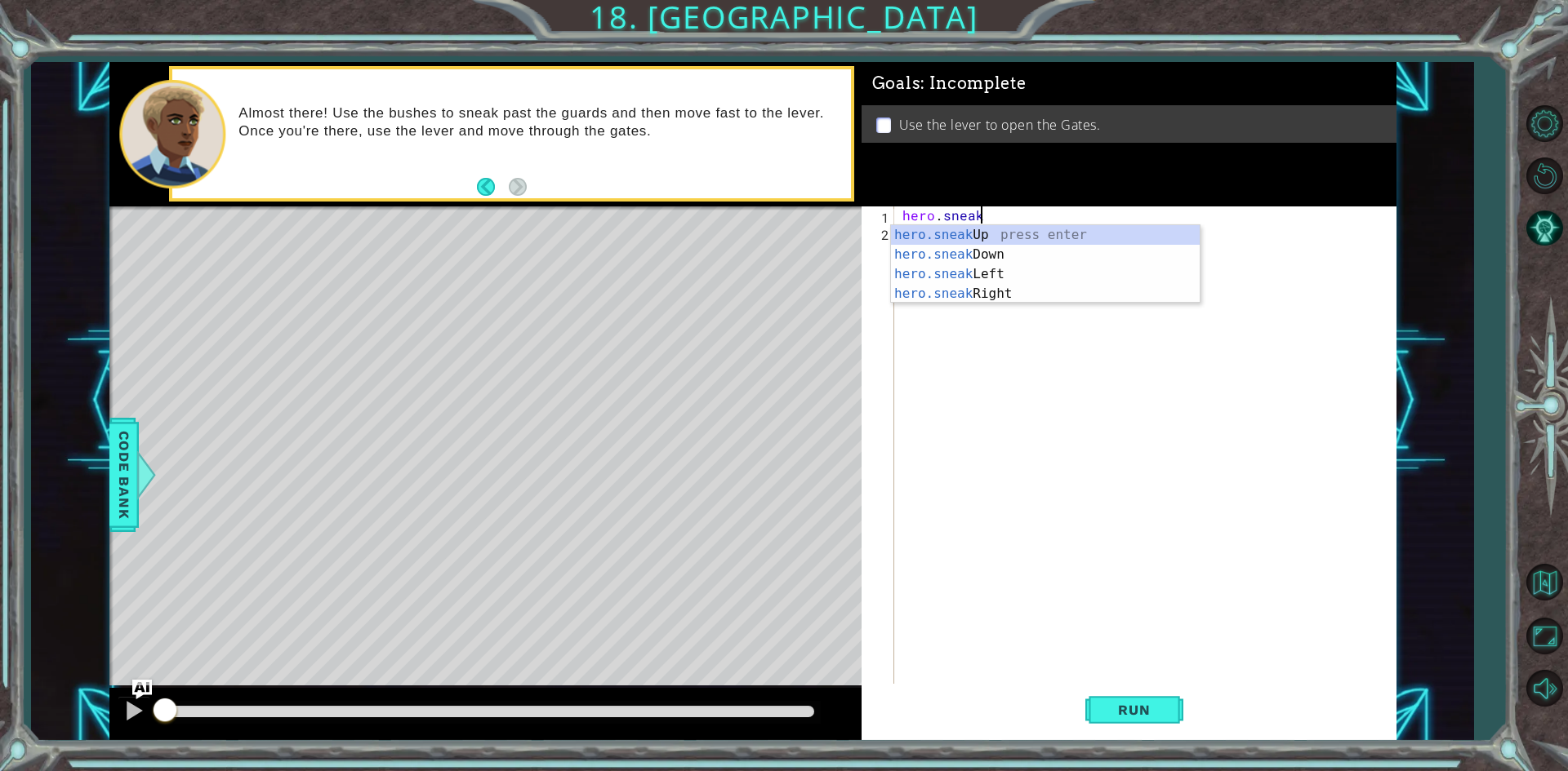
scroll to position [0, 4]
click at [994, 299] on div "hero.sneak Up press enter hero.sneak Down press enter hero.sneak Left press ent…" at bounding box center [1046, 284] width 309 height 118
type textarea "hero.sneakRight(1)"
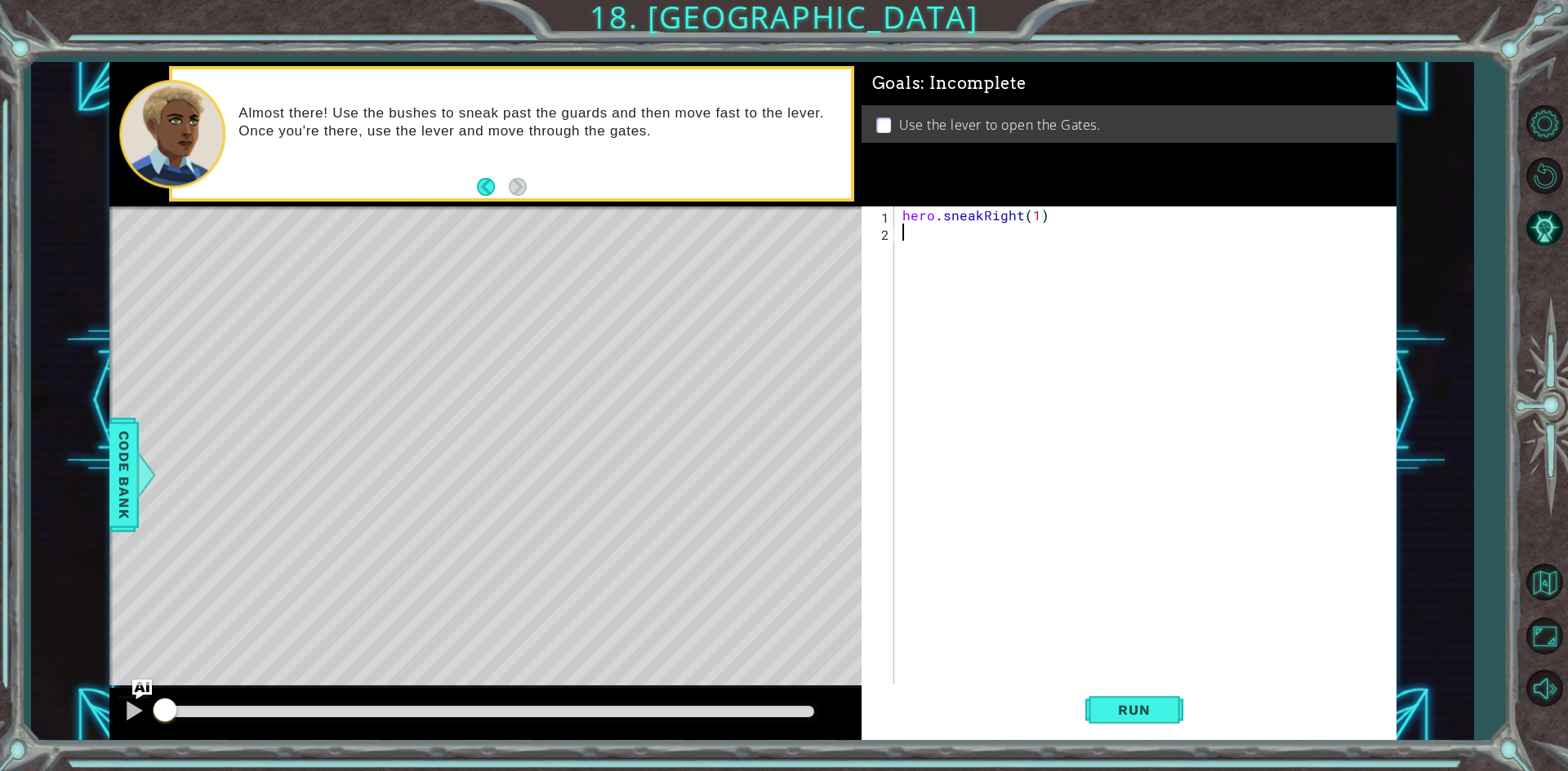
click at [946, 244] on div "hero . sneakRight ( 1 )" at bounding box center [1149, 464] width 500 height 515
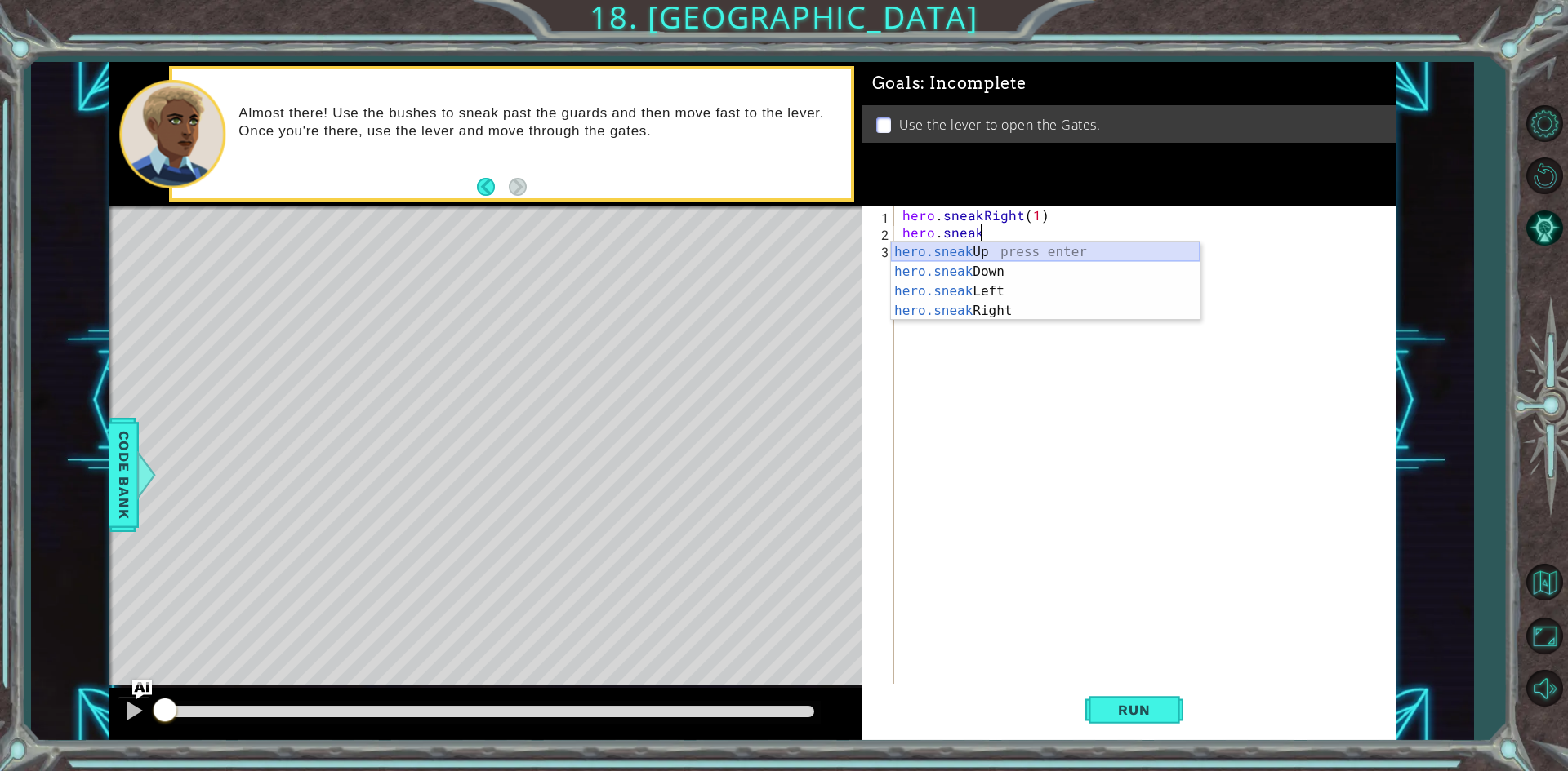
click at [1020, 245] on div "hero.sneak Up press enter hero.sneak Down press enter hero.sneak Left press ent…" at bounding box center [1046, 301] width 309 height 118
type textarea "hero.sneakUp(1)"
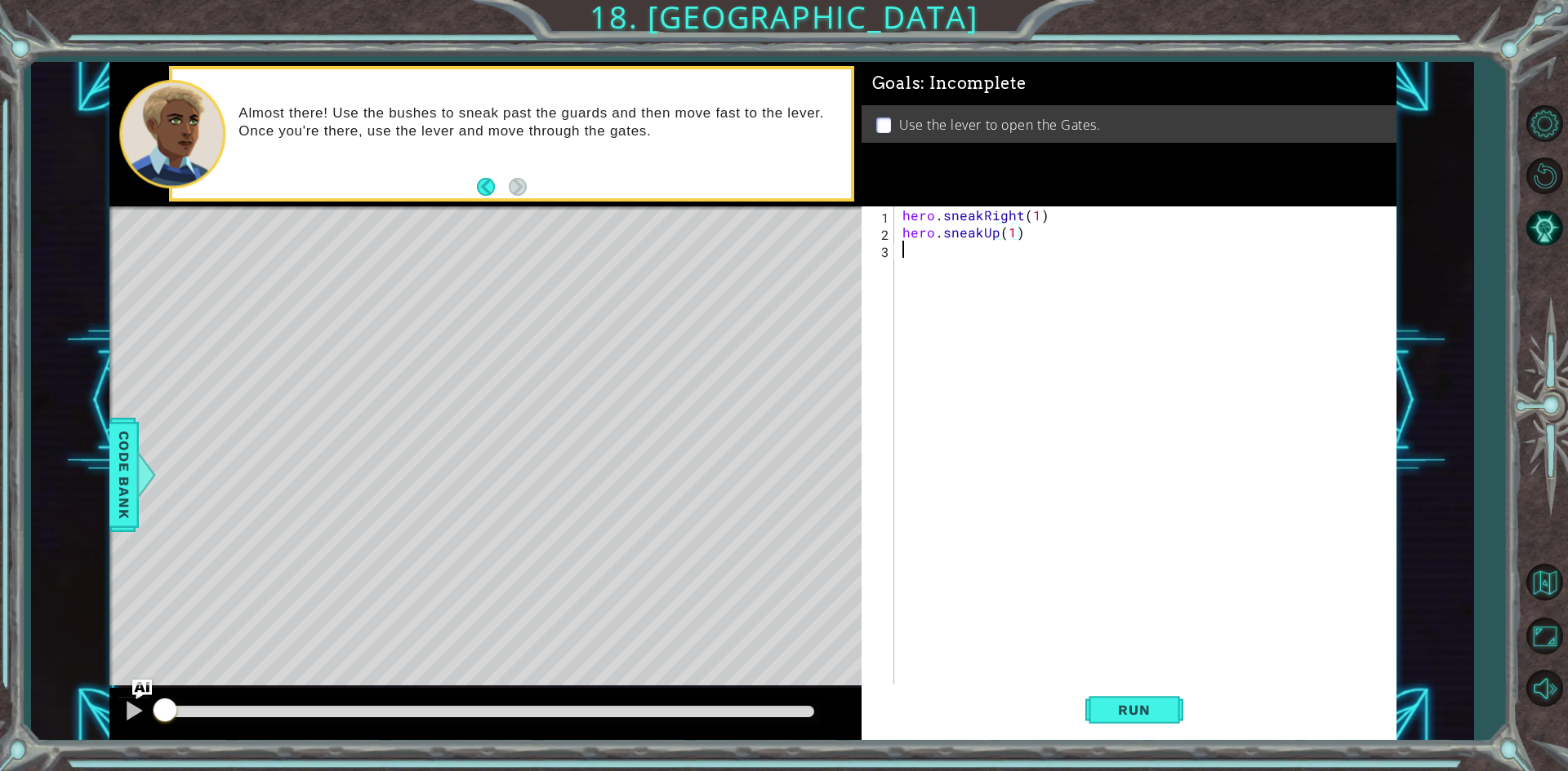
click at [1017, 265] on div "hero . sneakRight ( 1 ) hero . sneakUp ( 1 )" at bounding box center [1149, 464] width 500 height 515
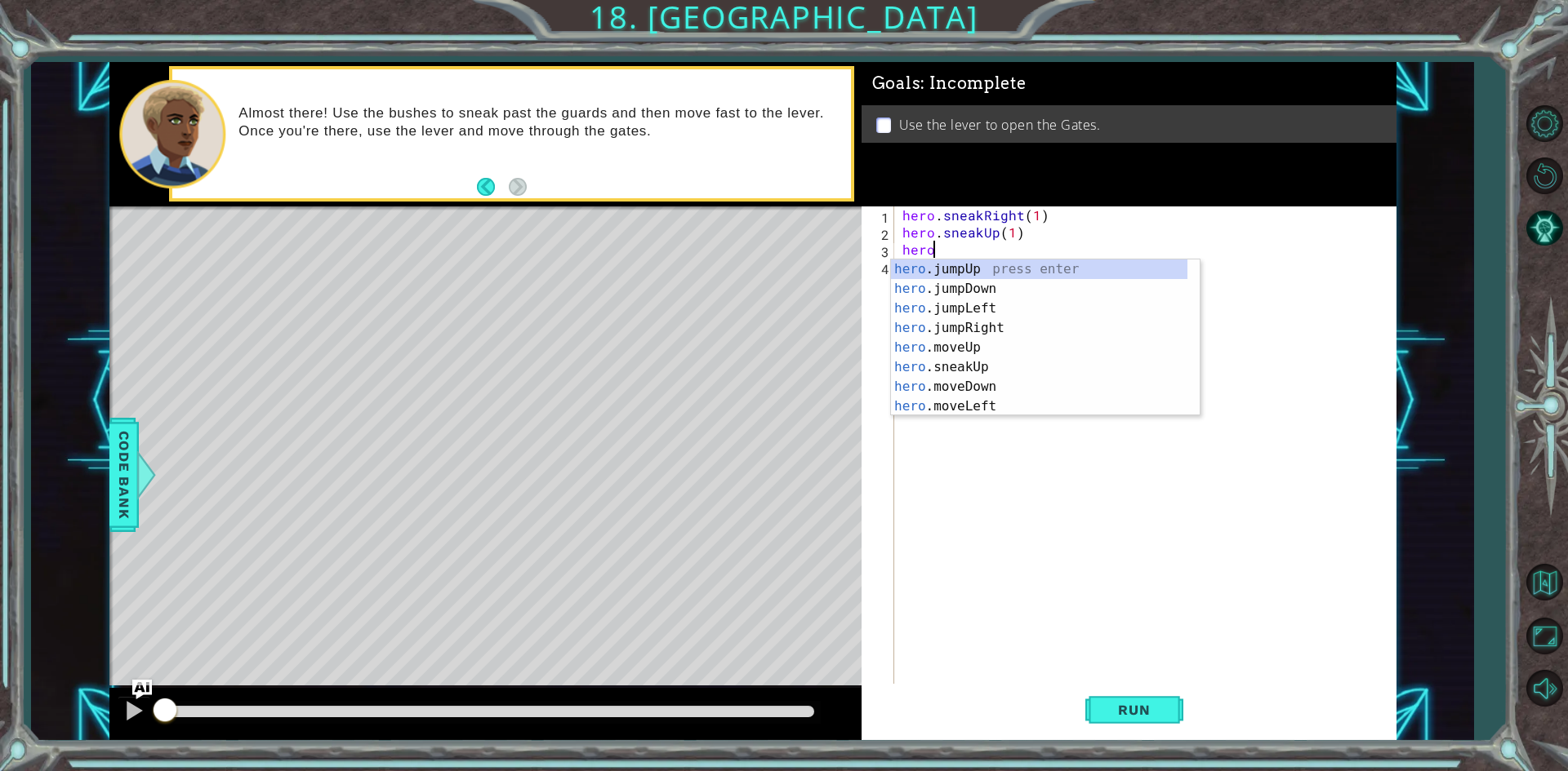
scroll to position [0, 1]
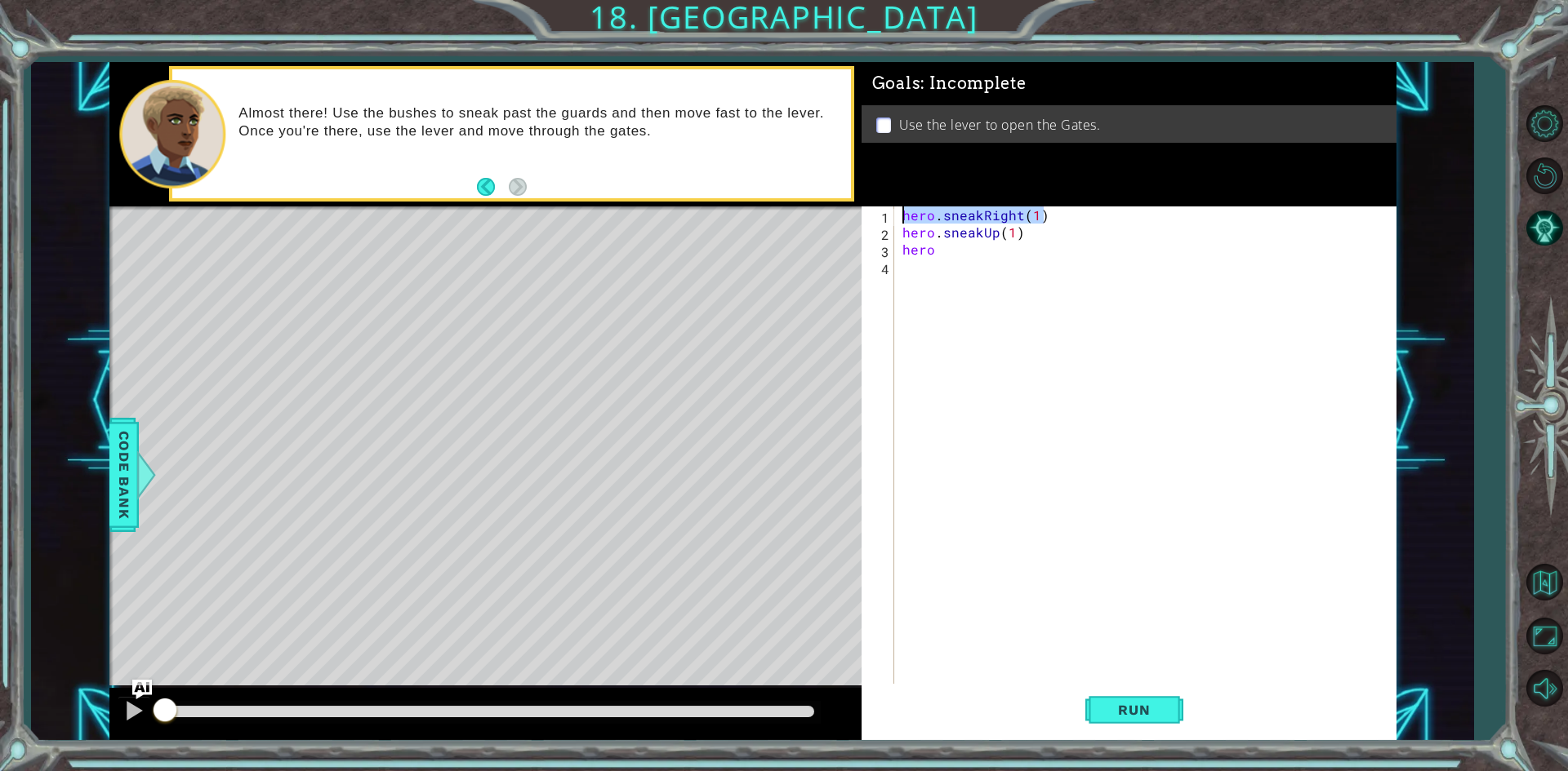
drag, startPoint x: 1099, startPoint y: 219, endPoint x: 904, endPoint y: 211, distance: 195.2
click at [904, 211] on div "hero . sneakRight ( 1 ) hero . sneakUp ( 1 ) hero" at bounding box center [1149, 464] width 500 height 515
drag, startPoint x: 946, startPoint y: 263, endPoint x: 939, endPoint y: 253, distance: 12.2
click at [939, 253] on div "hero . sneakRight ( 1 ) hero . sneakUp ( 1 ) hero" at bounding box center [1149, 464] width 500 height 515
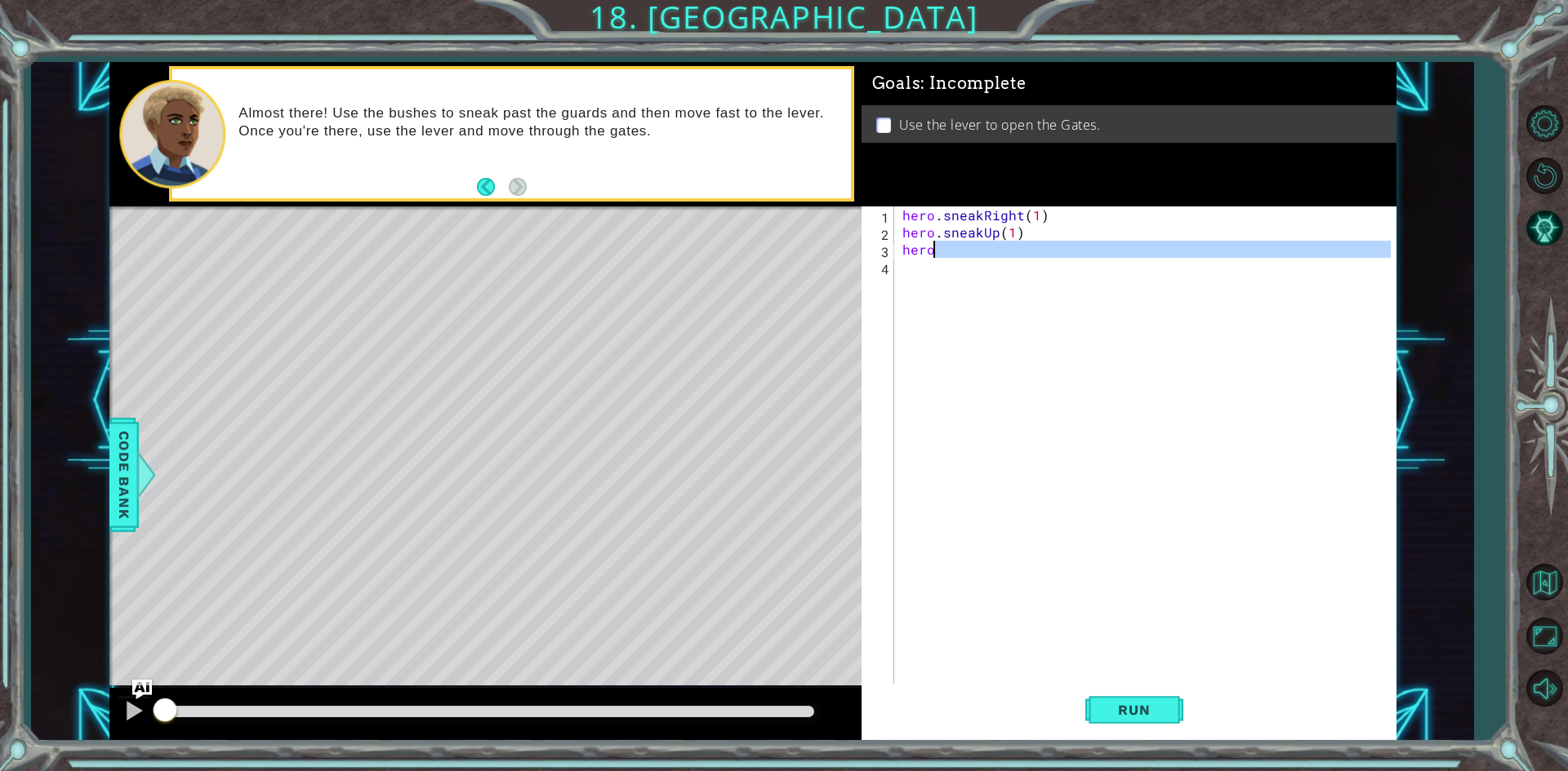
click at [939, 253] on div "hero . sneakRight ( 1 ) hero . sneakUp ( 1 ) hero" at bounding box center [1144, 446] width 492 height 480
type textarea "hero"
drag, startPoint x: 939, startPoint y: 253, endPoint x: 897, endPoint y: 252, distance: 42.0
click at [897, 252] on div "hero 1 2 3 4 hero . sneakRight ( 1 ) hero . sneakUp ( 1 ) hero הההההההההההההההה…" at bounding box center [1126, 446] width 529 height 480
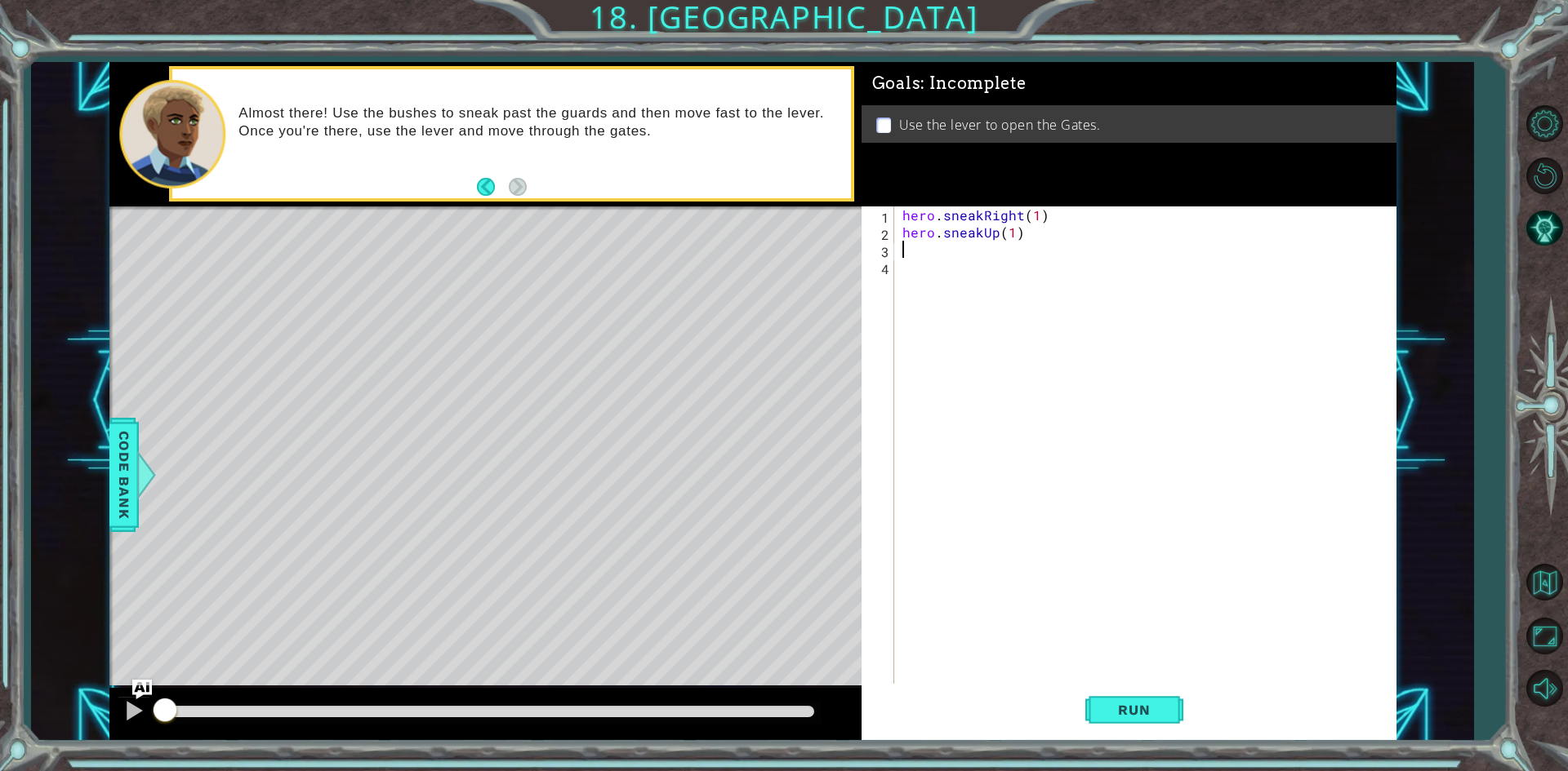
paste textarea "hero.sneakRight(1)"
type textarea "hero.sneakRight(1)"
click at [922, 268] on div "hero . sneakRight ( 1 ) hero . sneakUp ( 1 ) hero . sneakRight ( 1 )" at bounding box center [1149, 464] width 500 height 515
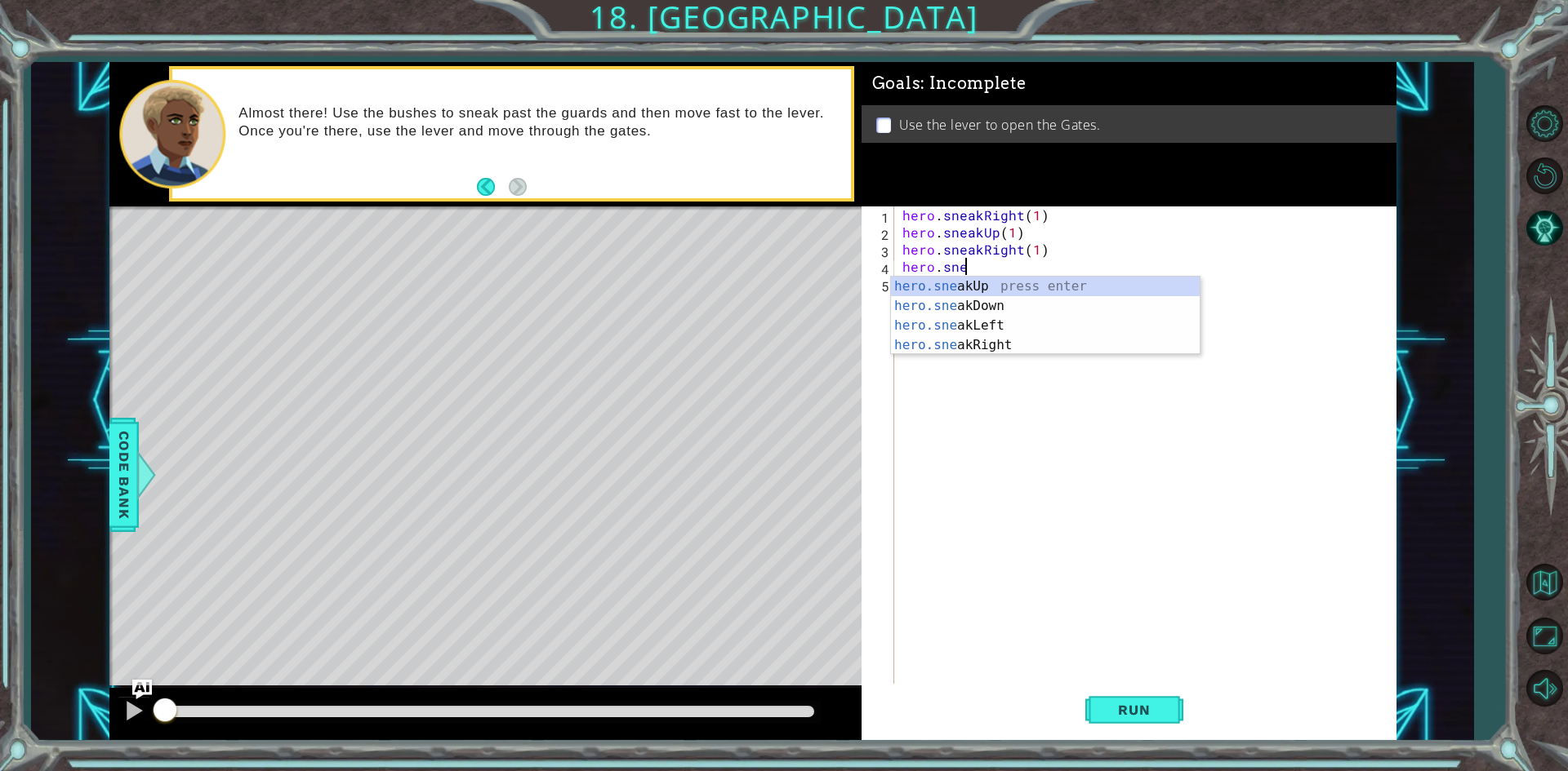
scroll to position [0, 4]
click at [1040, 279] on div "hero.sneak Up press enter hero.sneak Down press enter hero.sneak Left press ent…" at bounding box center [1046, 335] width 309 height 118
type textarea "hero.sneakUp(1)"
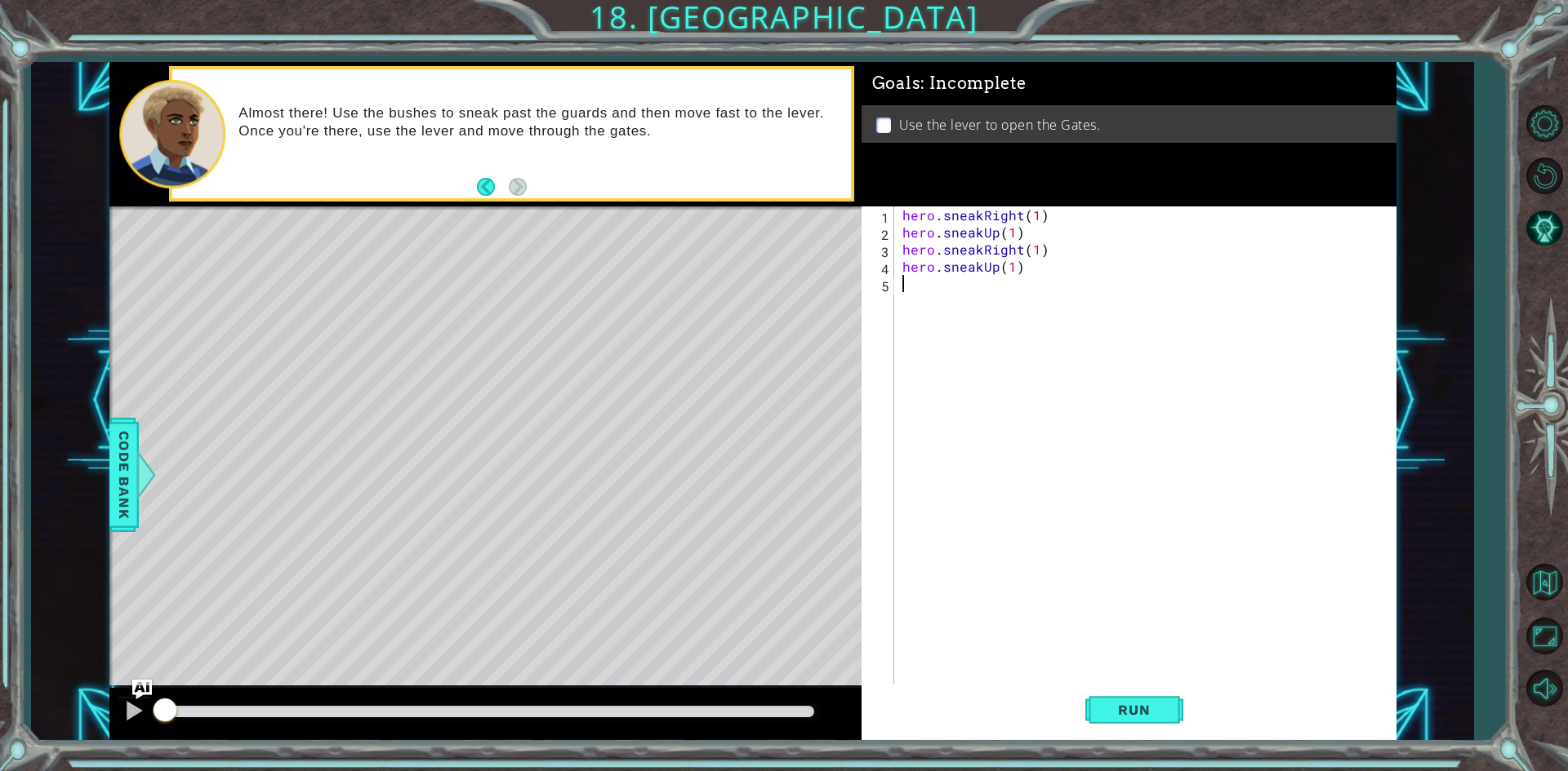
click at [934, 297] on div "hero . sneakRight ( 1 ) hero . sneakUp ( 1 ) hero . sneakRight ( 1 ) hero . sne…" at bounding box center [1149, 464] width 500 height 515
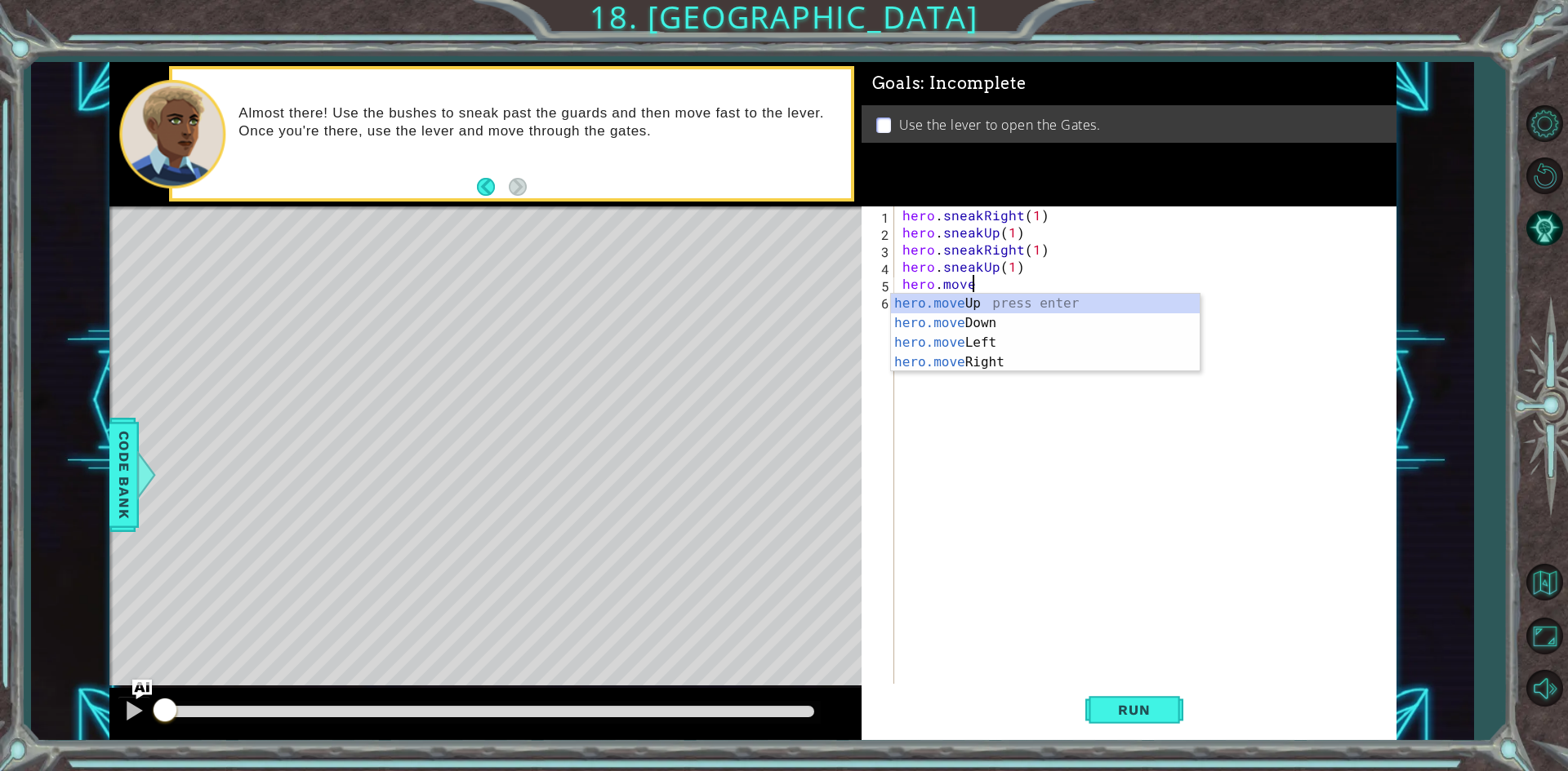
scroll to position [0, 4]
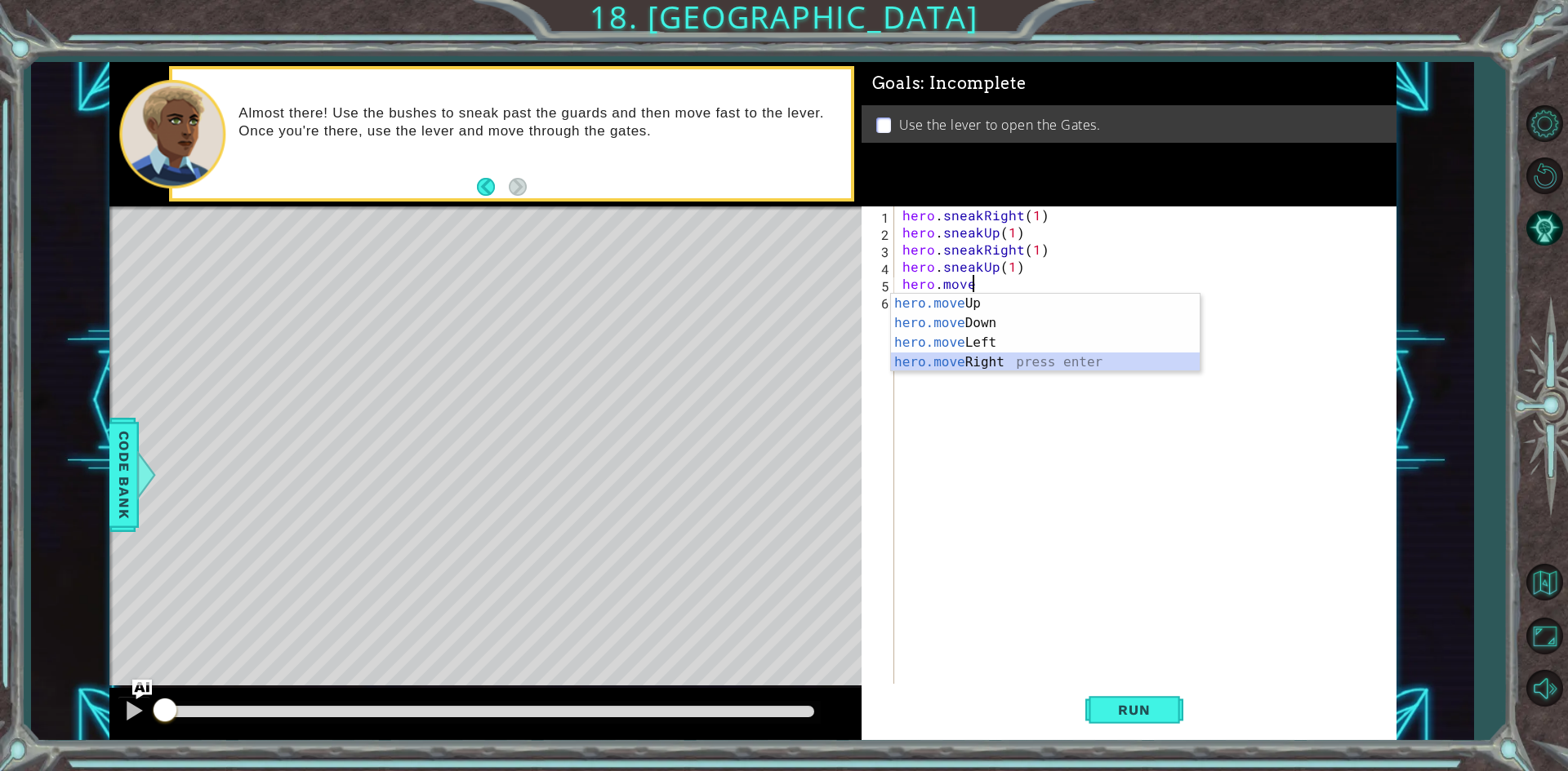
click at [991, 358] on div "hero.move Up press enter hero.move Down press enter hero.move Left press enter …" at bounding box center [1046, 352] width 309 height 118
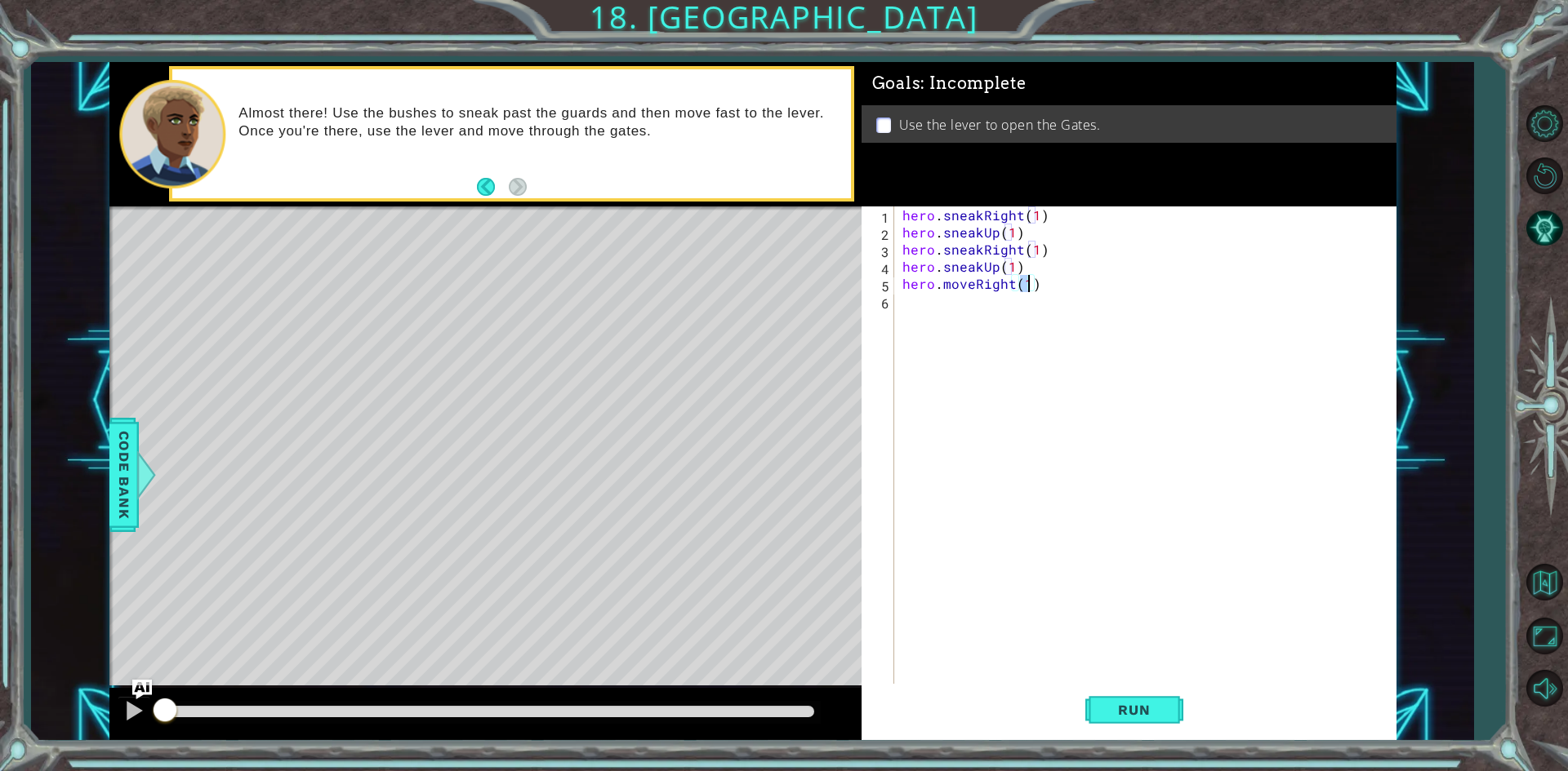
type textarea "hero.moveRight(2)"
click at [984, 324] on div "hero . sneakRight ( 1 ) hero . sneakUp ( 1 ) hero . sneakRight ( 1 ) hero . sne…" at bounding box center [1149, 464] width 500 height 515
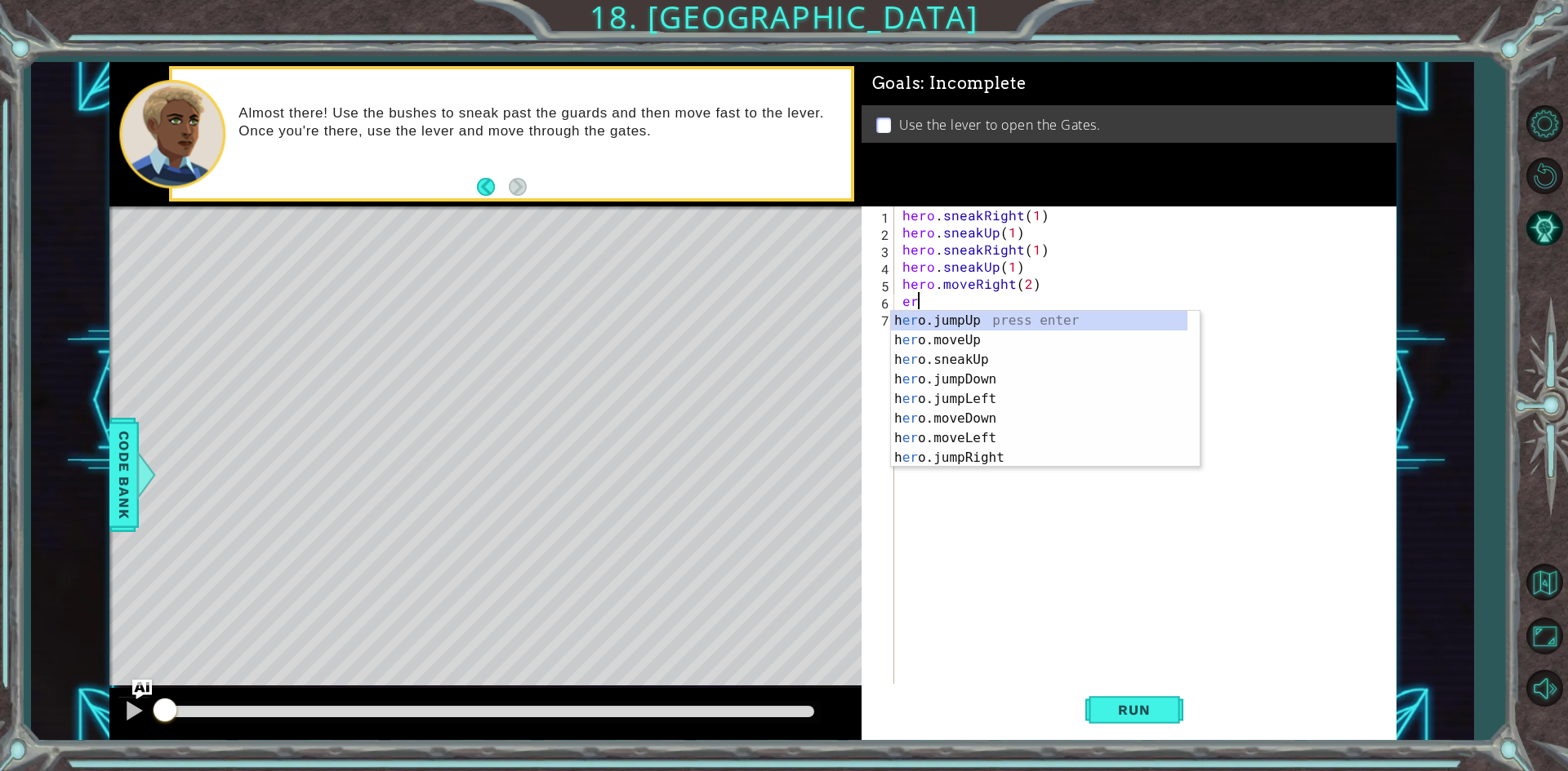
type textarea "e"
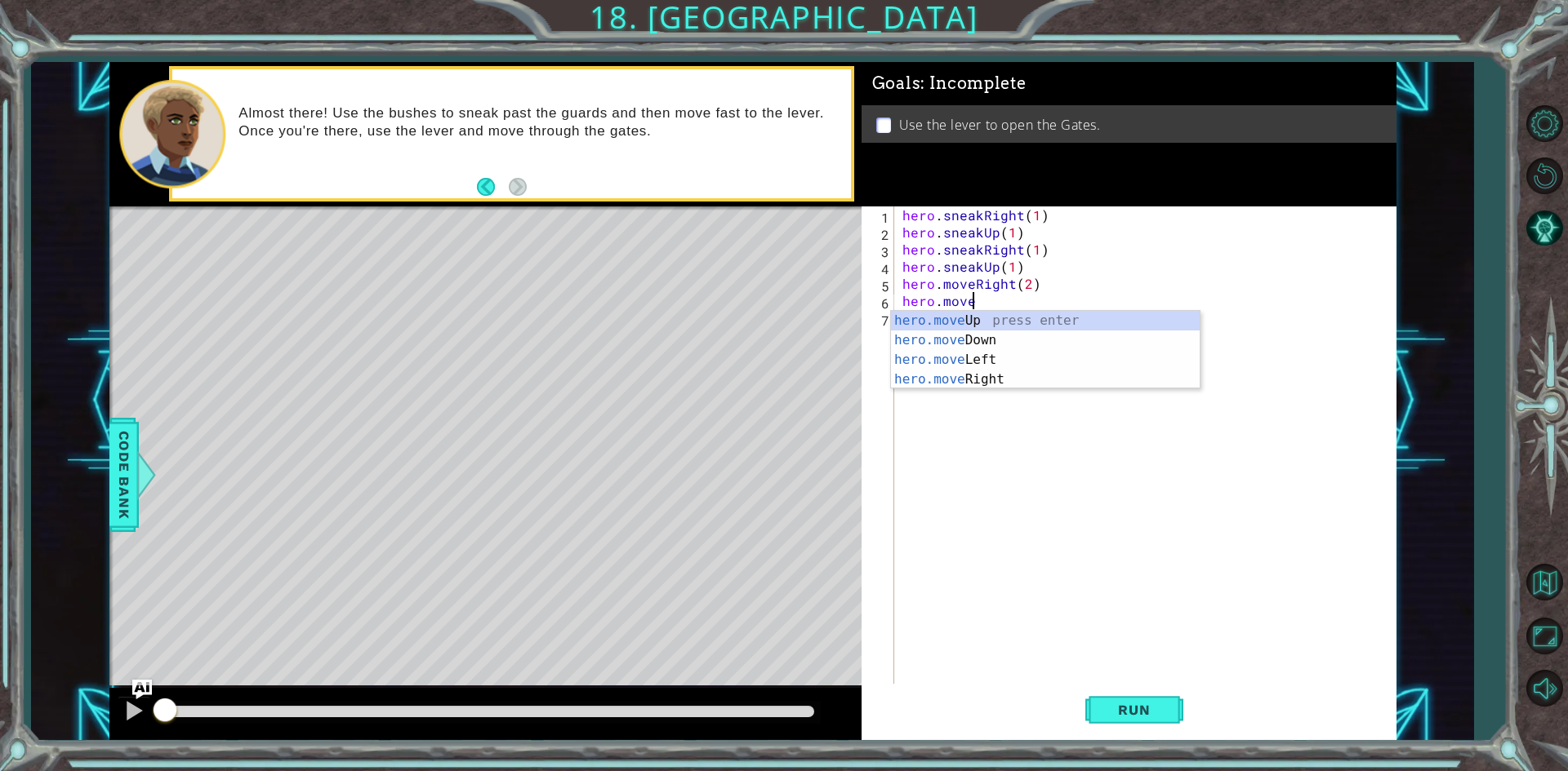
scroll to position [0, 4]
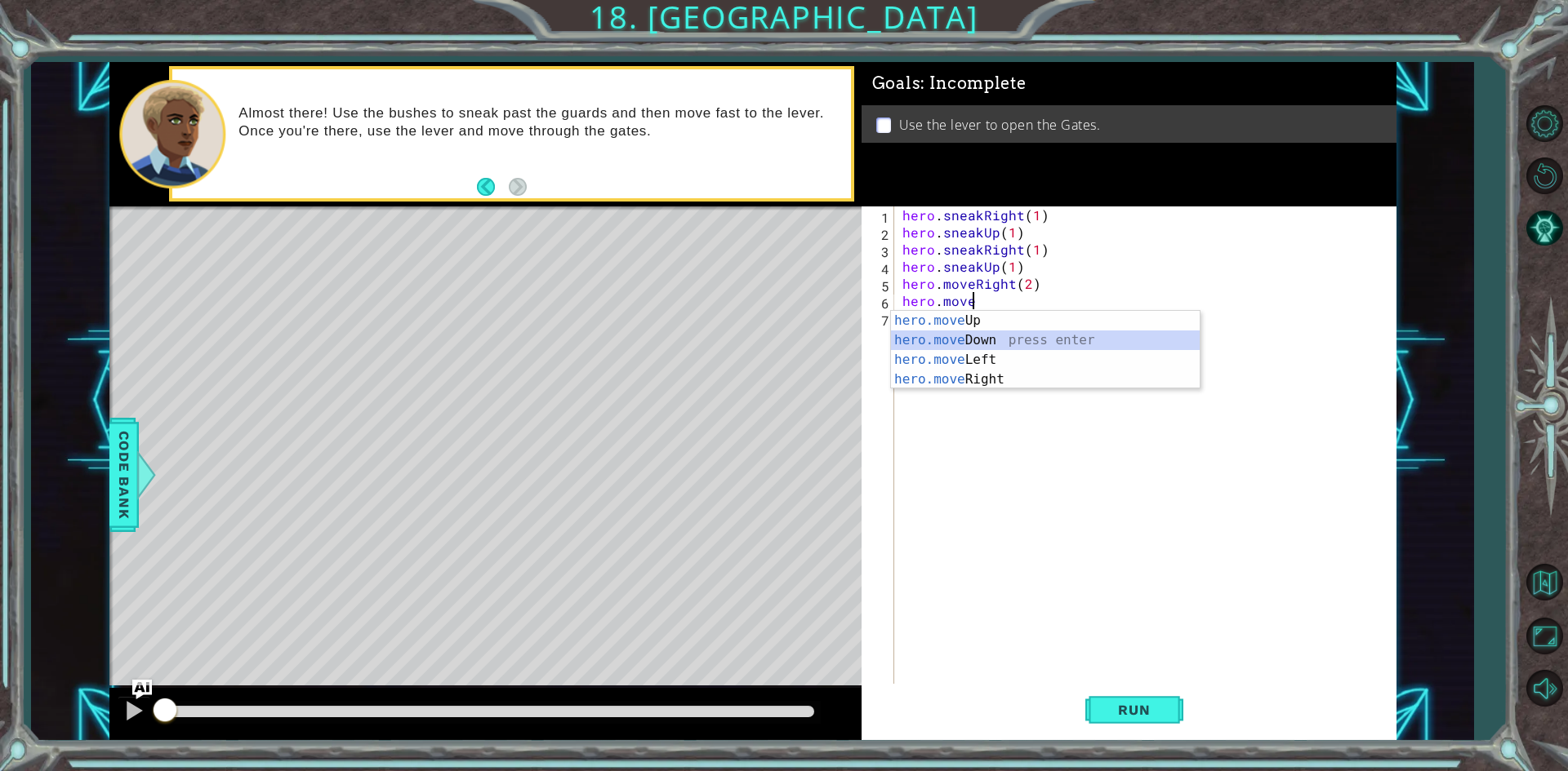
click at [992, 337] on div "hero.move Up press enter hero.move Down press enter hero.move Left press enter …" at bounding box center [1046, 370] width 309 height 118
type textarea "hero.moveDown(1)"
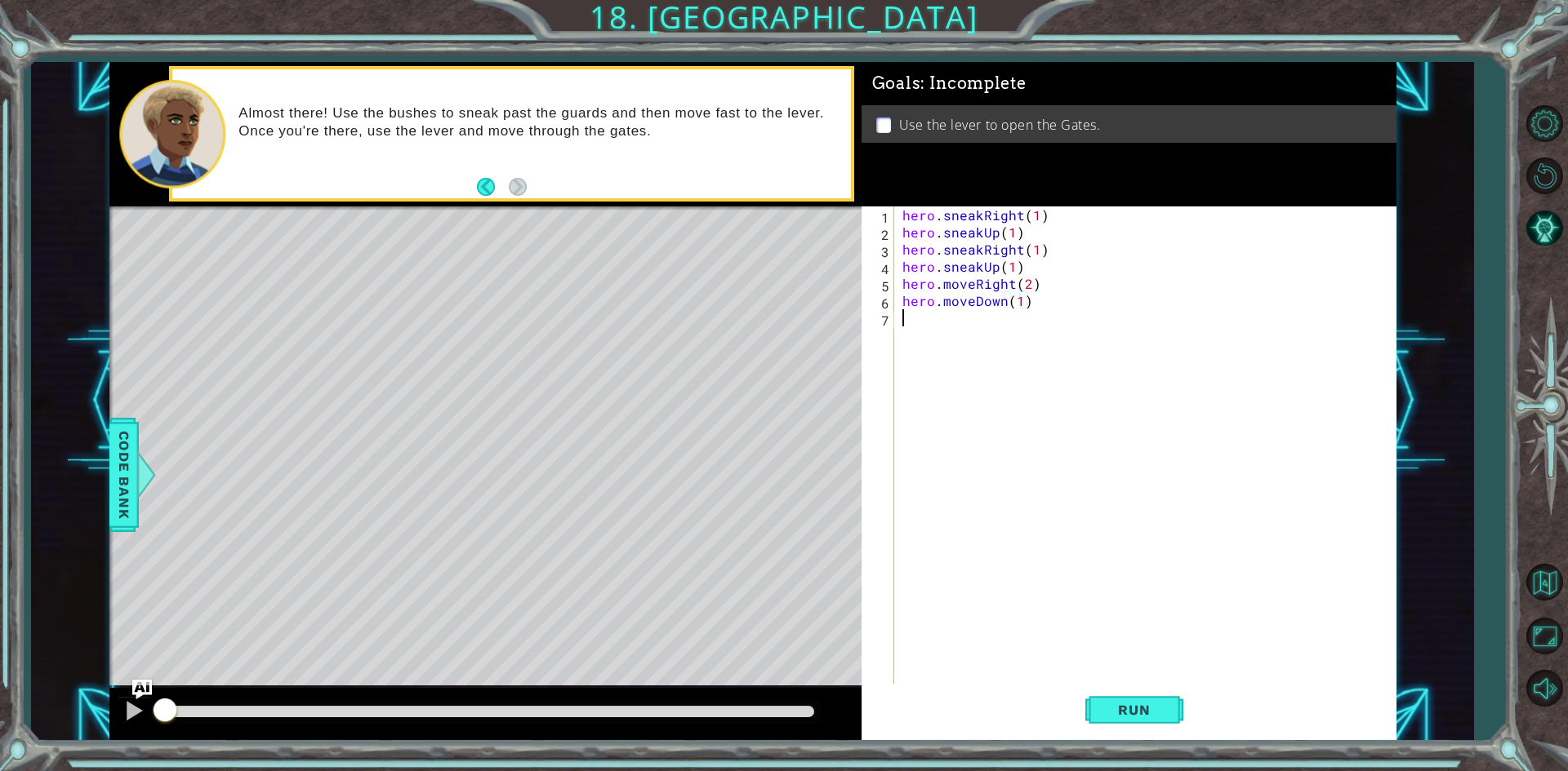
click at [992, 337] on div "hero . sneakRight ( 1 ) hero . sneakUp ( 1 ) hero . sneakRight ( 1 ) hero . sne…" at bounding box center [1149, 464] width 500 height 515
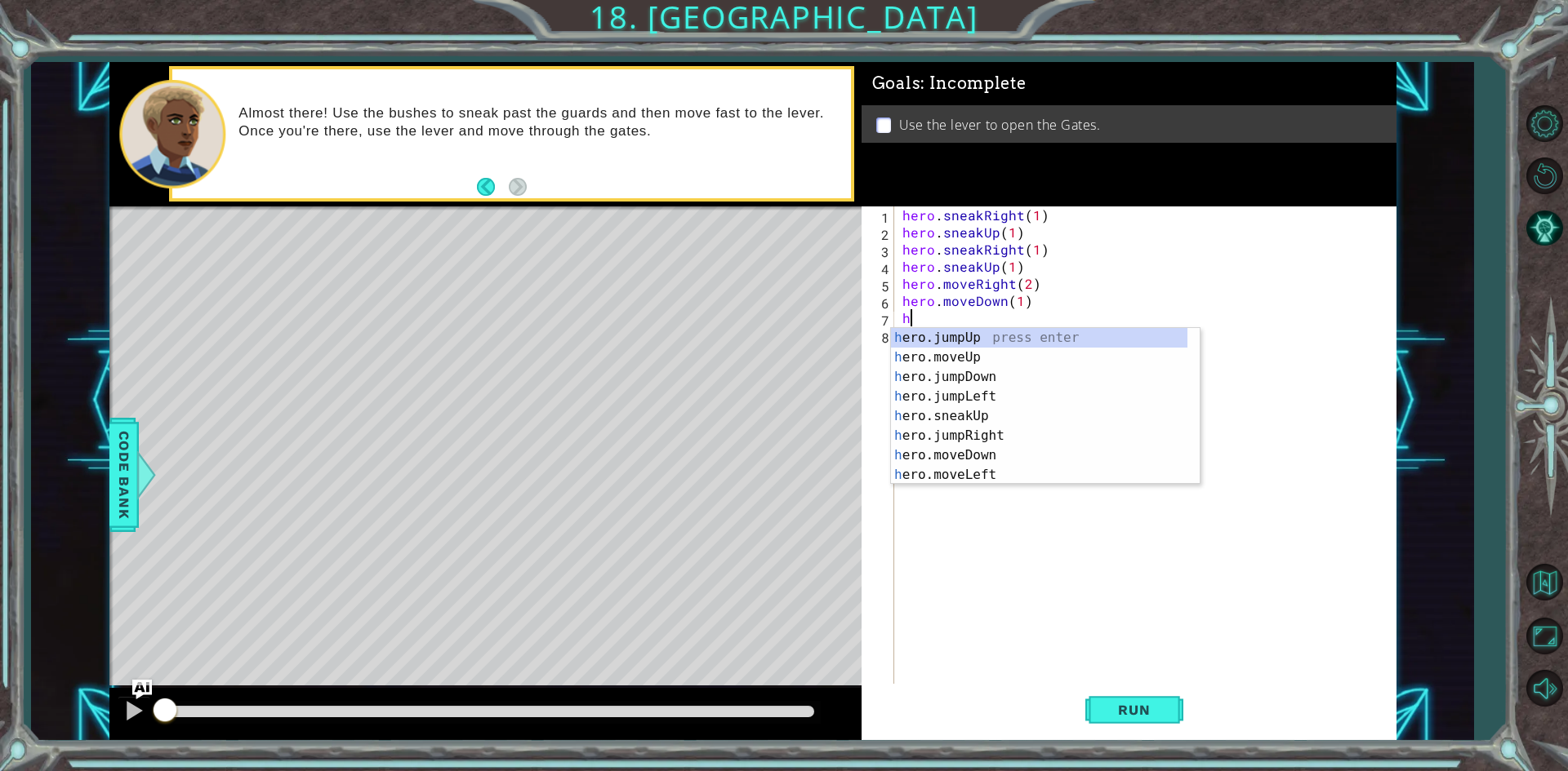
type textarea "hero"
click at [995, 351] on div "hero .jumpUp press enter hero .jumpDown press enter hero .jumpLeft press enter …" at bounding box center [1039, 425] width 296 height 196
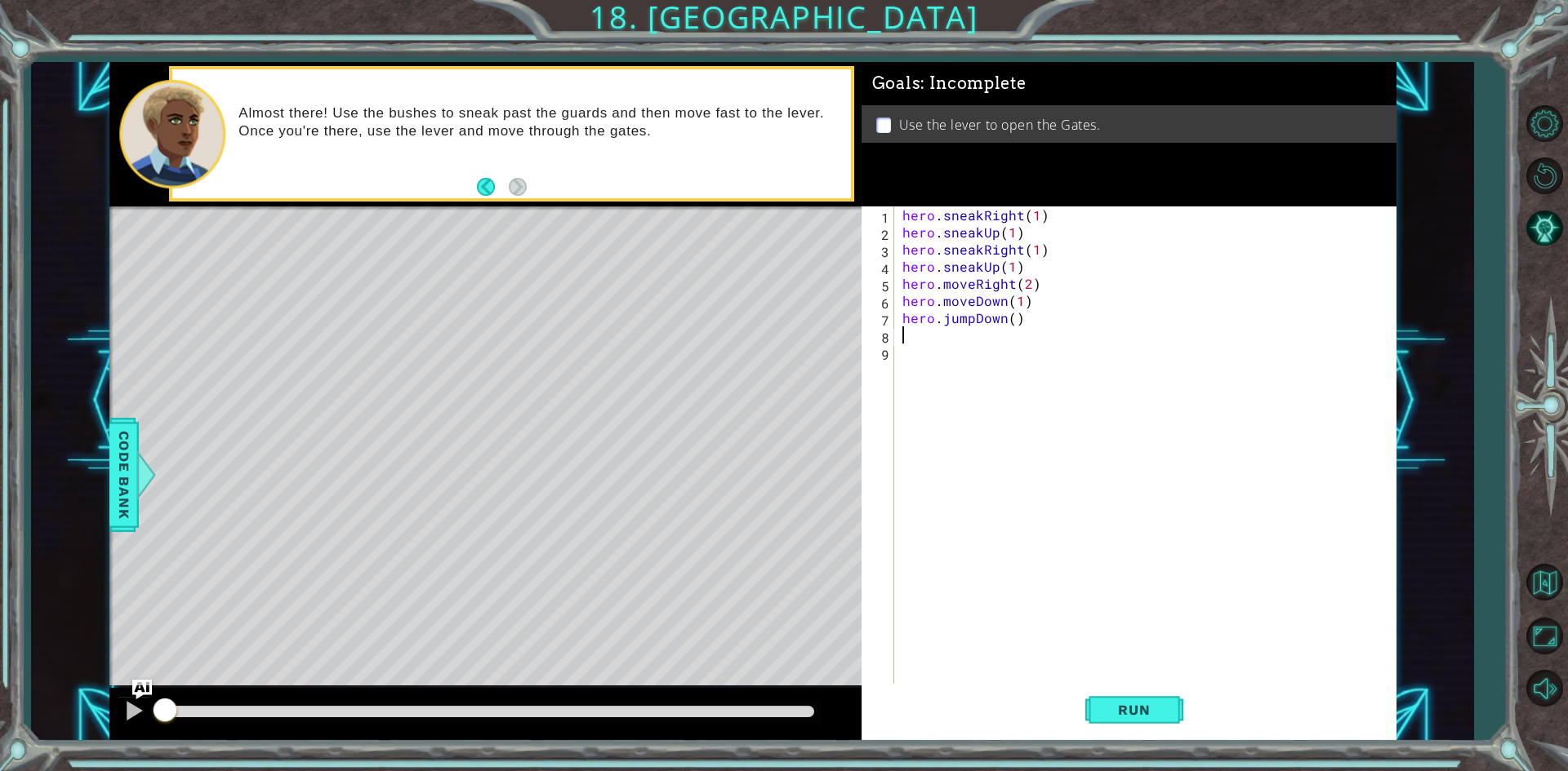
scroll to position [0, 0]
type textarea "hero.jumpDown()"
click at [968, 346] on div "hero . sneakRight ( 1 ) hero . sneakUp ( 1 ) hero . sneakRight ( 1 ) hero . sne…" at bounding box center [1149, 464] width 500 height 515
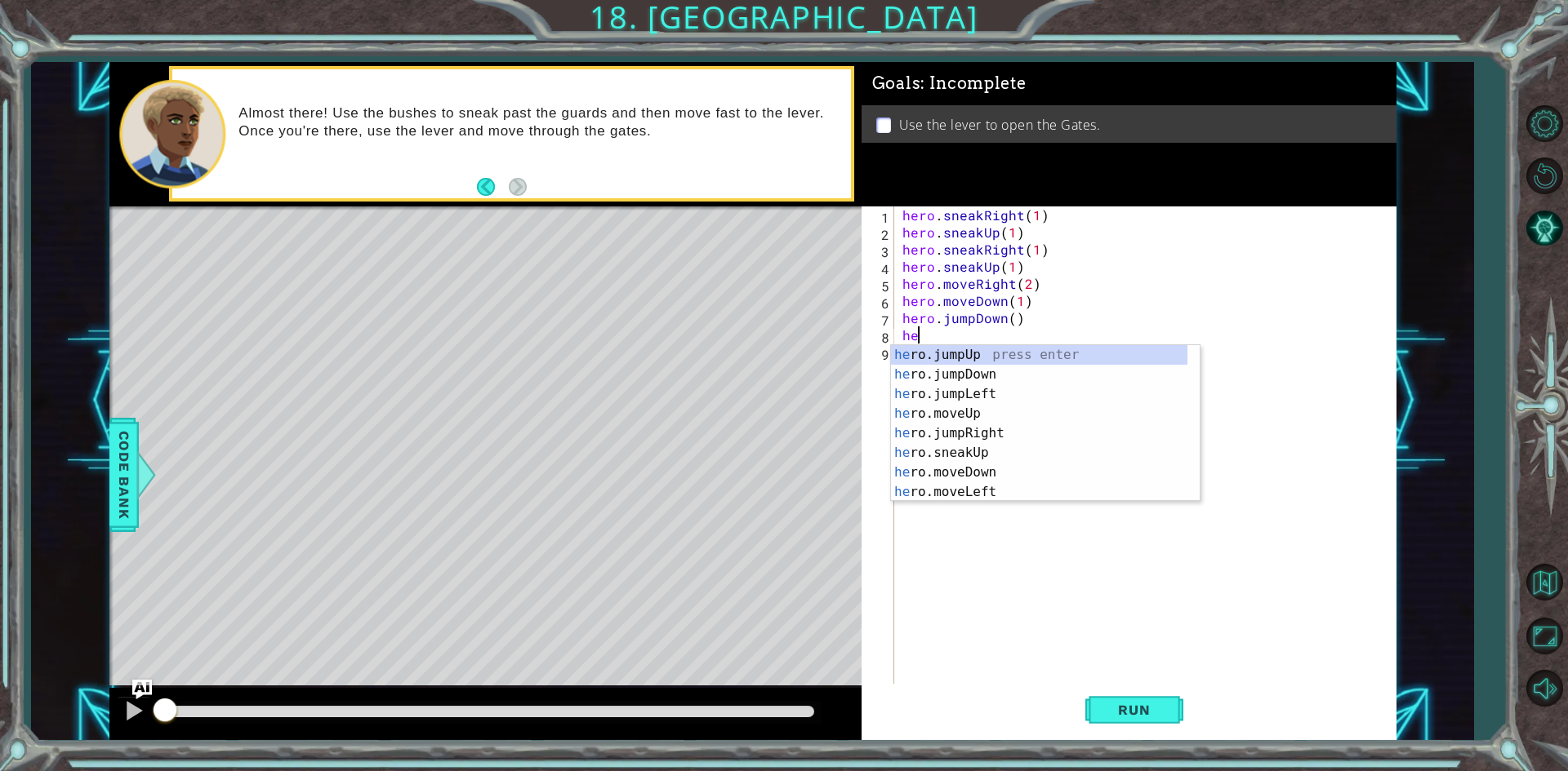
type textarea "h"
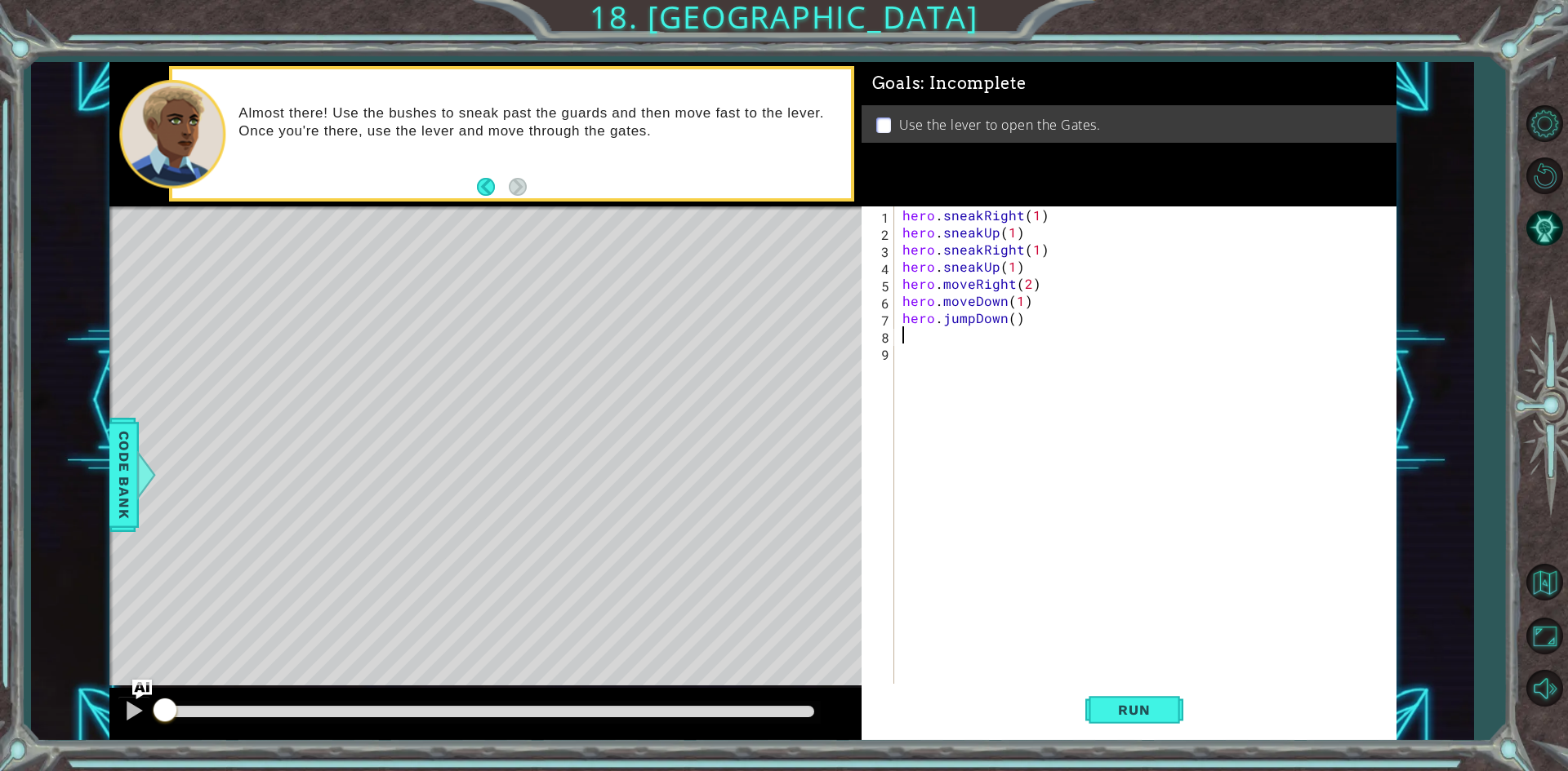
type textarea "hero.jumpDown()"
type textarea "j"
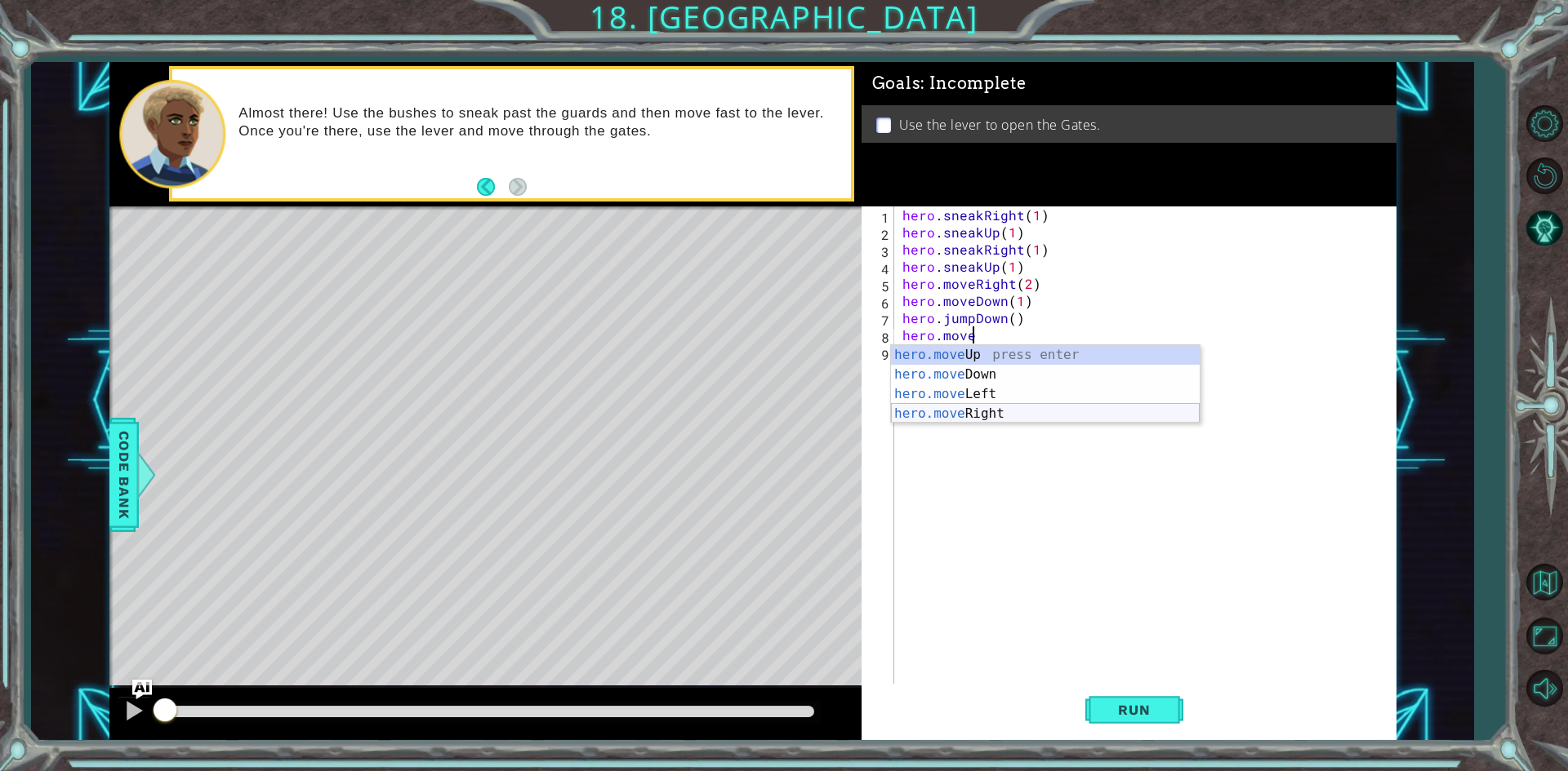
click at [1008, 414] on div "hero.move Up press enter hero.move Down press enter hero.move Left press enter …" at bounding box center [1046, 404] width 309 height 118
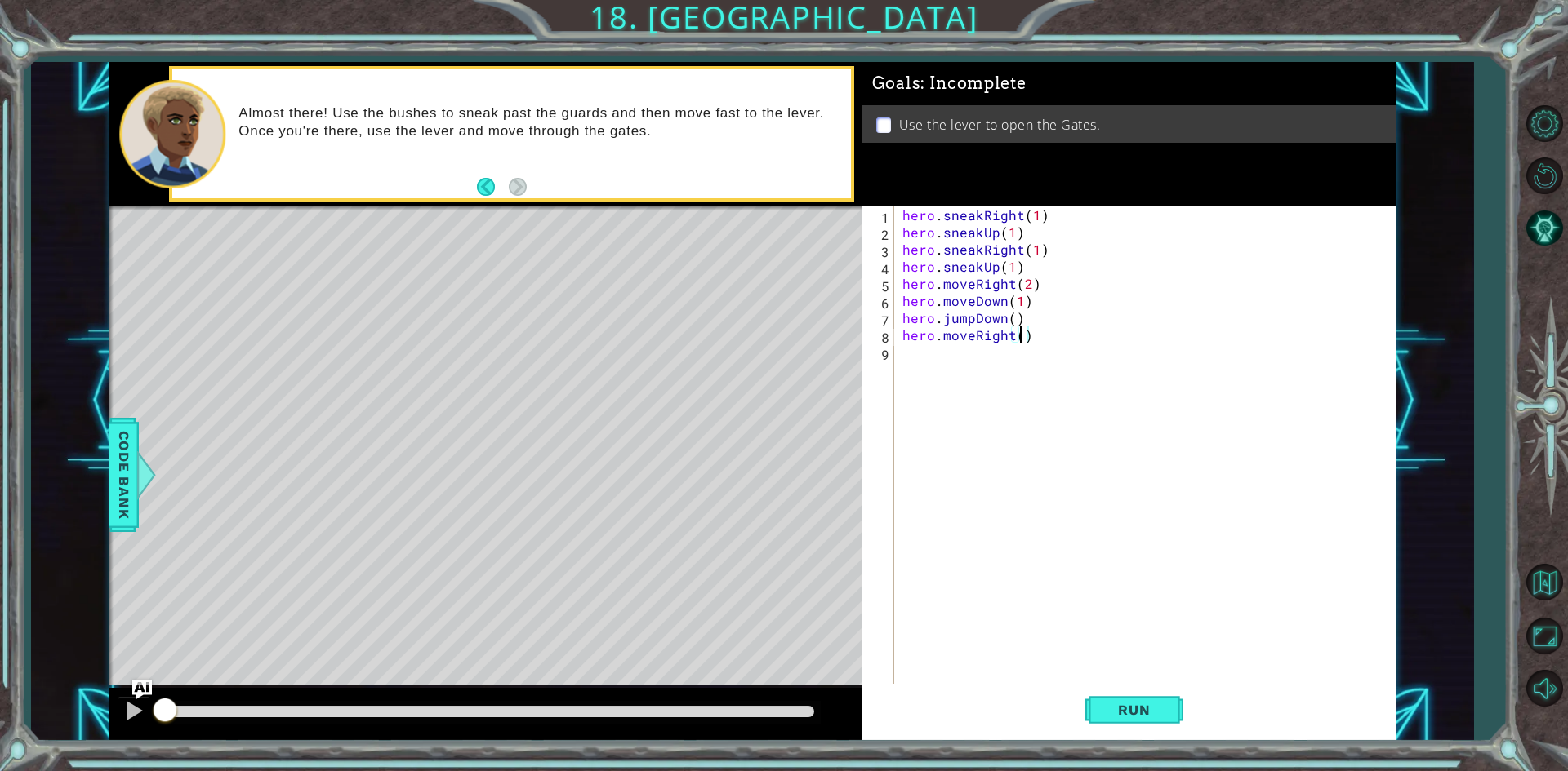
type textarea "hero.moveRight(2)"
click at [994, 371] on div "hero . sneakRight ( 1 ) hero . sneakUp ( 1 ) hero . sneakRight ( 1 ) hero . sne…" at bounding box center [1149, 464] width 500 height 515
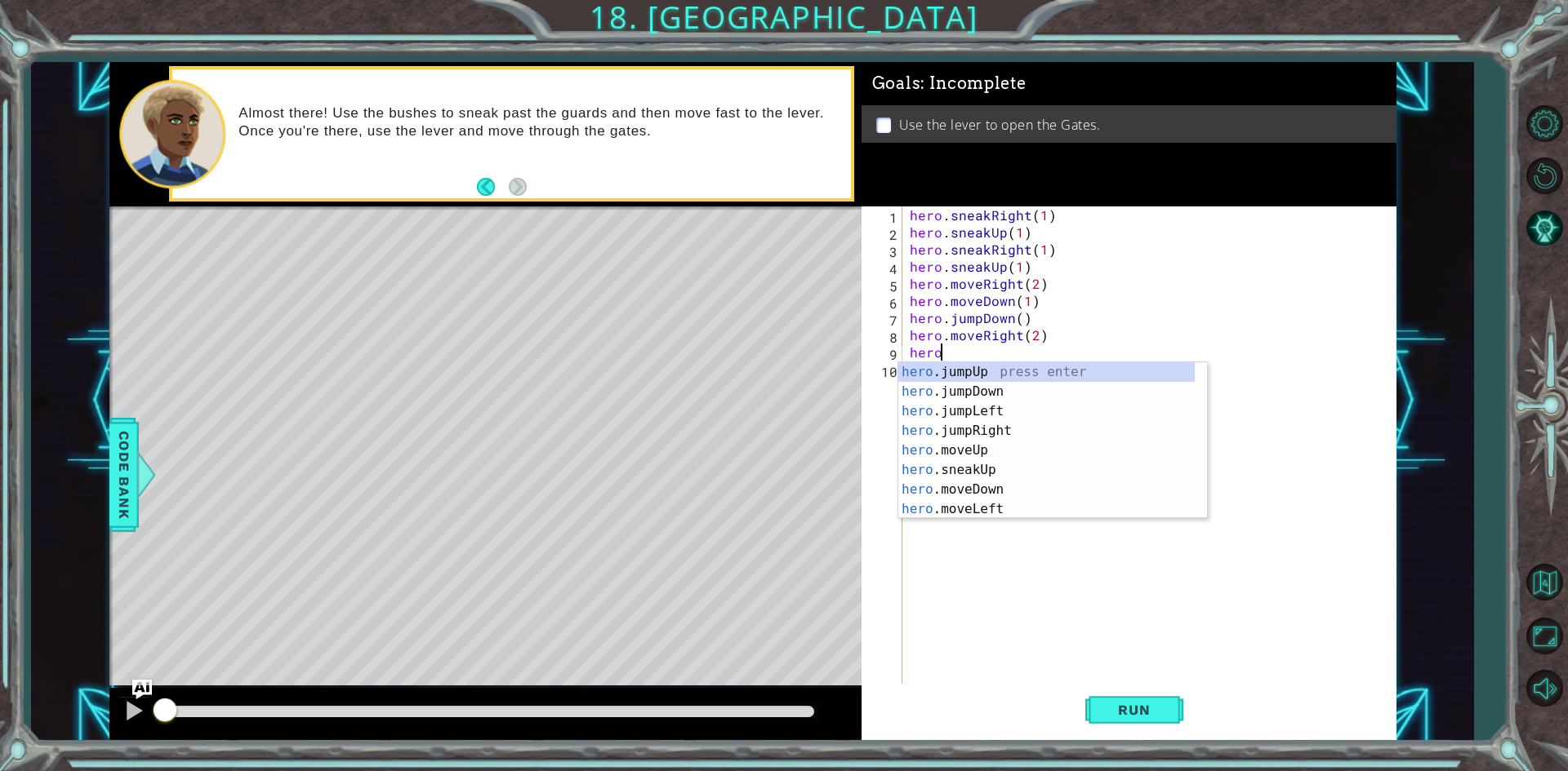
type textarea "hero."
click at [994, 371] on div "hero. jumpUp press enter hero. jumpDown press enter hero. jumpLeft press enter …" at bounding box center [1047, 460] width 296 height 196
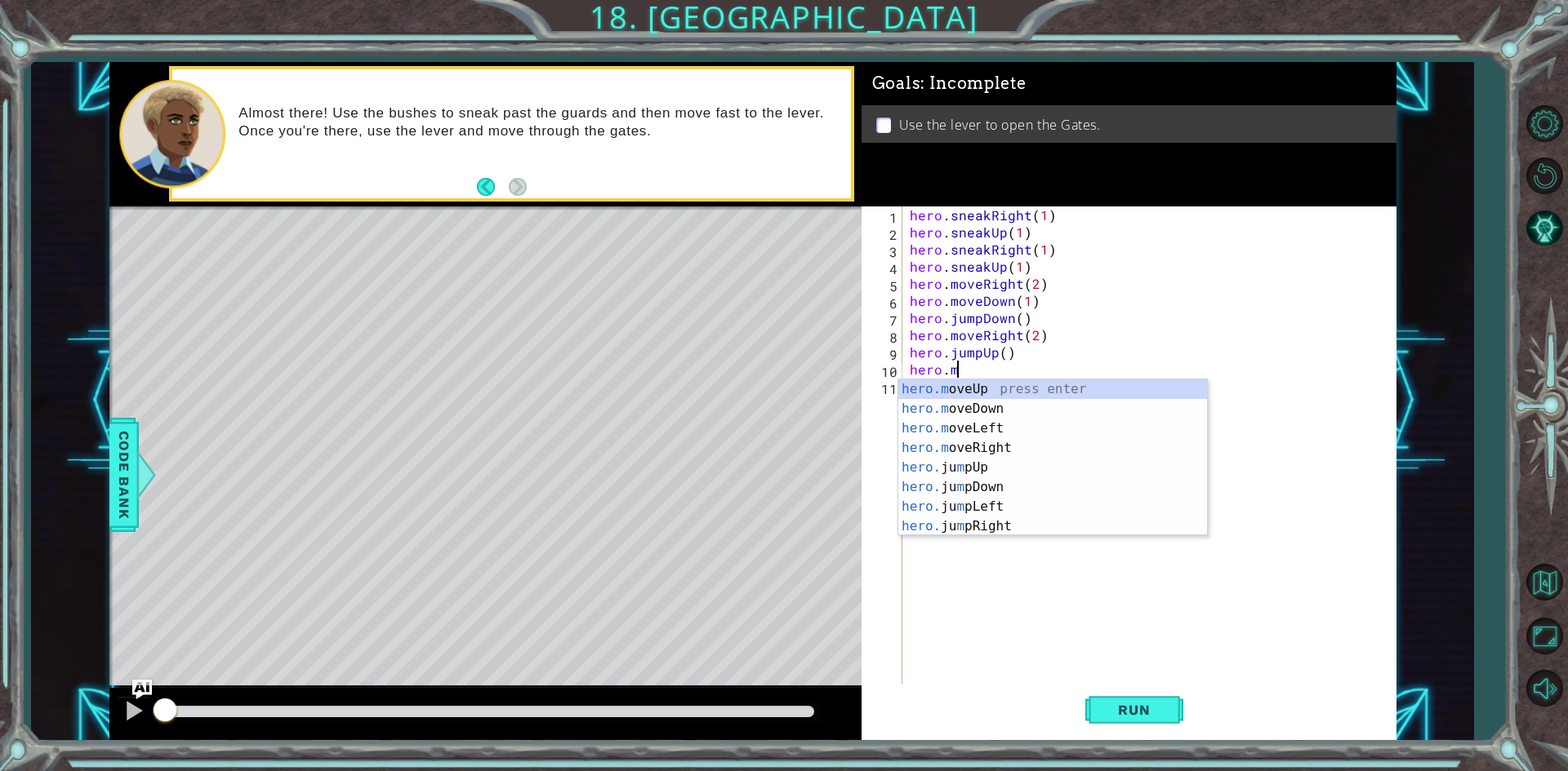
scroll to position [0, 3]
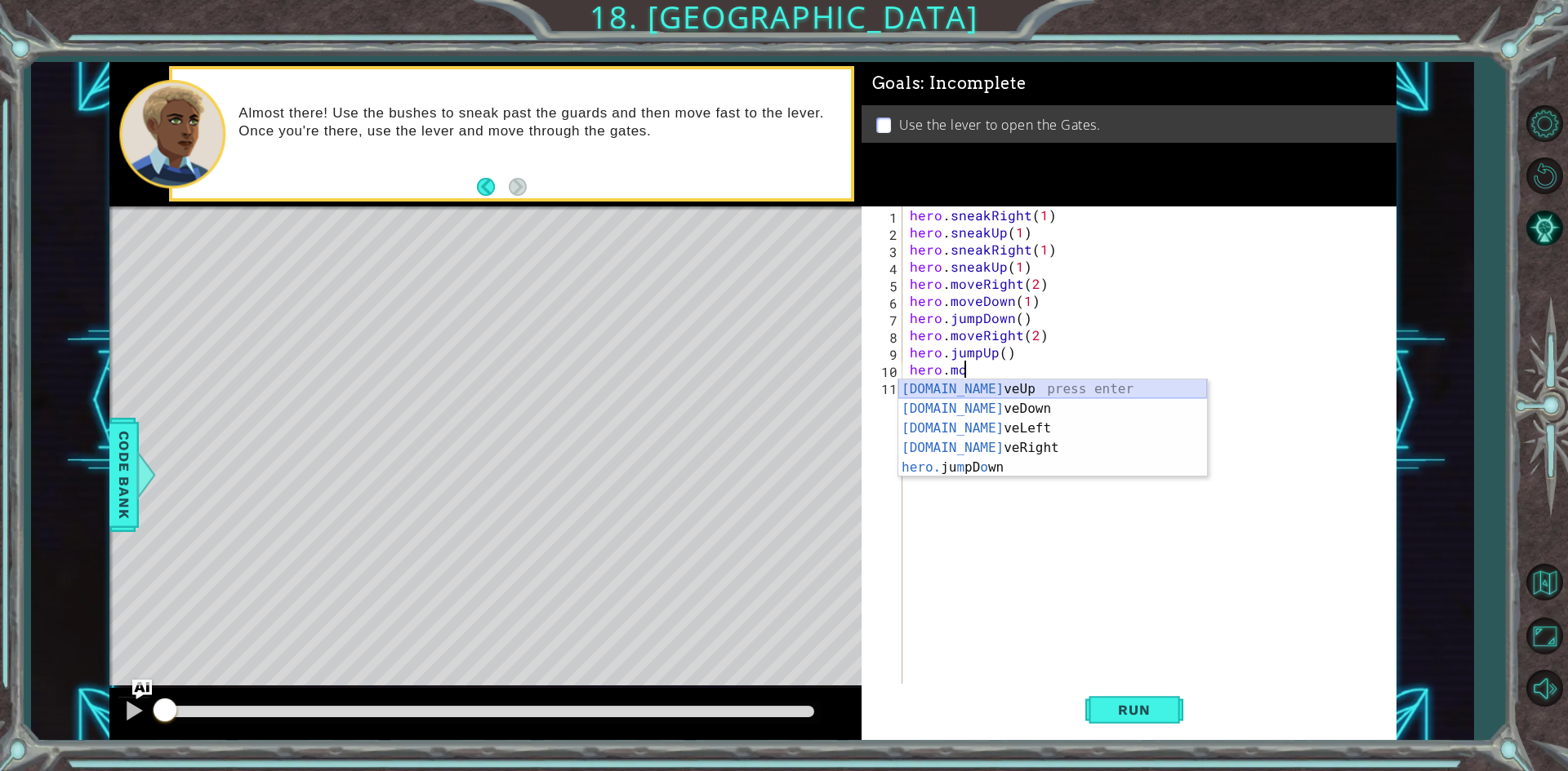
click at [1016, 387] on div "[DOMAIN_NAME] veUp press enter [DOMAIN_NAME] veDown press enter [DOMAIN_NAME] v…" at bounding box center [1053, 449] width 309 height 137
type textarea "hero.moveUp(1)"
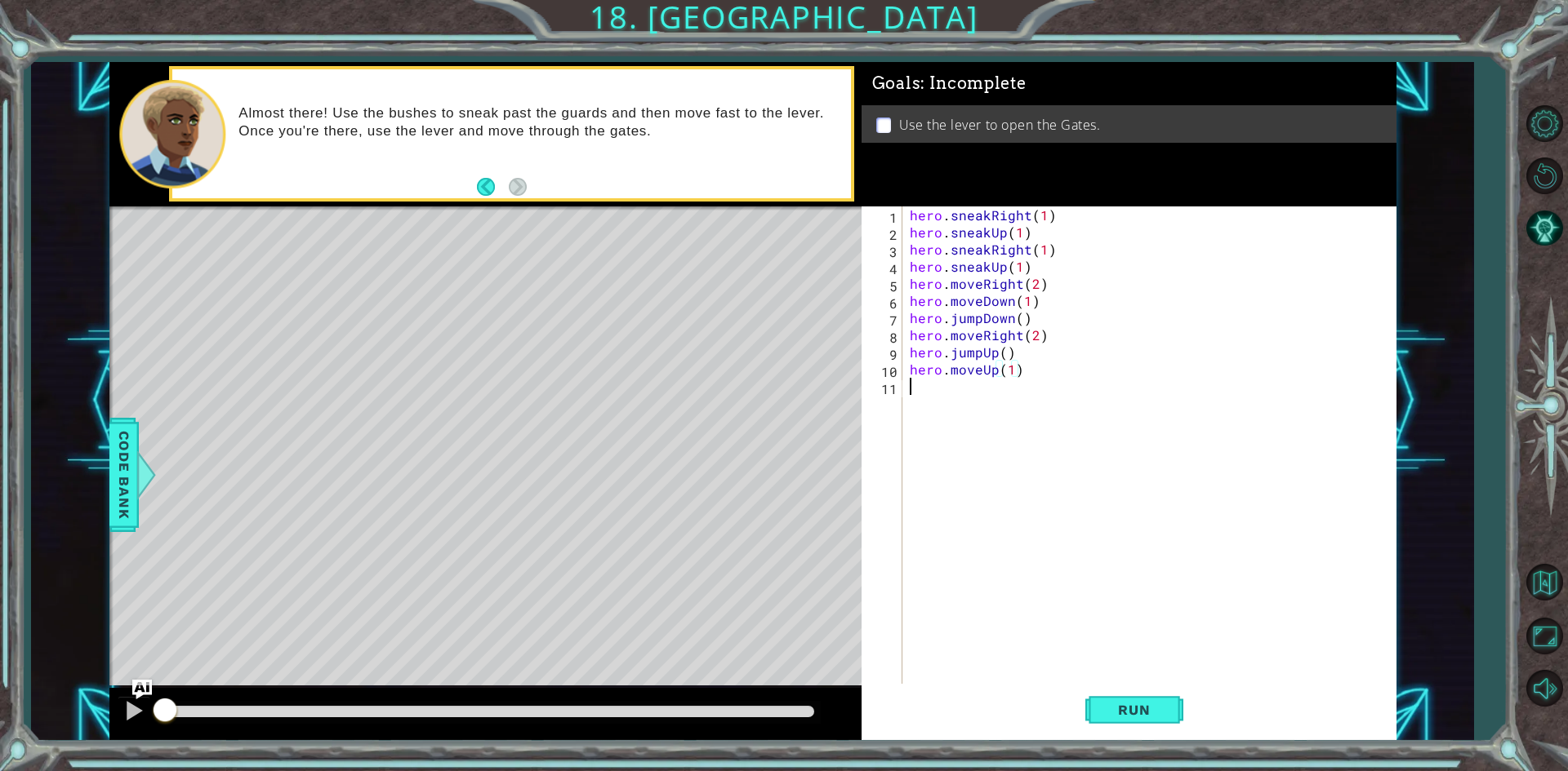
click at [1020, 388] on div "hero . sneakRight ( 1 ) hero . sneakUp ( 1 ) hero . sneakRight ( 1 ) hero . sne…" at bounding box center [1153, 464] width 493 height 515
click at [1136, 702] on span "Run" at bounding box center [1133, 711] width 64 height 17
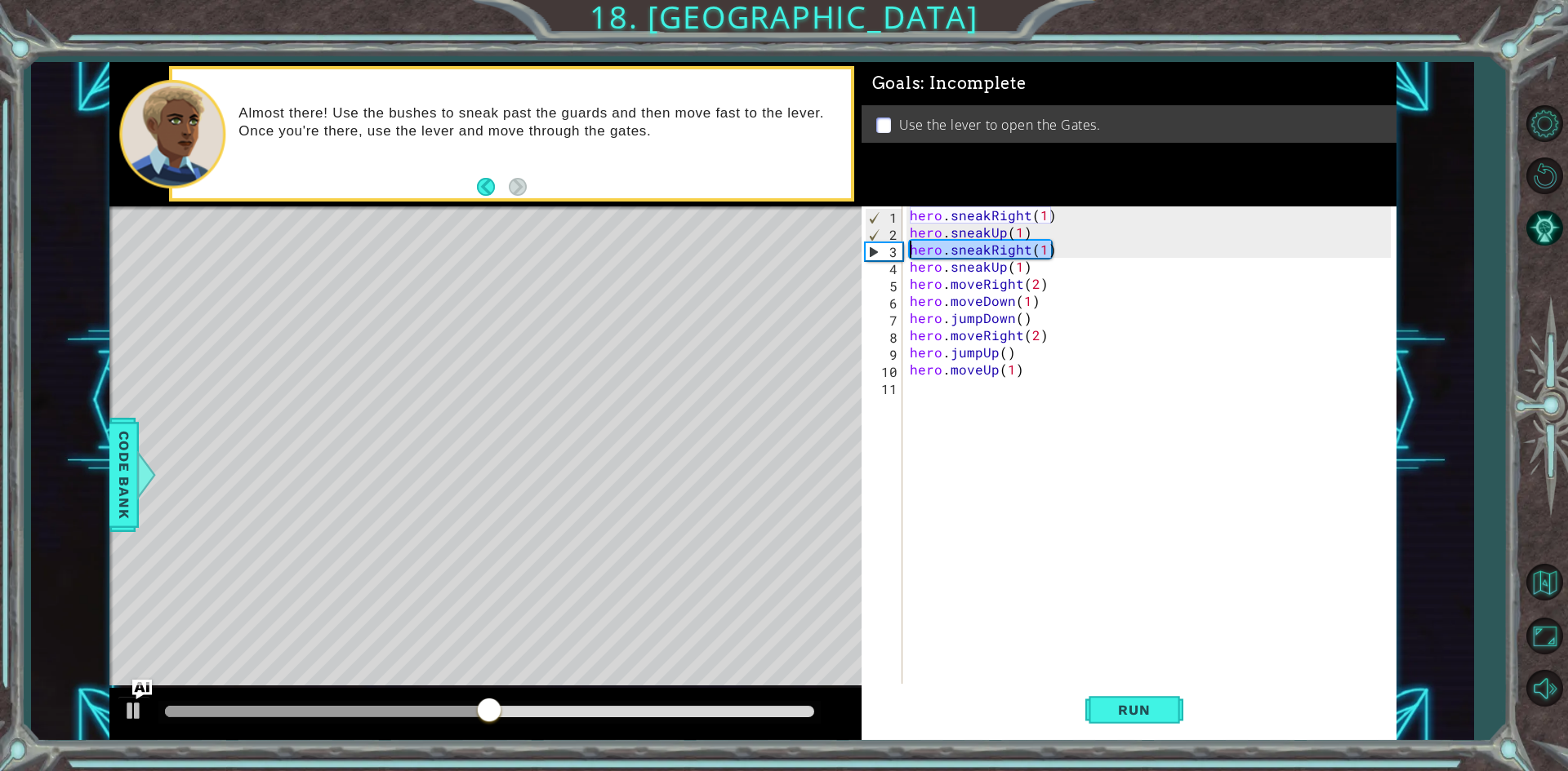
drag, startPoint x: 1060, startPoint y: 252, endPoint x: 908, endPoint y: 245, distance: 152.2
click at [908, 245] on div "hero . sneakRight ( 1 ) hero . sneakUp ( 1 ) hero . sneakRight ( 1 ) hero . sne…" at bounding box center [1153, 464] width 493 height 515
type textarea "hero.sneakRight(1)"
type textarea "hero.sneakUp(1)"
drag, startPoint x: 1025, startPoint y: 246, endPoint x: 900, endPoint y: 256, distance: 125.4
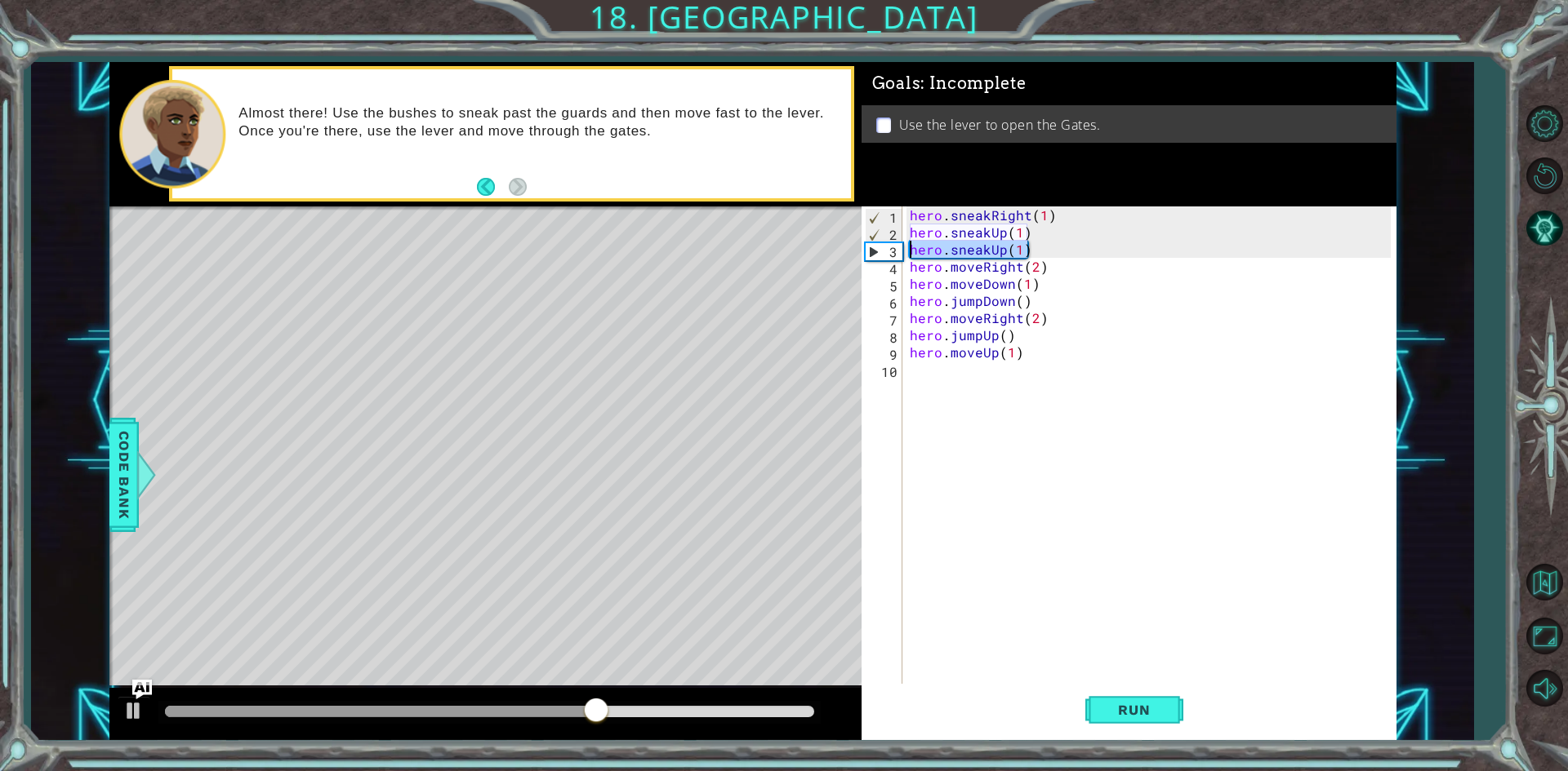
click at [900, 256] on div "hero.sneakUp(1) 1 2 3 4 5 6 7 8 9 10 hero . sneakRight ( 1 ) hero . sneakUp ( 1…" at bounding box center [1126, 446] width 529 height 480
click at [1007, 235] on div "hero . sneakRight ( 1 ) hero . sneakUp ( 1 ) hero . moveRight ( 2 ) hero . move…" at bounding box center [1149, 464] width 500 height 515
type textarea "hero.sneakUp(2)"
click at [1041, 231] on div "hero . sneakRight ( 1 ) hero . sneakUp ( 2 ) hero . moveRight ( 2 ) hero . move…" at bounding box center [1149, 464] width 500 height 515
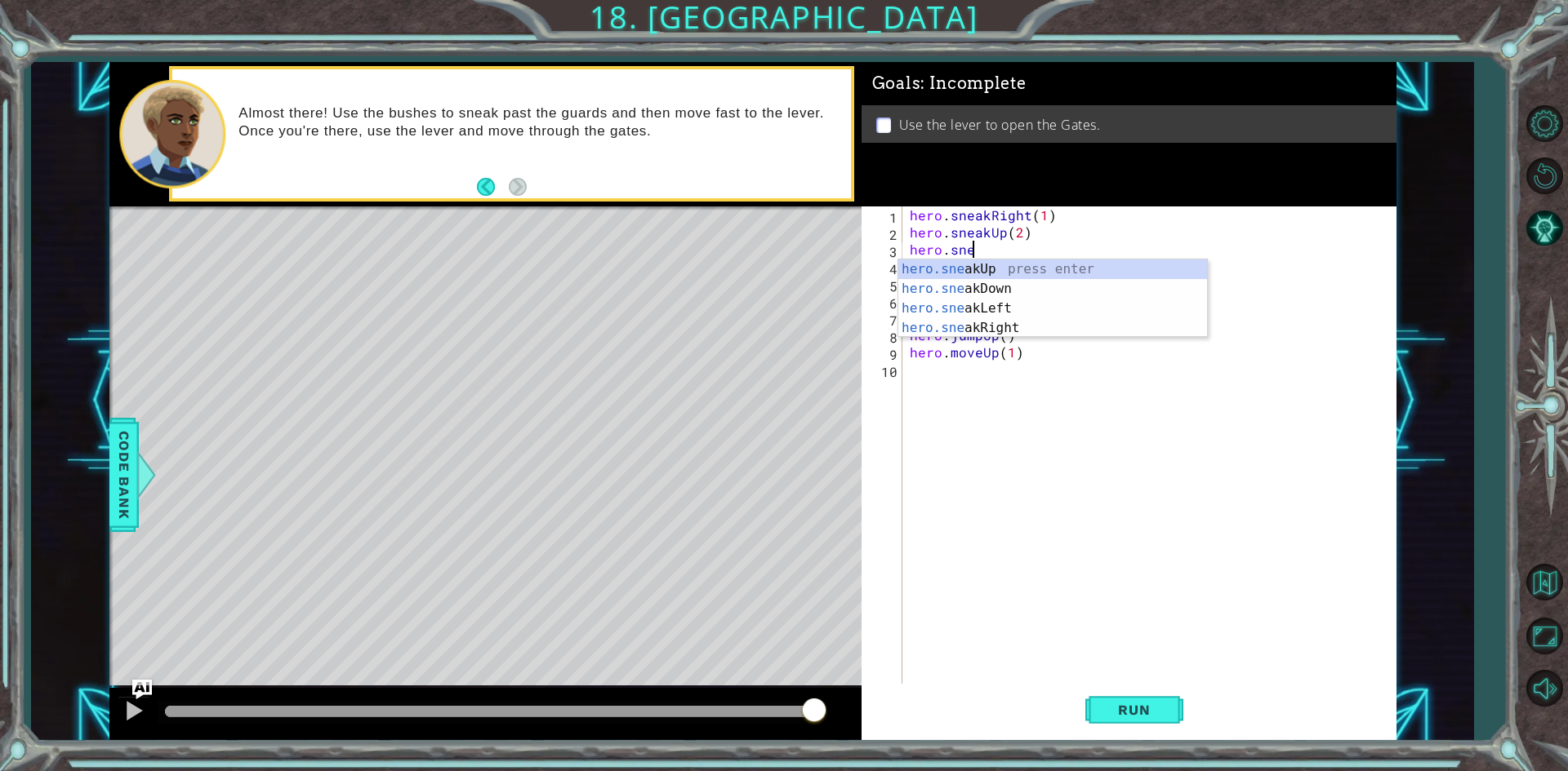
scroll to position [0, 4]
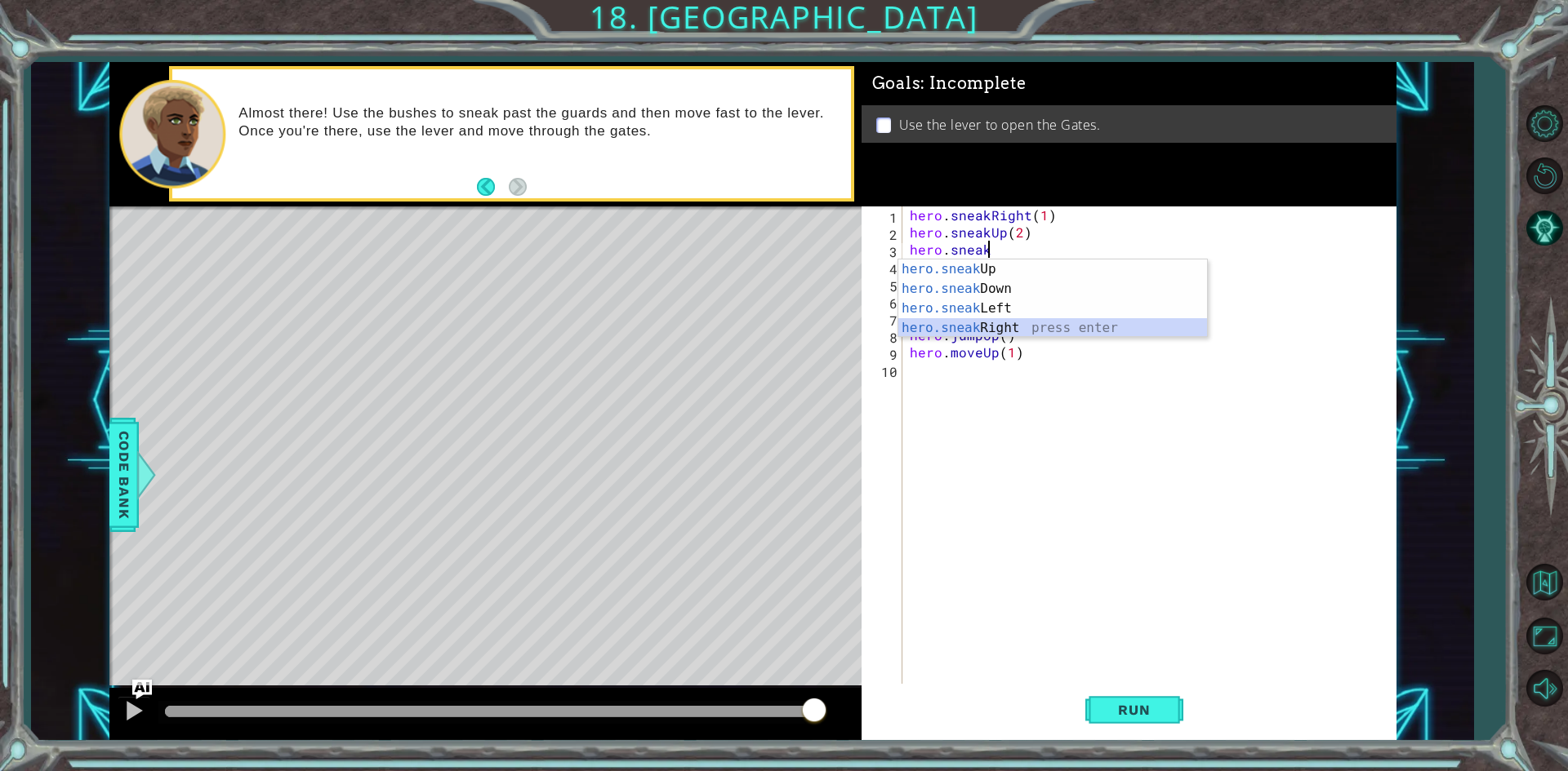
click at [1016, 323] on div "hero.sneak Up press enter hero.sneak Down press enter hero.sneak Left press ent…" at bounding box center [1053, 318] width 309 height 118
click at [1057, 269] on div "hero . sneakRight ( 1 ) hero . sneakUp ( 2 ) hero . sneakRight ( 1 ) hero . mov…" at bounding box center [1153, 464] width 493 height 515
click at [1081, 253] on div "hero . sneakRight ( 1 ) hero . sneakUp ( 2 ) hero . sneakRight ( 1 ) hero . mov…" at bounding box center [1153, 464] width 493 height 515
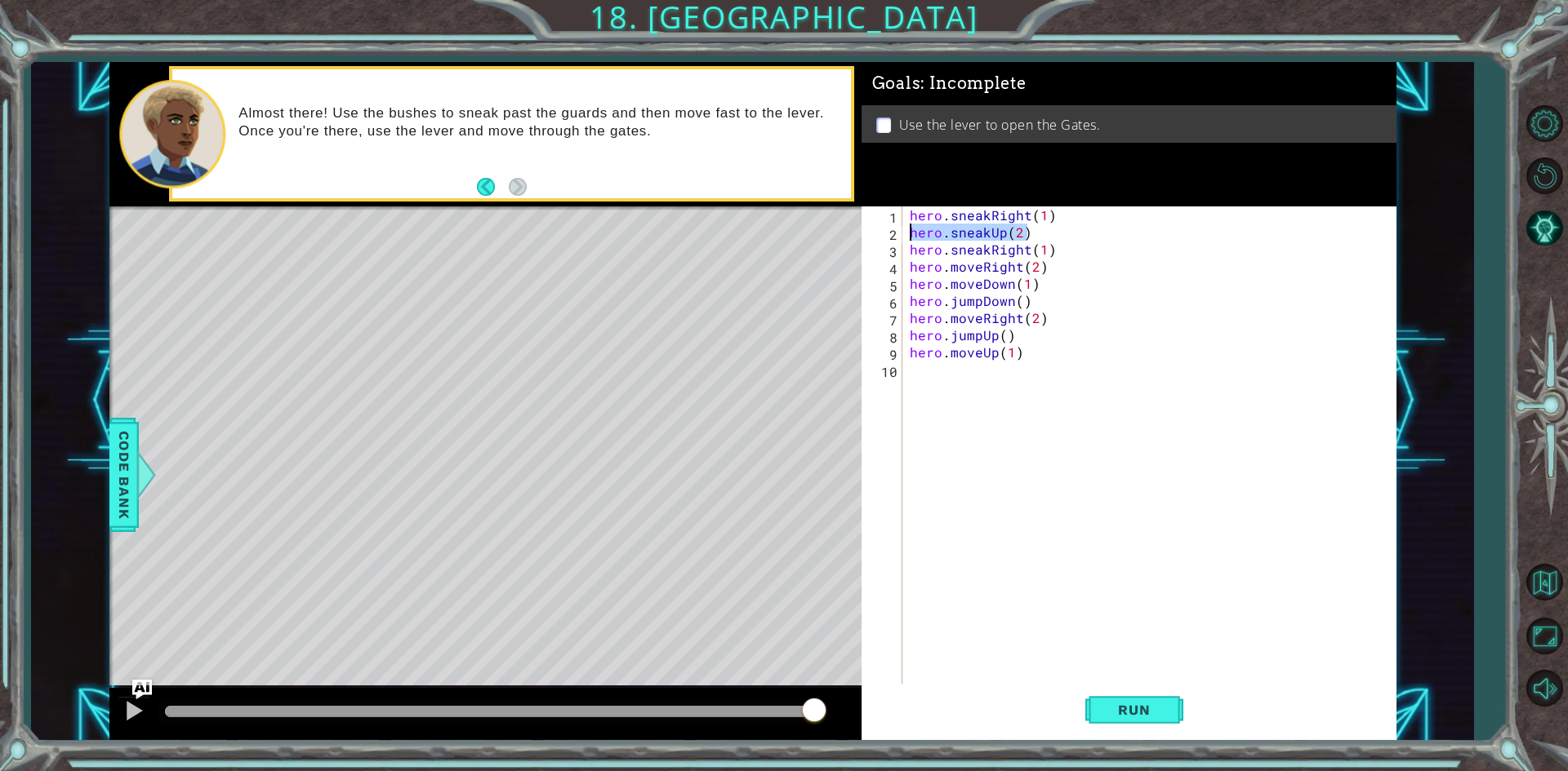
drag, startPoint x: 1027, startPoint y: 240, endPoint x: 909, endPoint y: 232, distance: 118.3
click at [909, 232] on div "hero . sneakRight ( 1 ) hero . sneakUp ( 2 ) hero . sneakRight ( 1 ) hero . mov…" at bounding box center [1153, 464] width 493 height 515
click at [1093, 258] on div "hero . sneakRight ( 1 ) hero . sneakUp ( 2 ) hero . sneakRight ( 1 ) hero . mov…" at bounding box center [1153, 464] width 493 height 515
click at [1065, 241] on div "hero . sneakRight ( 1 ) hero . sneakUp ( 2 ) hero . sneakRight ( 1 ) hero . mov…" at bounding box center [1153, 464] width 493 height 515
type textarea "hero.sneakRight(1)"
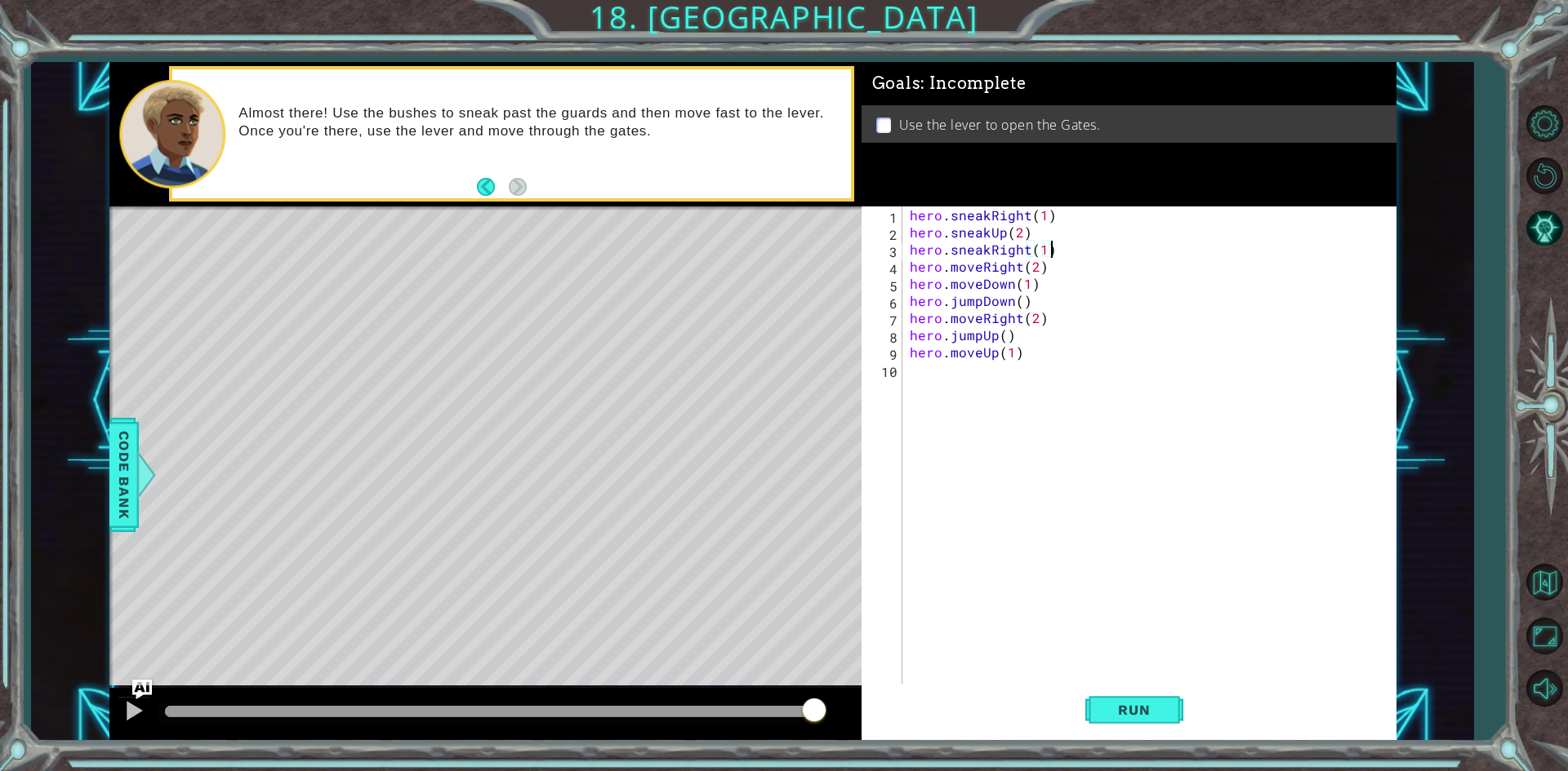
scroll to position [0, 0]
paste textarea "hero.sneakUp(2)"
type textarea "hero.sneakUp(1)"
click at [965, 451] on div "hero . sneakRight ( 1 ) hero . sneakUp ( 2 ) hero . sneakRight ( 1 ) hero . sne…" at bounding box center [1153, 464] width 493 height 515
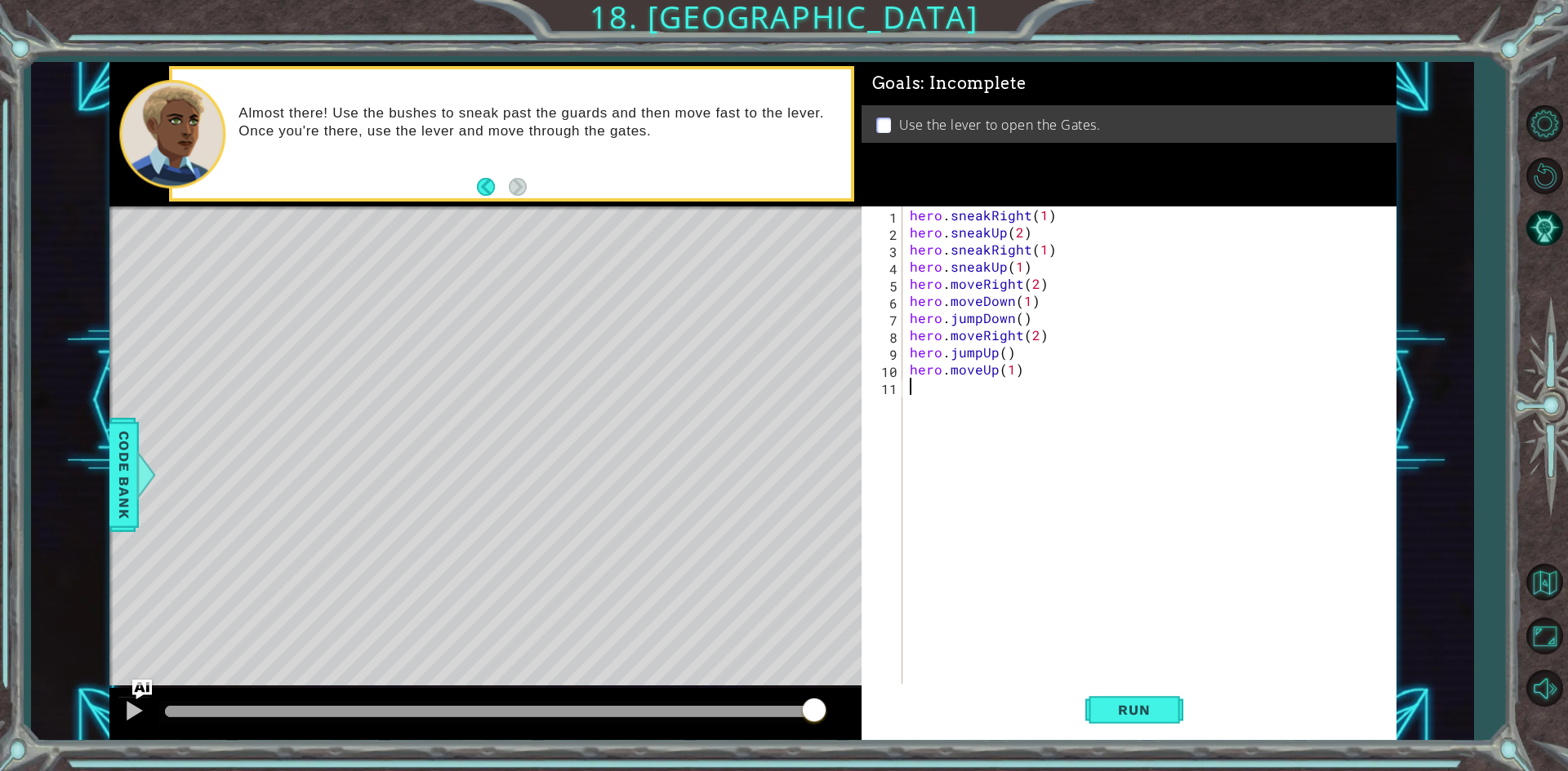
scroll to position [0, 0]
drag, startPoint x: 1142, startPoint y: 708, endPoint x: 1129, endPoint y: 701, distance: 14.8
click at [1129, 701] on button "Run" at bounding box center [1134, 710] width 98 height 53
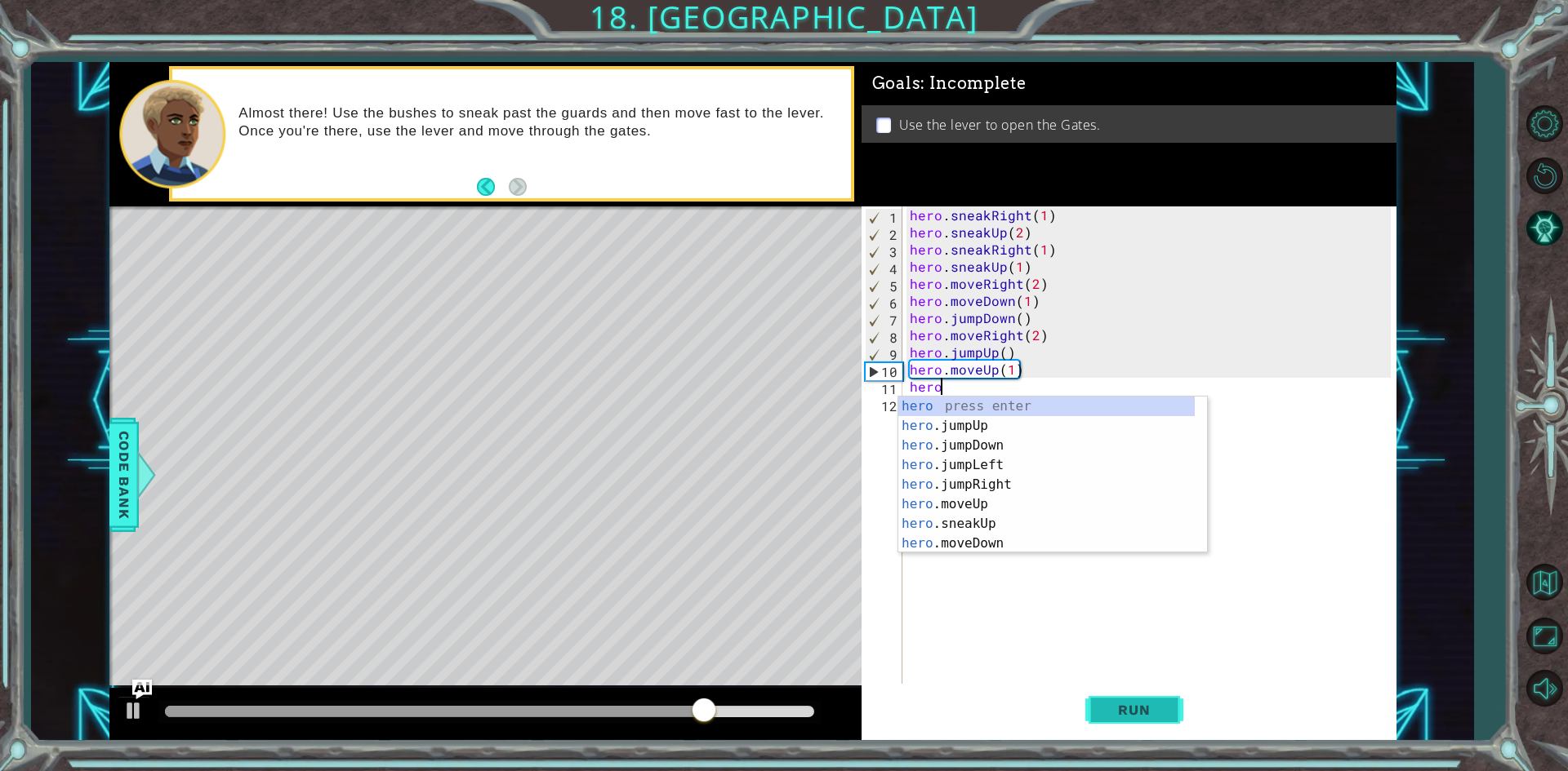
type textarea "hero-"
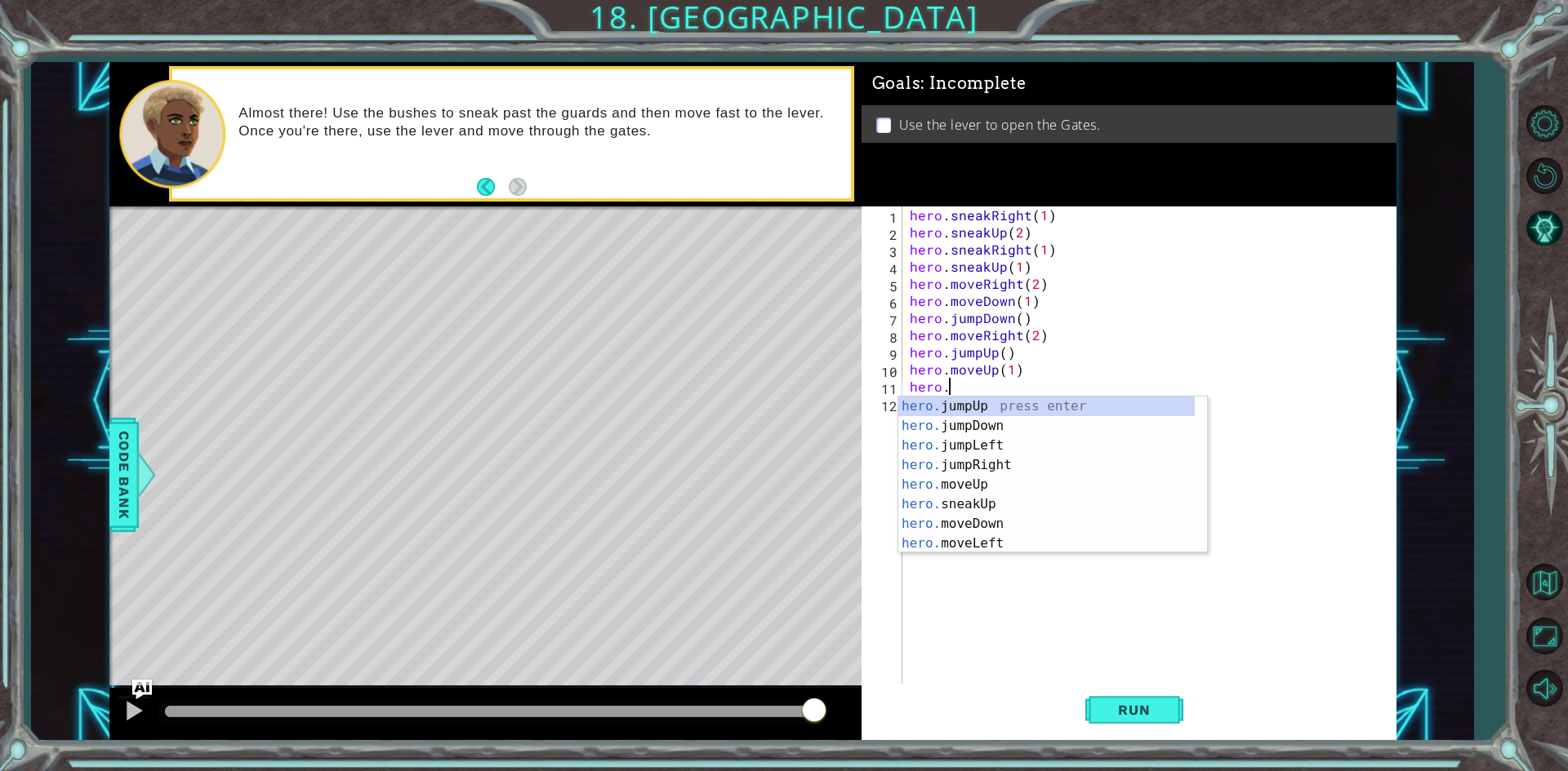
scroll to position [0, 3]
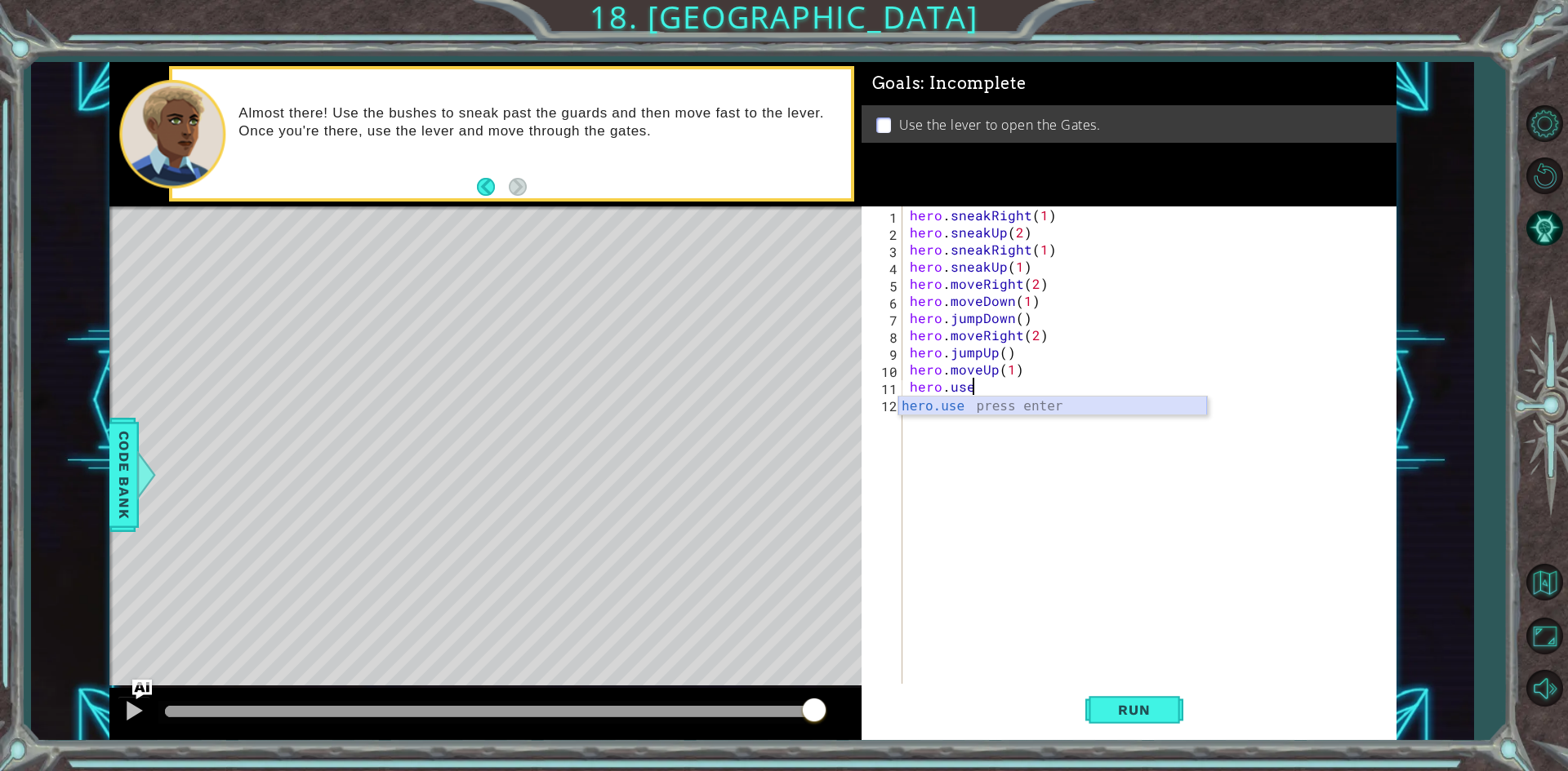
click at [982, 414] on div "hero.use press enter" at bounding box center [1053, 425] width 309 height 59
type textarea "hero.use("lever")"
click at [1045, 413] on div "hero . sneakRight ( 1 ) hero . sneakUp ( 2 ) hero . sneakRight ( 1 ) hero . sne…" at bounding box center [1153, 464] width 493 height 515
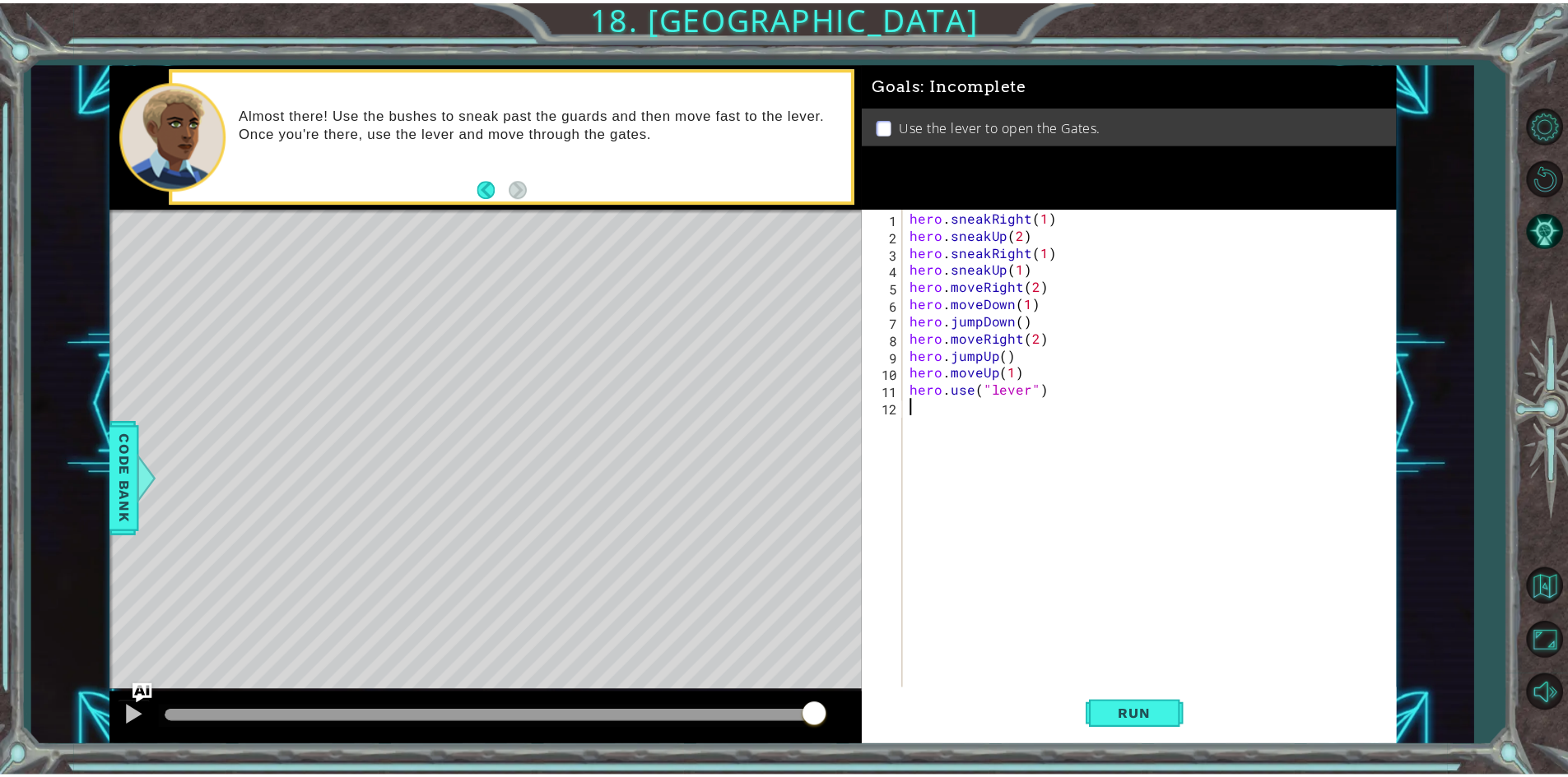
scroll to position [0, 0]
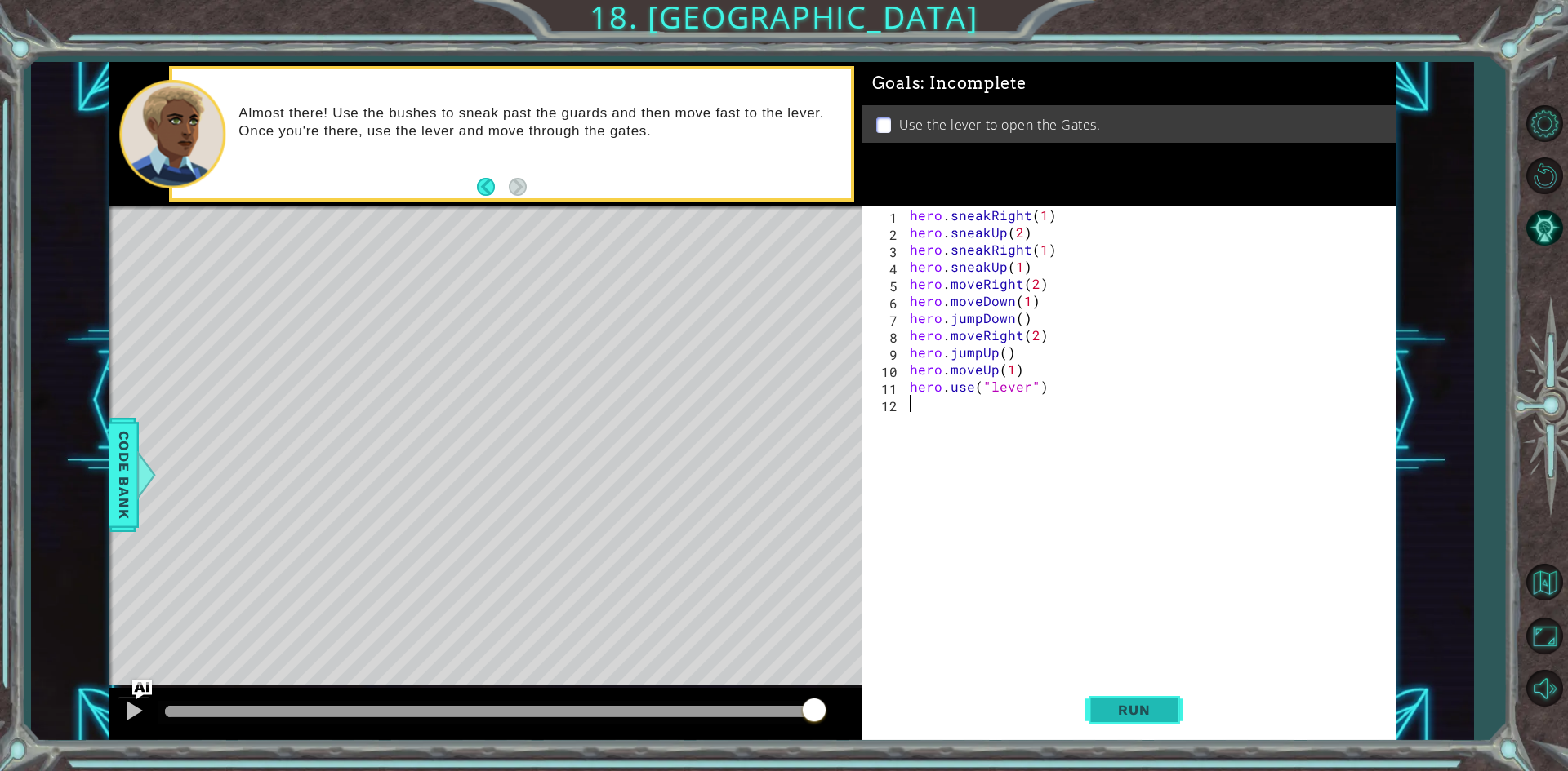
click at [1170, 700] on button "Run" at bounding box center [1134, 710] width 98 height 53
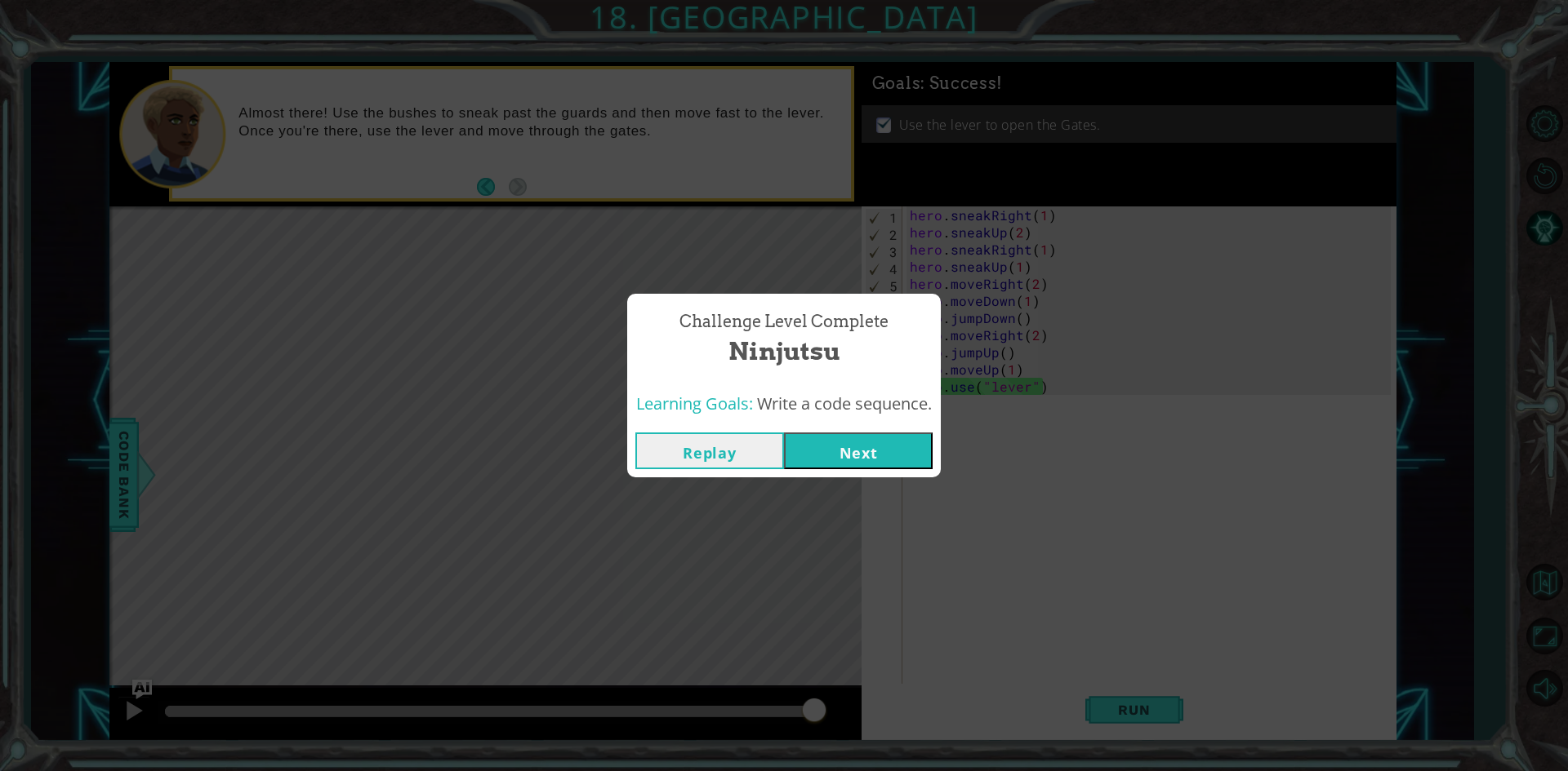
click at [862, 450] on button "Next" at bounding box center [859, 451] width 149 height 37
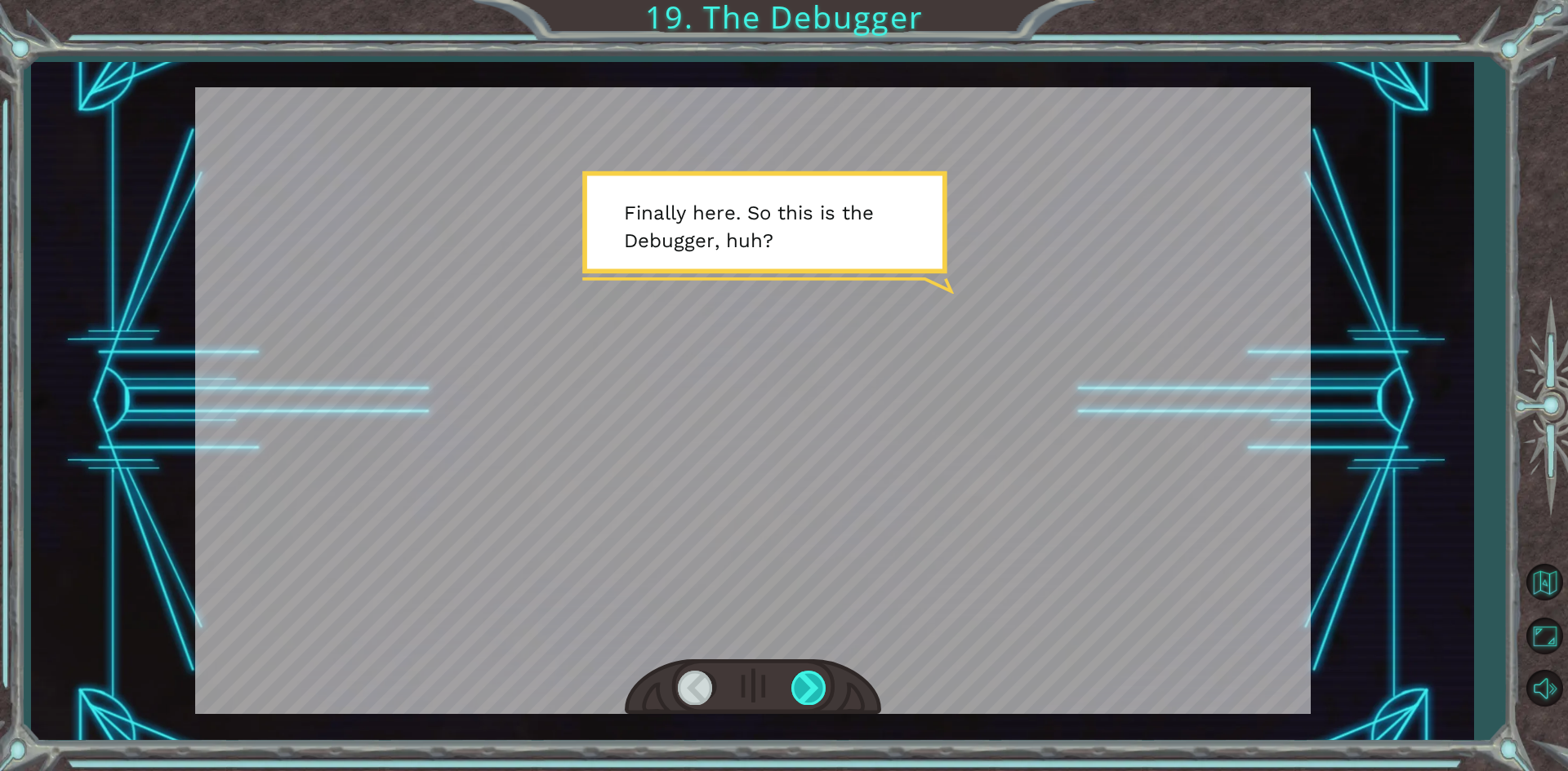
click at [821, 698] on div at bounding box center [810, 687] width 37 height 33
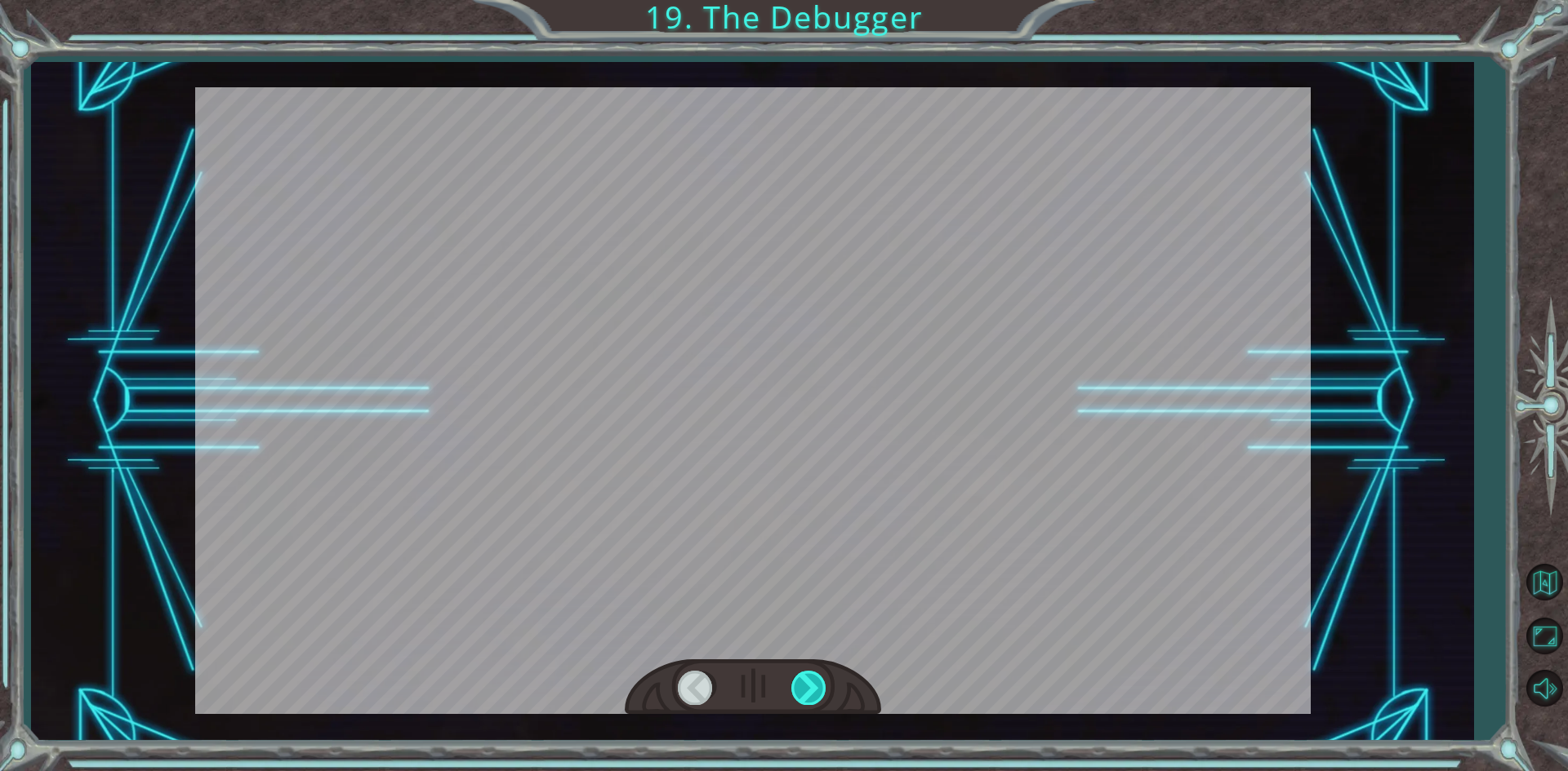
click at [816, 683] on div at bounding box center [810, 687] width 37 height 33
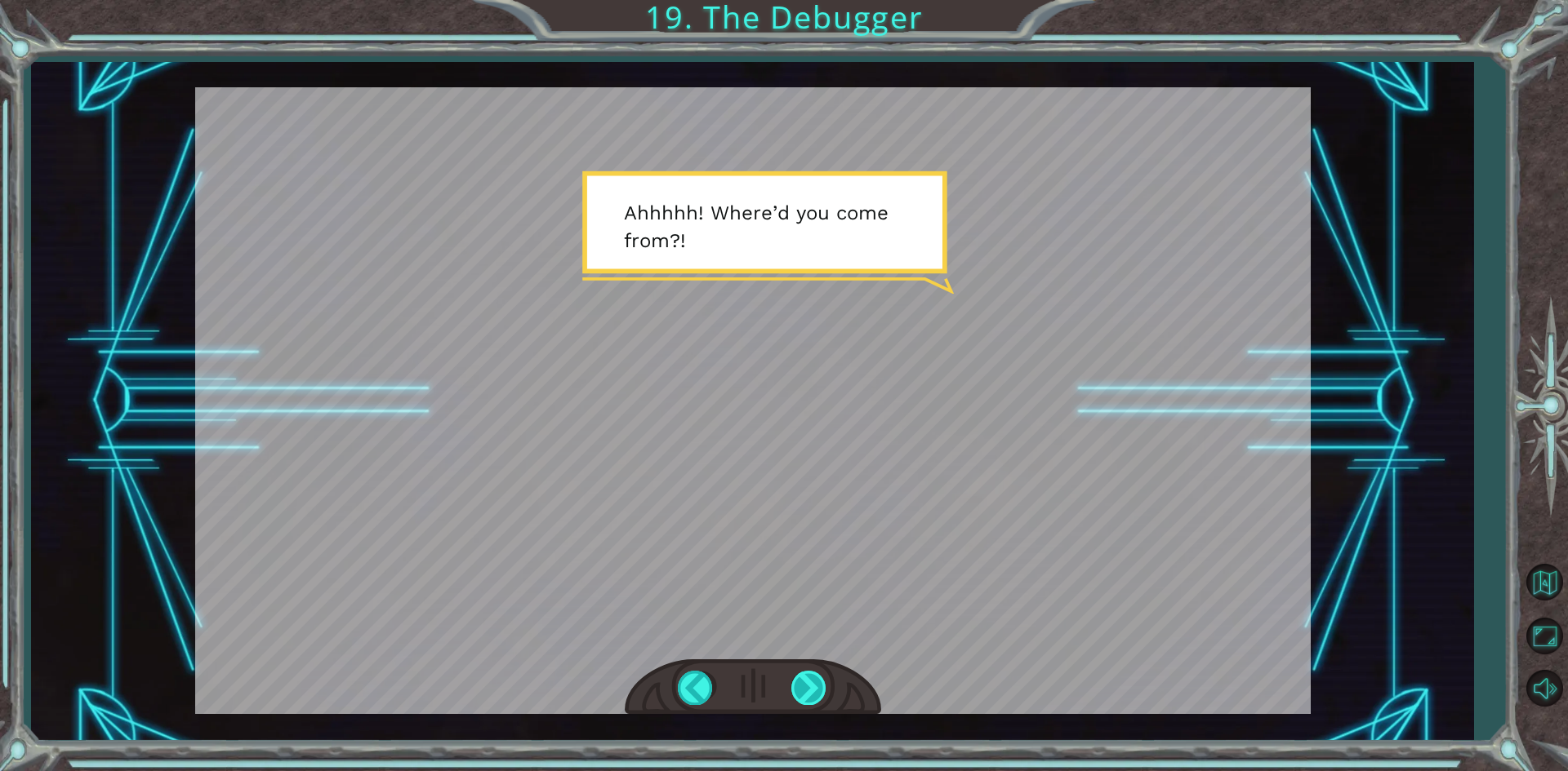
click at [816, 683] on div at bounding box center [810, 687] width 37 height 33
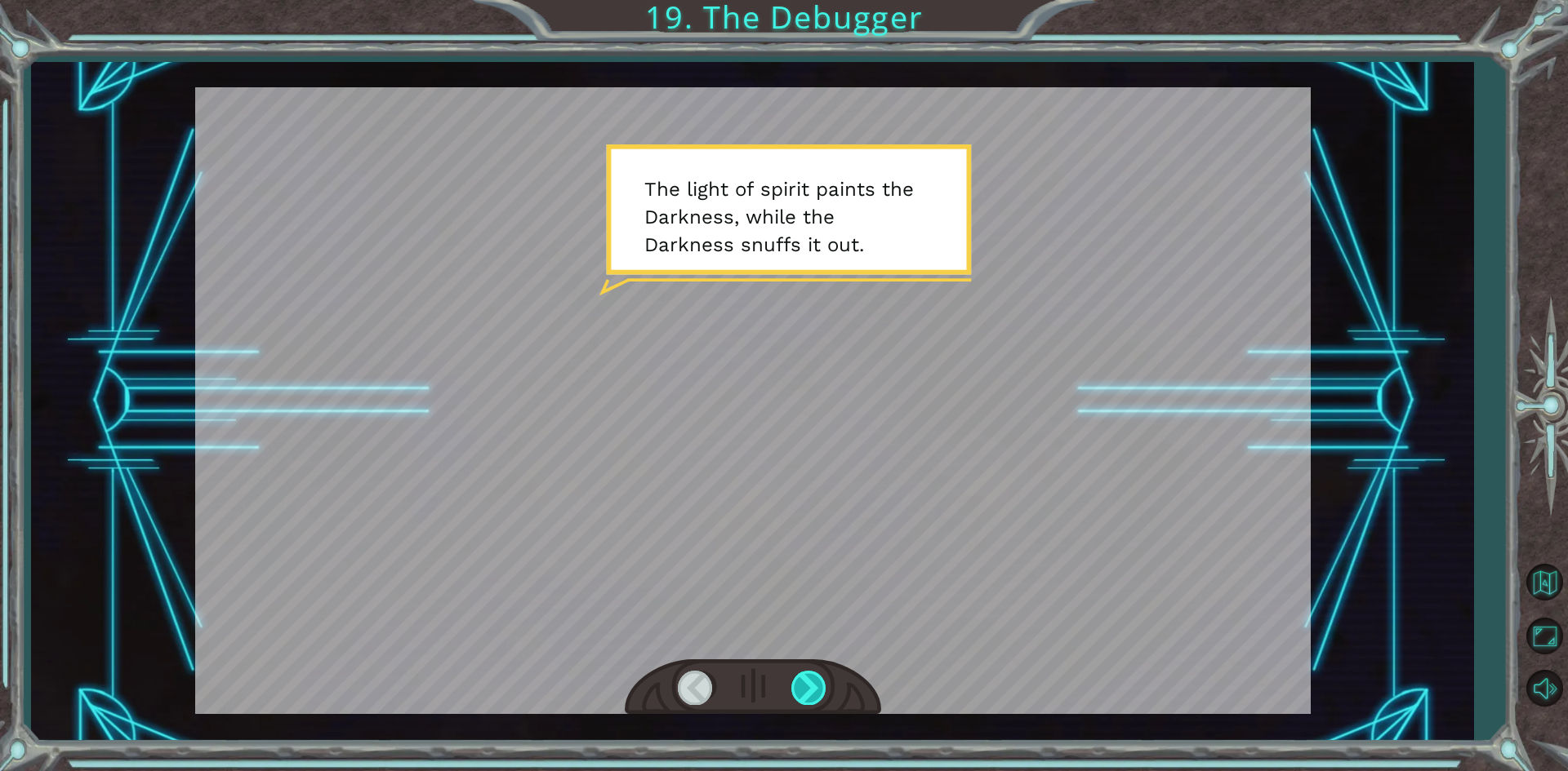
click at [816, 683] on div at bounding box center [810, 687] width 37 height 33
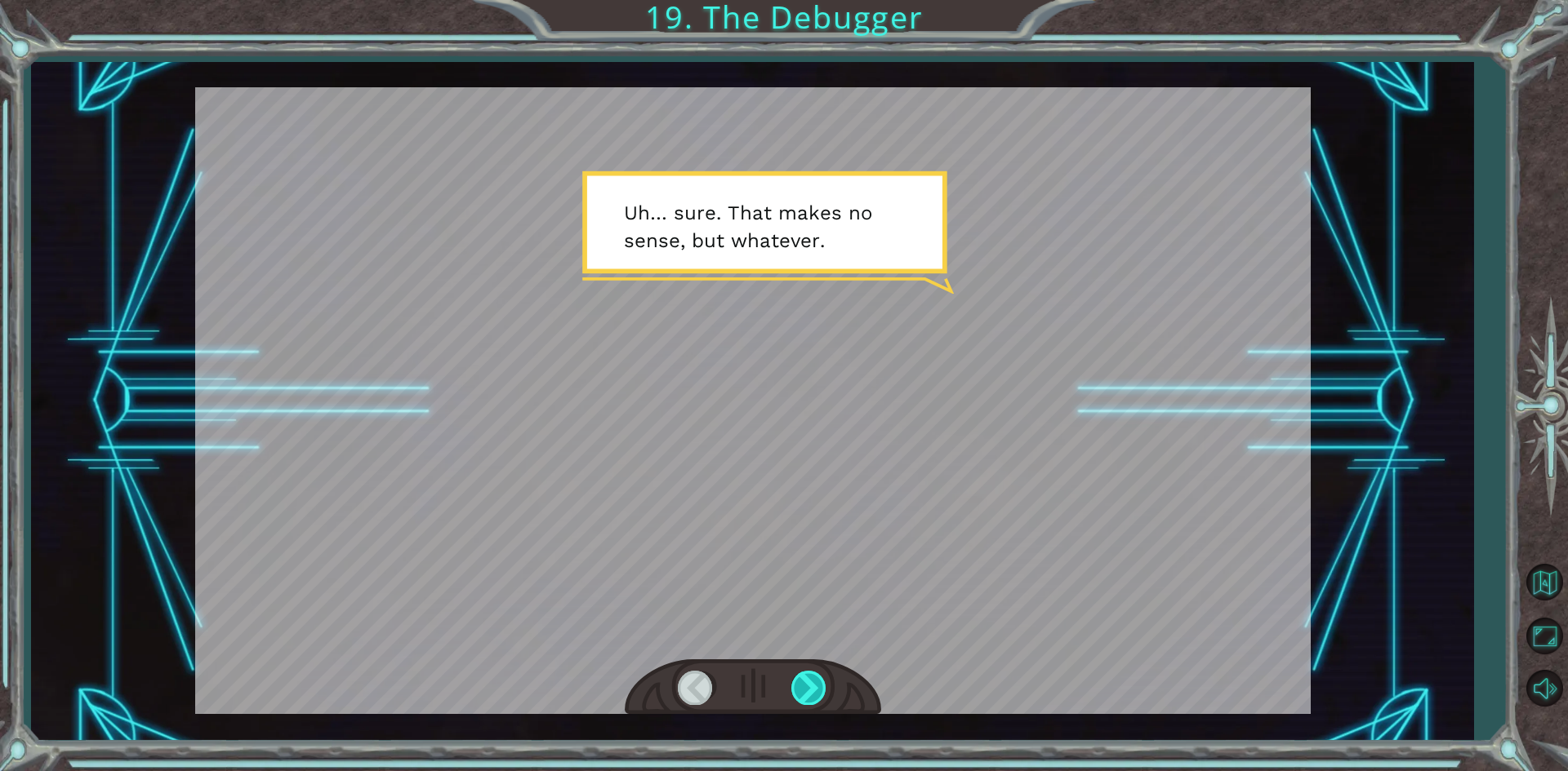
click at [816, 683] on div at bounding box center [810, 687] width 37 height 33
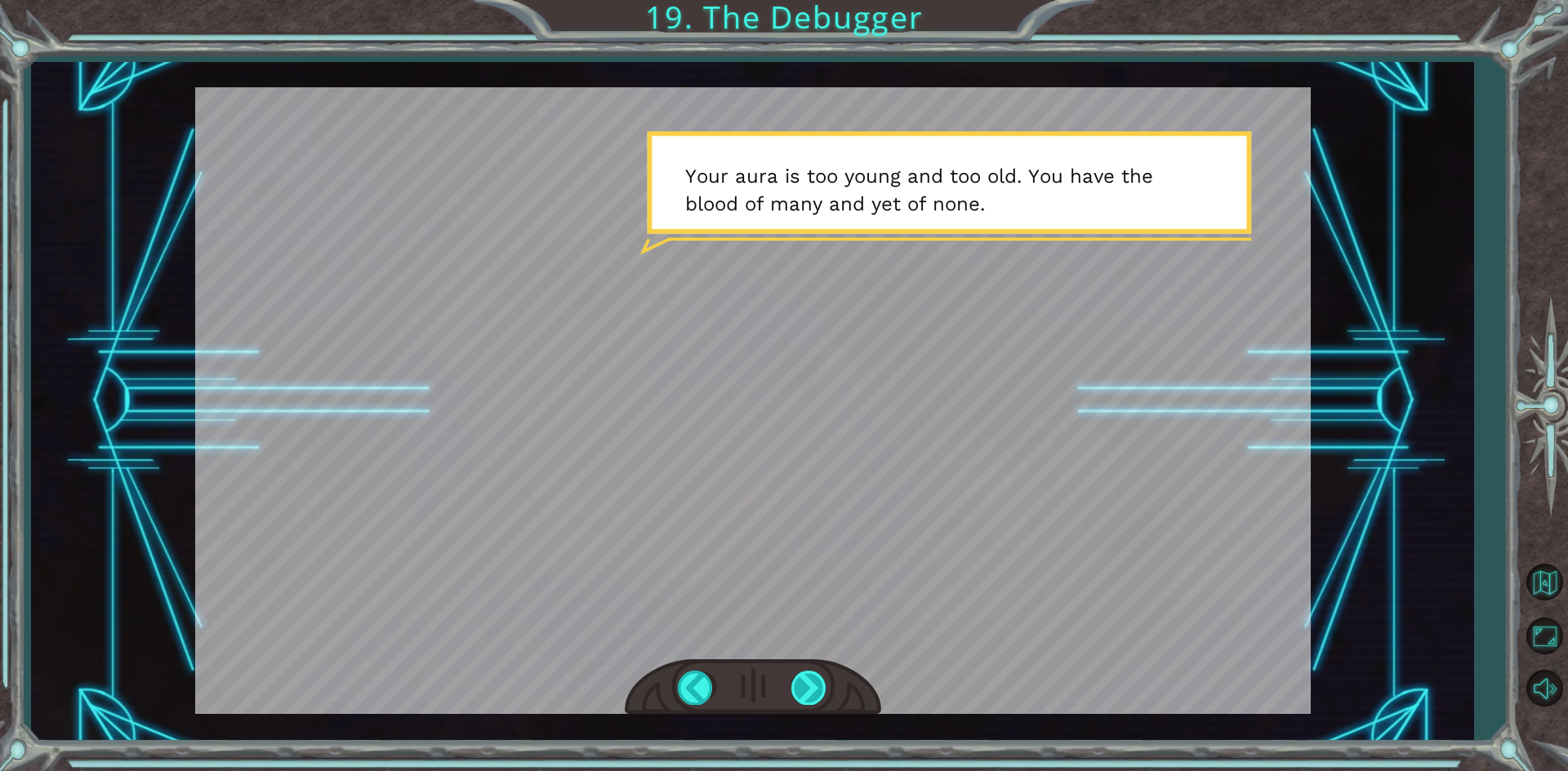
click at [816, 683] on div at bounding box center [810, 687] width 37 height 33
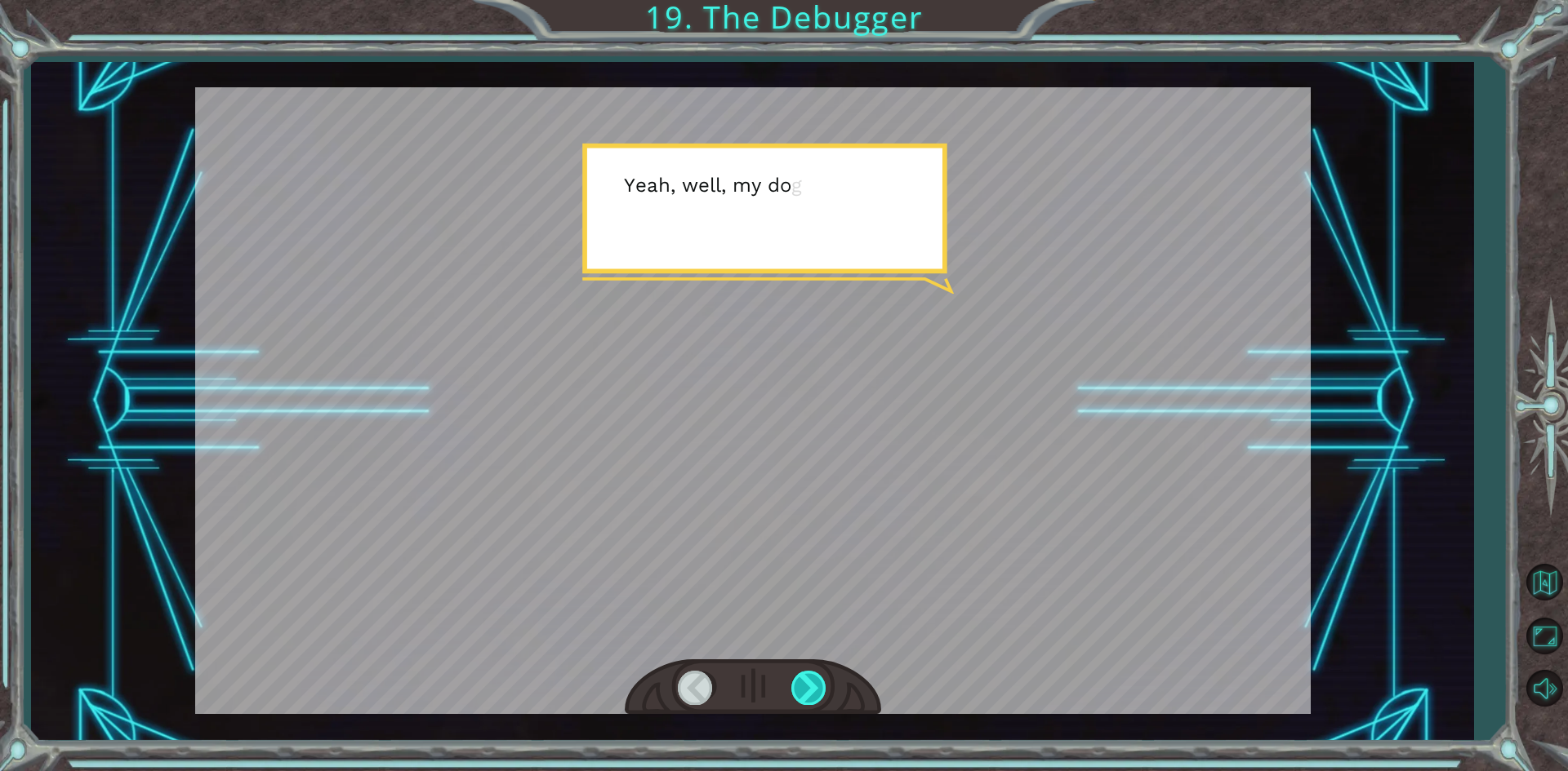
click at [816, 683] on div at bounding box center [810, 687] width 37 height 33
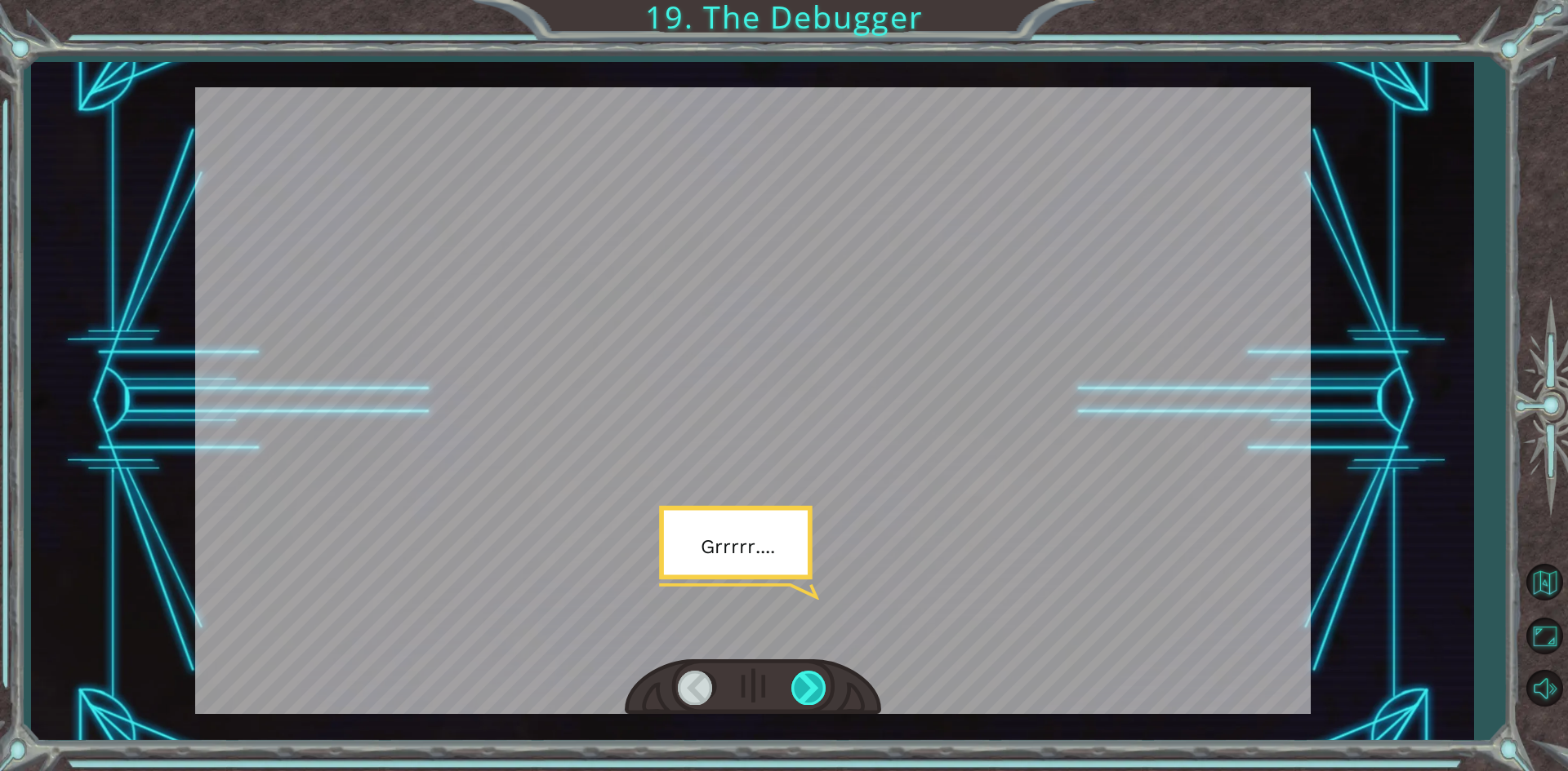
click at [816, 683] on div at bounding box center [810, 687] width 37 height 33
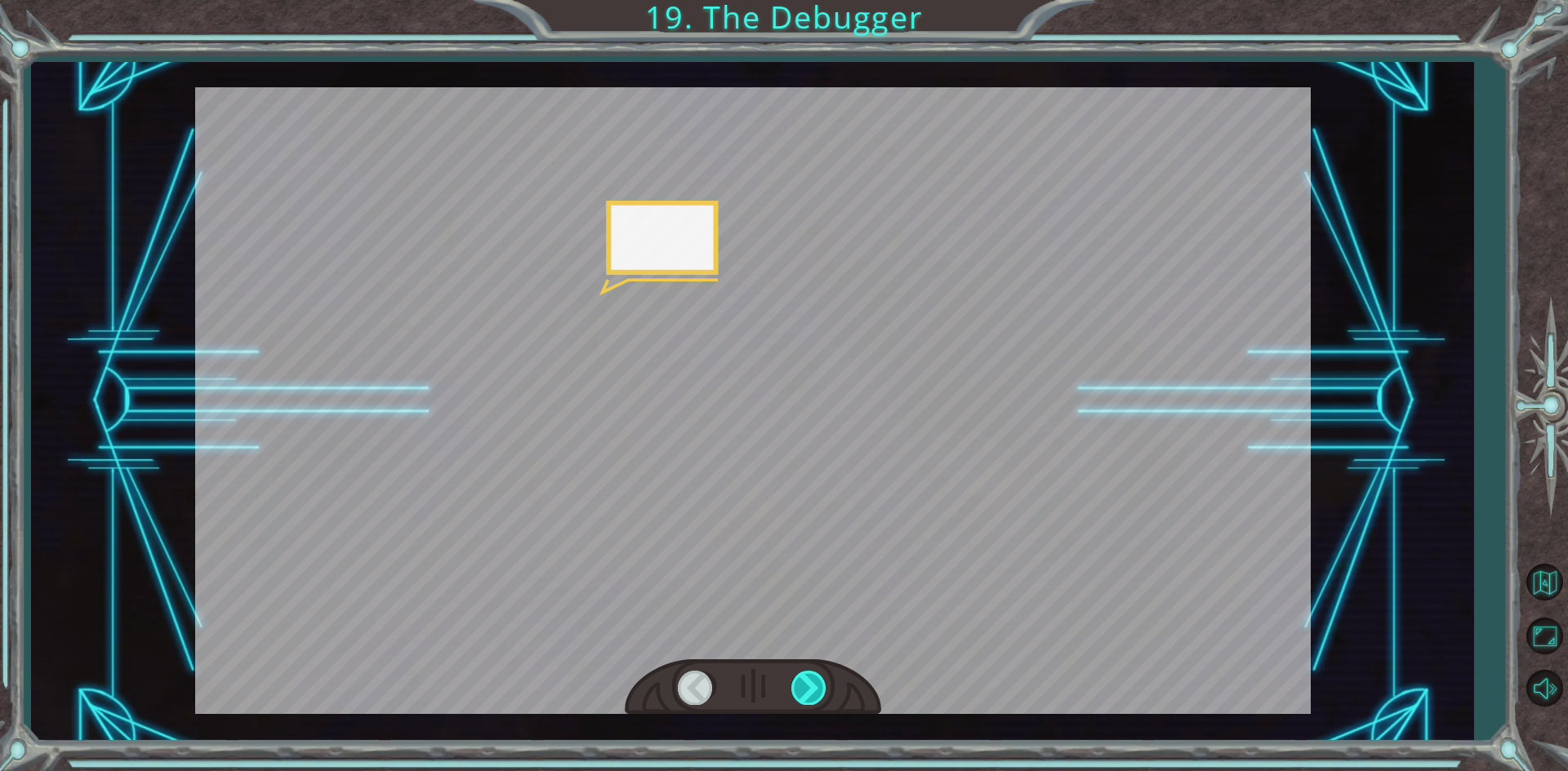
click at [816, 683] on div at bounding box center [810, 687] width 37 height 33
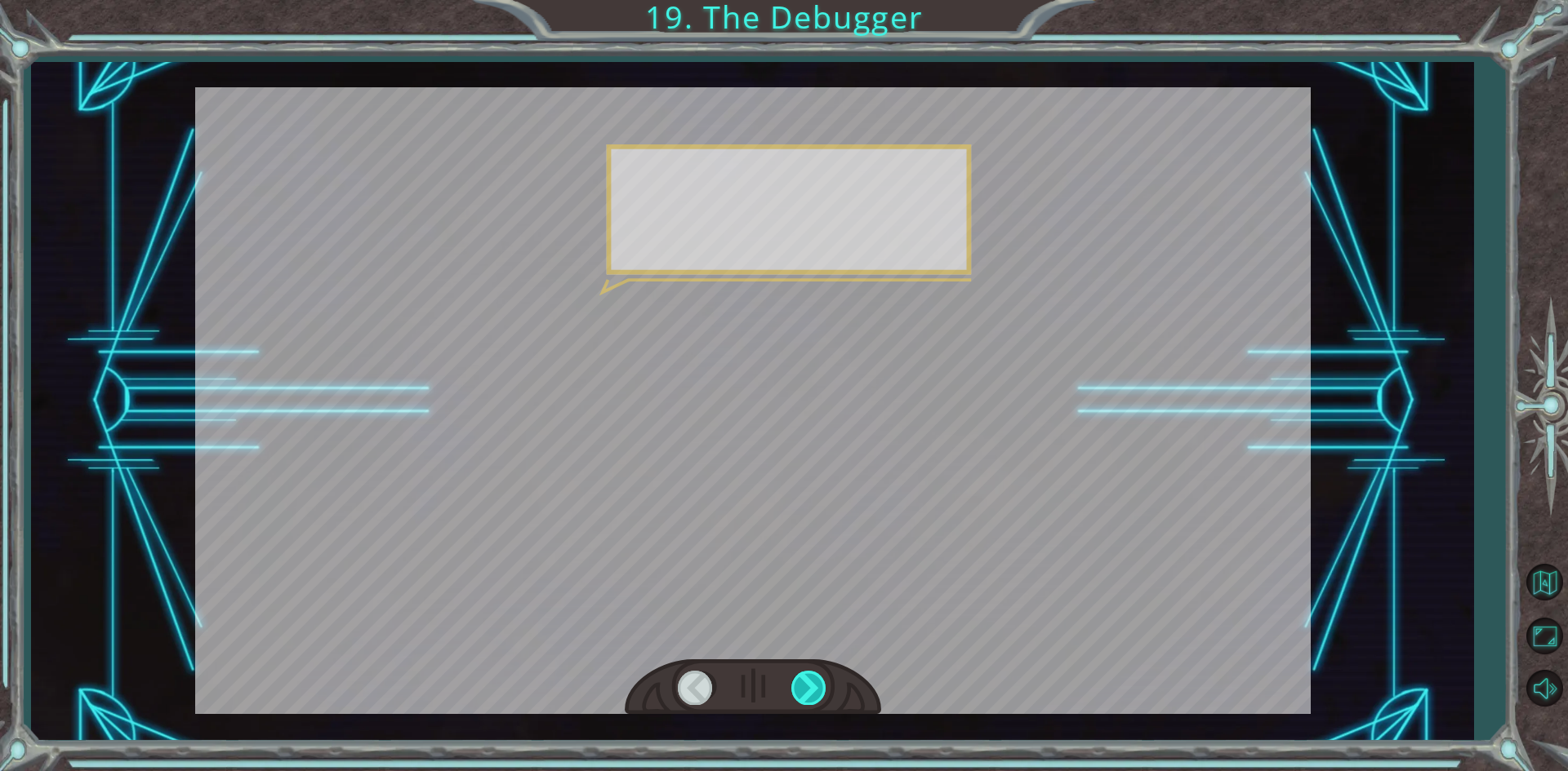
click at [816, 683] on div at bounding box center [810, 687] width 37 height 33
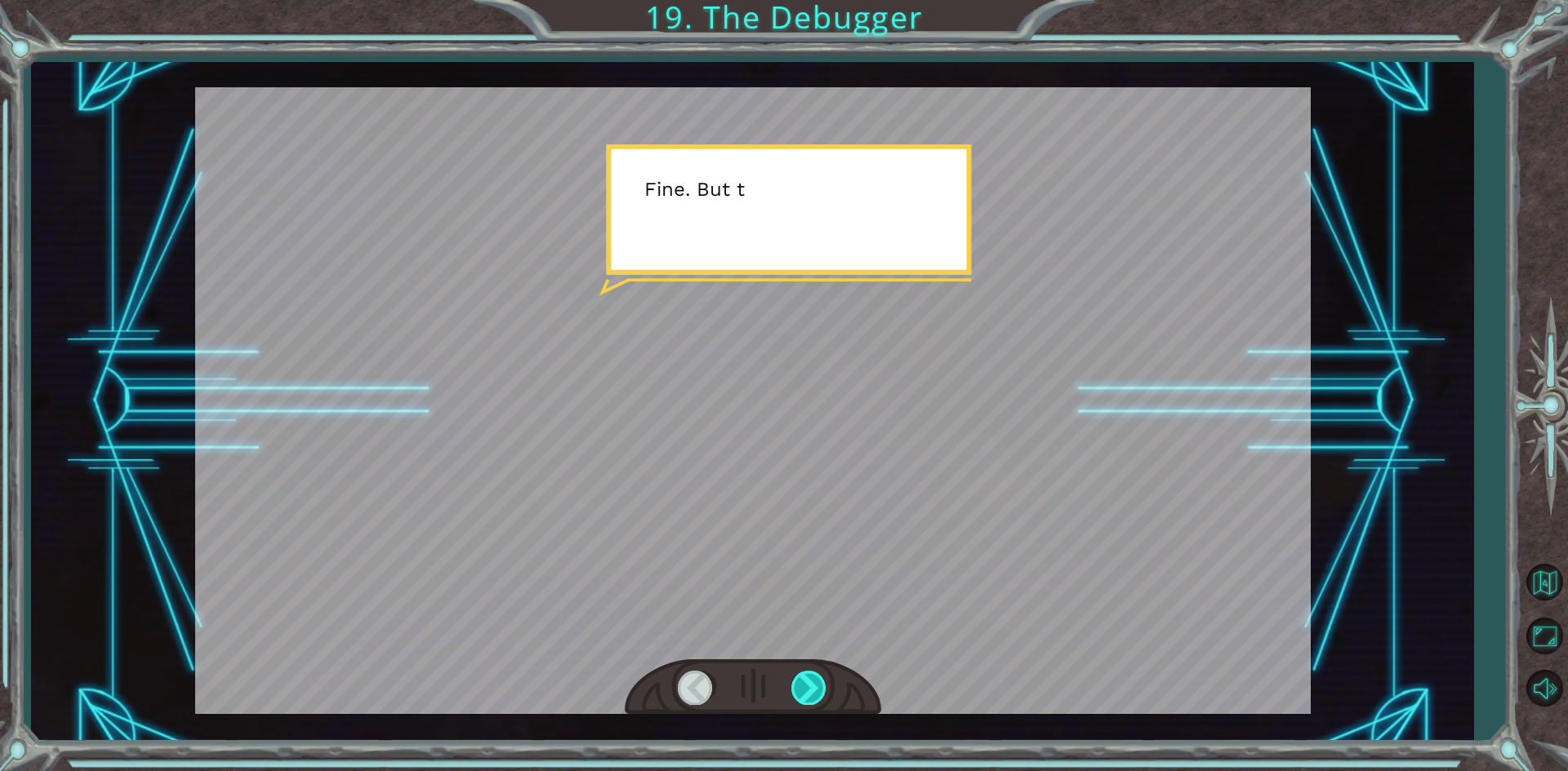
click at [816, 683] on div at bounding box center [810, 687] width 37 height 33
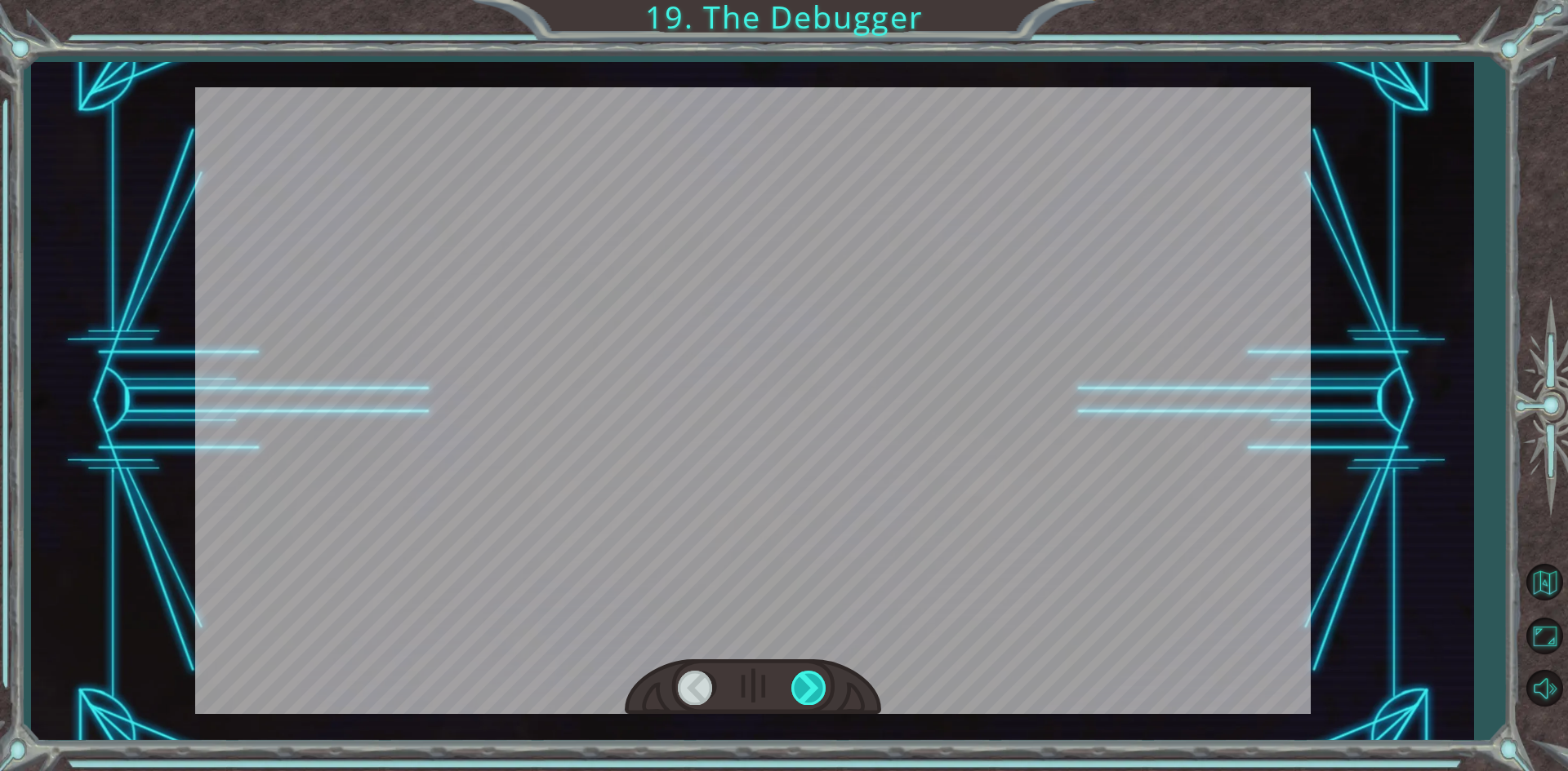
click at [816, 683] on div at bounding box center [810, 687] width 37 height 33
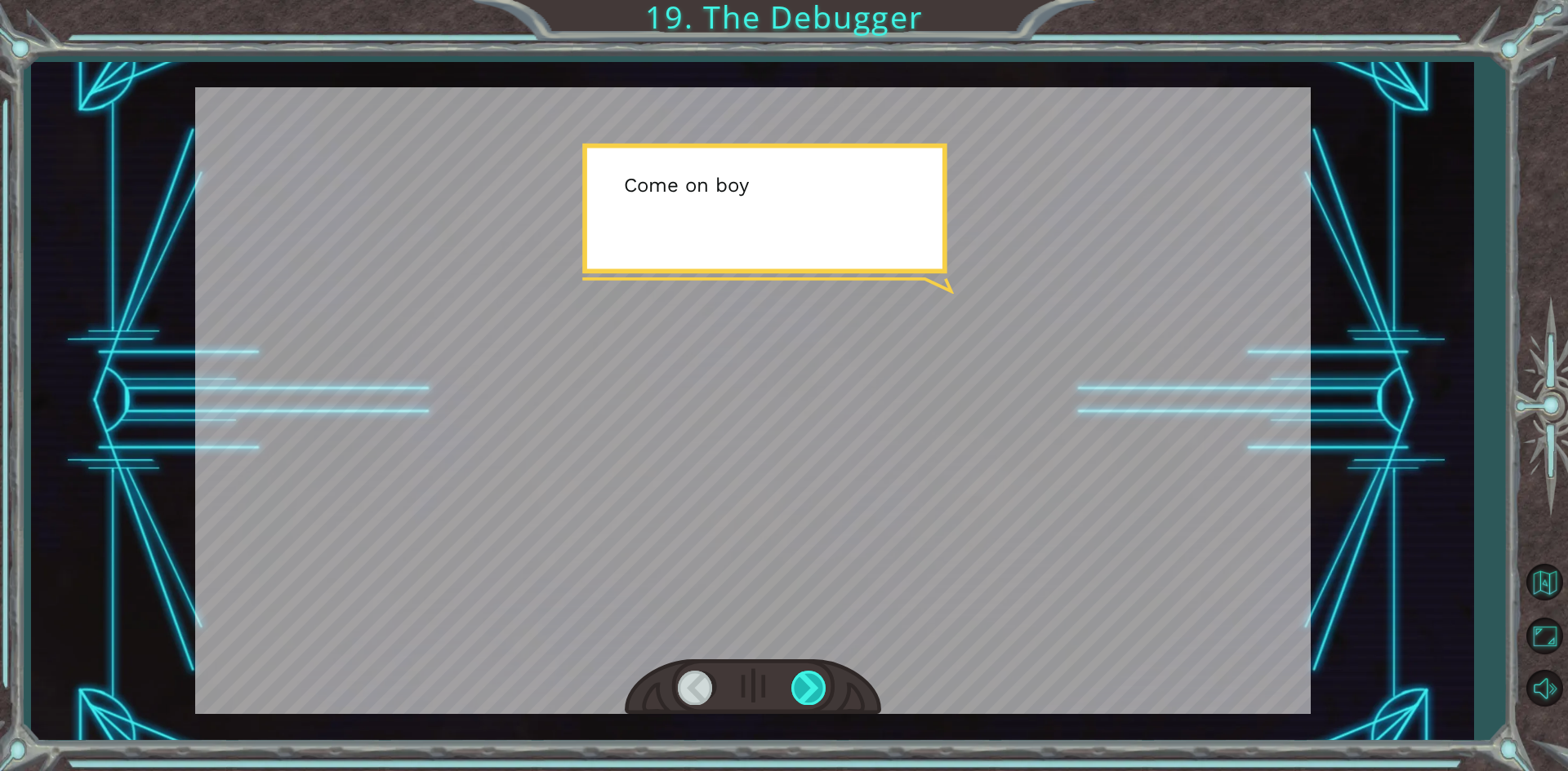
click at [816, 683] on div at bounding box center [810, 687] width 37 height 33
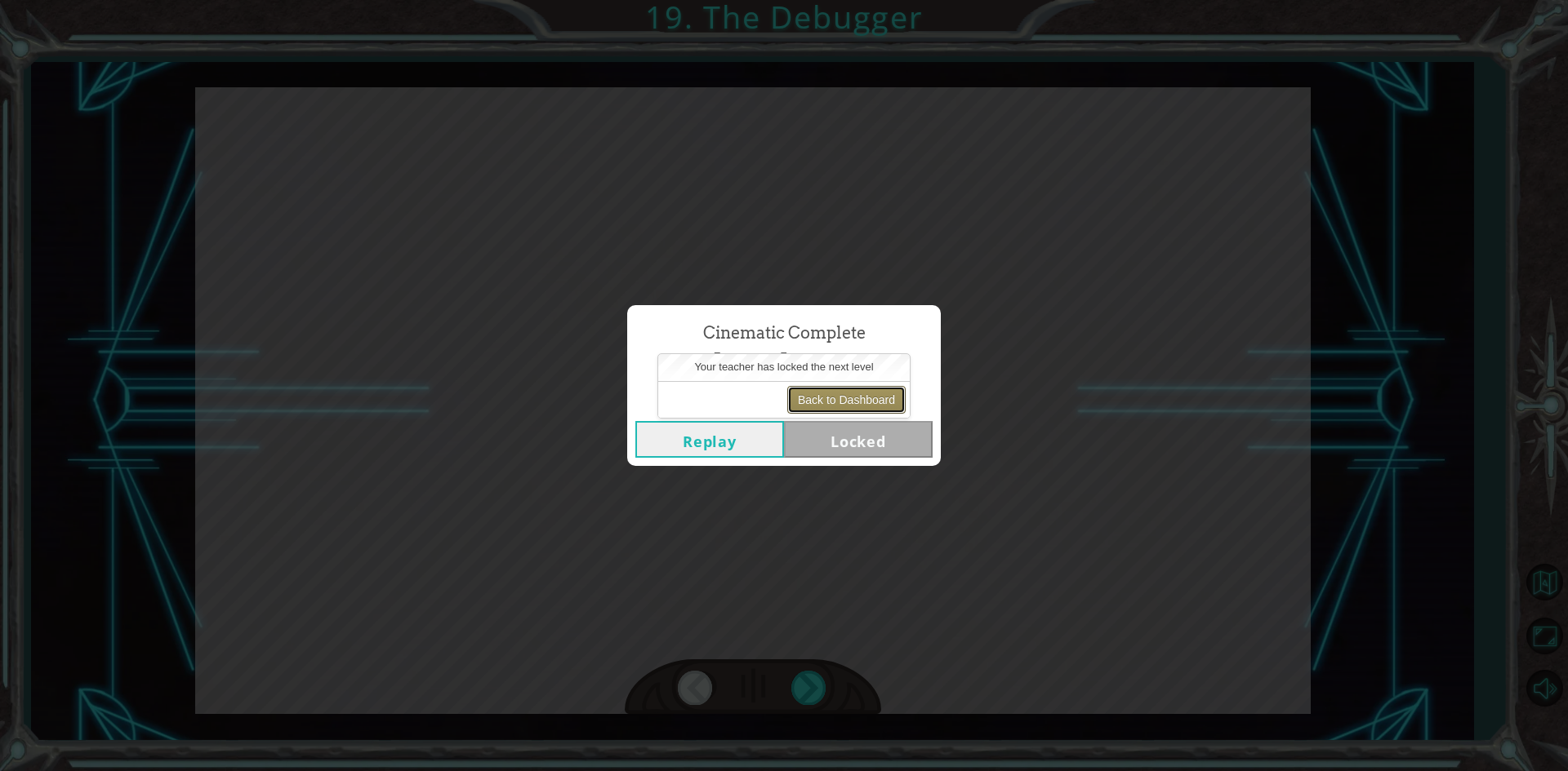
click at [874, 400] on button "Back to Dashboard" at bounding box center [846, 400] width 118 height 28
